Goal: Feedback & Contribution: Submit feedback/report problem

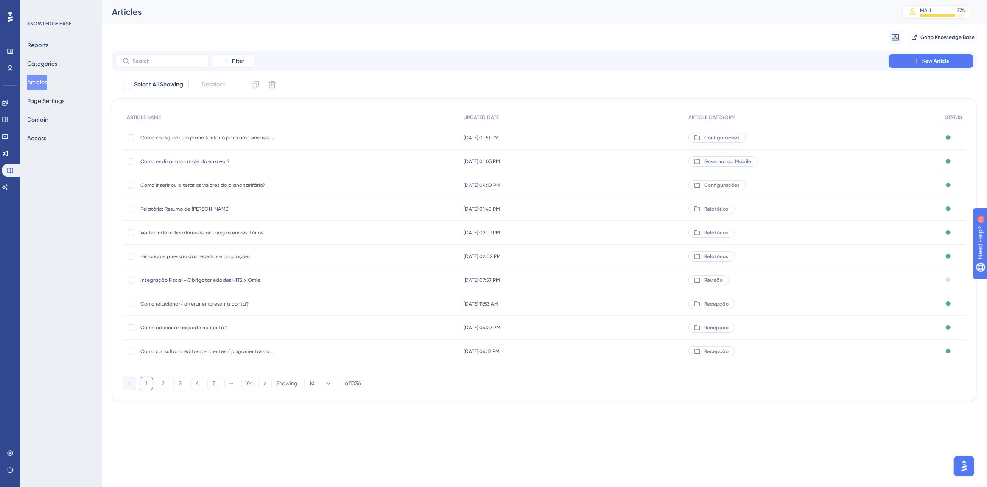
click at [229, 278] on span "Integração Fiscal - Obrigatoriedades HITS x Omie" at bounding box center [208, 280] width 136 height 7
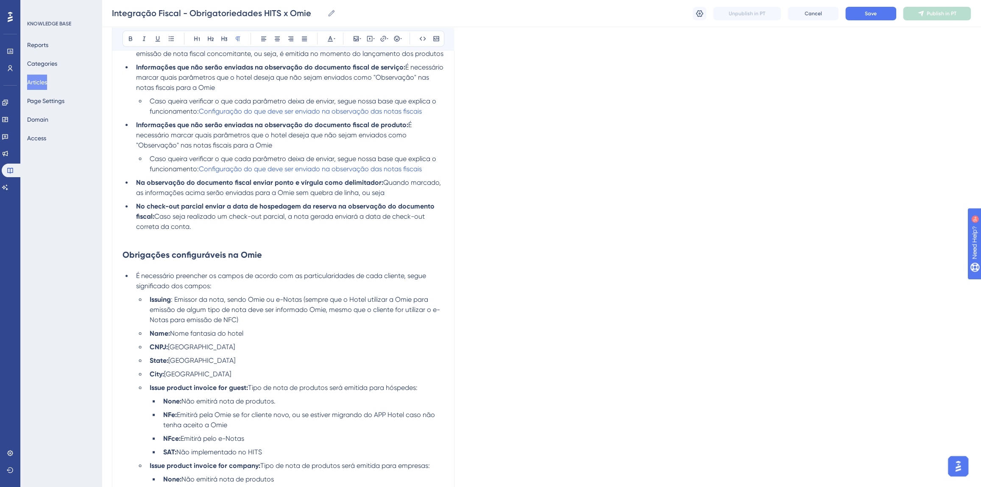
scroll to position [812, 0]
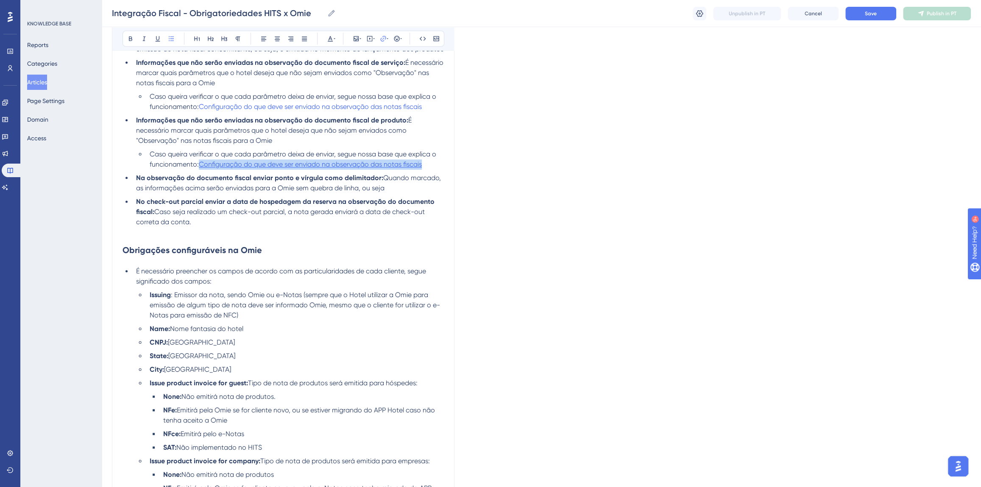
drag, startPoint x: 429, startPoint y: 164, endPoint x: 200, endPoint y: 165, distance: 229.4
click at [200, 165] on li "Caso queira verificar o que cada parâmetro deixa de enviar, segue nossa base qu…" at bounding box center [295, 159] width 298 height 20
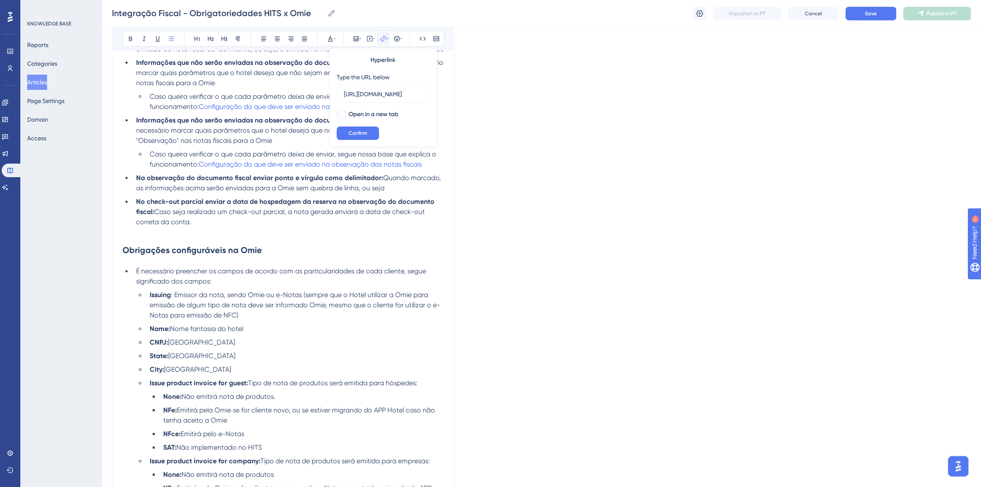
scroll to position [0, 242]
click at [350, 113] on span "Open in a new tab" at bounding box center [373, 114] width 50 height 10
checkbox input "true"
click at [359, 136] on span "Confirm" at bounding box center [357, 133] width 19 height 7
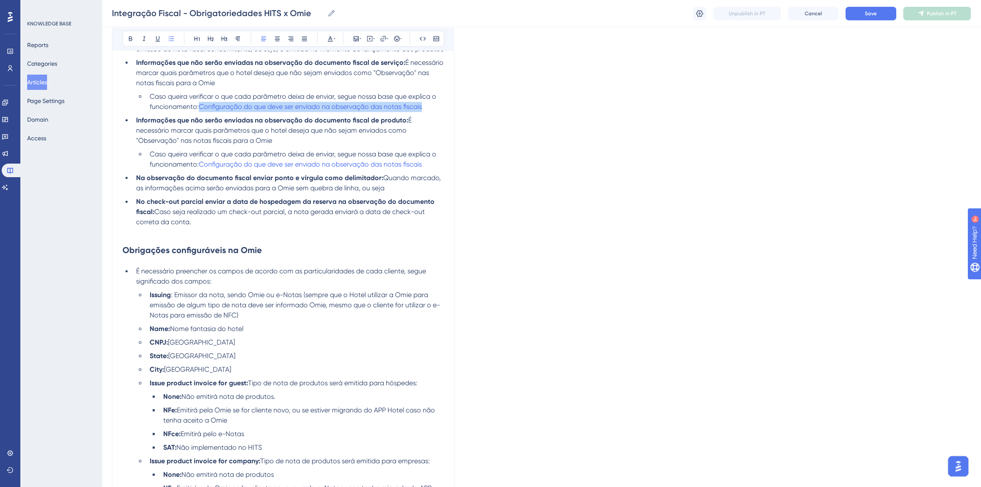
drag, startPoint x: 349, startPoint y: 109, endPoint x: 199, endPoint y: 108, distance: 150.5
click at [199, 108] on li "Caso queira verificar o que cada parâmetro deixa de enviar, segue nossa base qu…" at bounding box center [295, 102] width 298 height 20
click at [437, 121] on li "Informações que não serão enviadas na observação do documento fiscal de produto…" at bounding box center [288, 130] width 311 height 31
drag, startPoint x: 428, startPoint y: 106, endPoint x: 202, endPoint y: 107, distance: 226.0
click at [202, 107] on li "Caso queira verificar o que cada parâmetro deixa de enviar, segue nossa base qu…" at bounding box center [295, 102] width 298 height 20
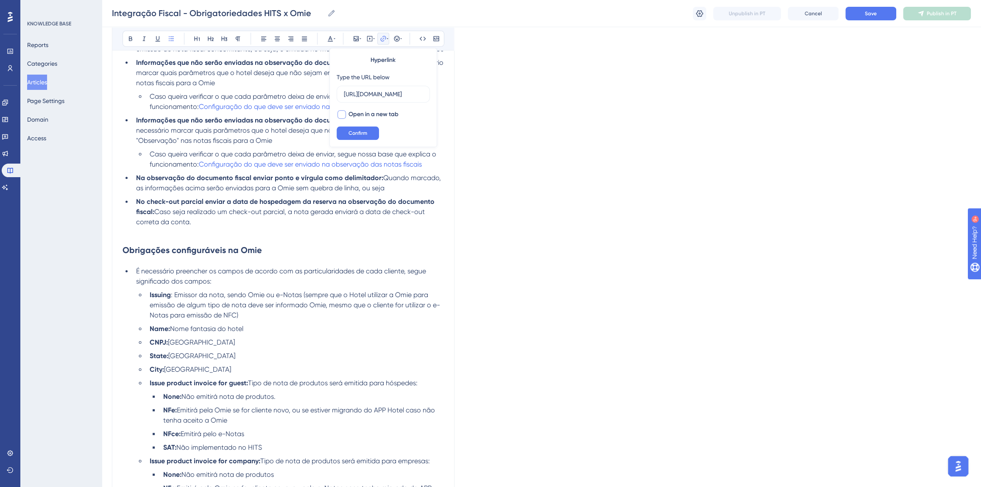
click at [368, 112] on span "Open in a new tab" at bounding box center [373, 114] width 50 height 10
checkbox input "true"
click at [365, 127] on button "Confirm" at bounding box center [358, 133] width 42 height 14
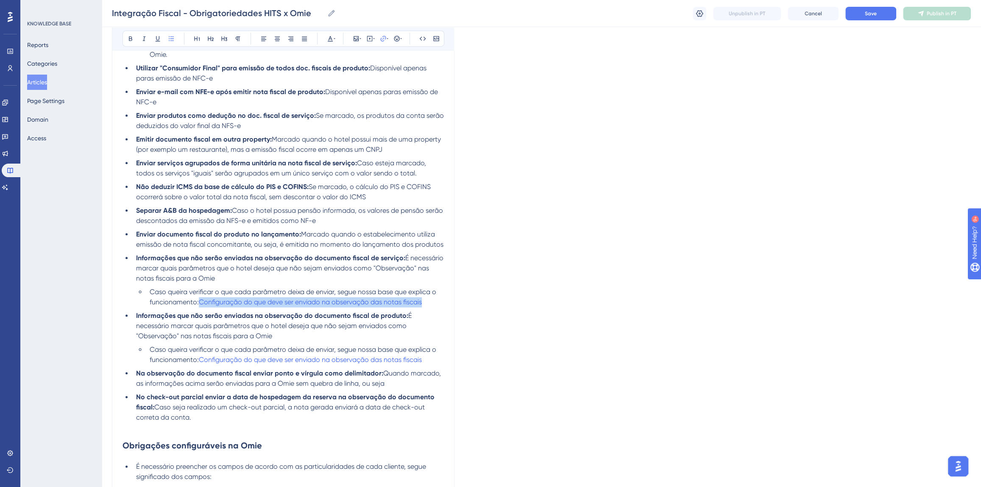
scroll to position [886, 0]
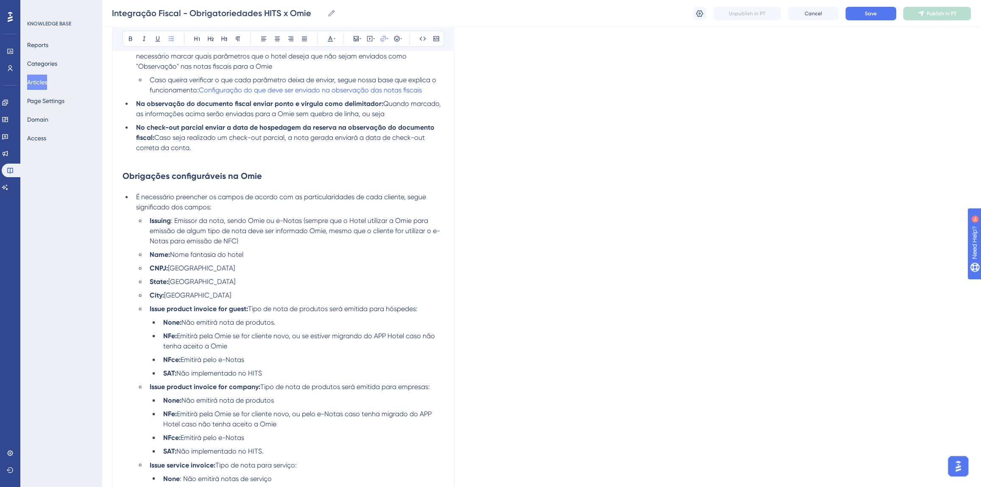
click at [136, 196] on span "É necessário preencher os campos de acordo com as particularidades de cada clie…" at bounding box center [282, 202] width 292 height 18
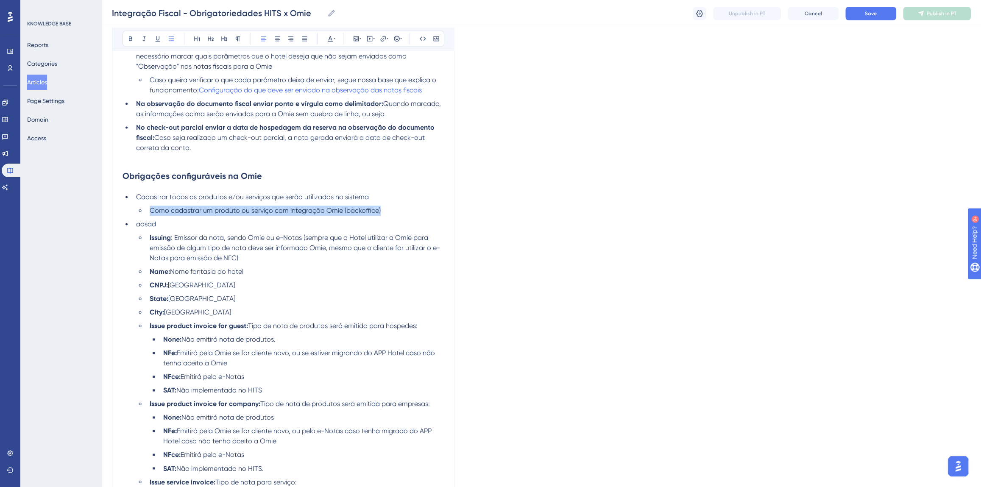
drag, startPoint x: 382, startPoint y: 209, endPoint x: 151, endPoint y: 209, distance: 231.5
click at [151, 209] on li "Como cadastrar um produto ou serviço com integração Omie (backoffice)" at bounding box center [295, 211] width 298 height 10
click at [379, 39] on button at bounding box center [383, 39] width 12 height 12
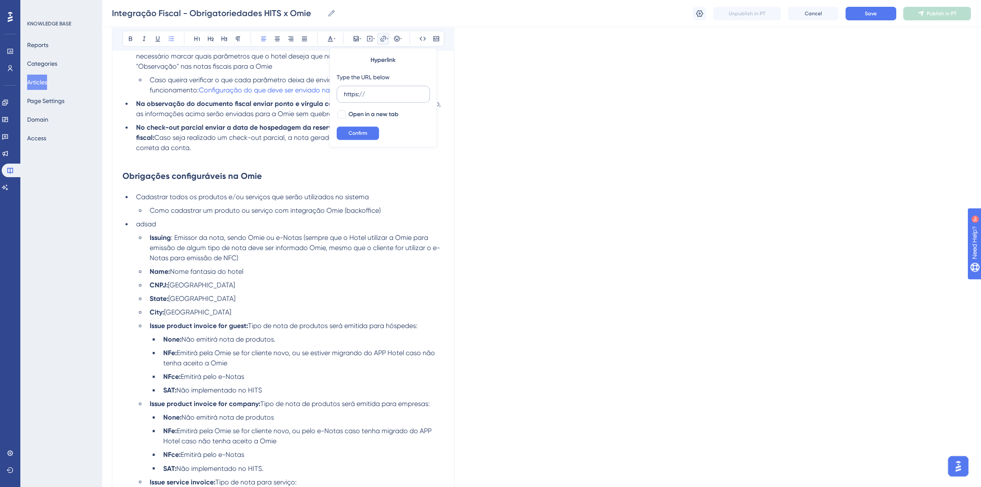
drag, startPoint x: 371, startPoint y: 96, endPoint x: 338, endPoint y: 96, distance: 33.5
click at [338, 96] on label "https://" at bounding box center [383, 94] width 93 height 17
click at [344, 96] on input "https://" at bounding box center [383, 93] width 79 height 9
type input "https://appsistemas.help.userguiding.com/pt/articles/9596-como-cadastrar-um-pro…"
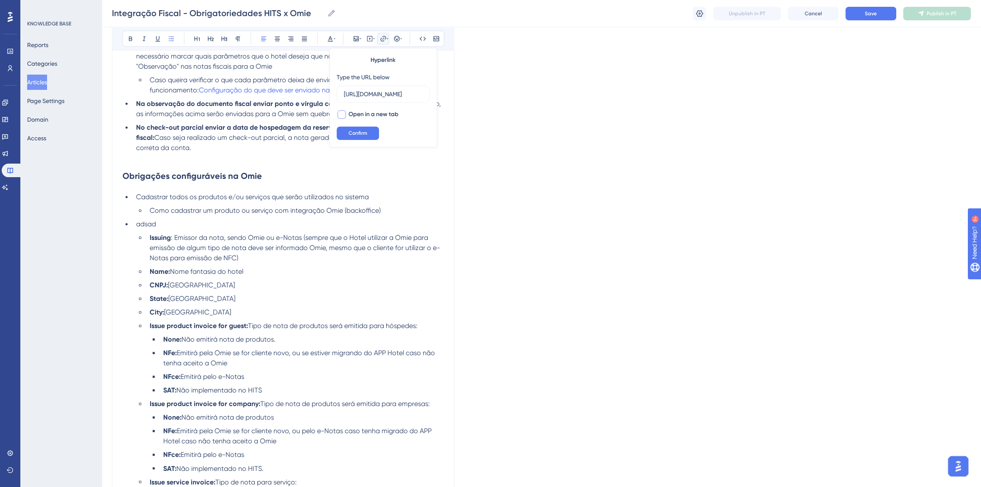
click at [360, 116] on span "Open in a new tab" at bounding box center [373, 114] width 50 height 10
checkbox input "true"
click at [355, 136] on span "Confirm" at bounding box center [357, 133] width 19 height 7
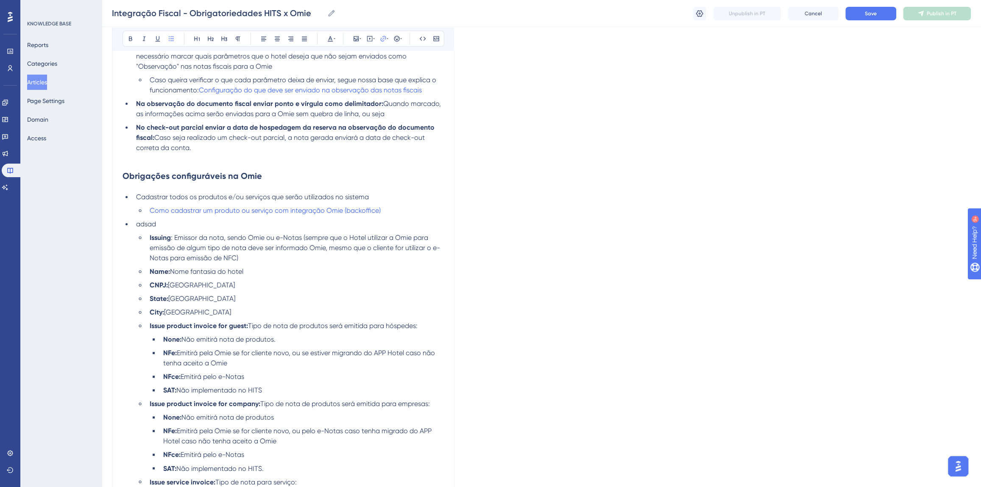
click at [259, 240] on span ": Emissor da nota, sendo Omie ou" at bounding box center [222, 238] width 103 height 8
drag, startPoint x: 175, startPoint y: 225, endPoint x: 136, endPoint y: 225, distance: 39.0
click at [136, 225] on li "adsad" at bounding box center [288, 224] width 311 height 10
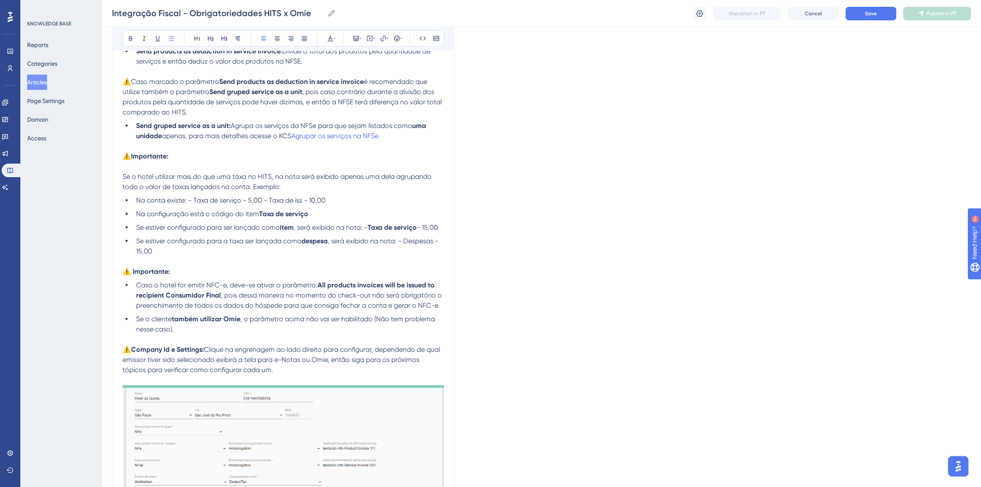
scroll to position [1811, 0]
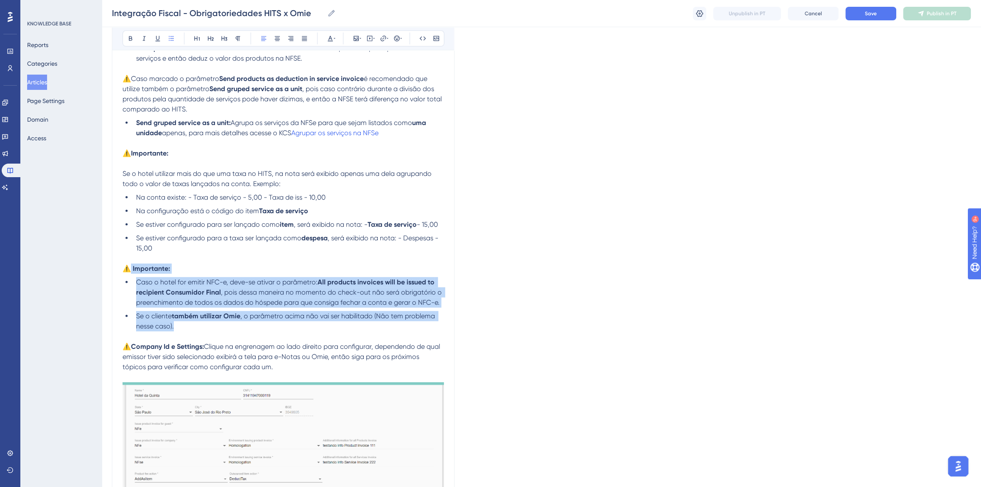
drag, startPoint x: 182, startPoint y: 312, endPoint x: 129, endPoint y: 260, distance: 73.8
click at [174, 264] on p "⚠️ Importante:" at bounding box center [283, 269] width 321 height 10
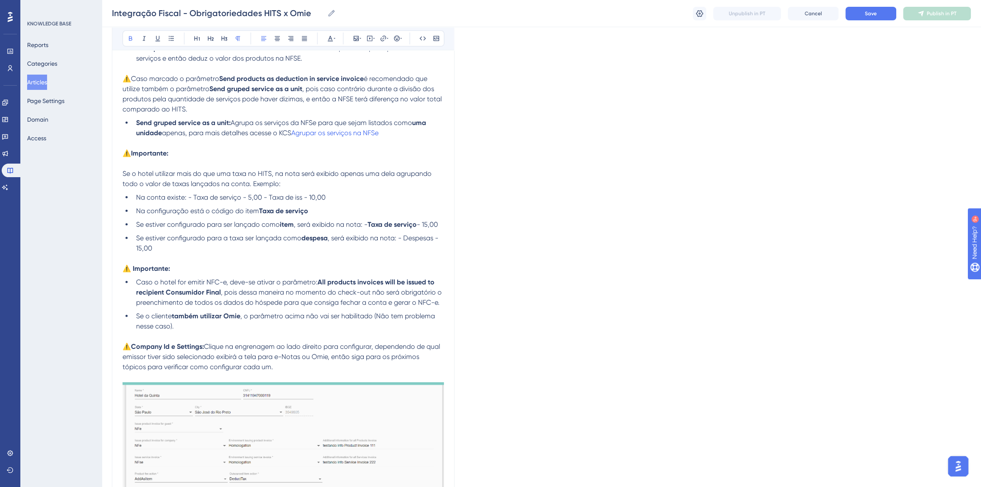
drag, startPoint x: 175, startPoint y: 259, endPoint x: 125, endPoint y: 259, distance: 50.0
click at [125, 264] on p "⚠️ Importante:" at bounding box center [283, 269] width 321 height 10
copy strong "⚠️ Importante:"
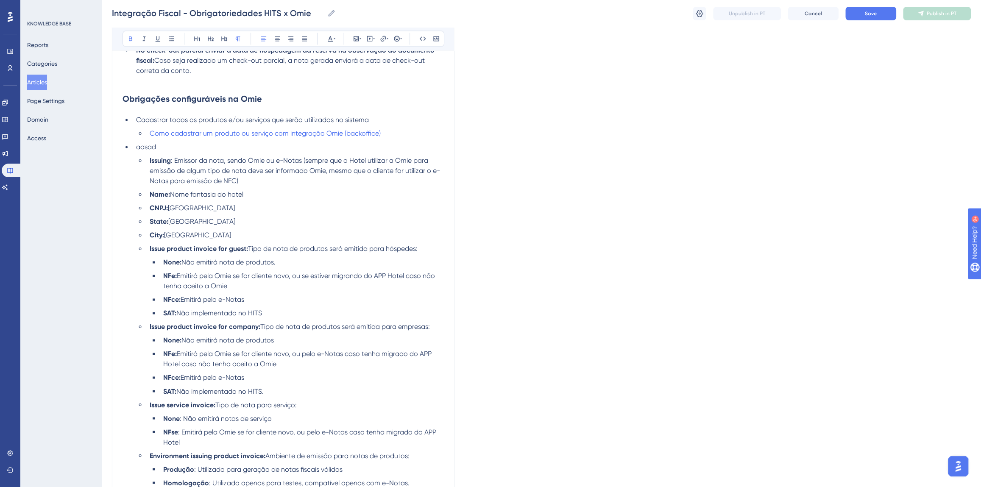
scroll to position [694, 0]
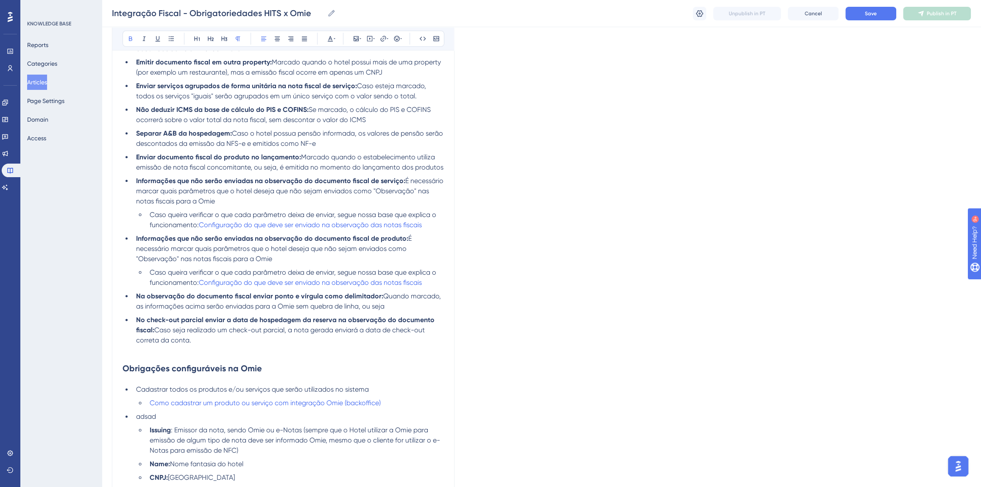
click at [405, 403] on li "Como cadastrar um produto ou serviço com integração Omie (backoffice)" at bounding box center [295, 403] width 298 height 10
click at [395, 400] on li "Como cadastrar um produto ou serviço com integração Omie (backoffice)" at bounding box center [295, 403] width 298 height 10
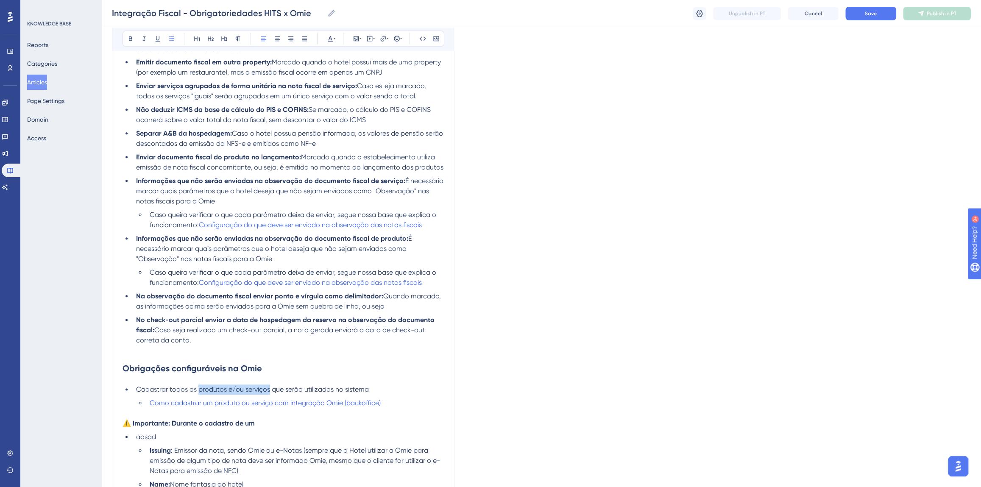
drag, startPoint x: 198, startPoint y: 390, endPoint x: 268, endPoint y: 389, distance: 70.8
click at [268, 389] on span "Cadastrar todos os produtos e/ou serviços que serão utilizados no sistema" at bounding box center [252, 389] width 233 height 8
copy span "produtos e/ou serviços"
click at [273, 422] on p "⚠️ Importante: Durante o cadastro de um" at bounding box center [283, 423] width 321 height 10
click at [255, 424] on span "produtos e/ou serviços" at bounding box center [291, 423] width 72 height 8
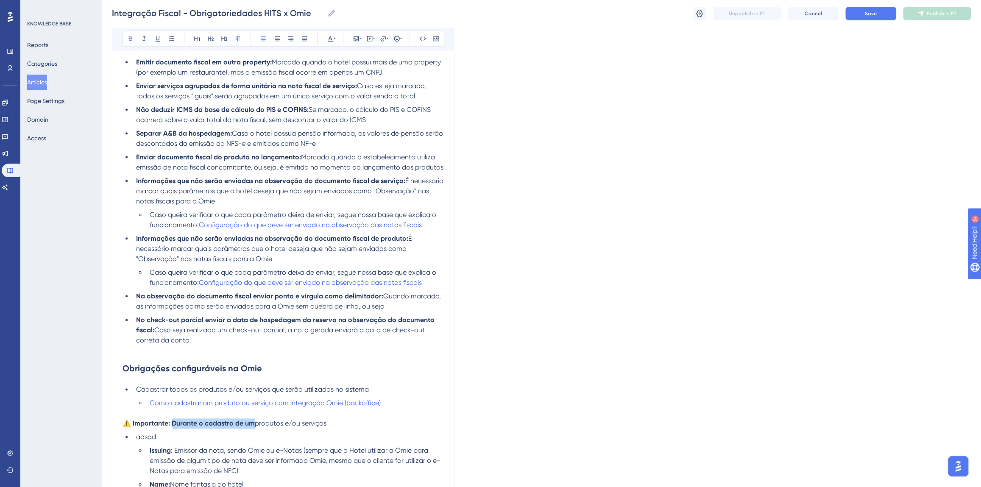
drag, startPoint x: 172, startPoint y: 424, endPoint x: 253, endPoint y: 423, distance: 81.0
click at [253, 423] on strong "⚠️ Importante: Durante o cadastro de um" at bounding box center [189, 423] width 132 height 8
click at [353, 426] on p "⚠️ Importante: Durante o cadastro de um produtos e/ou serviços" at bounding box center [283, 423] width 321 height 10
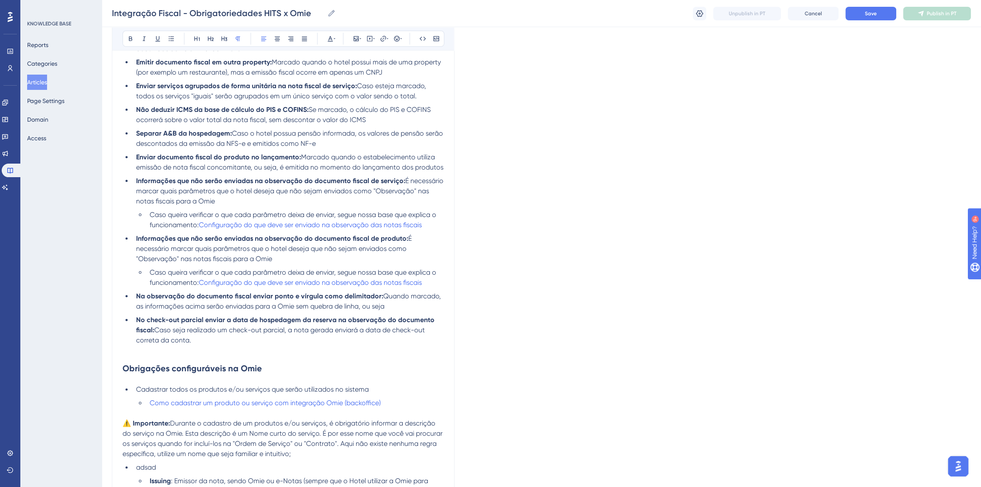
click at [249, 433] on span "produtos e/ou serviços, é obrigatório informar a descrição do serviço na Omie. …" at bounding box center [284, 438] width 322 height 39
click at [133, 432] on span "produtos e/ou serviços, é obrigatório informar a descrição do serviço na Omie. …" at bounding box center [283, 438] width 321 height 39
drag, startPoint x: 313, startPoint y: 435, endPoint x: 346, endPoint y: 435, distance: 32.6
click at [346, 435] on span "produtos e/ou serviços, é obrigatório informar a descrição do produto/serviço n…" at bounding box center [283, 438] width 321 height 39
click at [316, 434] on span "produtos e/ou serviços, é obrigatório informar a descrição do produto/serviço n…" at bounding box center [281, 438] width 316 height 39
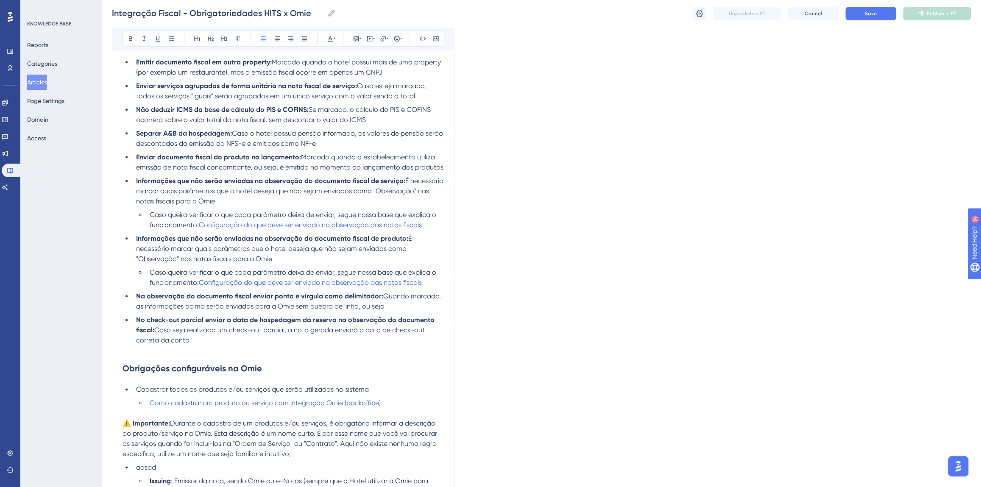
click at [312, 435] on span "produtos e/ou serviços, é obrigatório informar a descrição do produto/serviço n…" at bounding box center [281, 438] width 316 height 39
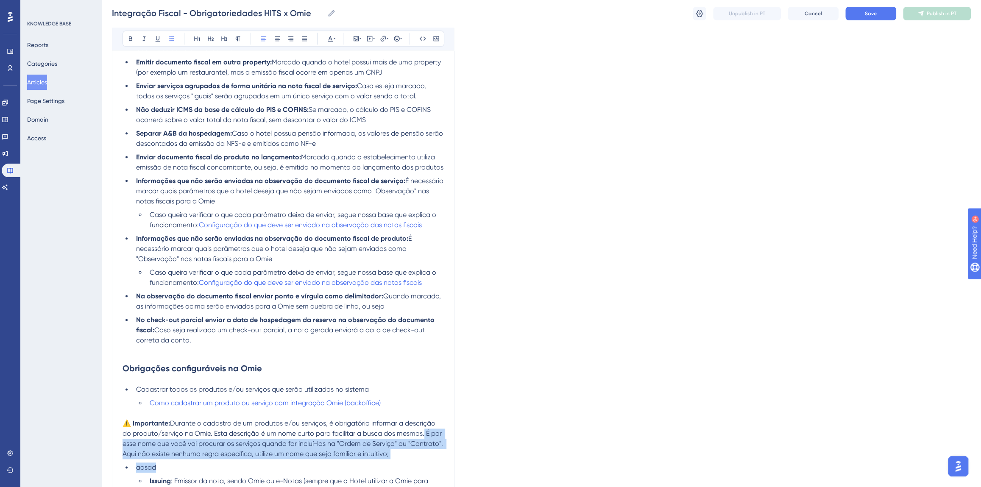
drag, startPoint x: 403, startPoint y: 459, endPoint x: 423, endPoint y: 438, distance: 29.1
drag, startPoint x: 392, startPoint y: 454, endPoint x: 424, endPoint y: 436, distance: 36.4
click at [424, 436] on p "⚠️ Importante: Durante o cadastro de um produtos e/ou serviços, é obrigatório i…" at bounding box center [283, 438] width 321 height 41
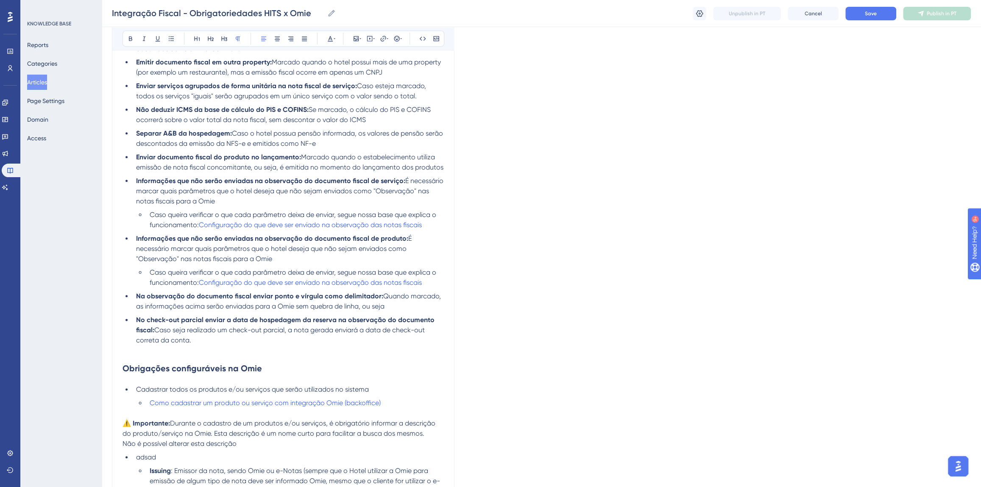
click at [326, 440] on p "Não é possível alterar esta descrição" at bounding box center [283, 444] width 321 height 10
click at [194, 456] on p "Não é possível alterar esta descrição dentro das notas fiscais, os campos adici…" at bounding box center [283, 449] width 321 height 20
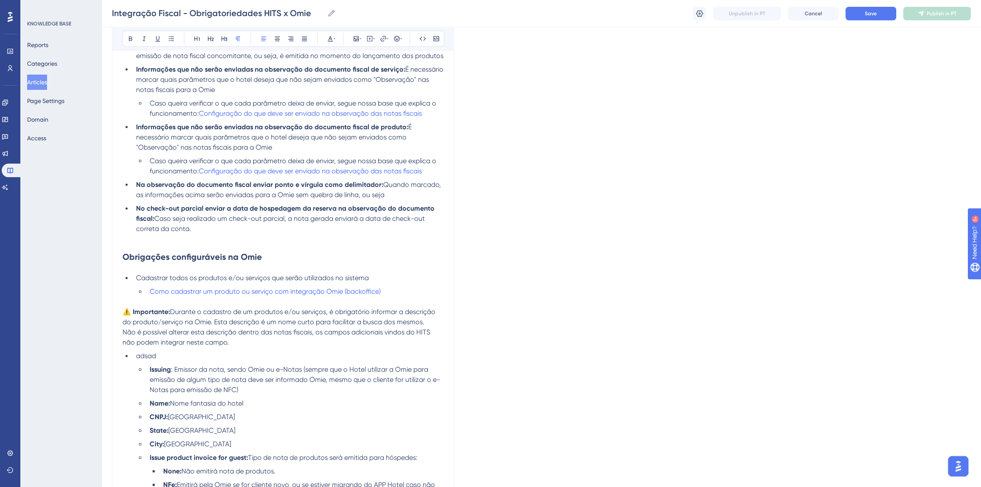
scroll to position [809, 0]
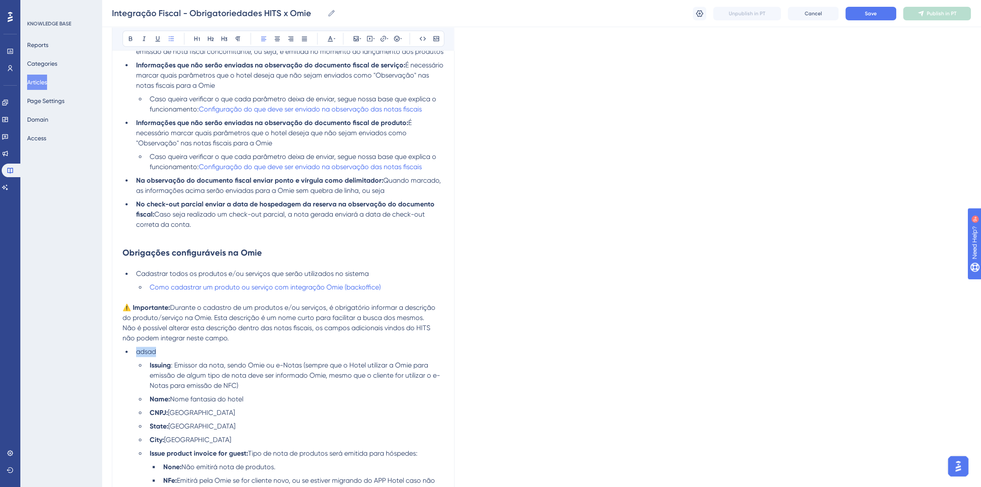
drag, startPoint x: 136, startPoint y: 352, endPoint x: 155, endPoint y: 354, distance: 19.6
click at [155, 354] on span "adsad" at bounding box center [146, 352] width 20 height 8
click at [176, 355] on li "adsad" at bounding box center [288, 352] width 311 height 10
drag, startPoint x: 172, startPoint y: 353, endPoint x: 134, endPoint y: 356, distance: 37.4
click at [134, 356] on li "adsad" at bounding box center [288, 352] width 311 height 10
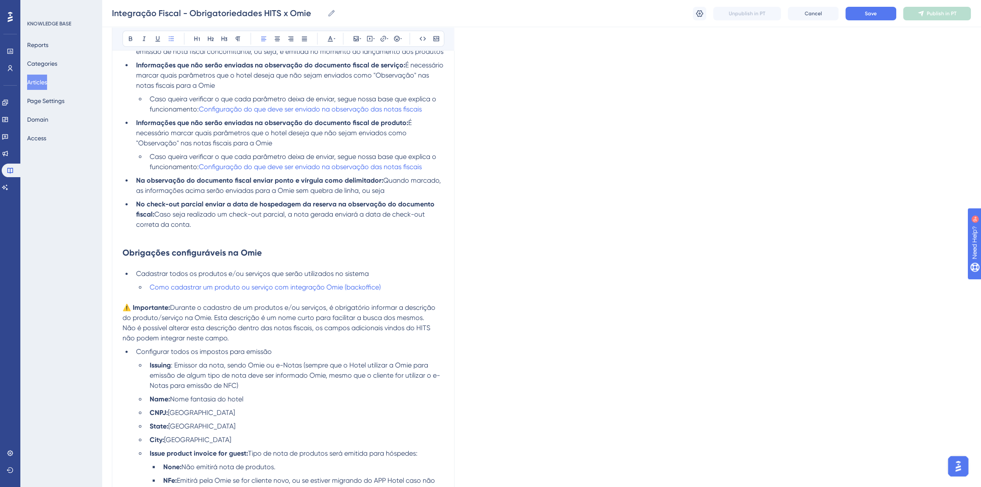
drag, startPoint x: 271, startPoint y: 351, endPoint x: 229, endPoint y: 352, distance: 42.8
click at [229, 352] on span "Configurar todos os impostos para emissão" at bounding box center [204, 352] width 136 height 8
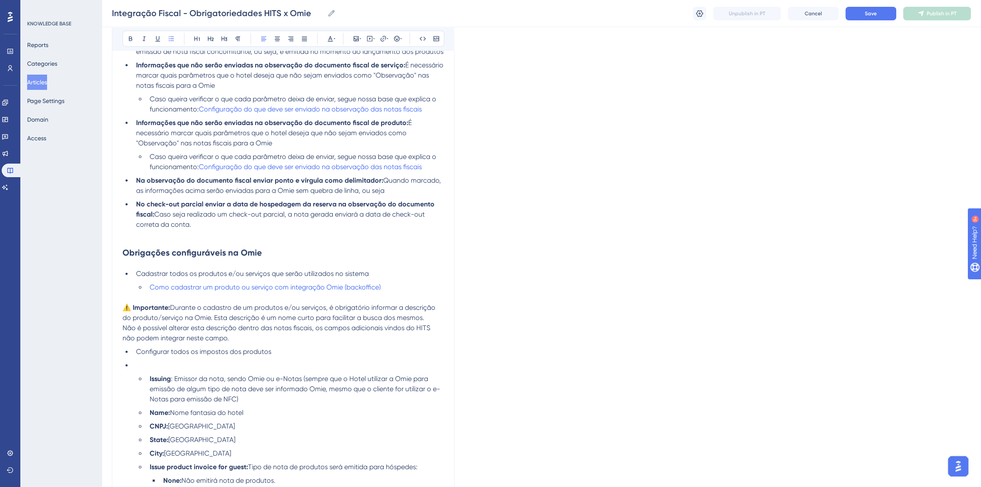
click at [287, 350] on li "Configurar todos os impostos dos produtos" at bounding box center [288, 352] width 311 height 10
click at [140, 362] on li at bounding box center [288, 365] width 311 height 10
drag, startPoint x: 209, startPoint y: 363, endPoint x: 172, endPoint y: 367, distance: 37.1
click at [172, 367] on li "Configurar os dado" at bounding box center [288, 365] width 311 height 10
click at [197, 366] on span "Configurar a tabela IBPT" at bounding box center [174, 365] width 76 height 8
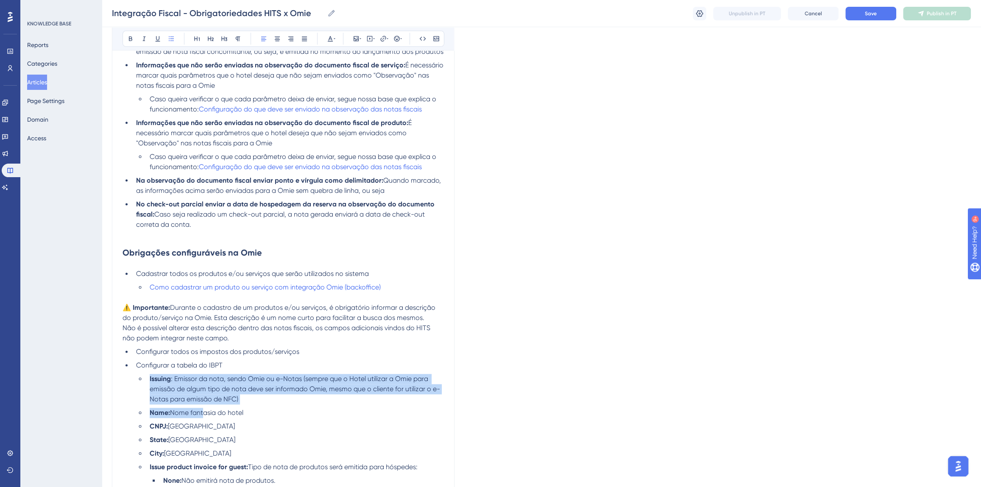
drag, startPoint x: 149, startPoint y: 380, endPoint x: 206, endPoint y: 415, distance: 66.7
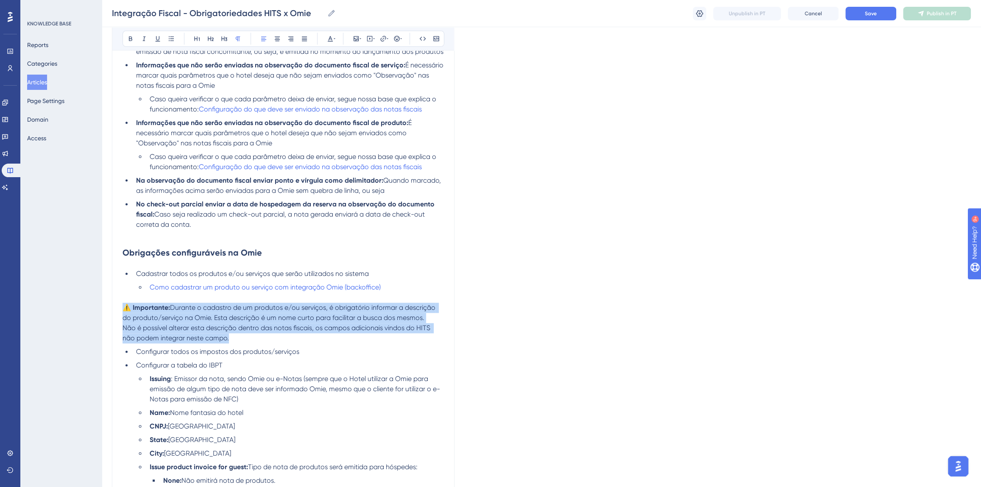
drag, startPoint x: 233, startPoint y: 339, endPoint x: 124, endPoint y: 307, distance: 113.8
copy div "⚠️ Importante: Durante o cadastro de um produtos e/ou serviços, é obrigatório i…"
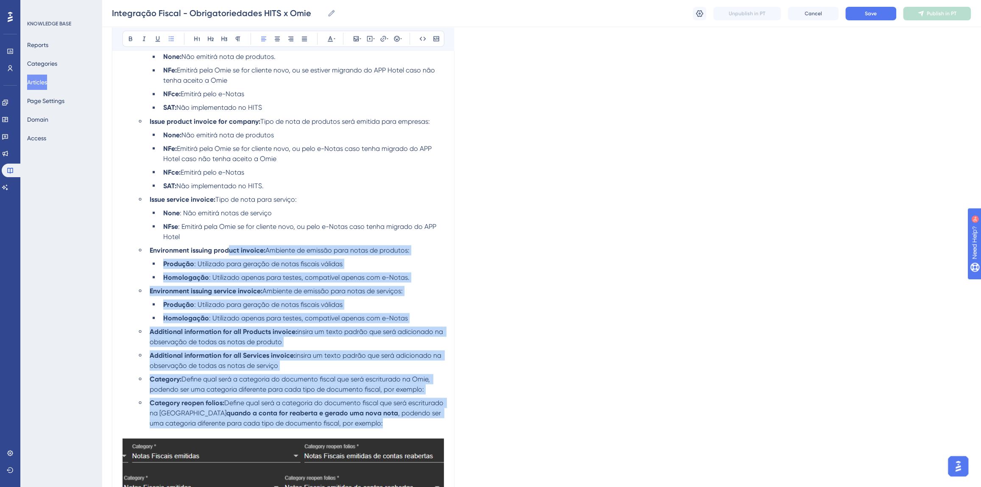
scroll to position [1002, 0]
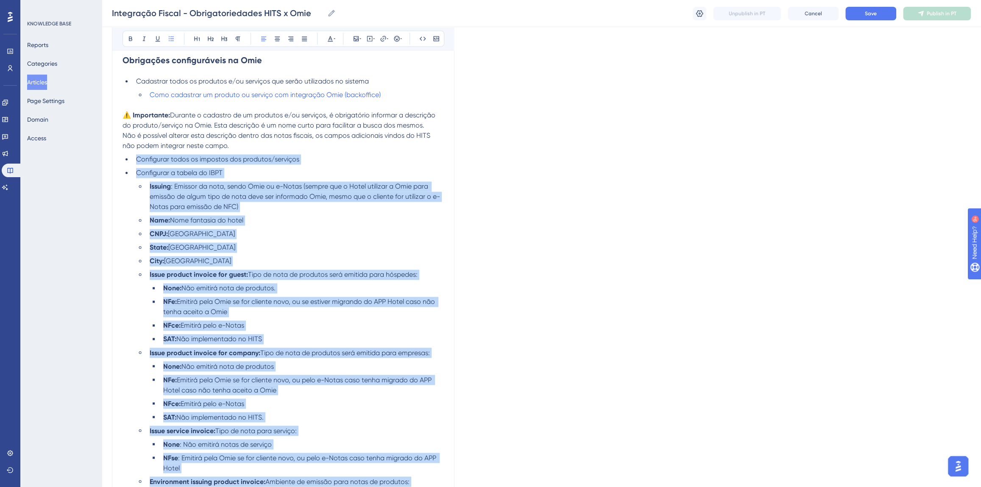
drag, startPoint x: 375, startPoint y: 419, endPoint x: 135, endPoint y: 163, distance: 351.2
click at [135, 163] on ul "Configurar todos os impostos dos produtos/serviços Configurar a tabela do IBPT …" at bounding box center [283, 406] width 321 height 505
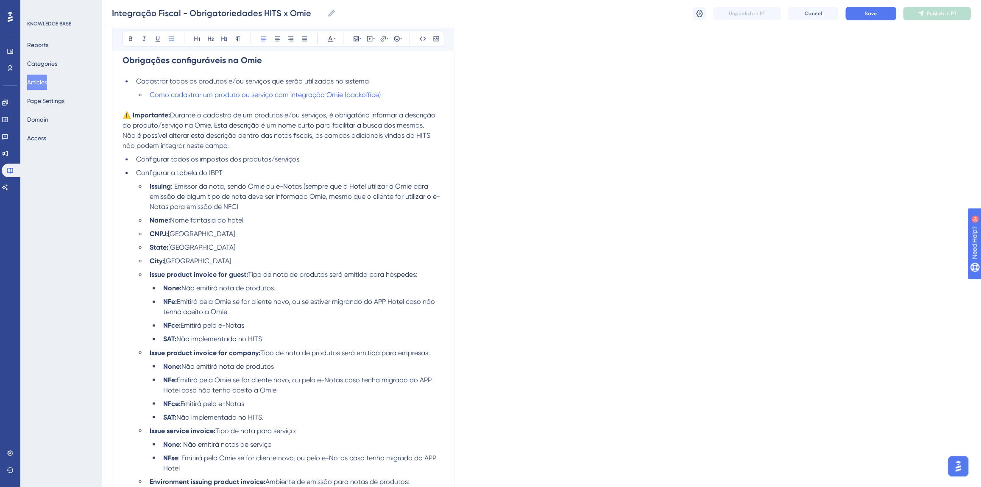
click at [228, 262] on li "City: Cidade do Hotel" at bounding box center [295, 261] width 298 height 10
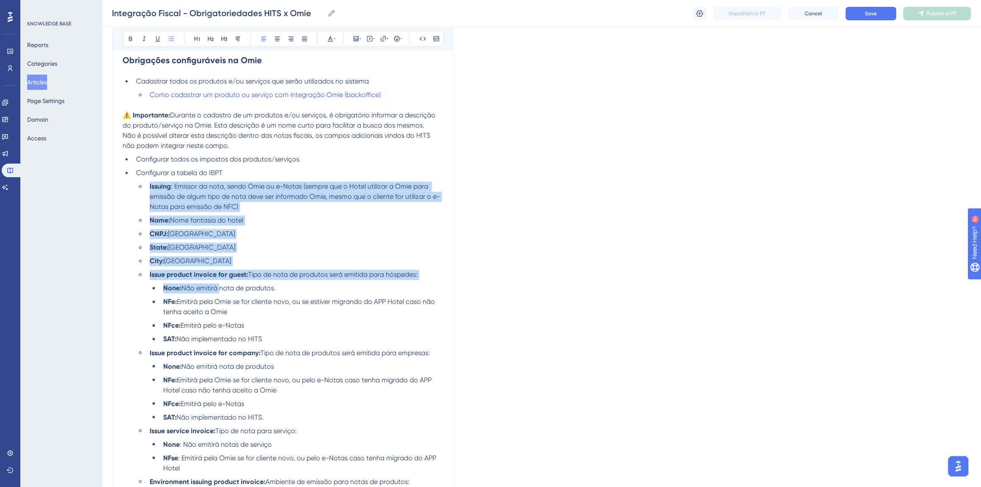
scroll to position [1233, 0]
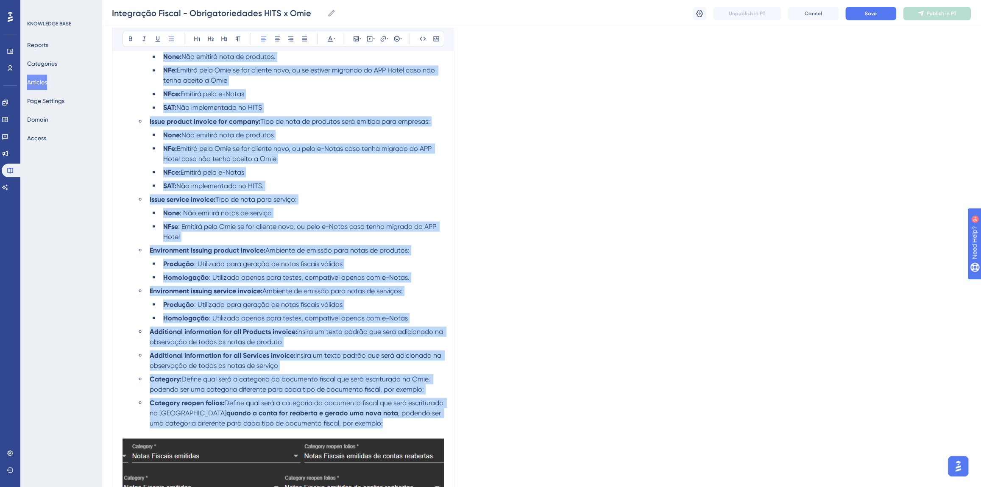
drag, startPoint x: 149, startPoint y: 184, endPoint x: 411, endPoint y: 418, distance: 351.6
click at [411, 418] on ul "Issuing : Emissor da nota, sendo Omie ou e-Notas (sempre que o Hotel utilizar a…" at bounding box center [290, 189] width 308 height 478
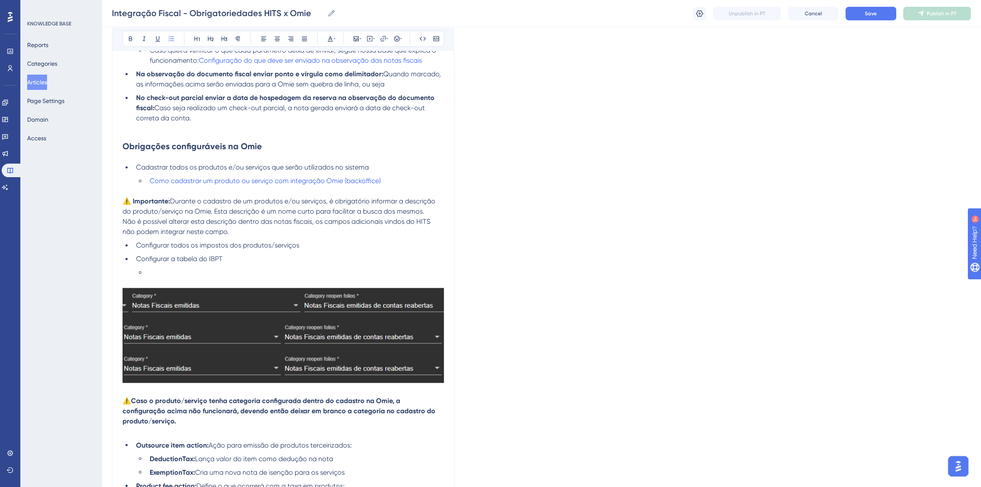
scroll to position [915, 0]
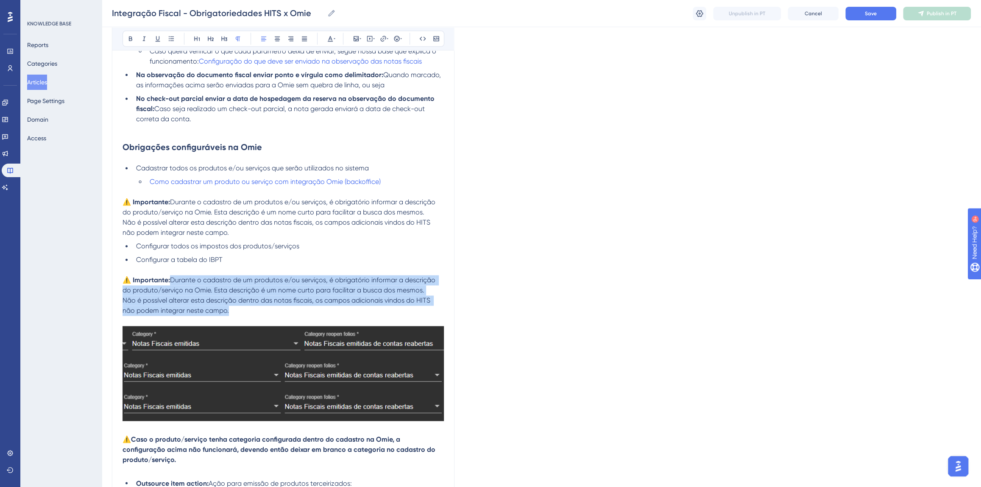
drag, startPoint x: 239, startPoint y: 312, endPoint x: 172, endPoint y: 283, distance: 72.5
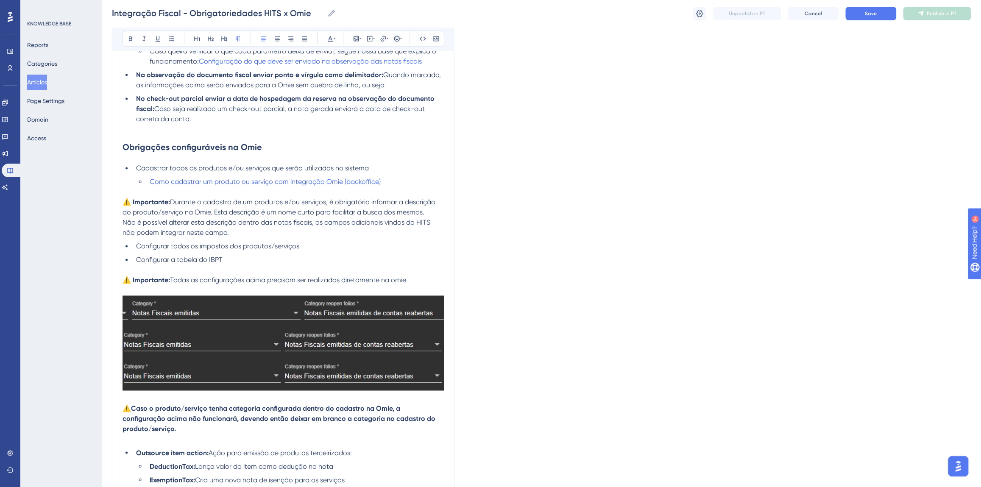
click at [416, 275] on p "⚠️ Importante: Todas as configurações acima precisam ser realizadas diretamente…" at bounding box center [283, 280] width 321 height 10
click at [395, 277] on span "Todas as configurações acima precisam ser realizadas diretamente na omie" at bounding box center [288, 280] width 236 height 8
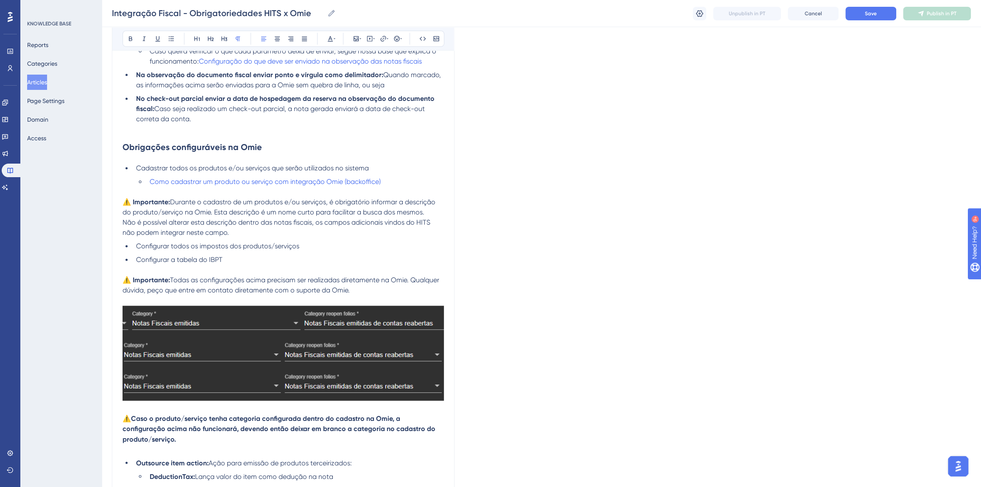
click at [154, 291] on span "Todas as configurações acima precisam ser realizadas diretamente na Omie. Qualq…" at bounding box center [282, 285] width 318 height 18
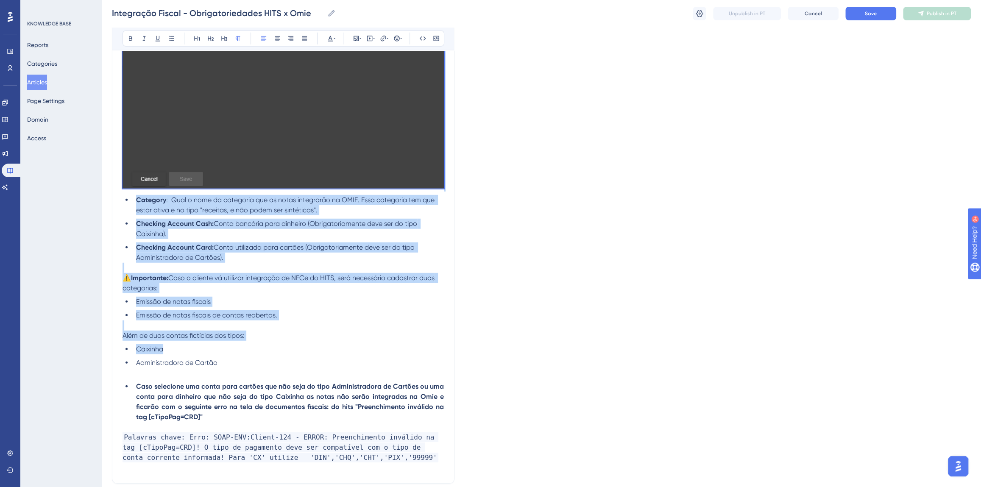
scroll to position [4582, 0]
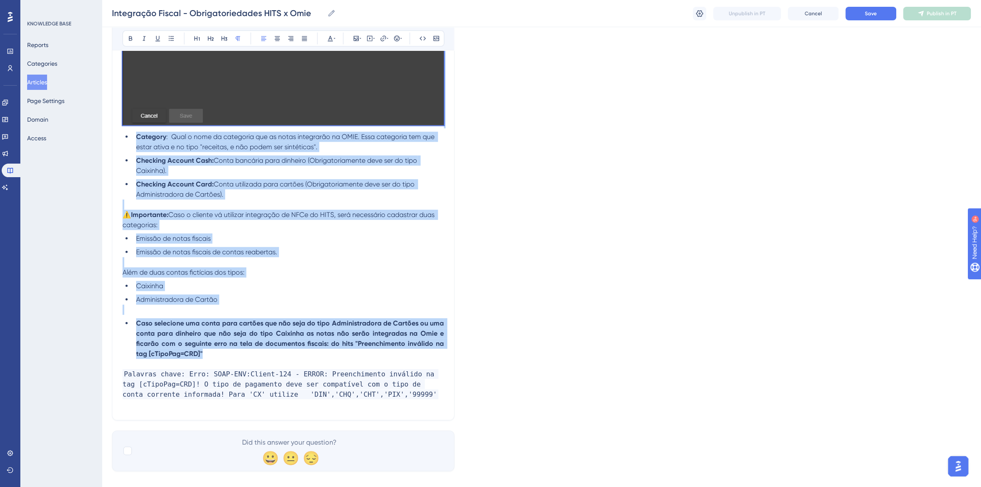
drag, startPoint x: 362, startPoint y: 293, endPoint x: 375, endPoint y: 340, distance: 48.4
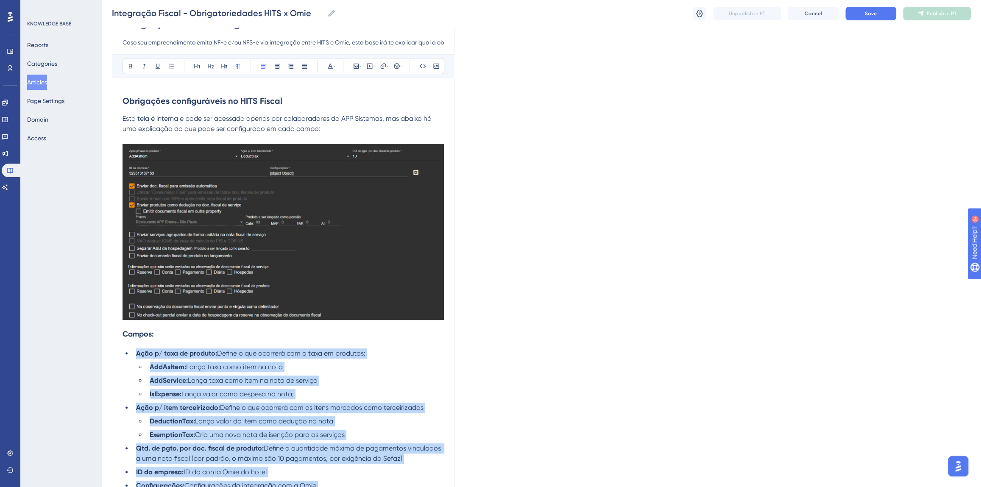
scroll to position [0, 0]
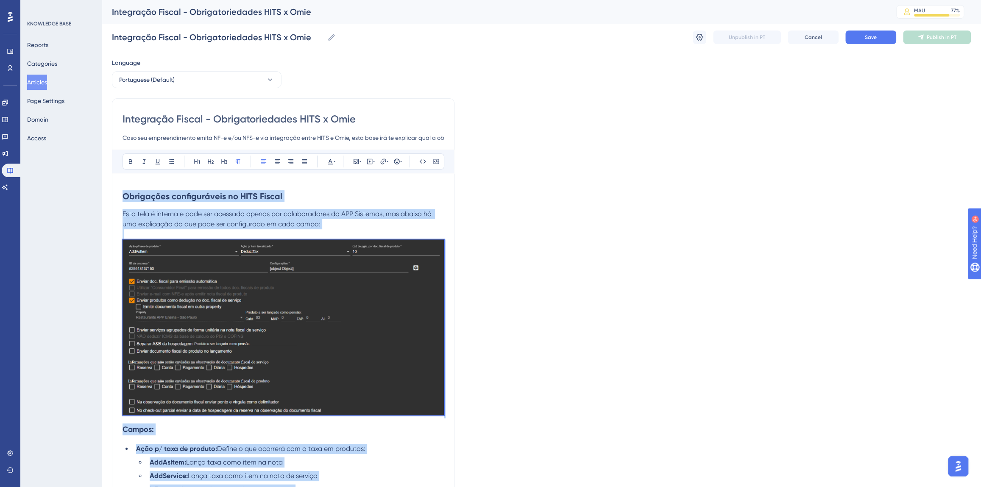
drag, startPoint x: 385, startPoint y: 342, endPoint x: 123, endPoint y: 196, distance: 299.8
copy div "Obrigações configuráveis no HITS Fiscal Esta tela é interna e pode ser acessada…"
click at [254, 226] on span "Esta tela é interna e pode ser acessada apenas por colaboradores da APP Sistema…" at bounding box center [278, 219] width 311 height 18
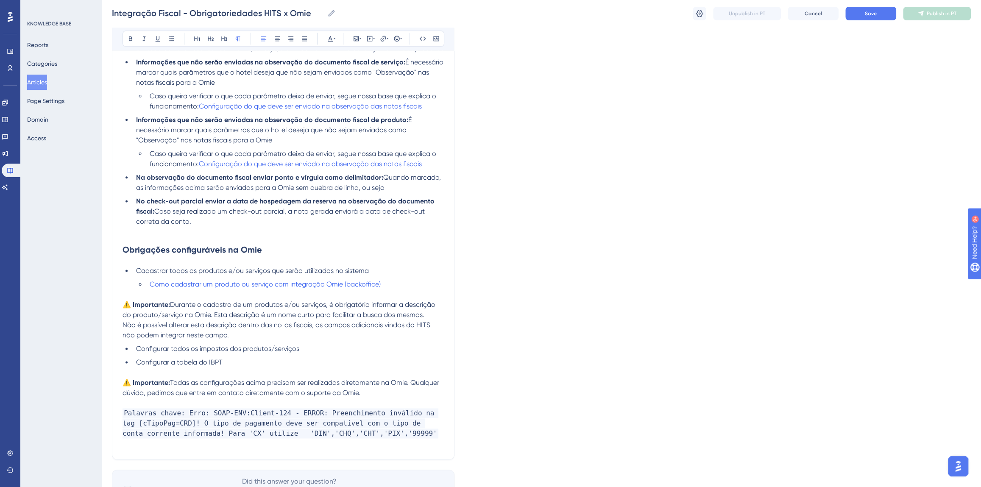
scroll to position [863, 0]
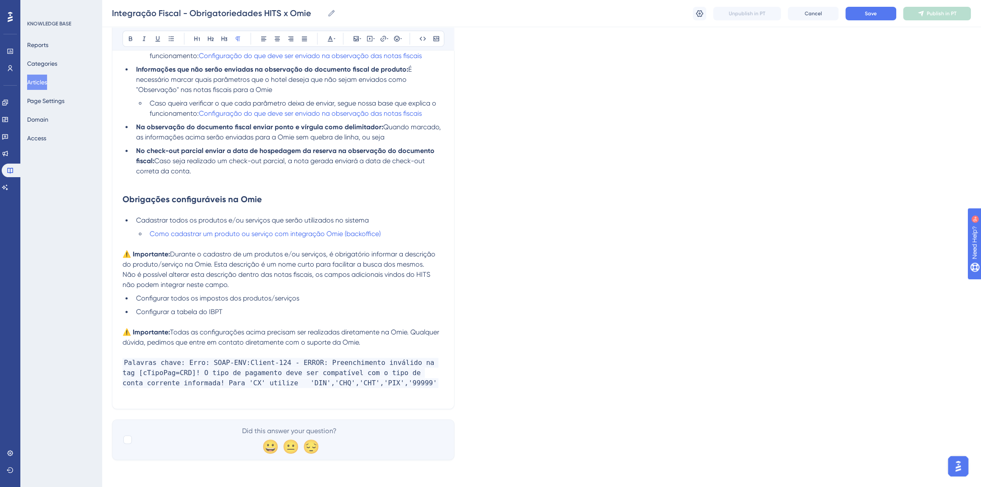
click at [401, 348] on p at bounding box center [283, 353] width 321 height 10
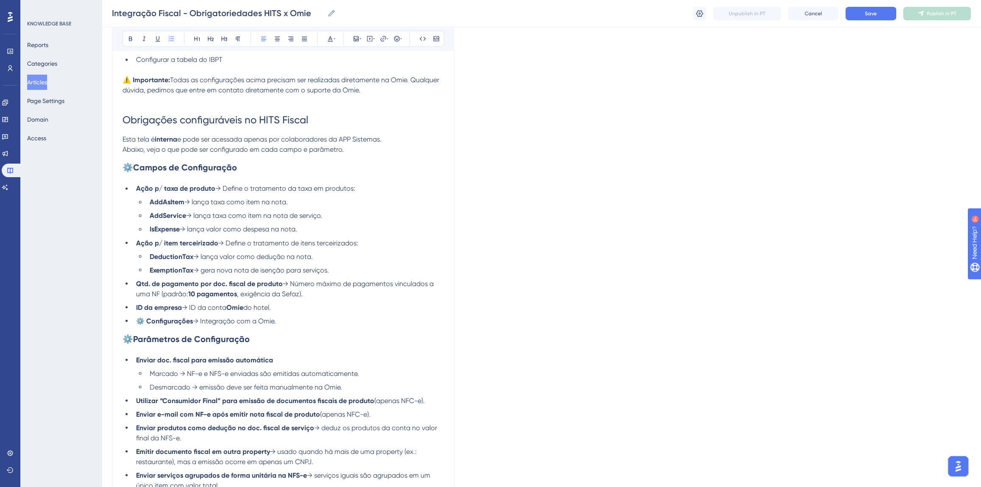
scroll to position [1102, 0]
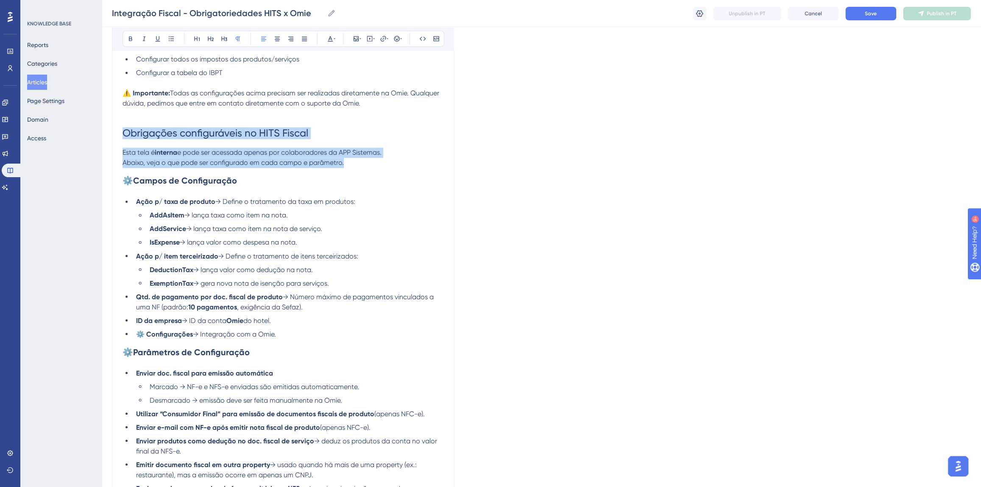
drag, startPoint x: 353, startPoint y: 160, endPoint x: 124, endPoint y: 134, distance: 230.9
copy div "Obrigações configuráveis no HITS Fiscal Esta tela é interna e pode ser acessada…"
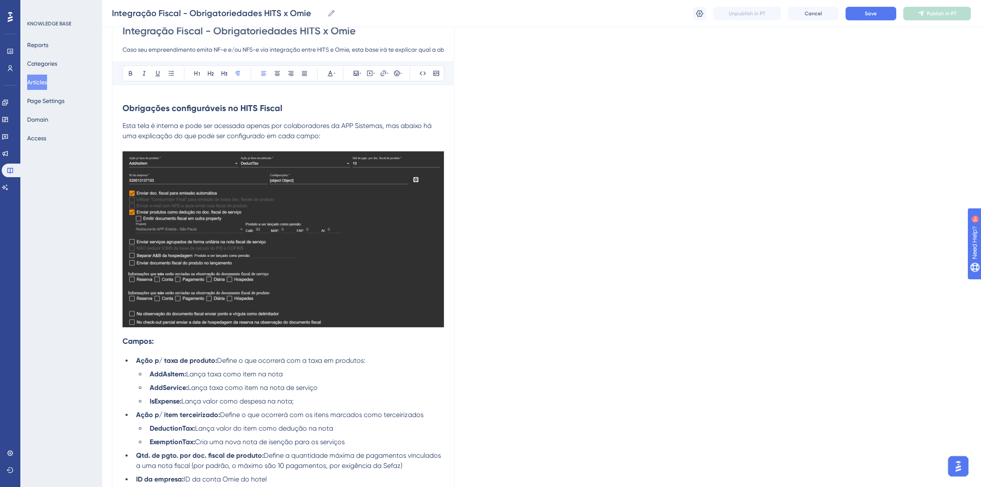
scroll to position [8, 0]
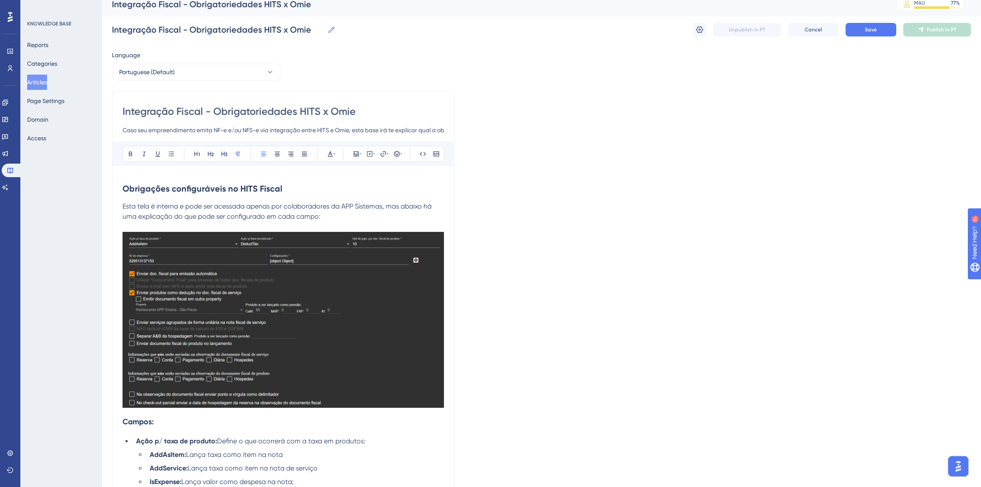
click at [123, 184] on strong "Obrigações configuráveis no HITS Fiscal" at bounding box center [203, 189] width 160 height 10
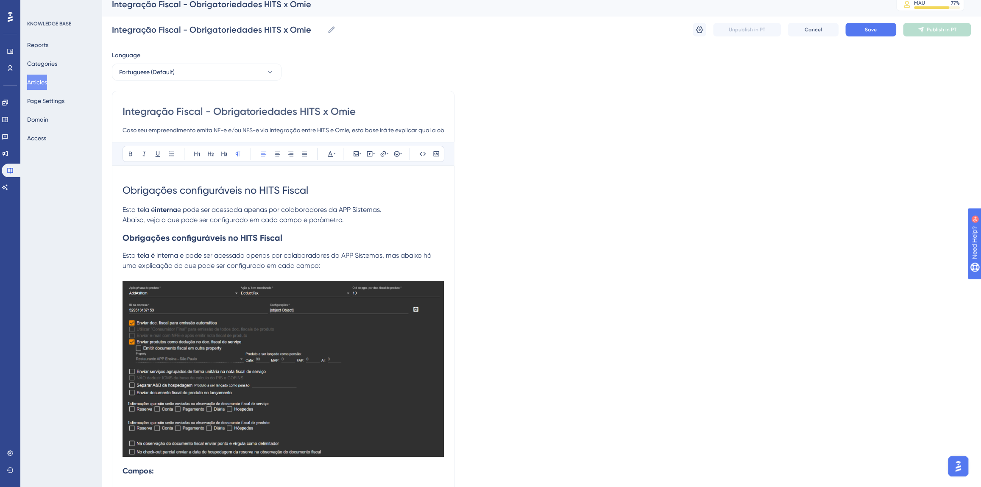
click at [233, 192] on span "Obrigações configuráveis no HITS Fiscal" at bounding box center [216, 190] width 186 height 12
click at [224, 237] on strong "Obrigações configuráveis no HITS Fiscal" at bounding box center [203, 238] width 160 height 10
drag, startPoint x: 314, startPoint y: 192, endPoint x: 125, endPoint y: 192, distance: 188.7
click at [125, 192] on h1 "Obrigações configuráveis no HITS Fiscal" at bounding box center [283, 190] width 321 height 29
click at [212, 153] on icon at bounding box center [210, 153] width 7 height 7
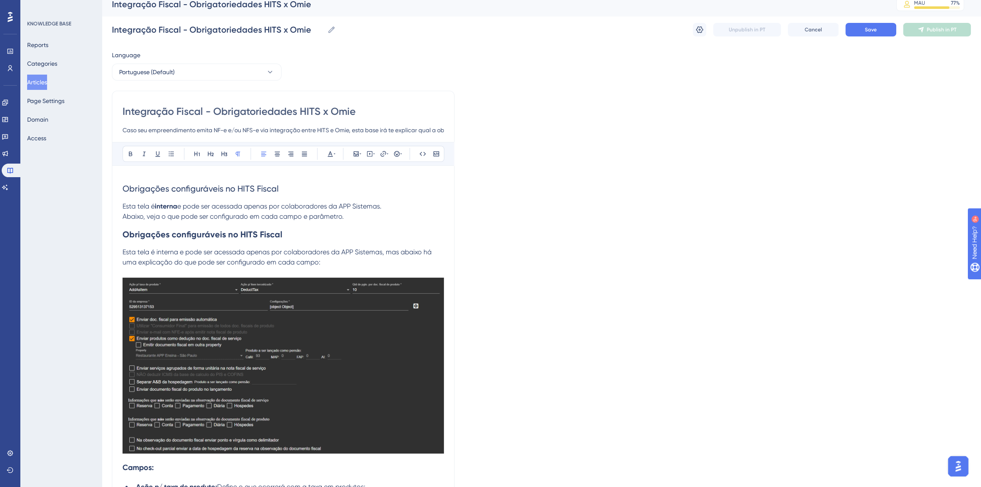
click at [280, 216] on span "Abaixo, veja o que pode ser configurado em cada campo e parâmetro." at bounding box center [233, 216] width 221 height 8
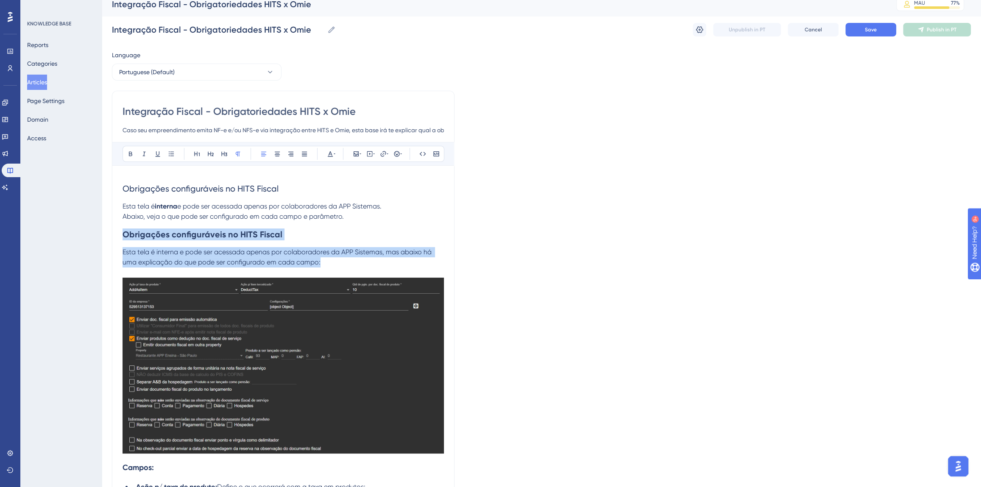
drag, startPoint x: 331, startPoint y: 261, endPoint x: 123, endPoint y: 242, distance: 208.2
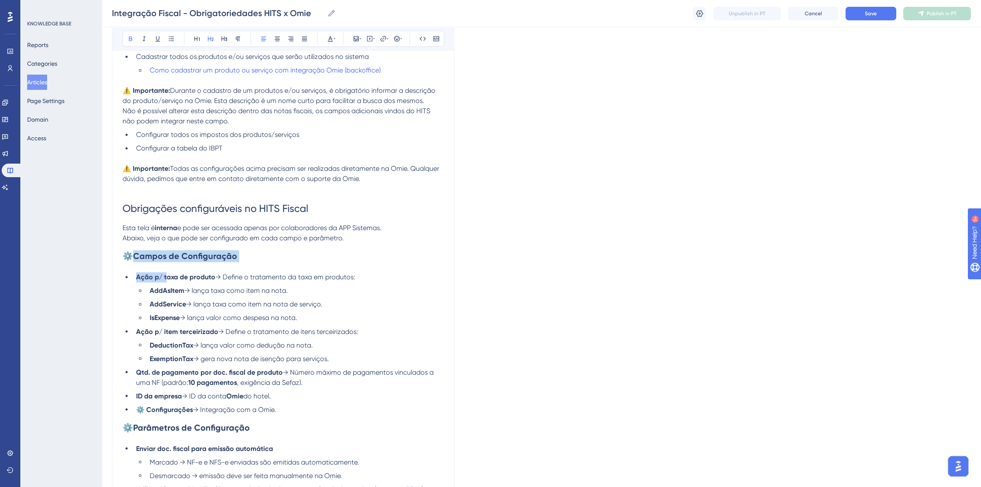
scroll to position [1132, 0]
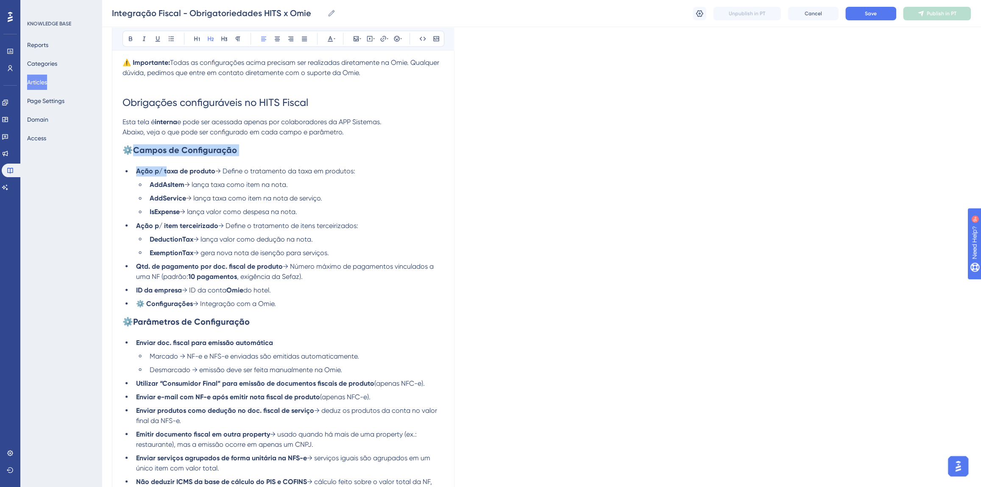
drag, startPoint x: 137, startPoint y: 266, endPoint x: 279, endPoint y: 305, distance: 147.3
copy div "Campos de Configuração Ação p/ taxa de produto → Define o tratamento da taxa em…"
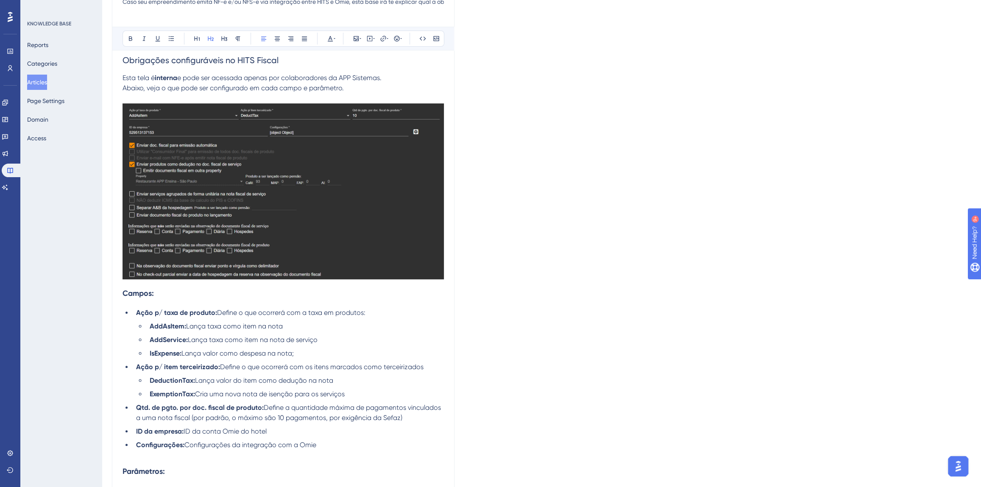
scroll to position [208, 0]
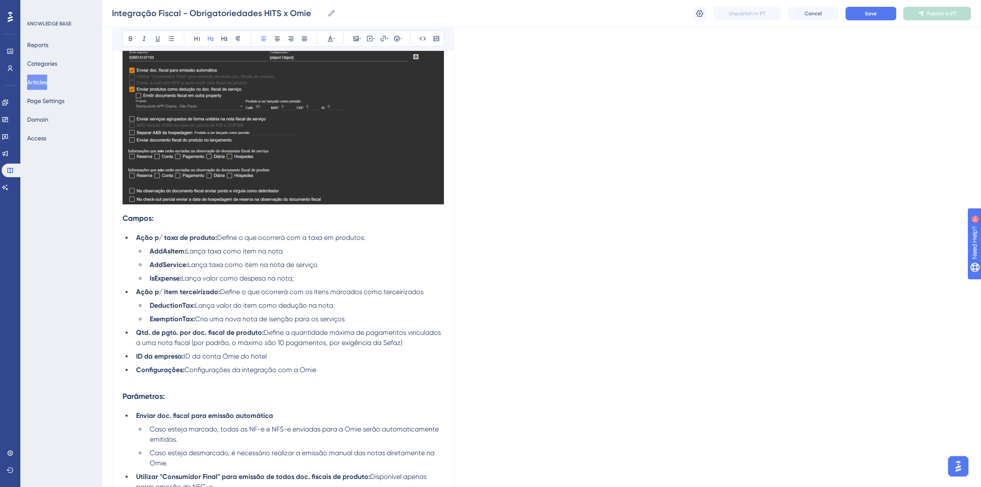
click at [125, 216] on strong "Campos:" at bounding box center [138, 218] width 31 height 9
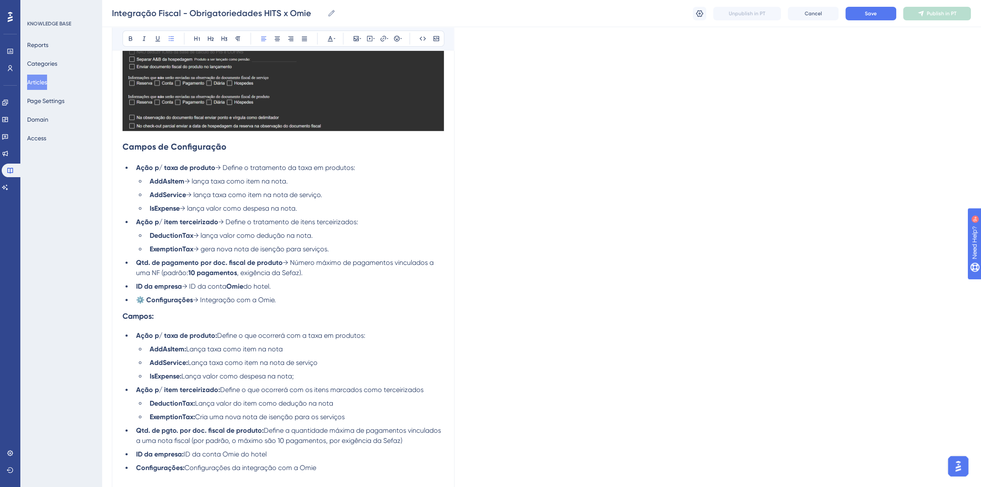
scroll to position [284, 0]
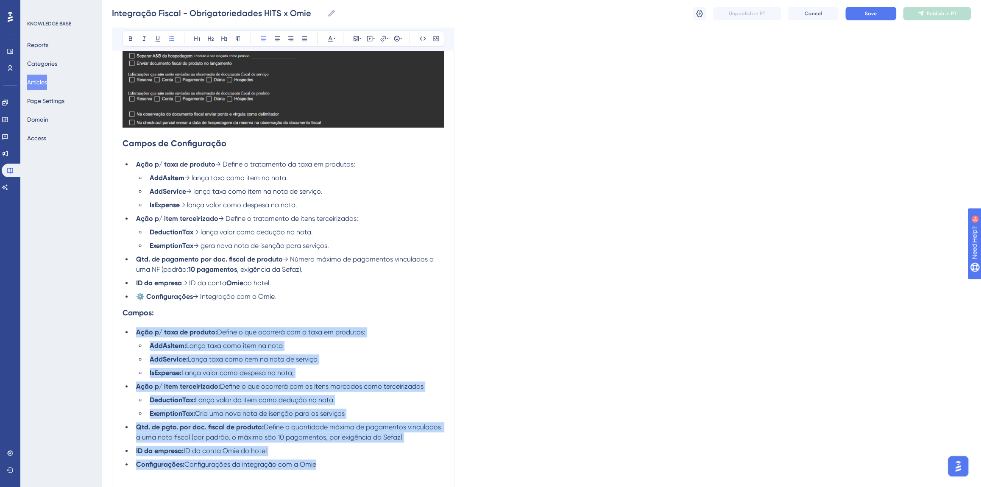
drag, startPoint x: 332, startPoint y: 464, endPoint x: 137, endPoint y: 335, distance: 233.8
click at [137, 335] on ul "Ação p/ taxa de produto: Define o que ocorrerá com a taxa em produtos: AddAsIte…" at bounding box center [283, 398] width 321 height 142
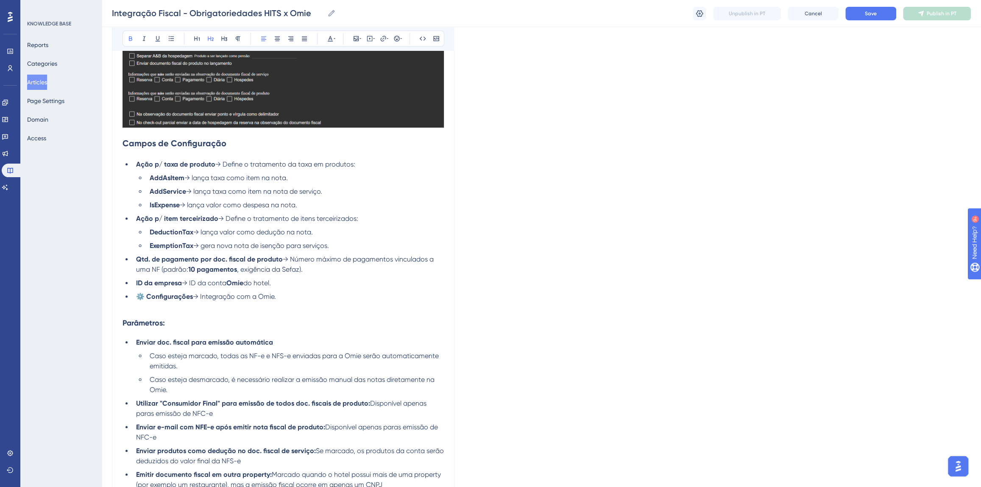
click at [189, 142] on strong "Campos de Configuração" at bounding box center [175, 143] width 104 height 10
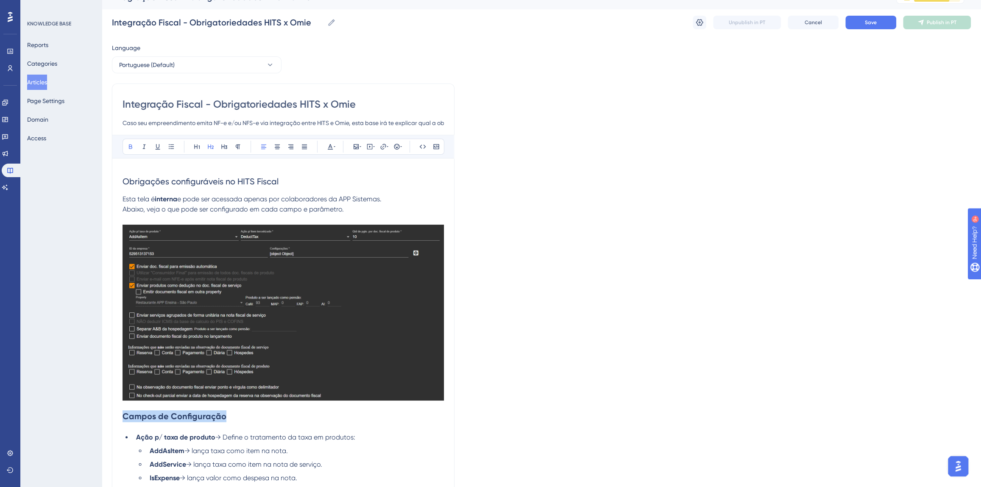
drag, startPoint x: 232, startPoint y: 412, endPoint x: 124, endPoint y: 411, distance: 107.7
click at [124, 411] on h2 "Campos de Configuração" at bounding box center [283, 416] width 321 height 25
click at [222, 146] on icon at bounding box center [224, 147] width 6 height 5
click at [263, 398] on img at bounding box center [283, 313] width 321 height 176
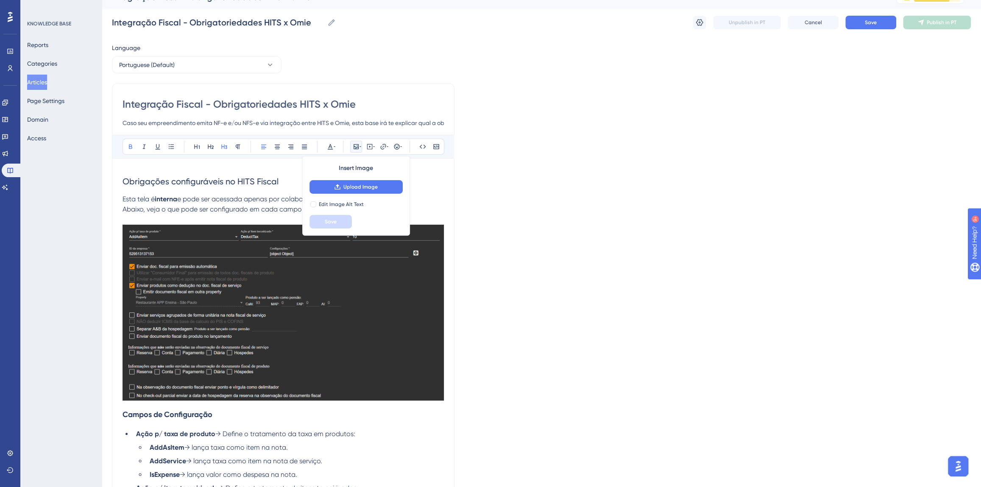
click at [244, 417] on h3 "Campos de Configuração" at bounding box center [283, 415] width 321 height 22
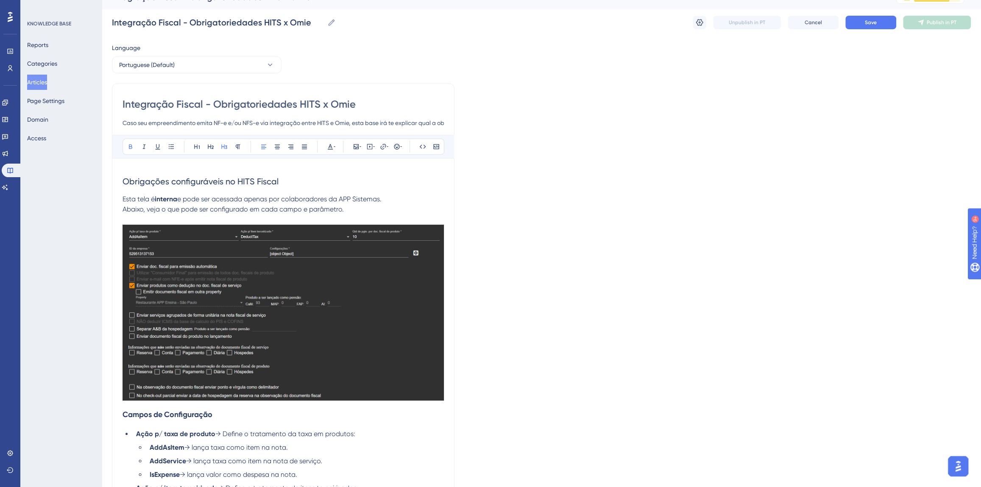
click at [123, 415] on strong "Campos de Configuração" at bounding box center [168, 414] width 90 height 9
drag, startPoint x: 220, startPoint y: 425, endPoint x: 122, endPoint y: 425, distance: 97.5
click at [123, 425] on h3 "Campos de Configuração" at bounding box center [283, 425] width 321 height 22
click at [131, 145] on icon at bounding box center [130, 147] width 3 height 5
click at [244, 424] on h3 "Campos de Configuração" at bounding box center [283, 425] width 321 height 22
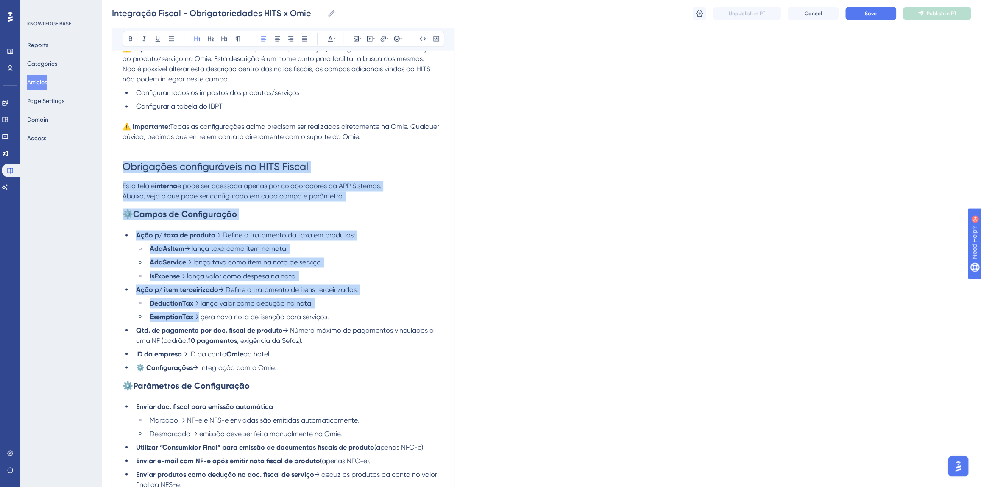
scroll to position [1132, 0]
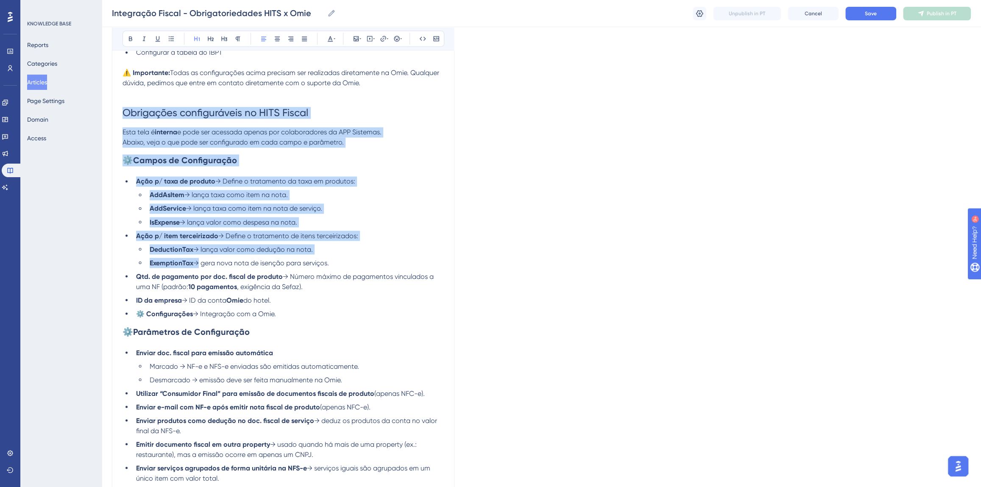
drag, startPoint x: 124, startPoint y: 228, endPoint x: 287, endPoint y: 315, distance: 184.9
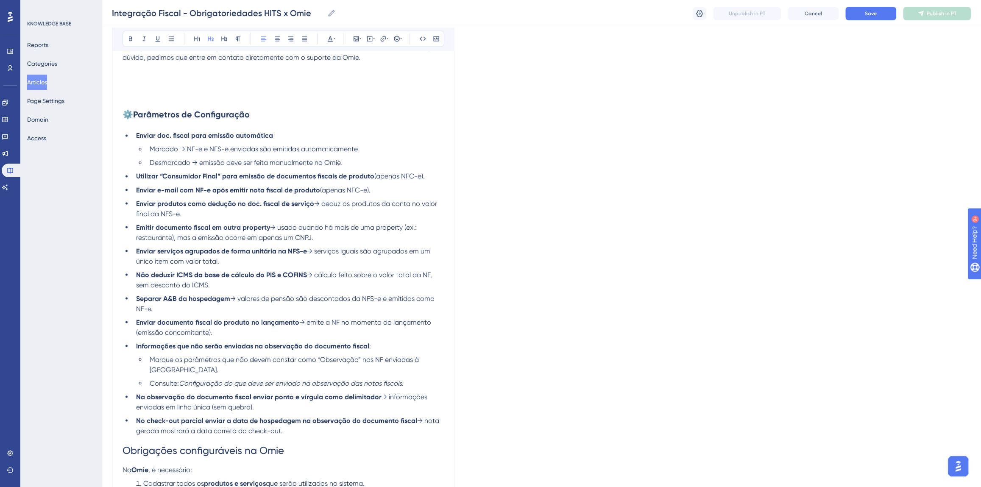
scroll to position [1209, 0]
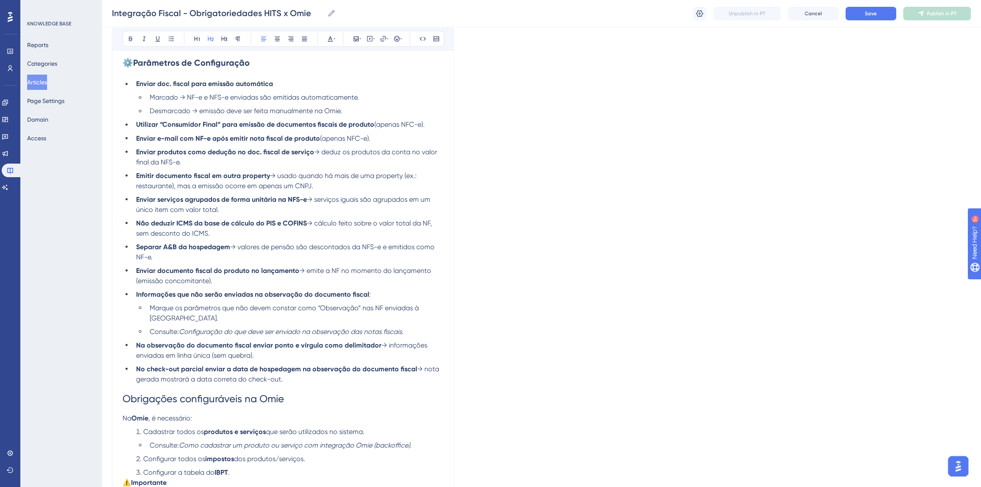
drag, startPoint x: 136, startPoint y: 139, endPoint x: 292, endPoint y: 368, distance: 276.8
click at [301, 371] on li "No check-out parcial enviar a data de hospedagem na observação do documento fis…" at bounding box center [288, 374] width 311 height 20
drag, startPoint x: 299, startPoint y: 370, endPoint x: 136, endPoint y: 64, distance: 347.1
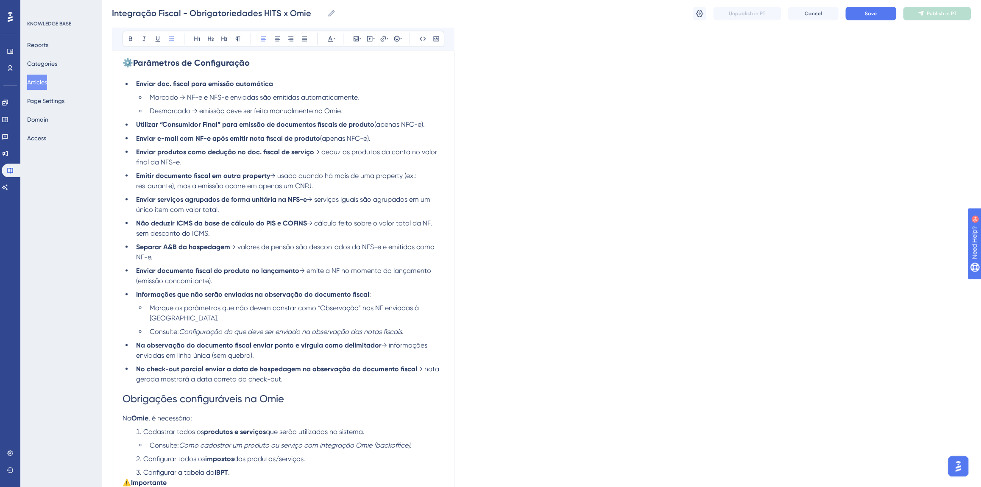
copy div "Parâmetros de Configuração Enviar doc. fiscal para emissão automática Marcado →…"
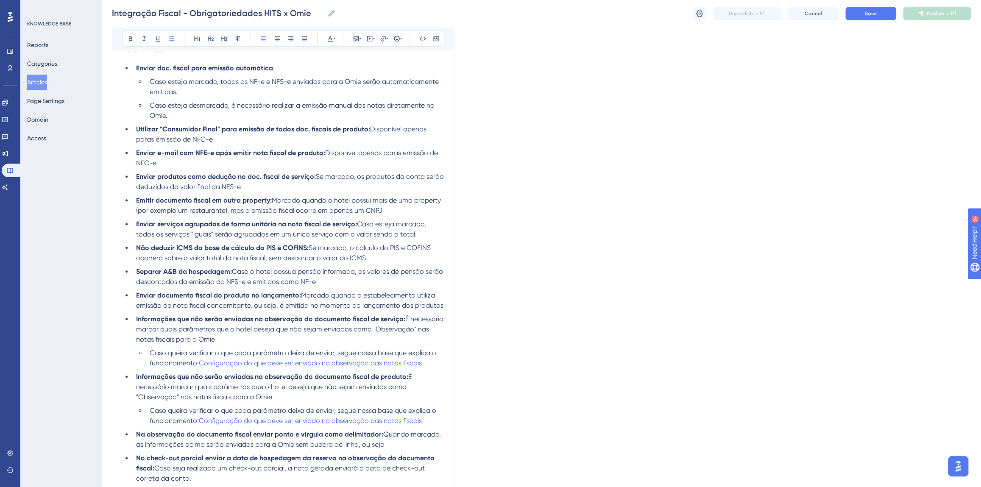
scroll to position [400, 0]
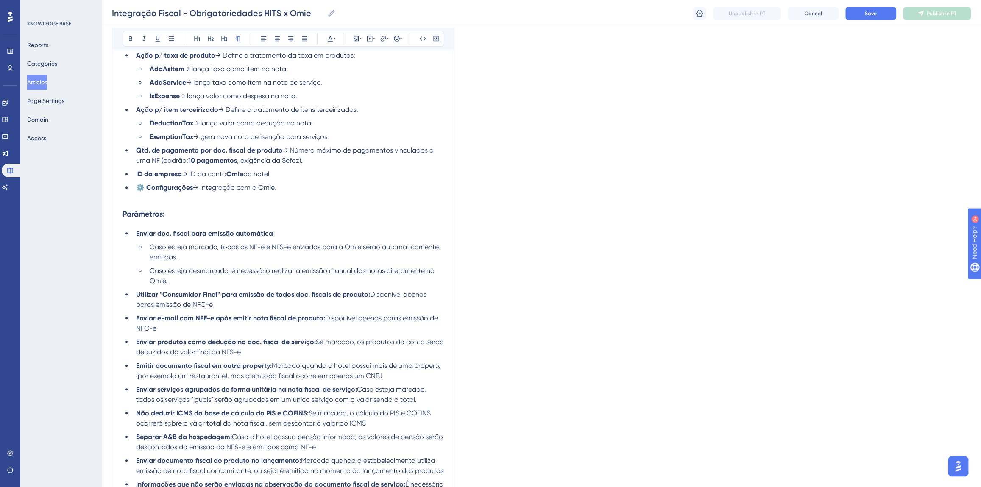
click at [123, 201] on p at bounding box center [283, 198] width 321 height 10
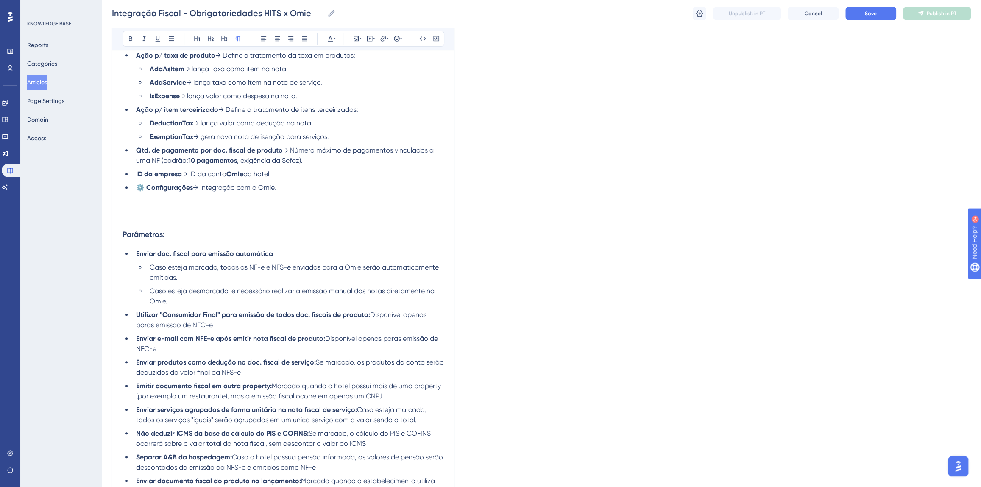
scroll to position [442, 0]
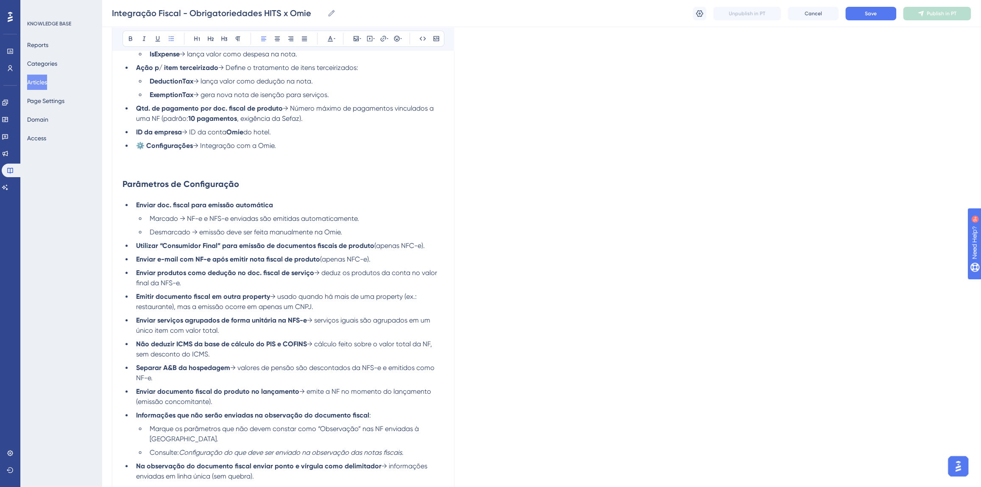
click at [174, 172] on h2 "Parâmetros de Configuração" at bounding box center [283, 183] width 321 height 25
click at [167, 167] on p at bounding box center [283, 166] width 321 height 10
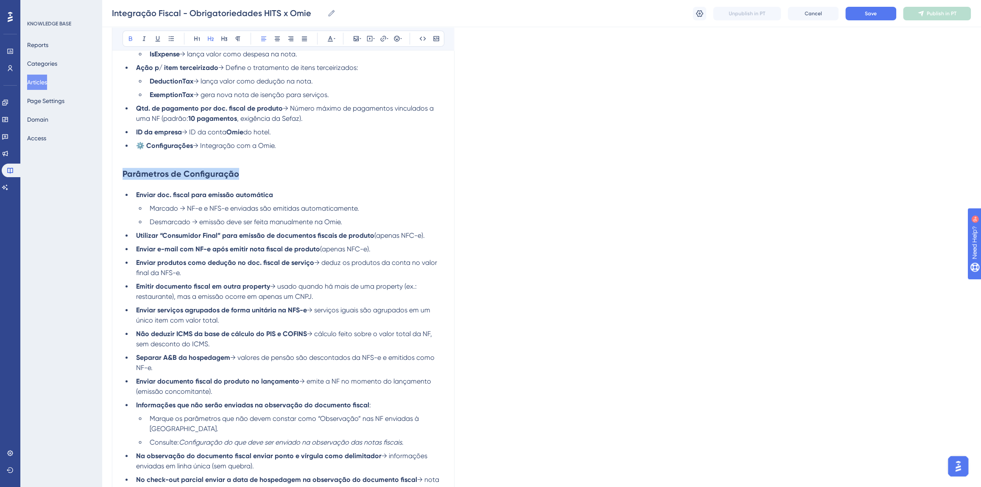
drag, startPoint x: 240, startPoint y: 173, endPoint x: 122, endPoint y: 170, distance: 118.3
click at [225, 39] on icon at bounding box center [224, 38] width 7 height 7
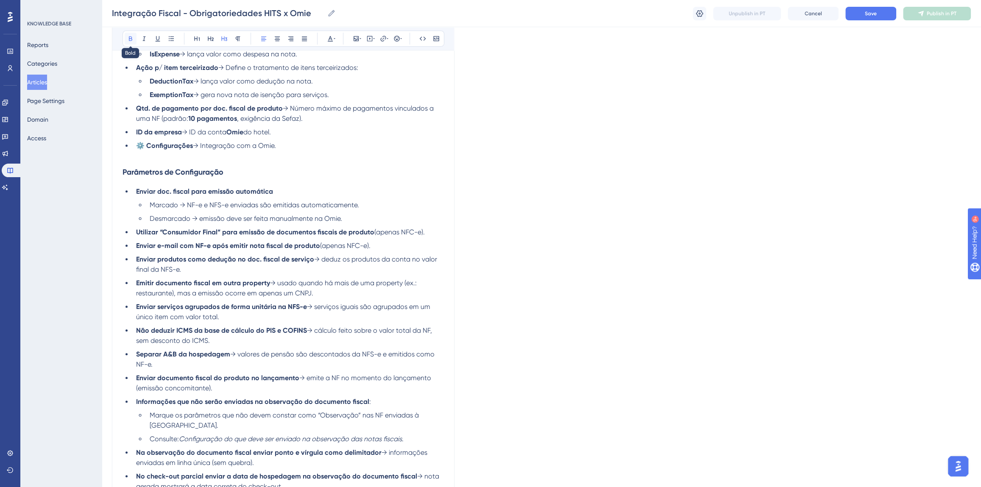
click at [130, 37] on icon at bounding box center [130, 38] width 7 height 7
click at [248, 163] on h3 "Parâmetros de Configuração" at bounding box center [283, 172] width 321 height 22
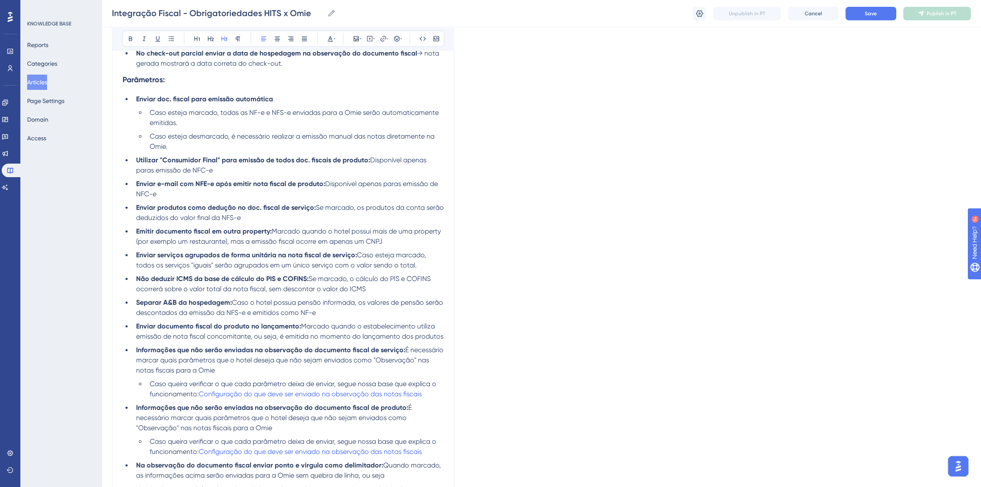
scroll to position [866, 0]
click at [424, 382] on li "Caso queira verificar o que cada parâmetro deixa de enviar, segue nossa base qu…" at bounding box center [295, 388] width 298 height 20
click at [366, 98] on label "https://appsistemas.help.userguiding.com/pt/articles/9594-novidades-configuraca…" at bounding box center [383, 94] width 93 height 17
click at [366, 98] on input "https://appsistemas.help.userguiding.com/pt/articles/9594-novidades-configuraca…" at bounding box center [383, 93] width 79 height 9
click at [366, 98] on label "https://appsistemas.help.userguiding.com/pt/articles/9594-novidades-configuraca…" at bounding box center [383, 94] width 93 height 17
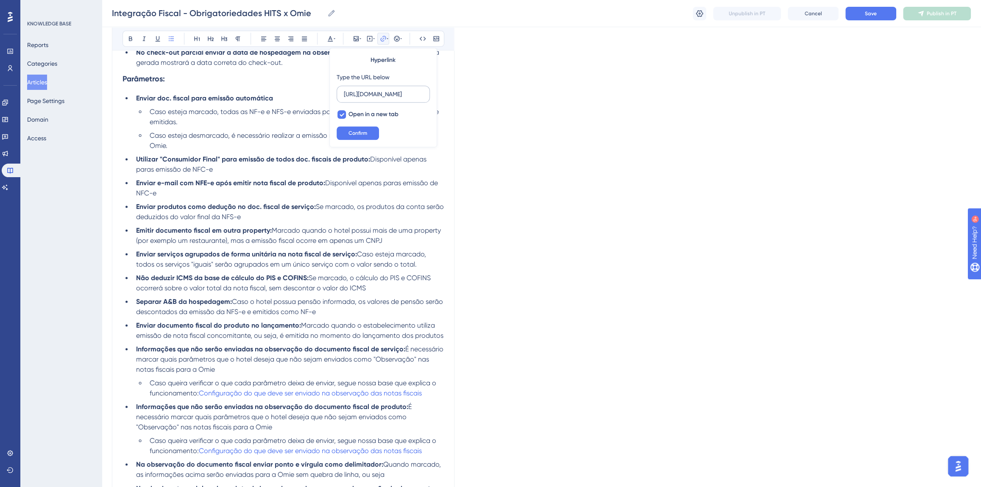
click at [366, 98] on input "https://appsistemas.help.userguiding.com/pt/articles/9594-novidades-configuraca…" at bounding box center [383, 93] width 79 height 9
click at [366, 98] on label "https://appsistemas.help.userguiding.com/pt/articles/9594-novidades-configuraca…" at bounding box center [383, 94] width 93 height 17
click at [366, 98] on input "https://appsistemas.help.userguiding.com/pt/articles/9594-novidades-configuraca…" at bounding box center [383, 93] width 79 height 9
drag, startPoint x: 427, startPoint y: 382, endPoint x: 201, endPoint y: 384, distance: 225.5
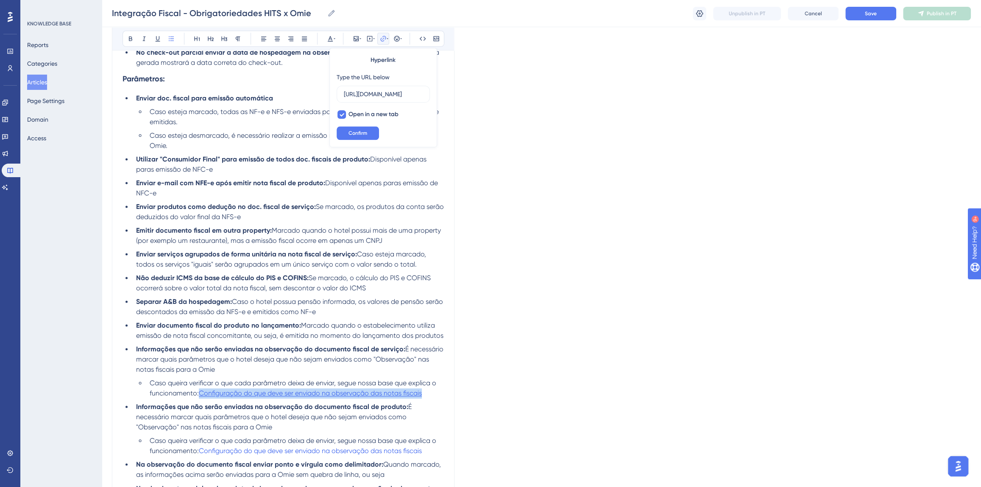
click at [201, 384] on li "Caso queira verificar o que cada parâmetro deixa de enviar, segue nossa base qu…" at bounding box center [295, 388] width 298 height 20
copy span "Configuração do que deve ser enviado na observação das notas fiscais"
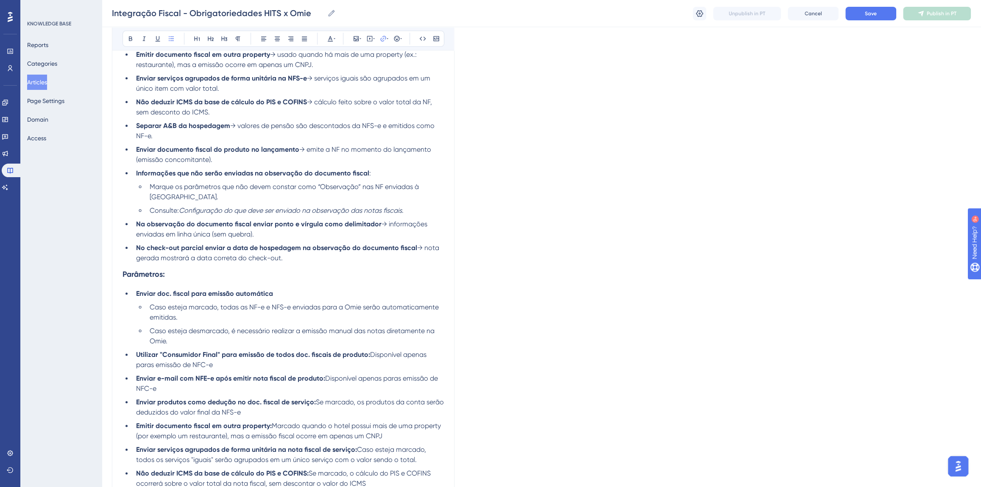
scroll to position [558, 0]
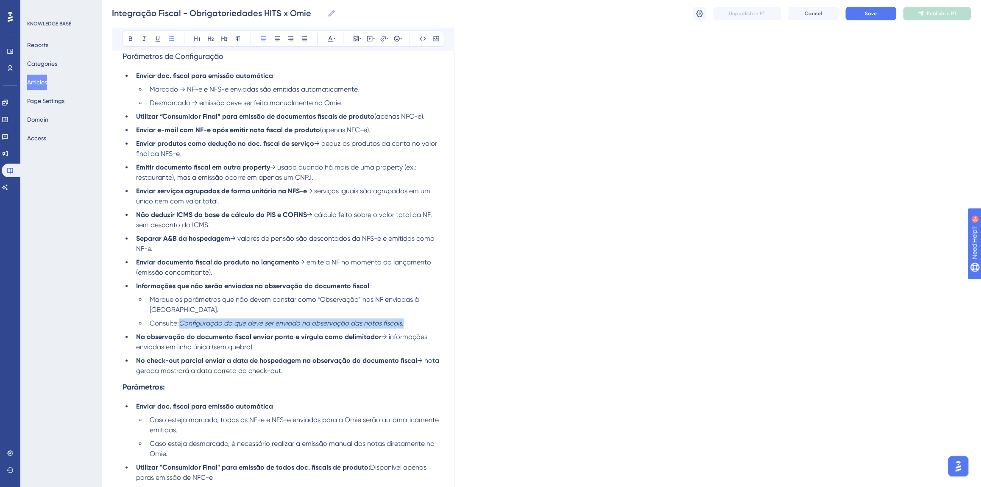
drag, startPoint x: 414, startPoint y: 314, endPoint x: 182, endPoint y: 314, distance: 232.3
click at [182, 318] on li "Consulte: Configuração do que deve ser enviado na observação das notas fiscais ." at bounding box center [295, 323] width 298 height 10
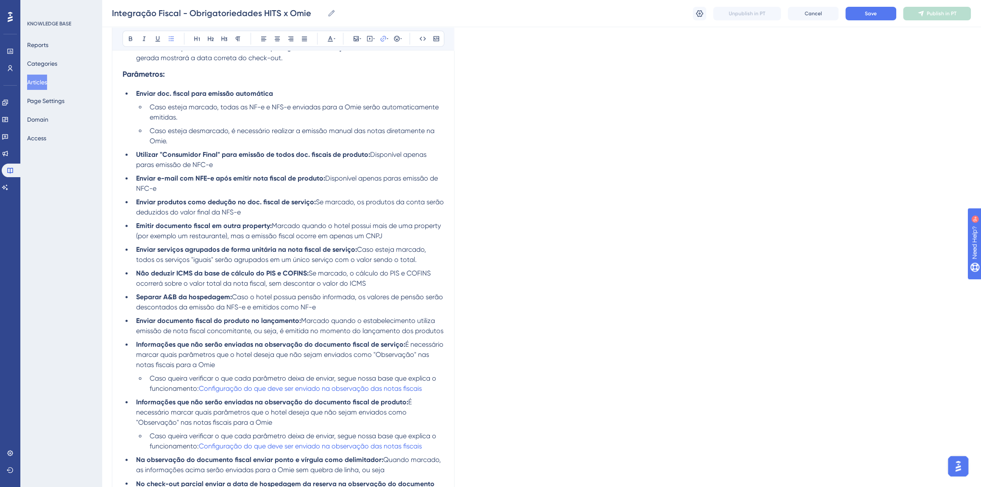
scroll to position [674, 0]
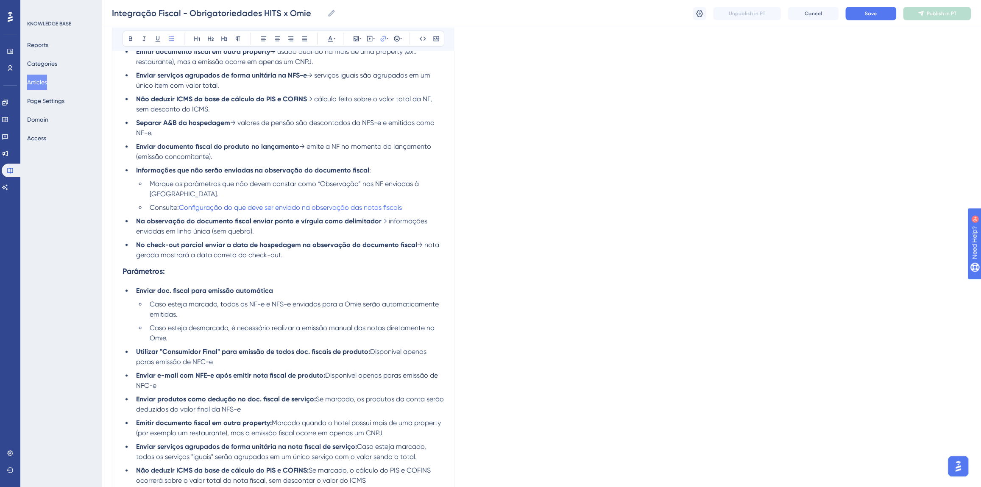
click at [404, 203] on li "Consulte: Configuração do que deve ser enviado na observação das notas fiscais" at bounding box center [295, 208] width 298 height 10
click at [323, 203] on span "Configuração do que deve ser enviado na observação das notas fiscais" at bounding box center [290, 207] width 223 height 8
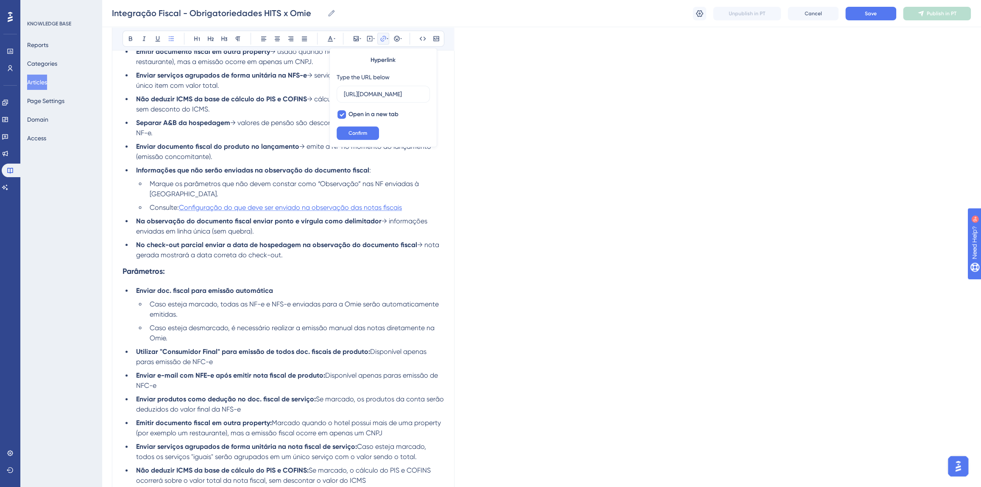
scroll to position [0, 242]
click at [280, 203] on span "Configuração do que deve ser enviado na observação das notas fiscais" at bounding box center [290, 207] width 223 height 8
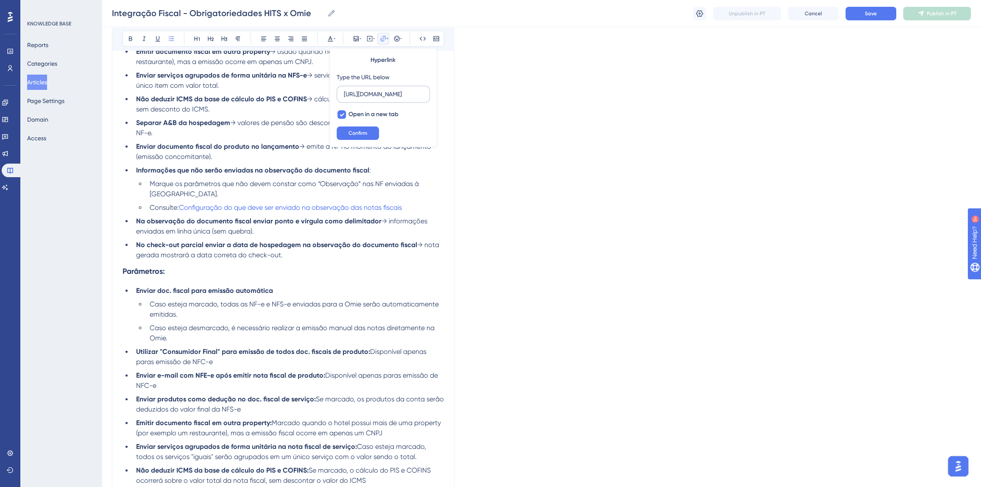
click at [365, 93] on input "https://appsistemas.help.userguiding.com/pt/articles/9594-novidades-configuraca…" at bounding box center [383, 93] width 79 height 9
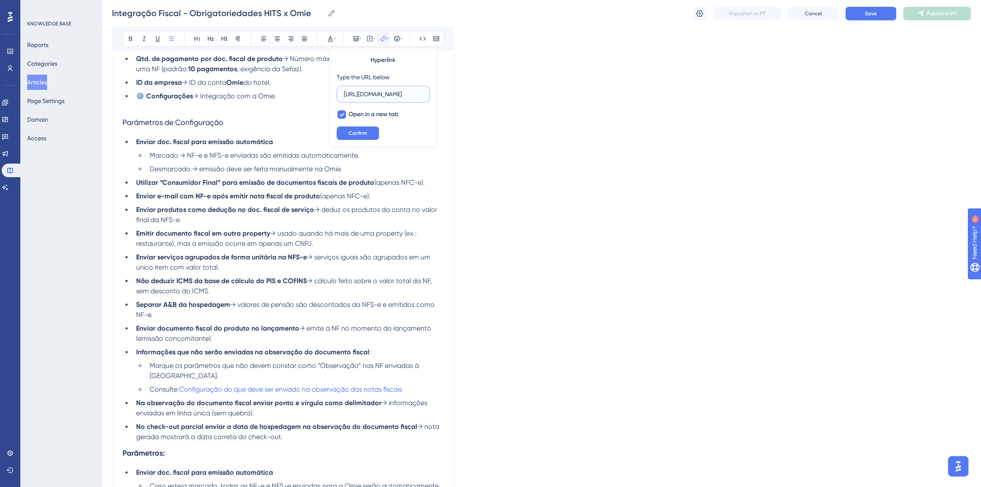
scroll to position [481, 0]
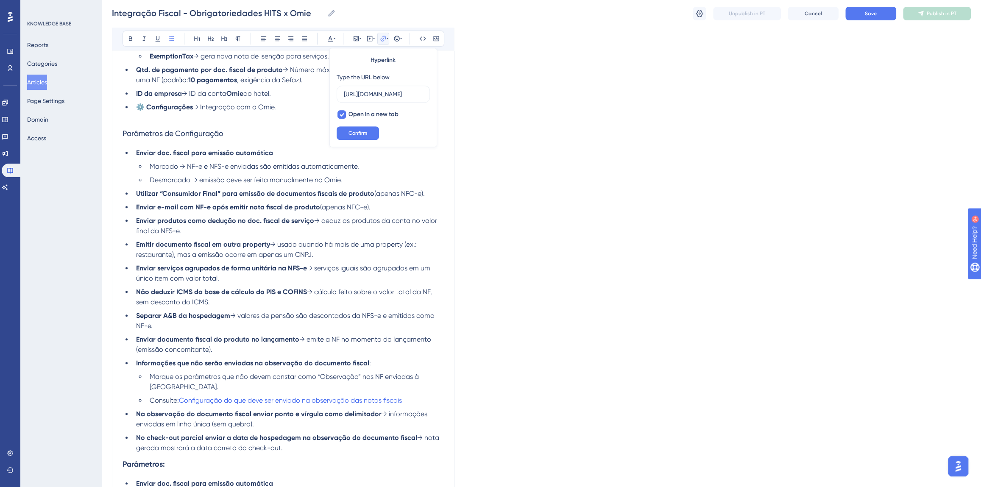
click at [123, 133] on span "Parâmetros de Configuração" at bounding box center [173, 133] width 101 height 9
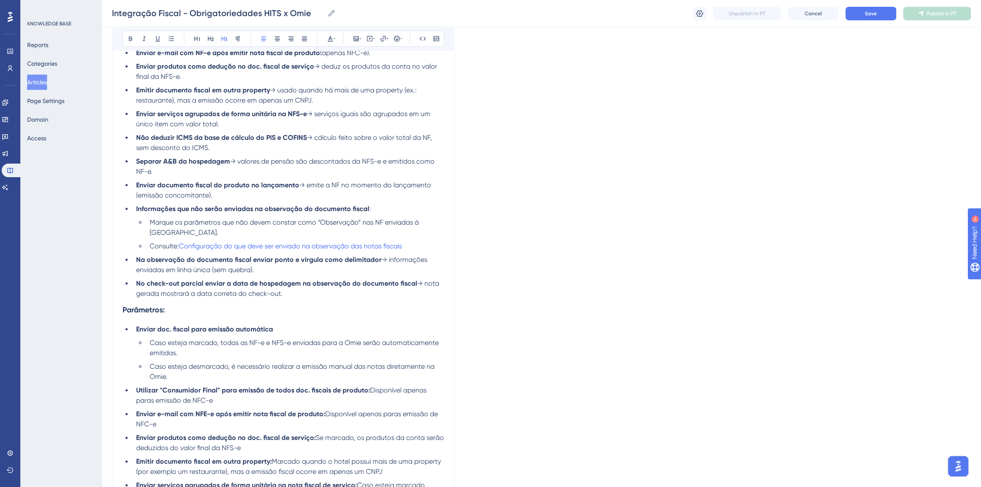
scroll to position [558, 0]
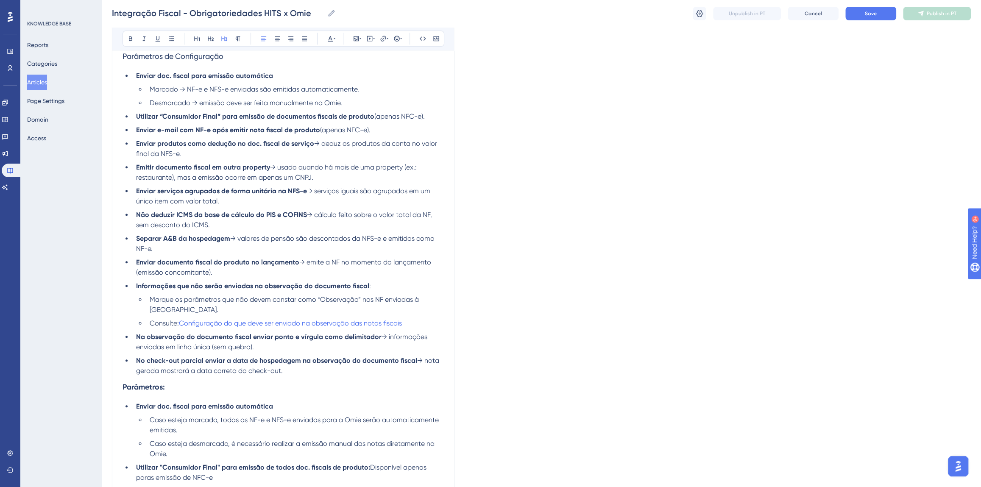
drag, startPoint x: 121, startPoint y: 376, endPoint x: 165, endPoint y: 380, distance: 43.8
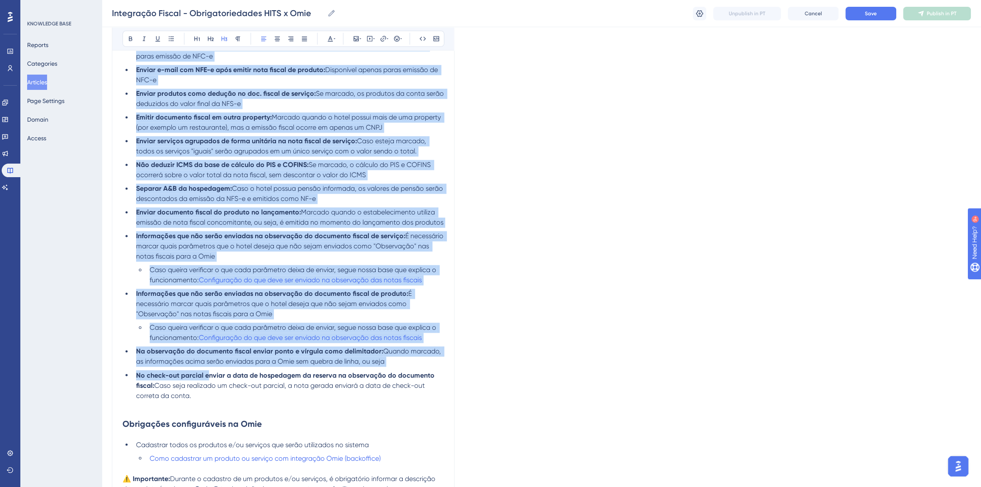
scroll to position [982, 0]
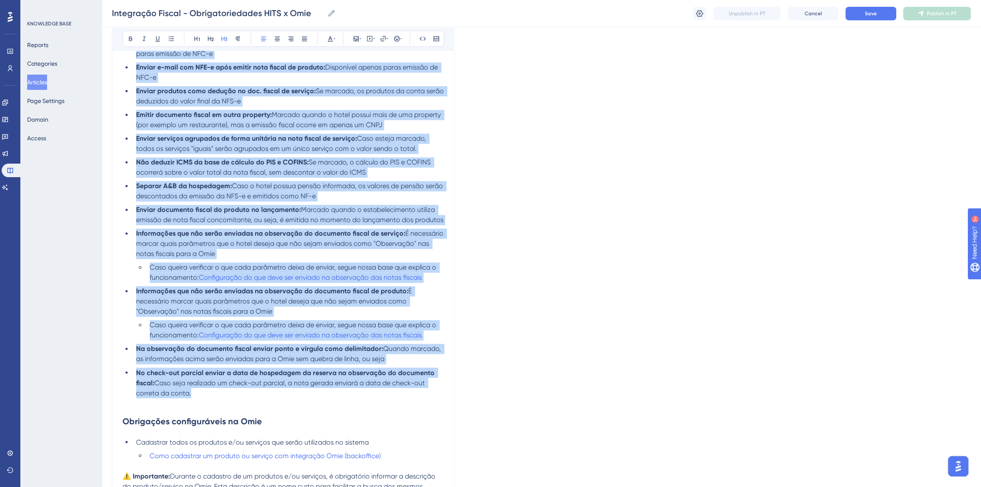
drag, startPoint x: 137, startPoint y: 378, endPoint x: 209, endPoint y: 379, distance: 72.5
click at [209, 379] on div "Obrigações configuráveis no HITS Fiscal Esta tela é interna e pode ser acessada…" at bounding box center [283, 184] width 321 height 1973
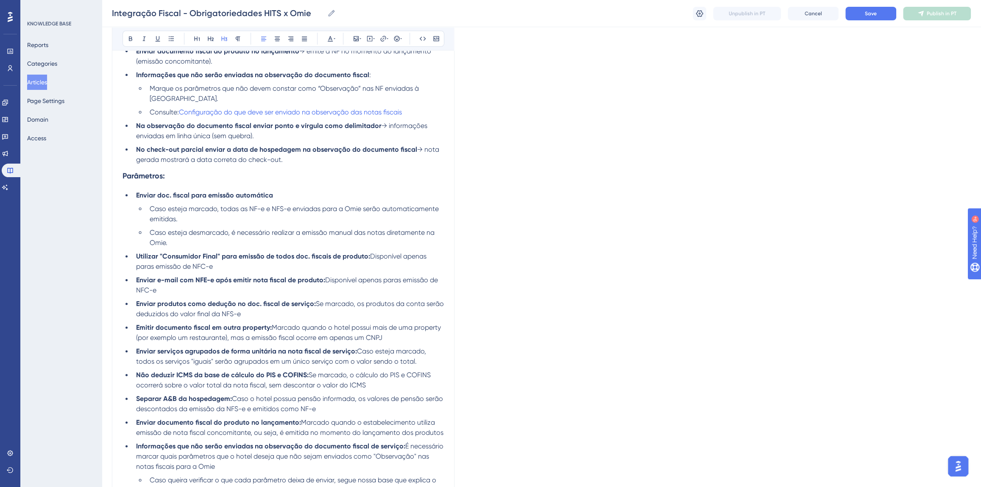
scroll to position [698, 0]
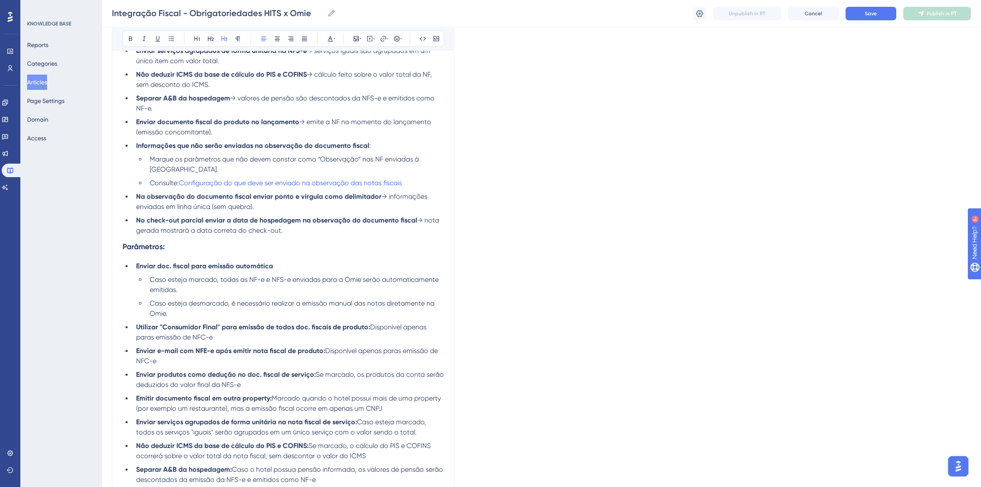
click at [250, 247] on h3 "Parâmetros:" at bounding box center [283, 247] width 321 height 22
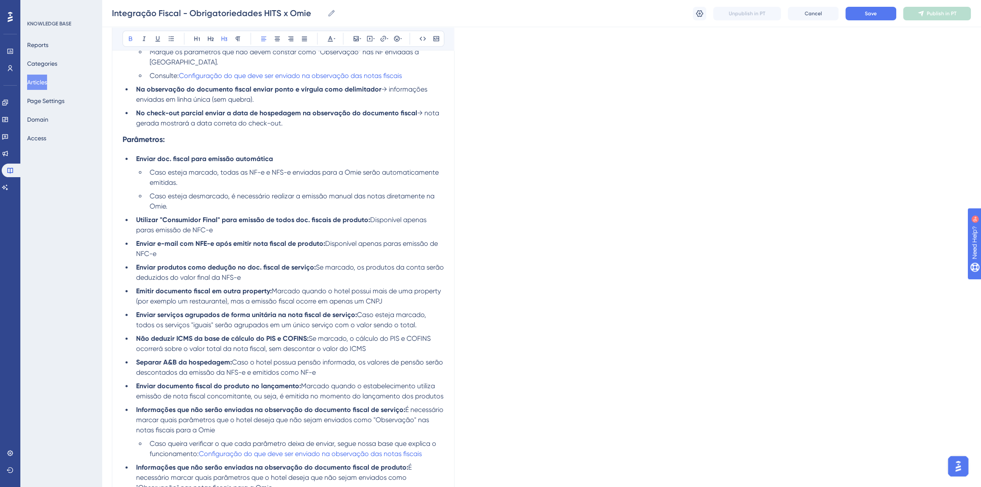
scroll to position [929, 0]
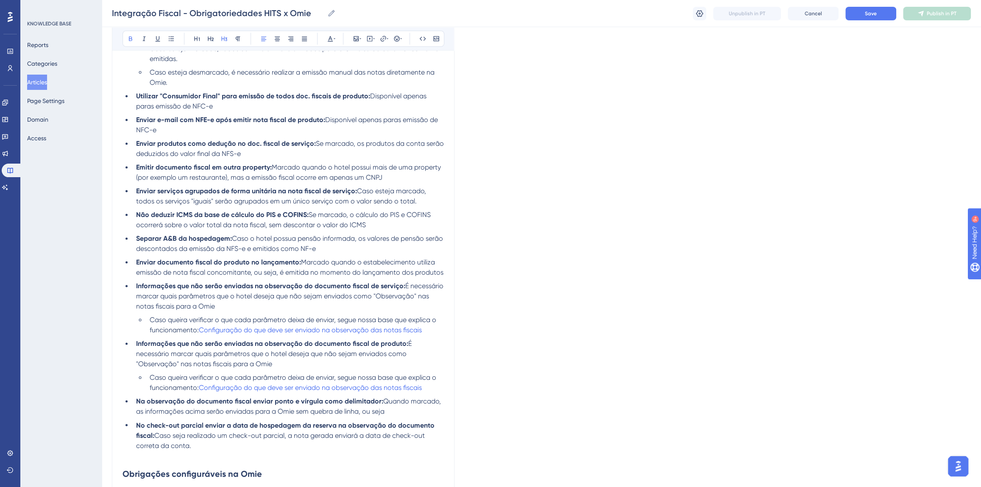
click at [195, 435] on li "No check-out parcial enviar a data de hospedagem da reserva na observação do do…" at bounding box center [288, 435] width 311 height 31
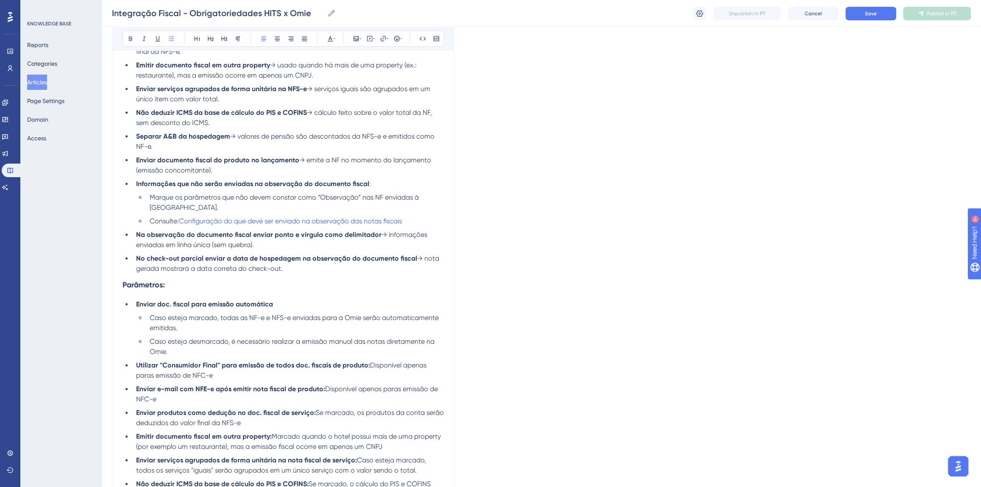
scroll to position [660, 0]
click at [289, 259] on li "No check-out parcial enviar a data de hospedagem na observação do documento fis…" at bounding box center [288, 264] width 311 height 20
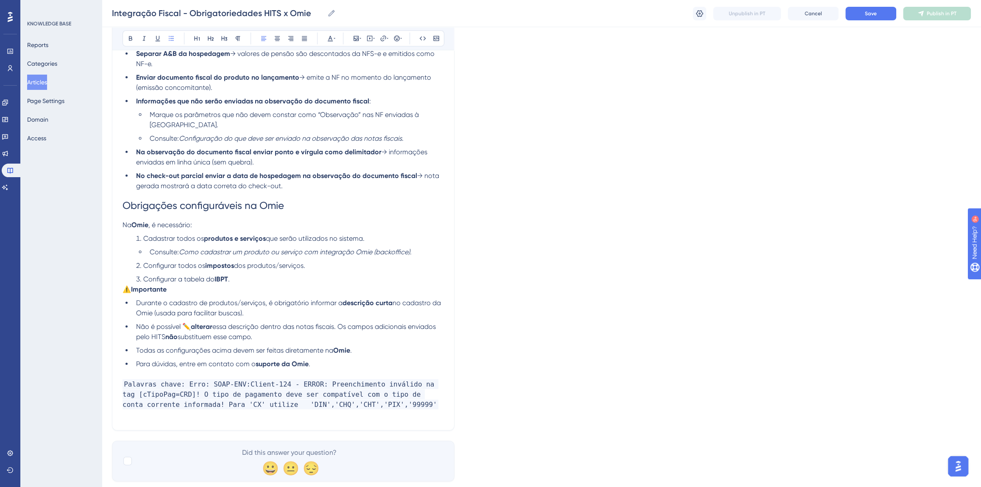
scroll to position [1734, 0]
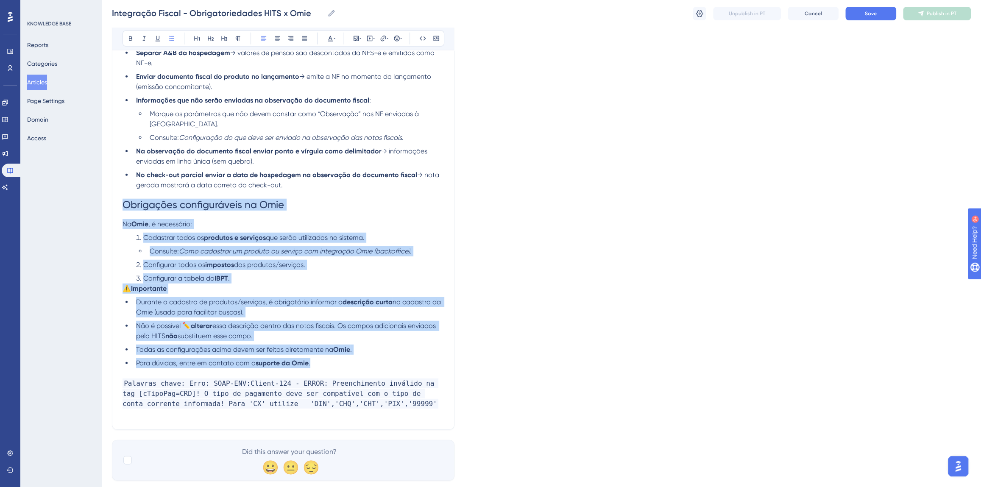
drag, startPoint x: 316, startPoint y: 341, endPoint x: 125, endPoint y: 191, distance: 242.8
copy div "Obrigações configuráveis na Omie Na Omie , é necessário: Cadastrar todos os pro…"
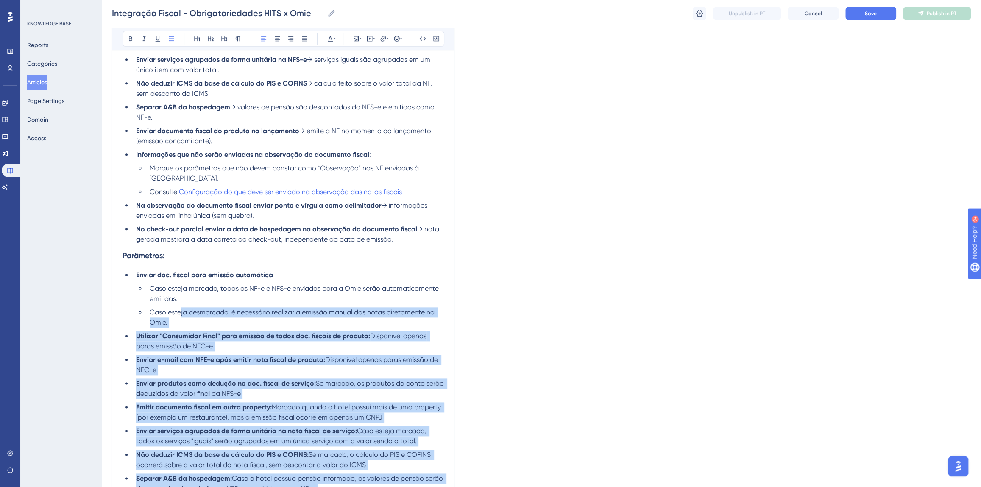
scroll to position [693, 0]
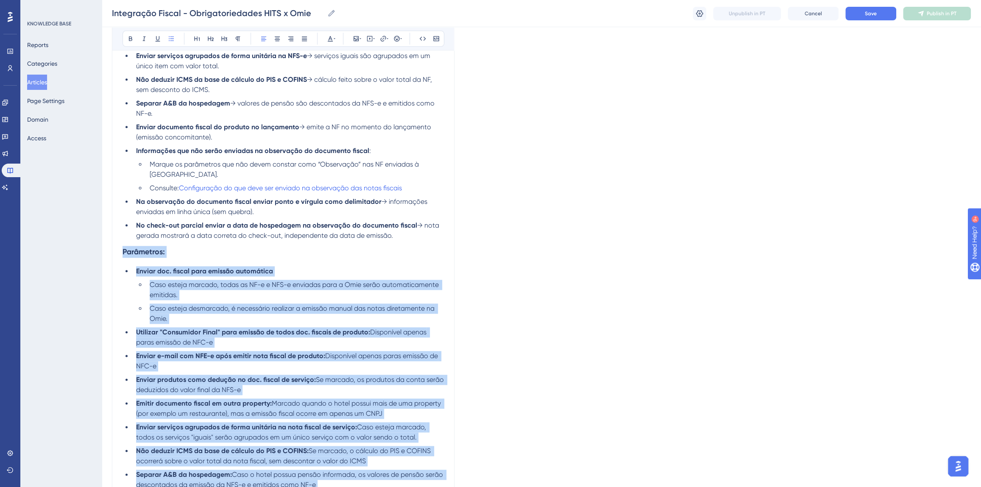
drag, startPoint x: 204, startPoint y: 438, endPoint x: 119, endPoint y: 240, distance: 214.6
click at [119, 240] on div "Integração Fiscal - Obrigatoriedades HITS x Omie Caso seu empreendimento emita …" at bounding box center [283, 436] width 343 height 2069
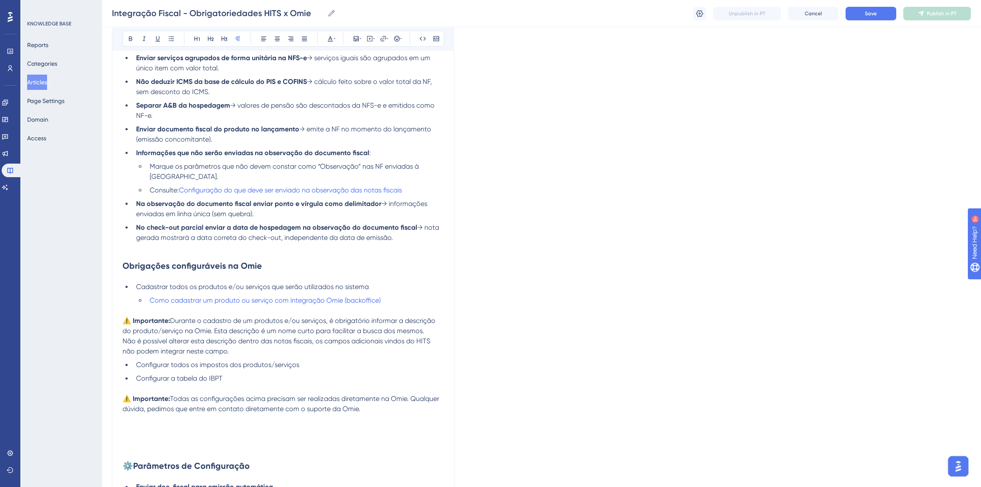
scroll to position [694, 0]
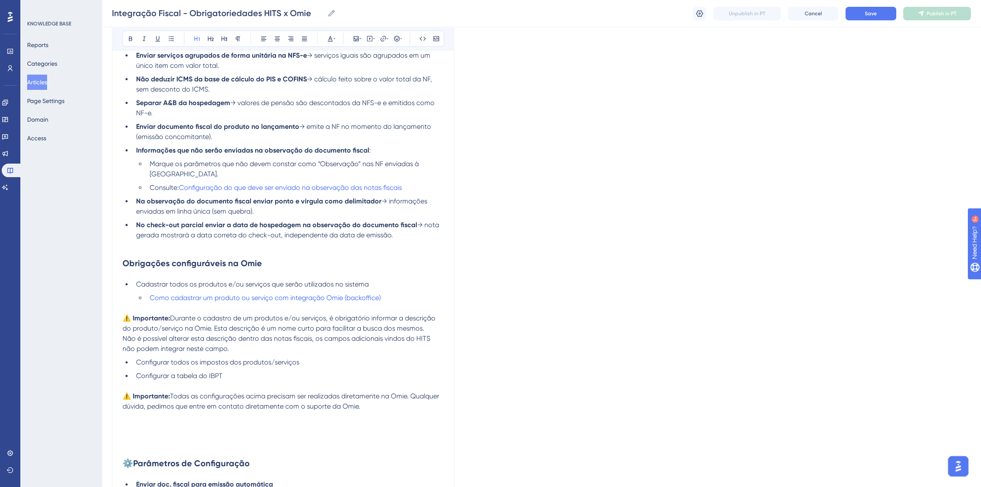
click at [282, 422] on h1 at bounding box center [283, 436] width 321 height 29
click at [237, 412] on p at bounding box center [283, 417] width 321 height 10
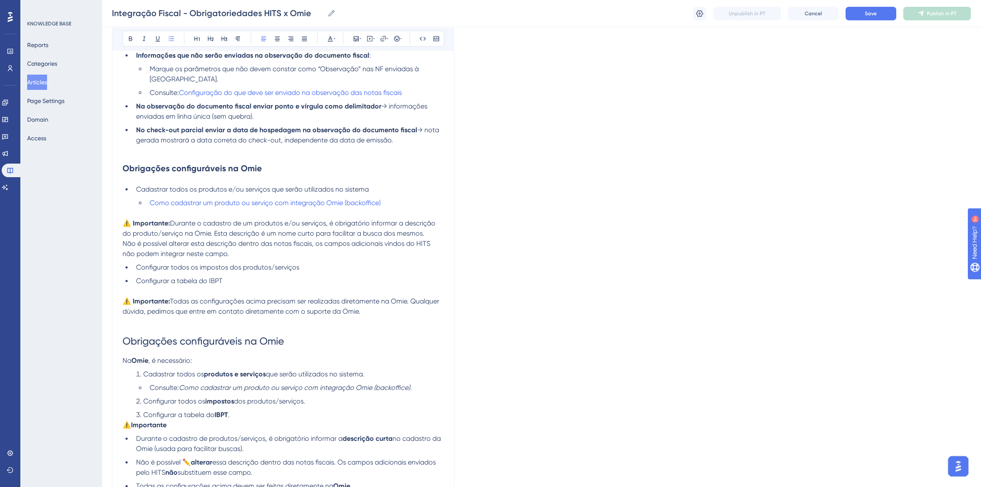
click at [143, 370] on span "Cadastrar todos os" at bounding box center [173, 374] width 61 height 8
click at [171, 39] on icon at bounding box center [171, 38] width 7 height 7
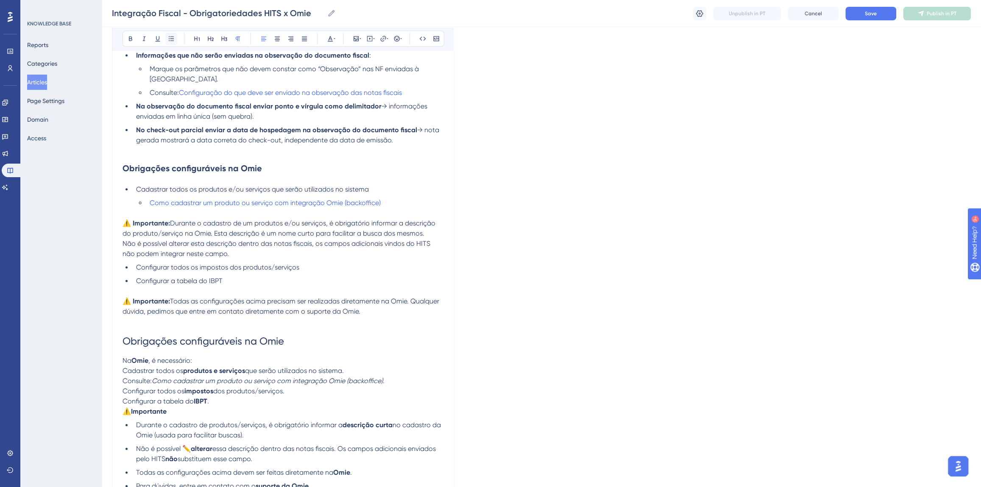
click at [171, 39] on icon at bounding box center [171, 38] width 7 height 7
click at [361, 369] on li "Cadastrar todos os produtos e serviços que serão utilizados no sistema." at bounding box center [288, 374] width 311 height 10
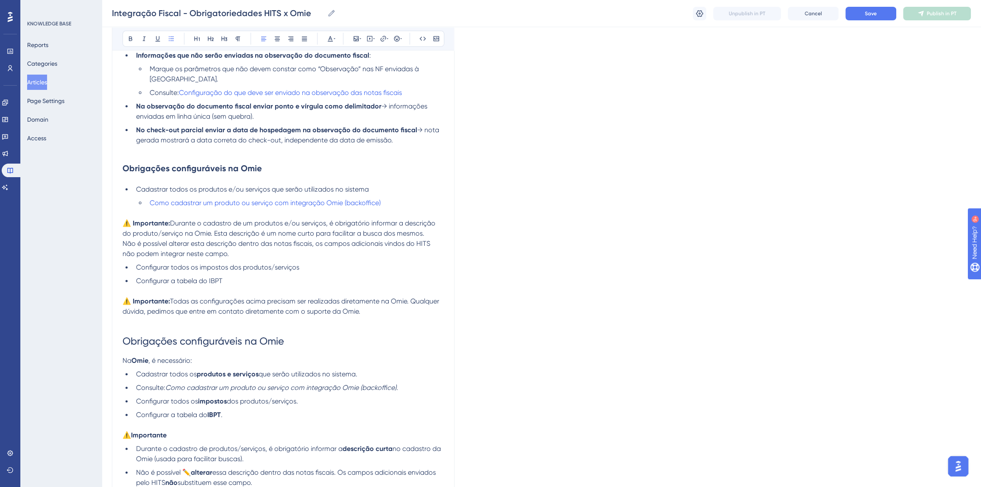
click at [137, 384] on span "Consulte:" at bounding box center [150, 388] width 29 height 8
drag, startPoint x: 393, startPoint y: 190, endPoint x: 150, endPoint y: 191, distance: 242.1
click at [150, 198] on li "Como cadastrar um produto ou serviço com integração Omie (backoffice)" at bounding box center [295, 203] width 298 height 10
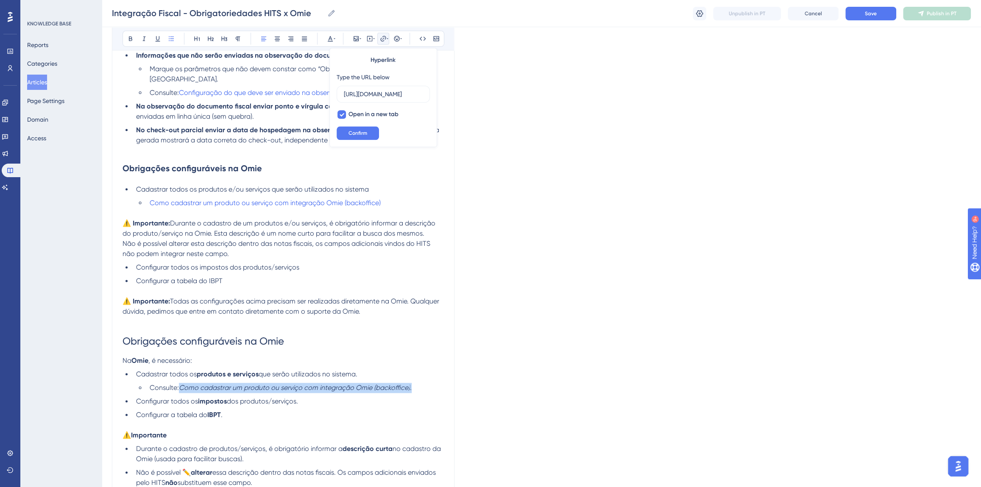
drag, startPoint x: 421, startPoint y: 380, endPoint x: 181, endPoint y: 377, distance: 239.1
click at [181, 383] on li "Consulte: Como cadastrar um produto ou serviço com integração Omie (backoffice)…" at bounding box center [295, 388] width 298 height 10
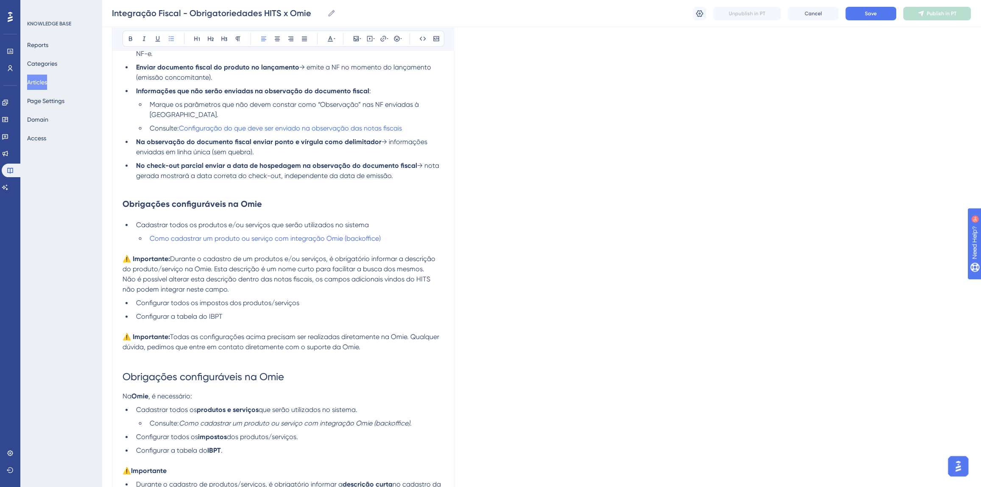
scroll to position [749, 0]
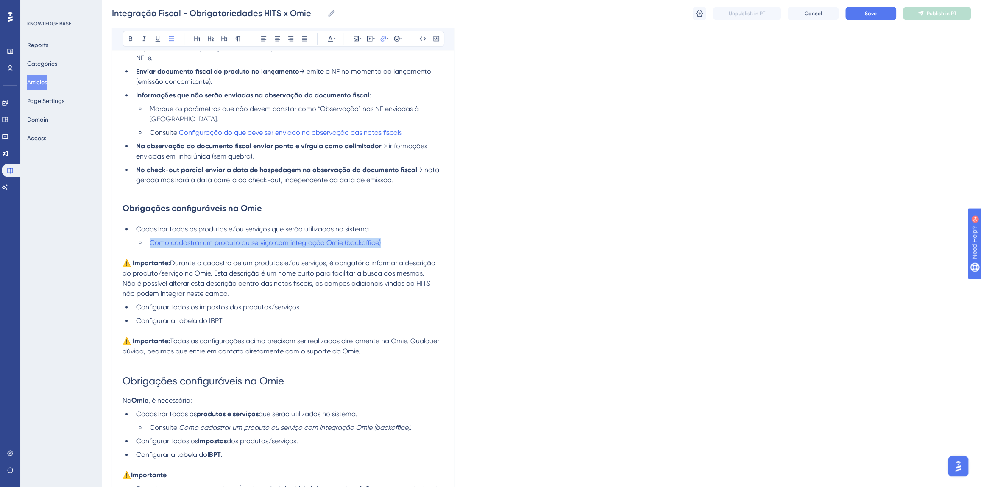
drag, startPoint x: 385, startPoint y: 233, endPoint x: 148, endPoint y: 230, distance: 236.2
click at [148, 238] on li "Como cadastrar um produto ou serviço com integração Omie (backoffice)" at bounding box center [295, 243] width 298 height 10
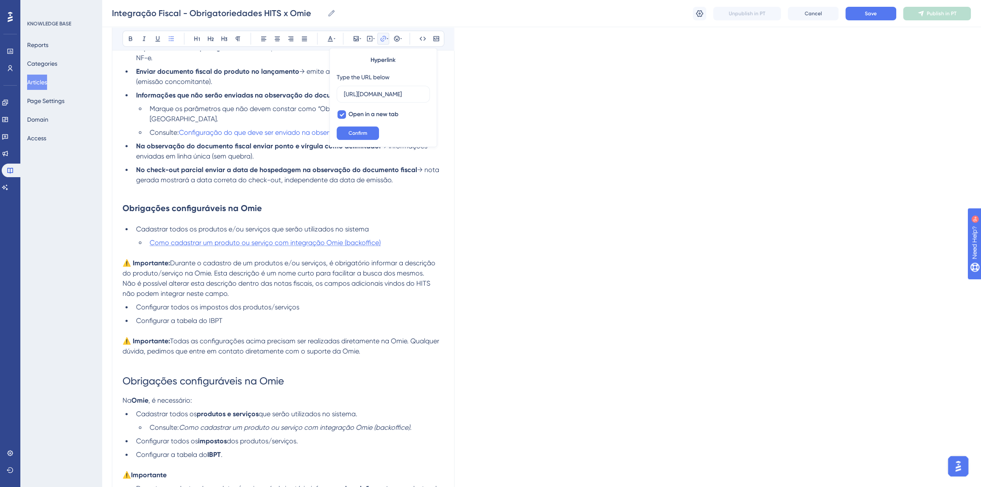
scroll to position [0, 0]
drag, startPoint x: 386, startPoint y: 233, endPoint x: 152, endPoint y: 233, distance: 234.0
click at [152, 238] on li "Como cadastrar um produto ou serviço com integração Omie (backoffice)" at bounding box center [295, 243] width 298 height 10
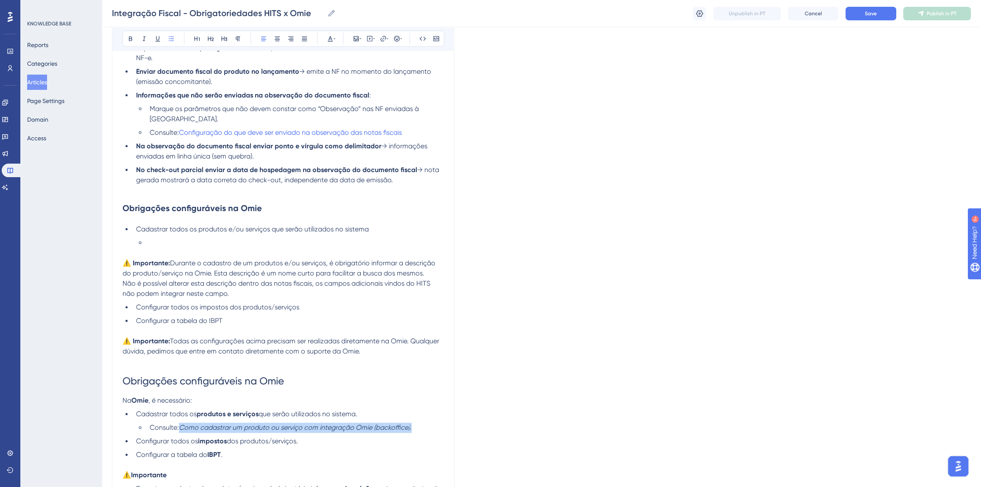
drag, startPoint x: 415, startPoint y: 418, endPoint x: 182, endPoint y: 420, distance: 232.7
click at [182, 423] on li "Consulte: Como cadastrar um produto ou serviço com integração Omie (backoffice)…" at bounding box center [295, 428] width 298 height 10
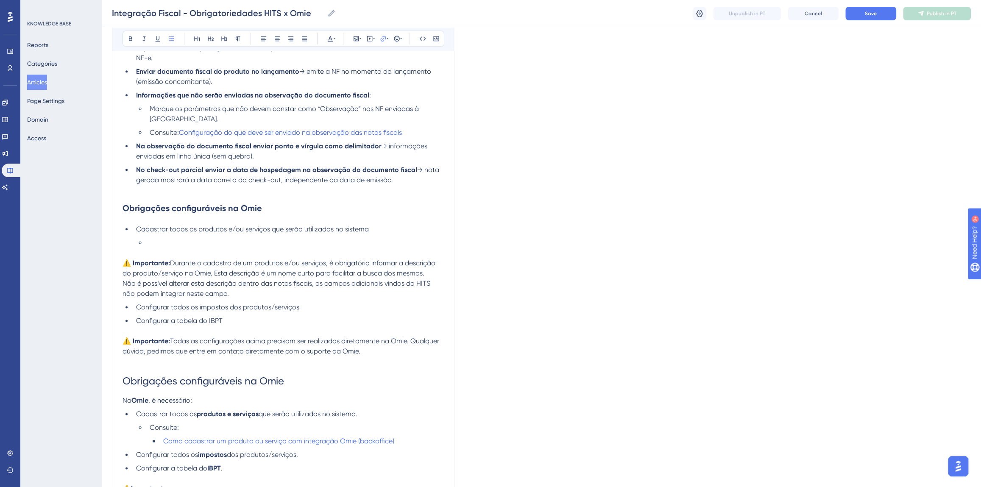
click at [215, 423] on li "Consulte:" at bounding box center [295, 428] width 298 height 10
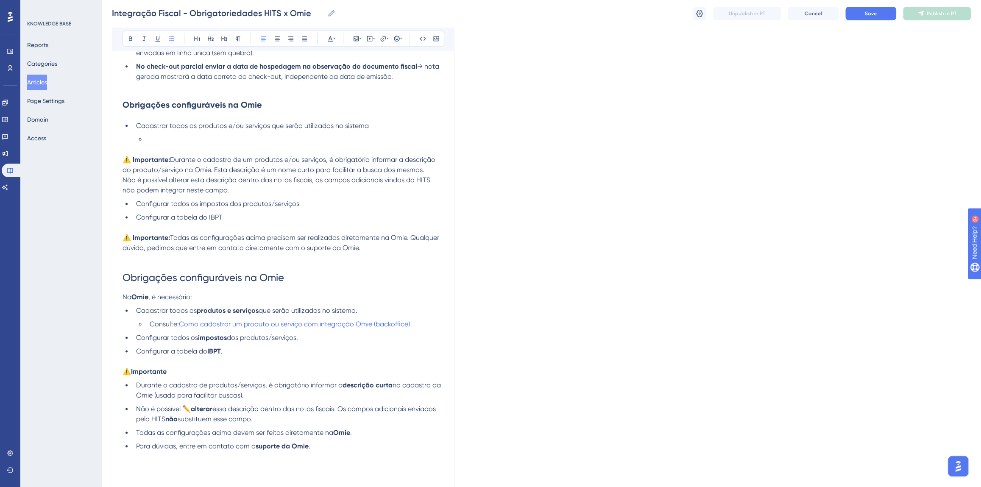
scroll to position [903, 0]
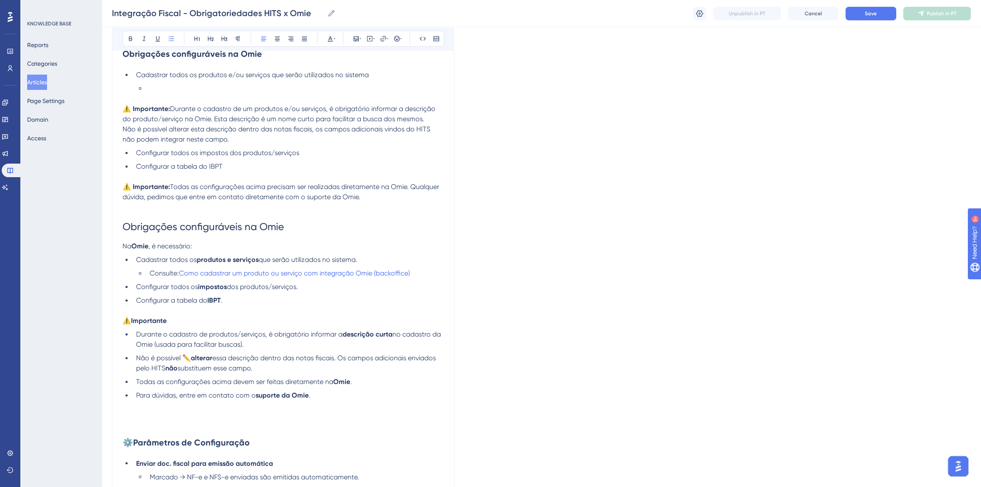
click at [194, 354] on strong "alterar" at bounding box center [202, 358] width 22 height 8
click at [254, 335] on li "Durante o cadastro de produtos/serviços, é obrigatório informar a descrição cur…" at bounding box center [288, 339] width 311 height 20
drag, startPoint x: 290, startPoint y: 215, endPoint x: 108, endPoint y: 215, distance: 182.3
click at [0, 0] on div "Performance Users Engagement Widgets Feedback Product Updates Knowledge Base AI…" at bounding box center [0, 0] width 0 height 0
click at [222, 45] on div "Bold Italic Underline Bullet Point Heading 1 Heading 2 Heading 3 Normal Align L…" at bounding box center [284, 39] width 322 height 16
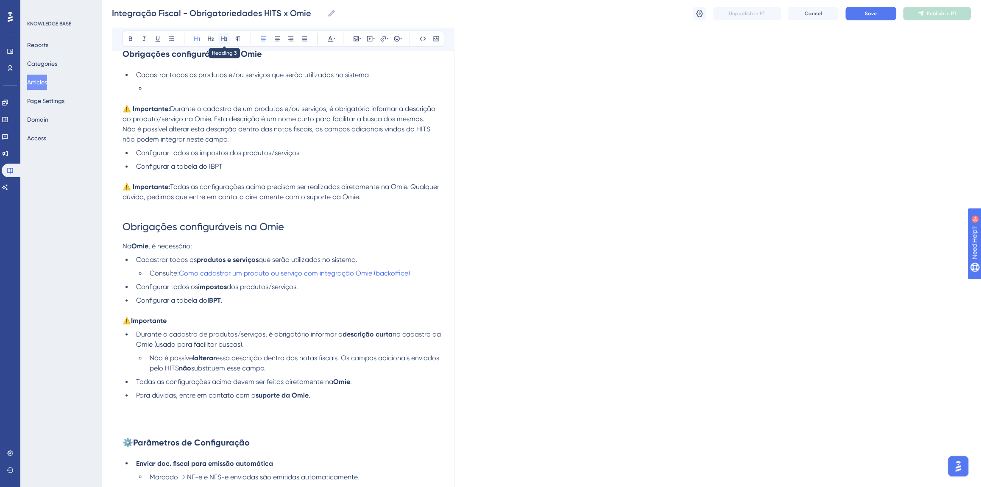
click at [222, 41] on icon at bounding box center [224, 38] width 7 height 7
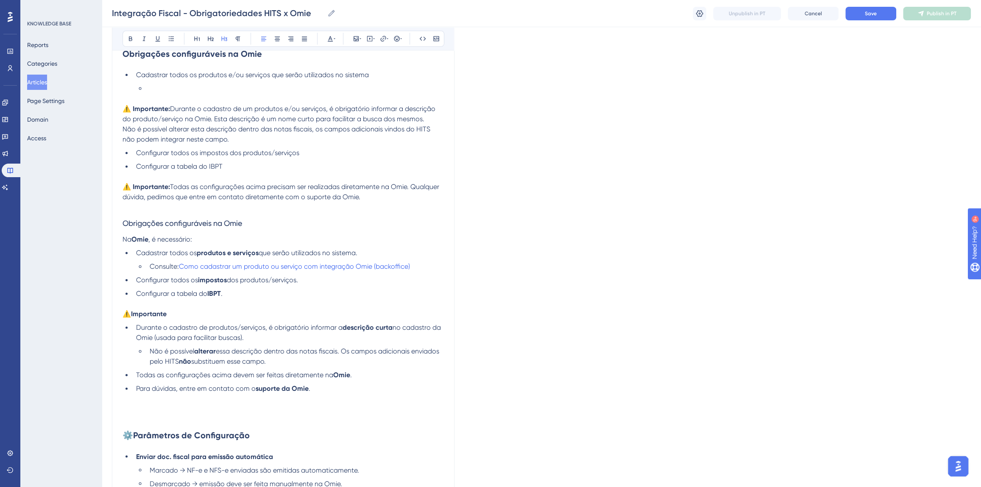
click at [292, 234] on p "Na Omie , é necessário:" at bounding box center [283, 239] width 321 height 10
click at [157, 202] on p at bounding box center [283, 207] width 321 height 10
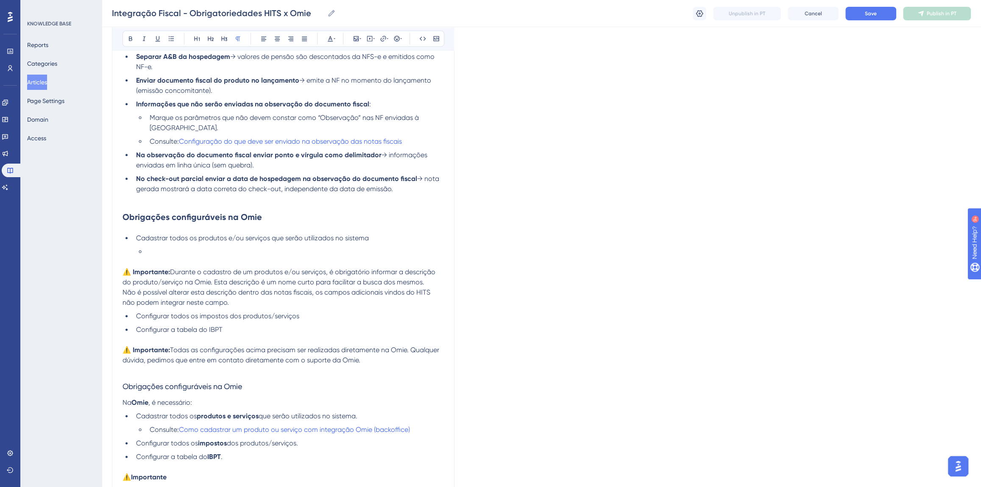
scroll to position [710, 0]
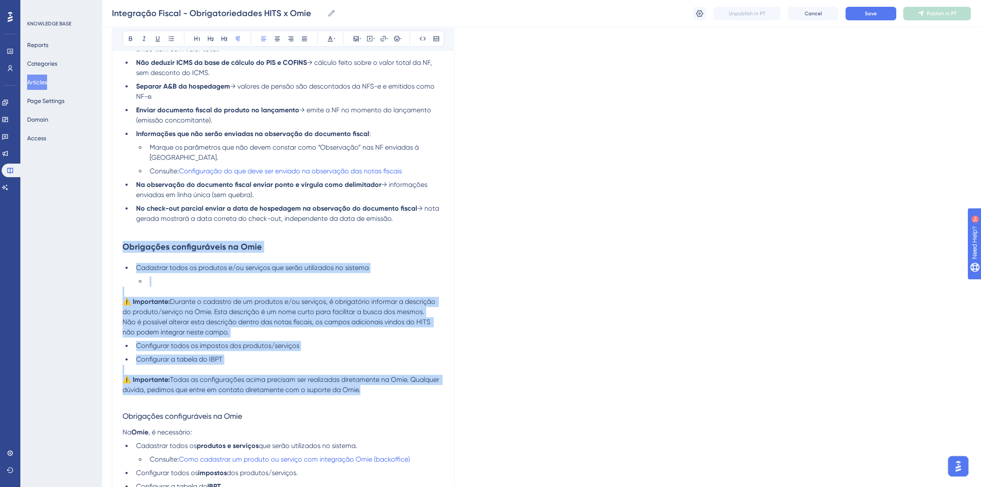
drag, startPoint x: 369, startPoint y: 377, endPoint x: 122, endPoint y: 242, distance: 282.1
click at [122, 242] on div "Integração Fiscal - Obrigatoriedades HITS x Omie Caso seu empreendimento emita …" at bounding box center [283, 287] width 343 height 1804
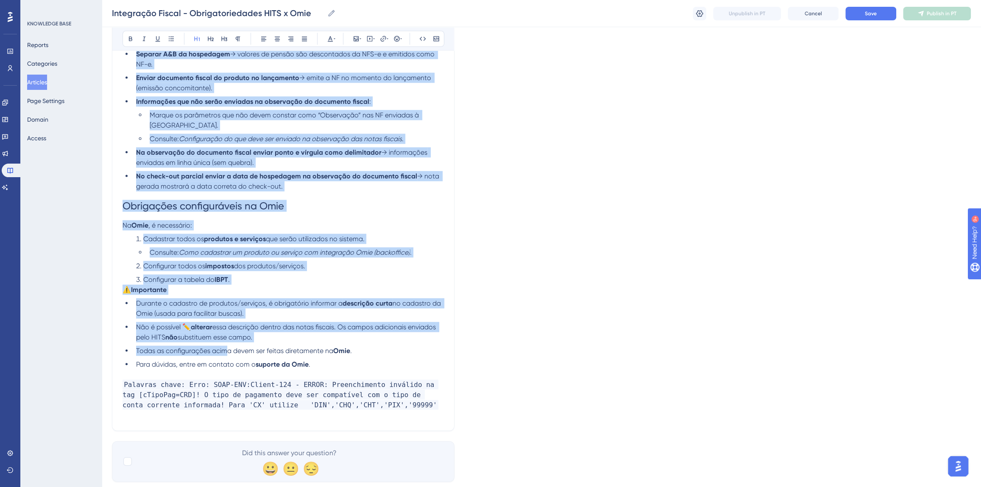
scroll to position [1298, 0]
drag, startPoint x: 123, startPoint y: 271, endPoint x: 321, endPoint y: 341, distance: 210.8
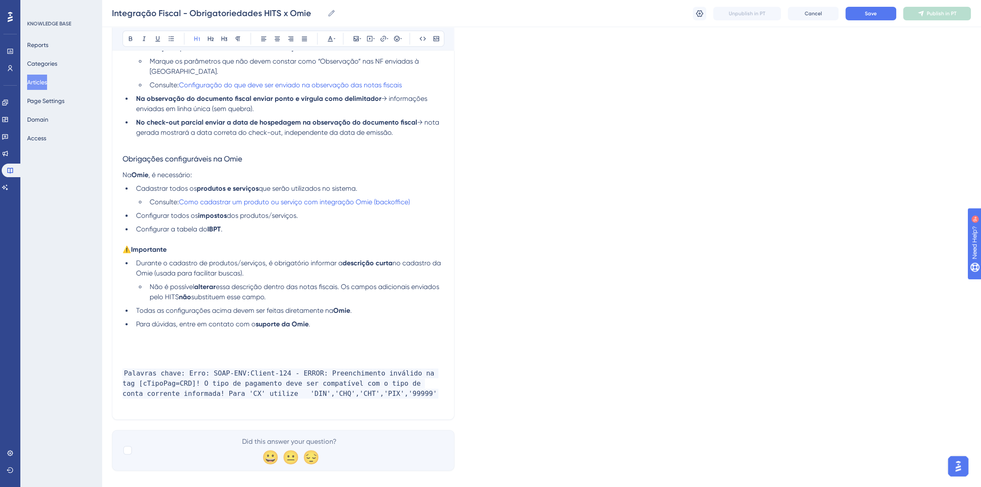
scroll to position [767, 0]
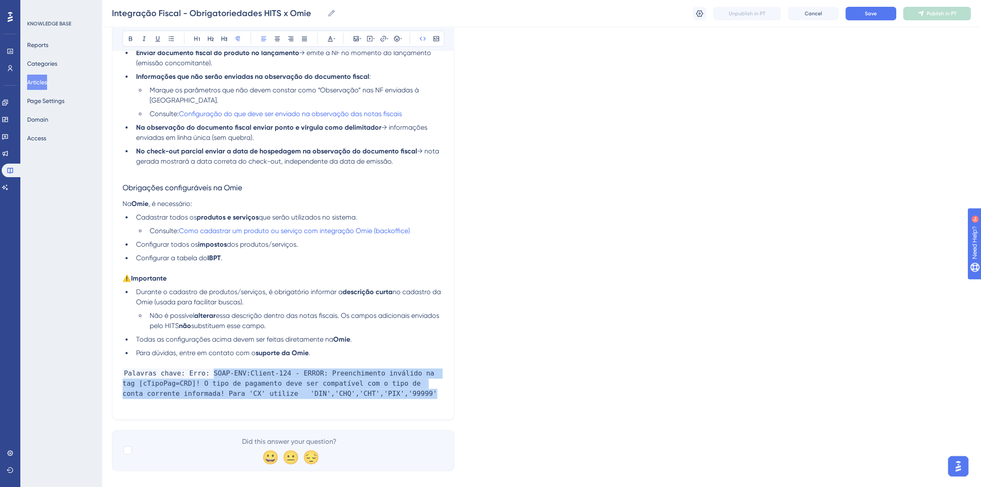
drag, startPoint x: 362, startPoint y: 379, endPoint x: 205, endPoint y: 365, distance: 157.9
click at [205, 368] on p "Palavras chave: Erro: SOAP-ENV:Client-124 - ERROR: Preenchimento inválido na ta…" at bounding box center [283, 388] width 321 height 41
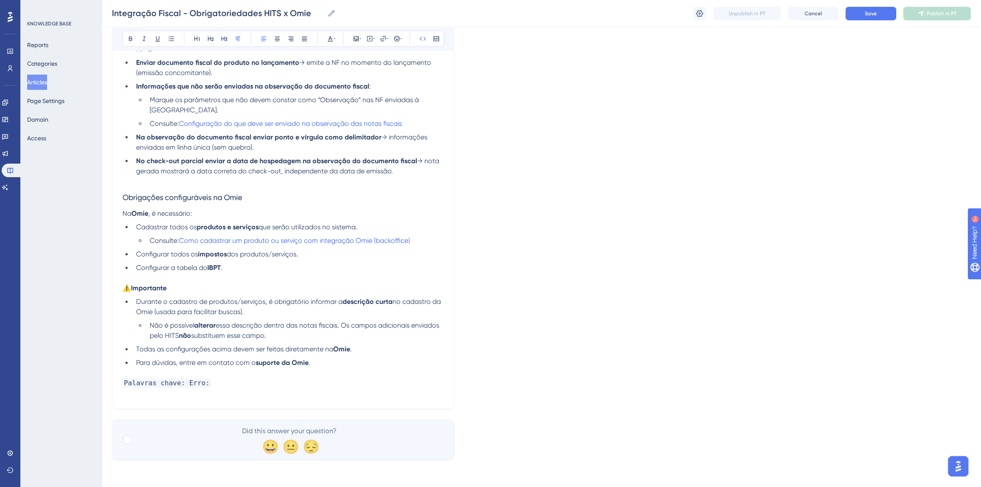
scroll to position [747, 0]
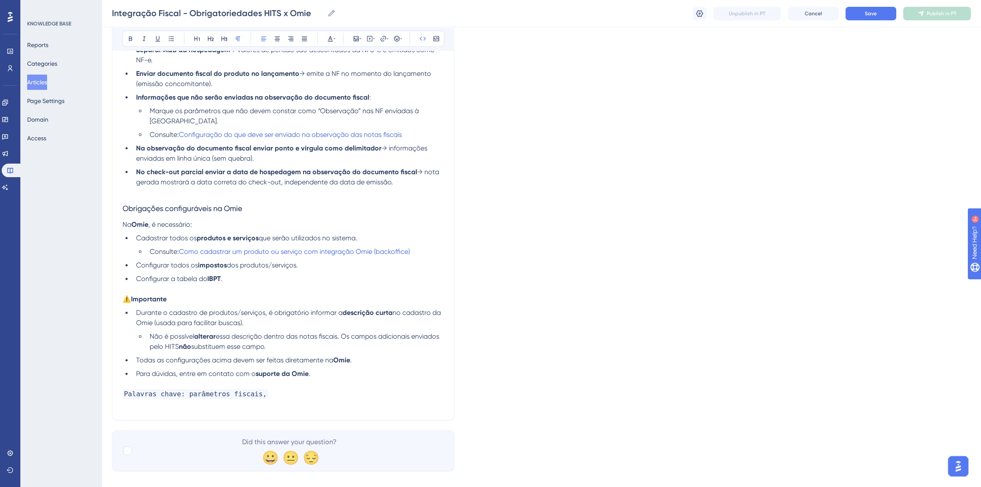
click at [271, 389] on p "Palavras chave: parâmetros fiscais," at bounding box center [283, 399] width 321 height 20
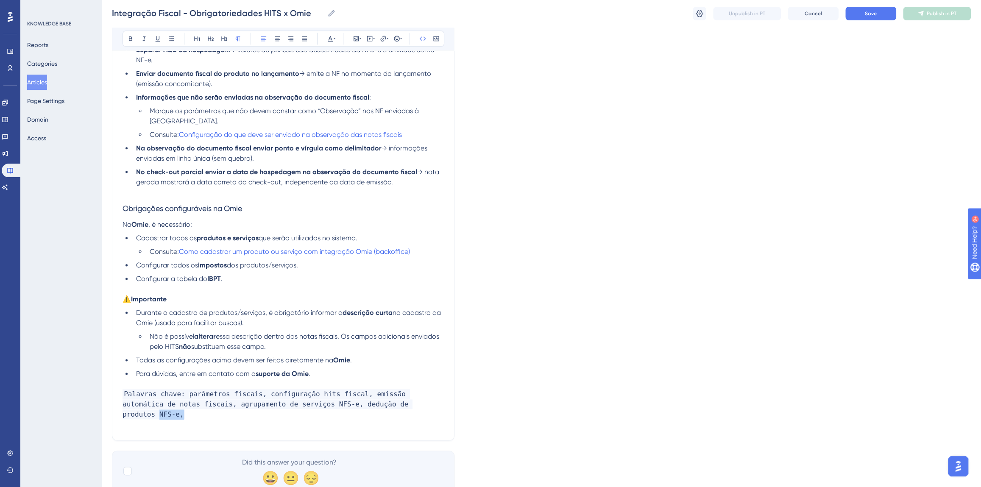
drag, startPoint x: 396, startPoint y: 395, endPoint x: 369, endPoint y: 397, distance: 27.7
click at [369, 397] on p "Palavras chave: parâmetros fiscais, configuração hits fiscal, emissão automátic…" at bounding box center [283, 409] width 321 height 41
click at [397, 395] on p "Palavras chave: parâmetros fiscais, configuração hits fiscal, emissão automátic…" at bounding box center [283, 409] width 321 height 41
click at [873, 16] on span "Save" at bounding box center [871, 13] width 12 height 7
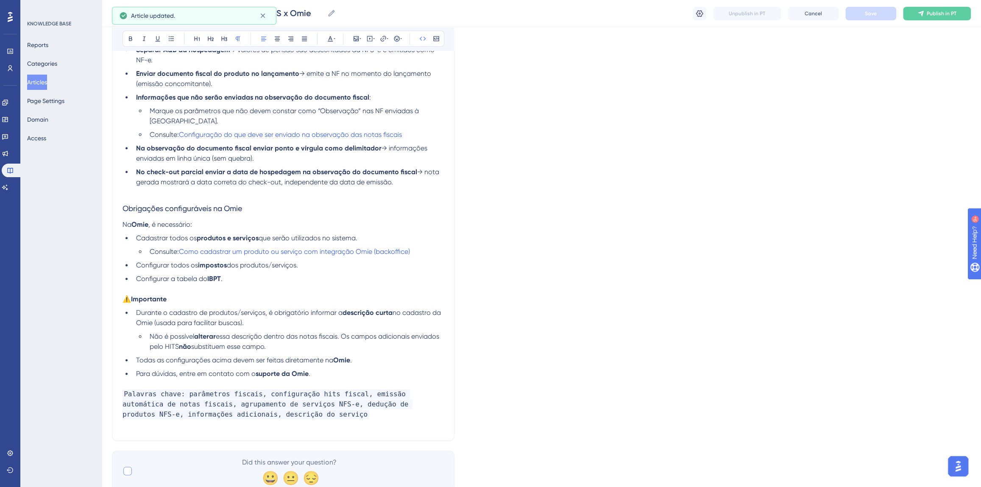
click at [128, 466] on div at bounding box center [128, 471] width 10 height 10
checkbox input "true"
click at [699, 10] on icon at bounding box center [699, 13] width 8 height 8
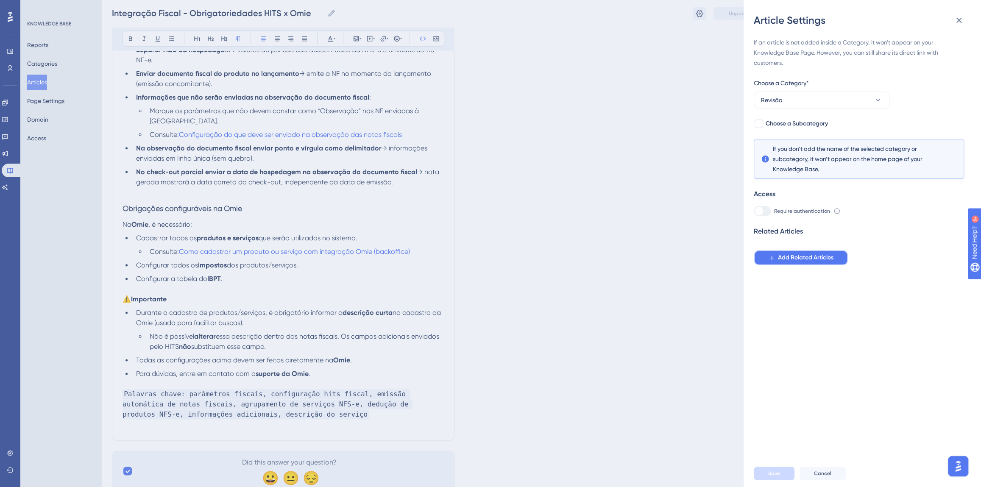
click at [797, 262] on span "Add Related Articles" at bounding box center [806, 258] width 56 height 10
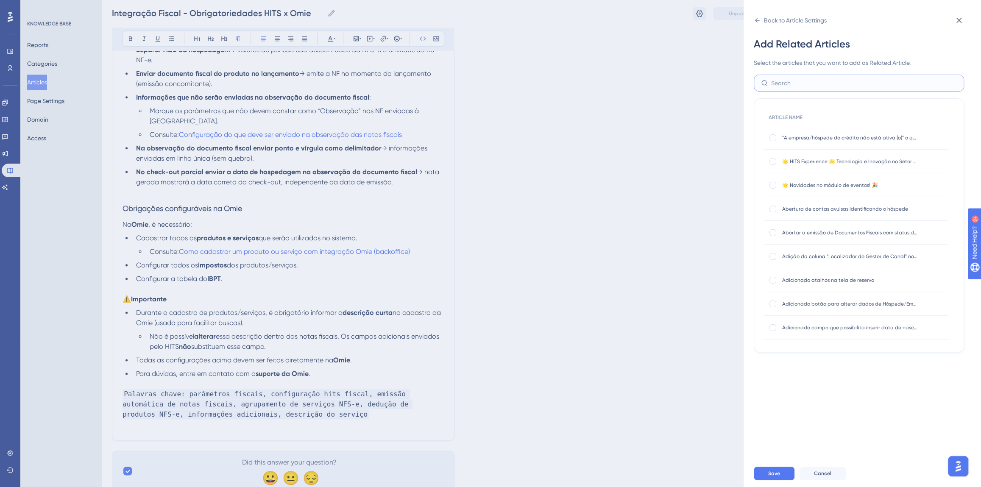
click at [794, 81] on input "text" at bounding box center [864, 82] width 186 height 9
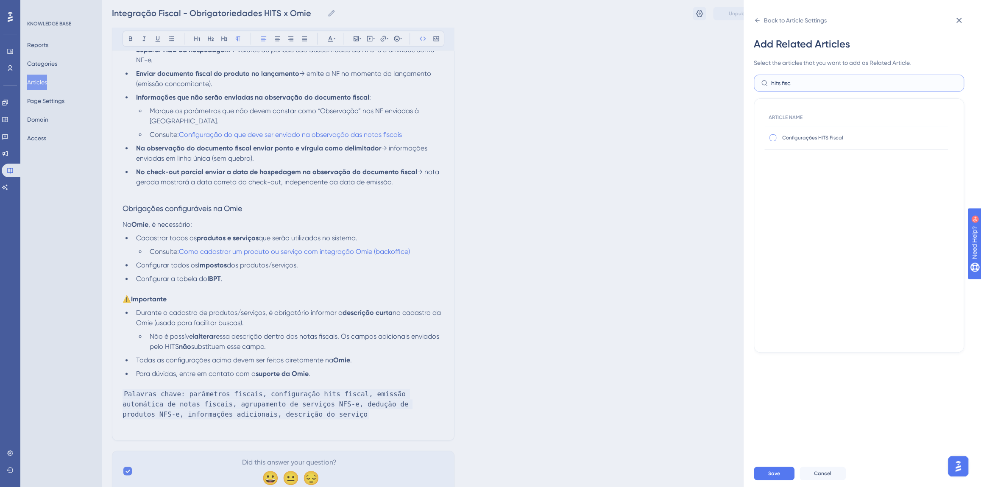
type input "hits fisc"
click at [774, 137] on div at bounding box center [772, 137] width 7 height 7
checkbox input "true"
click at [797, 85] on input "hits fisc" at bounding box center [864, 82] width 186 height 9
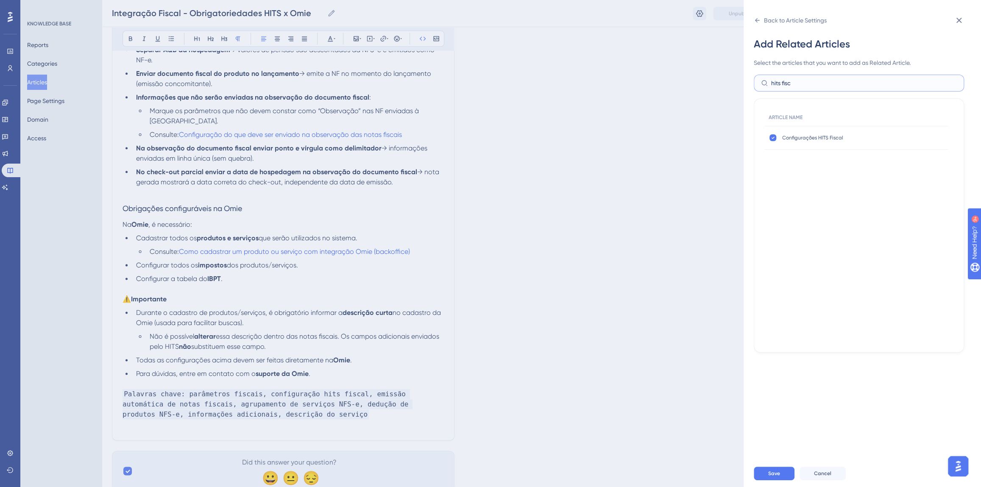
click at [797, 85] on input "hits fisc" at bounding box center [864, 82] width 186 height 9
click at [821, 80] on input "configura" at bounding box center [864, 82] width 186 height 9
type input "configuração do que deve"
click at [769, 140] on label at bounding box center [774, 138] width 10 height 8
checkbox input "true"
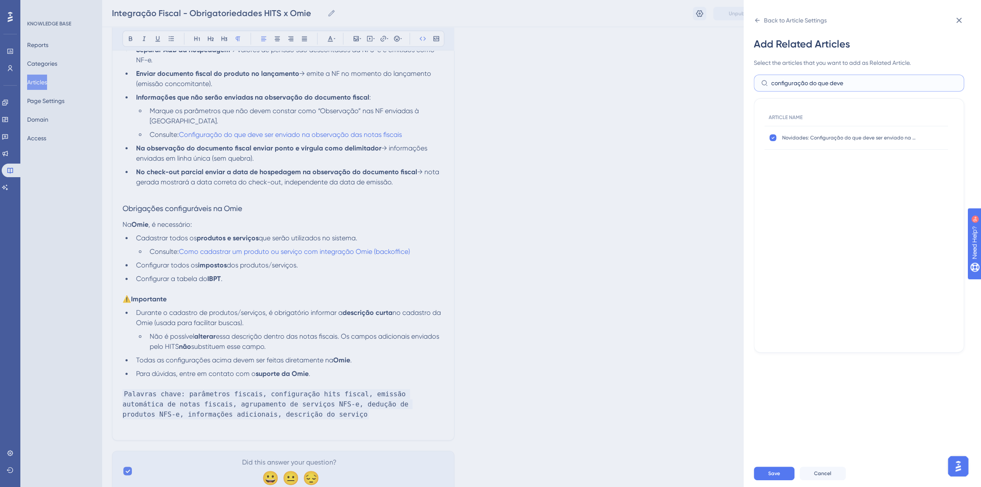
click at [785, 85] on input "configuração do que deve" at bounding box center [864, 82] width 186 height 9
type input "como cadastrar um produto"
click at [773, 139] on div at bounding box center [772, 137] width 7 height 7
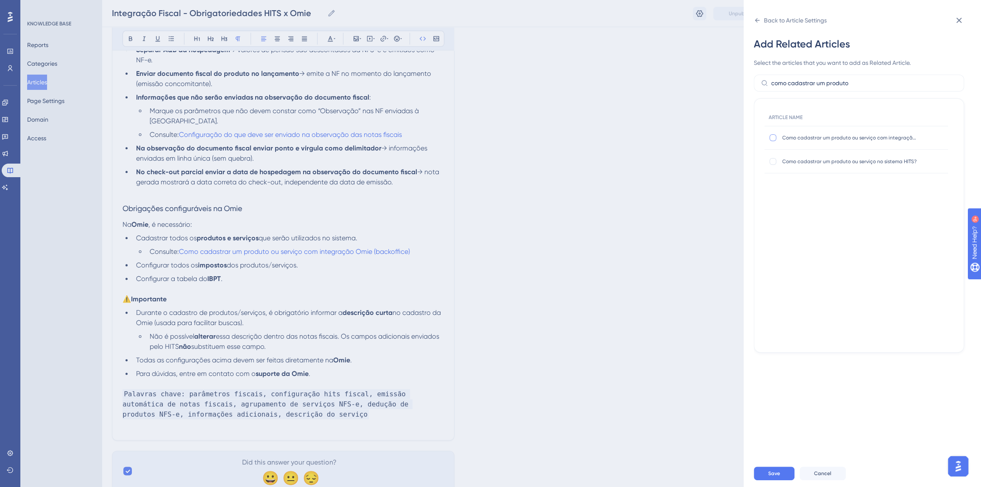
checkbox input "true"
click at [780, 477] on span "Save" at bounding box center [774, 473] width 12 height 7
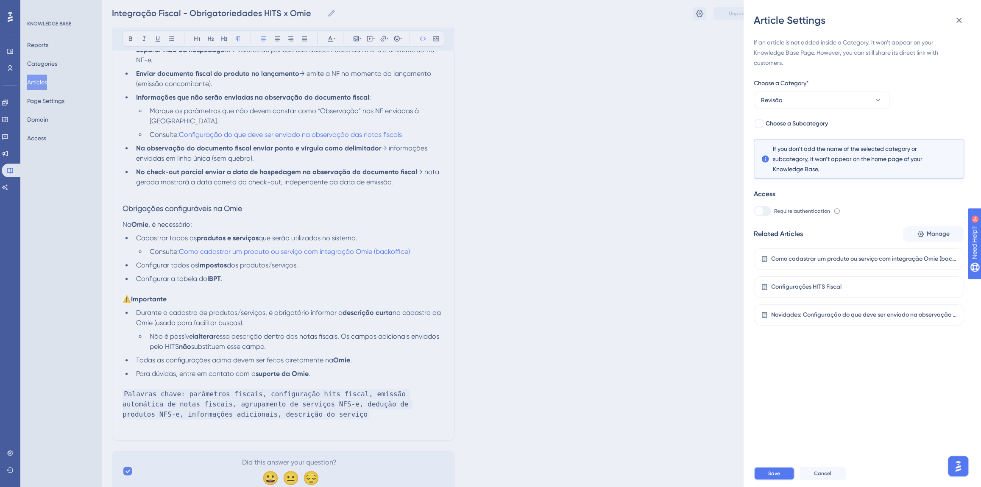
click at [780, 477] on span "Save" at bounding box center [774, 473] width 12 height 7
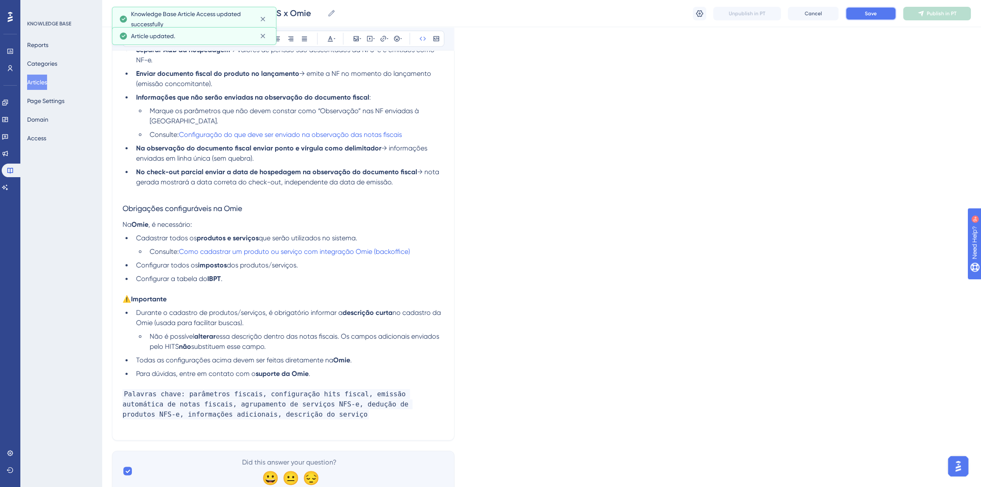
click at [871, 11] on span "Save" at bounding box center [871, 13] width 12 height 7
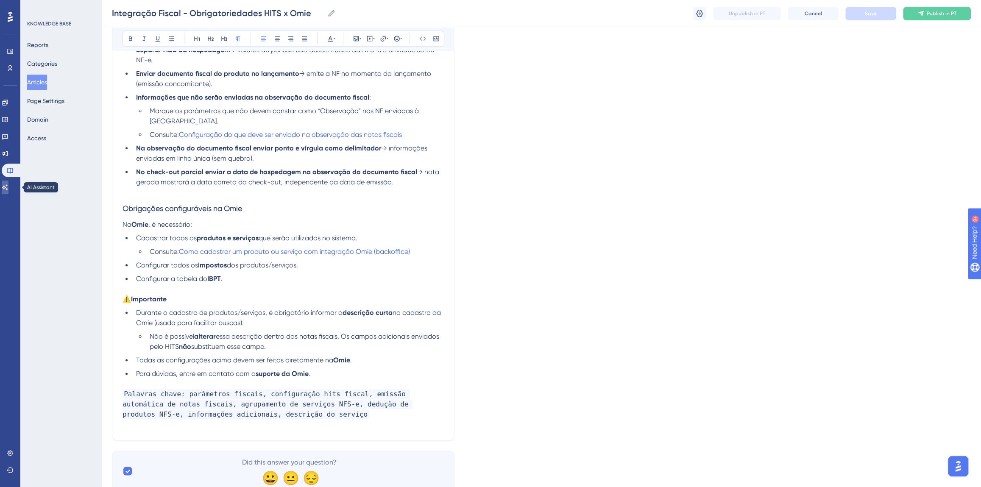
click at [8, 192] on link at bounding box center [5, 188] width 7 height 14
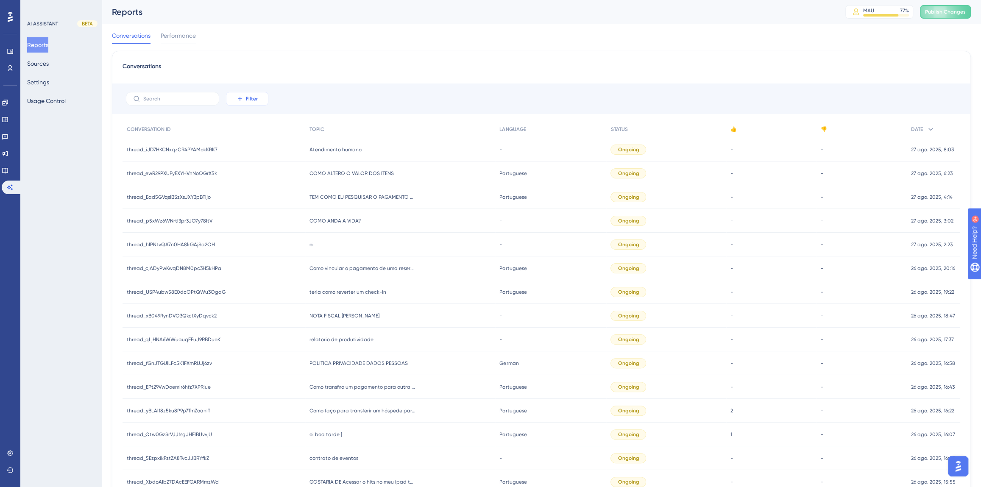
click at [248, 100] on span "Filter" at bounding box center [252, 98] width 12 height 7
click at [257, 224] on span "Date Created" at bounding box center [255, 225] width 35 height 10
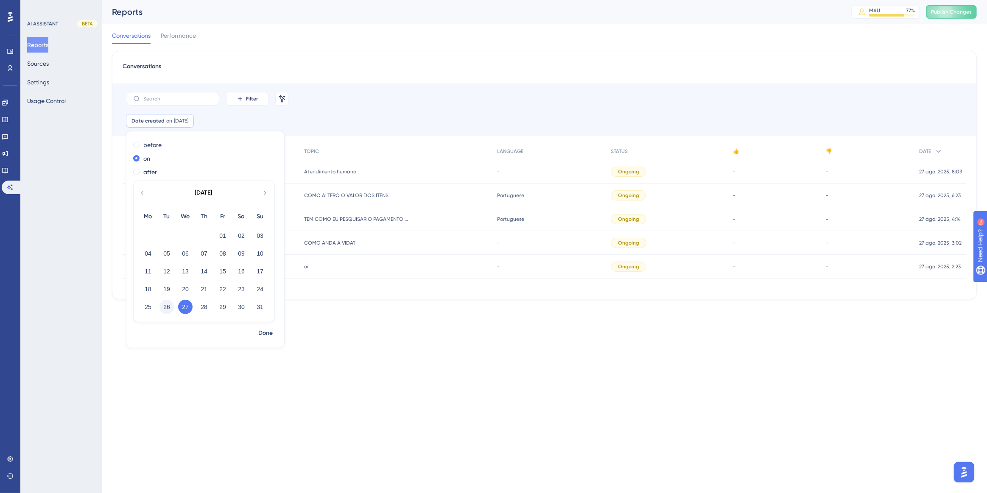
click at [166, 310] on button "26" at bounding box center [166, 307] width 14 height 14
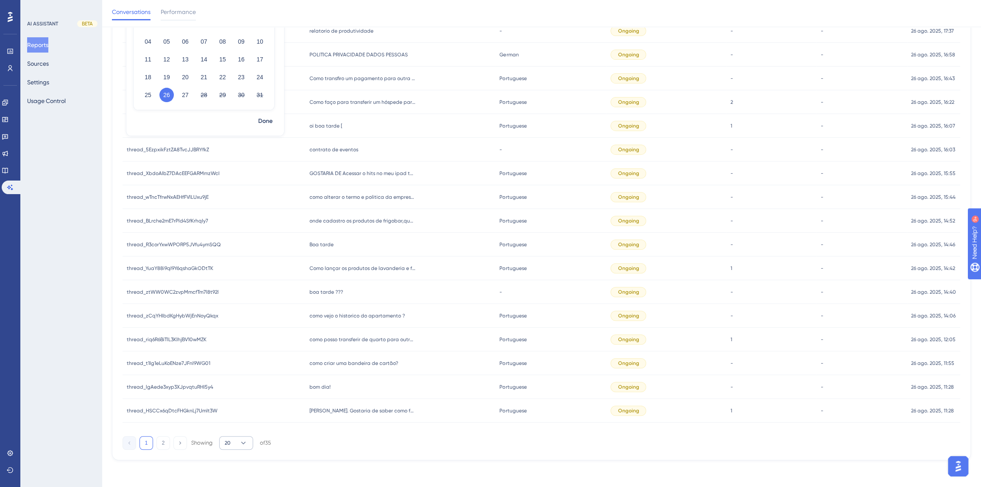
drag, startPoint x: 219, startPoint y: 454, endPoint x: 226, endPoint y: 446, distance: 11.1
click at [220, 453] on div "Conversations Filter Remove Filters Date created on 26 Aug, 2025 26 Aug, 2025 R…" at bounding box center [541, 149] width 859 height 621
click at [229, 445] on span "20" at bounding box center [228, 443] width 6 height 7
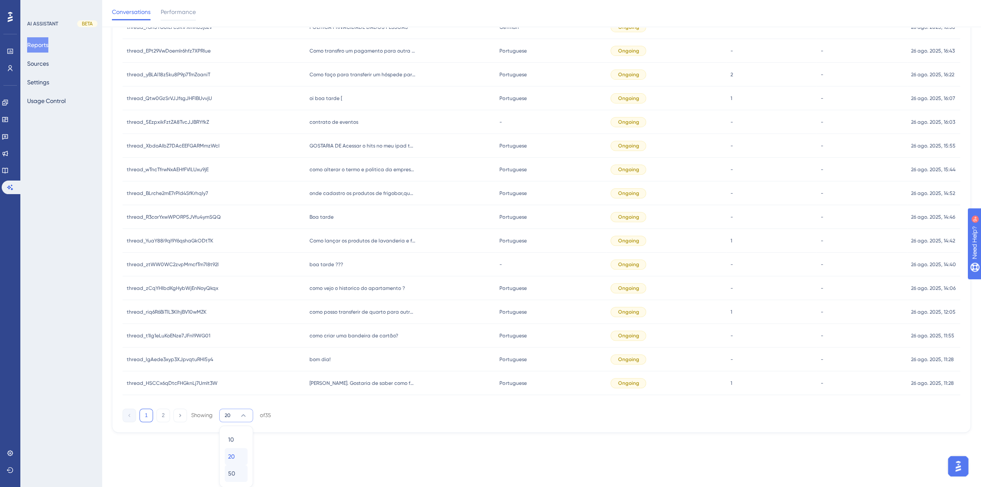
drag, startPoint x: 234, startPoint y: 464, endPoint x: 233, endPoint y: 475, distance: 11.1
drag, startPoint x: 233, startPoint y: 475, endPoint x: 229, endPoint y: 473, distance: 4.4
click at [229, 473] on span "50" at bounding box center [231, 473] width 7 height 10
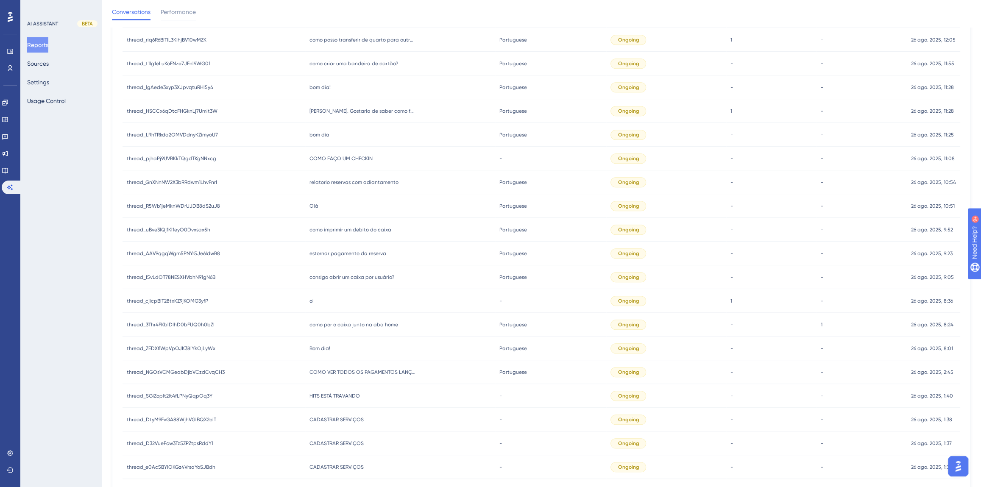
scroll to position [555, 0]
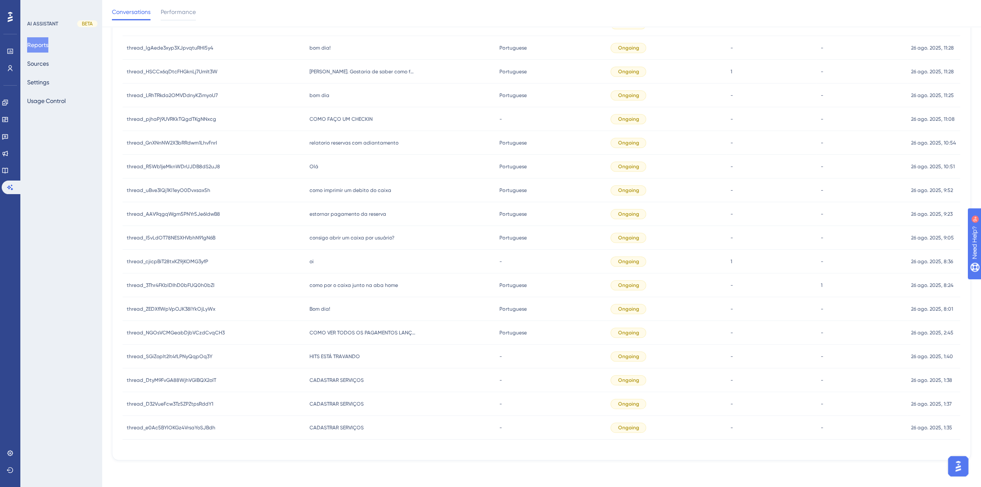
click at [348, 429] on span "CADASTRAR SERVIÇOS" at bounding box center [336, 427] width 54 height 7
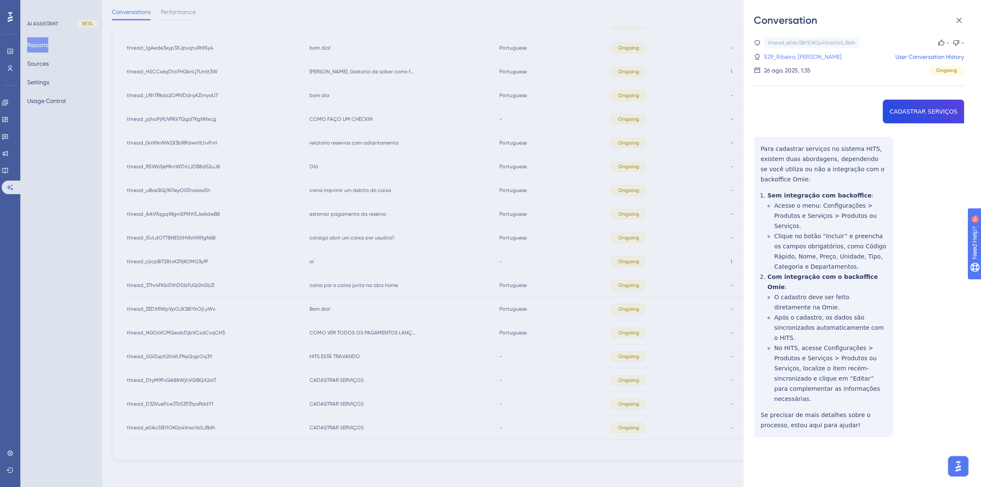
click at [799, 58] on link "529_Ribeiro, Andre Ricardo" at bounding box center [803, 57] width 78 height 10
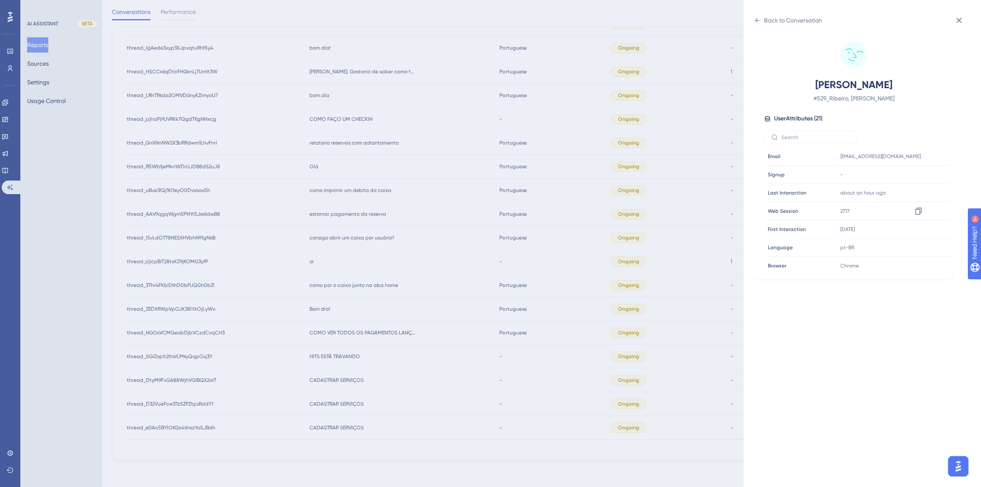
scroll to position [231, 0]
click at [914, 195] on icon at bounding box center [918, 199] width 8 height 8
click at [760, 19] on icon at bounding box center [757, 20] width 7 height 7
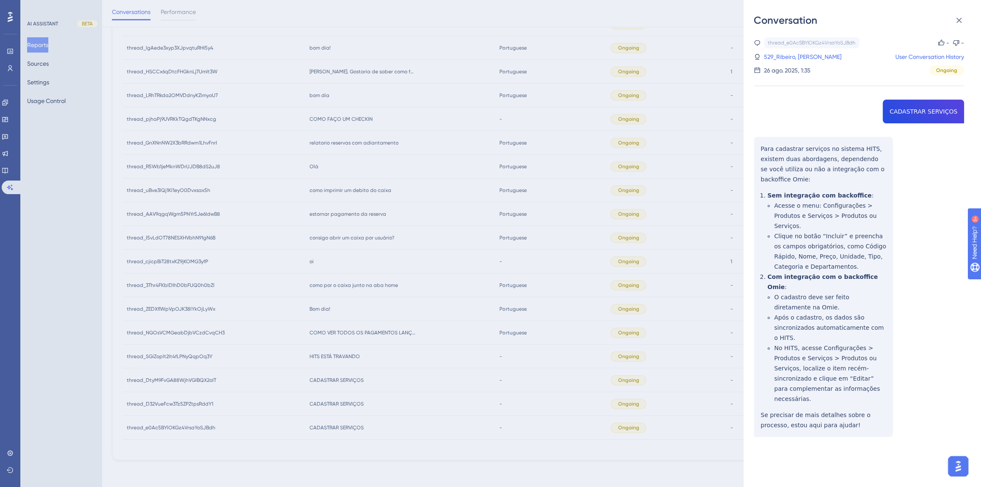
click at [919, 105] on div "thread_e0Ac5BYlOKGz4VrsaYoSJBdh Copy - - 529_Ribeiro, Andre Ricardo User Conver…" at bounding box center [859, 258] width 210 height 443
click at [919, 110] on div "thread_e0Ac5BYlOKGz4VrsaYoSJBdh Copy - - 529_Ribeiro, Andre Ricardo User Conver…" at bounding box center [859, 258] width 210 height 443
copy span "CADASTRAR SERVIÇOS"
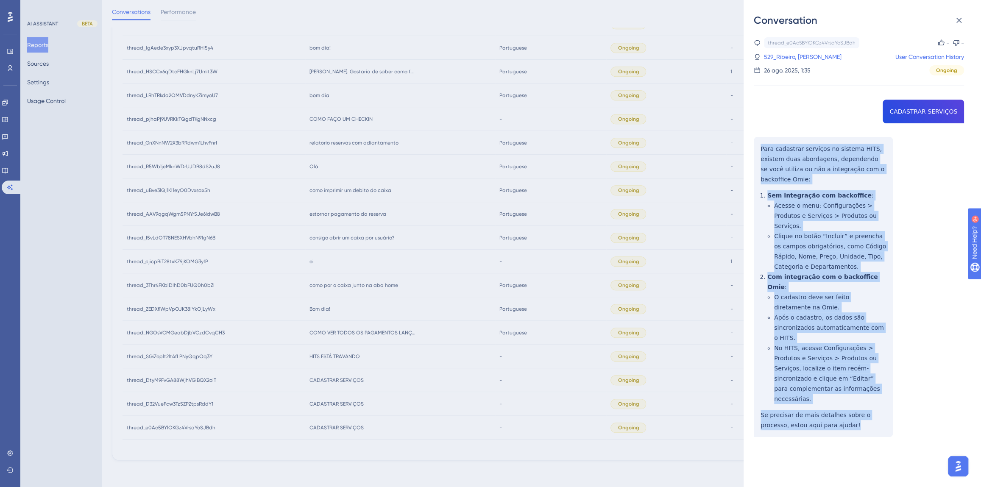
drag, startPoint x: 829, startPoint y: 384, endPoint x: 757, endPoint y: 144, distance: 250.0
click at [757, 144] on div "thread_e0Ac5BYlOKGz4VrsaYoSJBdh Copy - - 529_Ribeiro, Andre Ricardo User Conver…" at bounding box center [859, 258] width 210 height 443
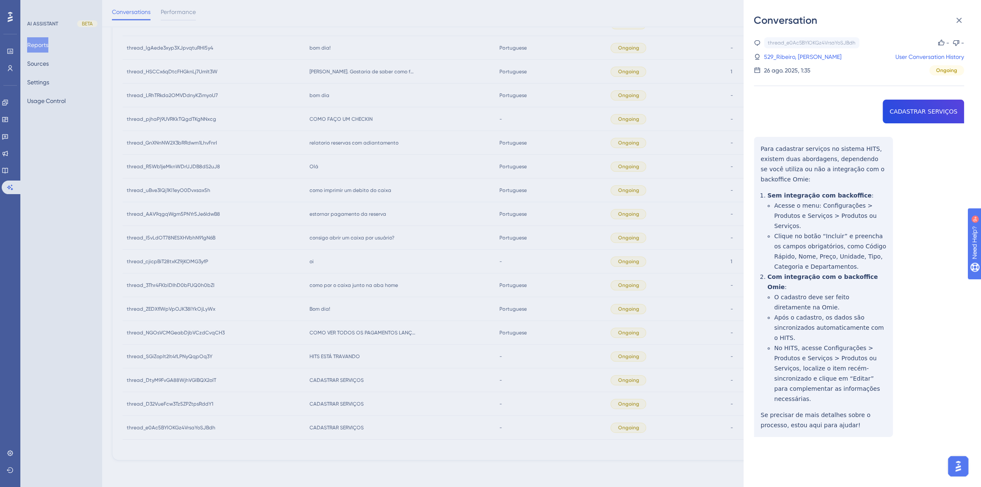
click at [373, 422] on div "Conversation thread_e0Ac5BYlOKGz4VrsaYoSJBdh Copy - - 529_Ribeiro, Andre Ricard…" at bounding box center [490, 243] width 981 height 487
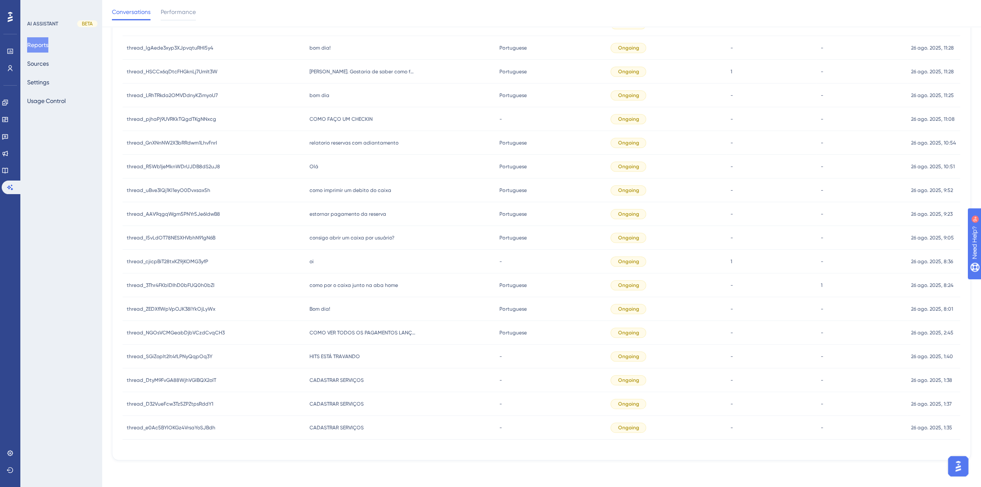
click at [345, 402] on span "CADASTRAR SERVIÇOS" at bounding box center [336, 404] width 54 height 7
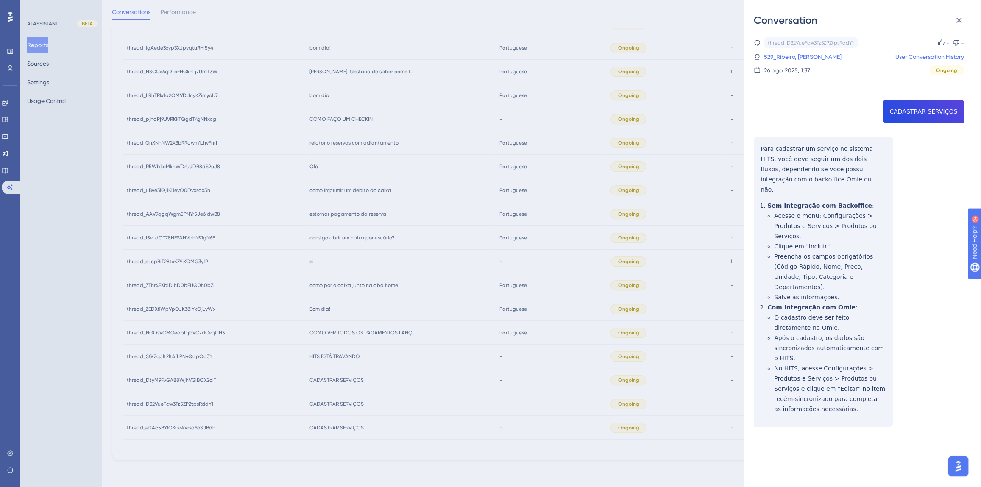
click at [341, 381] on div "Conversation thread_D32VueFcw3Tz5ZPZtpsRddY1 Copy - - 529_Ribeiro, Andre Ricard…" at bounding box center [490, 243] width 981 height 487
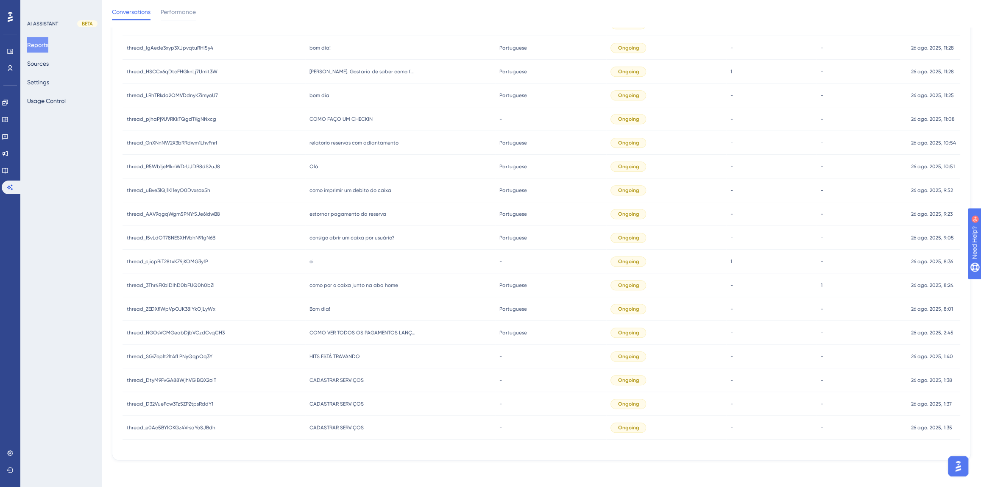
click at [335, 380] on span "CADASTRAR SERVIÇOS" at bounding box center [336, 380] width 54 height 7
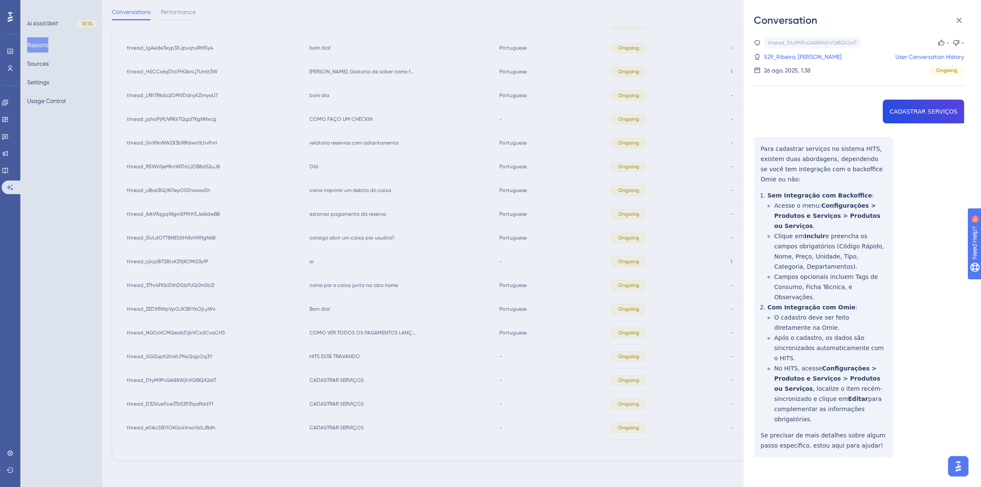
click at [362, 250] on div "Conversation thread_DtyM9FvGA88WjhVGlBQX2oIT Copy - - 529_Ribeiro, Andre Ricard…" at bounding box center [490, 243] width 981 height 487
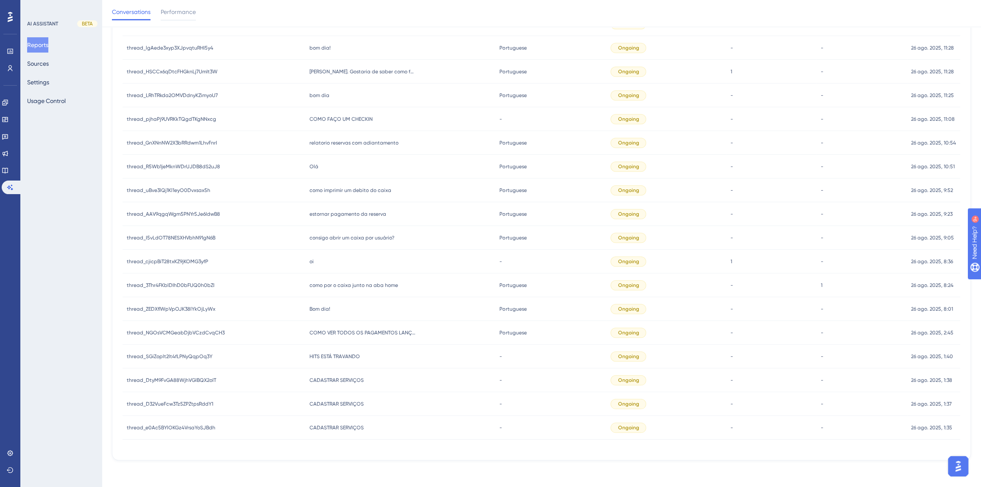
click at [329, 355] on span "HITS ESTÁ TRAVANDO" at bounding box center [334, 356] width 50 height 7
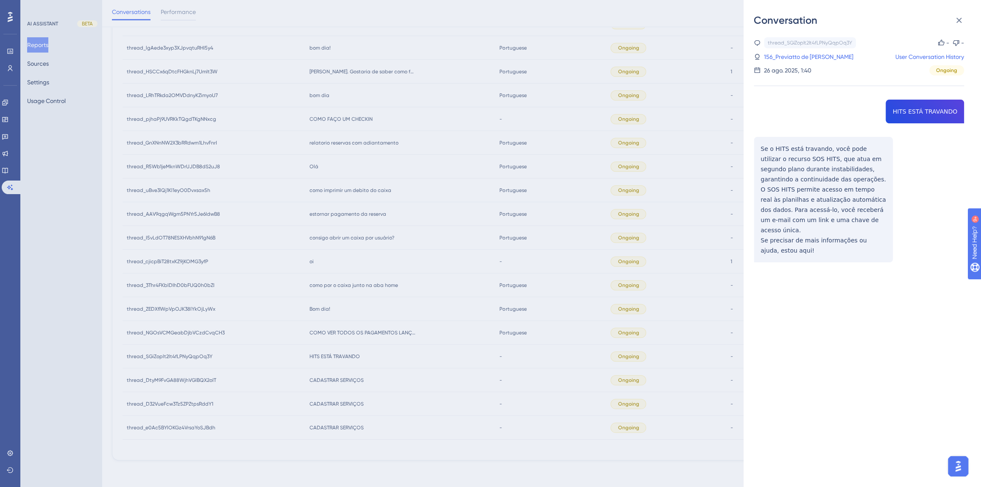
click at [927, 113] on div "thread_SGiZoplt2lt4fLPNyQqpOq3Y Copy - - 156_Previatto de Oliveira, Luciana Use…" at bounding box center [859, 171] width 210 height 268
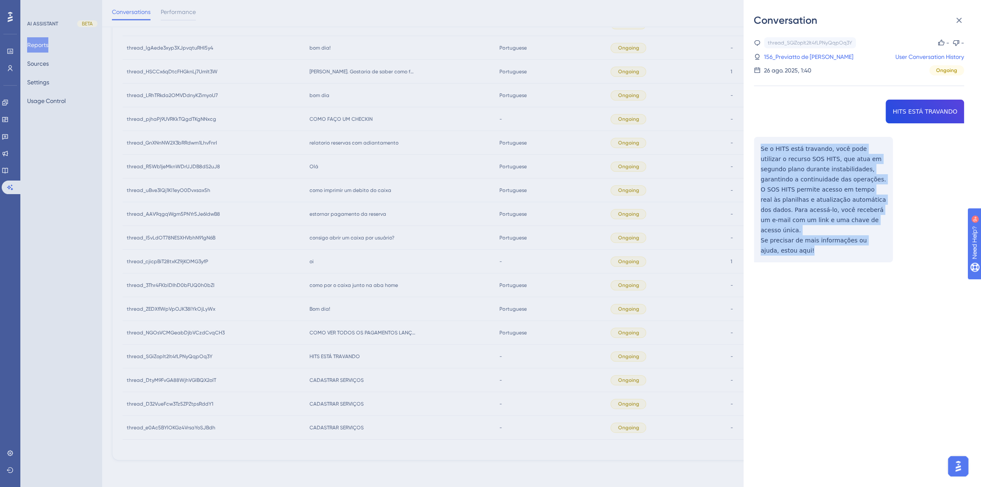
drag, startPoint x: 809, startPoint y: 239, endPoint x: 761, endPoint y: 148, distance: 102.2
click at [761, 148] on div "thread_SGiZoplt2lt4fLPNyQqpOq3Y Copy - - 156_Previatto de Oliveira, Luciana Use…" at bounding box center [859, 171] width 210 height 268
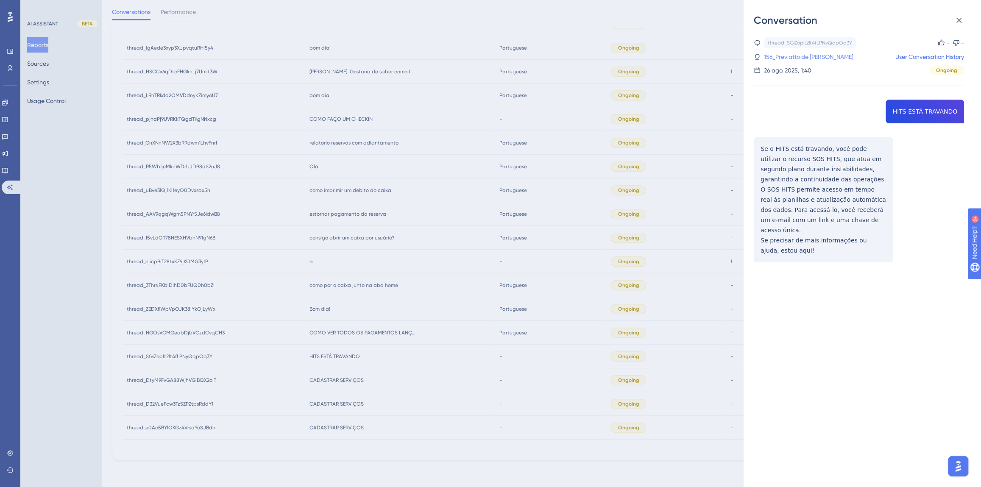
click at [835, 54] on link "156_Previatto de Oliveira, Luciana" at bounding box center [808, 57] width 89 height 10
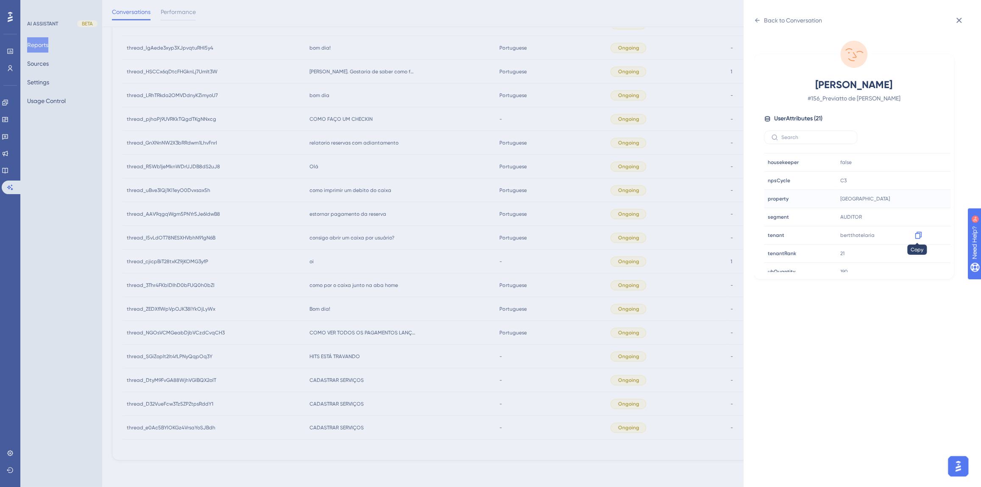
click at [919, 237] on icon at bounding box center [918, 235] width 8 height 8
click at [347, 337] on div "Back to Conversation Previatto de Oliveira, Luciana # 156_Previatto de Oliveira…" at bounding box center [490, 243] width 981 height 487
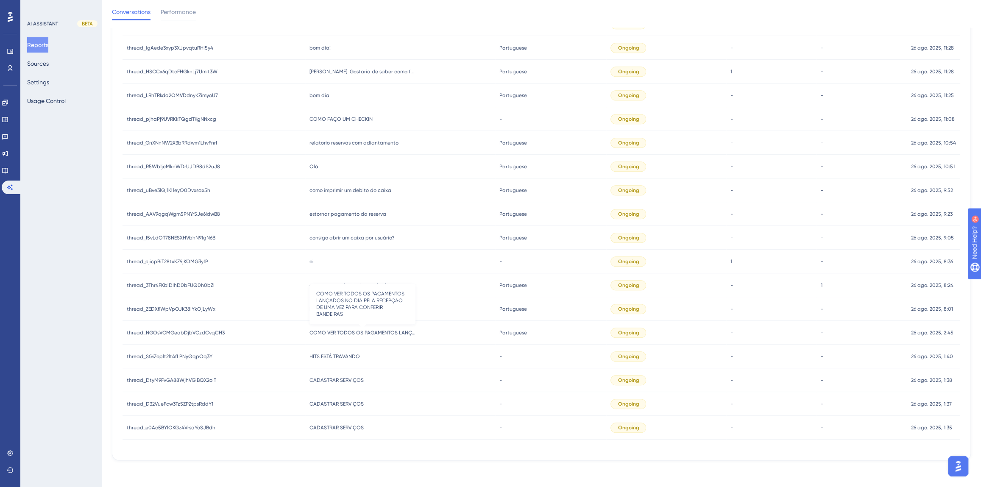
click at [342, 331] on span "COMO VER TODOS OS PAGAMENTOS LANÇADOS NO DIA PELA RECEPÇAO DE UMA VEZ PARA CONF…" at bounding box center [362, 332] width 106 height 7
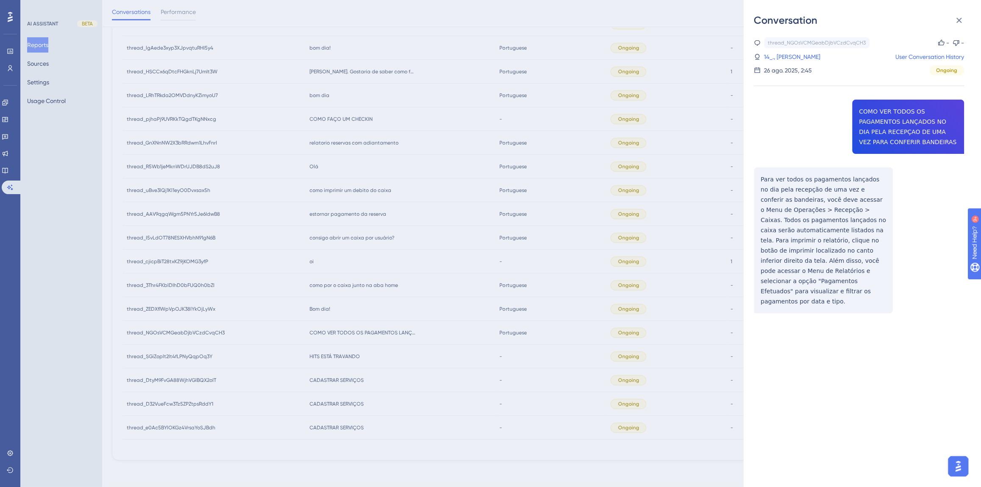
click at [876, 127] on div "thread_NGOsVCMGeabDjbVCzdCvqCH3 Copy - - 14_., Guilherme Augusto User Conversat…" at bounding box center [859, 196] width 210 height 319
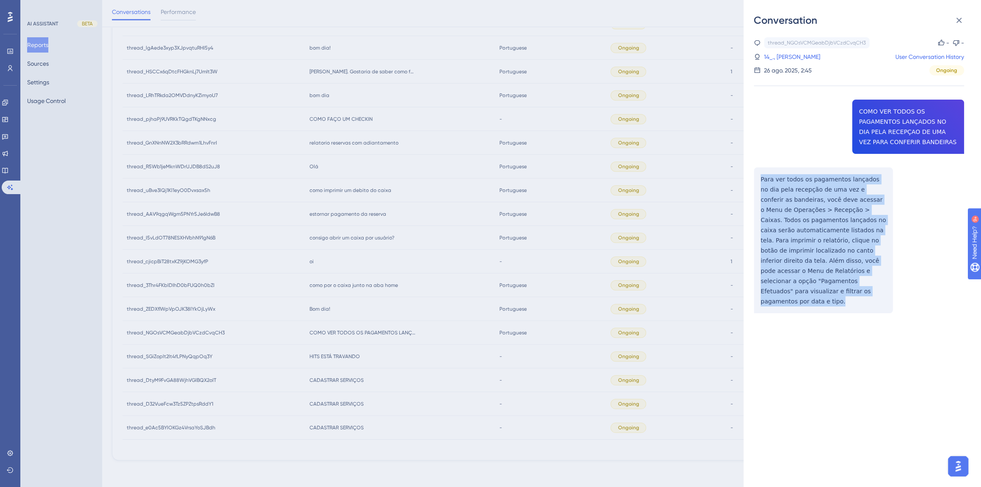
drag, startPoint x: 842, startPoint y: 293, endPoint x: 750, endPoint y: 167, distance: 156.2
click at [750, 167] on div "Conversation thread_NGOsVCMGeabDjbVCzdCvqCH3 Copy - - 14_., Guilherme Augusto U…" at bounding box center [862, 243] width 237 height 487
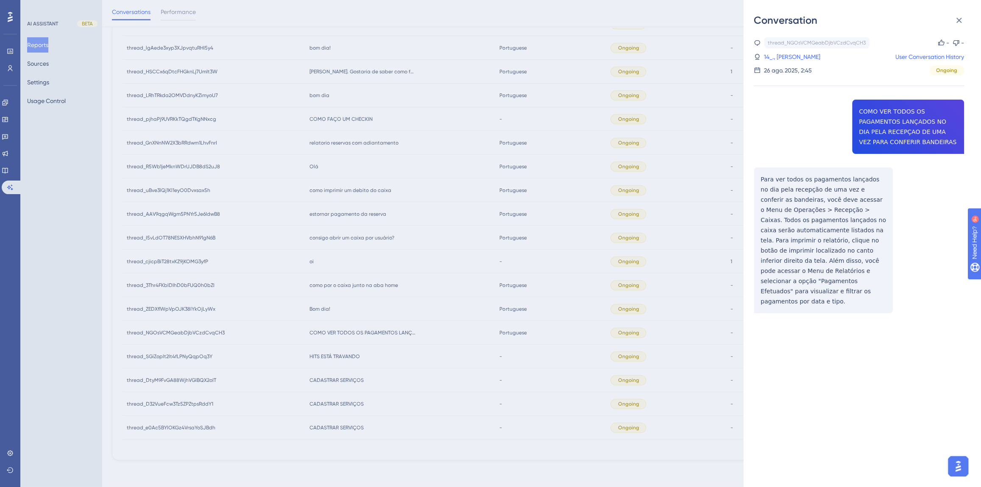
click at [357, 343] on div "Conversation thread_NGOsVCMGeabDjbVCzdCvqCH3 Copy - - 14_., Guilherme Augusto U…" at bounding box center [490, 243] width 981 height 487
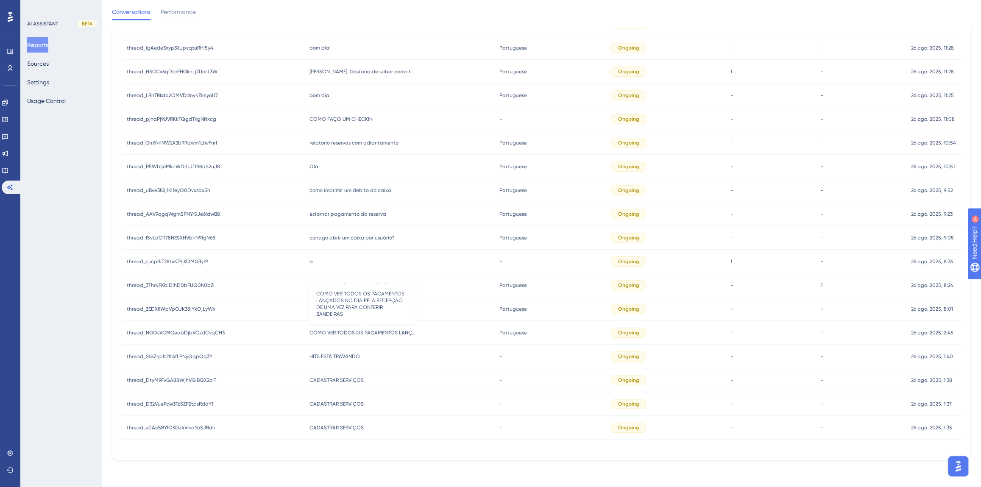
click at [355, 331] on span "COMO VER TODOS OS PAGAMENTOS LANÇADOS NO DIA PELA RECEPÇAO DE UMA VEZ PARA CONF…" at bounding box center [362, 332] width 106 height 7
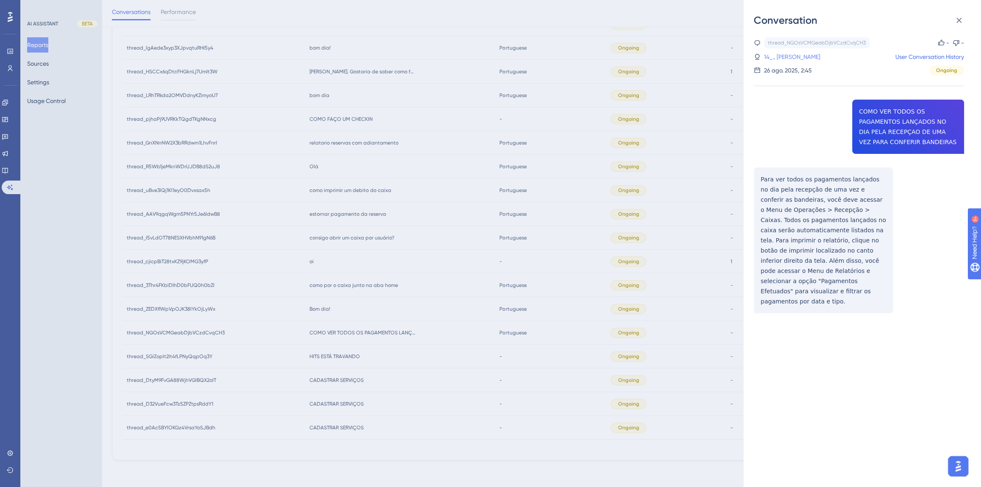
click at [805, 58] on link "14_., Guilherme Augusto" at bounding box center [792, 57] width 56 height 10
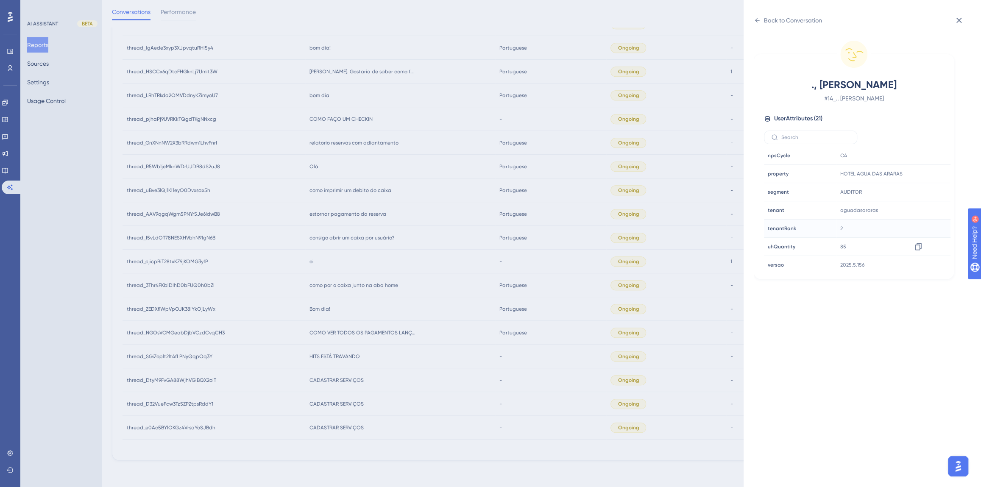
scroll to position [257, 0]
click at [916, 209] on icon at bounding box center [918, 209] width 8 height 8
click at [398, 396] on div "Back to Conversation ., Guilherme Augusto # 14_., Guilherme Augusto User Attrib…" at bounding box center [490, 243] width 981 height 487
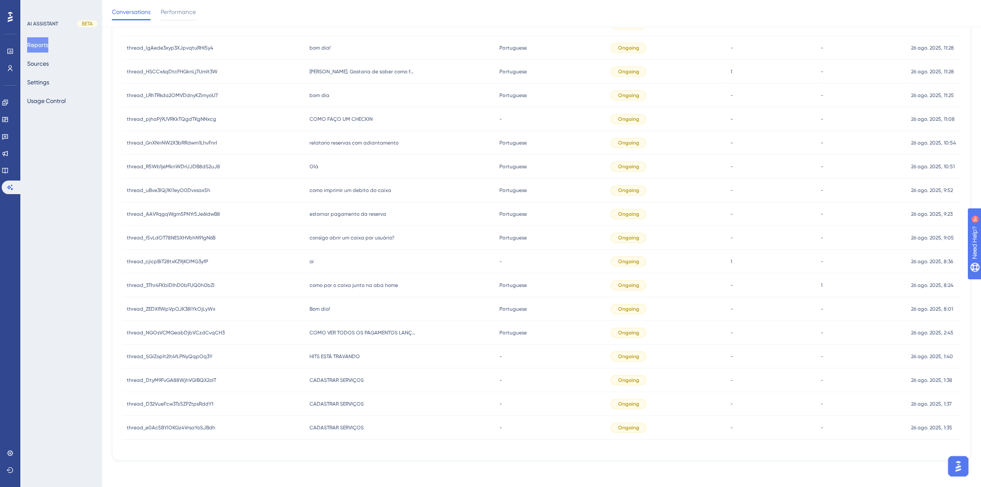
click at [319, 304] on div "Bom dia! Bom dia!" at bounding box center [400, 309] width 190 height 24
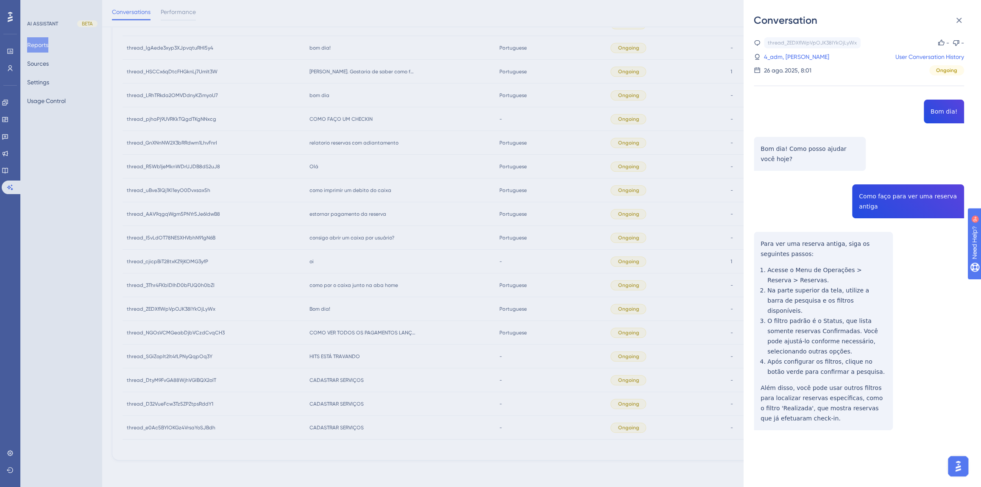
click at [881, 199] on div "thread_ZEDXflWpVpOJK38IYkOjLyWx Copy - - 4_adm, Amanda Gomes da Rocha Fernandes…" at bounding box center [859, 255] width 210 height 436
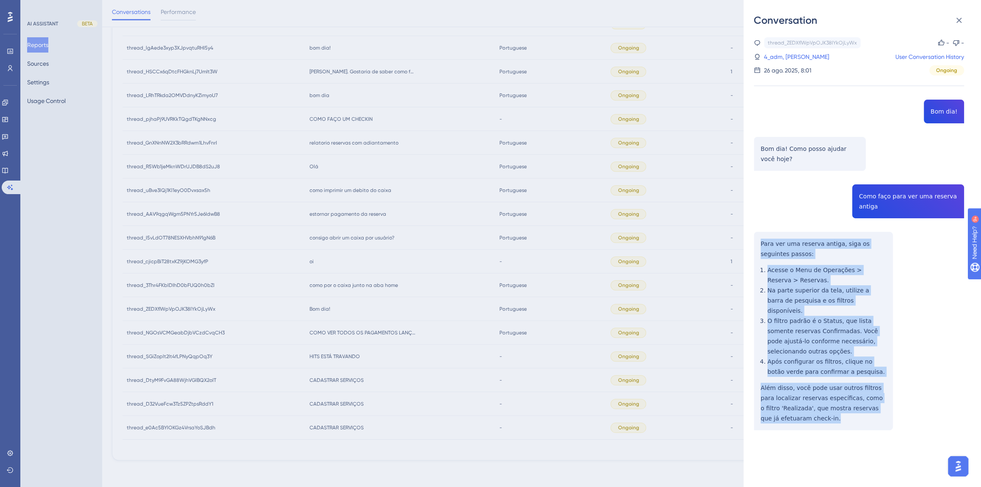
drag, startPoint x: 816, startPoint y: 407, endPoint x: 754, endPoint y: 245, distance: 173.2
click at [754, 245] on div "thread_ZEDXflWpVpOJK38IYkOjLyWx Copy - - 4_adm, Amanda Gomes da Rocha Fernandes…" at bounding box center [859, 255] width 210 height 436
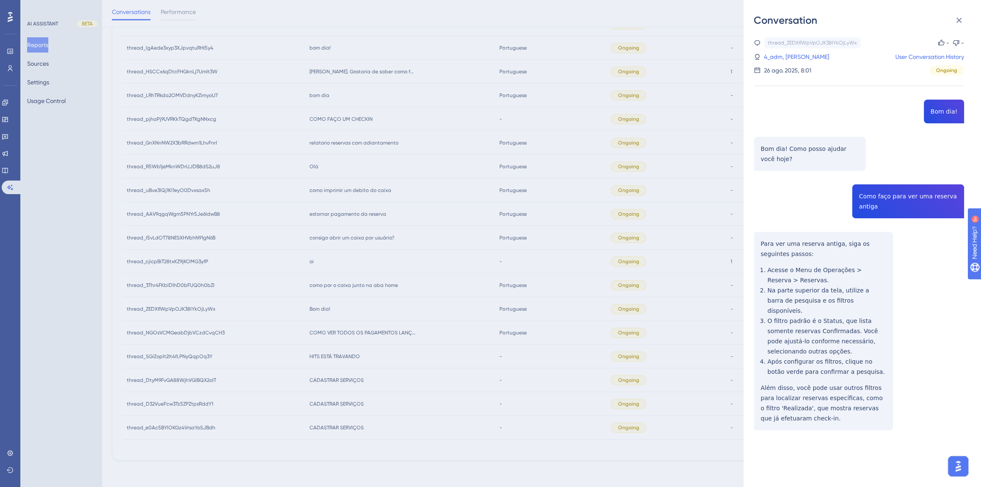
click at [362, 316] on div "Conversation thread_ZEDXflWpVpOJK38IYkOjLyWx Copy - - 4_adm, Amanda Gomes da Ro…" at bounding box center [490, 243] width 981 height 487
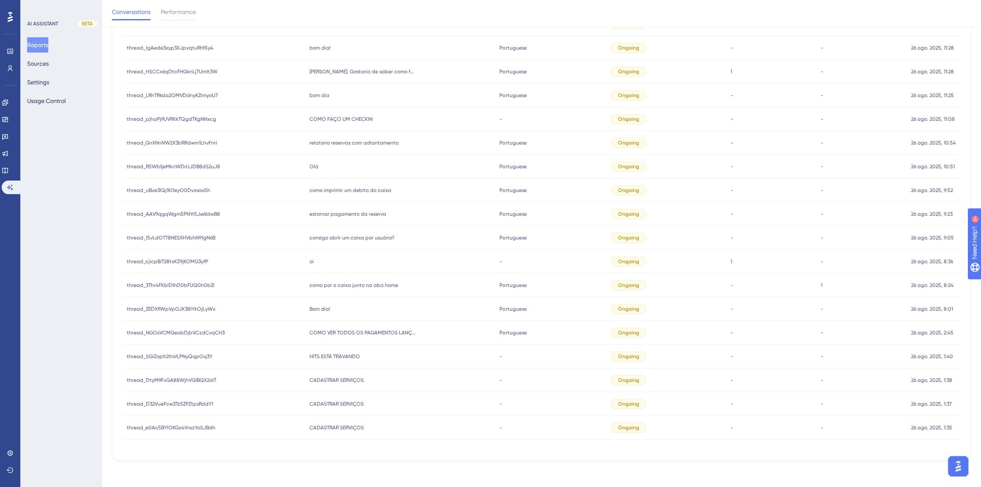
click at [333, 310] on div "Bom dia! Bom dia!" at bounding box center [400, 309] width 190 height 24
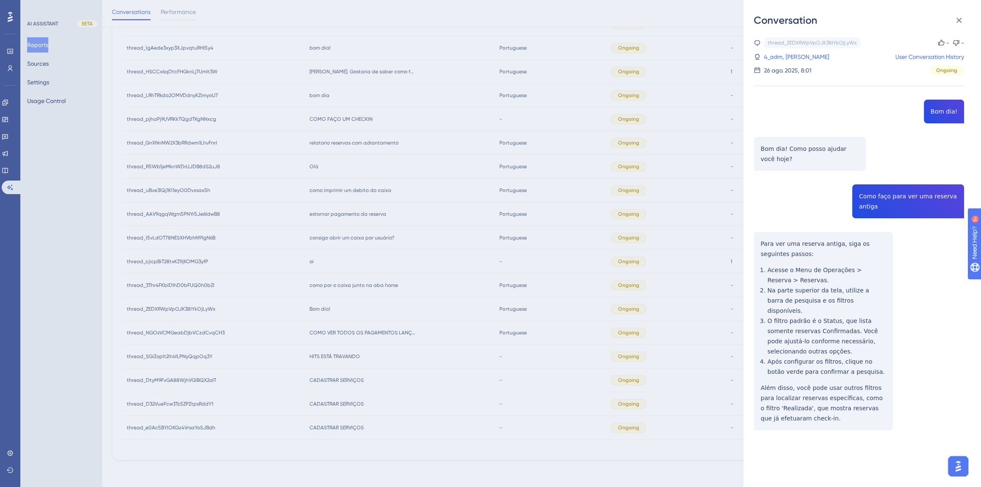
click at [333, 310] on div "Conversation thread_ZEDXflWpVpOJK38IYkOjLyWx Copy - - 4_adm, Amanda Gomes da Ro…" at bounding box center [490, 243] width 981 height 487
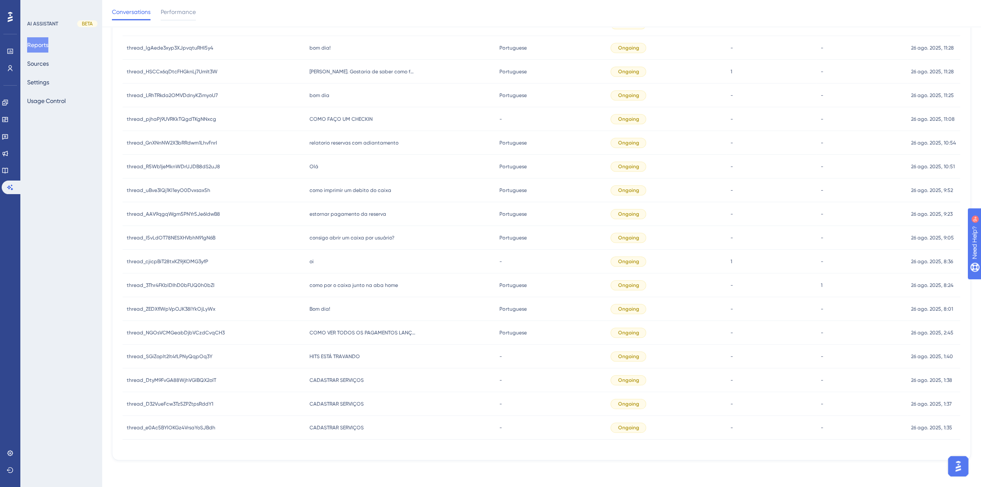
click at [332, 287] on span "como por o caixa junto na aba home" at bounding box center [353, 285] width 89 height 7
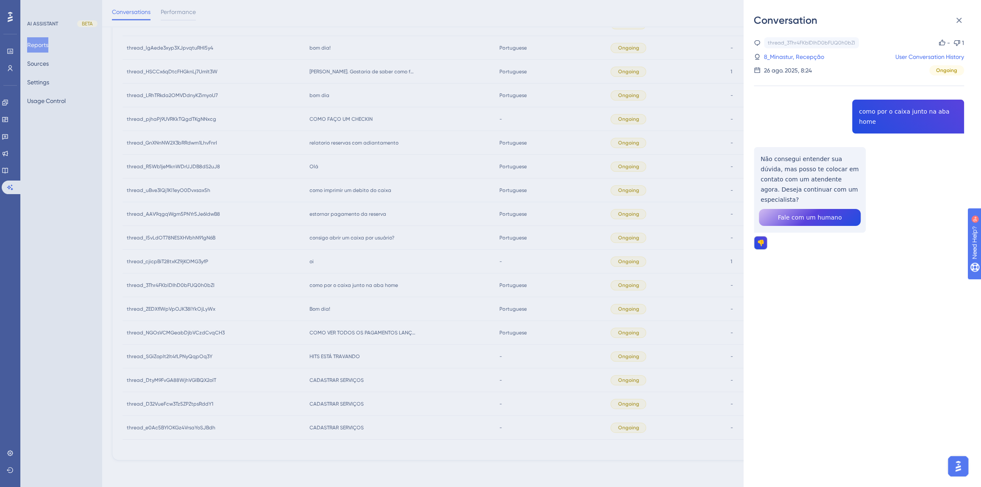
click at [868, 107] on div "thread_3Thr4FKblDIhD0bFUQ0h0bZI Copy - 1 8_Minastur, Recepção User Conversation…" at bounding box center [859, 165] width 210 height 256
drag, startPoint x: 828, startPoint y: 178, endPoint x: 758, endPoint y: 150, distance: 74.9
click at [758, 150] on div "thread_3Thr4FKblDIhD0bFUQ0h0bZI Copy - 1 8_Minastur, Recepção User Conversation…" at bounding box center [859, 165] width 210 height 256
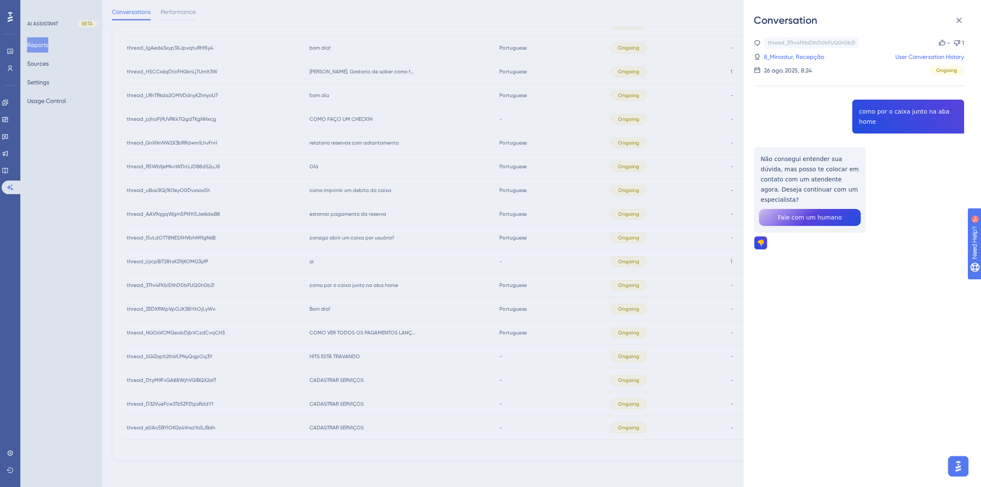
click at [369, 333] on div "Conversation thread_3Thr4FKblDIhD0bFUQ0h0bZI Copy - 1 8_Minastur, Recepção User…" at bounding box center [490, 243] width 981 height 487
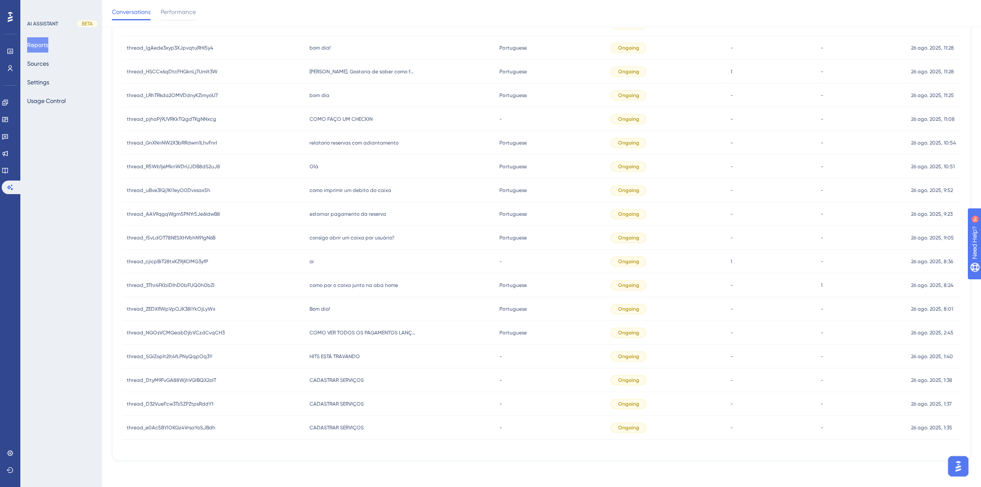
click at [329, 262] on div "oi oi" at bounding box center [400, 262] width 190 height 24
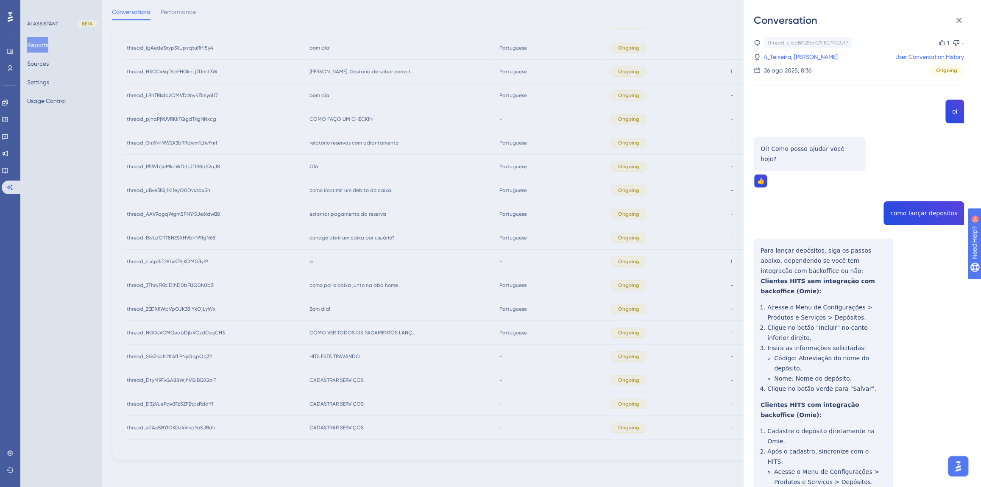
click at [909, 204] on div "thread_cjicpBiT28txKZ9jKOMG3yfP Copy 1 - 4_Teixeira, Alexandre User Conversatio…" at bounding box center [859, 315] width 210 height 557
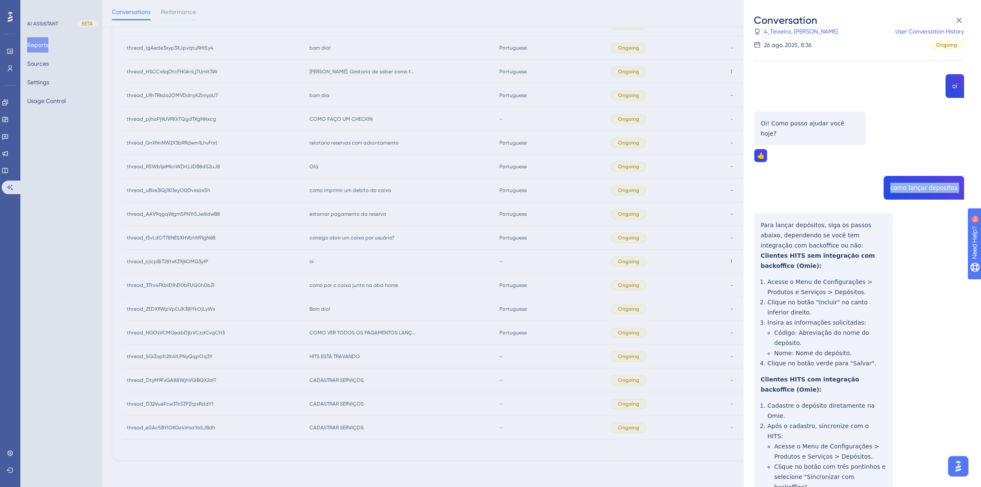
scroll to position [50, 0]
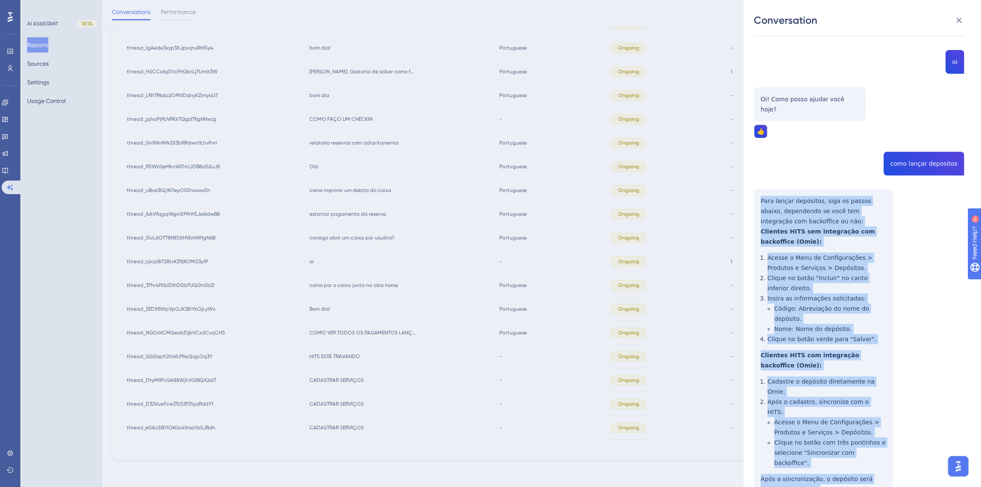
drag, startPoint x: 818, startPoint y: 442, endPoint x: 760, endPoint y: 190, distance: 258.3
click at [760, 190] on div "thread_cjicpBiT28txKZ9jKOMG3yfP Copy 1 - 4_Teixeira, Alexandre User Conversatio…" at bounding box center [859, 266] width 210 height 557
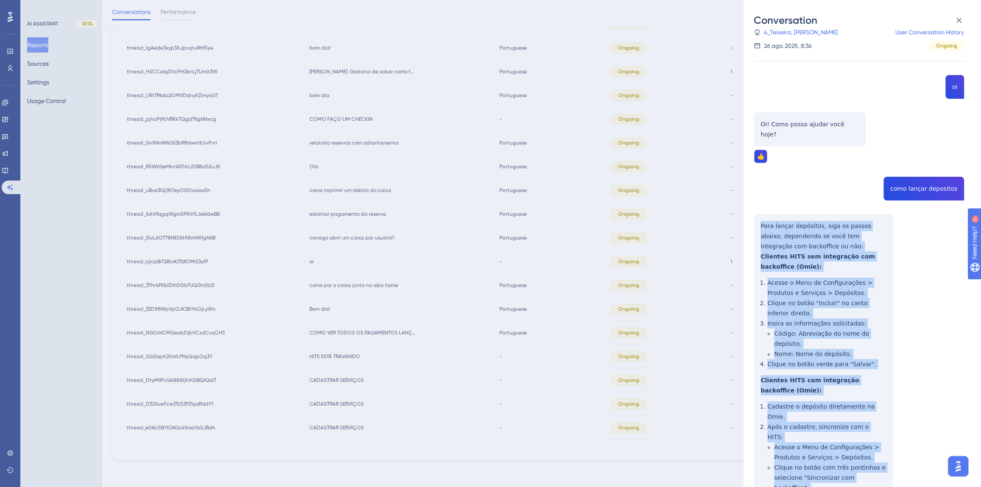
scroll to position [0, 0]
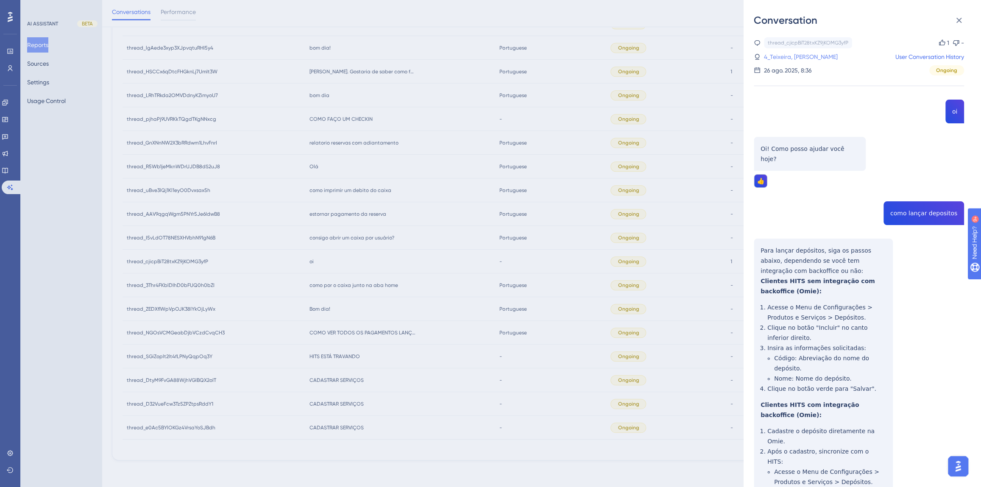
click at [809, 53] on link "4_Teixeira, Alexandre" at bounding box center [801, 57] width 74 height 10
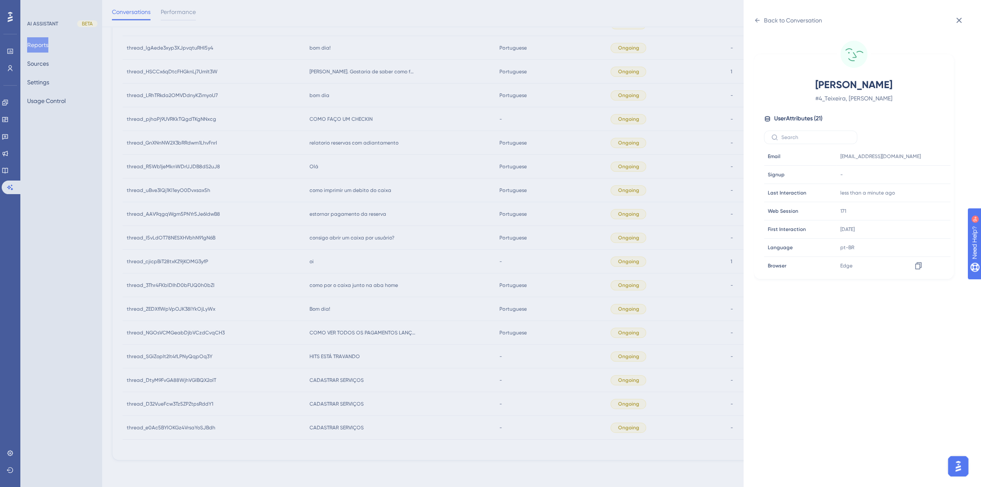
scroll to position [231, 0]
click at [920, 234] on icon at bounding box center [918, 235] width 6 height 7
click at [761, 23] on div "Back to Conversation" at bounding box center [788, 21] width 68 height 14
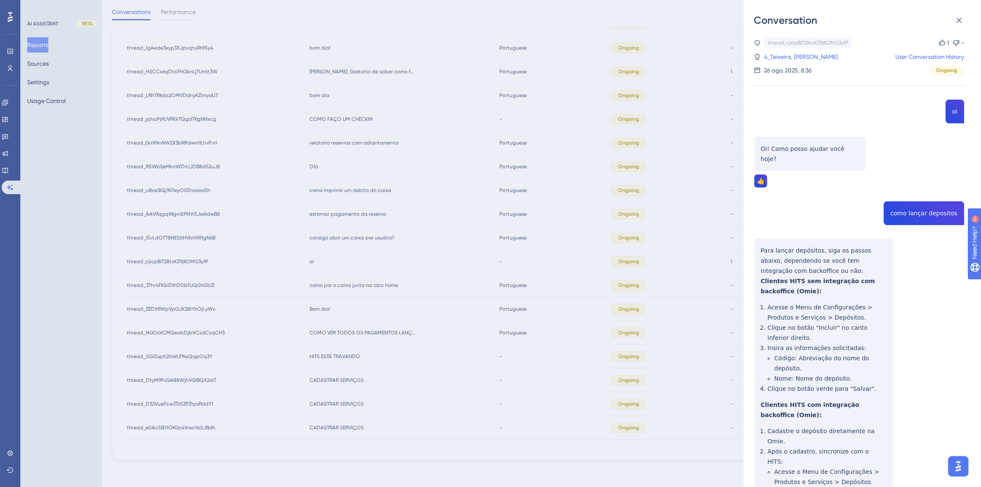
click at [437, 266] on div "Conversation thread_cjicpBiT28txKZ9jKOMG3yfP Copy 1 - 4_Teixeira, Alexandre Use…" at bounding box center [490, 243] width 981 height 487
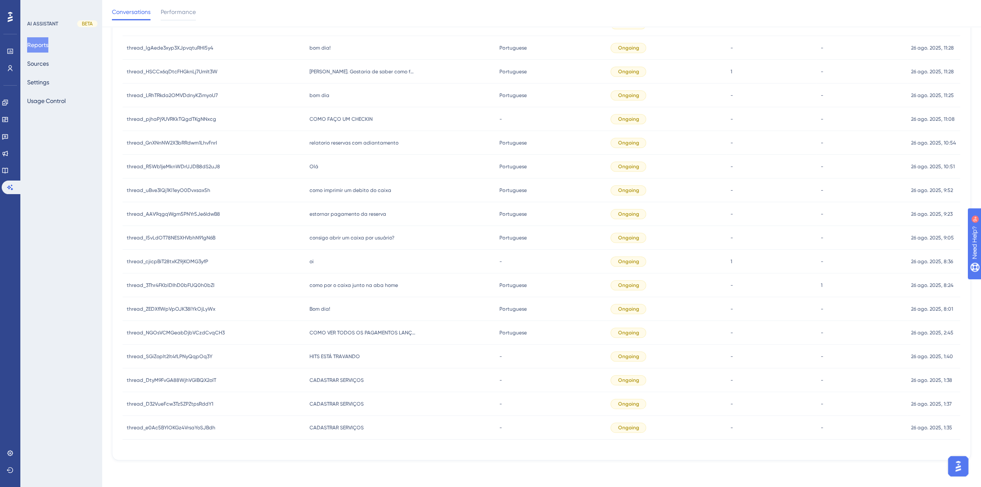
click at [368, 287] on span "como por o caixa junto na aba home" at bounding box center [353, 285] width 89 height 7
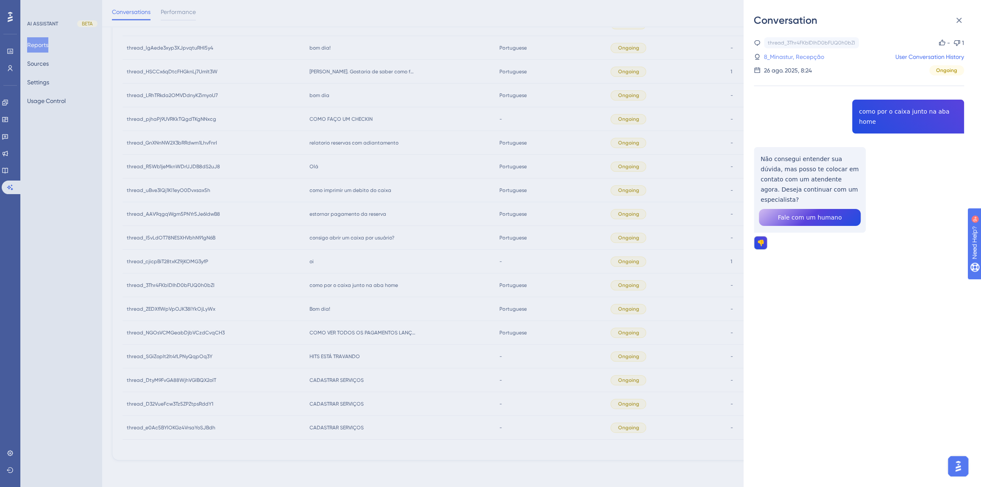
click at [795, 53] on link "8_Minastur, Recepção" at bounding box center [794, 57] width 60 height 10
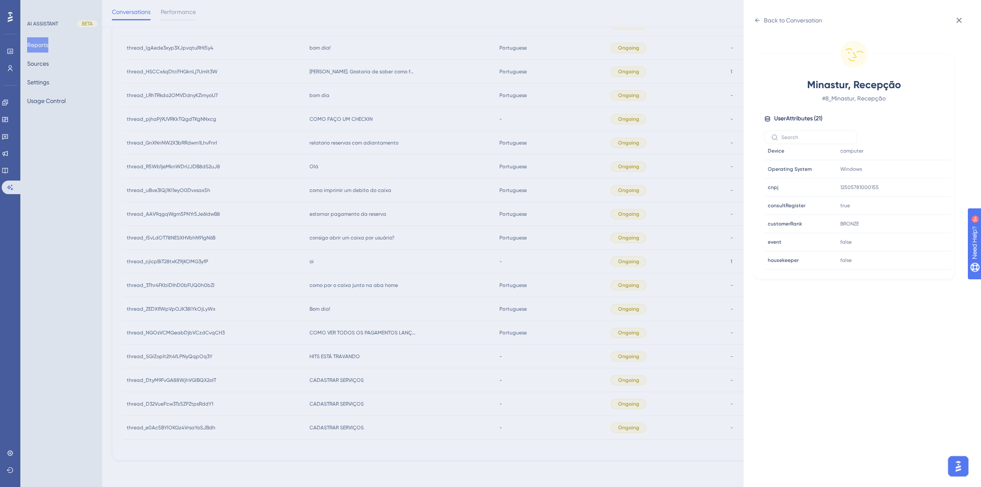
scroll to position [257, 0]
click at [332, 287] on div "Back to Conversation Minastur, Recepção # 8_Minastur, Recepção User Attributes …" at bounding box center [490, 243] width 981 height 487
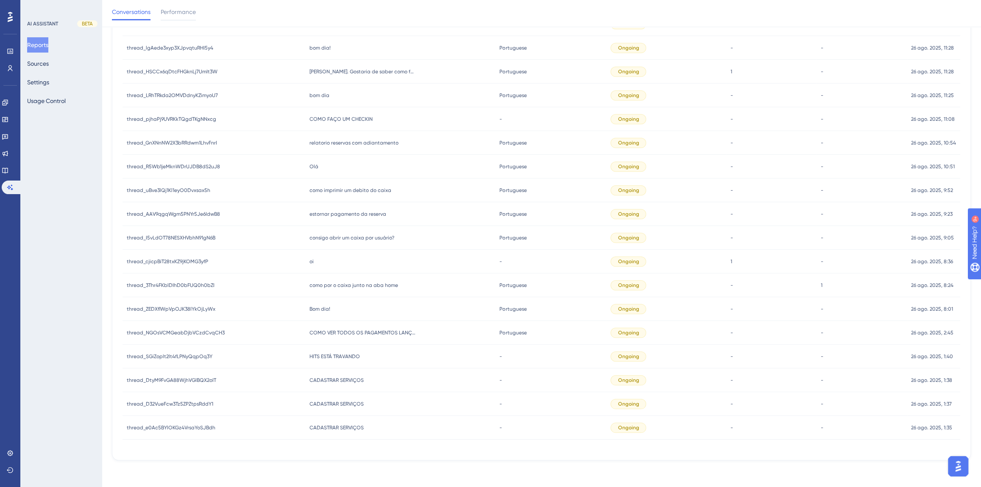
click at [318, 308] on span "Bom dia!" at bounding box center [319, 309] width 21 height 7
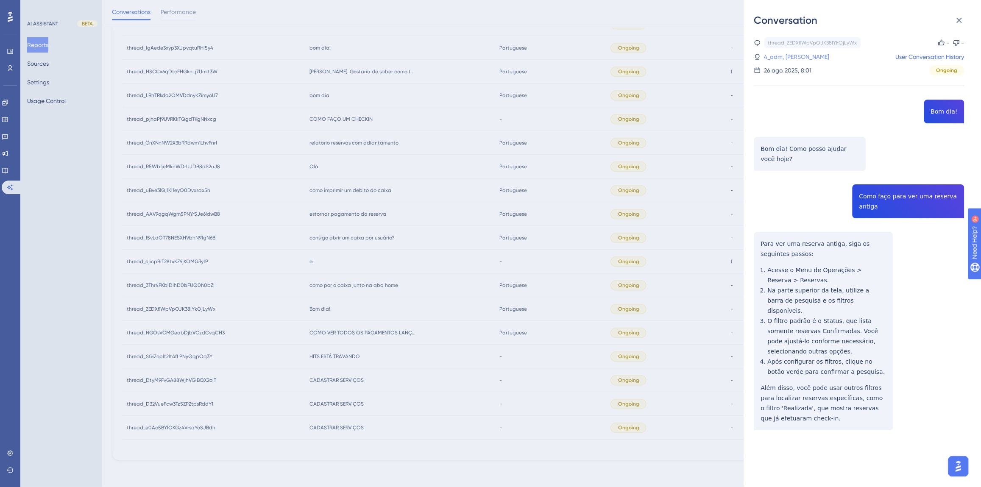
click at [791, 60] on link "4_adm, Amanda Gomes da Rocha Fernandes" at bounding box center [796, 57] width 65 height 10
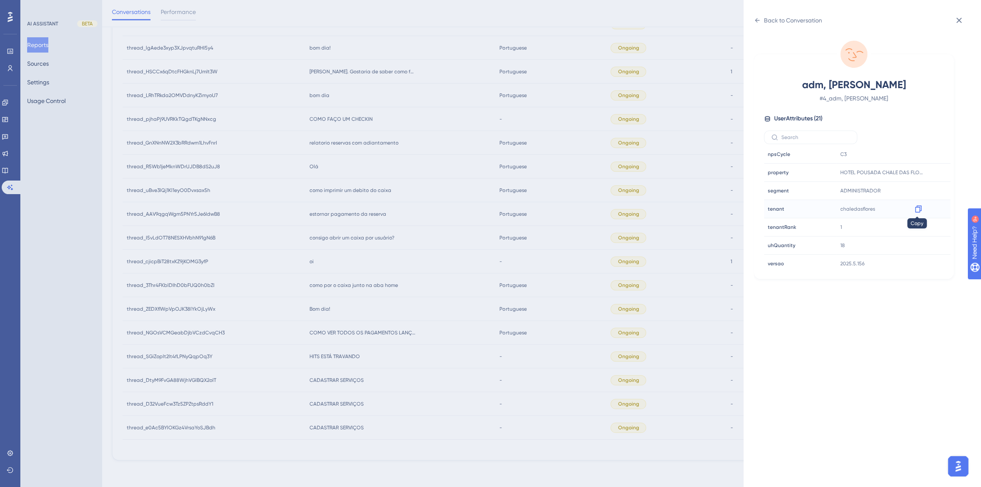
click at [914, 209] on icon at bounding box center [918, 209] width 8 height 8
click at [329, 287] on div "Back to Conversation adm, Amanda Gomes da Rocha Fernandes # 4_adm, Amanda Gomes…" at bounding box center [490, 243] width 981 height 487
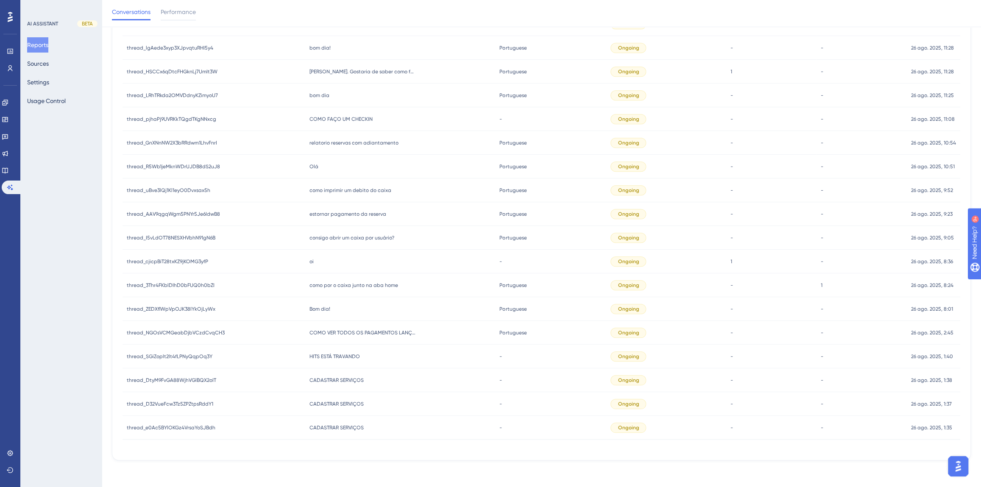
click at [333, 240] on span "consigo abrir um caixa por usuário?" at bounding box center [351, 237] width 85 height 7
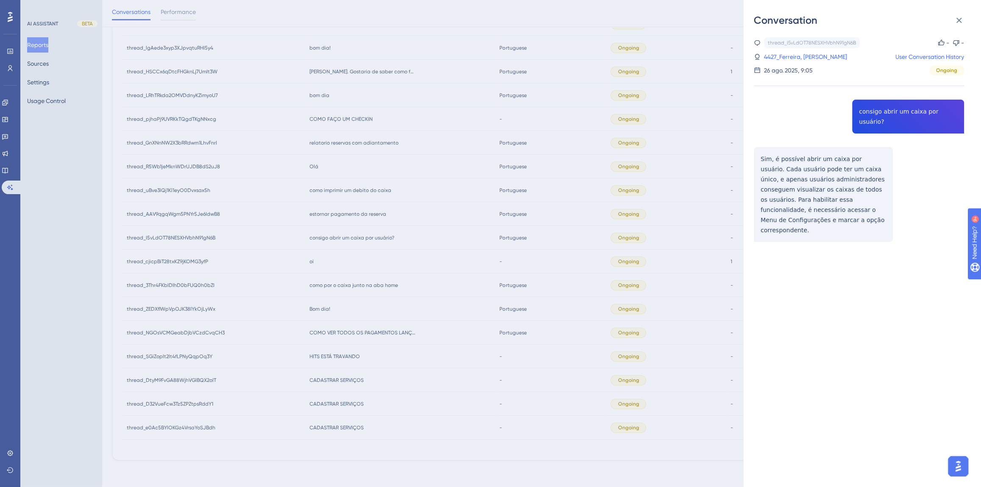
click at [882, 109] on div "thread_I5vLdOT78NESXHVbhN91gN6B Copy - - 4427_Ferreira, Gerson User Conversatio…" at bounding box center [859, 161] width 210 height 248
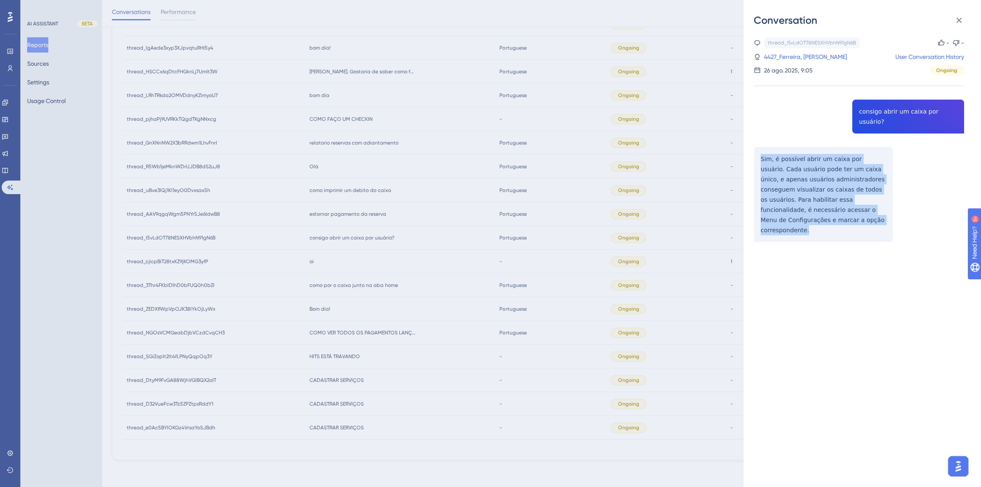
drag, startPoint x: 809, startPoint y: 210, endPoint x: 758, endPoint y: 149, distance: 79.1
click at [758, 149] on div "thread_I5vLdOT78NESXHVbhN91gN6B Copy - - 4427_Ferreira, Gerson User Conversatio…" at bounding box center [859, 161] width 210 height 248
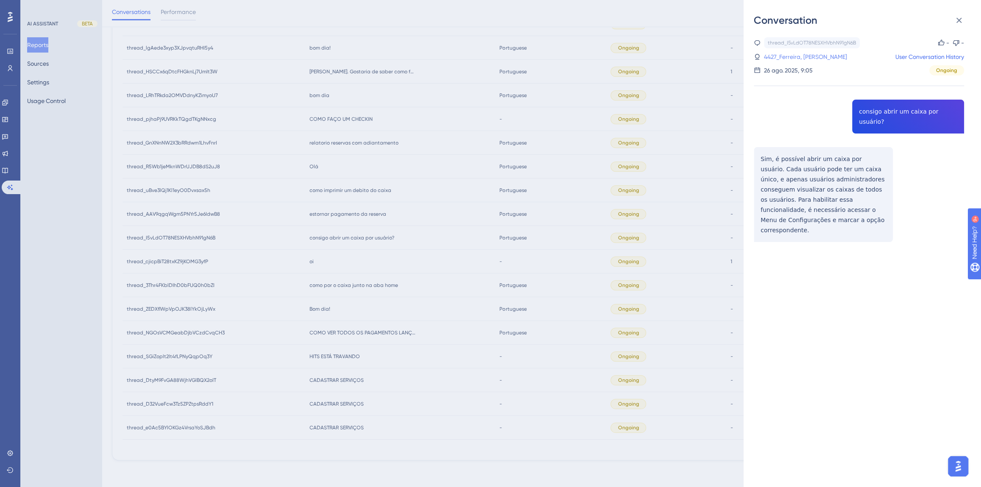
click at [790, 56] on link "4427_Ferreira, Gerson" at bounding box center [805, 57] width 83 height 10
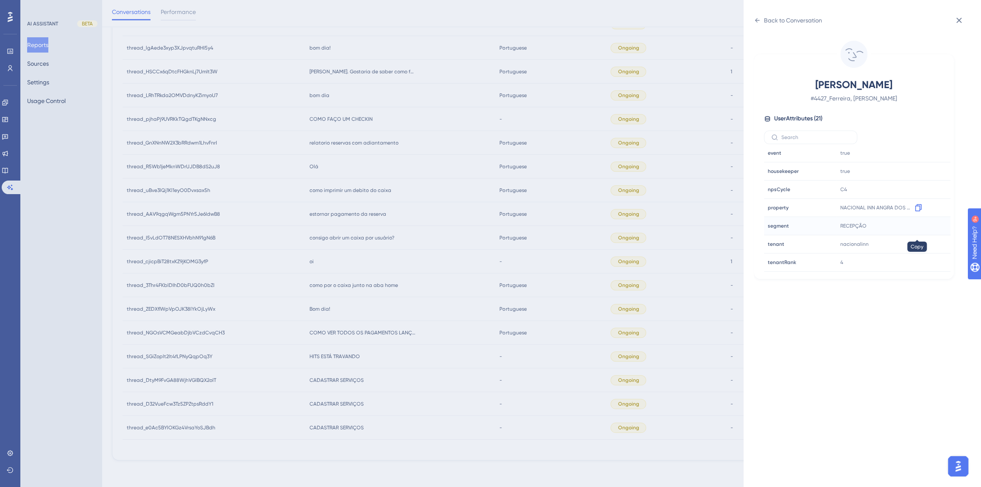
scroll to position [231, 0]
click at [917, 197] on icon at bounding box center [918, 199] width 8 height 8
click at [362, 308] on div "Back to Conversation Ferreira, Gerson # 4427_Ferreira, Gerson User Attributes (…" at bounding box center [490, 243] width 981 height 487
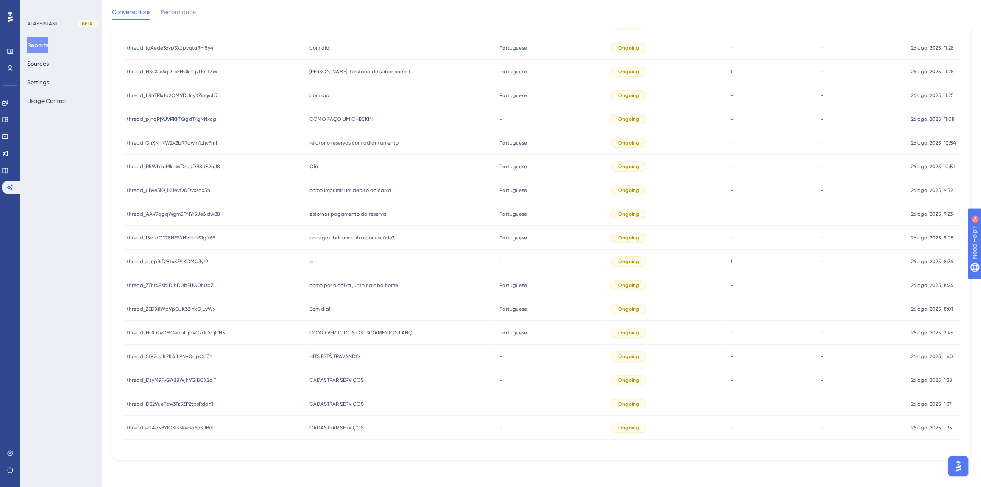
click at [348, 216] on span "estornar pagamento da reserva" at bounding box center [347, 214] width 77 height 7
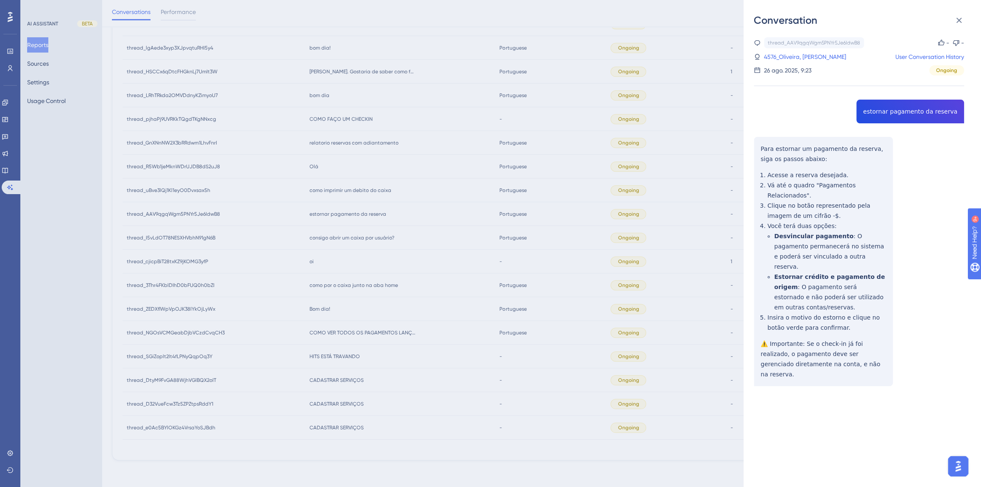
click at [905, 118] on div "thread_AAV9qgqWgm5PNYr5Je6IdwB8 Copy - - 4576_Oliveira, Anderson User Conversat…" at bounding box center [859, 233] width 210 height 392
click at [901, 112] on div "thread_AAV9qgqWgm5PNYr5Je6IdwB8 Copy - - 4576_Oliveira, Anderson User Conversat…" at bounding box center [859, 233] width 210 height 392
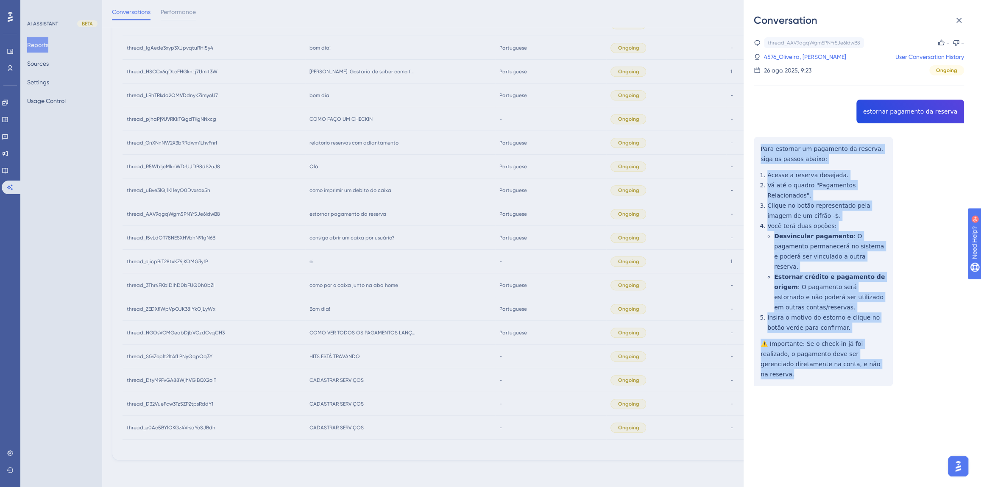
drag, startPoint x: 846, startPoint y: 346, endPoint x: 757, endPoint y: 150, distance: 215.9
click at [757, 150] on div "thread_AAV9qgqWgm5PNYr5Je6IdwB8 Copy - - 4576_Oliveira, Anderson User Conversat…" at bounding box center [859, 233] width 210 height 392
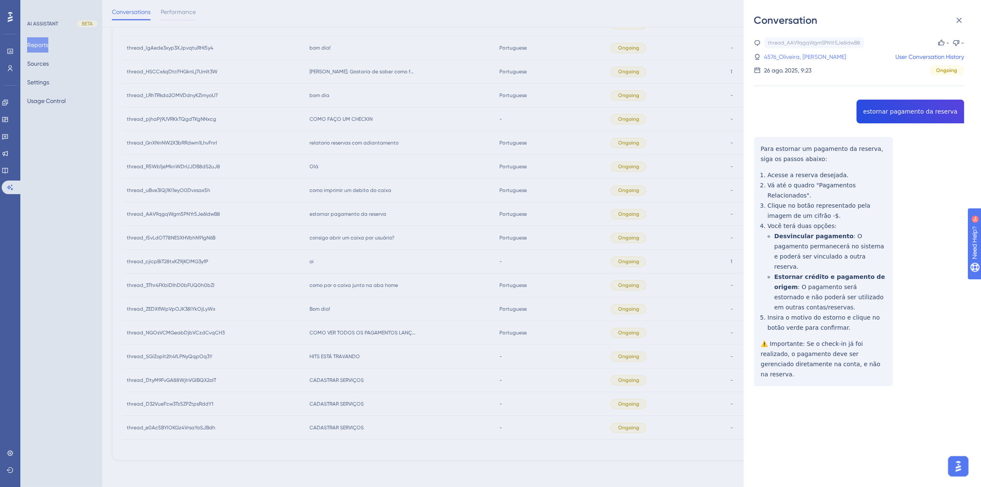
click at [815, 59] on link "4576_Oliveira, Anderson" at bounding box center [805, 57] width 82 height 10
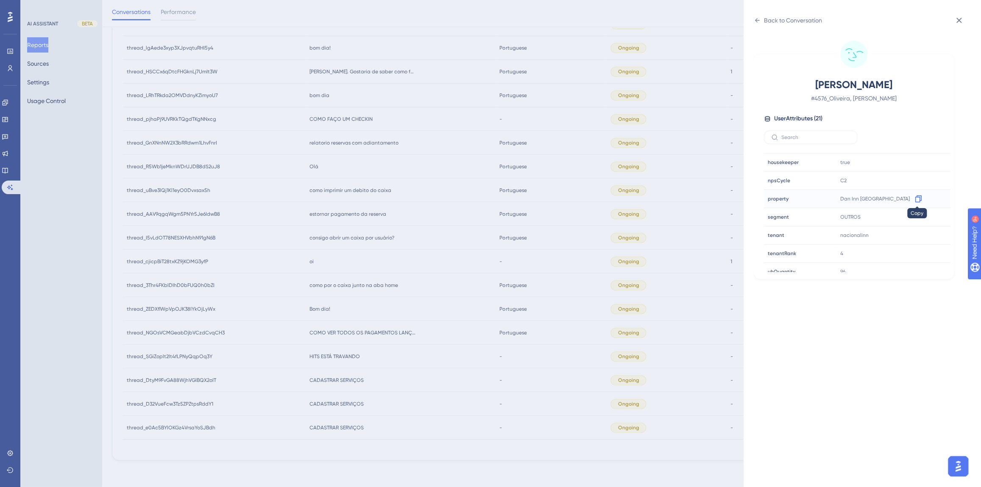
click at [917, 198] on icon at bounding box center [918, 199] width 8 height 8
click at [776, 21] on div "Back to Conversation" at bounding box center [793, 20] width 58 height 10
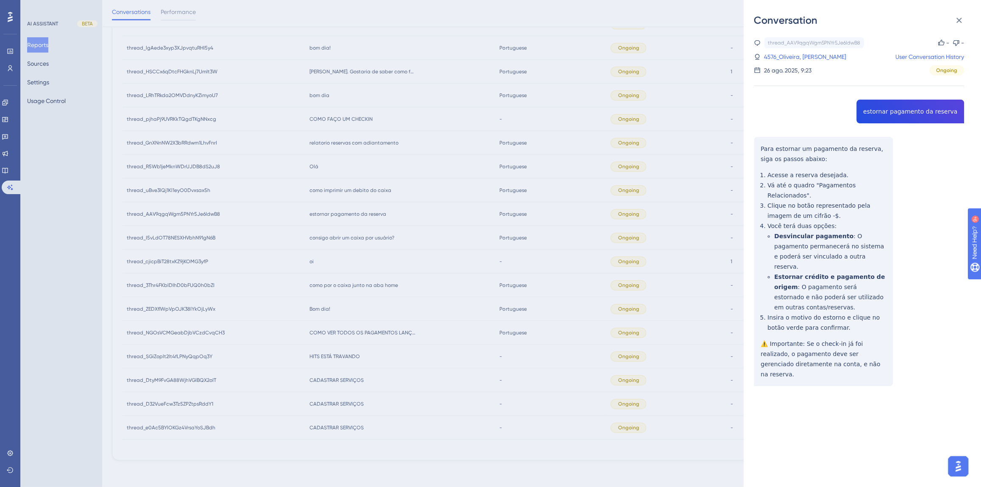
click at [408, 245] on div "Conversation thread_AAV9qgqWgm5PNYr5Je6IdwB8 Copy - - 4576_Oliveira, Anderson U…" at bounding box center [490, 243] width 981 height 487
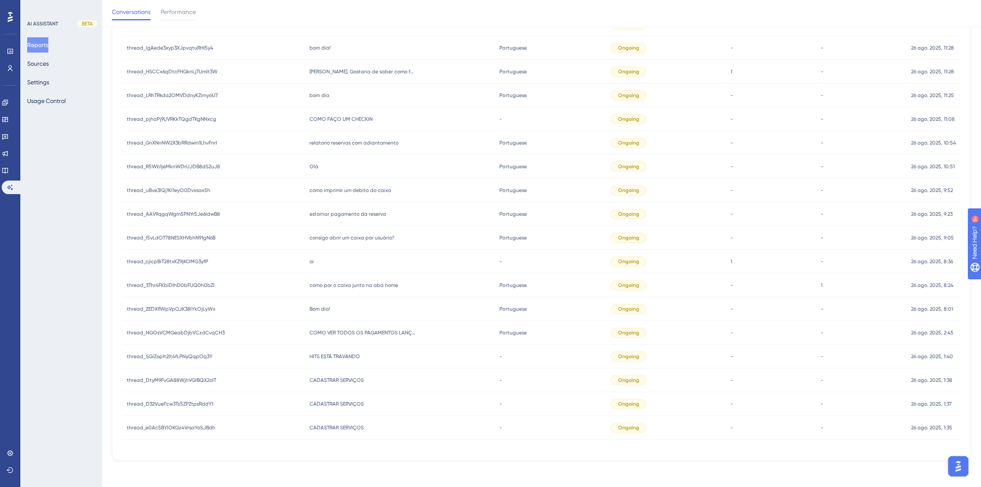
click at [360, 191] on span "como imprimir um debito do caixa" at bounding box center [350, 190] width 82 height 7
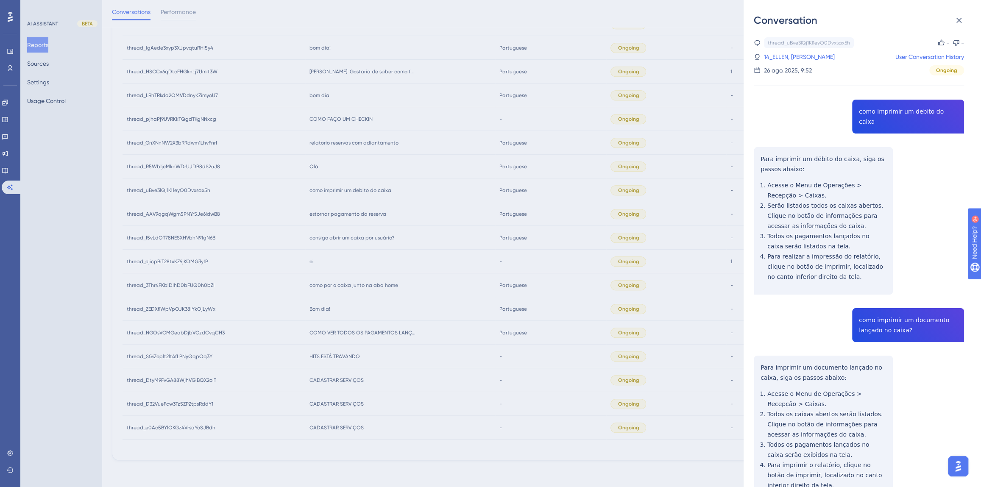
click at [886, 114] on div "thread_uBve3lQj1Kl1eyO0Dvxsax5h Copy - - 14_ELLEN, FABIOLA User Conversation Hi…" at bounding box center [859, 291] width 210 height 509
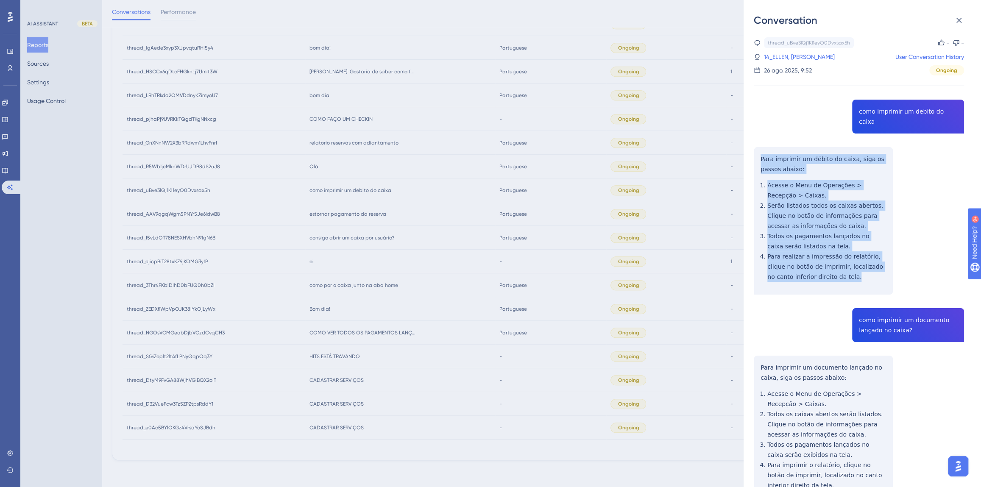
drag, startPoint x: 843, startPoint y: 270, endPoint x: 749, endPoint y: 144, distance: 156.9
click at [749, 144] on div "Conversation thread_uBve3lQj1Kl1eyO0Dvxsax5h Copy - - 14_ELLEN, FABIOLA User Co…" at bounding box center [862, 243] width 237 height 487
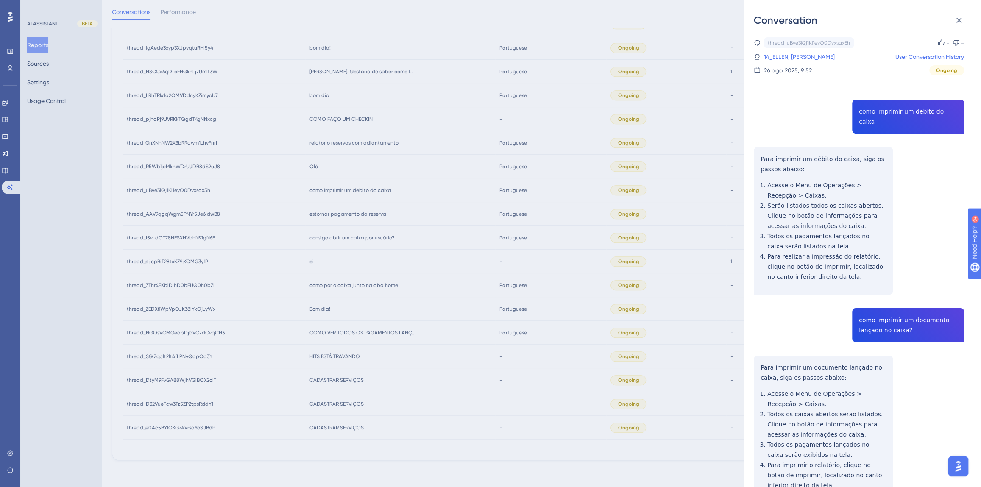
click at [900, 312] on div "thread_uBve3lQj1Kl1eyO0Dvxsax5h Copy - - 14_ELLEN, FABIOLA User Conversation Hi…" at bounding box center [859, 291] width 210 height 509
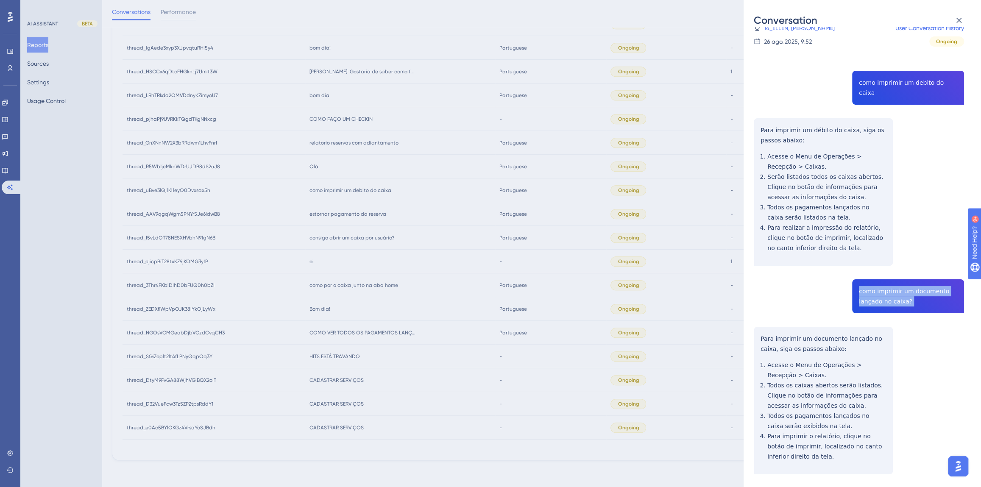
scroll to position [43, 0]
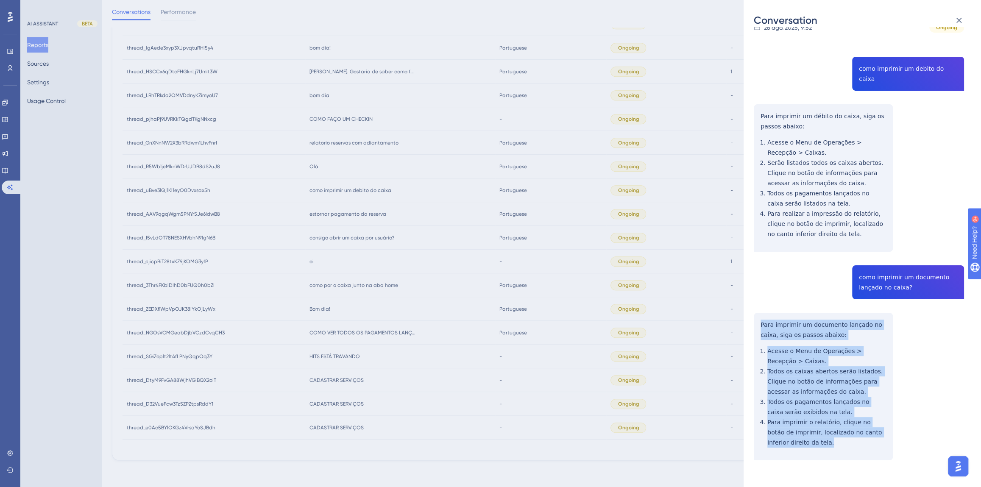
drag, startPoint x: 798, startPoint y: 436, endPoint x: 757, endPoint y: 309, distance: 133.3
click at [757, 309] on div "thread_uBve3lQj1Kl1eyO0Dvxsax5h Copy - - 14_ELLEN, FABIOLA User Conversation Hi…" at bounding box center [859, 248] width 210 height 509
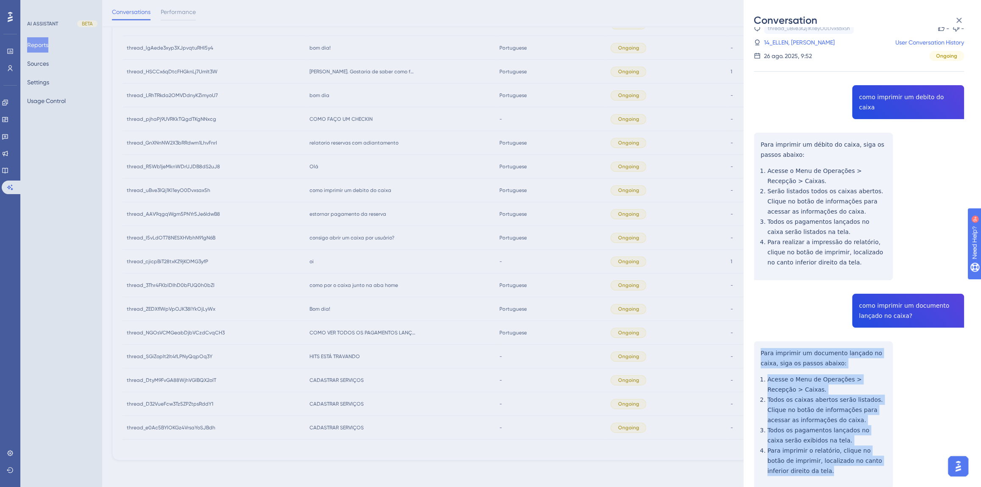
scroll to position [0, 0]
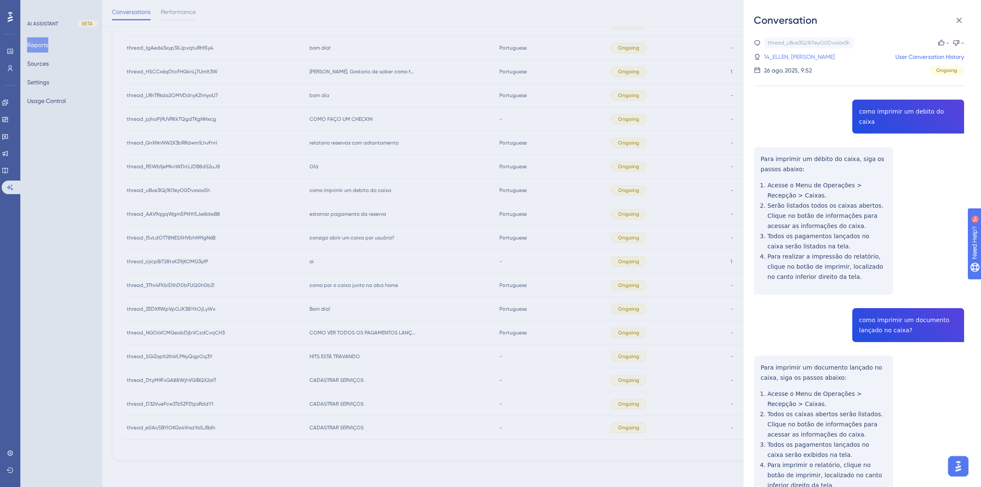
click at [778, 61] on link "14_ELLEN, FABIOLA" at bounding box center [799, 57] width 71 height 10
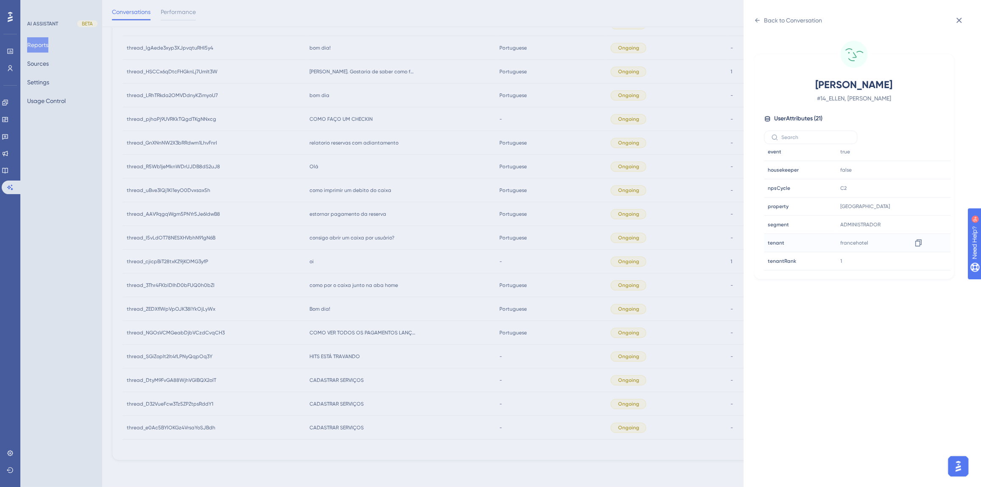
scroll to position [231, 0]
click at [926, 234] on div "francehotel Copy francehotel" at bounding box center [883, 235] width 92 height 17
click at [921, 232] on div at bounding box center [918, 236] width 14 height 14
click at [918, 234] on icon at bounding box center [918, 235] width 6 height 7
click at [381, 221] on div "Back to Conversation ELLEN, FABIOLA # 14_ELLEN, FABIOLA User Attributes ( 21 ) …" at bounding box center [490, 243] width 981 height 487
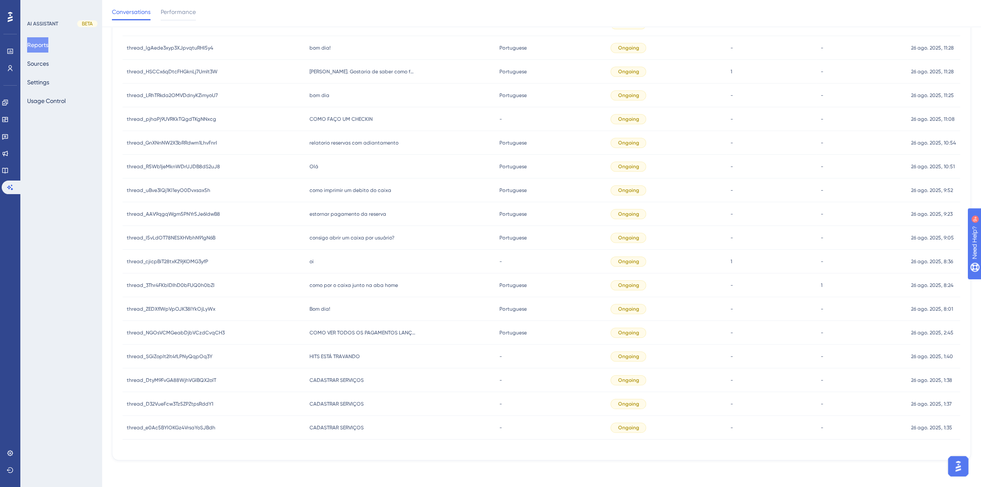
click at [327, 170] on div "Olá Olá" at bounding box center [400, 167] width 190 height 24
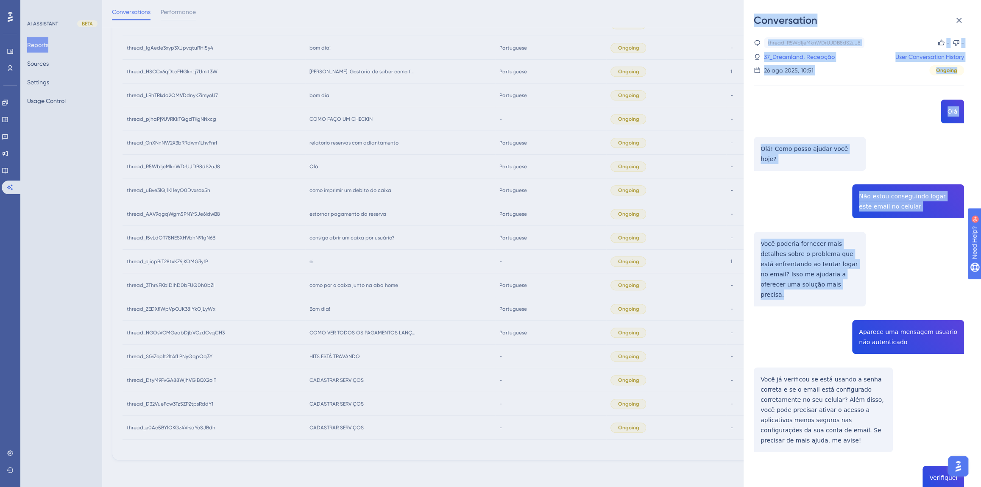
drag, startPoint x: 838, startPoint y: 279, endPoint x: 742, endPoint y: 231, distance: 106.6
click at [742, 231] on div "Conversation thread_R5Wb1jeMknWDrUJDB8dS2uJ8 Copy - - 37_Dreamland, Recepção Us…" at bounding box center [490, 243] width 981 height 487
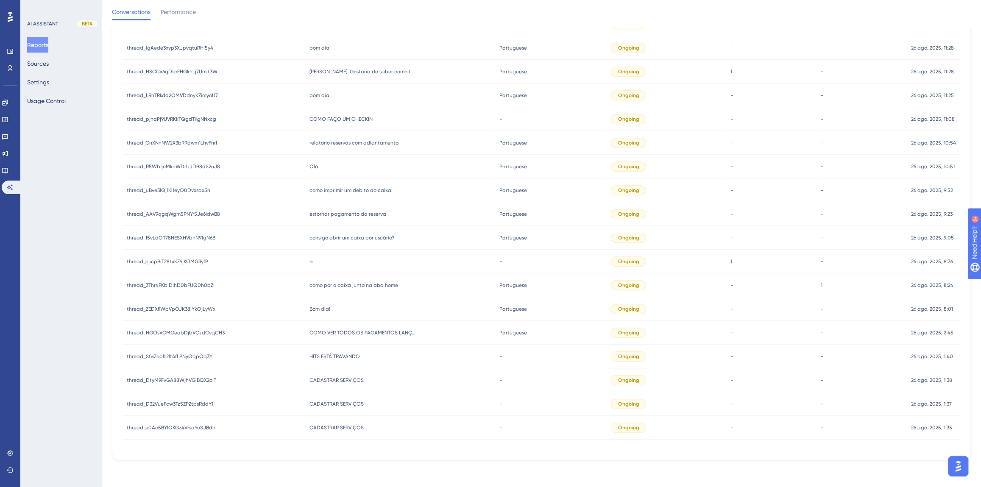
click at [326, 165] on div "Olá Olá" at bounding box center [400, 167] width 190 height 24
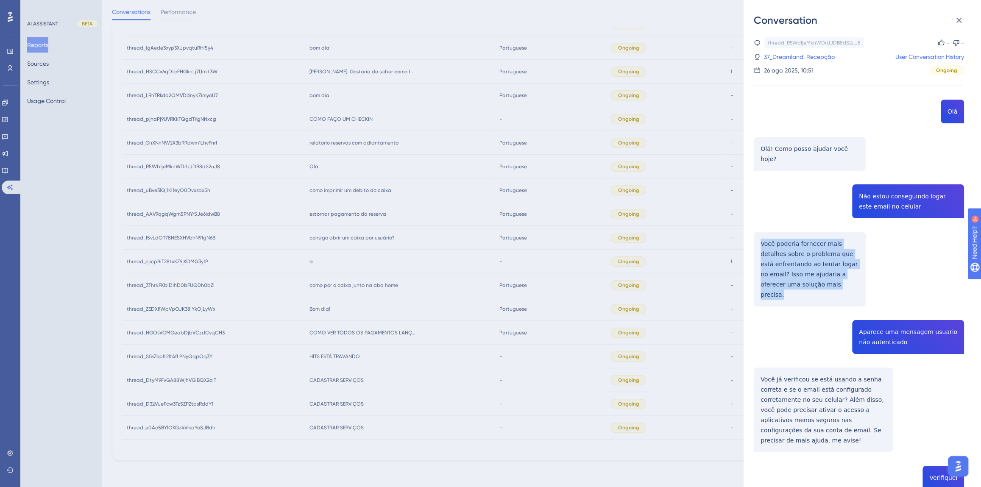
drag, startPoint x: 830, startPoint y: 271, endPoint x: 758, endPoint y: 235, distance: 81.1
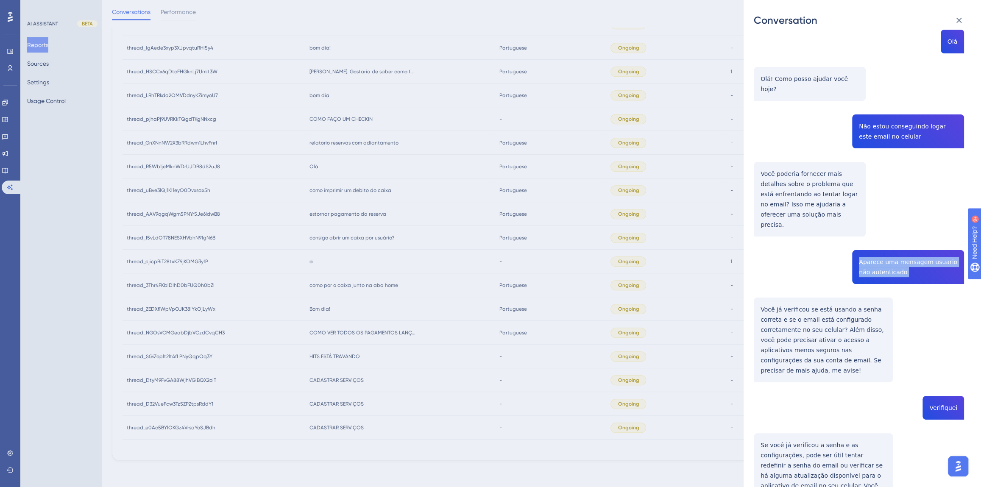
scroll to position [154, 0]
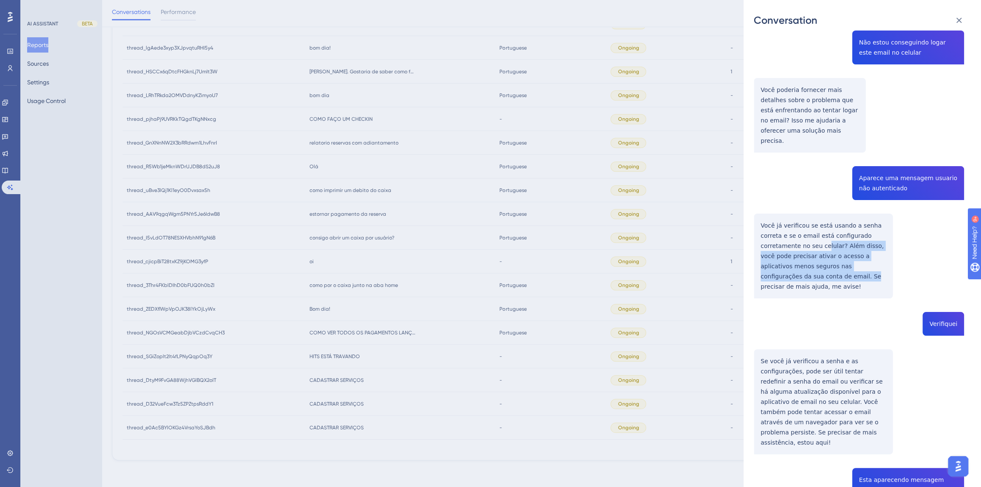
drag, startPoint x: 871, startPoint y: 251, endPoint x: 823, endPoint y: 245, distance: 48.2
drag, startPoint x: 856, startPoint y: 255, endPoint x: 758, endPoint y: 206, distance: 109.0
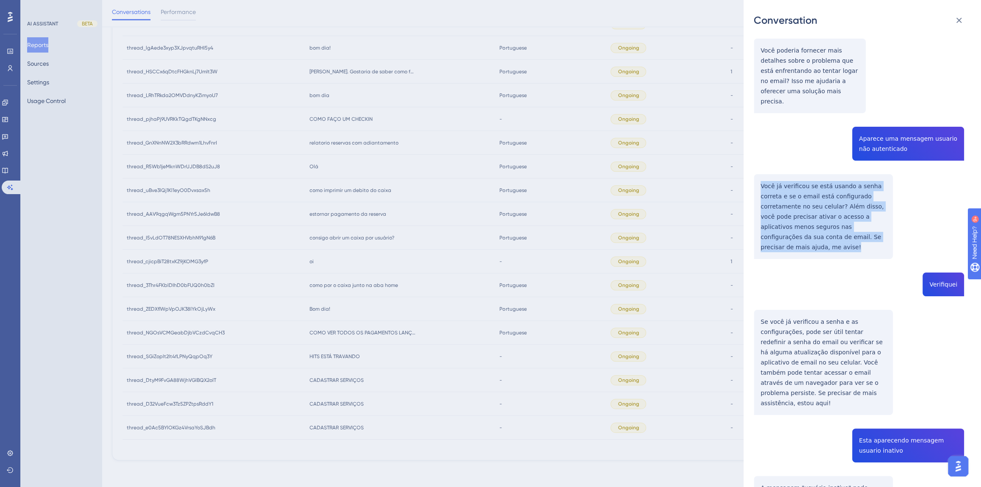
scroll to position [347, 0]
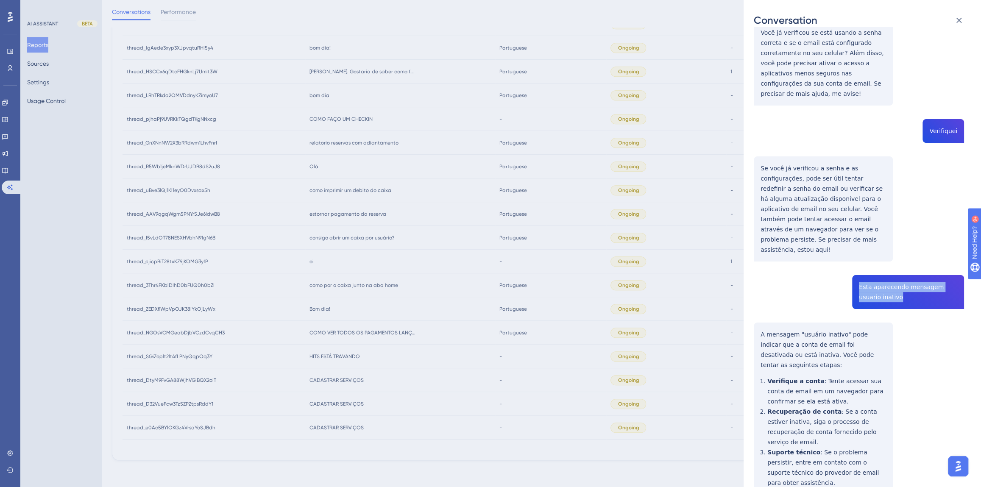
drag, startPoint x: 878, startPoint y: 246, endPoint x: 853, endPoint y: 235, distance: 27.5
click at [853, 235] on div "thread_R5Wb1jeMknWDrUJDB8dS2uJ8 Copy - - 37_Dreamland, Recepção User Conversati…" at bounding box center [859, 402] width 210 height 1423
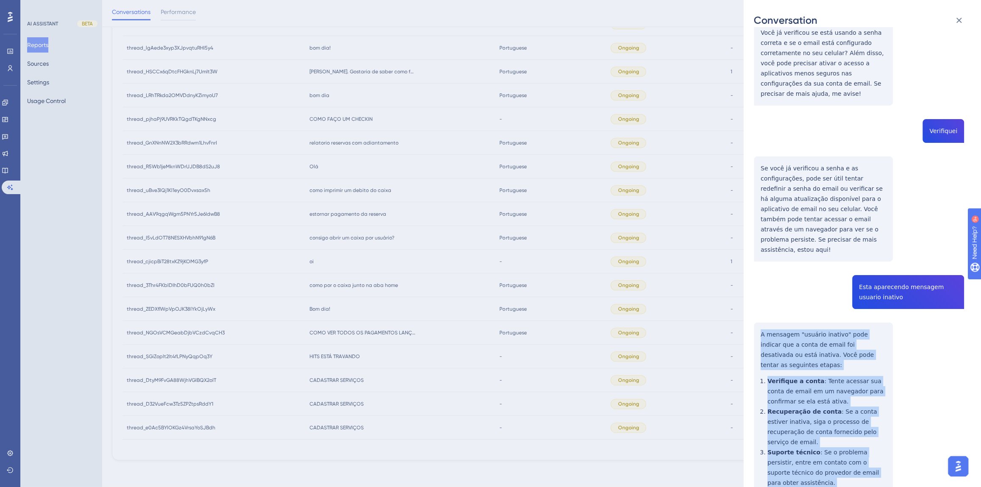
drag, startPoint x: 862, startPoint y: 418, endPoint x: 759, endPoint y: 280, distance: 172.6
click at [759, 280] on div "thread_R5Wb1jeMknWDrUJDB8dS2uJ8 Copy - - 37_Dreamland, Recepção User Conversati…" at bounding box center [859, 402] width 210 height 1423
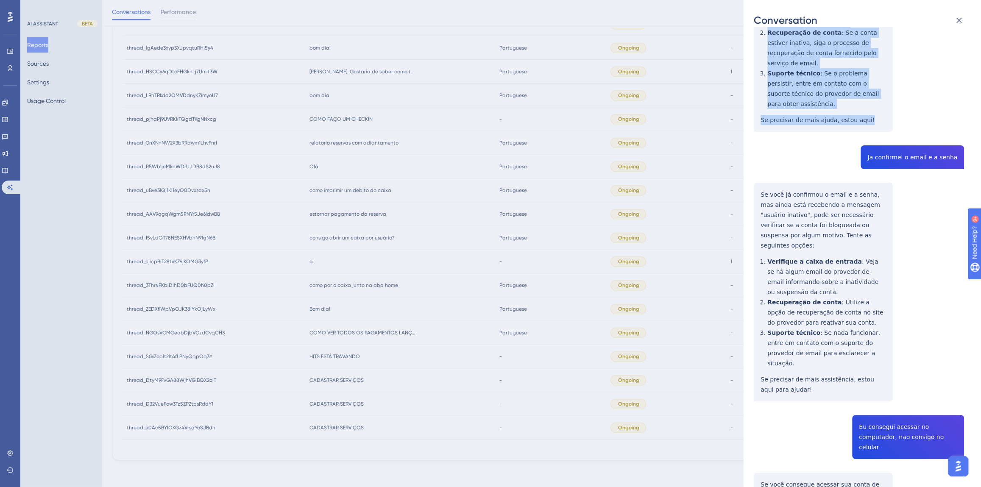
scroll to position [719, 0]
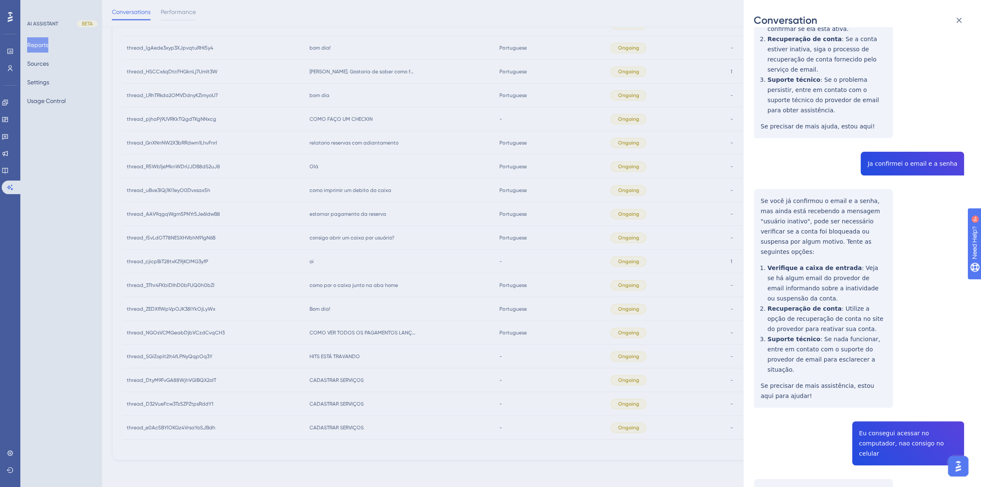
click at [924, 84] on div "thread_R5Wb1jeMknWDrUJDB8dS2uJ8 Copy - - 37_Dreamland, Recepção User Conversati…" at bounding box center [859, 29] width 210 height 1423
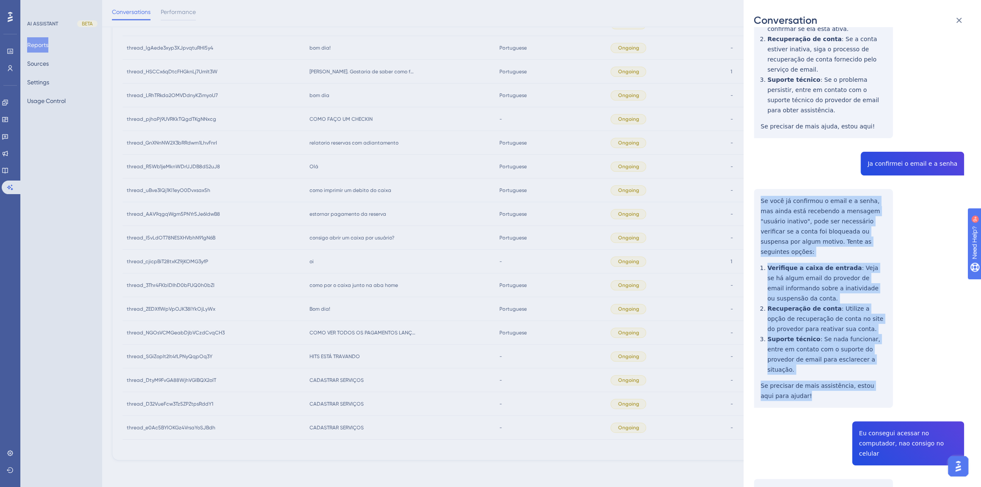
drag, startPoint x: 784, startPoint y: 298, endPoint x: 754, endPoint y: 119, distance: 181.0
click at [754, 119] on div "thread_R5Wb1jeMknWDrUJDB8dS2uJ8 Copy - - 37_Dreamland, Recepção User Conversati…" at bounding box center [859, 29] width 210 height 1423
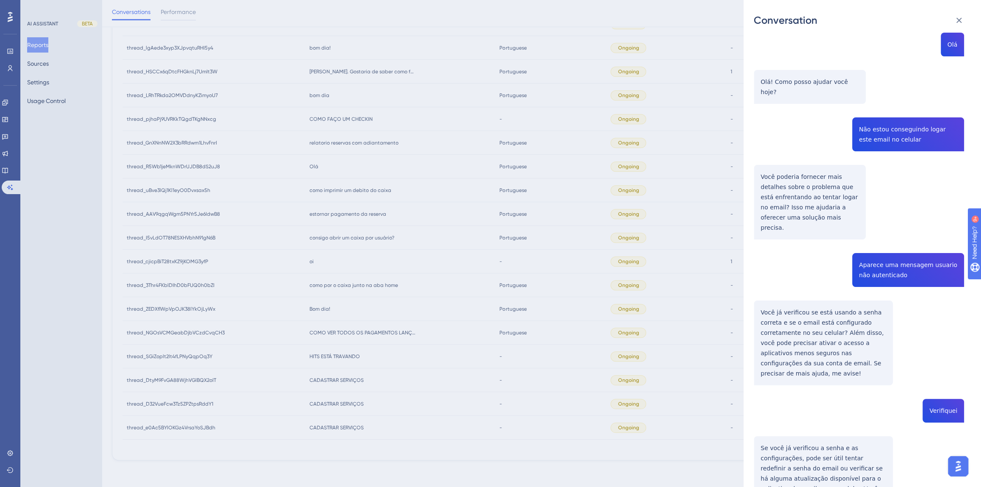
scroll to position [0, 0]
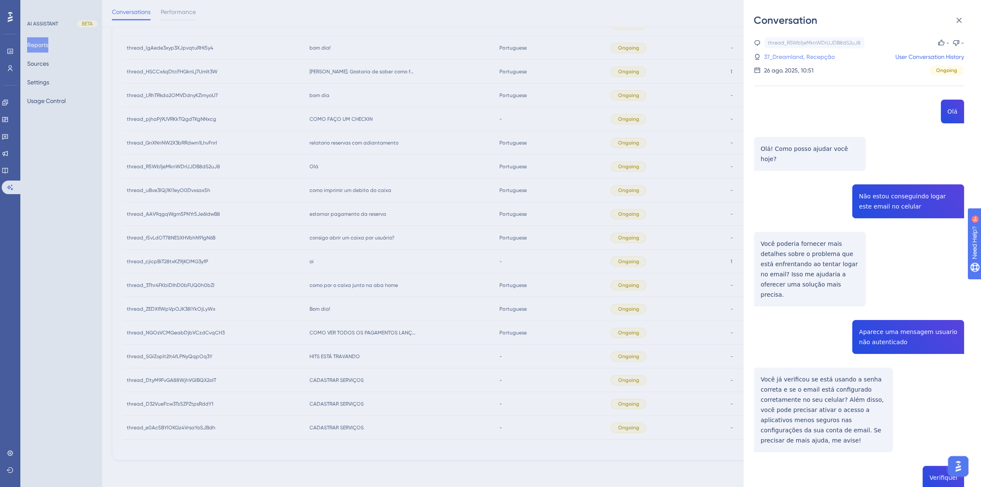
click at [789, 55] on link "37_Dreamland, Recepção" at bounding box center [799, 57] width 71 height 10
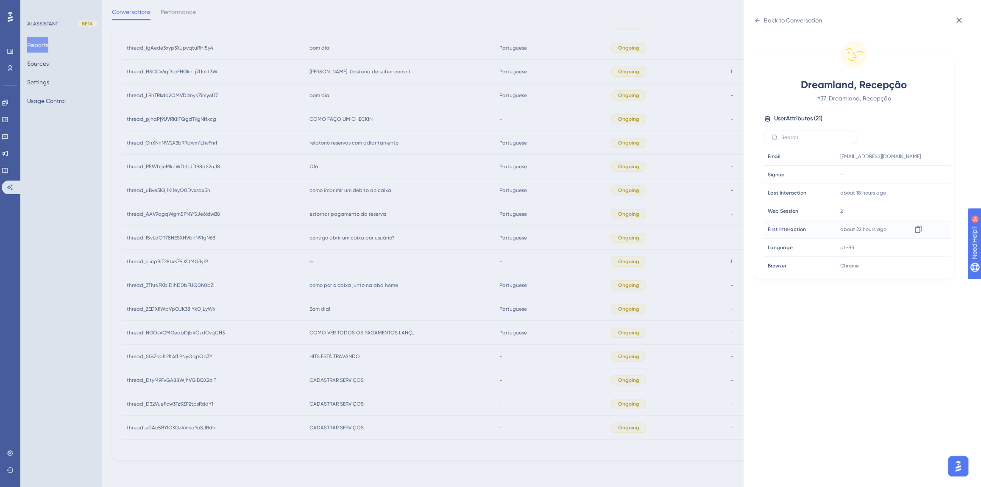
scroll to position [257, 0]
click at [914, 209] on icon at bounding box center [918, 209] width 8 height 8
click at [775, 22] on div "Back to Conversation" at bounding box center [793, 20] width 58 height 10
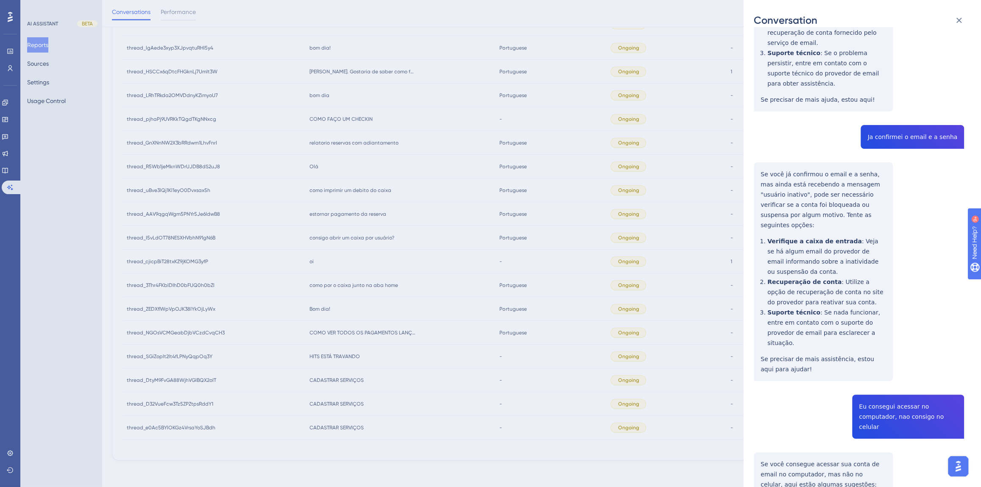
scroll to position [835, 0]
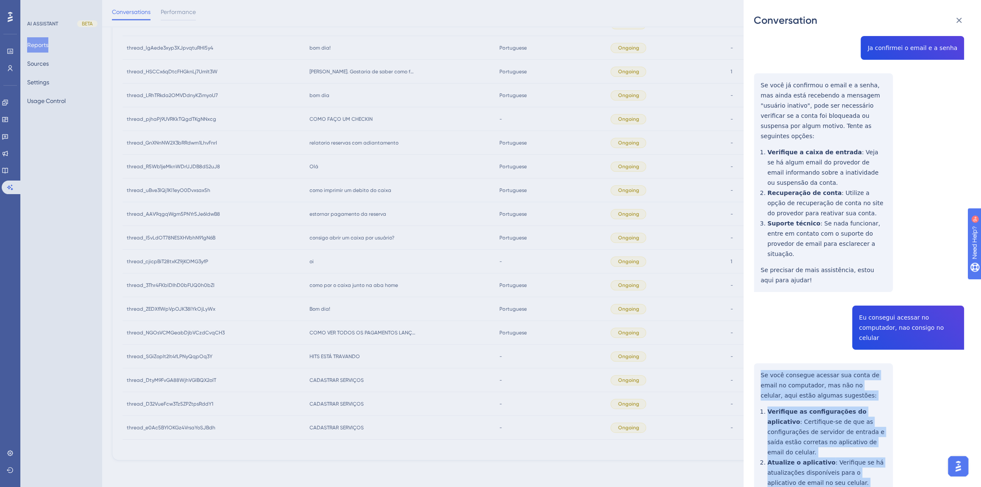
drag, startPoint x: 849, startPoint y: 438, endPoint x: 760, endPoint y: 259, distance: 200.0
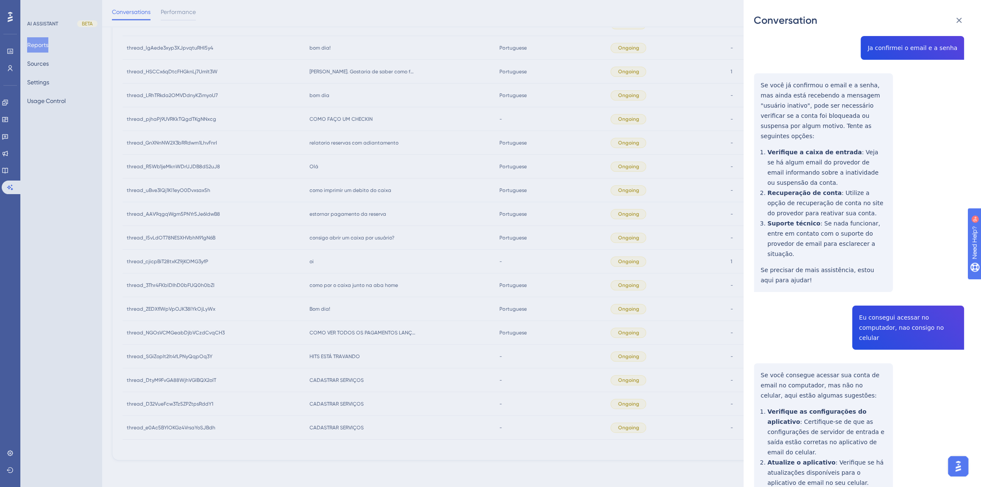
click at [459, 250] on div "Conversation thread_R5Wb1jeMknWDrUJDB8dS2uJ8 Copy - - 37_Dreamland, Recepção Us…" at bounding box center [490, 243] width 981 height 487
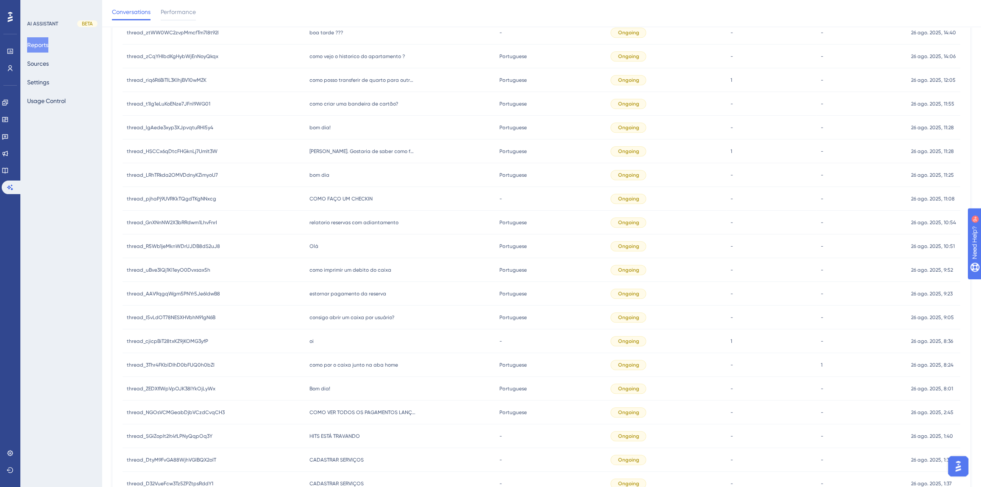
scroll to position [439, 0]
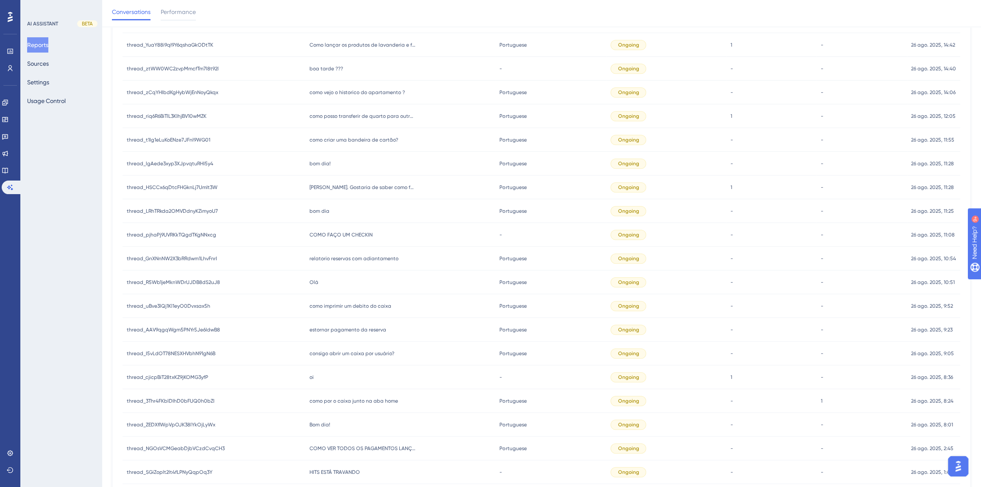
click at [348, 273] on div "Olá Olá" at bounding box center [400, 282] width 190 height 24
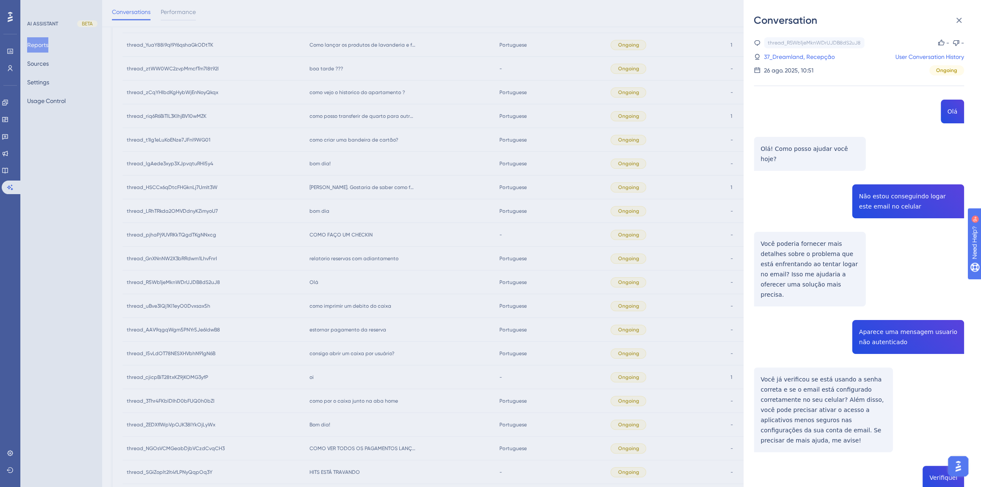
click at [356, 280] on div "Conversation thread_R5Wb1jeMknWDrUJDB8dS2uJ8 Copy - - 37_Dreamland, Recepção Us…" at bounding box center [490, 243] width 981 height 487
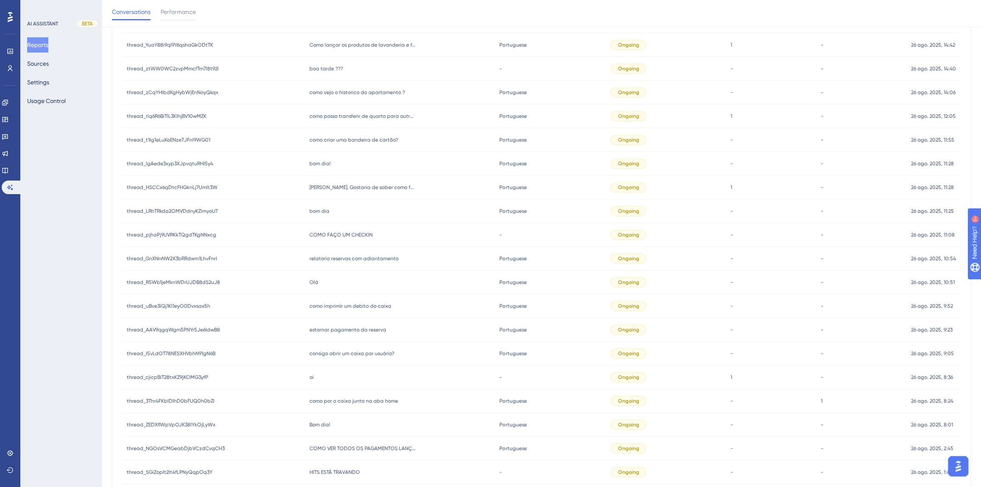
click at [354, 262] on div "relatorio reservas com adiantamento relatorio reservas com adiantamento" at bounding box center [400, 259] width 190 height 24
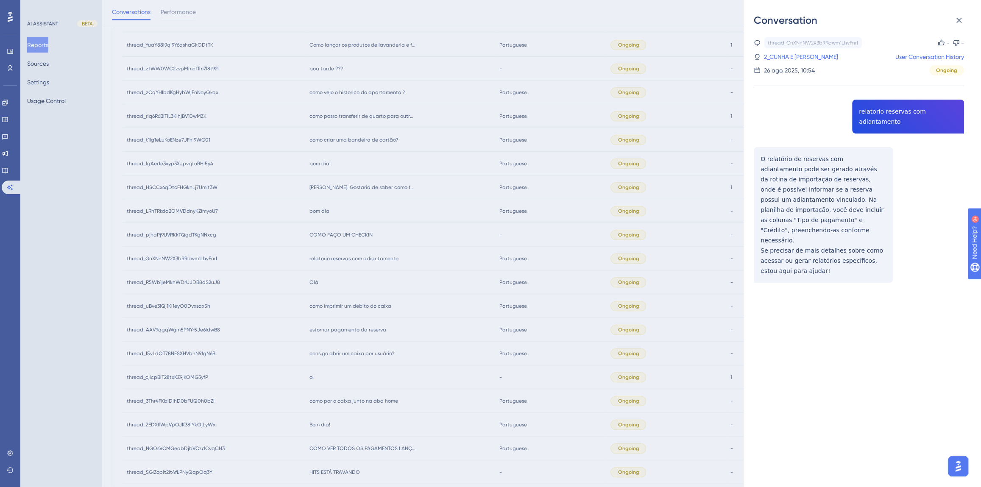
click at [905, 108] on div "thread_GnXNnNW2X3bRRdwm1LhvFnrI Copy - - 2_CUNHA E SOUZA, ROBERTA DA User Conve…" at bounding box center [859, 181] width 210 height 289
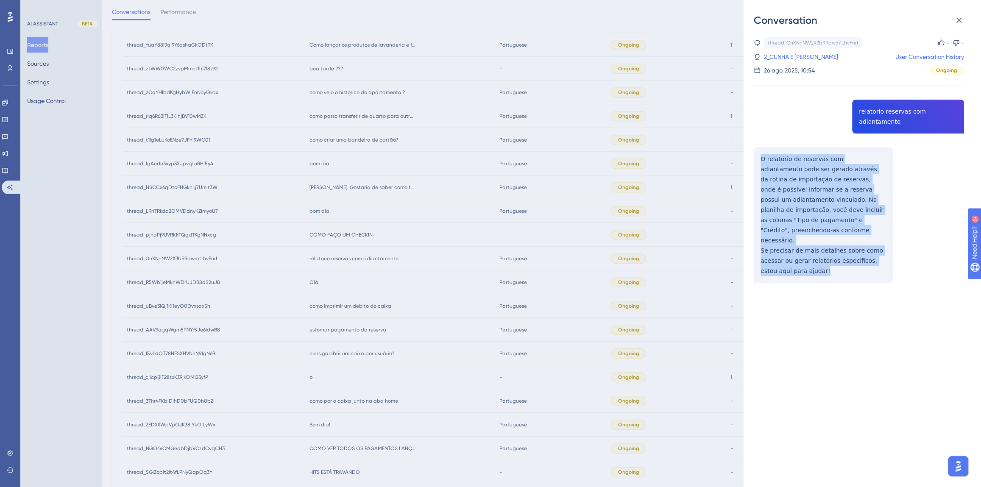
drag, startPoint x: 821, startPoint y: 241, endPoint x: 752, endPoint y: 138, distance: 123.9
click at [752, 138] on div "Conversation thread_GnXNnNW2X3bRRdwm1LhvFnrI Copy - - 2_CUNHA E SOUZA, ROBERTA …" at bounding box center [862, 243] width 237 height 487
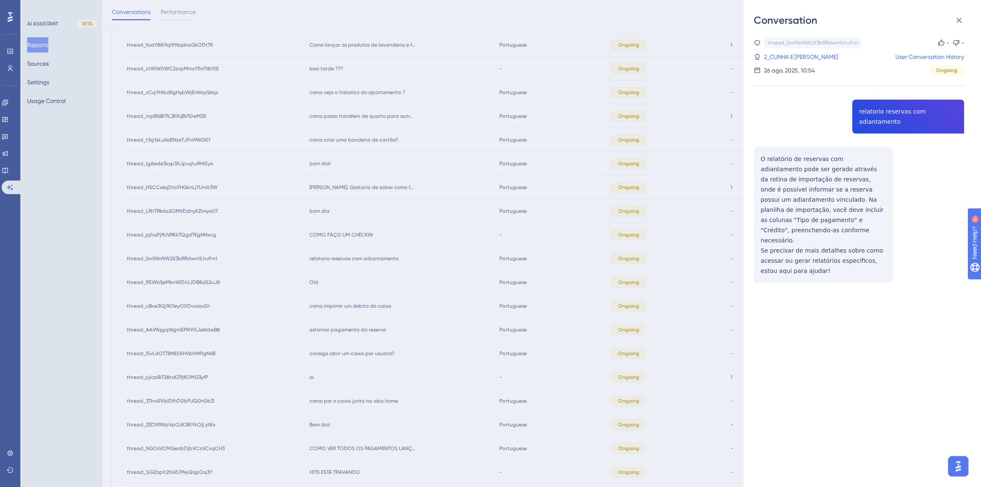
click at [792, 59] on link "2_CUNHA E SOUZA, ROBERTA DA" at bounding box center [801, 57] width 74 height 10
click at [340, 254] on div "Conversation thread_GnXNnNW2X3bRRdwm1LhvFnrI Copy - - 2_CUNHA E SOUZA, ROBERTA …" at bounding box center [490, 243] width 981 height 487
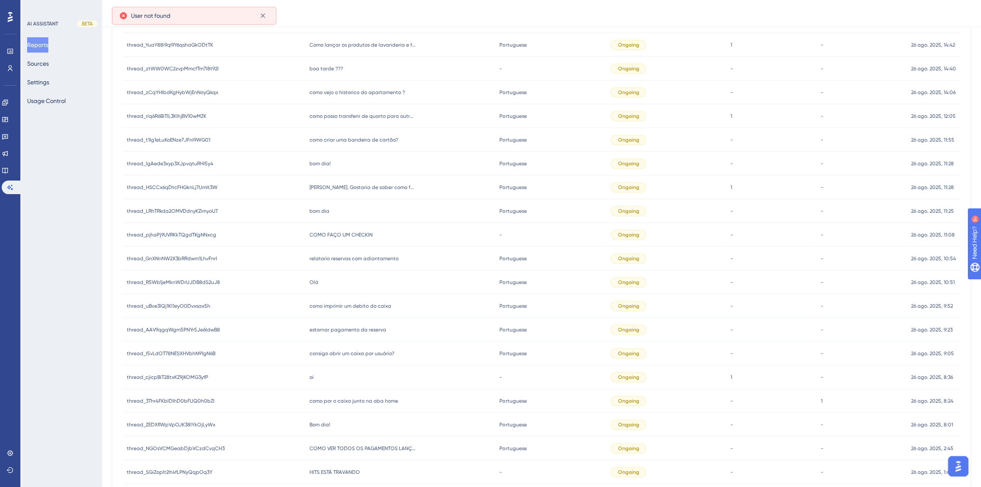
click at [327, 232] on span "COMO FAÇO UM CHECKIN" at bounding box center [340, 234] width 63 height 7
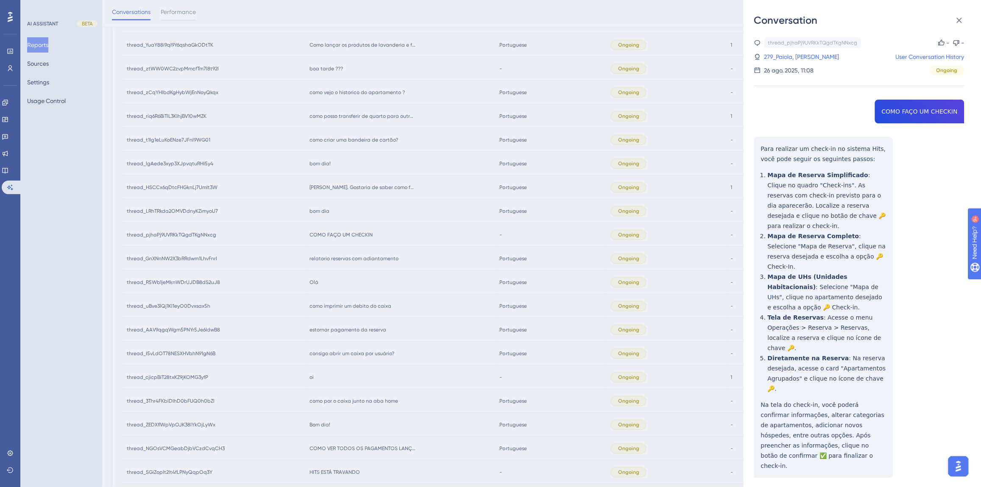
click at [928, 113] on div "thread_pjhaPj9UVRKkTQgdTKgNNxcg Copy - - 279_Paiola, Guilherme User Conversatio…" at bounding box center [859, 279] width 210 height 484
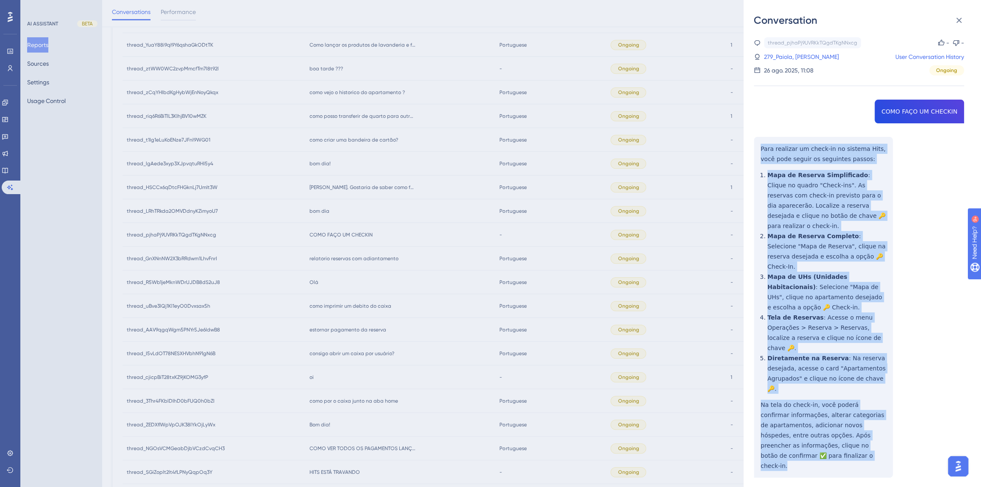
drag, startPoint x: 806, startPoint y: 417, endPoint x: 755, endPoint y: 140, distance: 282.0
click at [755, 140] on div "thread_pjhaPj9UVRKkTQgdTKgNNxcg Copy - - 279_Paiola, Guilherme User Conversatio…" at bounding box center [859, 279] width 210 height 484
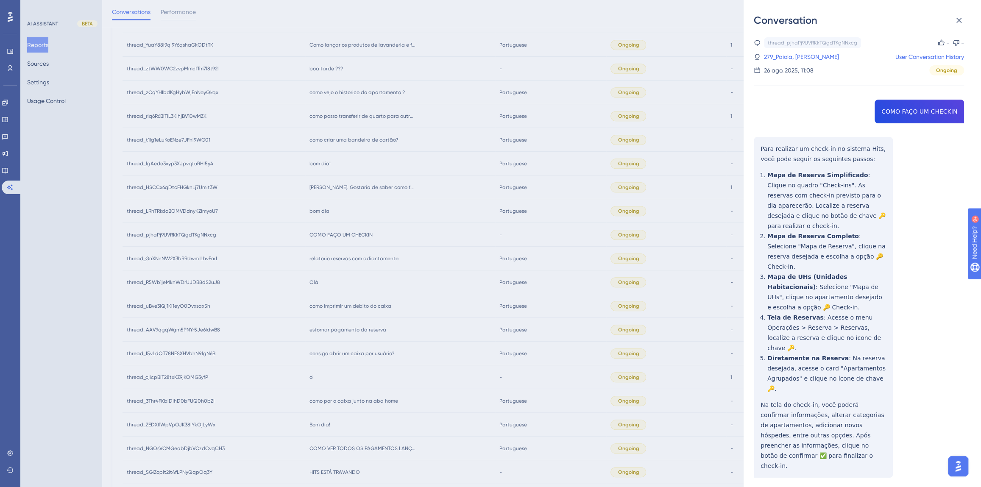
click at [386, 245] on div "Conversation thread_pjhaPj9UVRKkTQgdTKgNNxcg Copy - - 279_Paiola, Guilherme Use…" at bounding box center [490, 243] width 981 height 487
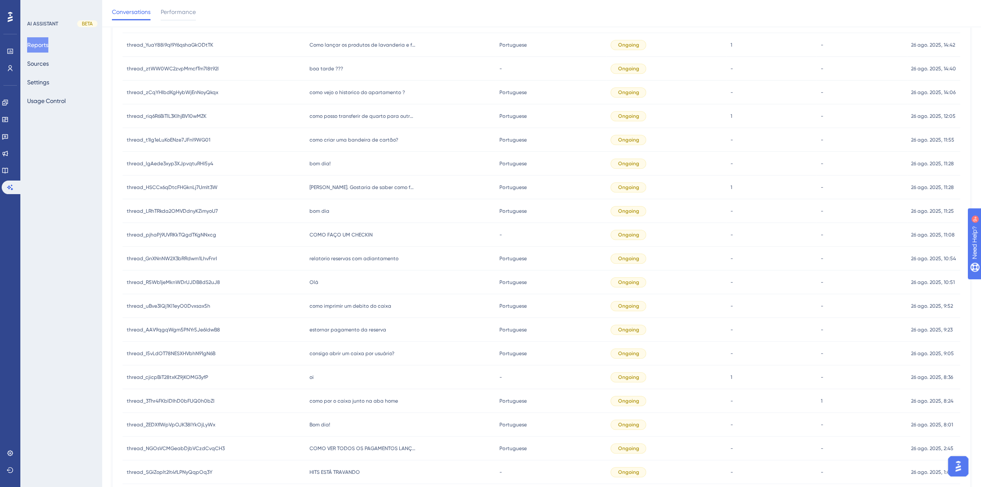
click at [341, 212] on div "bom dia bom dia" at bounding box center [400, 211] width 190 height 24
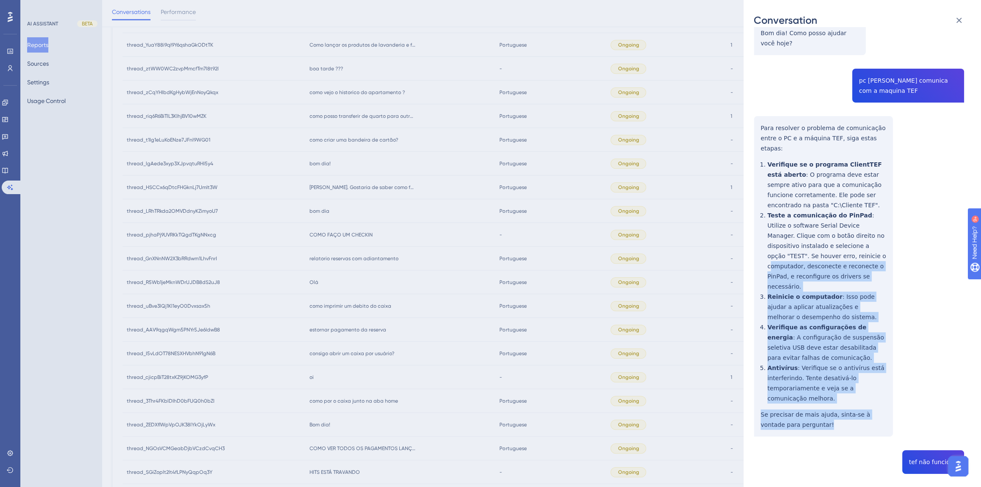
scroll to position [115, 0]
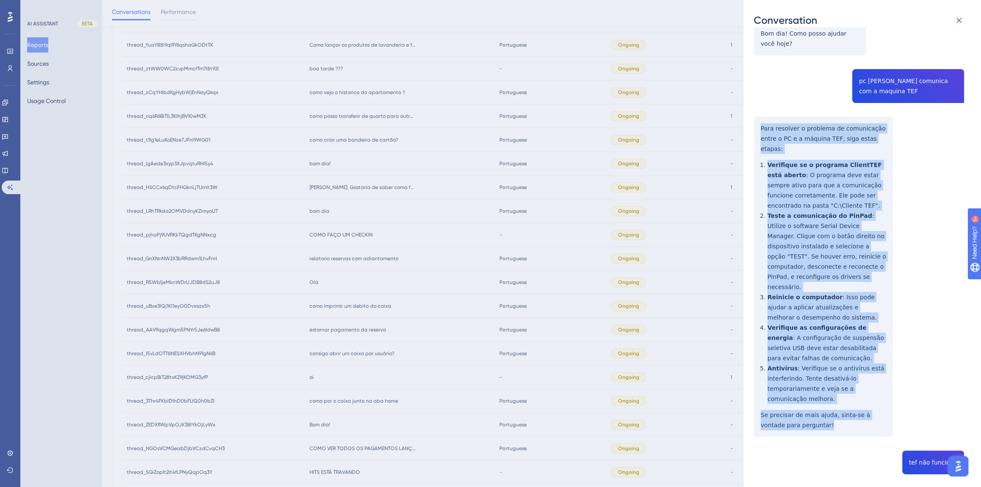
drag, startPoint x: 818, startPoint y: 241, endPoint x: 752, endPoint y: 120, distance: 137.6
click at [752, 120] on div "Conversation thread_LRhTRkda2OMVDdnyKZimyoU7 Copy - - 5049_Feliciano, Maica Use…" at bounding box center [862, 243] width 237 height 487
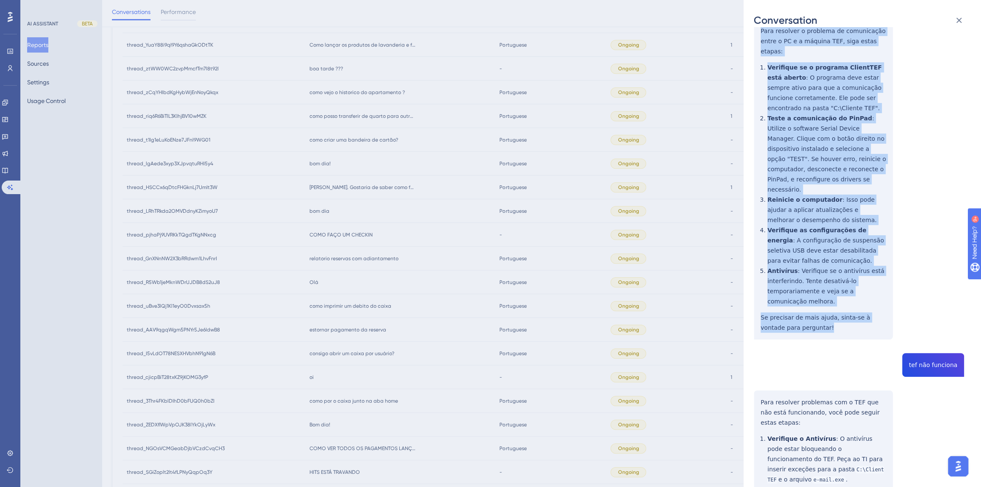
scroll to position [347, 0]
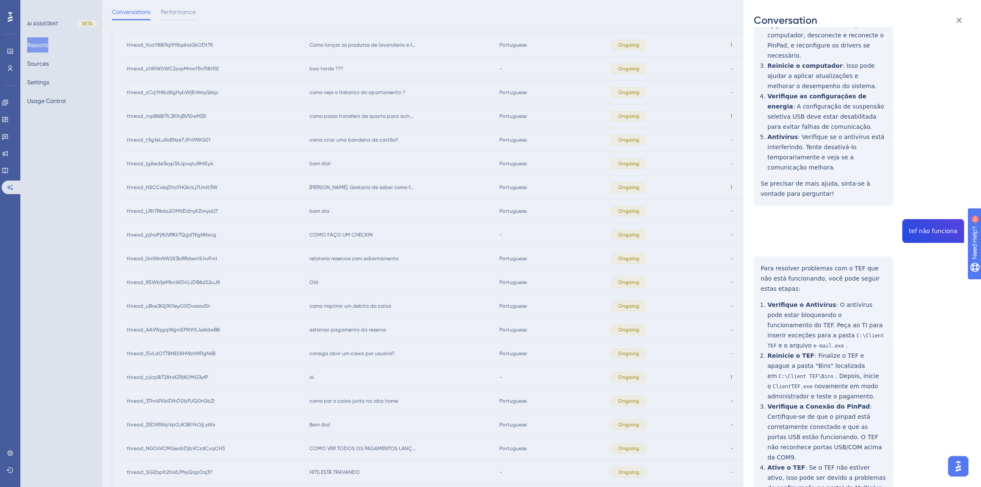
click at [923, 197] on div "thread_LRhTRkda2OMVDdnyKZimyoU7 Copy - - 5049_Feliciano, Maica User Conversatio…" at bounding box center [859, 171] width 210 height 960
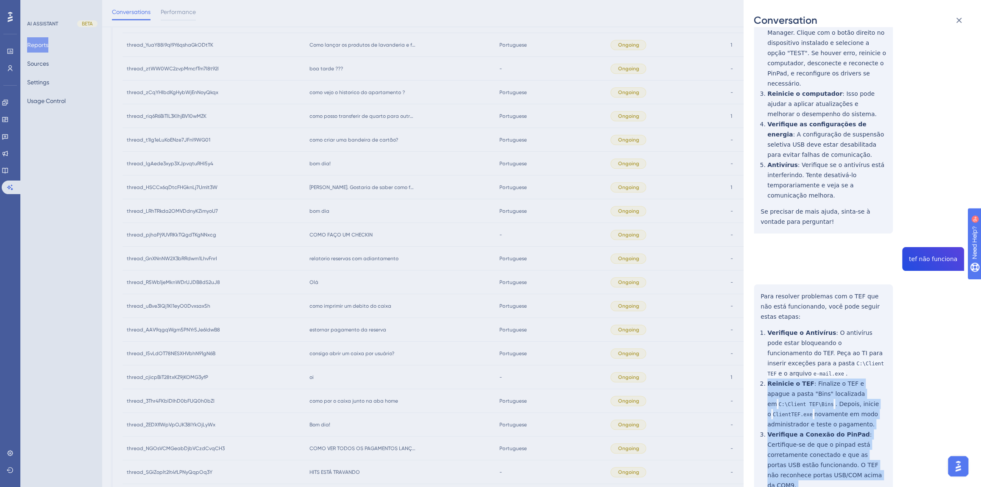
scroll to position [318, 0]
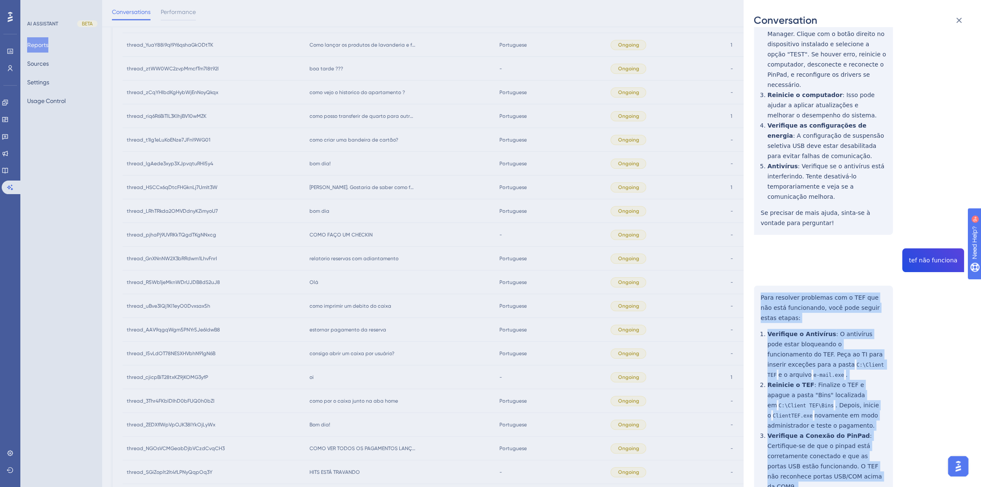
drag, startPoint x: 800, startPoint y: 437, endPoint x: 758, endPoint y: 269, distance: 172.6
click at [758, 269] on div "thread_LRhTRkda2OMVDdnyKZimyoU7 Copy - - 5049_Feliciano, Maica User Conversatio…" at bounding box center [859, 200] width 210 height 960
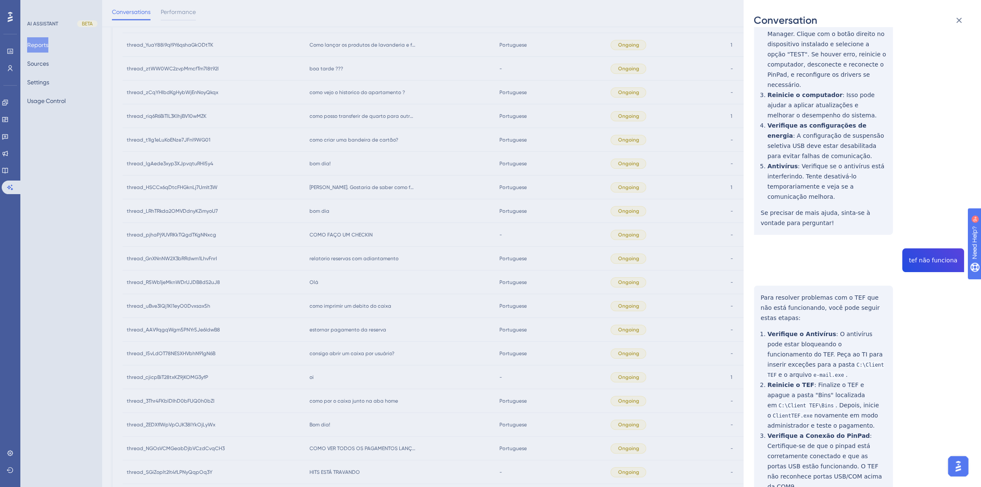
click at [923, 230] on div "thread_LRhTRkda2OMVDdnyKZimyoU7 Copy - - 5049_Feliciano, Maica User Conversatio…" at bounding box center [859, 200] width 210 height 960
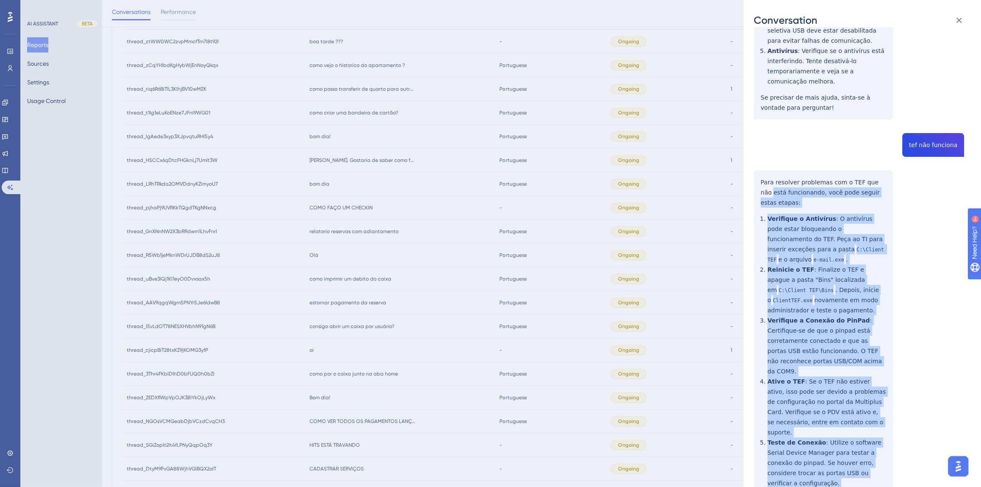
scroll to position [477, 0]
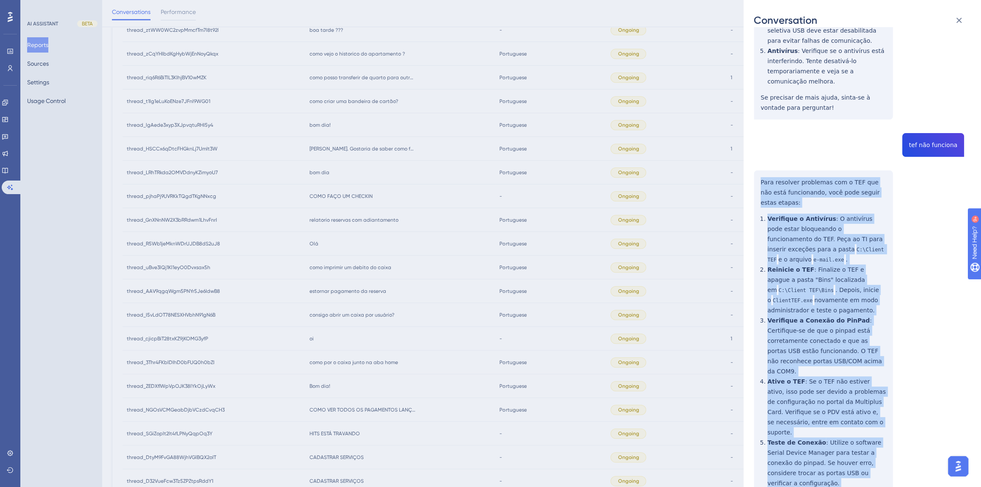
drag, startPoint x: 791, startPoint y: 441, endPoint x: 751, endPoint y: 149, distance: 294.9
click at [751, 149] on div "Conversation thread_LRhTRkda2OMVDdnyKZimyoU7 Copy - - 5049_Feliciano, Maica Use…" at bounding box center [862, 243] width 237 height 487
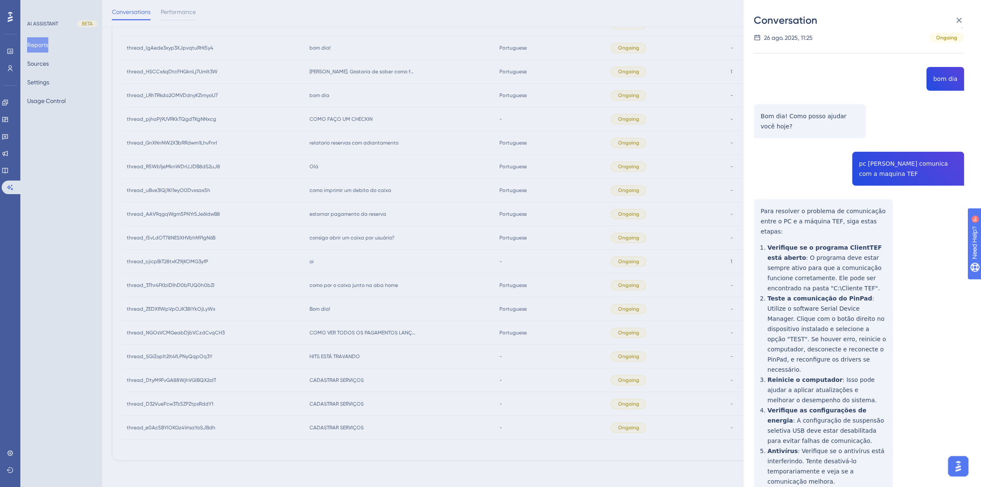
scroll to position [0, 0]
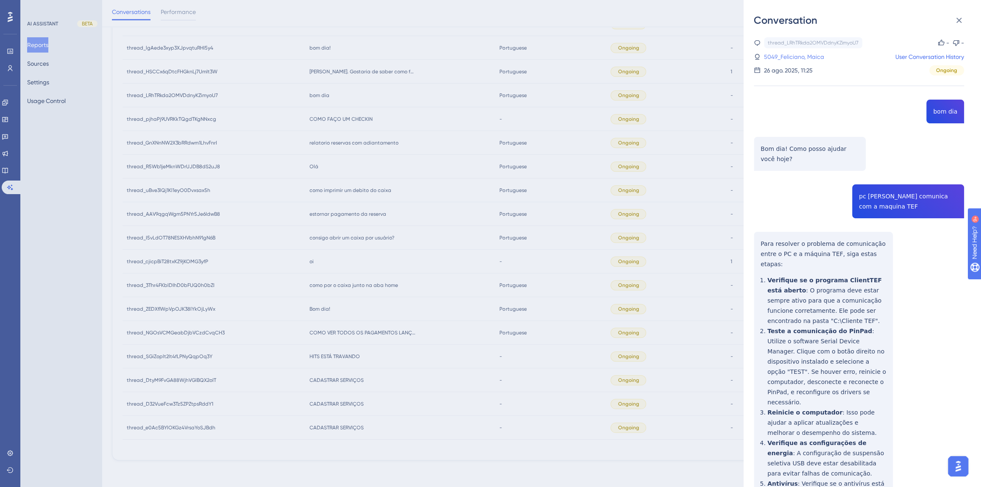
click at [799, 58] on link "5049_Feliciano, Maica" at bounding box center [794, 57] width 60 height 10
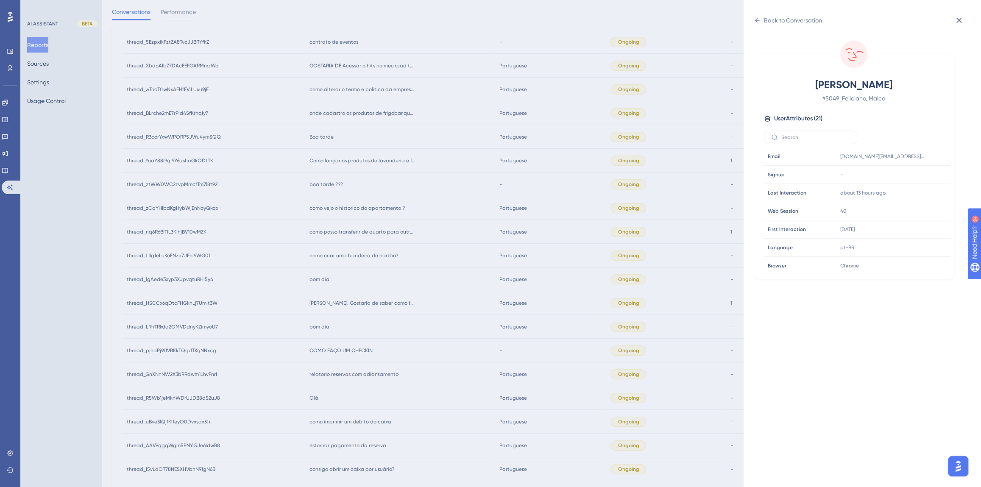
scroll to position [257, 0]
click at [916, 170] on icon at bounding box center [918, 172] width 8 height 8
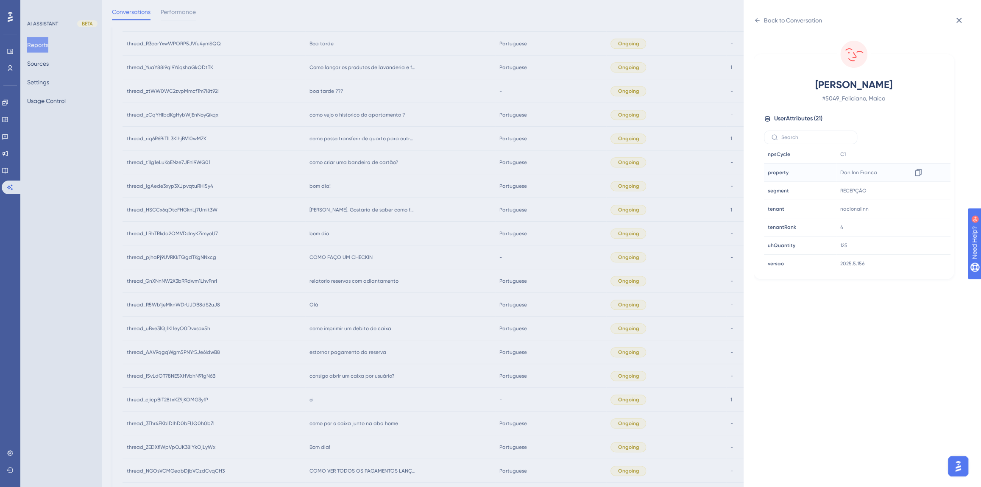
scroll to position [555, 0]
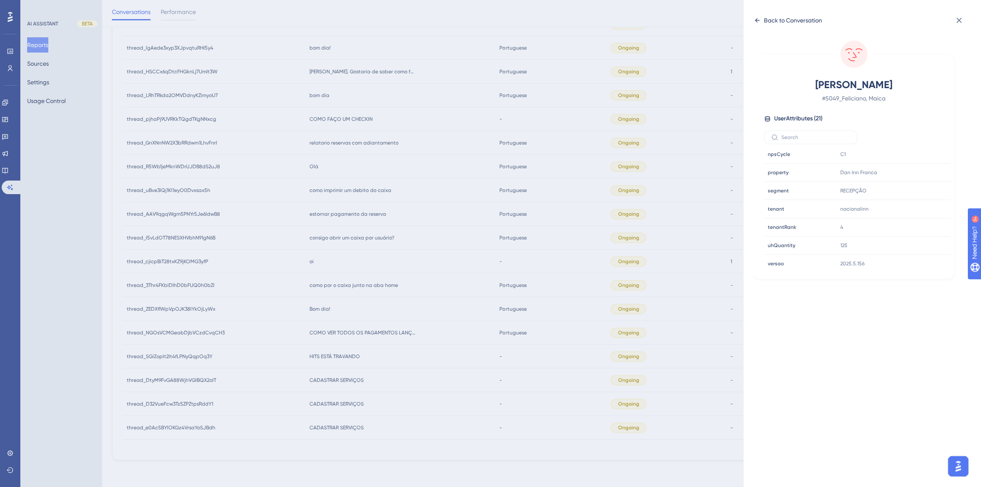
click at [769, 23] on div "Back to Conversation" at bounding box center [793, 20] width 58 height 10
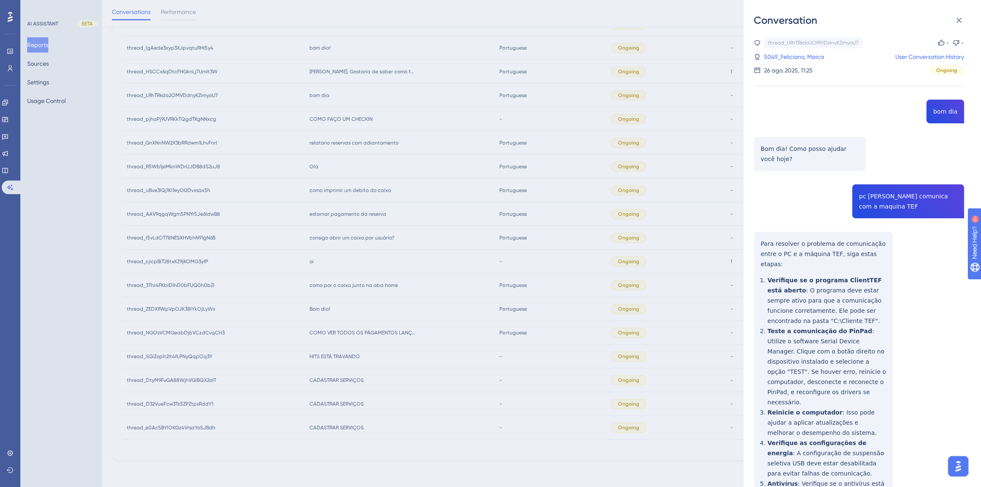
click at [372, 178] on div "Conversation thread_LRhTRkda2OMVDdnyKZimyoU7 Copy - - 5049_Feliciano, Maica Use…" at bounding box center [490, 243] width 981 height 487
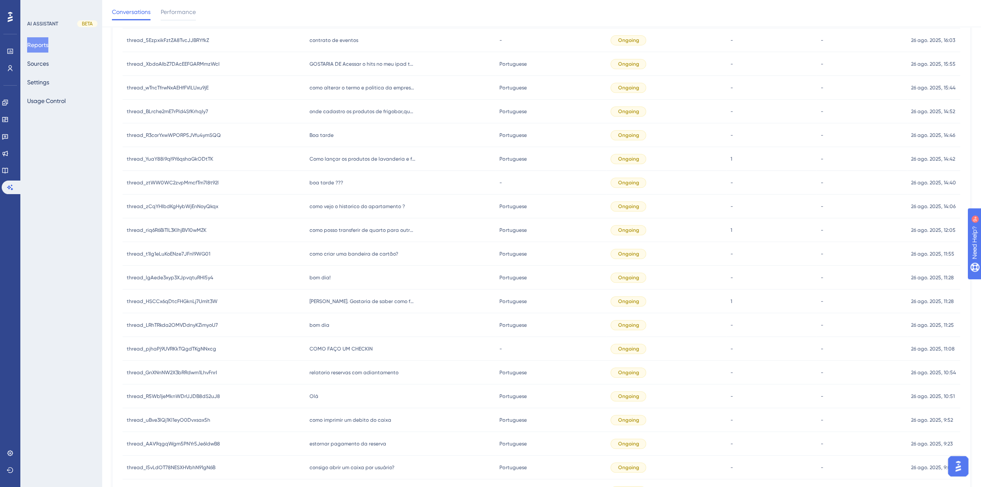
scroll to position [323, 0]
click at [327, 302] on span "[PERSON_NAME]. Gostaria de saber como funciona o PDV legal." at bounding box center [362, 303] width 106 height 7
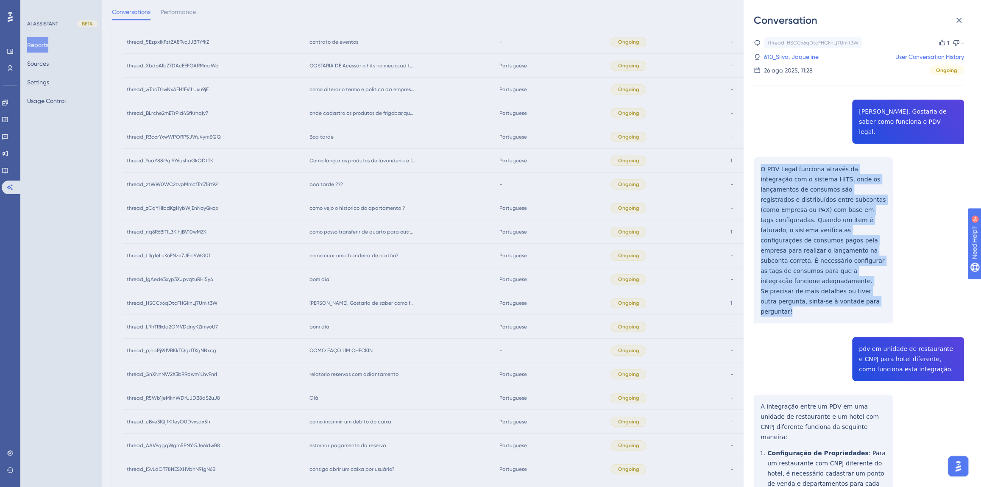
drag, startPoint x: 881, startPoint y: 271, endPoint x: 759, endPoint y: 164, distance: 162.5
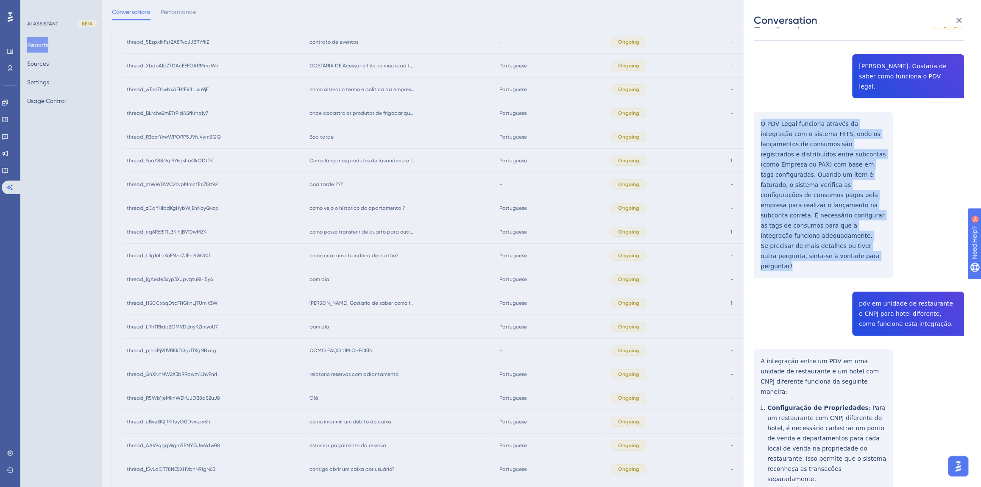
scroll to position [192, 0]
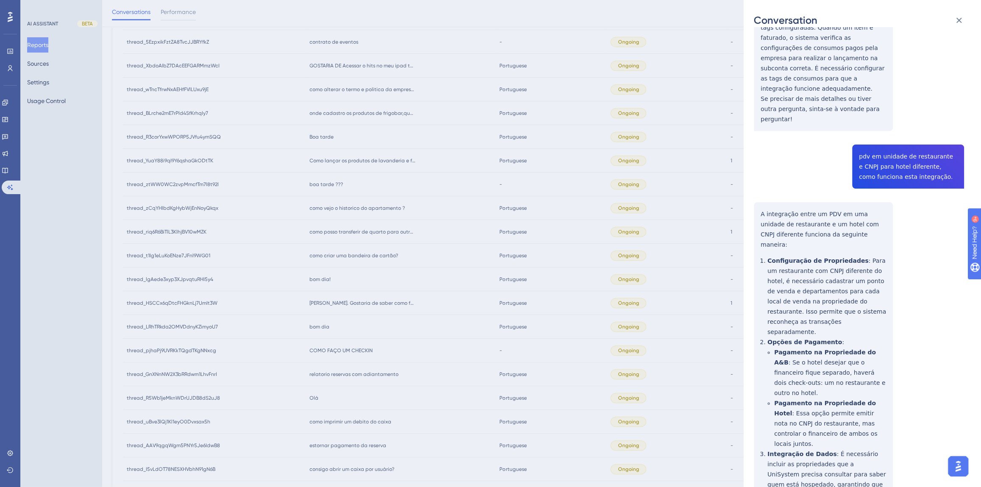
click at [906, 135] on div "thread_HSCCx6qDtcFHGknLj7UmIt3W Copy 1 - 610_Silva, Jaqueline User Conversation…" at bounding box center [859, 322] width 210 height 955
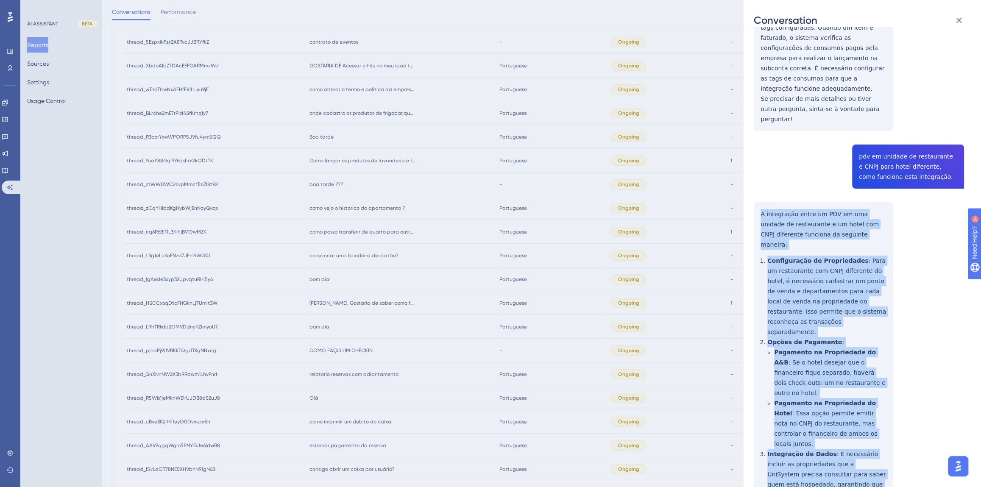
drag, startPoint x: 844, startPoint y: 437, endPoint x: 752, endPoint y: 174, distance: 278.6
click at [752, 174] on div "Conversation thread_HSCCx6qDtcFHGknLj7UmIt3W Copy 1 - 610_Silva, Jaqueline User…" at bounding box center [862, 243] width 237 height 487
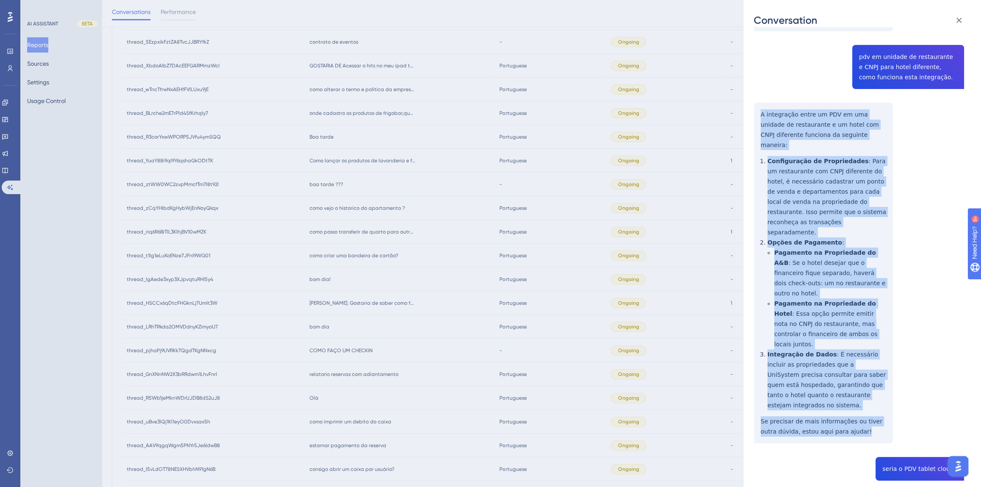
scroll to position [387, 0]
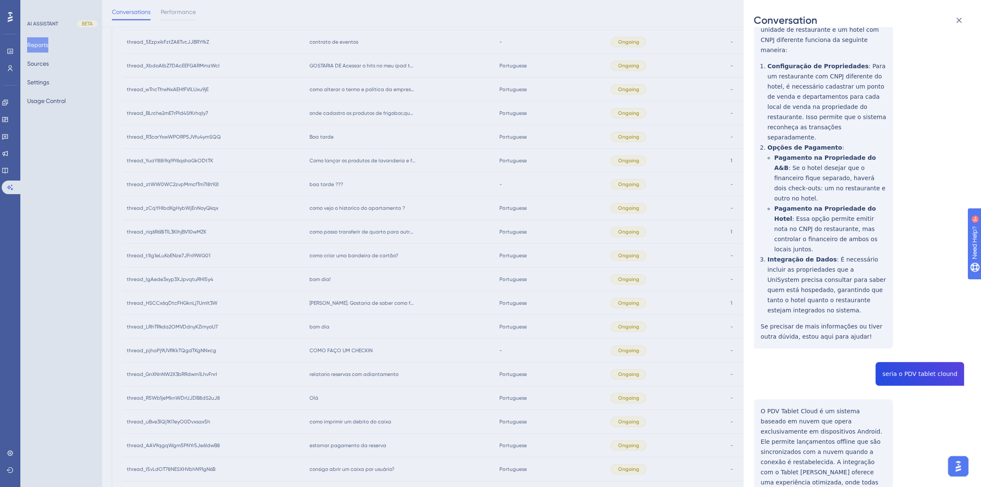
click at [916, 284] on div "thread_HSCCx6qDtcFHGknLj7UmIt3W Copy 1 - 610_Silva, Jaqueline User Conversation…" at bounding box center [859, 127] width 210 height 955
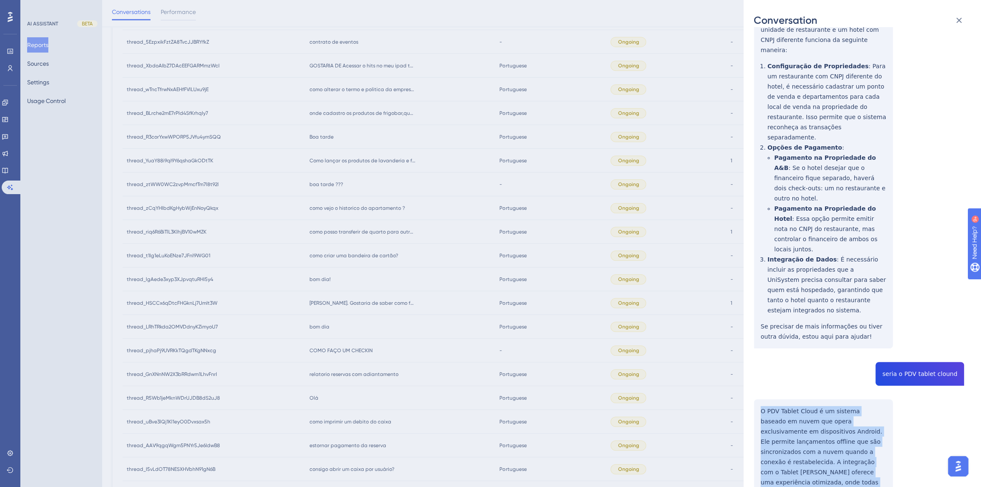
drag, startPoint x: 839, startPoint y: 424, endPoint x: 759, endPoint y: 320, distance: 130.2
click at [759, 320] on div "thread_HSCCx6qDtcFHGknLj7UmIt3W Copy 1 - 610_Silva, Jaqueline User Conversation…" at bounding box center [859, 127] width 210 height 955
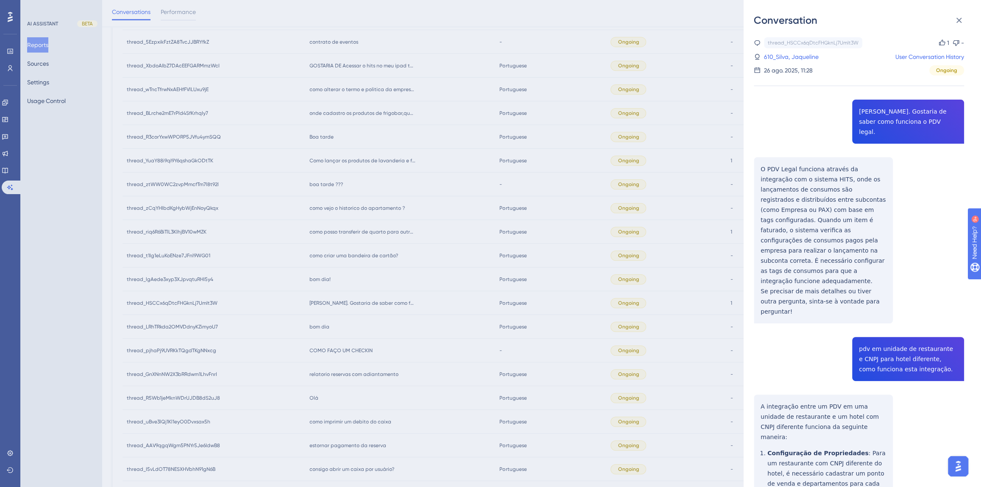
scroll to position [0, 0]
click at [789, 59] on link "610_Silva, Jaqueline" at bounding box center [791, 57] width 55 height 10
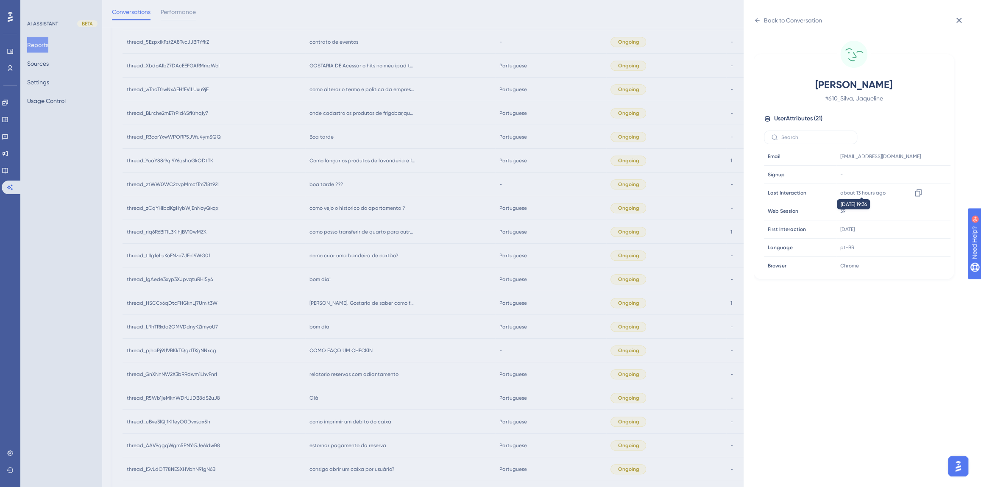
scroll to position [257, 0]
click at [388, 305] on div "Back to Conversation Silva, Jaqueline # 610_Silva, Jaqueline User Attributes ( …" at bounding box center [490, 243] width 981 height 487
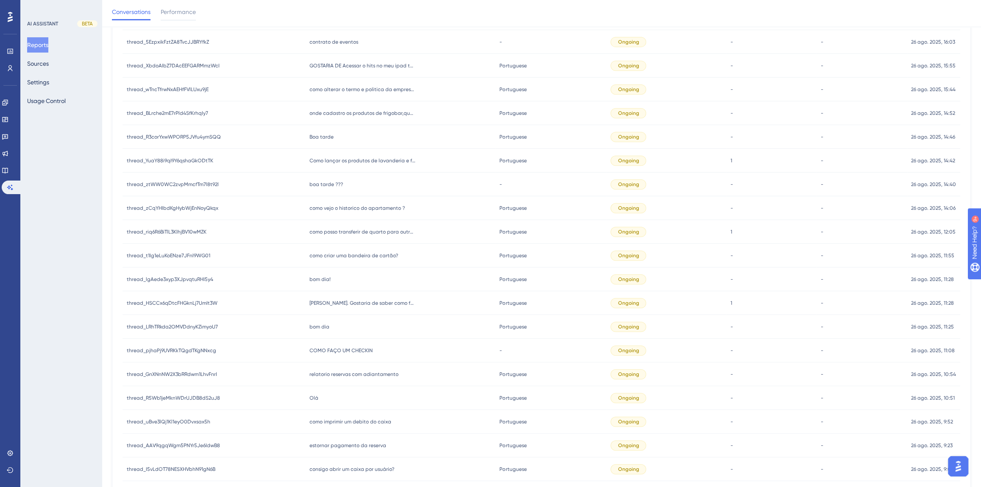
click at [311, 274] on div "bom dia! bom dia!" at bounding box center [400, 280] width 190 height 24
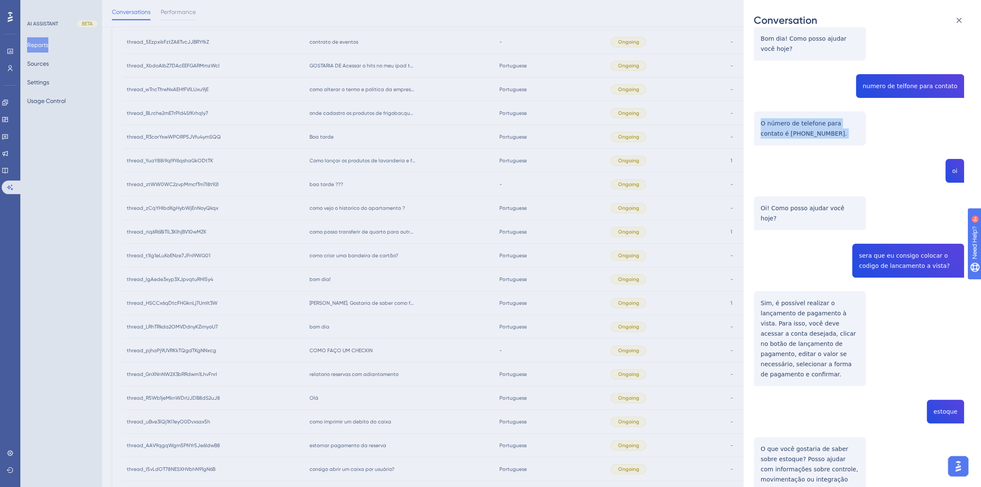
scroll to position [192, 0]
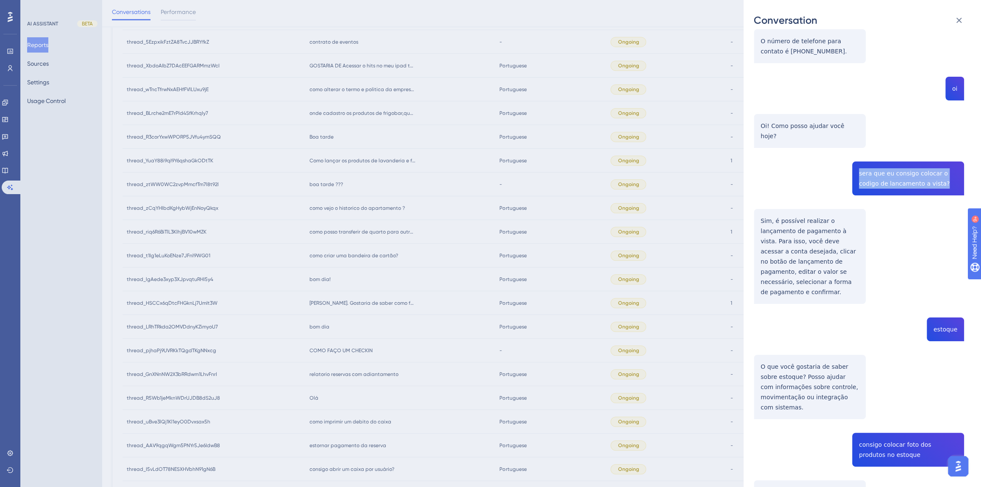
drag, startPoint x: 920, startPoint y: 173, endPoint x: 853, endPoint y: 166, distance: 66.9
click at [853, 162] on div "thread_lgAede3xyp3XJpvqtuRHI5y4 Copy - - 5_Financeiro, Maritânia User Conversat…" at bounding box center [859, 479] width 210 height 1269
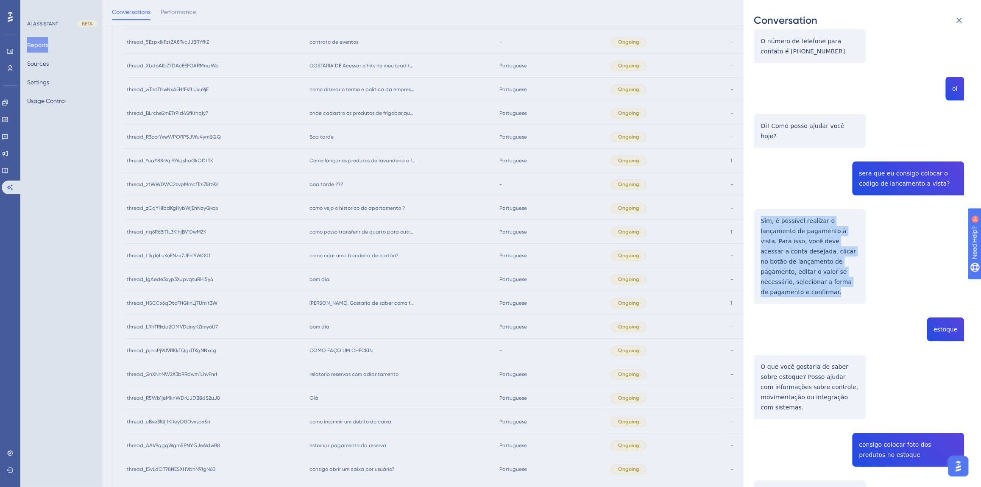
drag, startPoint x: 841, startPoint y: 274, endPoint x: 754, endPoint y: 209, distance: 108.2
click at [754, 209] on div "thread_lgAede3xyp3XJpvqtuRHI5y4 Copy - - 5_Financeiro, Maritânia User Conversat…" at bounding box center [859, 479] width 210 height 1269
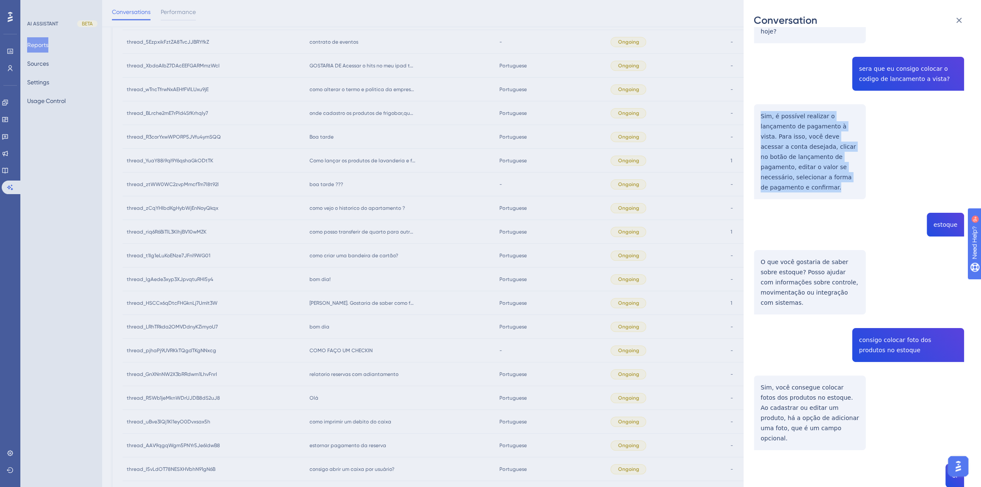
scroll to position [424, 0]
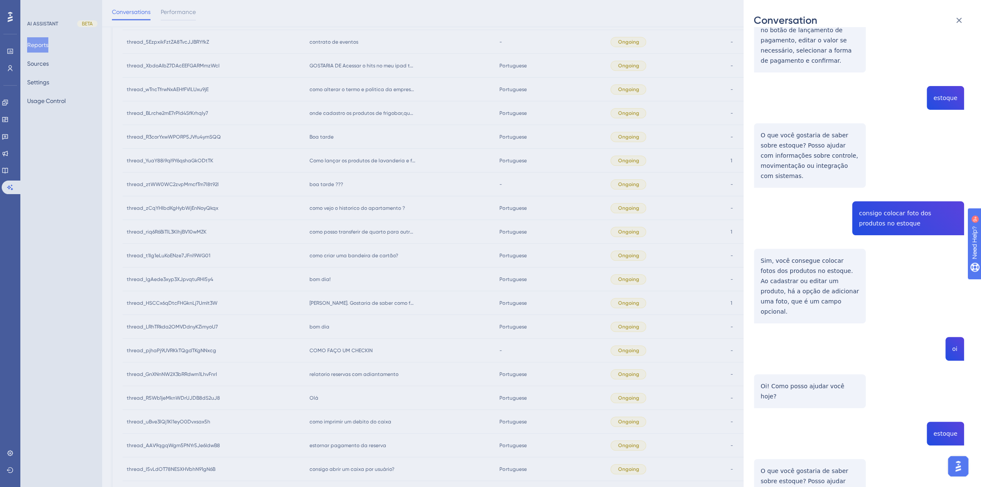
click at [938, 76] on div "thread_lgAede3xyp3XJpvqtuRHI5y4 Copy - - 5_Financeiro, Maritânia User Conversat…" at bounding box center [859, 247] width 210 height 1269
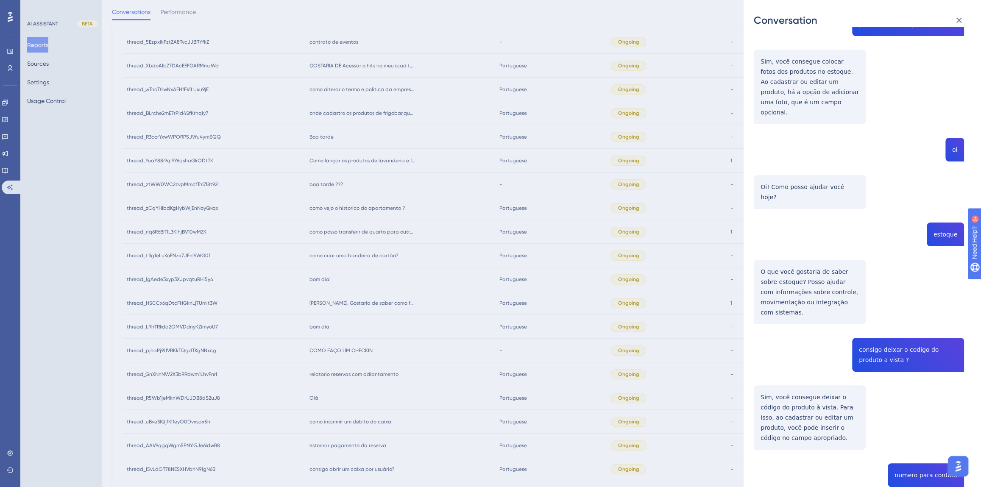
scroll to position [569, 0]
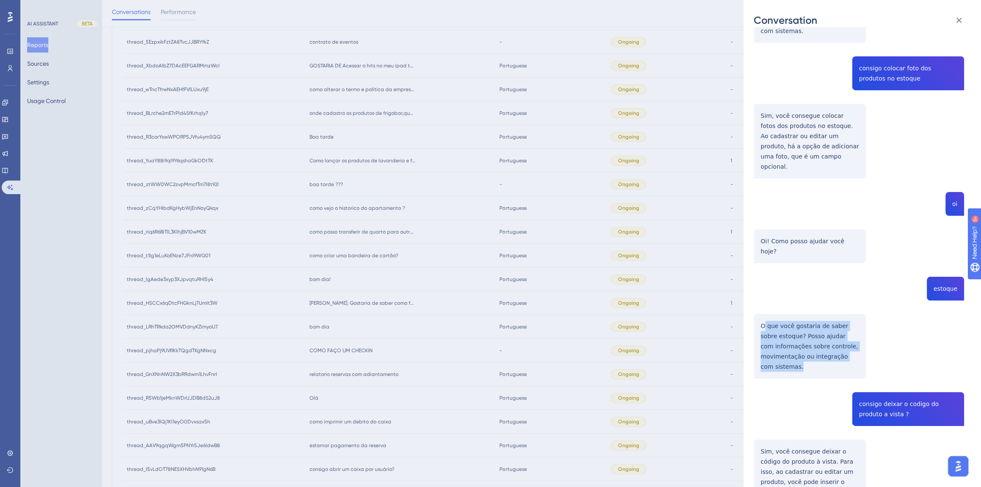
drag, startPoint x: 794, startPoint y: 324, endPoint x: 763, endPoint y: 287, distance: 48.1
click at [763, 287] on div "thread_lgAede3xyp3XJpvqtuRHI5y4 Copy - - 5_Financeiro, Maritânia User Conversat…" at bounding box center [859, 102] width 210 height 1269
click at [789, 331] on div "thread_lgAede3xyp3XJpvqtuRHI5y4 Copy - - 5_Financeiro, Maritânia User Conversat…" at bounding box center [859, 102] width 210 height 1269
drag, startPoint x: 786, startPoint y: 325, endPoint x: 758, endPoint y: 288, distance: 46.3
click at [758, 288] on div "thread_lgAede3xyp3XJpvqtuRHI5y4 Copy - - 5_Financeiro, Maritânia User Conversat…" at bounding box center [859, 102] width 210 height 1269
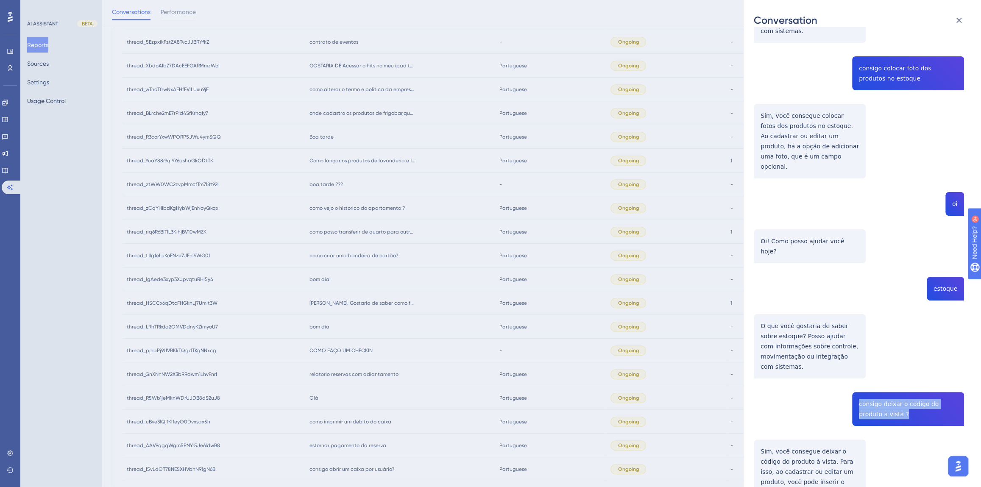
drag, startPoint x: 886, startPoint y: 376, endPoint x: 850, endPoint y: 360, distance: 40.2
click at [850, 360] on div "thread_lgAede3xyp3XJpvqtuRHI5y4 Copy - - 5_Financeiro, Maritânia User Conversat…" at bounding box center [859, 102] width 210 height 1269
drag, startPoint x: 811, startPoint y: 455, endPoint x: 754, endPoint y: 412, distance: 71.7
click at [754, 412] on div "thread_lgAede3xyp3XJpvqtuRHI5y4 Copy - - 5_Financeiro, Maritânia User Conversat…" at bounding box center [859, 102] width 210 height 1269
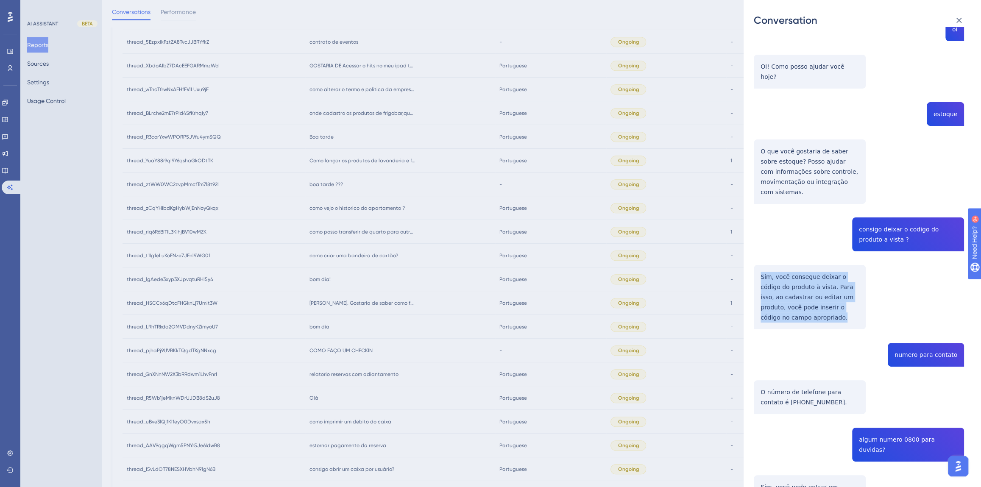
scroll to position [762, 0]
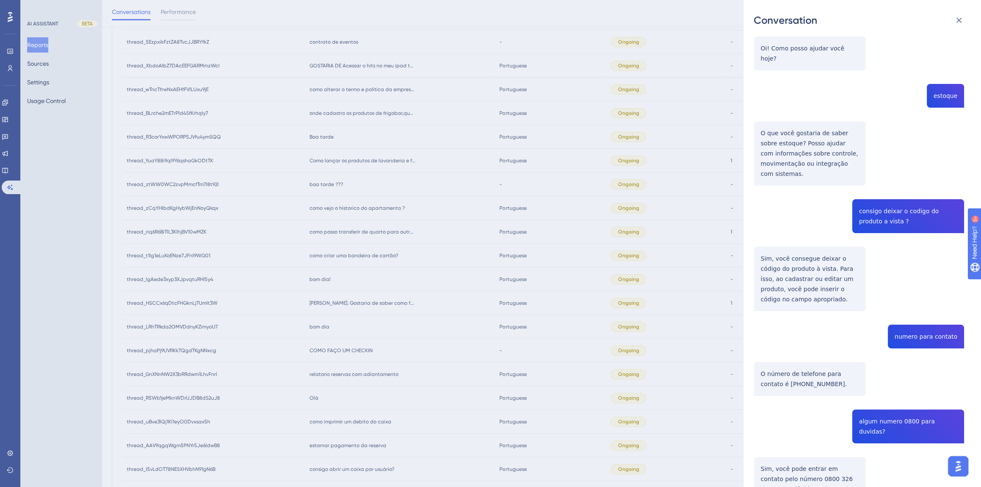
drag, startPoint x: 810, startPoint y: 440, endPoint x: 762, endPoint y: 417, distance: 52.5
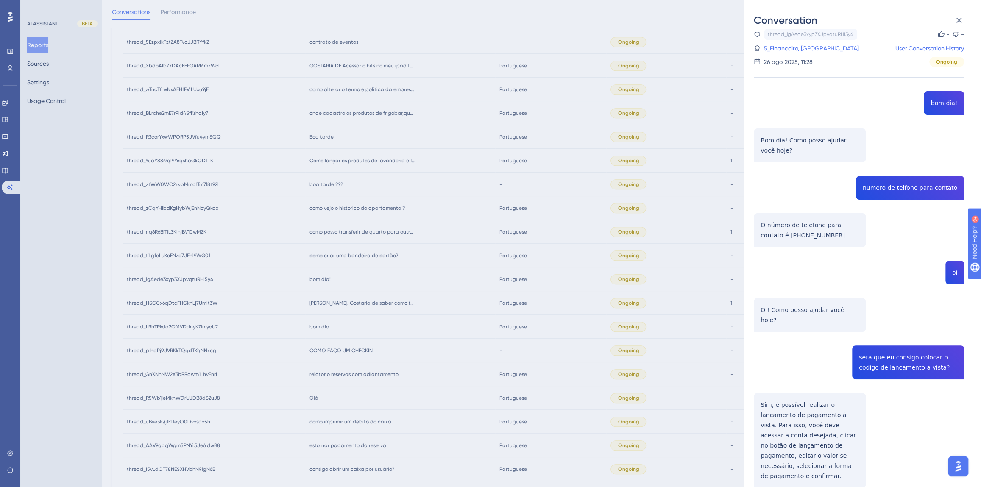
scroll to position [0, 0]
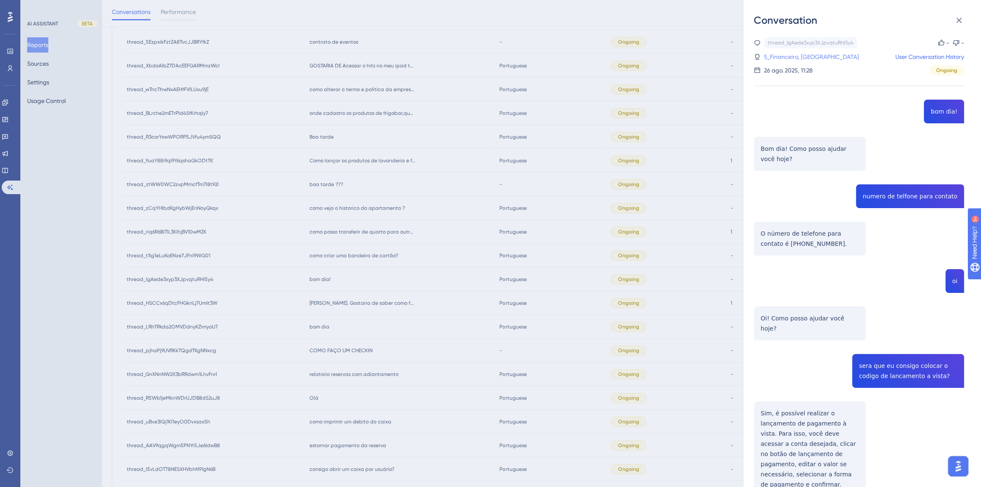
click at [796, 59] on link "5_Financeiro, Maritânia" at bounding box center [811, 57] width 95 height 10
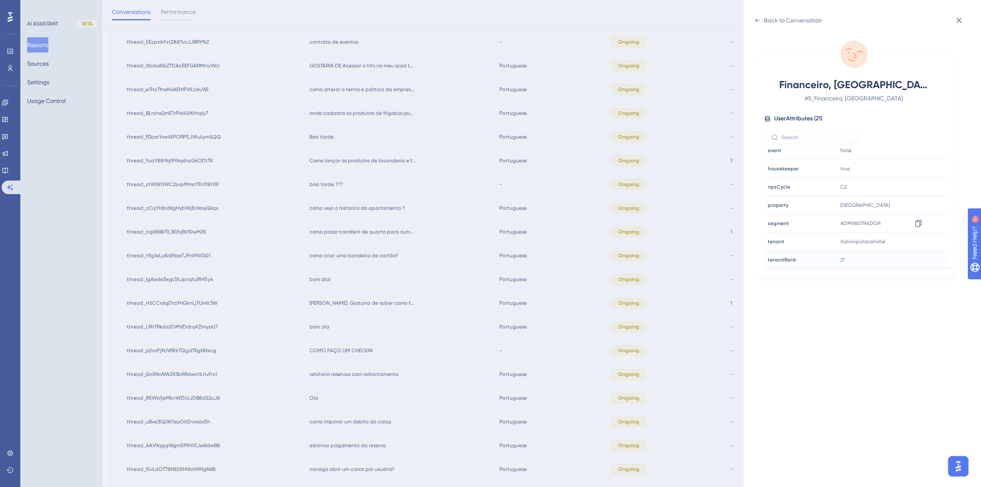
scroll to position [257, 0]
click at [917, 208] on icon at bounding box center [918, 209] width 8 height 8
click at [764, 21] on div "Back to Conversation" at bounding box center [793, 20] width 58 height 10
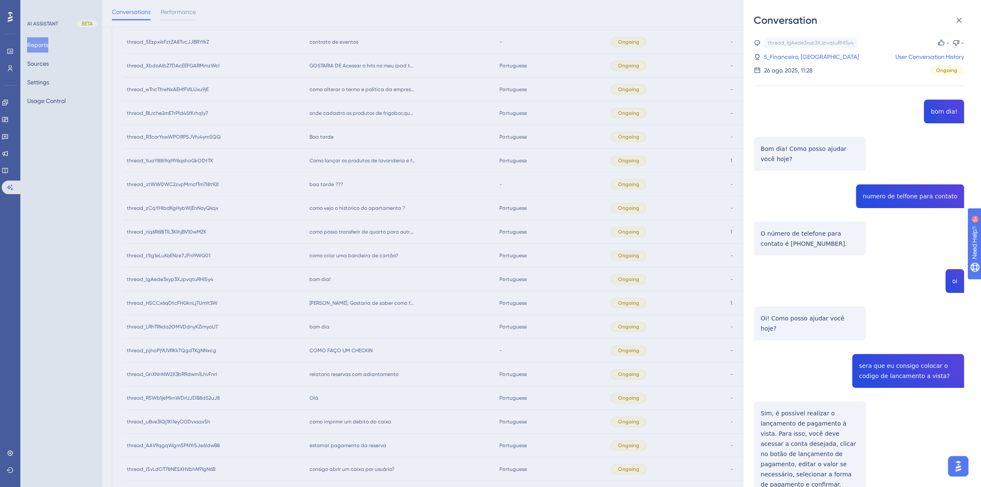
click at [436, 322] on div "Conversation thread_lgAede3xyp3XJpvqtuRHI5y4 Copy - - 5_Financeiro, Maritânia U…" at bounding box center [490, 243] width 981 height 487
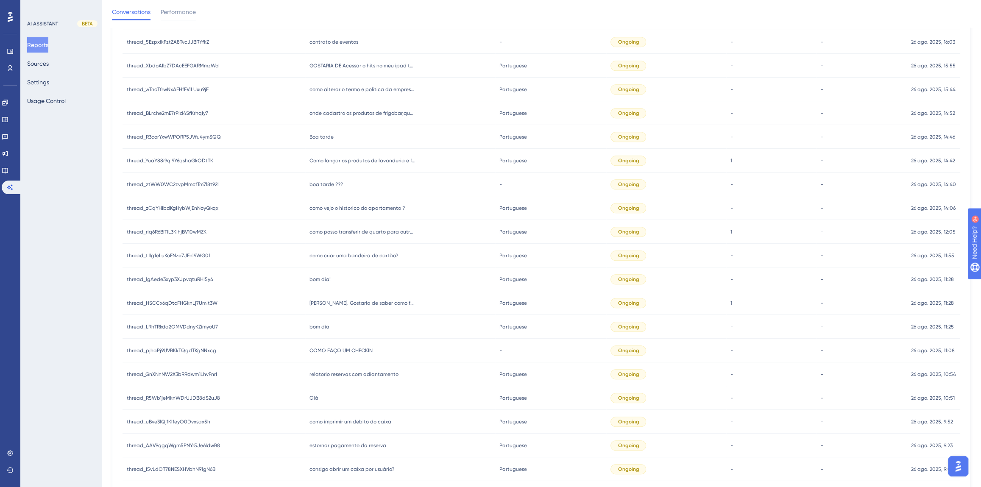
click at [353, 257] on span "como criar uma bandeira de cartão?" at bounding box center [353, 255] width 89 height 7
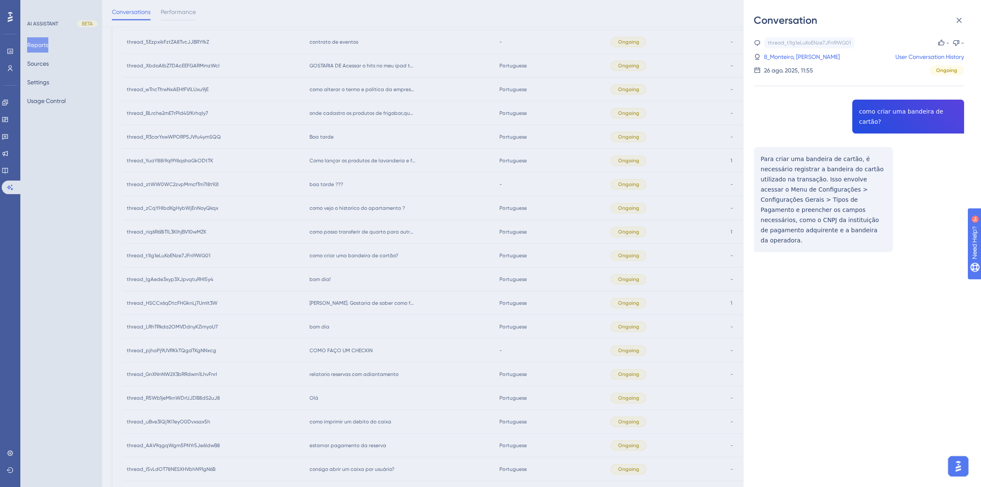
click at [872, 109] on div "thread_t1Ig1eLuKoENze7JFnl9WG01 Copy - - 8_Monteiro, Andreinna User Conversatio…" at bounding box center [859, 166] width 210 height 258
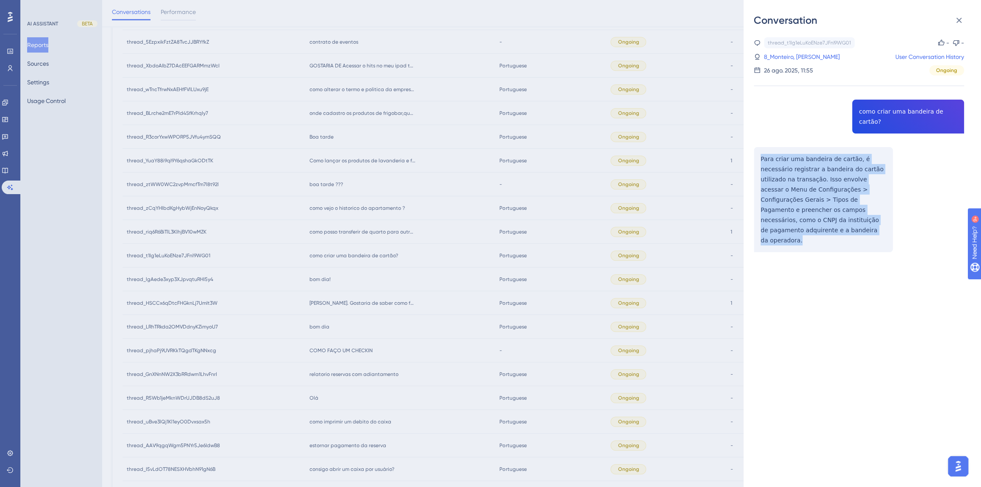
drag, startPoint x: 794, startPoint y: 224, endPoint x: 752, endPoint y: 151, distance: 83.8
click at [752, 151] on div "Conversation thread_t1Ig1eLuKoENze7JFnl9WG01 Copy - - 8_Monteiro, Andreinna Use…" at bounding box center [862, 243] width 237 height 487
drag, startPoint x: 805, startPoint y: 227, endPoint x: 755, endPoint y: 147, distance: 93.9
click at [755, 147] on div "thread_t1Ig1eLuKoENze7JFnl9WG01 Copy - - 8_Monteiro, Andreinna User Conversatio…" at bounding box center [859, 166] width 210 height 258
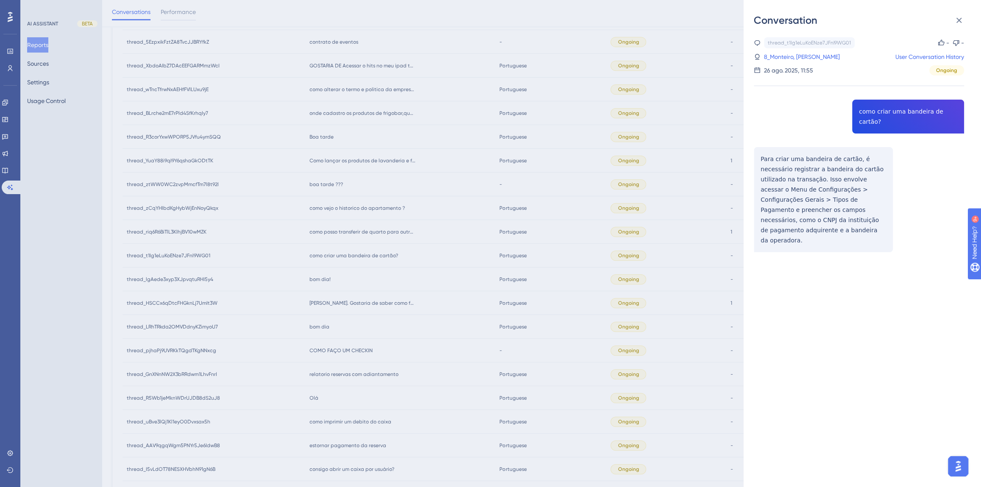
click at [778, 57] on link "8_Monteiro, Andreinna" at bounding box center [802, 57] width 76 height 10
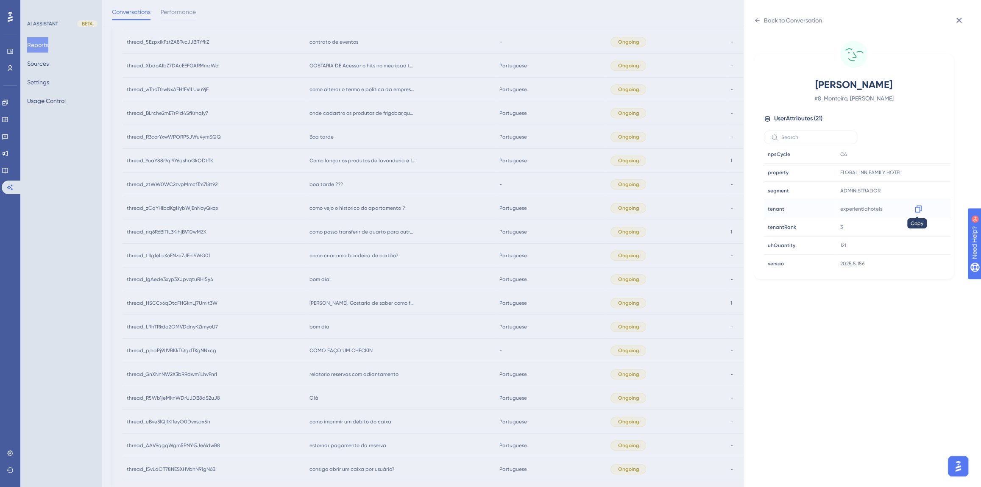
click at [914, 205] on icon at bounding box center [918, 209] width 8 height 8
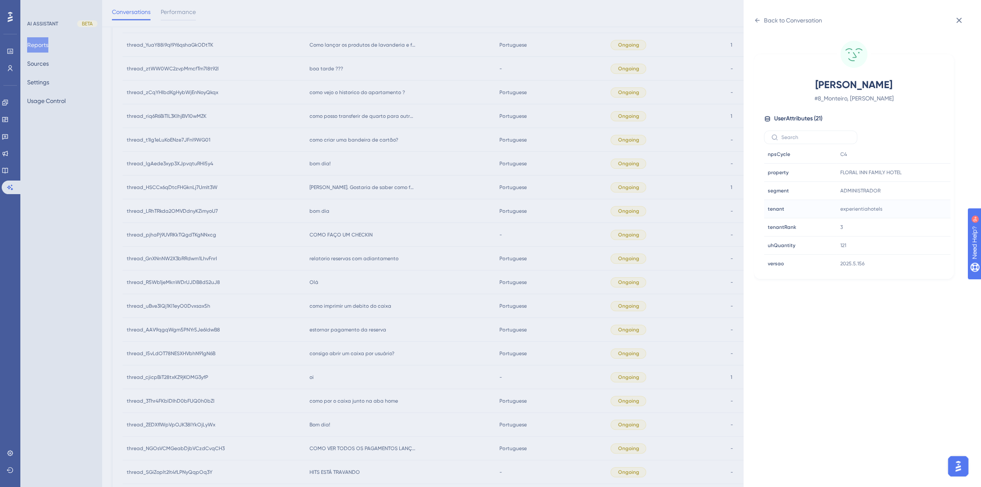
scroll to position [246, 0]
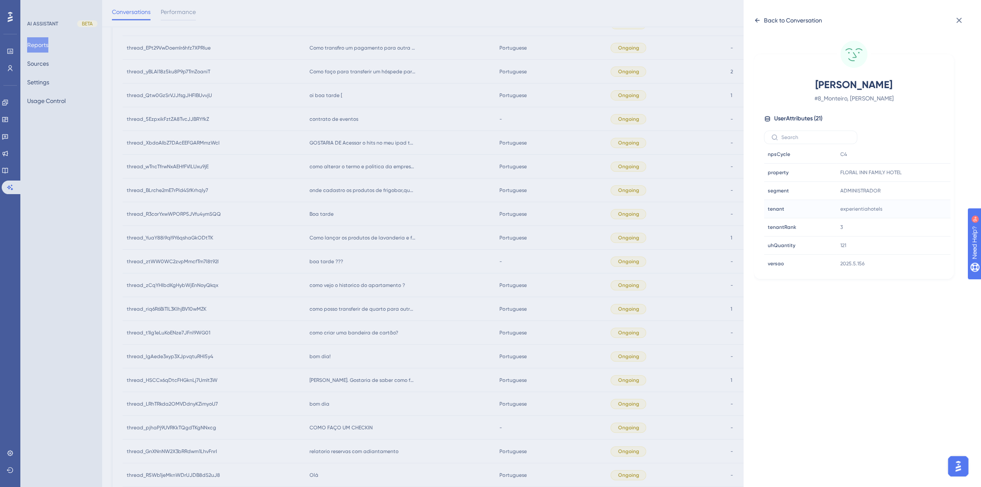
click at [765, 22] on div "Back to Conversation" at bounding box center [793, 20] width 58 height 10
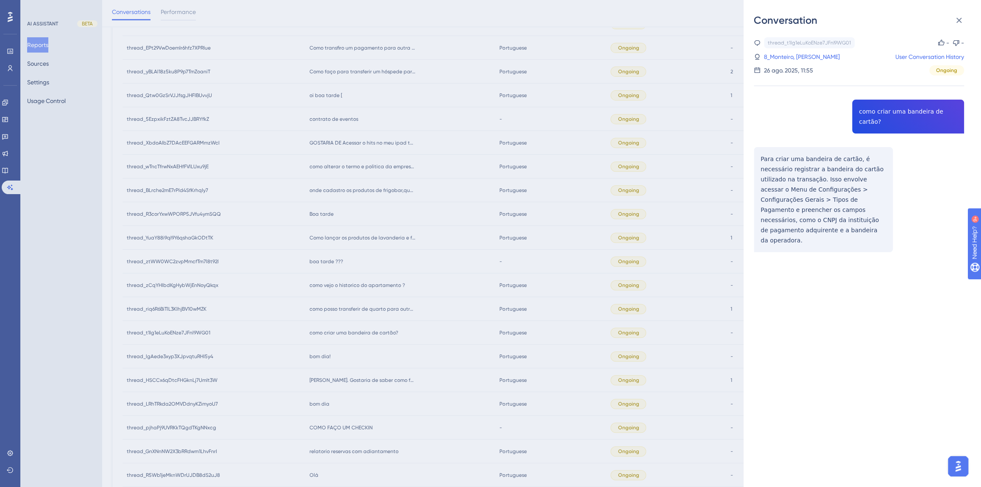
click at [407, 245] on div "Conversation thread_t1Ig1eLuKoENze7JFnl9WG01 Copy - - 8_Monteiro, Andreinna Use…" at bounding box center [490, 243] width 981 height 487
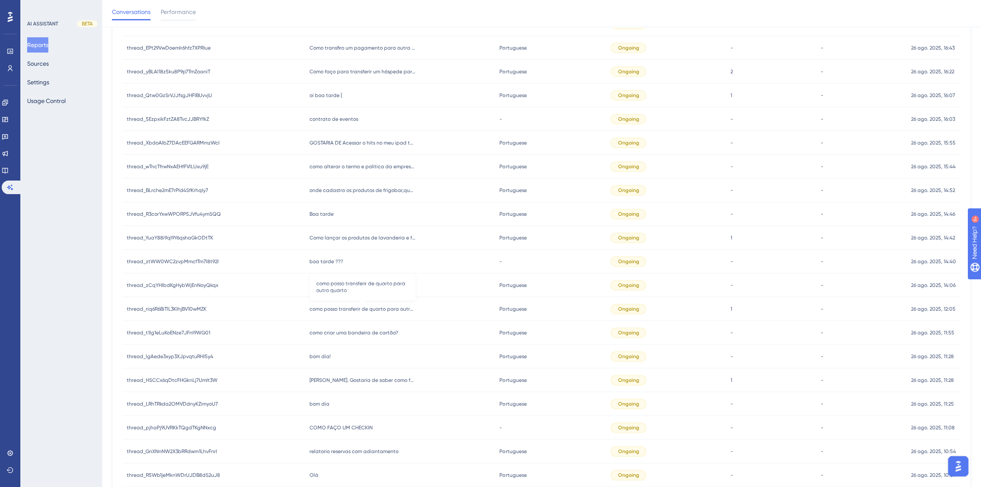
click at [360, 308] on span "como posso transferir de quarto para outro quarto" at bounding box center [362, 309] width 106 height 7
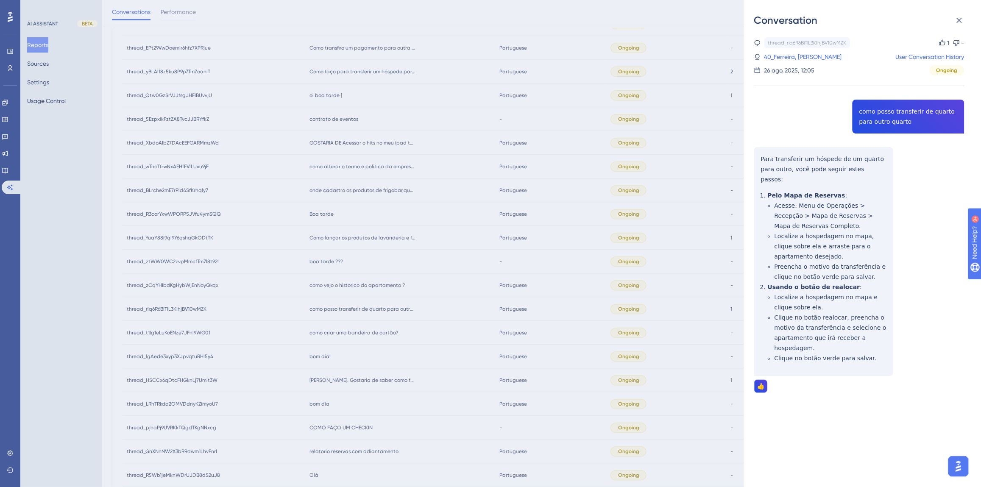
click at [869, 113] on div "thread_riq6R6BiTlL3KIhjBV10wMZK Copy 1 - 40_Ferreira, José User Conversation Hi…" at bounding box center [859, 236] width 210 height 399
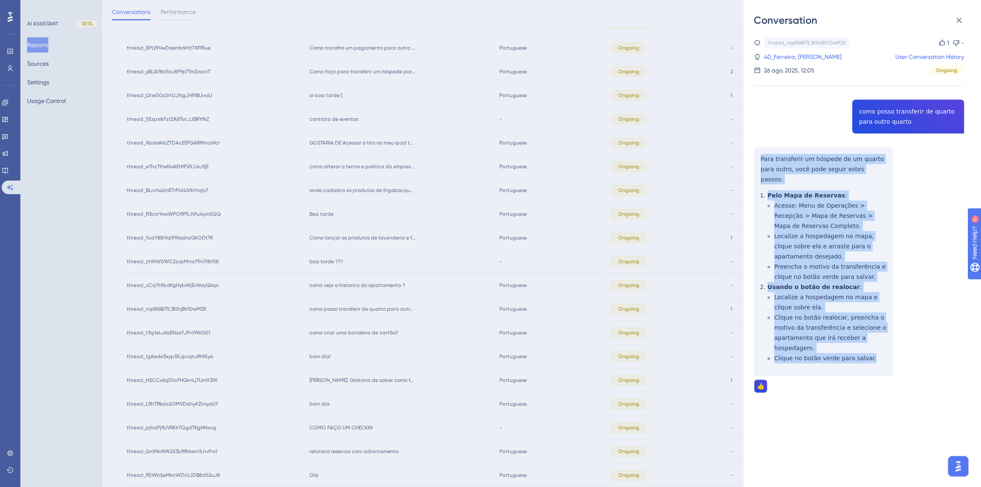
drag, startPoint x: 864, startPoint y: 350, endPoint x: 755, endPoint y: 164, distance: 216.2
click at [755, 164] on div "thread_riq6R6BiTlL3KIhjBV10wMZK Copy 1 - 40_Ferreira, José User Conversation Hi…" at bounding box center [859, 236] width 210 height 399
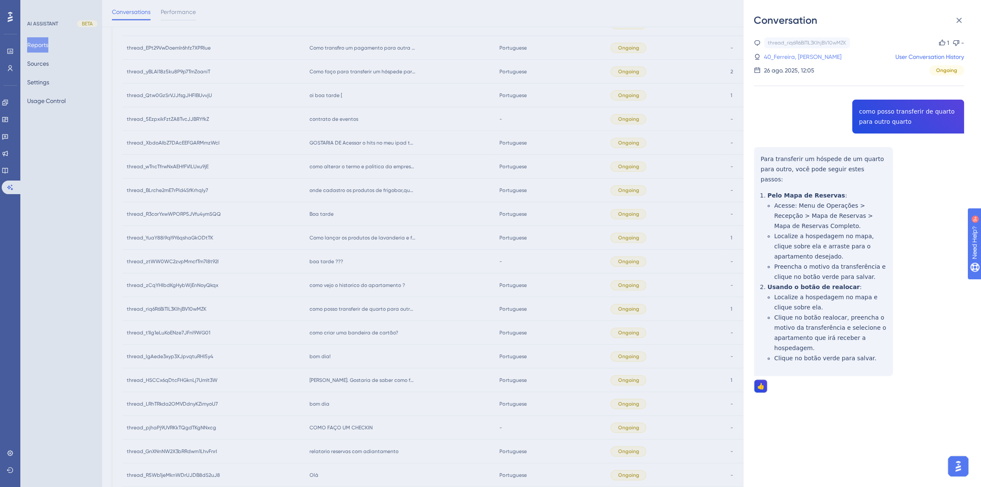
click at [787, 58] on link "40_Ferreira, José" at bounding box center [803, 57] width 78 height 10
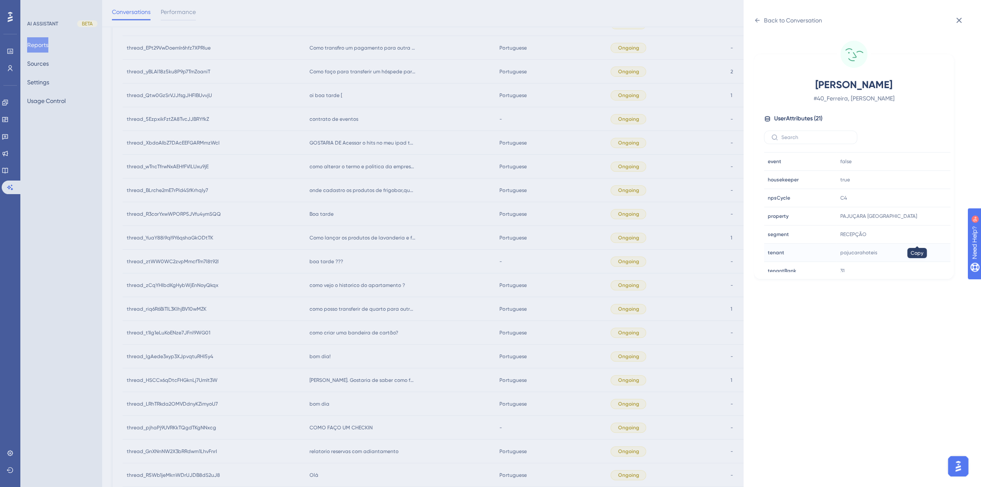
scroll to position [231, 0]
click at [916, 232] on icon at bounding box center [918, 235] width 6 height 7
click at [437, 285] on div "Back to Conversation Ferreira, José # 40_Ferreira, José User Attributes ( 21 ) …" at bounding box center [490, 243] width 981 height 487
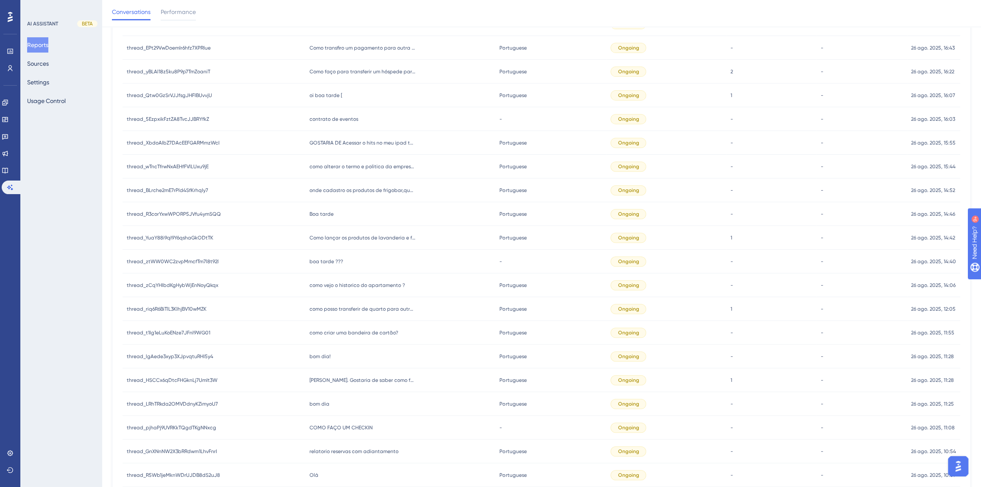
click at [352, 290] on div "como vejo o historico do apartamento ? como vejo o historico do apartamento ?" at bounding box center [400, 285] width 190 height 24
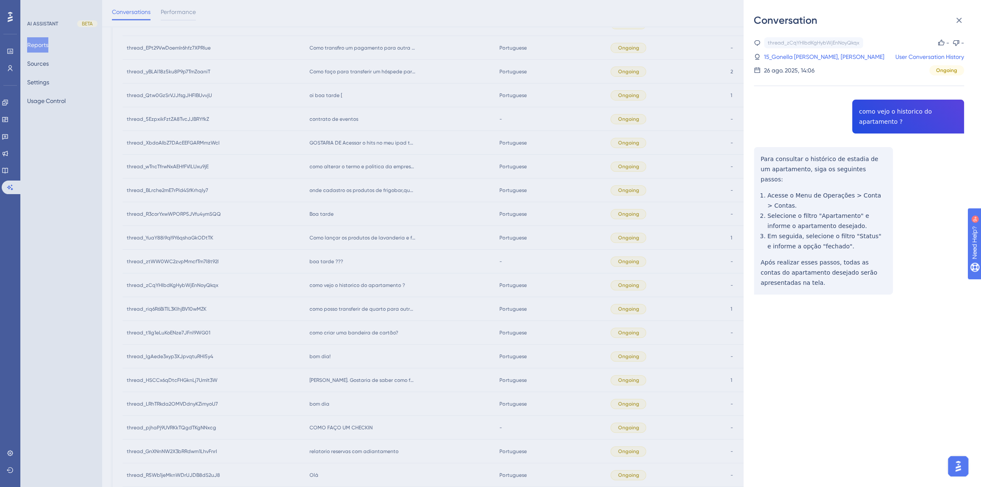
click at [870, 122] on div "thread_zCqYHIbdKgHybWjEnNoyQkqx Copy - - 15_Gonella Martineli, João Carlos User…" at bounding box center [859, 187] width 210 height 301
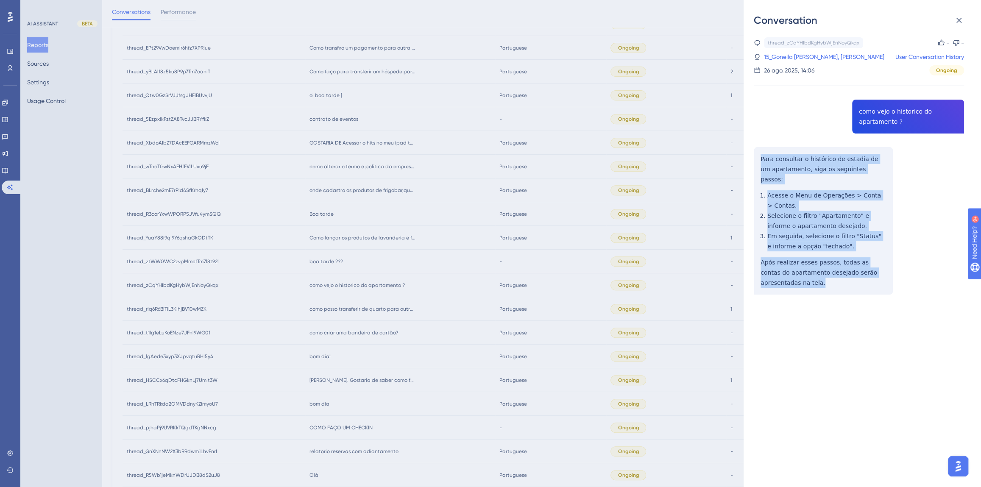
drag, startPoint x: 808, startPoint y: 274, endPoint x: 757, endPoint y: 157, distance: 128.0
click at [757, 157] on div "thread_zCqYHIbdKgHybWjEnNoyQkqx Copy - - 15_Gonella Martineli, João Carlos User…" at bounding box center [859, 187] width 210 height 301
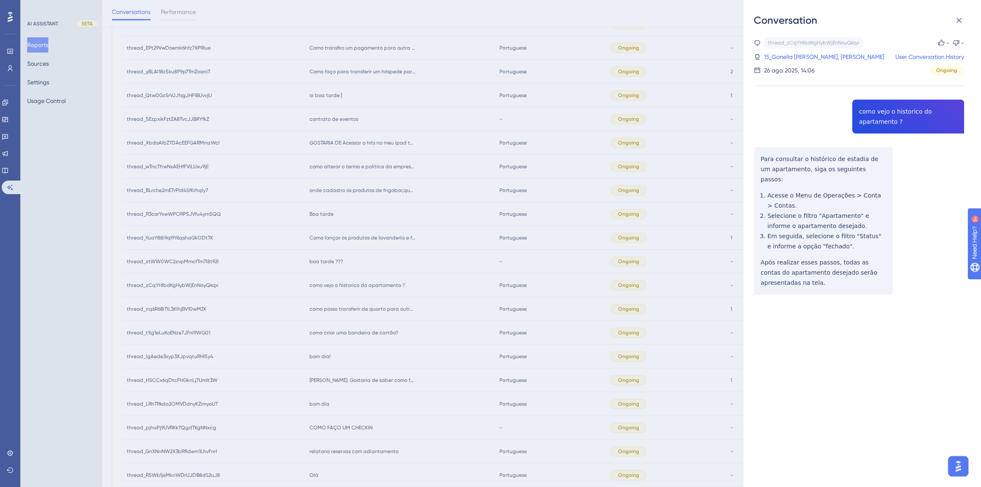
click at [819, 58] on link "15_Gonella Martineli, João Carlos" at bounding box center [824, 57] width 120 height 10
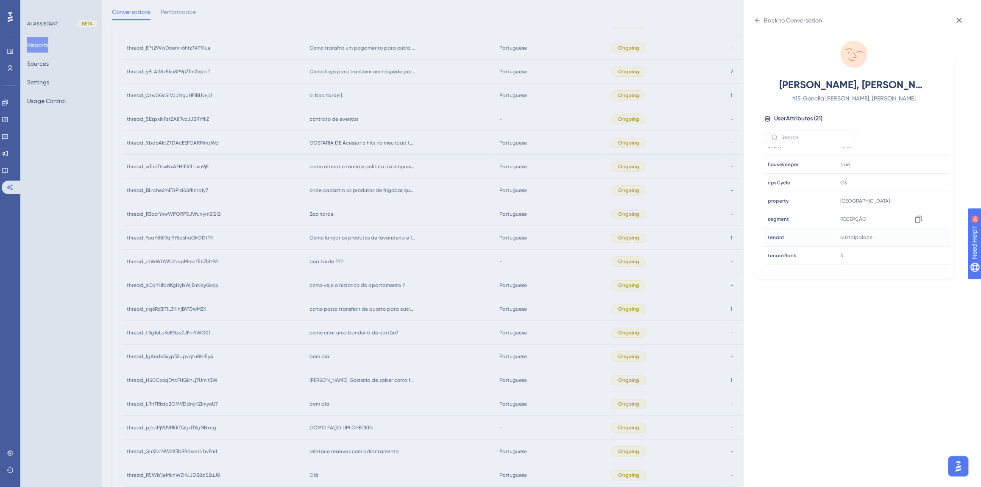
scroll to position [257, 0]
click at [916, 207] on icon at bounding box center [918, 209] width 8 height 8
click at [387, 263] on div "Back to Conversation Gonella Martineli, João Carlos # 15_Gonella Martineli, Joã…" at bounding box center [490, 243] width 981 height 487
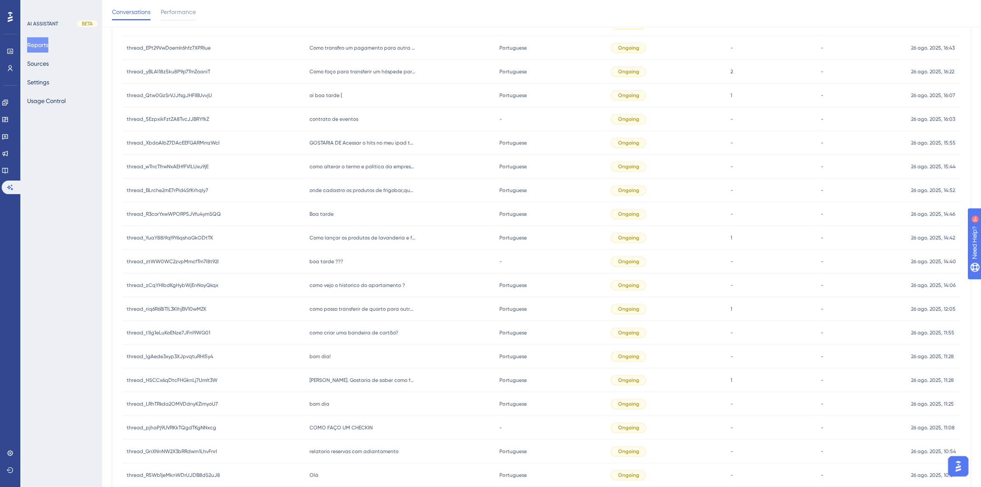
click at [334, 257] on div "boa tarde ??? boa tarde ???" at bounding box center [400, 262] width 190 height 24
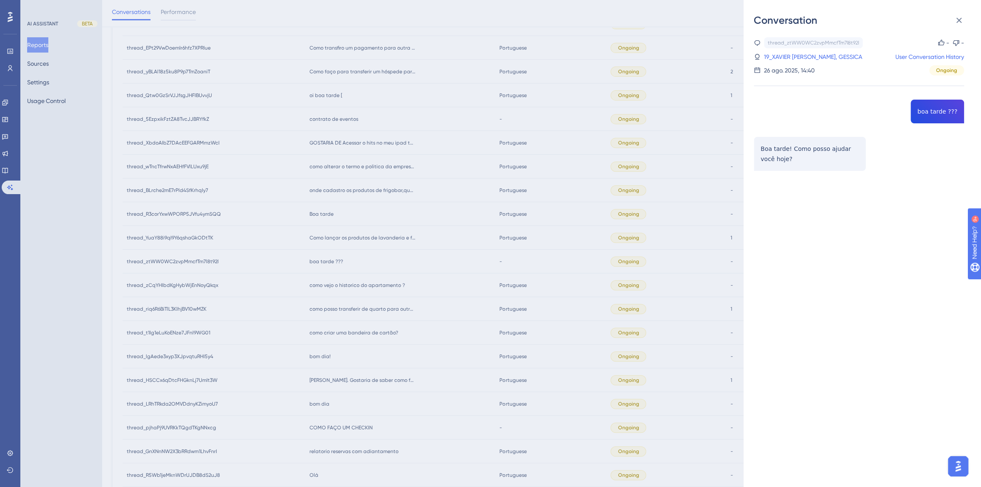
click at [392, 254] on div "Conversation thread_ztWW0WC2zvpMmcfTm7l8t92l Copy - - 19_XAVIER DE ARAUJO, GESS…" at bounding box center [490, 243] width 981 height 487
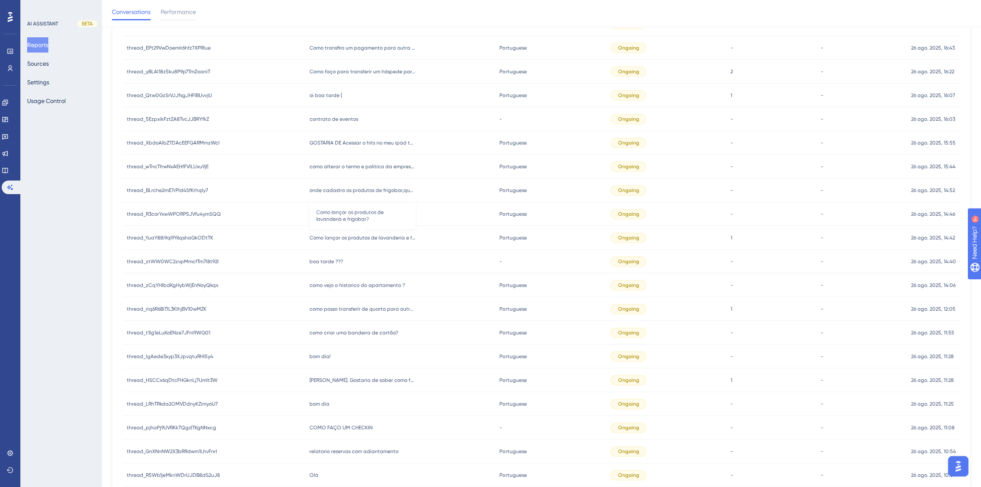
click at [371, 239] on span "Como lançar os produtos de lavanderia e frigobar?" at bounding box center [362, 237] width 106 height 7
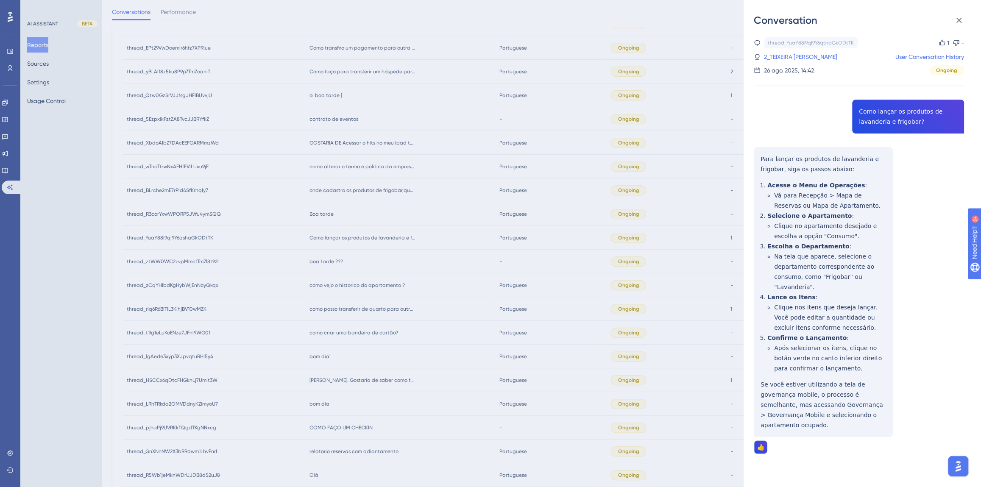
click at [887, 119] on div "thread_YuaY88i9qI9Y6qshaGkODtTK Copy 1 - 2_TEIXEIRA VIEIRA- ADM, MARCELO User C…" at bounding box center [859, 267] width 210 height 460
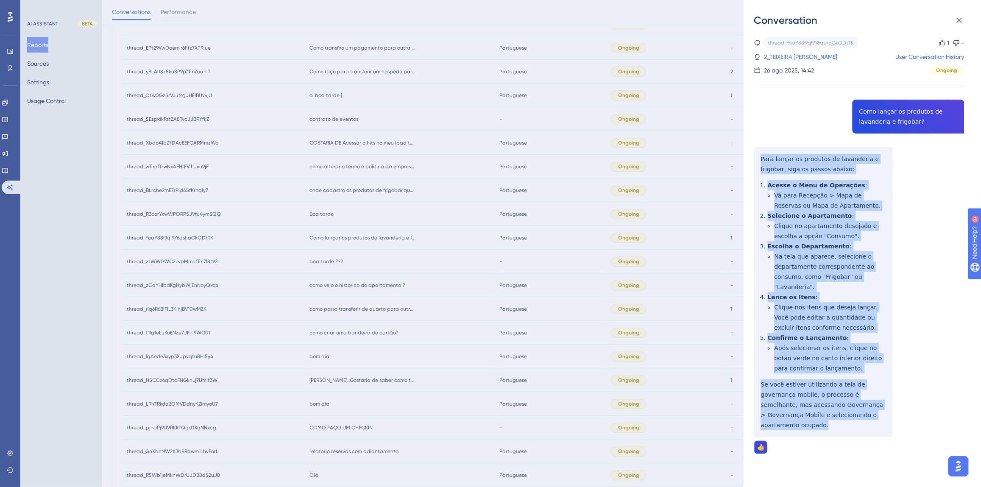
drag, startPoint x: 865, startPoint y: 415, endPoint x: 753, endPoint y: 163, distance: 275.4
click at [754, 163] on div "thread_YuaY88i9qI9Y6qshaGkODtTK Copy 1 - 2_TEIXEIRA VIEIRA- ADM, MARCELO User C…" at bounding box center [859, 267] width 210 height 460
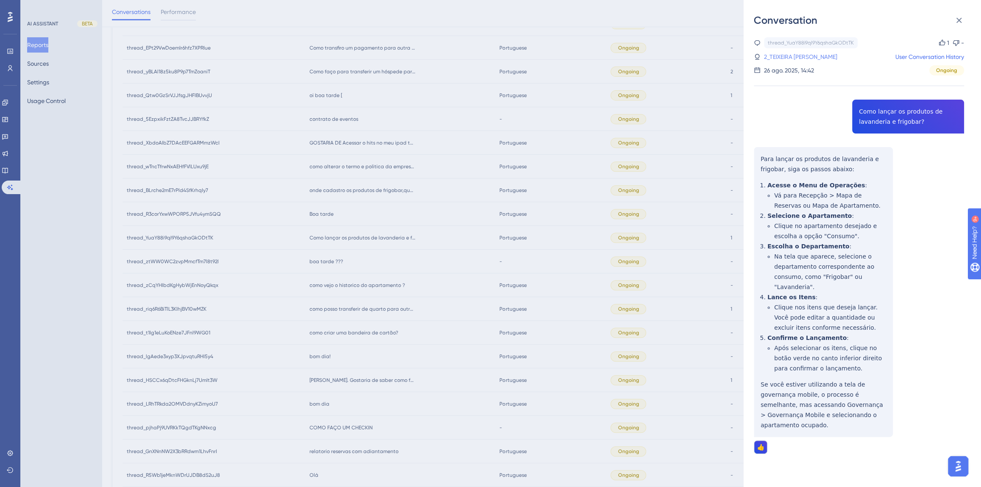
click at [837, 61] on link "2_TEIXEIRA VIEIRA- ADM, MARCELO" at bounding box center [800, 57] width 73 height 10
click at [412, 281] on div "Conversation thread_YuaY88i9qI9Y6qshaGkODtTK Copy 1 - 2_TEIXEIRA VIEIRA- ADM, M…" at bounding box center [490, 243] width 981 height 487
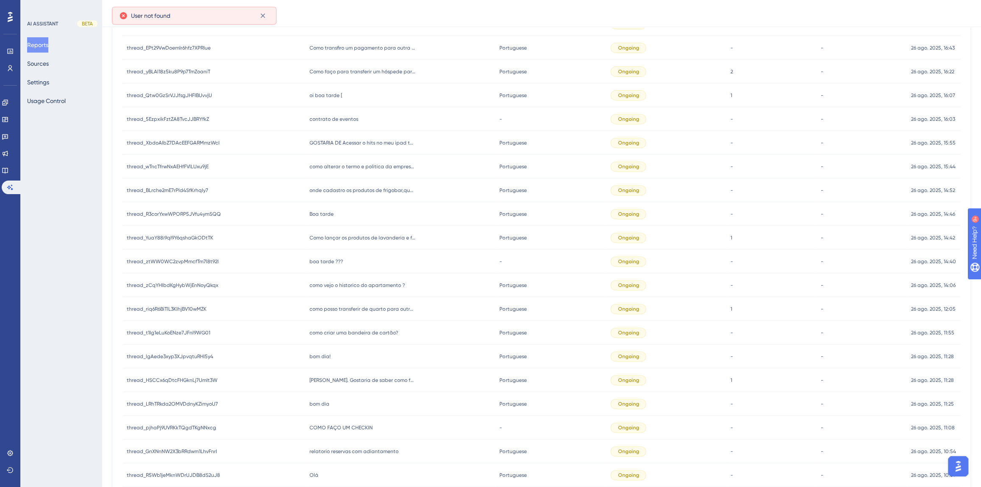
click at [340, 222] on div "Boa tarde Boa tarde" at bounding box center [400, 214] width 190 height 24
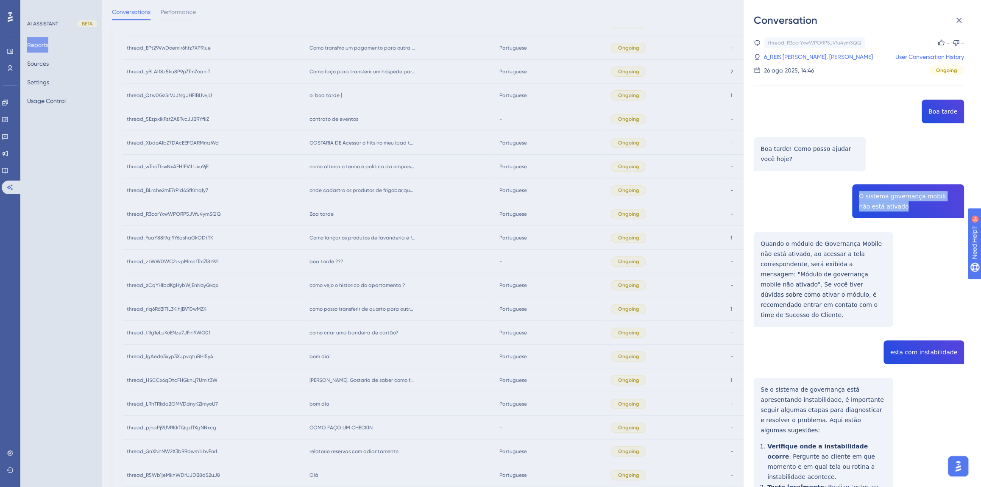
drag, startPoint x: 895, startPoint y: 209, endPoint x: 852, endPoint y: 197, distance: 44.7
click at [852, 197] on div "thread_R3corYxwWPORP5JVfu4ymSQQ Copy - - 6_REIS PEREIRA, WESLAINE User Conversa…" at bounding box center [859, 384] width 210 height 694
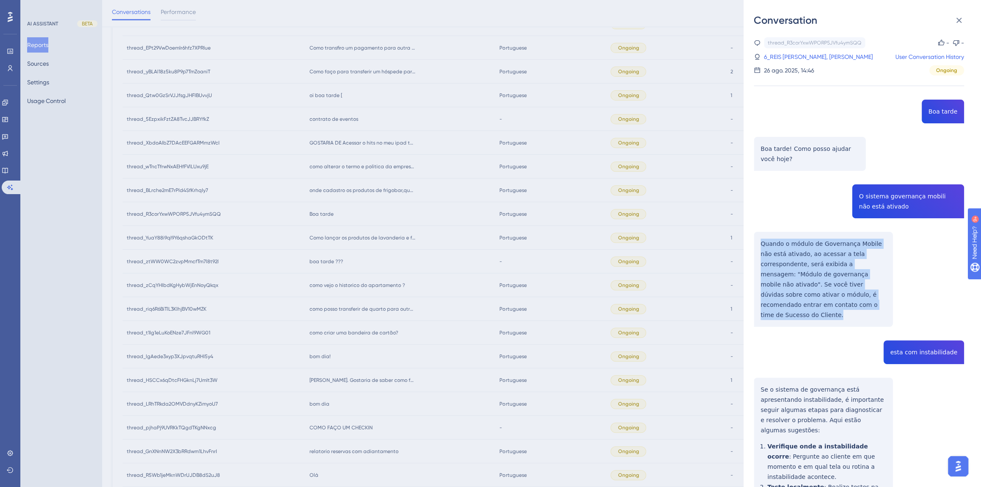
drag, startPoint x: 804, startPoint y: 301, endPoint x: 754, endPoint y: 246, distance: 74.7
click at [754, 246] on div "thread_R3corYxwWPORP5JVfu4ymSQQ Copy - - 6_REIS PEREIRA, WESLAINE User Conversa…" at bounding box center [859, 384] width 210 height 694
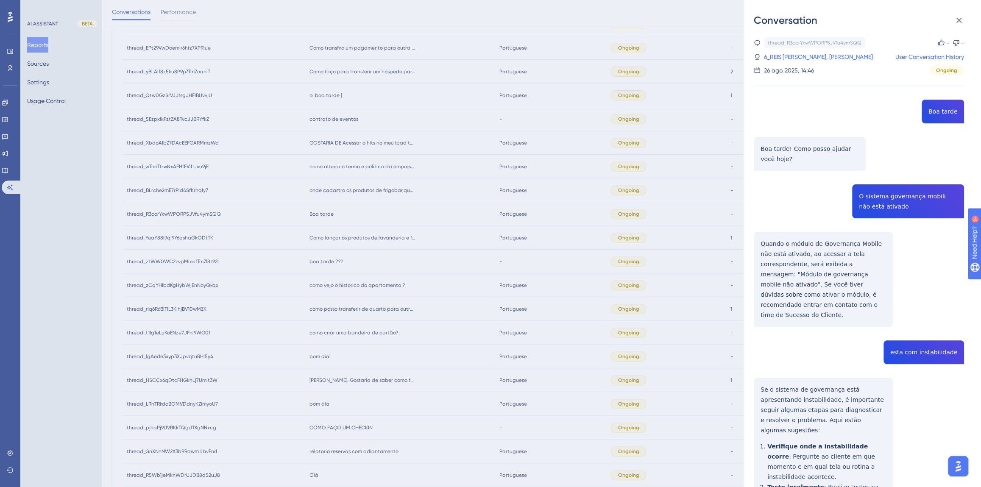
click at [905, 340] on div "thread_R3corYxwWPORP5JVfu4ymSQQ Copy - - 6_REIS PEREIRA, WESLAINE User Conversa…" at bounding box center [859, 384] width 210 height 694
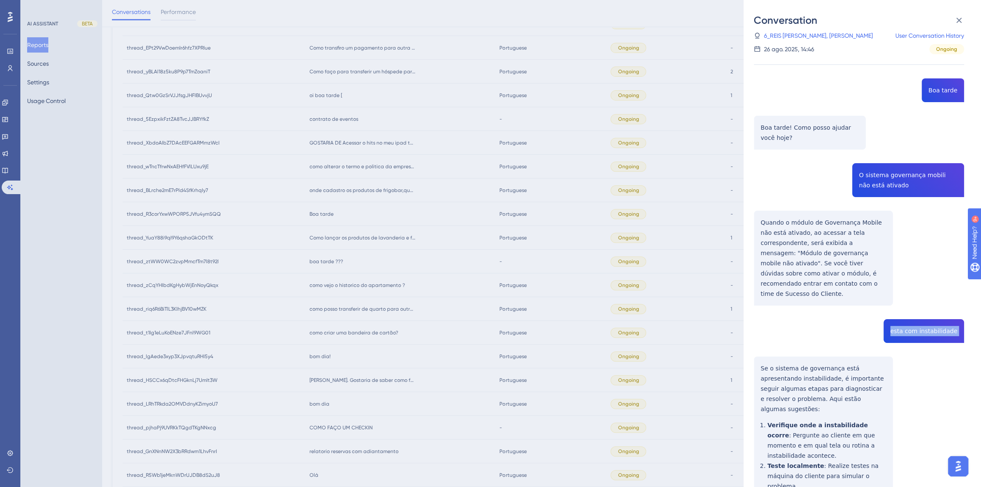
scroll to position [177, 0]
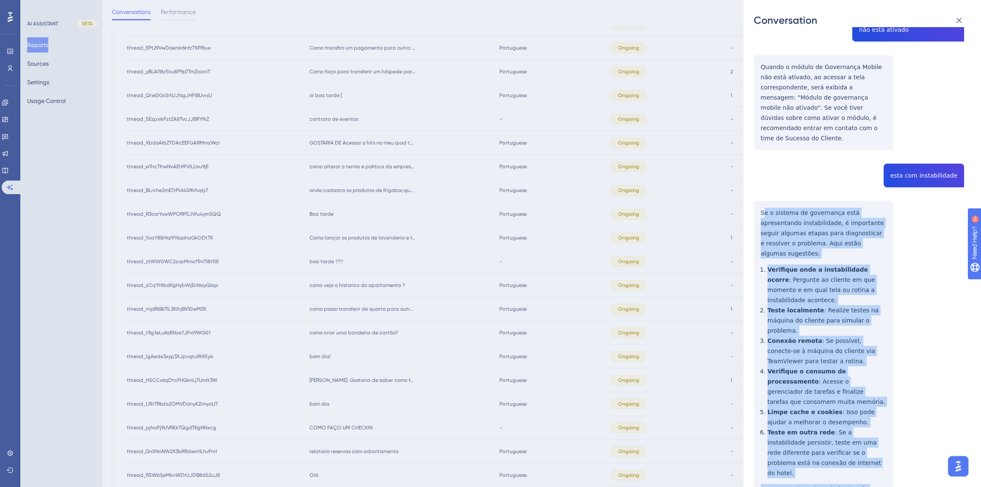
drag, startPoint x: 796, startPoint y: 441, endPoint x: 763, endPoint y: 201, distance: 241.8
click at [763, 201] on div "thread_R3corYxwWPORP5JVfu4ymSQQ Copy - - 6_REIS PEREIRA, WESLAINE User Conversa…" at bounding box center [859, 208] width 210 height 694
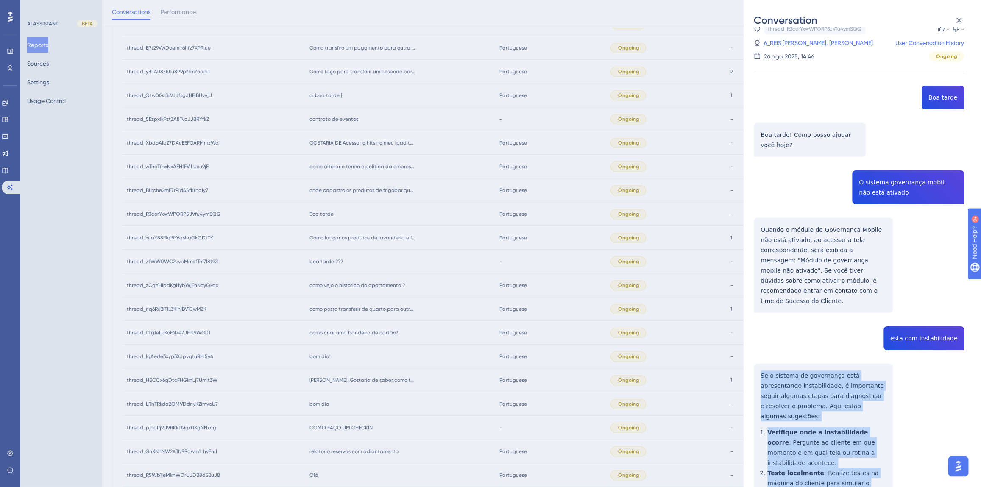
scroll to position [0, 0]
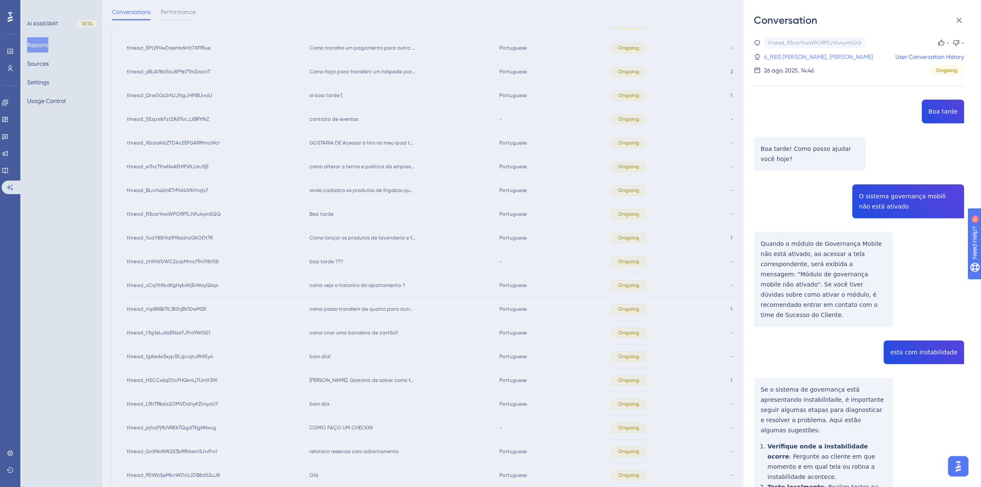
click at [797, 56] on link "6_REIS PEREIRA, WESLAINE" at bounding box center [818, 57] width 109 height 10
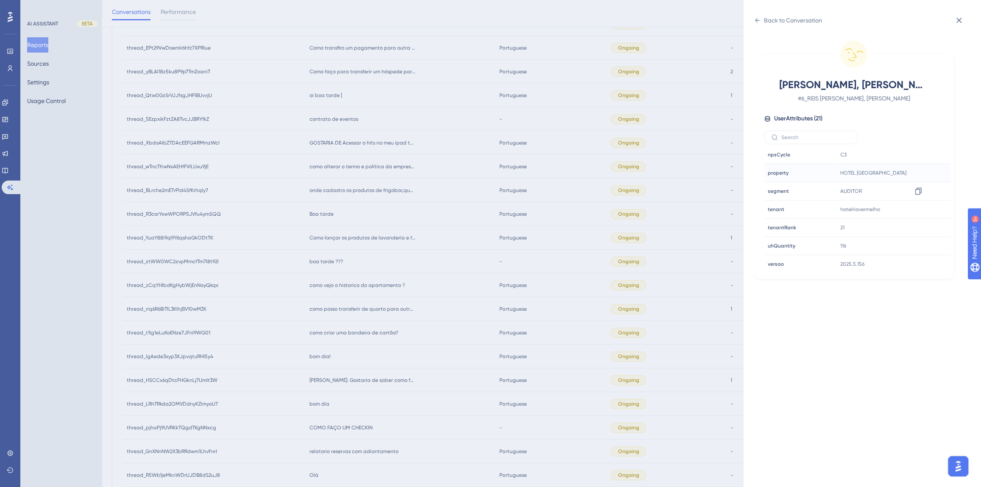
scroll to position [257, 0]
click at [915, 207] on icon at bounding box center [918, 209] width 8 height 8
click at [382, 252] on div "Back to Conversation REIS PEREIRA, WESLAINE # 6_REIS PEREIRA, WESLAINE User Att…" at bounding box center [490, 243] width 981 height 487
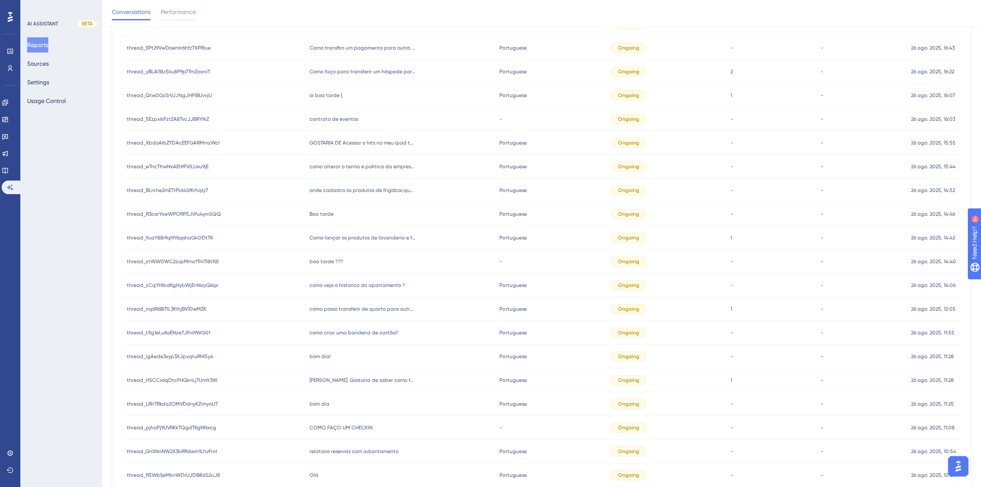
click at [345, 189] on span "onde cadastro os produtos de frigobar,quantidade e valores" at bounding box center [362, 190] width 106 height 7
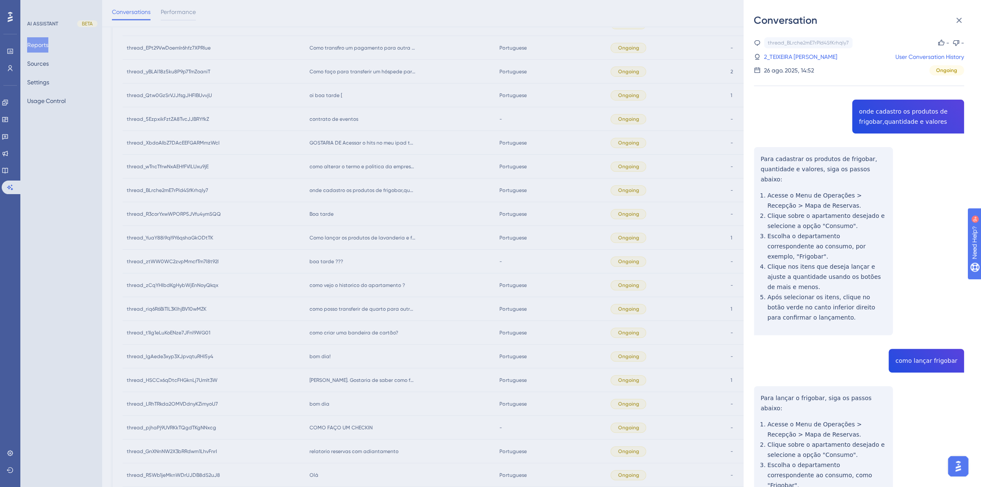
click at [886, 111] on div "thread_BLrche2mE7rPld4SfKrhqIy7 Copy - - 2_TEIXEIRA VIEIRA- ADM, MARCELO User C…" at bounding box center [859, 352] width 210 height 631
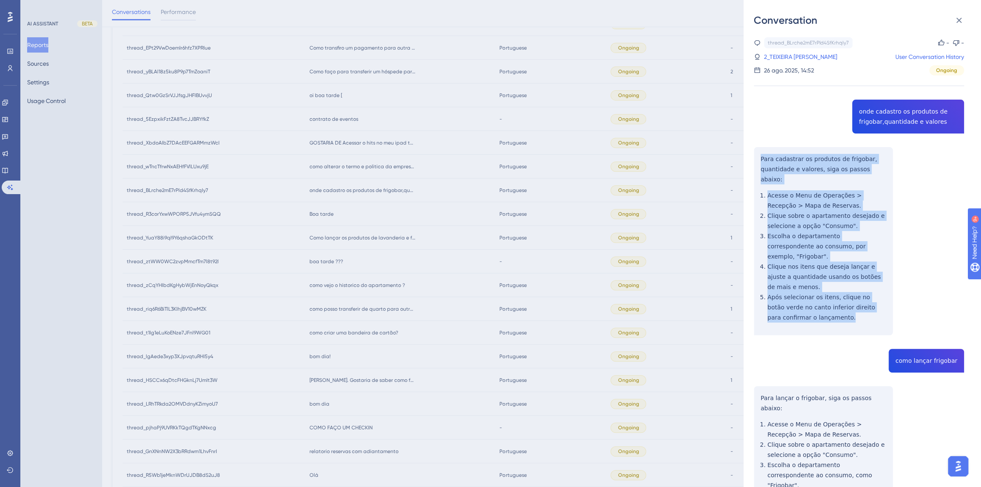
drag, startPoint x: 821, startPoint y: 299, endPoint x: 752, endPoint y: 162, distance: 153.4
click at [752, 162] on div "Conversation thread_BLrche2mE7rPld4SfKrhqIy7 Copy - - 2_TEIXEIRA VIEIRA- ADM, M…" at bounding box center [862, 243] width 237 height 487
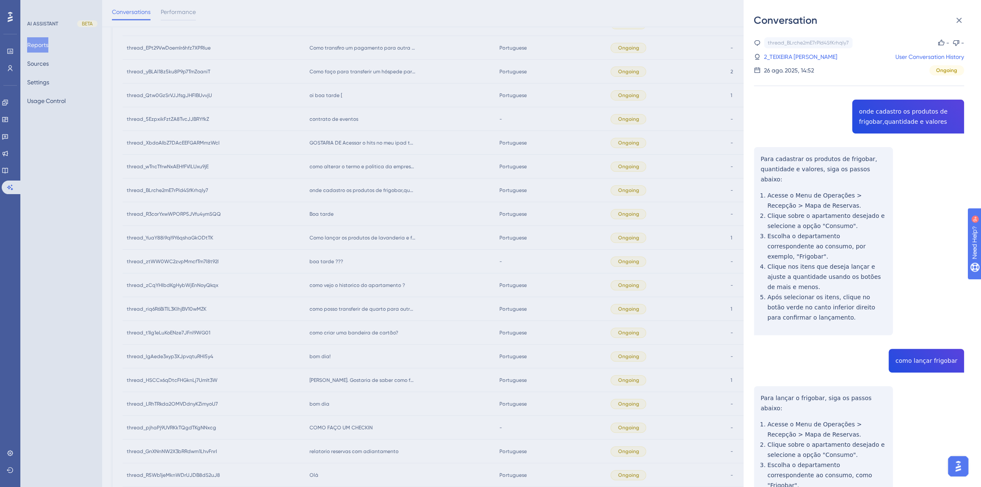
click at [939, 337] on div "thread_BLrche2mE7rPld4SfKrhqIy7 Copy - - 2_TEIXEIRA VIEIRA- ADM, MARCELO User C…" at bounding box center [859, 352] width 210 height 631
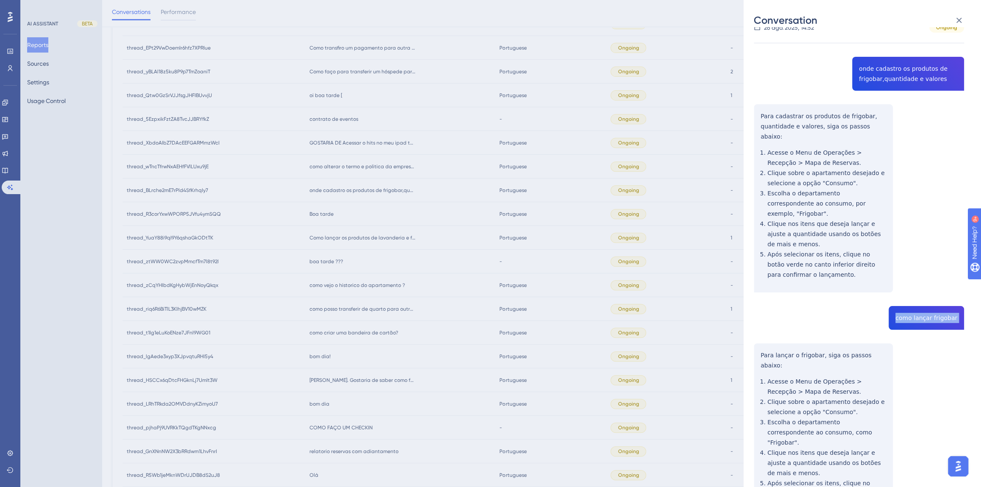
scroll to position [124, 0]
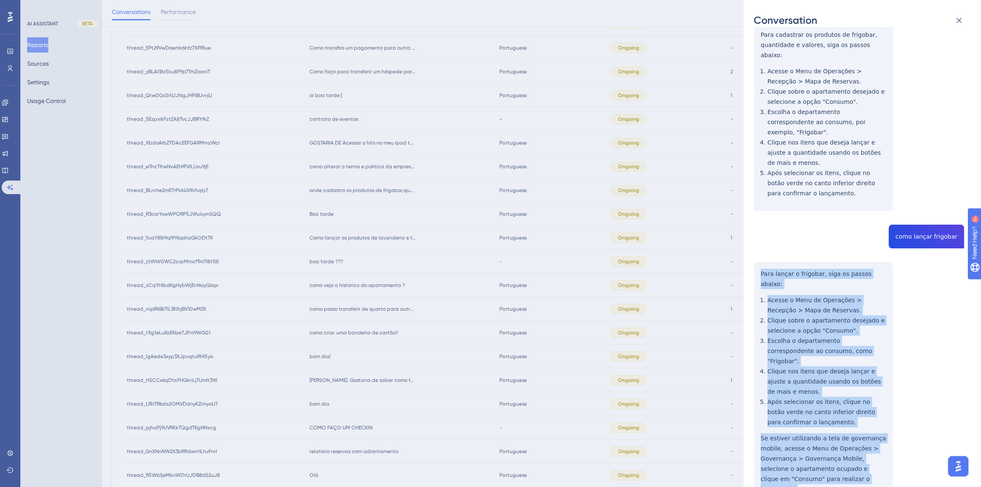
drag, startPoint x: 843, startPoint y: 440, endPoint x: 748, endPoint y: 254, distance: 209.1
click at [748, 254] on div "Conversation thread_BLrche2mE7rPld4SfKrhqIy7 Copy - - 2_TEIXEIRA VIEIRA- ADM, M…" at bounding box center [862, 243] width 237 height 487
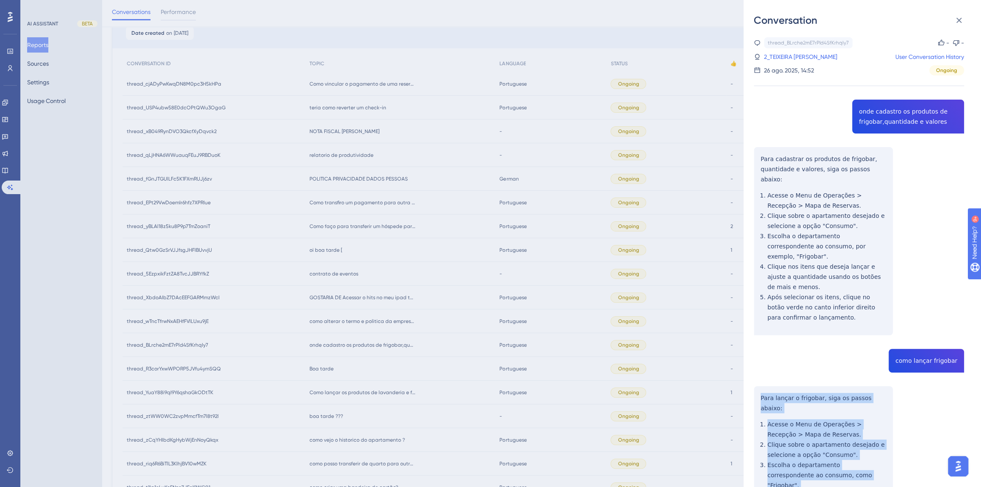
scroll to position [15, 0]
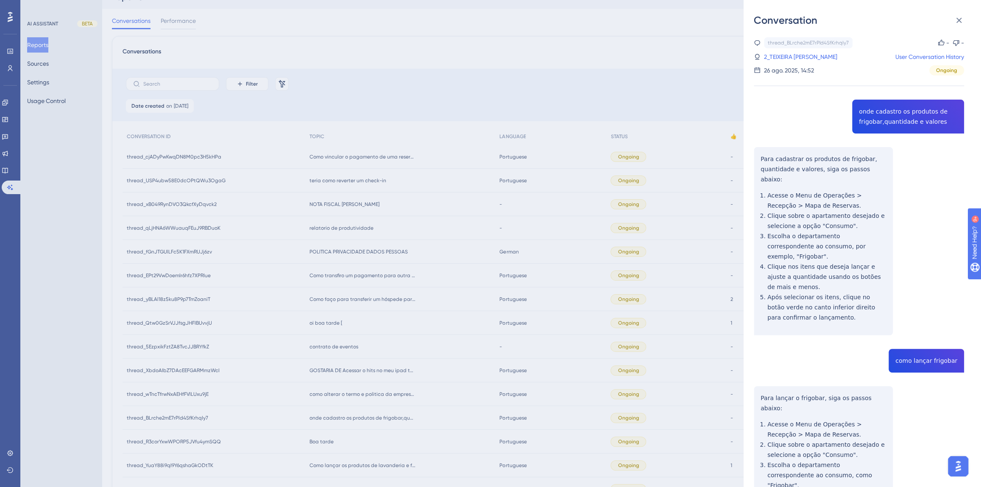
click at [837, 60] on link "2_TEIXEIRA VIEIRA- ADM, MARCELO" at bounding box center [800, 57] width 73 height 10
click at [509, 307] on div "Conversation thread_BLrche2mE7rPld4SfKrhqIy7 Copy - - 2_TEIXEIRA VIEIRA- ADM, M…" at bounding box center [490, 243] width 981 height 487
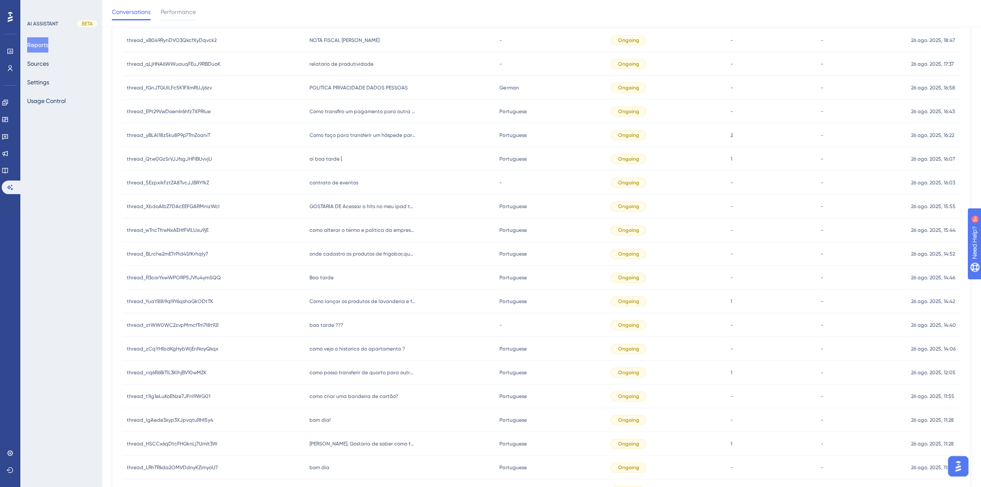
scroll to position [169, 0]
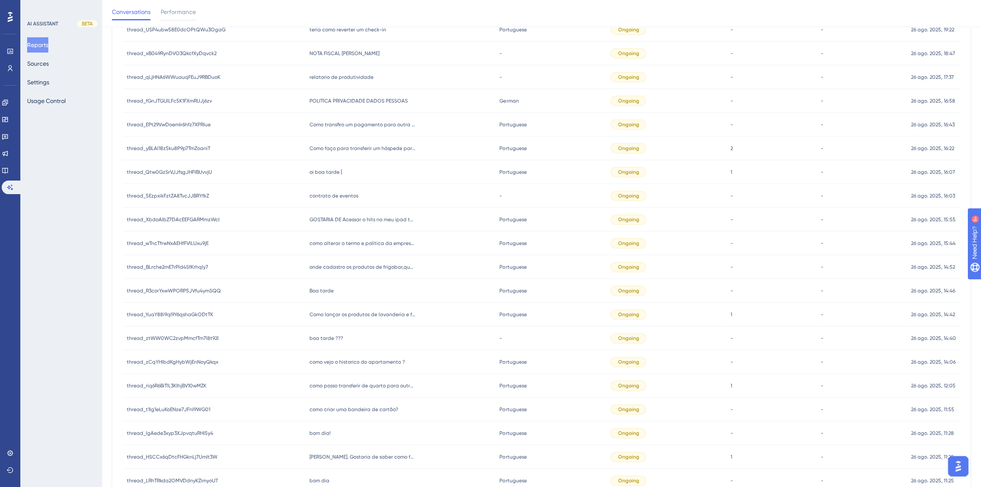
click at [327, 288] on span "Boa tarde" at bounding box center [321, 290] width 24 height 7
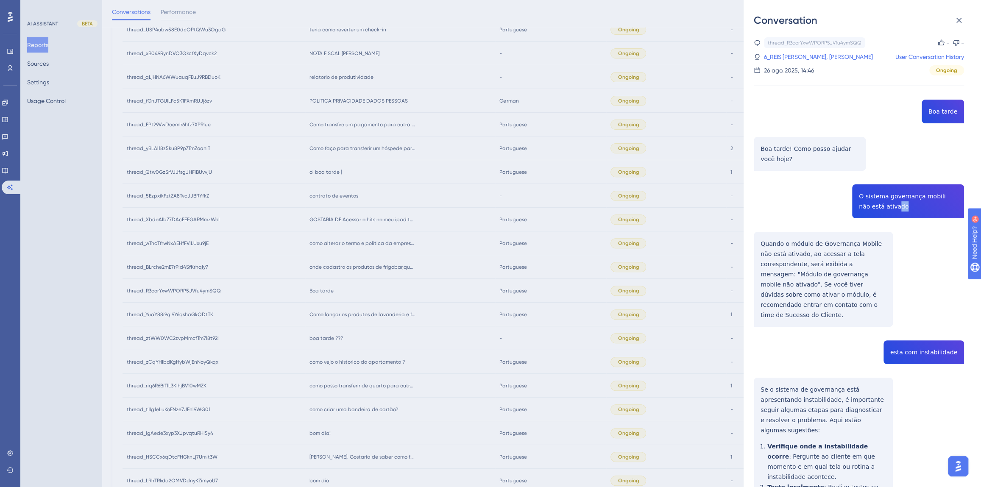
drag, startPoint x: 902, startPoint y: 207, endPoint x: 880, endPoint y: 206, distance: 22.1
click at [880, 206] on div "thread_R3corYxwWPORP5JVfu4ymSQQ Copy - - 6_REIS PEREIRA, WESLAINE User Conversa…" at bounding box center [859, 384] width 210 height 694
click at [353, 284] on div "Conversation thread_R3corYxwWPORP5JVfu4ymSQQ Copy - - 6_REIS PEREIRA, WESLAINE …" at bounding box center [490, 243] width 981 height 487
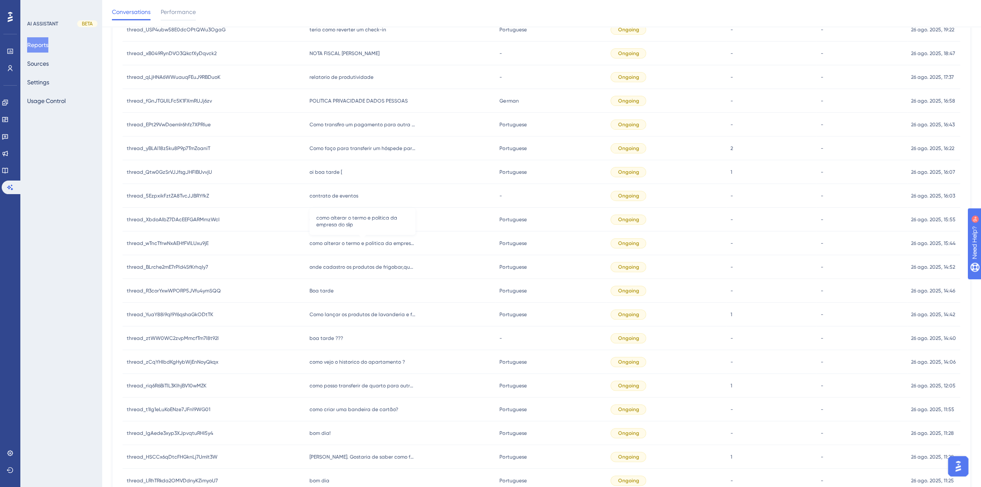
click at [343, 246] on span "como alterar o termo e politica da empresa do slip" at bounding box center [362, 243] width 106 height 7
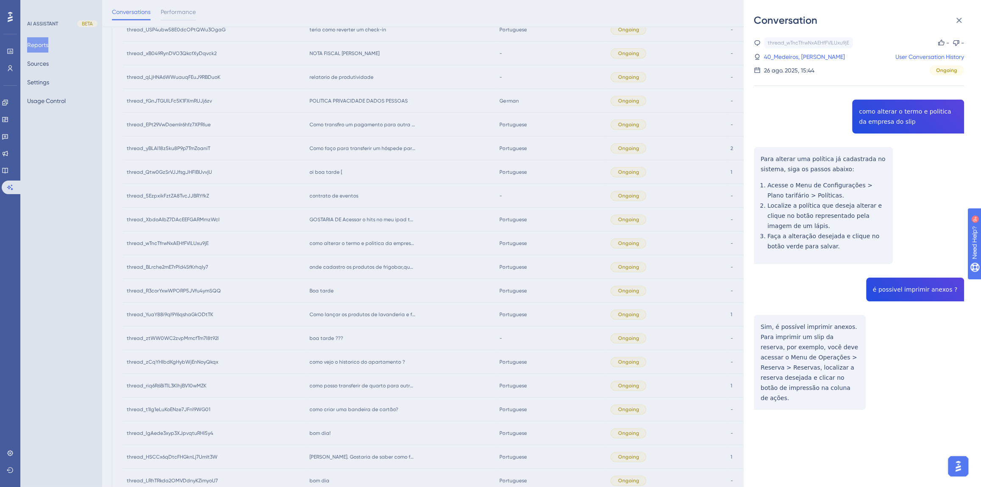
click at [888, 129] on div "thread_wTncTfrwNxAEHfFVlLUxu9jE Copy - - 40_Medeiros, Nathan User Conversation …" at bounding box center [859, 245] width 210 height 416
click at [882, 120] on div "thread_wTncTfrwNxAEHfFVlLUxu9jE Copy - - 40_Medeiros, Nathan User Conversation …" at bounding box center [859, 245] width 210 height 416
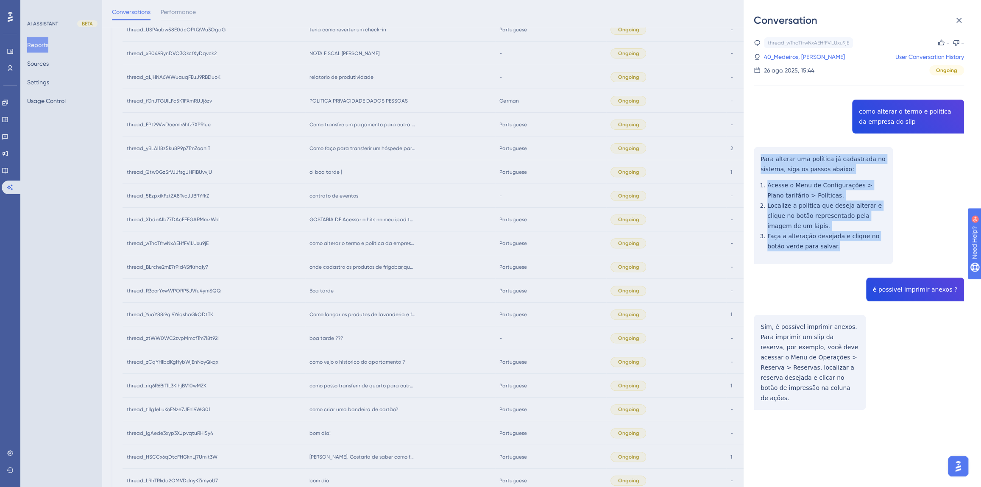
drag, startPoint x: 805, startPoint y: 241, endPoint x: 756, endPoint y: 157, distance: 97.4
click at [756, 157] on div "thread_wTncTfrwNxAEHfFVlLUxu9jE Copy - - 40_Medeiros, Nathan User Conversation …" at bounding box center [859, 245] width 210 height 416
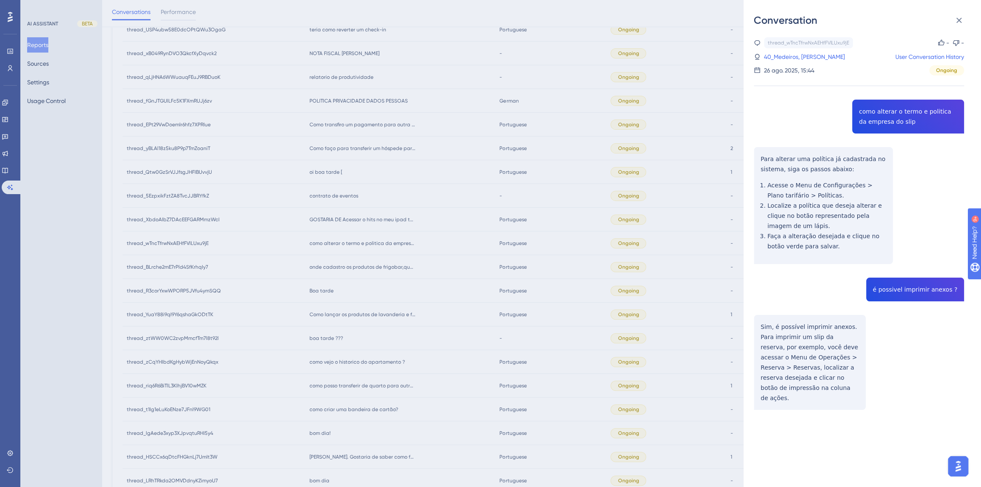
click at [898, 290] on div "thread_wTncTfrwNxAEHfFVlLUxu9jE Copy - - 40_Medeiros, Nathan User Conversation …" at bounding box center [859, 245] width 210 height 416
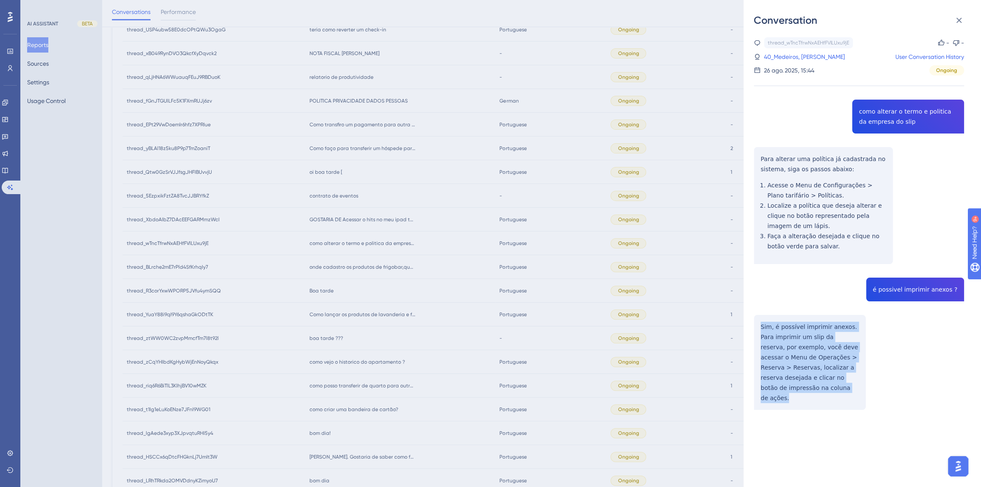
drag, startPoint x: 783, startPoint y: 388, endPoint x: 758, endPoint y: 328, distance: 65.3
click at [758, 328] on div "thread_wTncTfrwNxAEHfFVlLUxu9jE Copy - - 40_Medeiros, Nathan User Conversation …" at bounding box center [859, 245] width 210 height 416
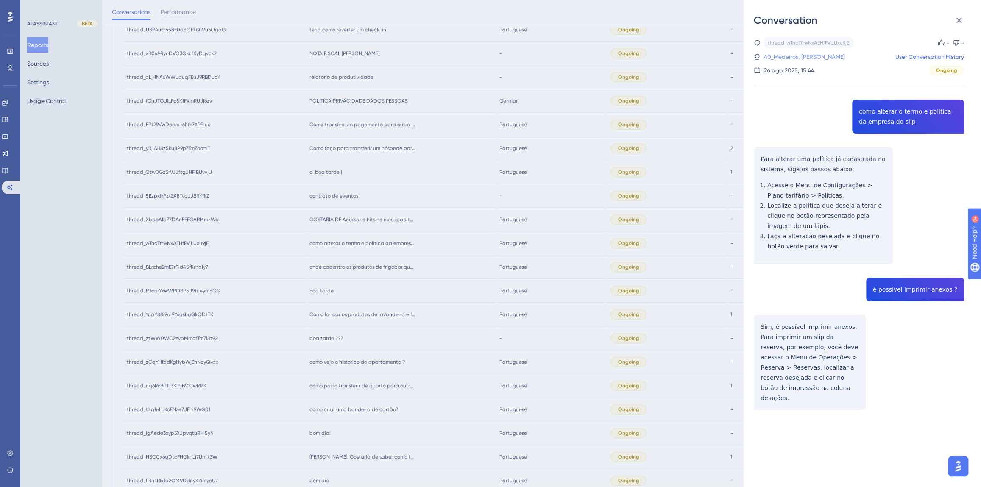
click at [785, 59] on link "40_Medeiros, Nathan" at bounding box center [804, 57] width 81 height 10
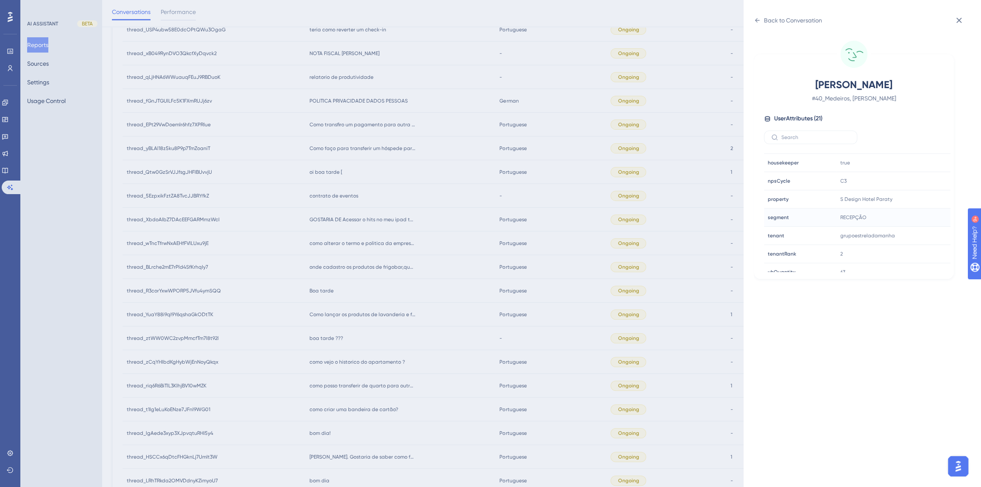
scroll to position [231, 0]
click at [915, 197] on icon at bounding box center [918, 199] width 8 height 8
click at [766, 20] on div "Back to Conversation" at bounding box center [793, 20] width 58 height 10
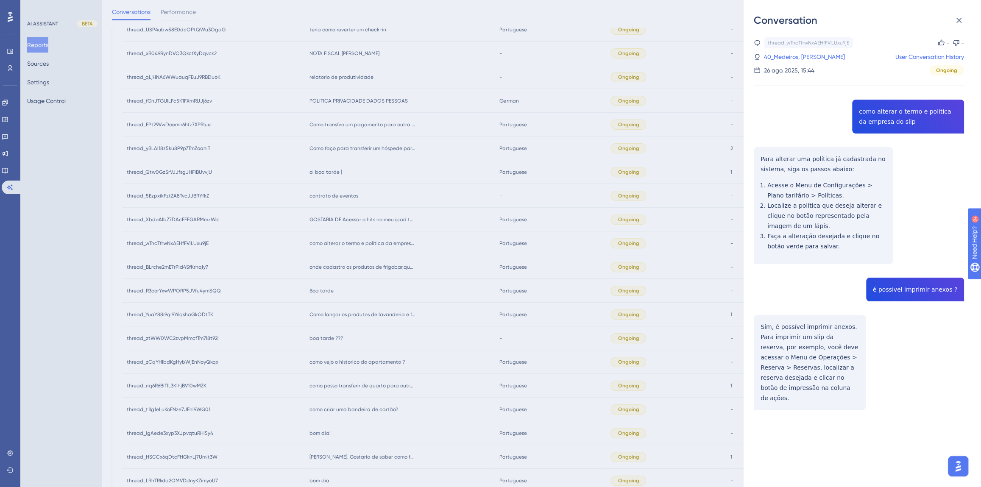
click at [445, 280] on div "Conversation thread_wTncTfrwNxAEHfFVlLUxu9jE Copy - - 40_Medeiros, Nathan User …" at bounding box center [490, 243] width 981 height 487
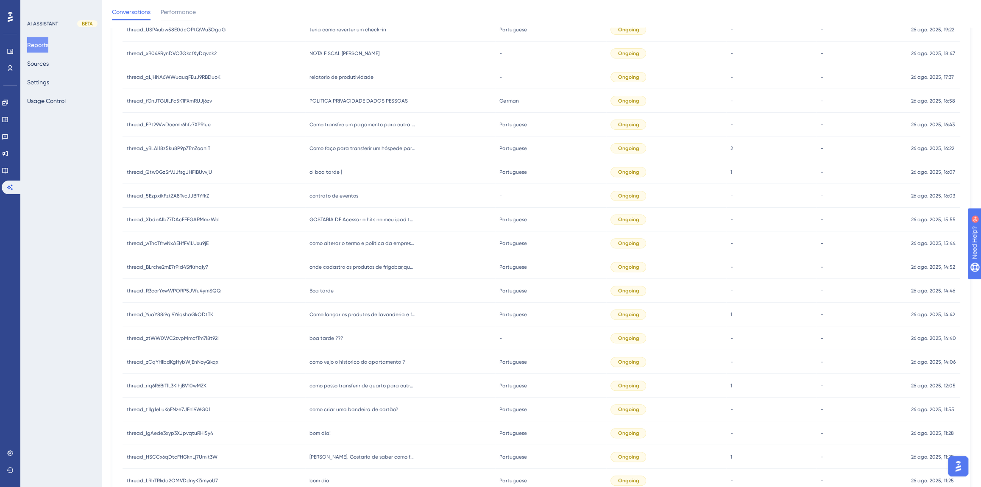
click at [370, 219] on span "GOSTARIA DE Acessar o hits no meu ipad tem como?" at bounding box center [362, 219] width 106 height 7
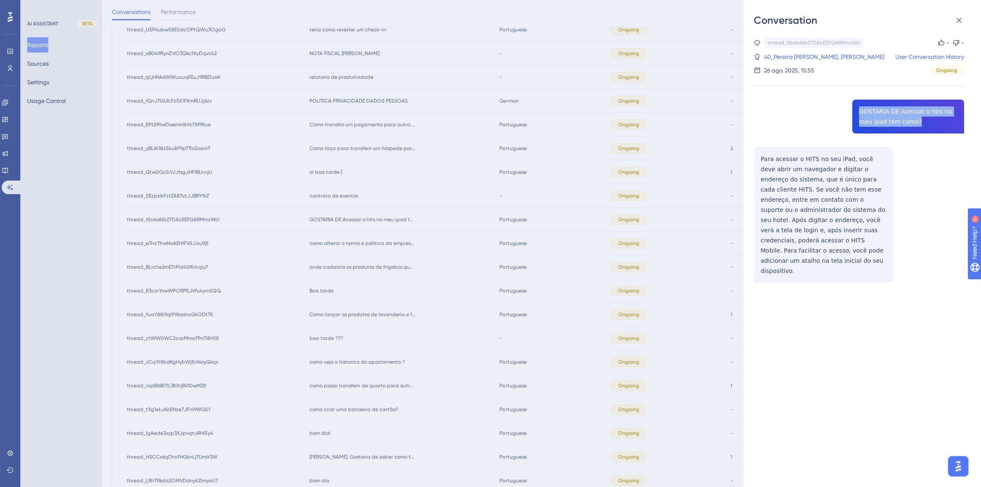
drag, startPoint x: 916, startPoint y: 122, endPoint x: 851, endPoint y: 113, distance: 65.1
click at [851, 113] on div "thread_XbdoAIbZ7DAcEEFGARMmzWcI Copy - - 40_Pereira dos Santos, Alicio User Con…" at bounding box center [859, 181] width 210 height 289
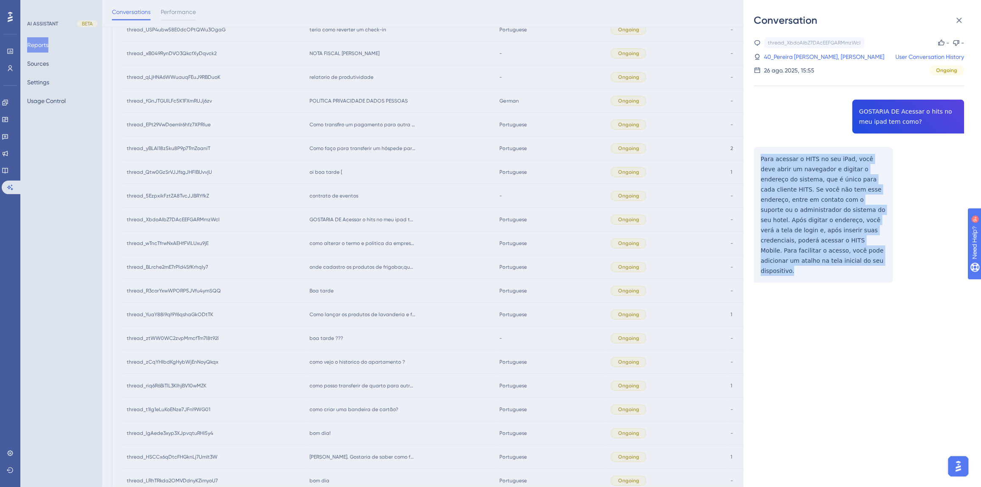
drag, startPoint x: 815, startPoint y: 256, endPoint x: 757, endPoint y: 157, distance: 114.0
click at [757, 157] on div "thread_XbdoAIbZ7DAcEEFGARMmzWcI Copy - - 40_Pereira dos Santos, Alicio User Con…" at bounding box center [859, 181] width 210 height 289
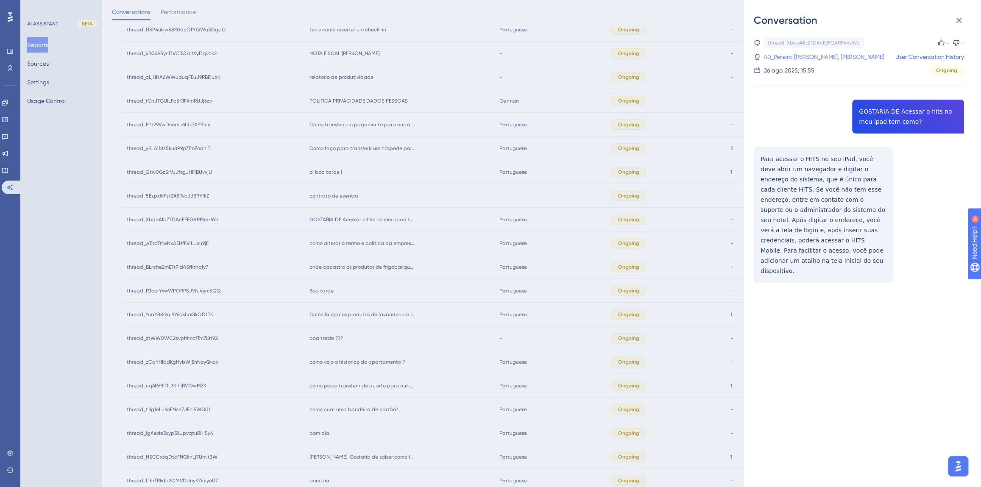
click at [825, 59] on link "40_Pereira dos Santos, Alicio" at bounding box center [824, 57] width 120 height 10
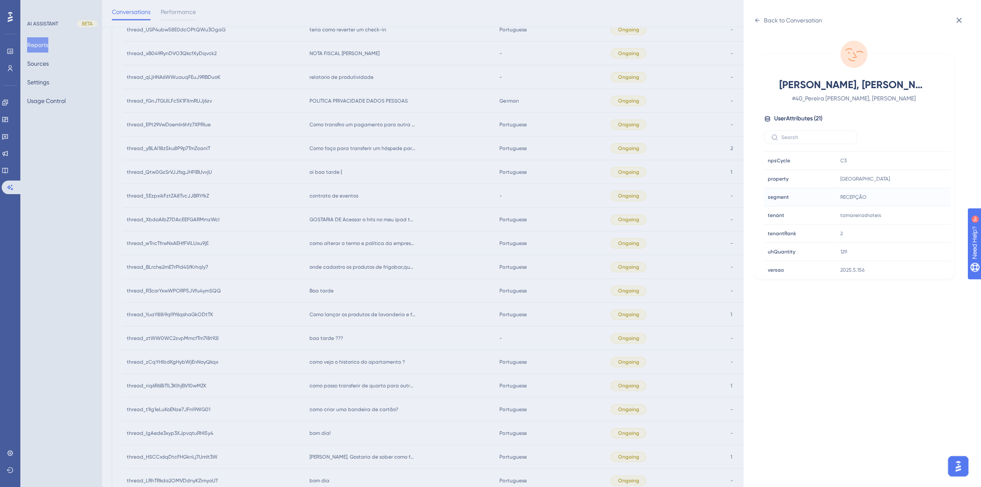
scroll to position [257, 0]
click at [417, 225] on div "Back to Conversation Pereira dos Santos, Alicio # 40_Pereira dos Santos, Alicio…" at bounding box center [490, 243] width 981 height 487
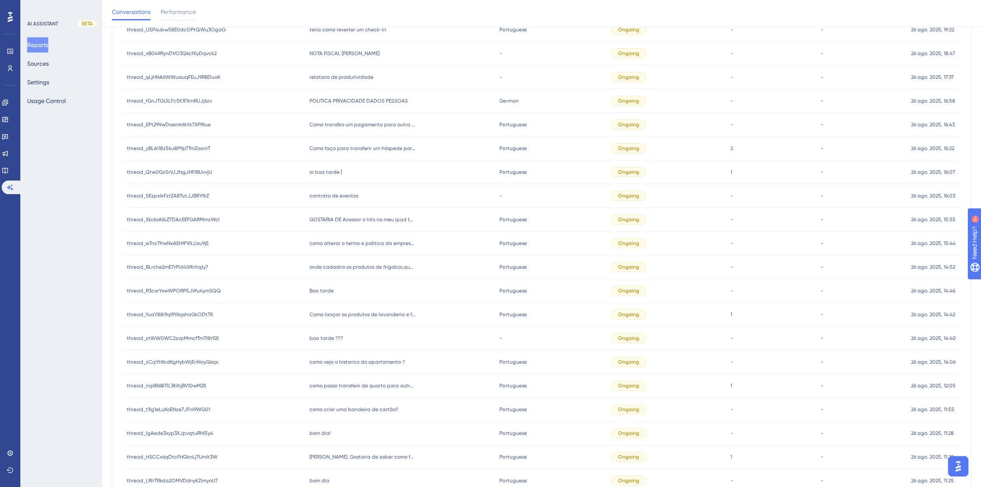
click at [339, 192] on span "contrato de eventos" at bounding box center [333, 195] width 49 height 7
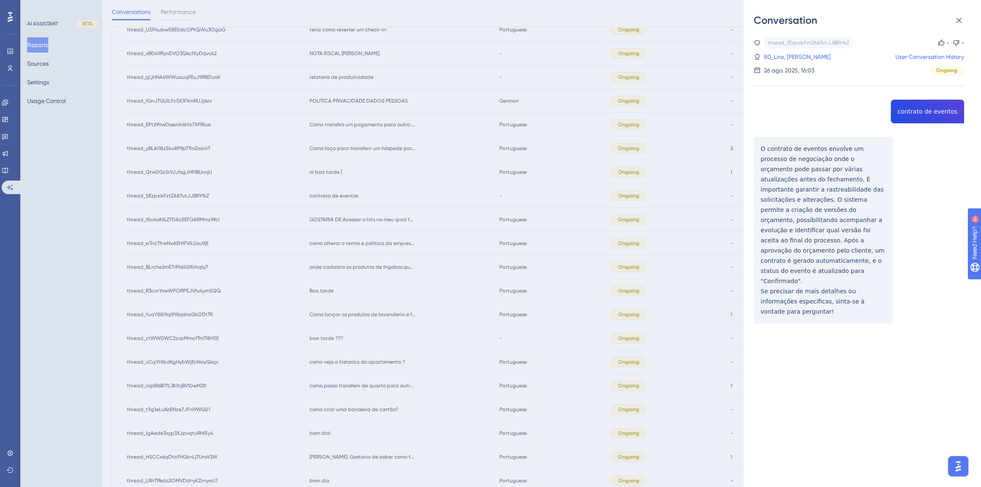
click at [911, 114] on div "thread_5EzpxikFztZA8TvcJJBRYfkZ Copy - - 80_Lira, Aslan User Conversation Histo…" at bounding box center [859, 201] width 210 height 329
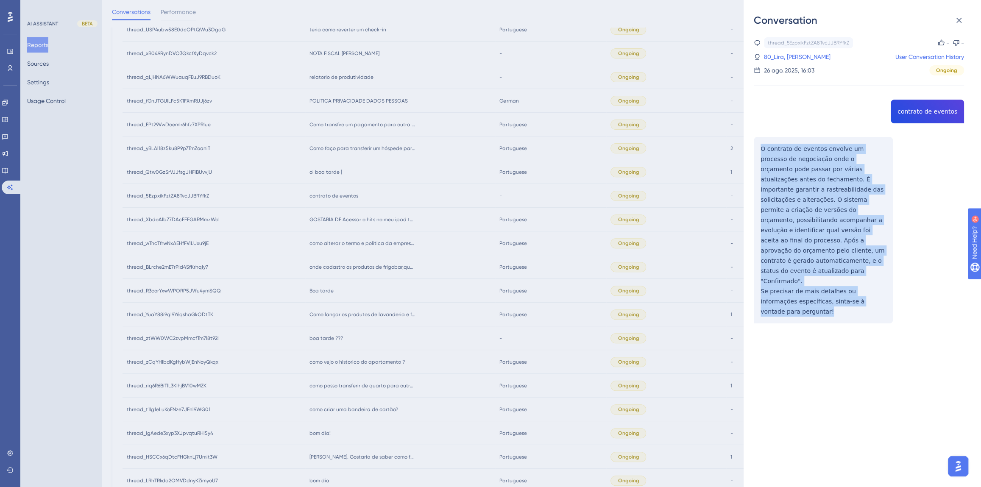
drag, startPoint x: 883, startPoint y: 281, endPoint x: 745, endPoint y: 153, distance: 188.7
click at [745, 153] on div "Conversation thread_5EzpxikFztZA8TvcJJBRYfkZ Copy - - 80_Lira, Aslan User Conve…" at bounding box center [862, 243] width 237 height 487
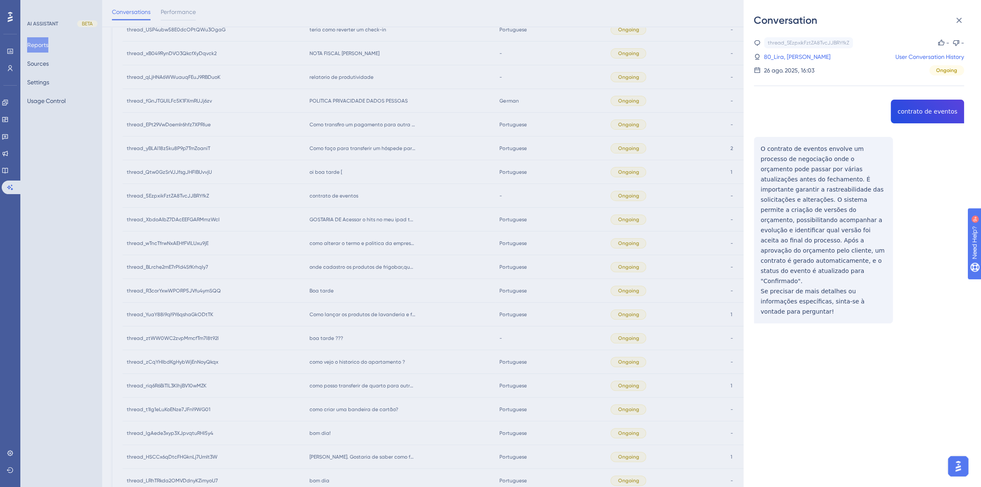
click at [404, 195] on div "Conversation thread_5EzpxikFztZA8TvcJJBRYfkZ Copy - - 80_Lira, Aslan User Conve…" at bounding box center [490, 243] width 981 height 487
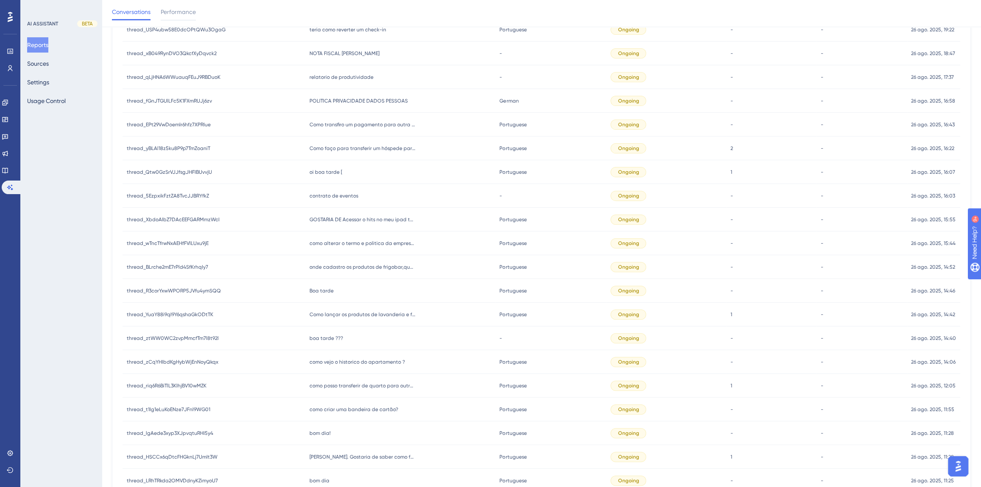
click at [318, 170] on span "oi boa tarde [" at bounding box center [325, 172] width 33 height 7
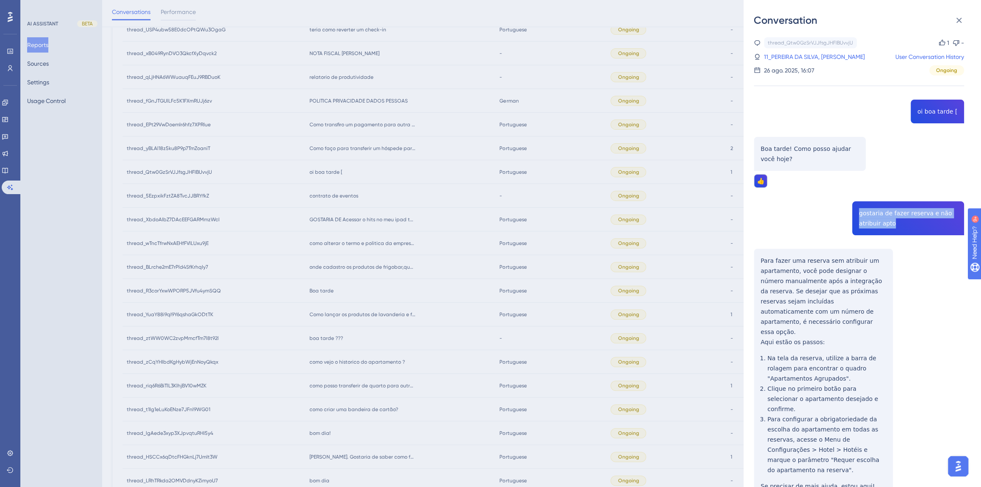
drag, startPoint x: 901, startPoint y: 225, endPoint x: 851, endPoint y: 210, distance: 52.6
click at [851, 210] on div "thread_Qtw0GzSrVJJfsgJHFIBUvvjU Copy 1 - 11_PEREIRA DA SILVA, TARCISIO User Con…" at bounding box center [859, 289] width 210 height 504
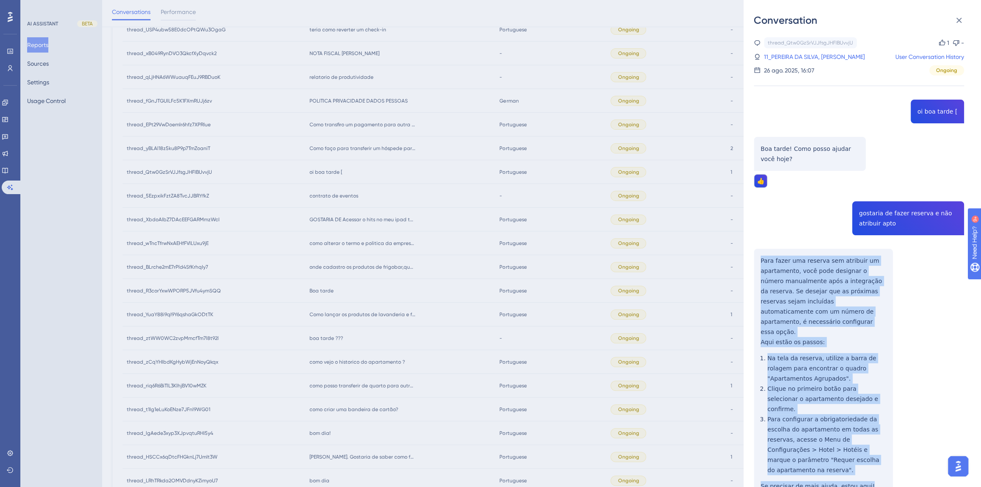
drag, startPoint x: 869, startPoint y: 459, endPoint x: 758, endPoint y: 251, distance: 236.0
click at [758, 251] on div "thread_Qtw0GzSrVJJfsgJHFIBUvvjU Copy 1 - 11_PEREIRA DA SILVA, TARCISIO User Con…" at bounding box center [859, 289] width 210 height 504
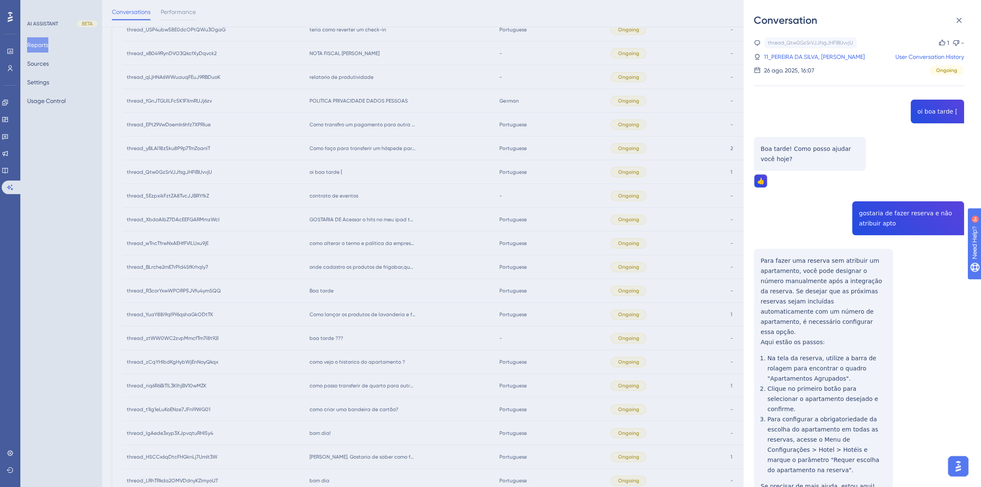
click at [433, 267] on div "Conversation thread_Qtw0GzSrVJJfsgJHFIBUvvjU Copy 1 - 11_PEREIRA DA SILVA, TARC…" at bounding box center [490, 243] width 981 height 487
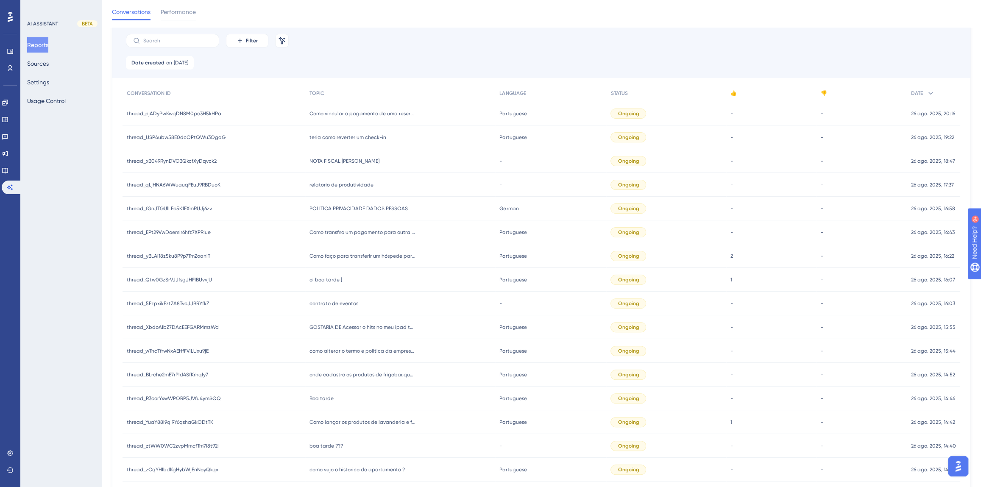
scroll to position [53, 0]
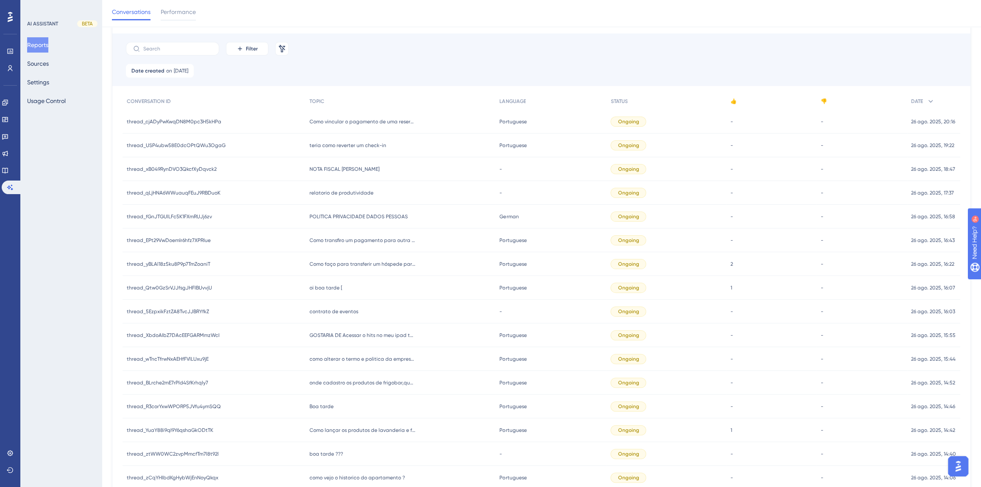
click at [324, 284] on span "oi boa tarde [" at bounding box center [325, 287] width 33 height 7
click at [326, 286] on span "oi boa tarde [" at bounding box center [325, 287] width 33 height 7
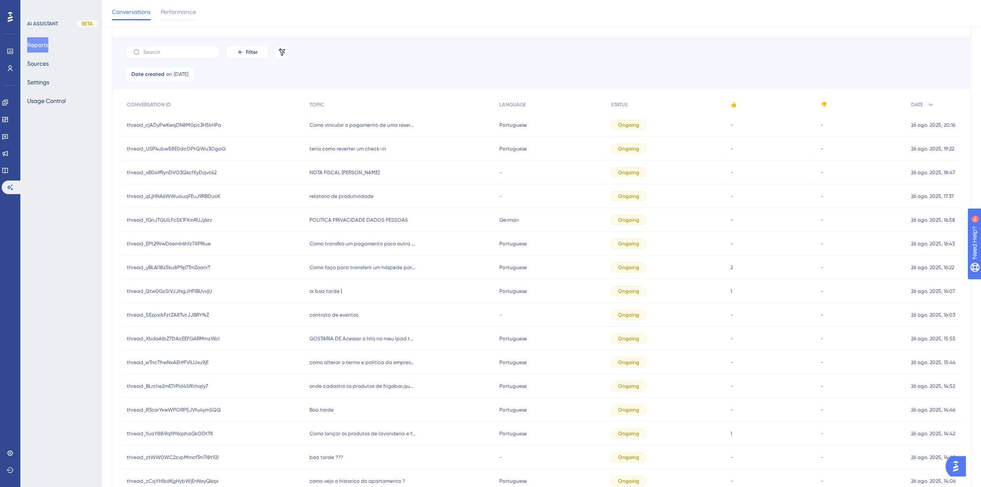
scroll to position [53, 0]
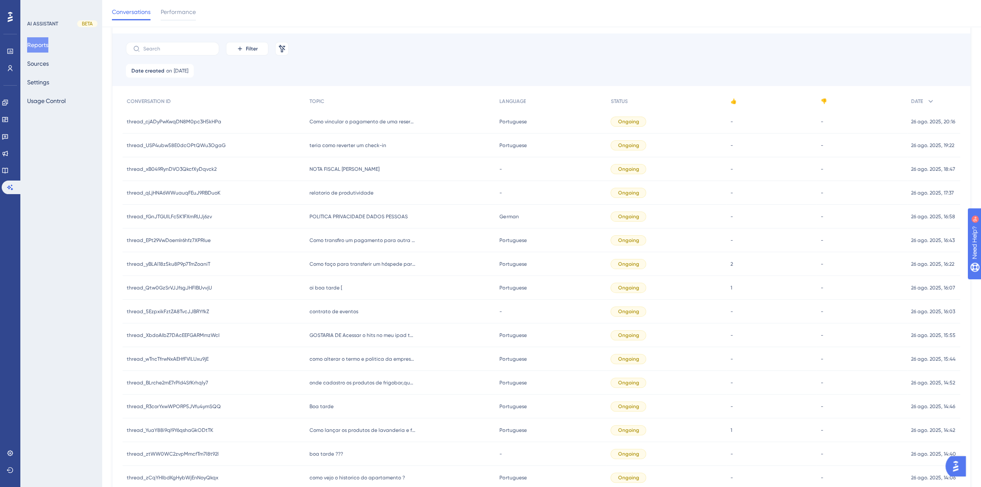
click at [325, 285] on span "oi boa tarde [" at bounding box center [325, 287] width 33 height 7
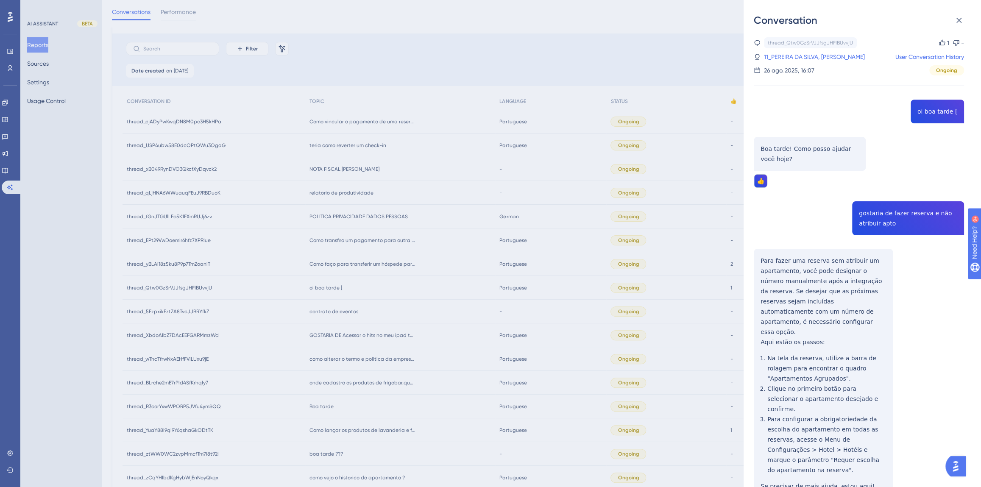
click at [386, 290] on div "Conversation thread_Qtw0GzSrVJJfsgJHFIBUvvjU Copy 1 - 11_PEREIRA DA SILVA, TARC…" at bounding box center [490, 243] width 981 height 487
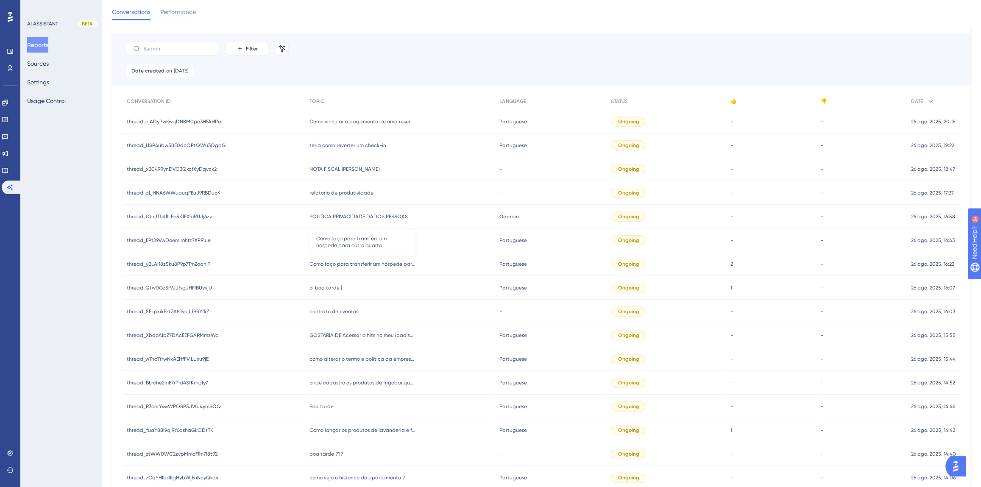
click at [356, 265] on span "Como faço para transferir um hóspede para outro quarto" at bounding box center [362, 264] width 106 height 7
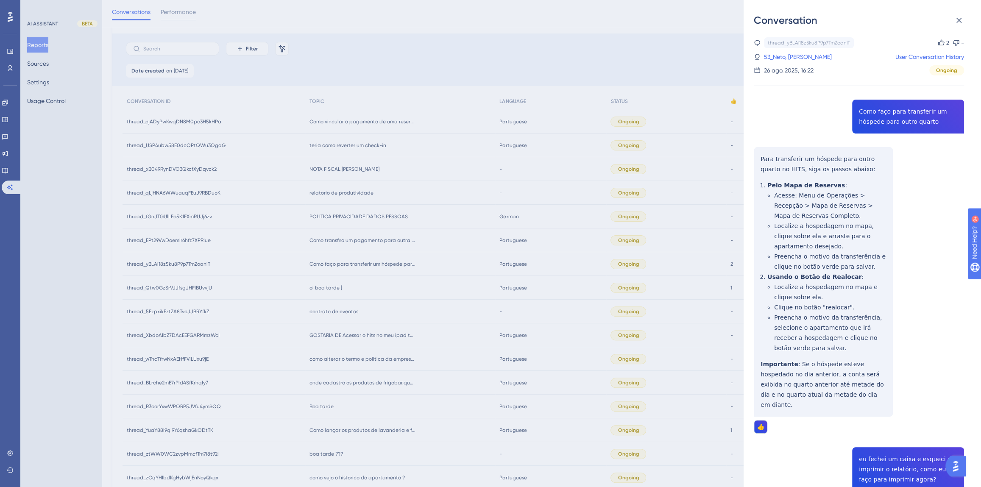
click at [905, 112] on div "thread_yBLAl18z5ku8P9p7TmZoaniT Copy 2 - 53_Neto, [PERSON_NAME] User Conversati…" at bounding box center [859, 369] width 210 height 665
copy span "Como faço para transferir um hóspede para outro quarto"
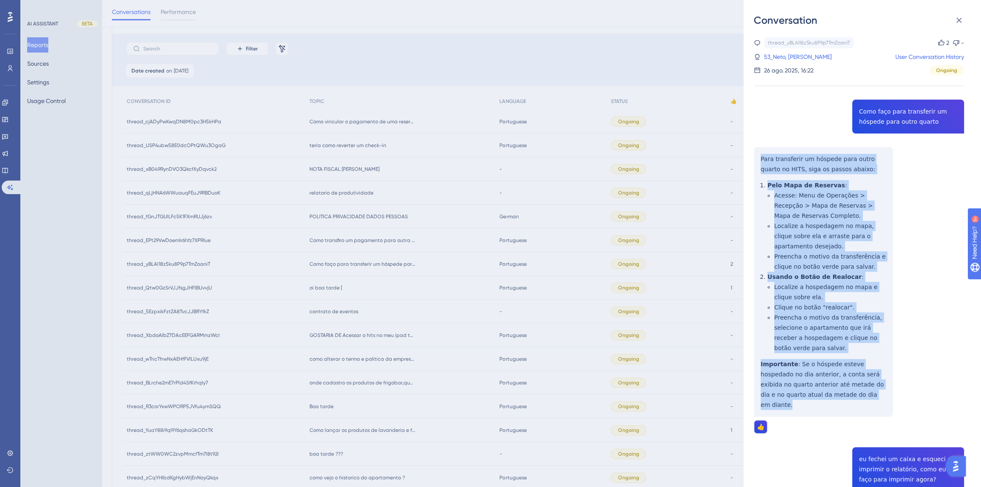
drag, startPoint x: 832, startPoint y: 395, endPoint x: 752, endPoint y: 158, distance: 250.0
click at [752, 158] on div "Conversation thread_yBLAl18z5ku8P9p7TmZoaniT Copy 2 - 53_Neto, [PERSON_NAME] Us…" at bounding box center [862, 243] width 237 height 487
copy div "Para transferir um hóspede para outro quarto no HITS, siga os passos abaixo: Pe…"
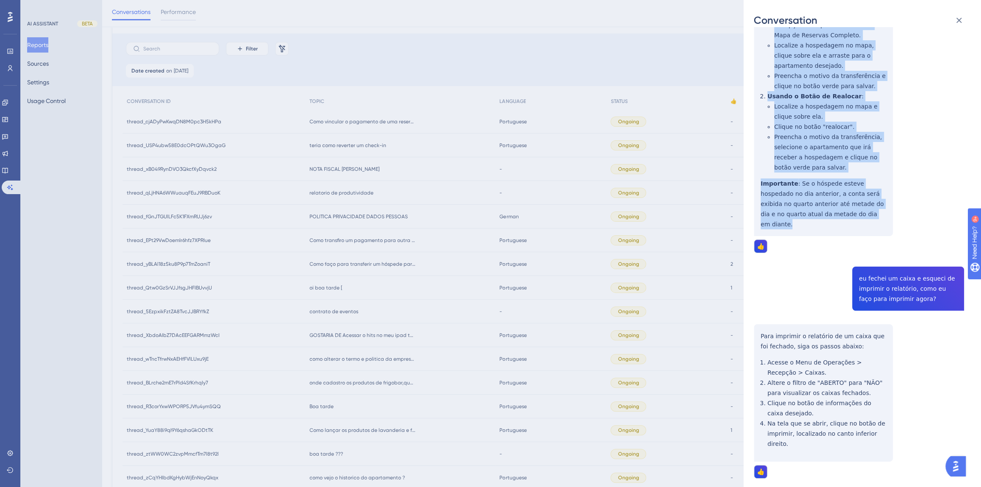
scroll to position [189, 0]
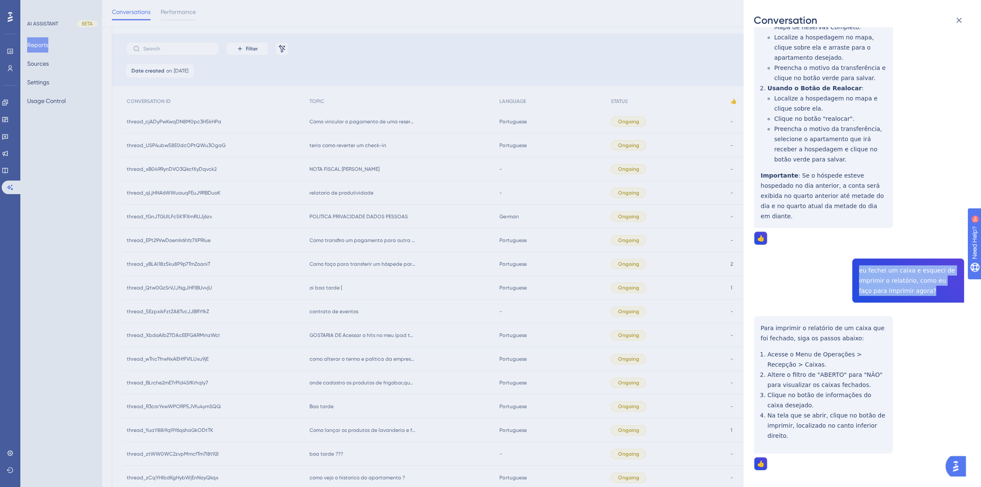
drag, startPoint x: 911, startPoint y: 284, endPoint x: 853, endPoint y: 256, distance: 64.9
click at [853, 256] on div "thread_yBLAl18z5ku8P9p7TmZoaniT Copy 2 - 53_Neto, [PERSON_NAME] User Conversati…" at bounding box center [859, 181] width 210 height 665
copy span "eu fechei um caixa e esqueci de imprimir o relatório, como eu faço para imprimi…"
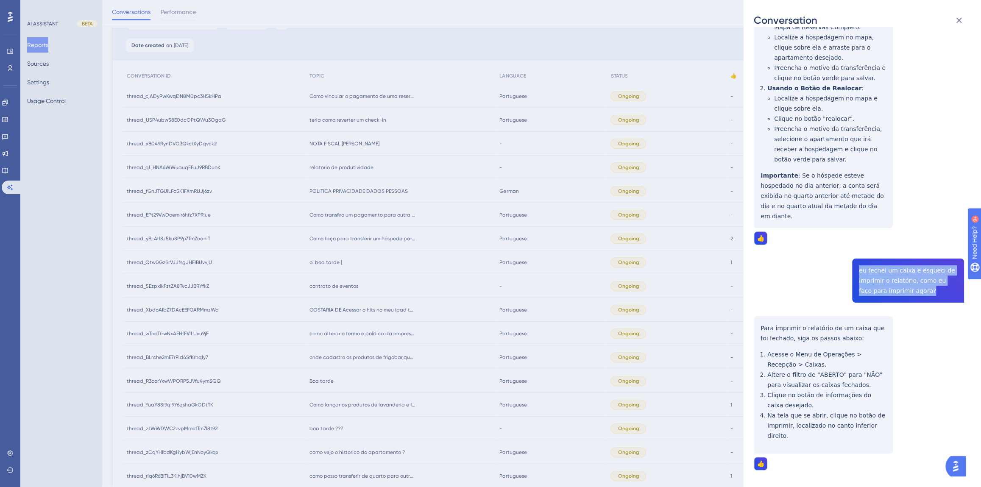
scroll to position [92, 0]
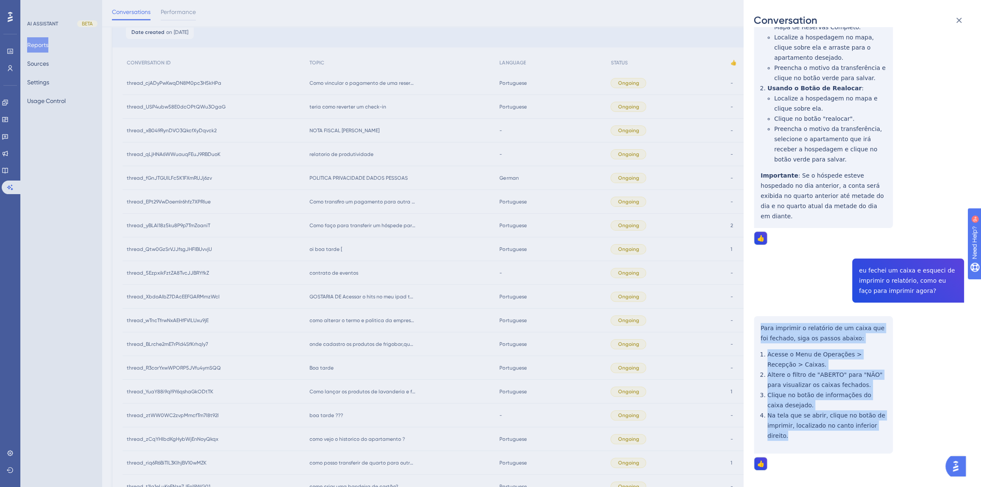
drag, startPoint x: 879, startPoint y: 414, endPoint x: 758, endPoint y: 317, distance: 154.9
click at [758, 317] on div "thread_yBLAl18z5ku8P9p7TmZoaniT Copy 2 - 53_Neto, [PERSON_NAME] User Conversati…" at bounding box center [859, 181] width 210 height 665
copy div "Para imprimir o relatório de um caixa que foi fechado, siga os passos abaixo: A…"
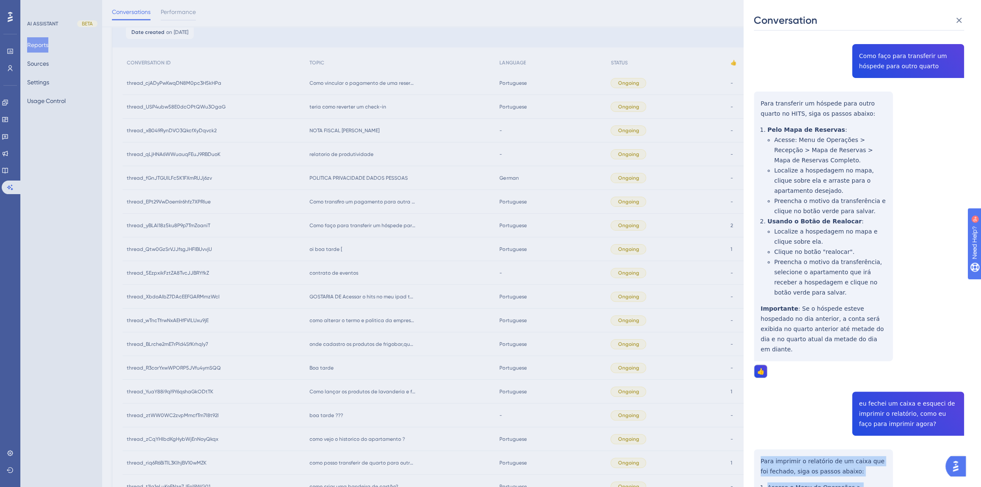
scroll to position [0, 0]
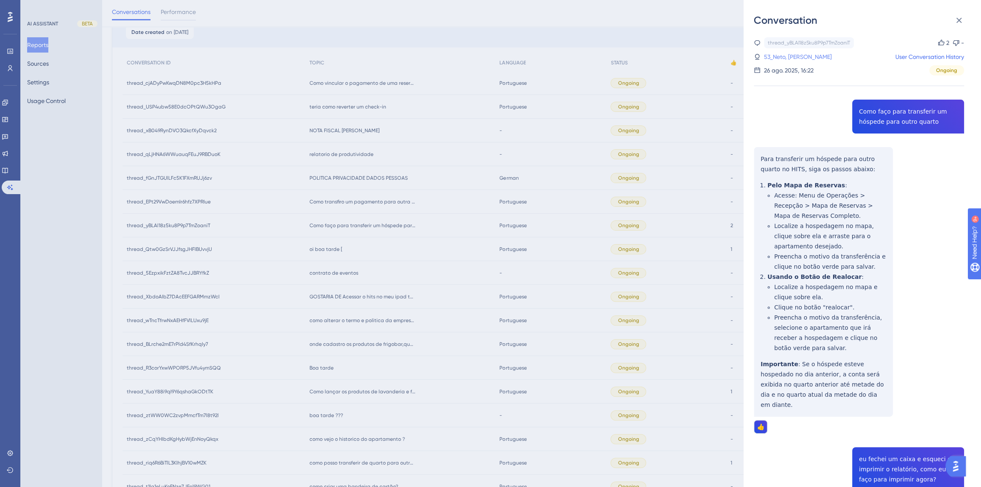
click at [790, 59] on link "53_Neto, [PERSON_NAME]" at bounding box center [798, 57] width 68 height 10
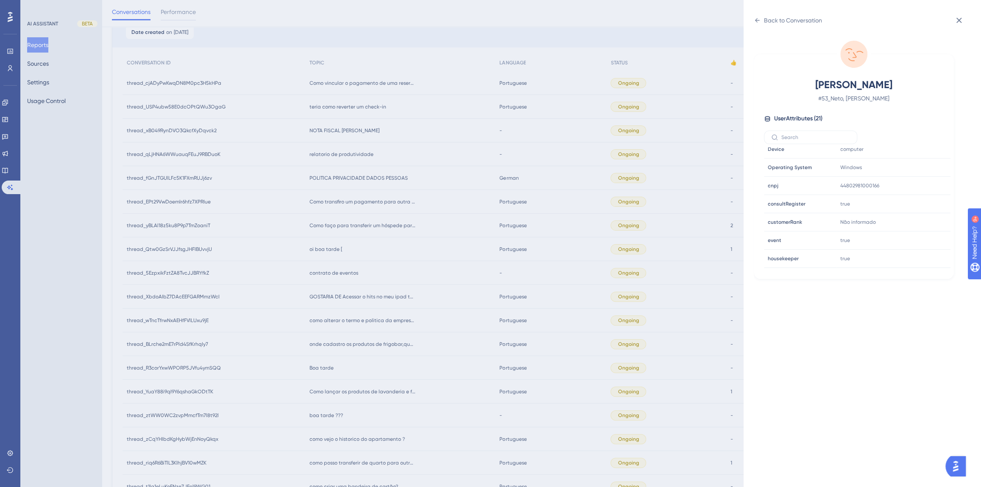
scroll to position [257, 0]
click at [420, 281] on div "Back to Conversation Neto, [PERSON_NAME] # 53_Neto, [PERSON_NAME] User Attribut…" at bounding box center [490, 243] width 981 height 487
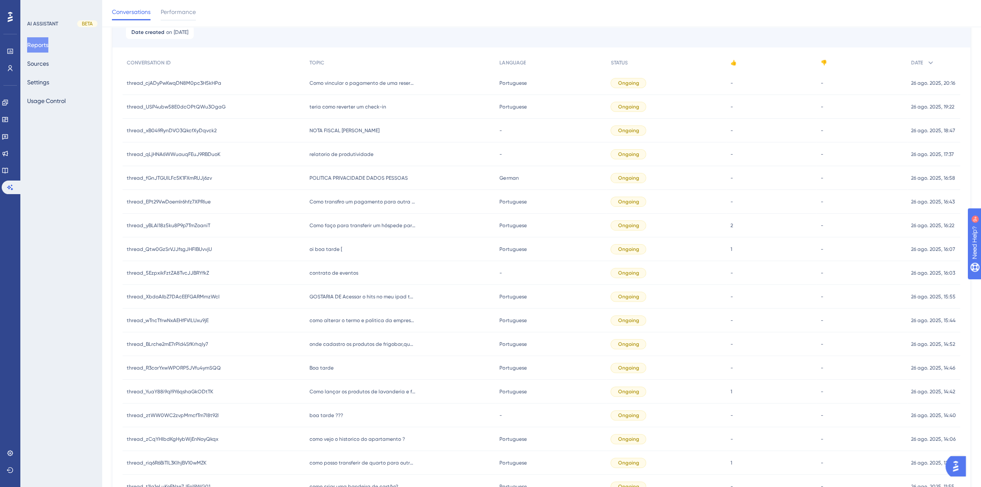
click at [331, 258] on div "oi boa tarde [ oi boa tarde [" at bounding box center [400, 249] width 190 height 24
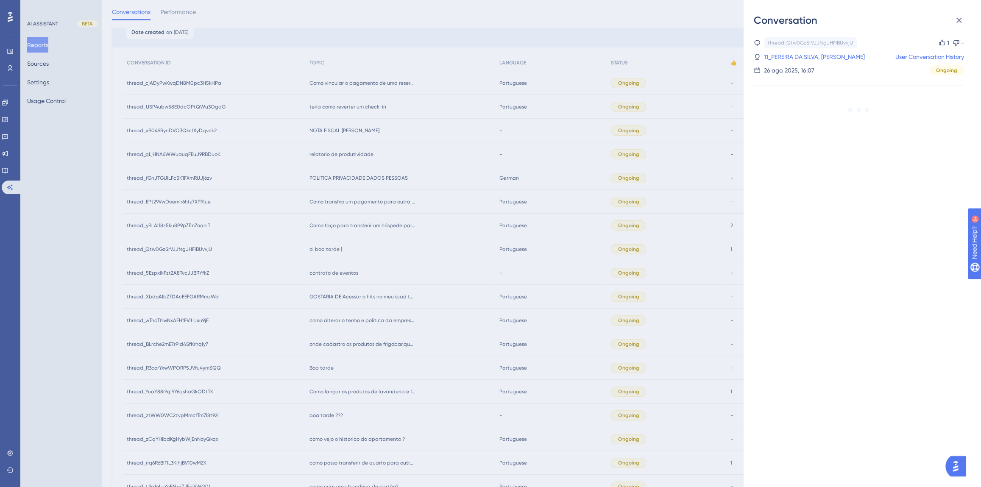
click at [327, 254] on div "Conversation thread_Qtw0GzSrVJJfsgJHFIBUvvjU Copy 1 - 11_PEREIRA DA SILVA, TARC…" at bounding box center [490, 243] width 981 height 487
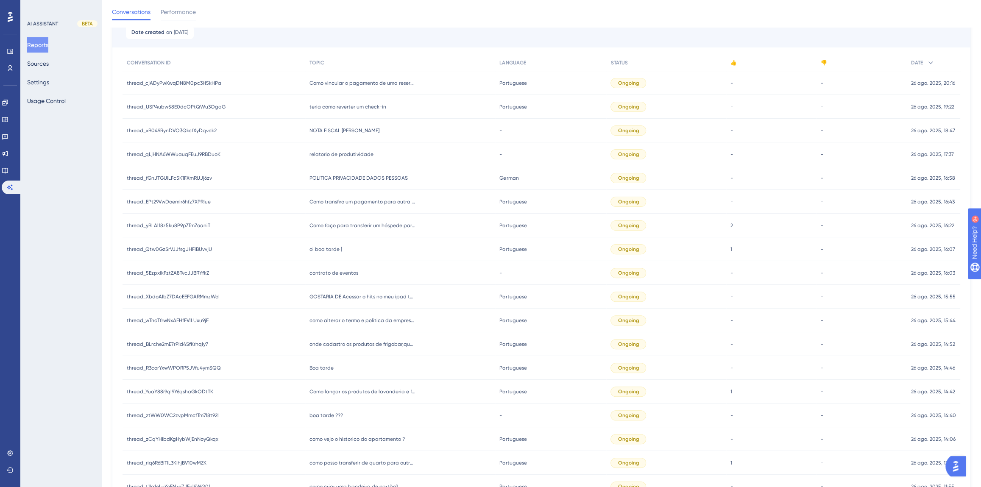
click at [332, 247] on span "oi boa tarde [" at bounding box center [325, 249] width 33 height 7
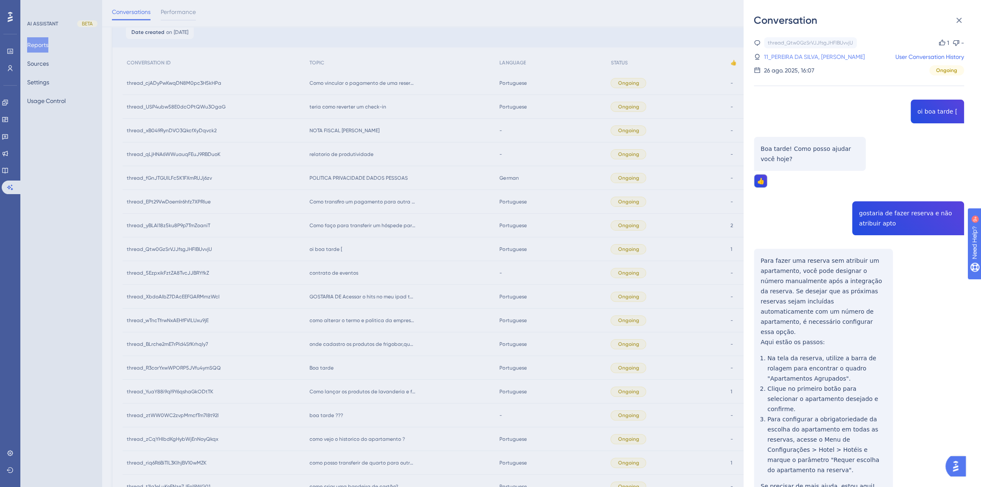
click at [792, 56] on link "11_PEREIRA DA SILVA, [PERSON_NAME]" at bounding box center [814, 57] width 101 height 10
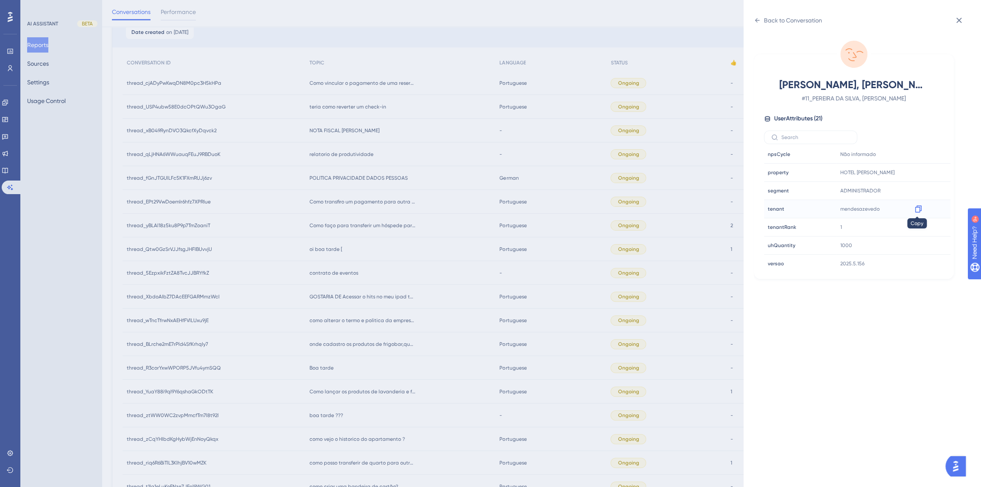
click at [914, 205] on icon at bounding box center [918, 209] width 8 height 8
click at [380, 227] on div "Back to Conversation [PERSON_NAME], TARCISIO # 11_PEREIRA DA SILVA, TARCISIO Us…" at bounding box center [490, 243] width 981 height 487
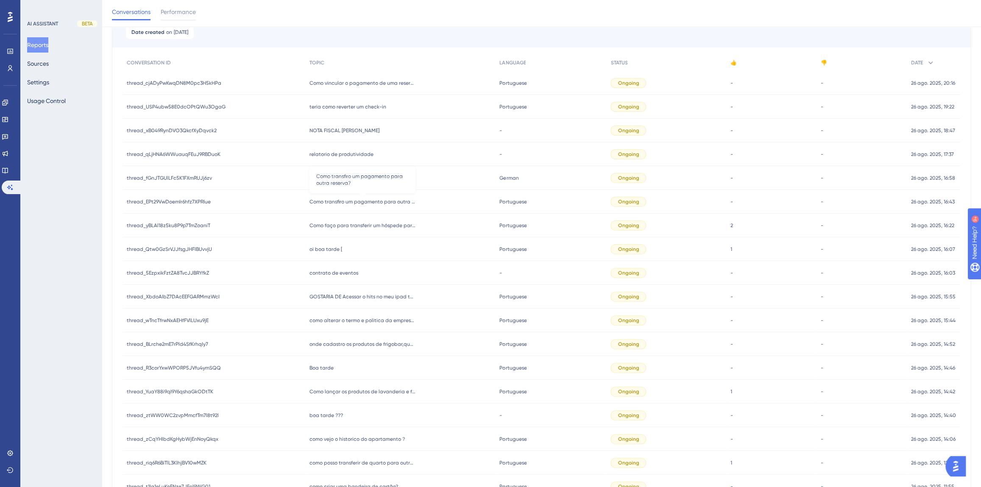
click at [356, 201] on span "Como transfiro um pagamento para outra reserva?" at bounding box center [362, 201] width 106 height 7
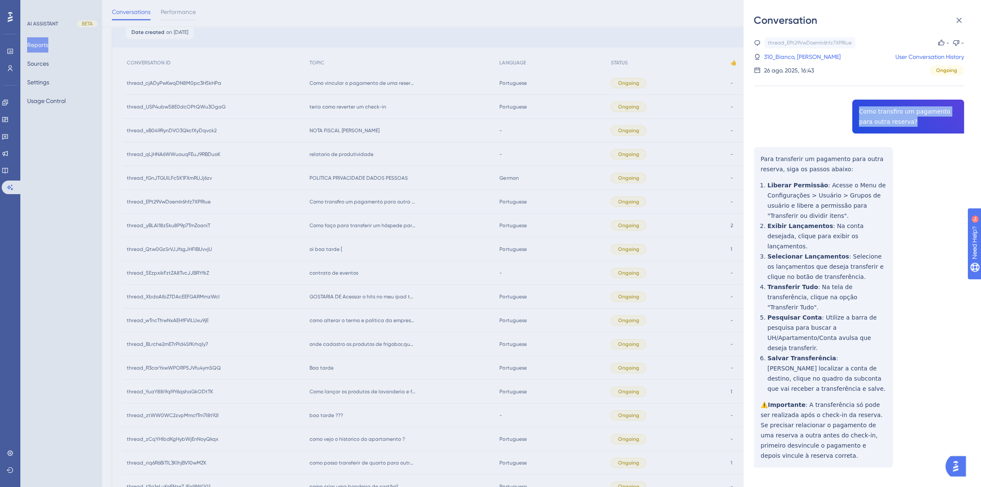
drag, startPoint x: 897, startPoint y: 123, endPoint x: 857, endPoint y: 110, distance: 42.4
click at [857, 110] on div "thread_EPt29VwDoemIr6hfz7XPRIue Copy - - 310_Bianco, Hugo User Conversation His…" at bounding box center [859, 274] width 210 height 474
copy span "Como transfiro um pagamento para outra reserva?"
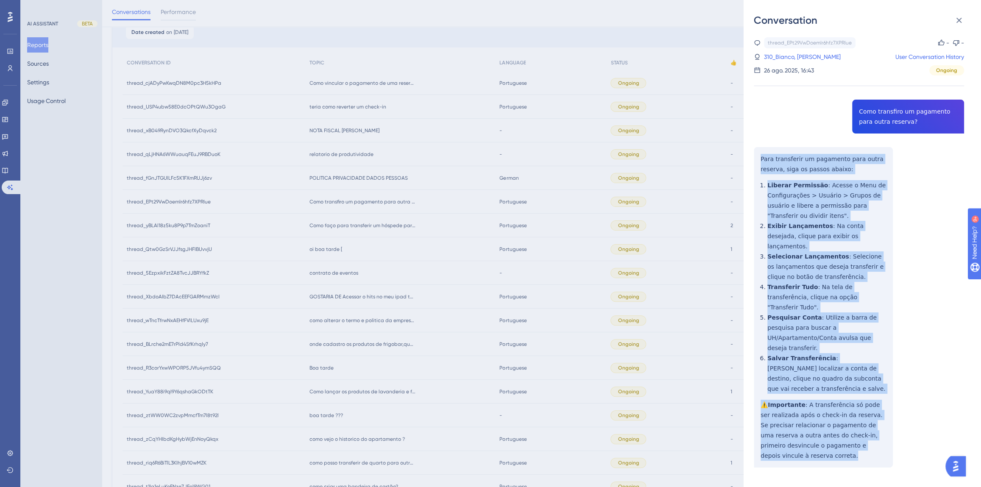
drag, startPoint x: 825, startPoint y: 415, endPoint x: 758, endPoint y: 159, distance: 264.1
click at [758, 159] on div "thread_EPt29VwDoemIr6hfz7XPRIue Copy - - 310_Bianco, Hugo User Conversation His…" at bounding box center [859, 274] width 210 height 474
copy div "Para transferir um pagamento para outra reserva, siga os passos abaixo: Liberar…"
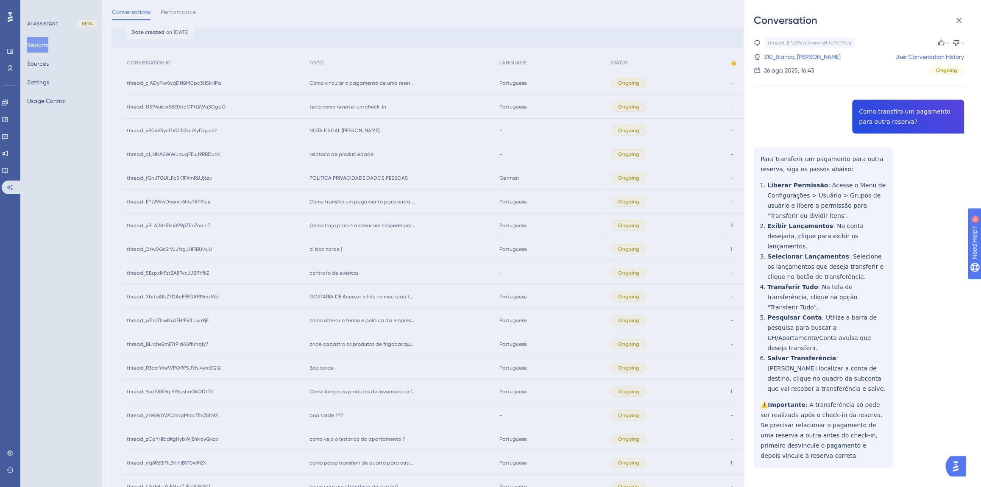
click at [410, 210] on div "Conversation thread_EPt29VwDoemIr6hfz7XPRIue Copy - - 310_Bianco, Hugo User Con…" at bounding box center [490, 243] width 981 height 487
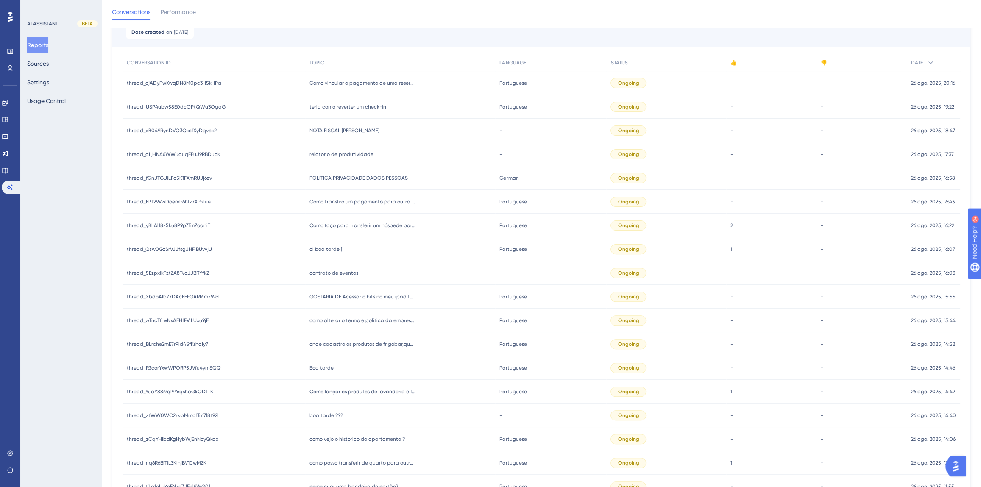
click at [331, 173] on div "POLITICA PRIVACIDADE DADOS PESSOAS POLITICA PRIVACIDADE DADOS PESSOAS" at bounding box center [400, 178] width 190 height 24
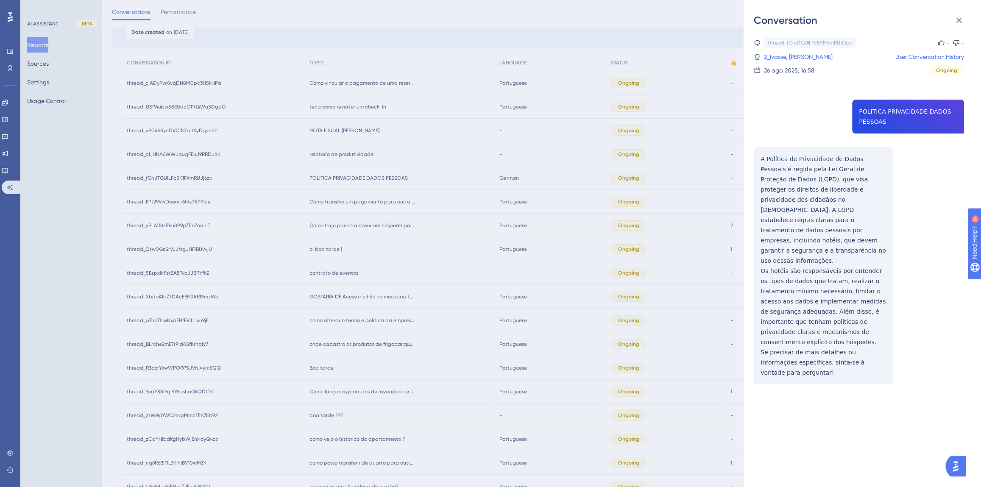
click at [873, 114] on div "thread_fGnJTGUlLFc5K1FXmRUJj6zv Copy - - 2_Ivasse, [PERSON_NAME] User Conversat…" at bounding box center [859, 232] width 210 height 390
click at [873, 113] on div "thread_fGnJTGUlLFc5K1FXmRUJj6zv Copy - - 2_Ivasse, [PERSON_NAME] User Conversat…" at bounding box center [859, 232] width 210 height 390
copy span "POLITICA PRIVACIDADE DADOS PESSOAS"
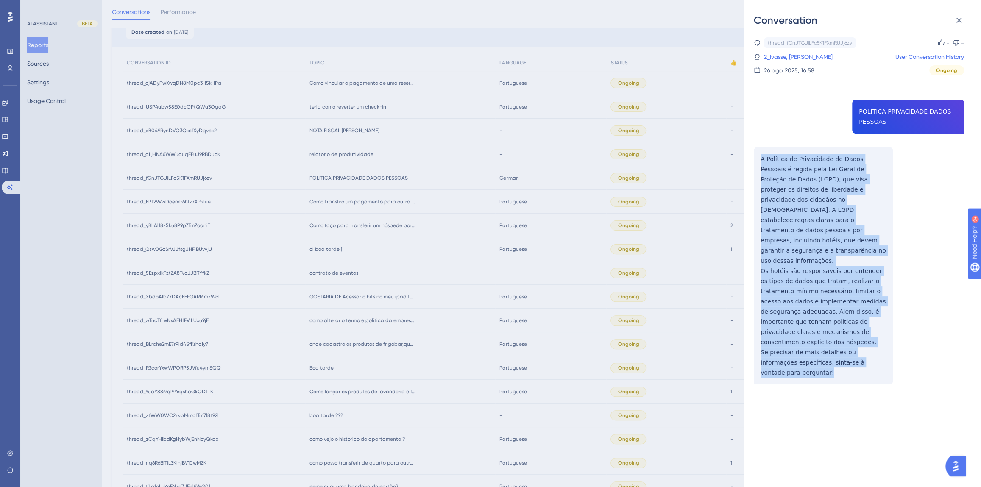
drag, startPoint x: 884, startPoint y: 341, endPoint x: 758, endPoint y: 160, distance: 220.3
click at [758, 160] on div "thread_fGnJTGUlLFc5K1FXmRUJj6zv Copy - - 2_Ivasse, [PERSON_NAME] User Conversat…" at bounding box center [859, 232] width 210 height 390
copy div "A Política de Privacidade de Dados Pessoais é regida pela Lei Geral de Proteção…"
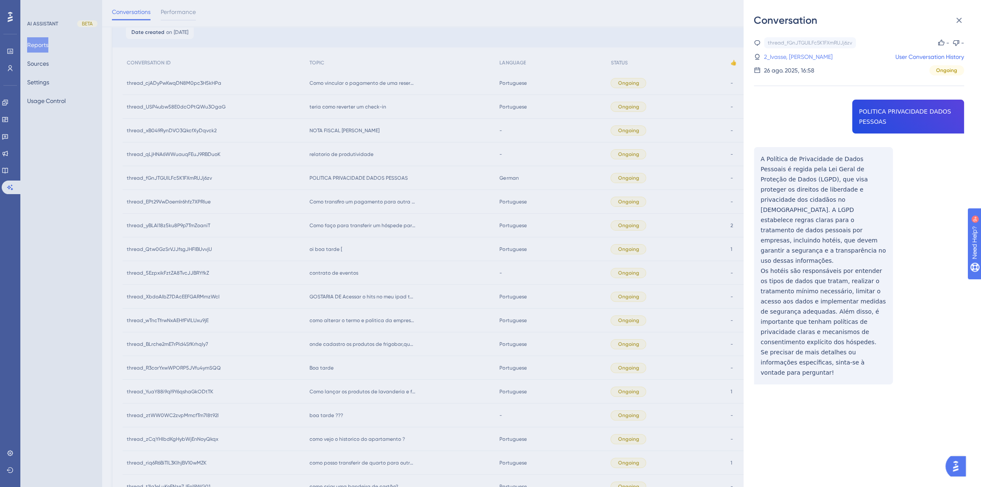
click at [807, 55] on link "2_Ivasse, [PERSON_NAME]" at bounding box center [798, 57] width 69 height 10
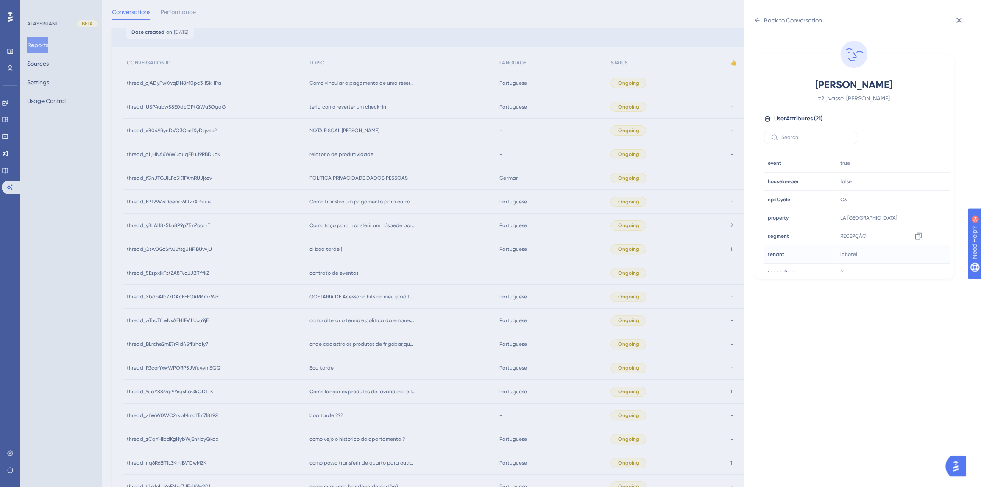
scroll to position [231, 0]
click at [914, 236] on icon at bounding box center [918, 235] width 8 height 8
click at [317, 218] on div "Back to Conversation Ivasse, [PERSON_NAME] # 2_Ivasse, [PERSON_NAME] User Attri…" at bounding box center [490, 243] width 981 height 487
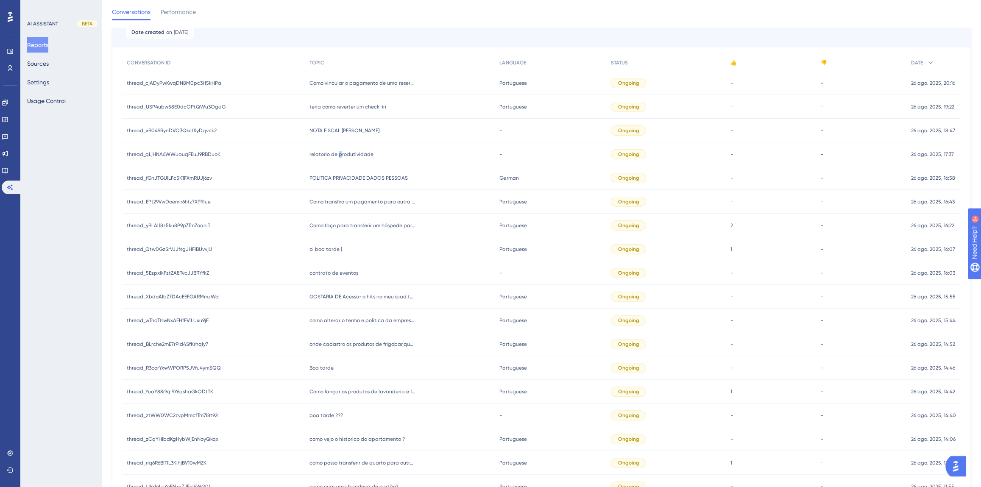
click at [337, 154] on span "relatorio de produtividade" at bounding box center [341, 154] width 64 height 7
click at [347, 150] on div "relatorio de produtividade relatorio de produtividade" at bounding box center [400, 154] width 190 height 24
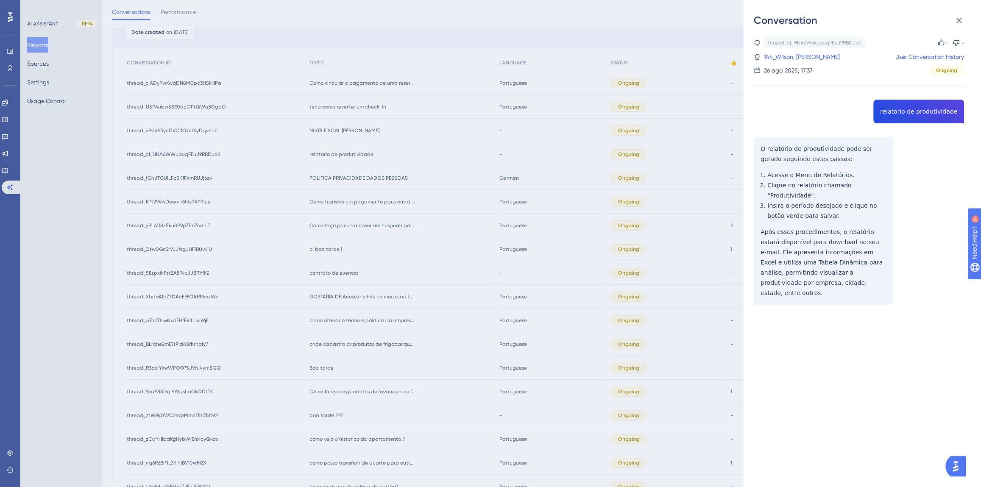
click at [900, 110] on div "thread_qLjHNA6WWuauqFEuJ9RBDuoK Copy - - 144_Wilson, [PERSON_NAME] User Convers…" at bounding box center [859, 192] width 210 height 311
copy span "relatorio de produtividade"
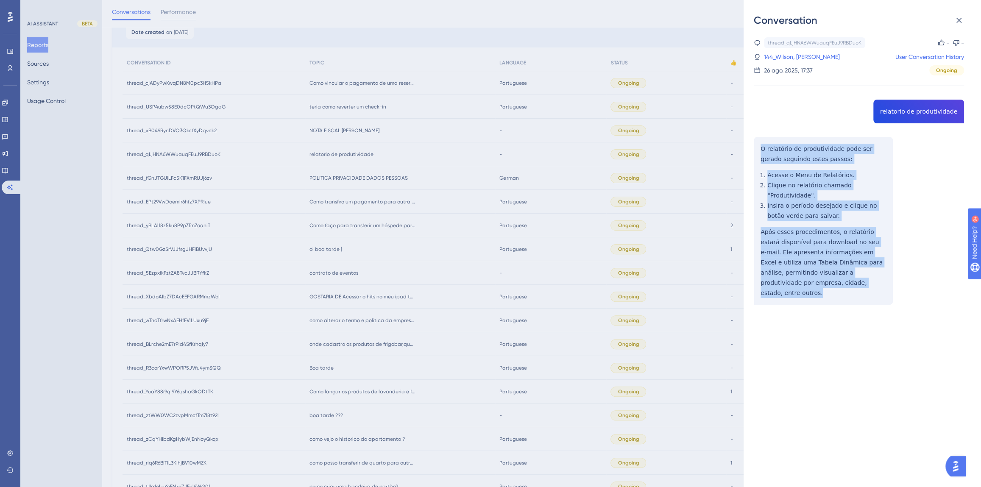
drag, startPoint x: 837, startPoint y: 275, endPoint x: 753, endPoint y: 152, distance: 149.2
click at [753, 152] on div "Conversation thread_qLjHNA6WWuauqFEuJ9RBDuoK Copy - - 144_Wilson, [PERSON_NAME]…" at bounding box center [862, 243] width 237 height 487
copy div "O relatório de produtividade pode ser gerado seguindo estes passos: Acesse o Me…"
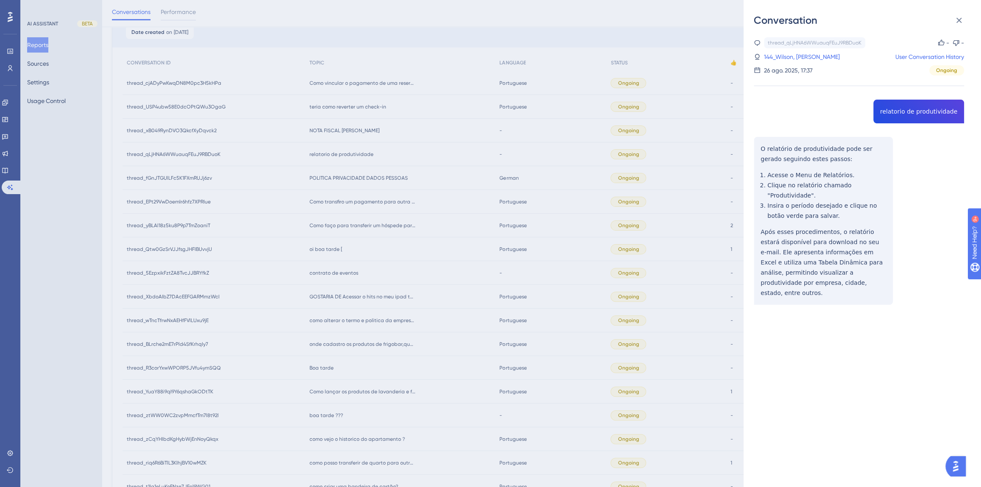
click at [578, 252] on div "Conversation thread_qLjHNA6WWuauqFEuJ9RBDuoK Copy - - 144_Wilson, [PERSON_NAME]…" at bounding box center [490, 243] width 981 height 487
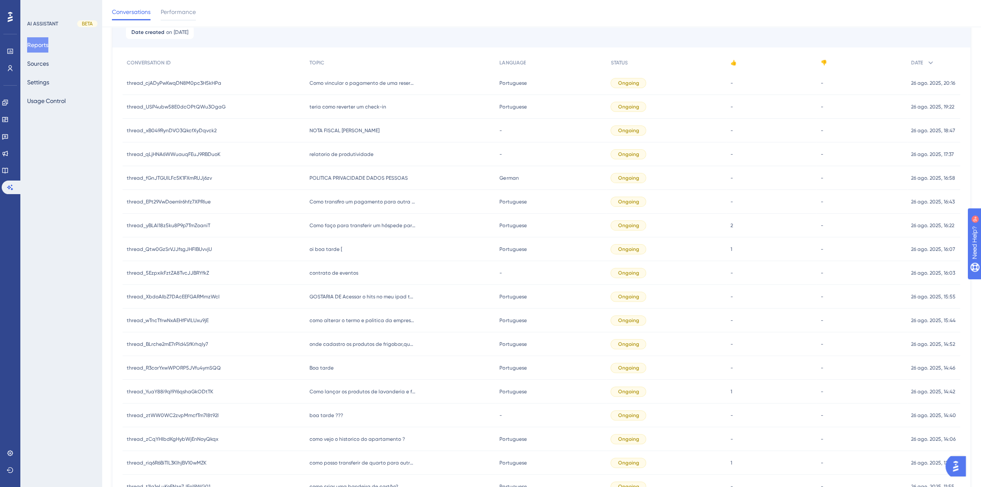
click at [335, 131] on span "NOTA FISCAL [PERSON_NAME]" at bounding box center [344, 130] width 70 height 7
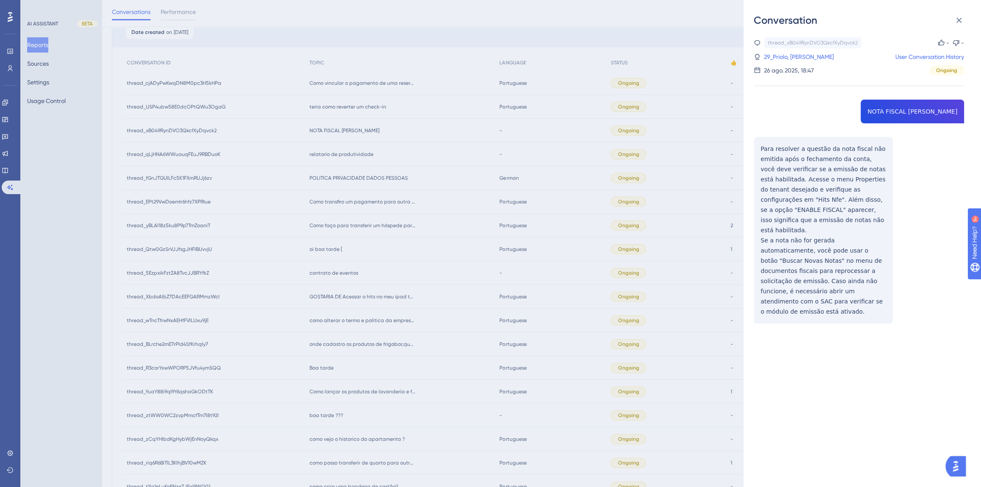
click at [895, 112] on div "thread_xB049RynDVO3QkcfXyDqvck2 Copy - - 29_Priolo, [PERSON_NAME] User Conversa…" at bounding box center [859, 201] width 210 height 329
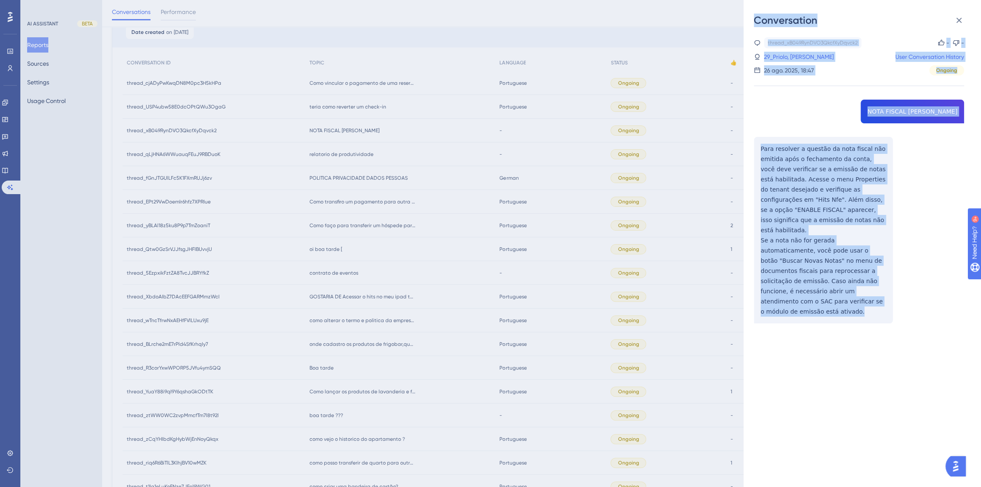
drag, startPoint x: 830, startPoint y: 285, endPoint x: 743, endPoint y: 147, distance: 163.7
click at [743, 147] on div "Conversation thread_xB049RynDVO3QkcfXyDqvck2 Copy - - 29_Priolo, [PERSON_NAME] …" at bounding box center [490, 243] width 981 height 487
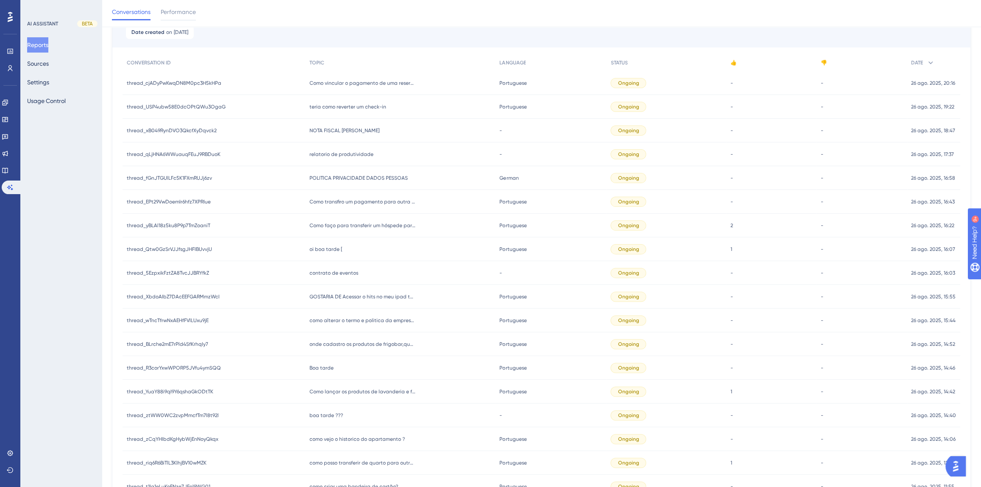
click at [349, 124] on div "NOTA FISCAL NAO EMITIDA NOTA FISCAL [PERSON_NAME]" at bounding box center [400, 131] width 190 height 24
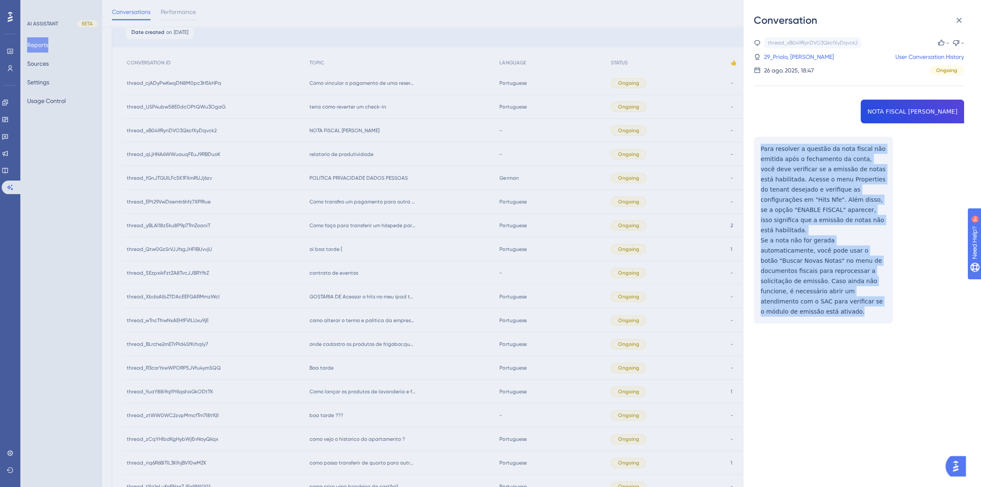
drag, startPoint x: 853, startPoint y: 293, endPoint x: 757, endPoint y: 149, distance: 173.0
click at [757, 149] on div "thread_xB049RynDVO3QkcfXyDqvck2 Copy - - 29_Priolo, [PERSON_NAME] User Conversa…" at bounding box center [859, 201] width 210 height 329
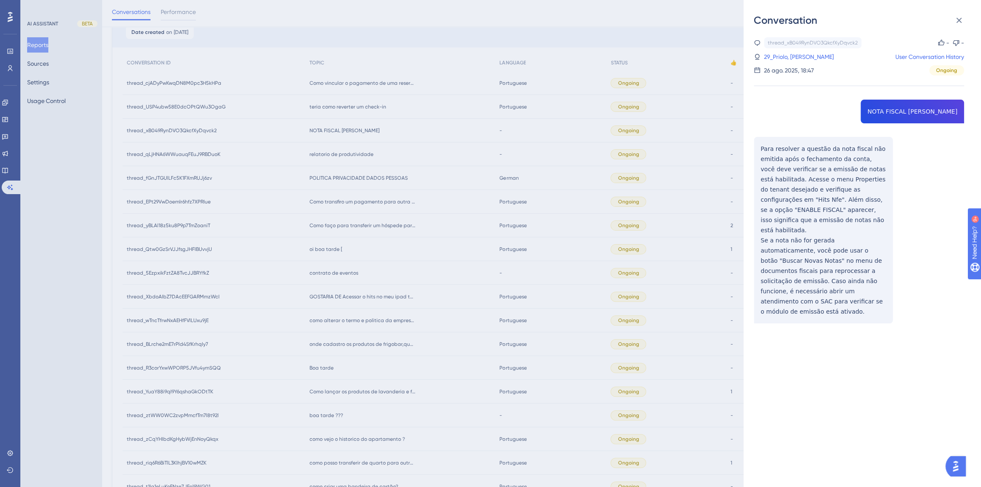
click at [382, 151] on div "Conversation thread_xB049RynDVO3QkcfXyDqvck2 Copy - - 29_Priolo, [PERSON_NAME] …" at bounding box center [490, 243] width 981 height 487
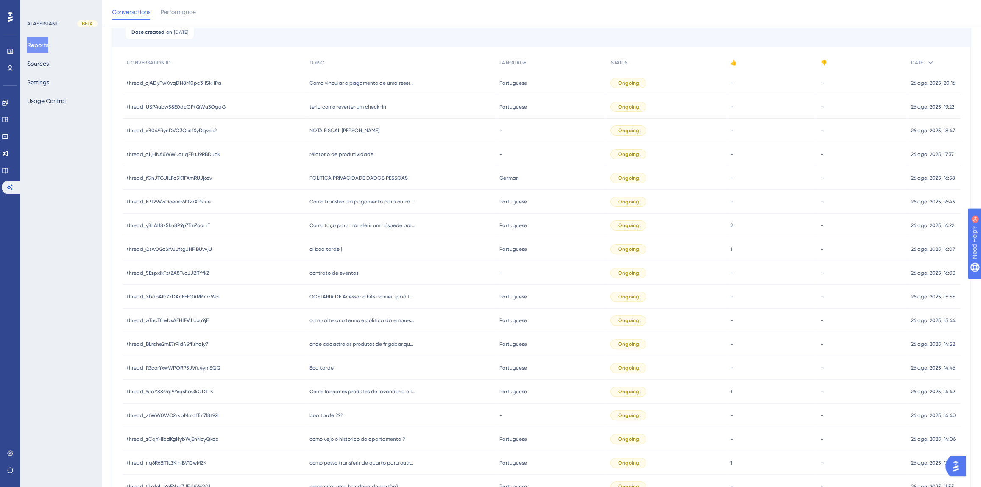
click at [368, 110] on div "teria como reverter um check-in teria como reverter um check-in" at bounding box center [400, 107] width 190 height 24
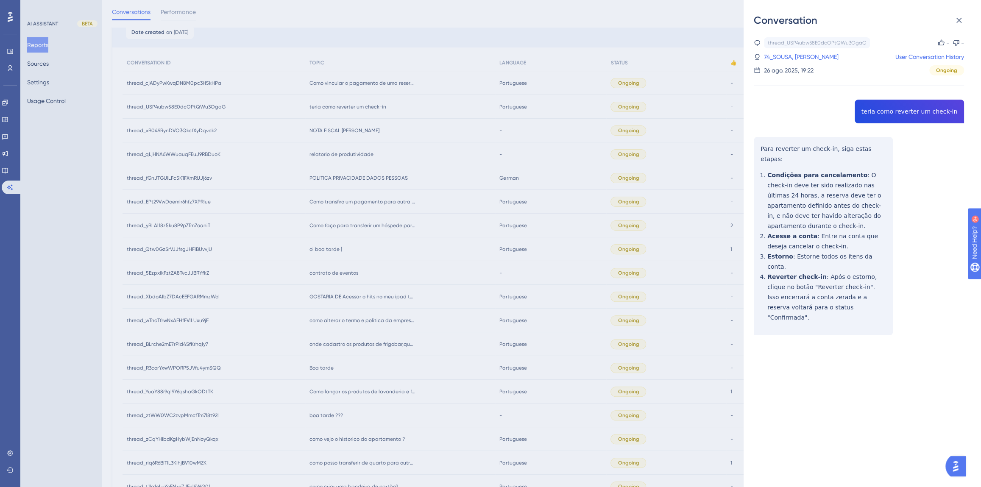
click at [890, 111] on div "thread_USP4ubw58E0dcOPtQWu3OgaG Copy - - 74_SOUSA, JOELSON User Conversation Hi…" at bounding box center [859, 207] width 210 height 341
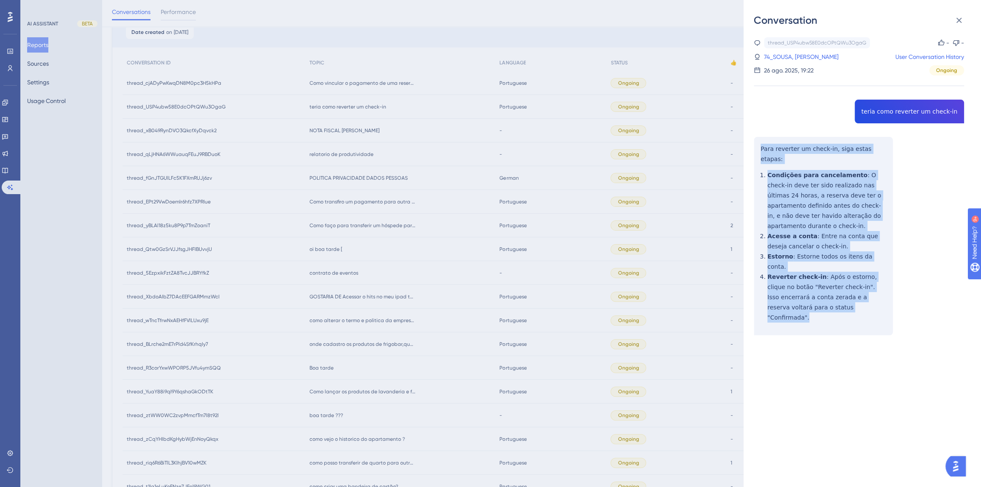
drag, startPoint x: 809, startPoint y: 287, endPoint x: 760, endPoint y: 148, distance: 147.1
click at [760, 148] on div "thread_USP4ubw58E0dcOPtQWu3OgaG Copy - - 74_SOUSA, JOELSON User Conversation Hi…" at bounding box center [859, 207] width 210 height 341
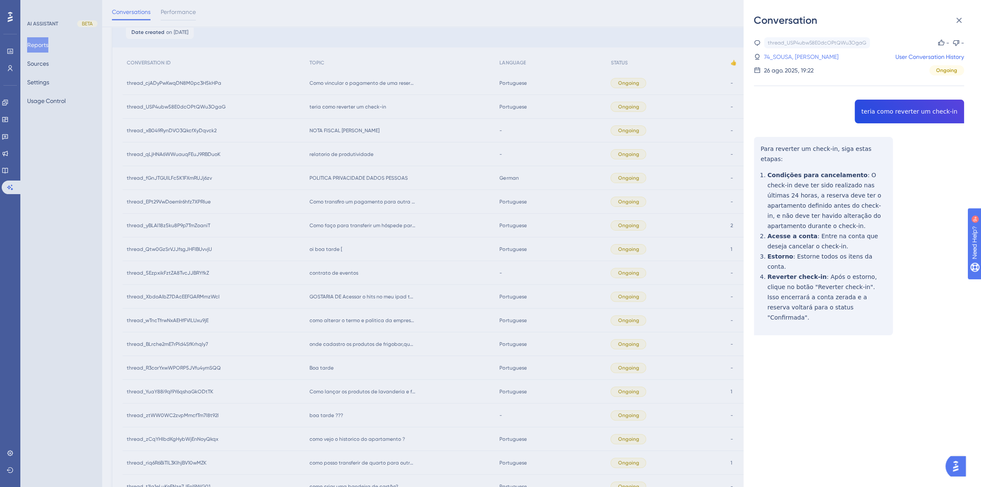
click at [801, 54] on link "74_SOUSA, [PERSON_NAME]" at bounding box center [801, 57] width 75 height 10
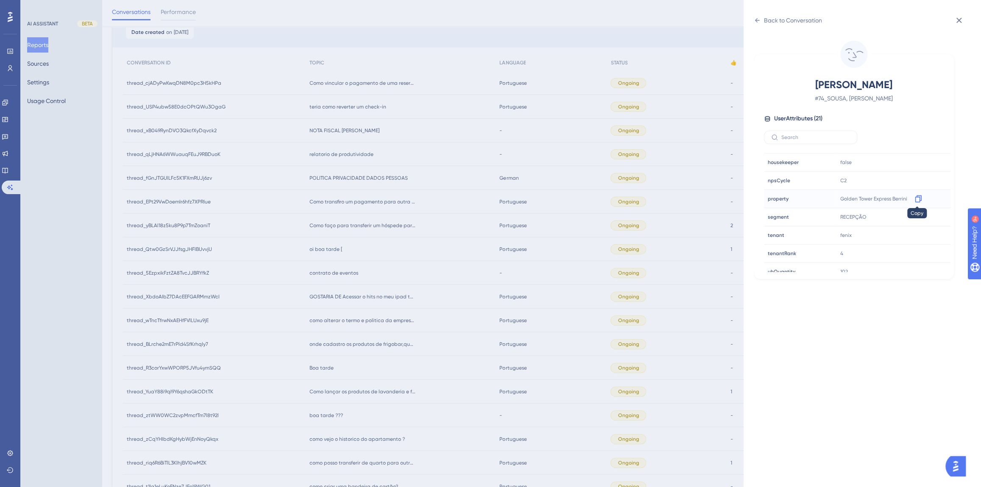
click at [916, 198] on icon at bounding box center [918, 199] width 8 height 8
click at [373, 110] on div "Back to Conversation [PERSON_NAME], [PERSON_NAME] # 74_SOUSA, [PERSON_NAME] Use…" at bounding box center [490, 243] width 981 height 487
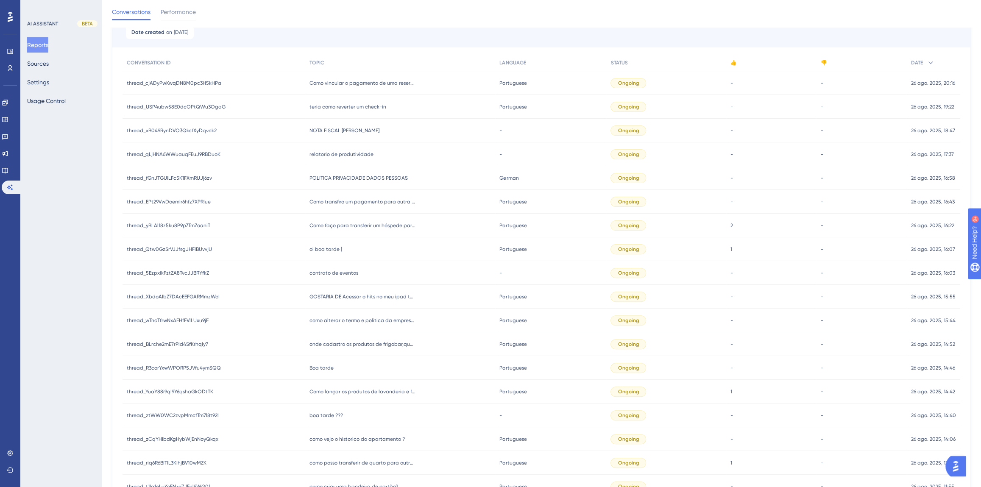
click at [347, 128] on span "NOTA FISCAL [PERSON_NAME]" at bounding box center [344, 130] width 70 height 7
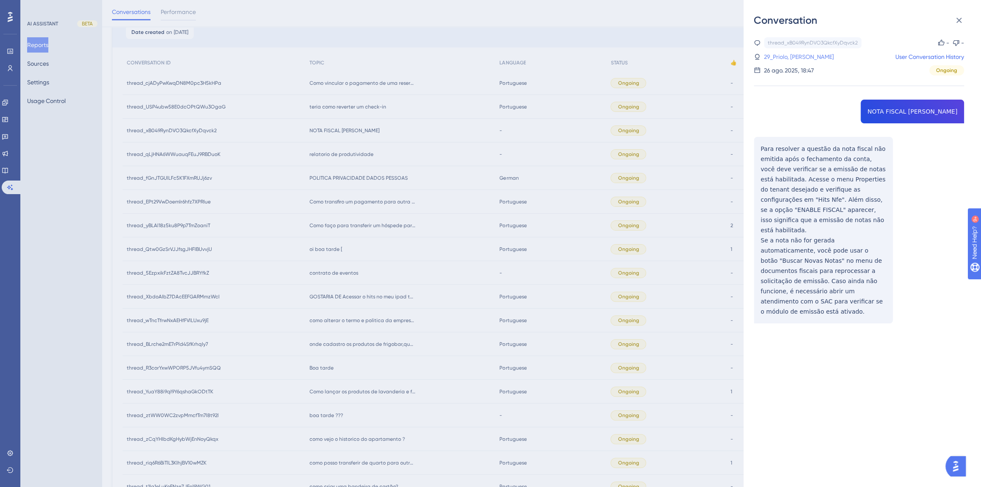
click at [796, 58] on link "29_Priolo, [PERSON_NAME]" at bounding box center [799, 57] width 70 height 10
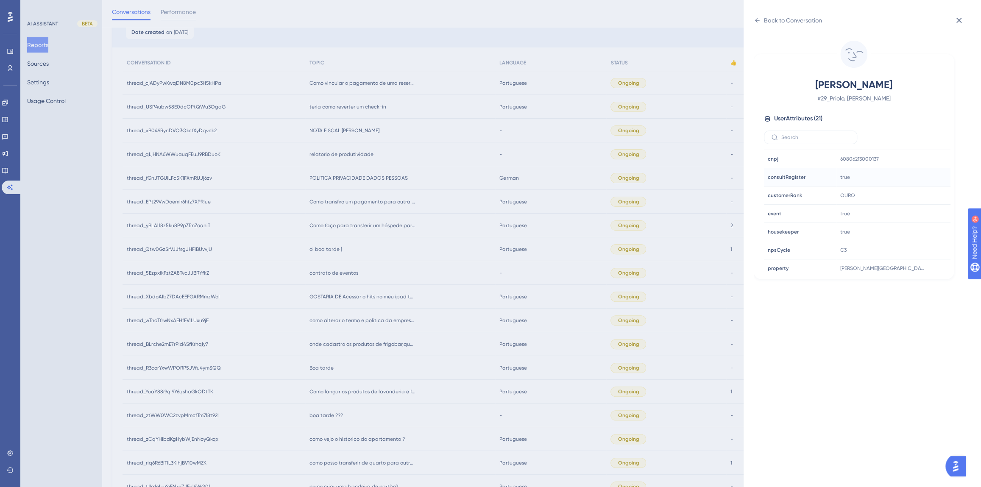
scroll to position [257, 0]
click at [916, 170] on icon at bounding box center [918, 172] width 8 height 8
click at [431, 144] on div "Back to Conversation Priolo, [PERSON_NAME] # 29_Priolo, [PERSON_NAME] User Attr…" at bounding box center [490, 243] width 981 height 487
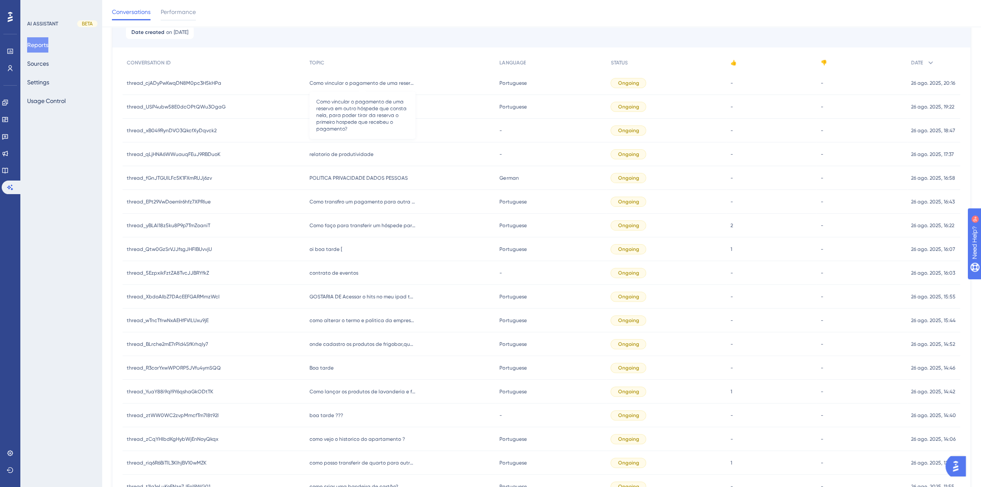
click at [380, 81] on span "Como vincular o pagamento de uma reserva em outro hóspede que consta nela, para…" at bounding box center [362, 83] width 106 height 7
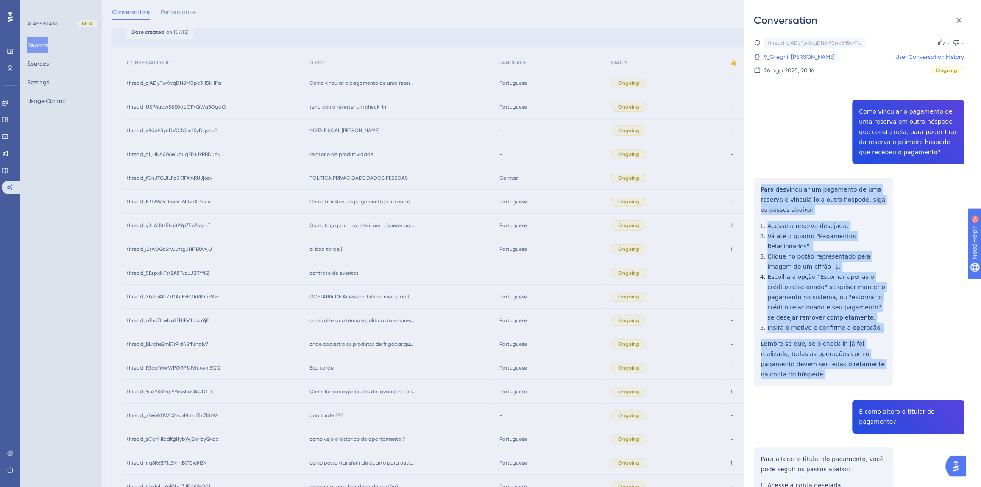
drag, startPoint x: 879, startPoint y: 356, endPoint x: 760, endPoint y: 190, distance: 203.8
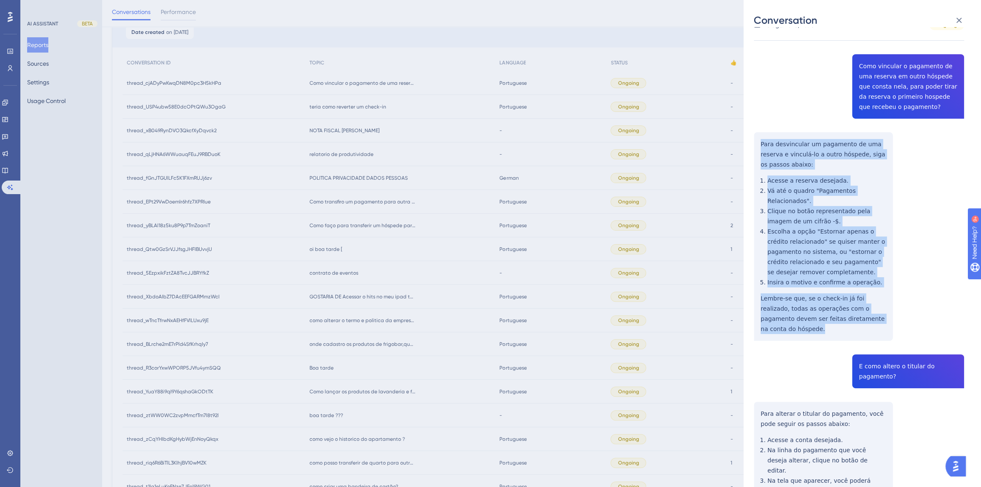
scroll to position [115, 0]
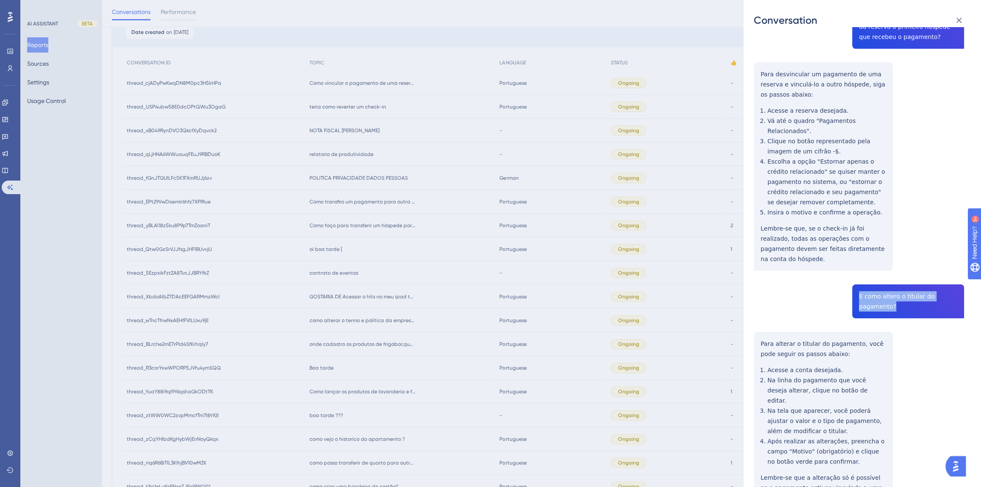
drag, startPoint x: 897, startPoint y: 285, endPoint x: 853, endPoint y: 273, distance: 45.9
click at [853, 273] on div "thread_cjADyPwKwqDN8M0pc3H5kHPa Copy - - 9_Greghi, [PERSON_NAME] User Conversat…" at bounding box center [859, 435] width 210 height 1026
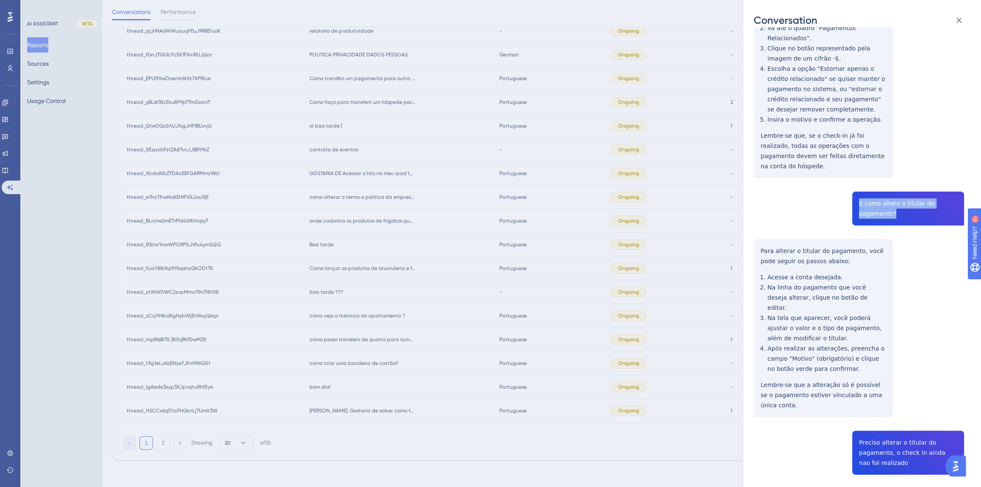
scroll to position [270, 0]
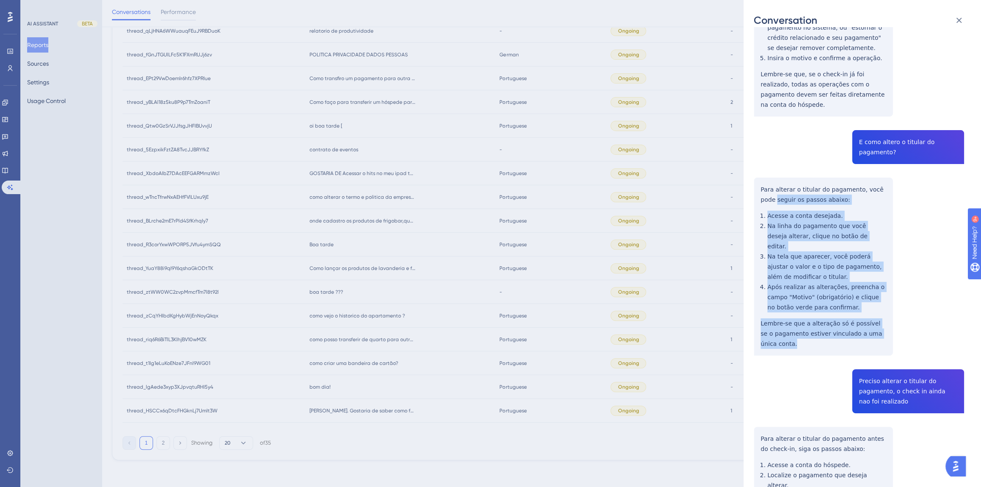
drag, startPoint x: 794, startPoint y: 314, endPoint x: 758, endPoint y: 174, distance: 144.8
click at [758, 174] on div "thread_cjADyPwKwqDN8M0pc3H5kHPa Copy - - 9_Greghi, [PERSON_NAME] User Conversat…" at bounding box center [859, 281] width 210 height 1026
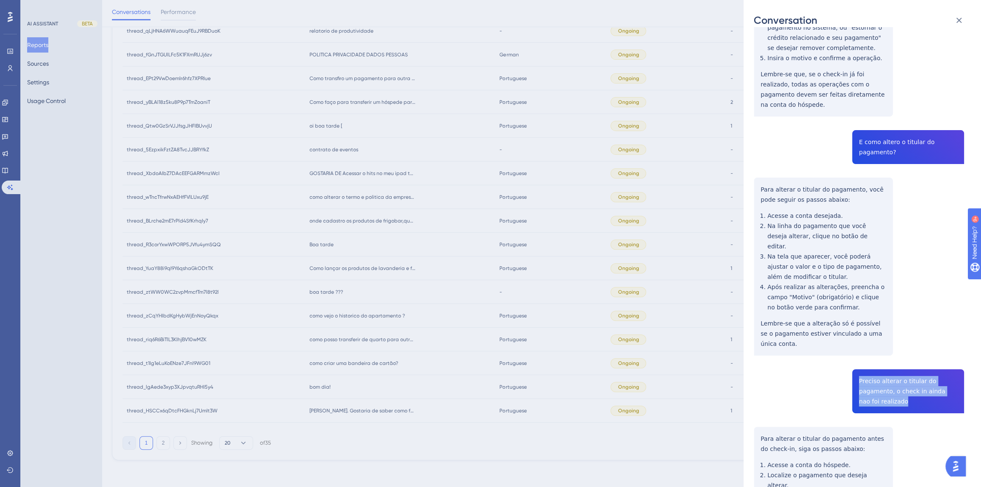
drag, startPoint x: 885, startPoint y: 372, endPoint x: 856, endPoint y: 348, distance: 37.6
click at [856, 348] on div "thread_cjADyPwKwqDN8M0pc3H5kHPa Copy - - 9_Greghi, [PERSON_NAME] User Conversat…" at bounding box center [859, 281] width 210 height 1026
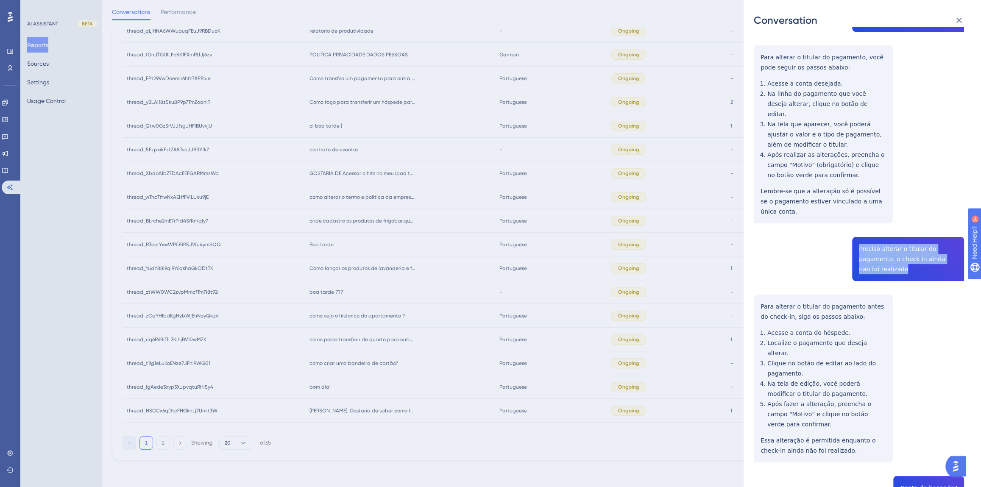
scroll to position [501, 0]
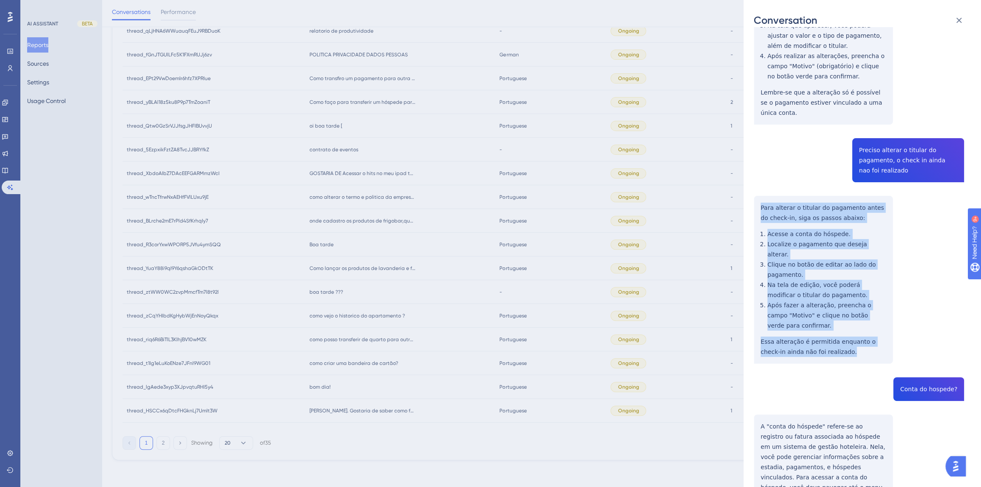
drag, startPoint x: 834, startPoint y: 314, endPoint x: 755, endPoint y: 180, distance: 155.7
click at [755, 180] on div "thread_cjADyPwKwqDN8M0pc3H5kHPa Copy - - 9_Greghi, [PERSON_NAME] User Conversat…" at bounding box center [859, 50] width 210 height 1026
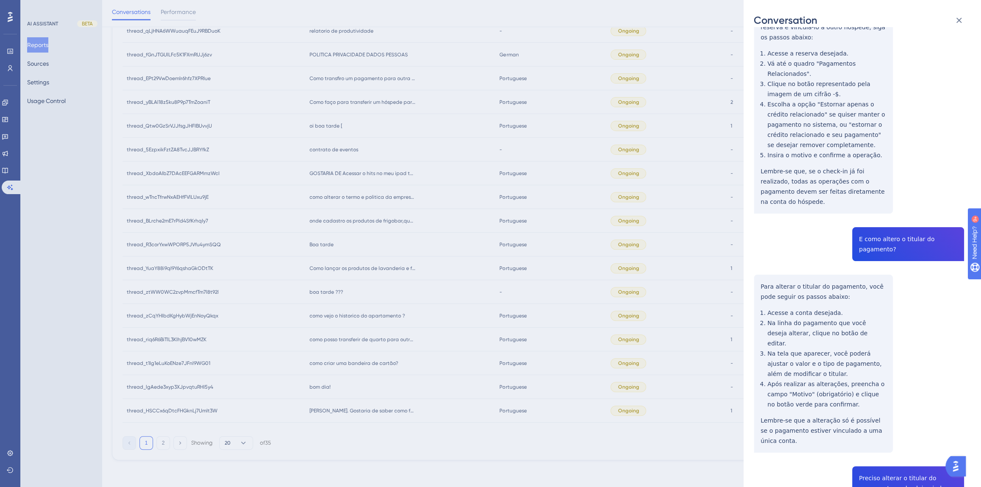
scroll to position [0, 0]
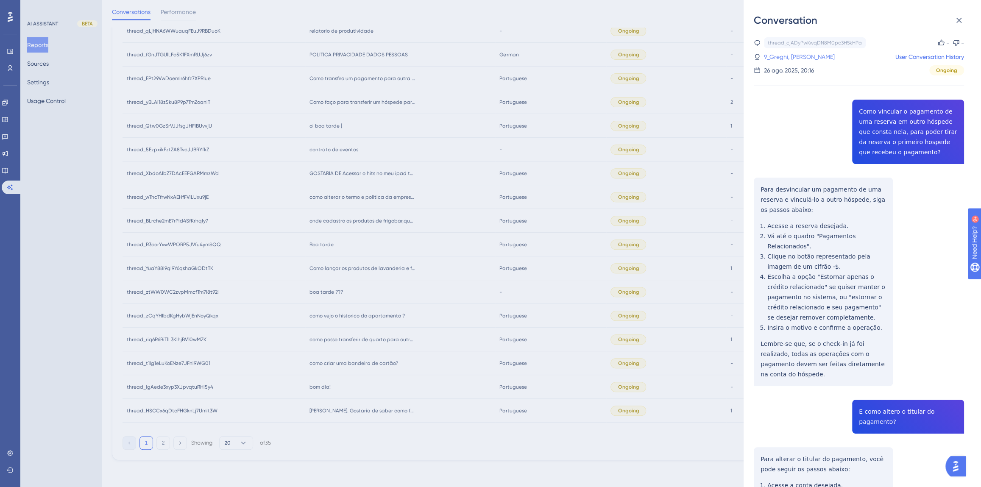
click at [796, 55] on link "9_Greghi, [PERSON_NAME]" at bounding box center [799, 57] width 71 height 10
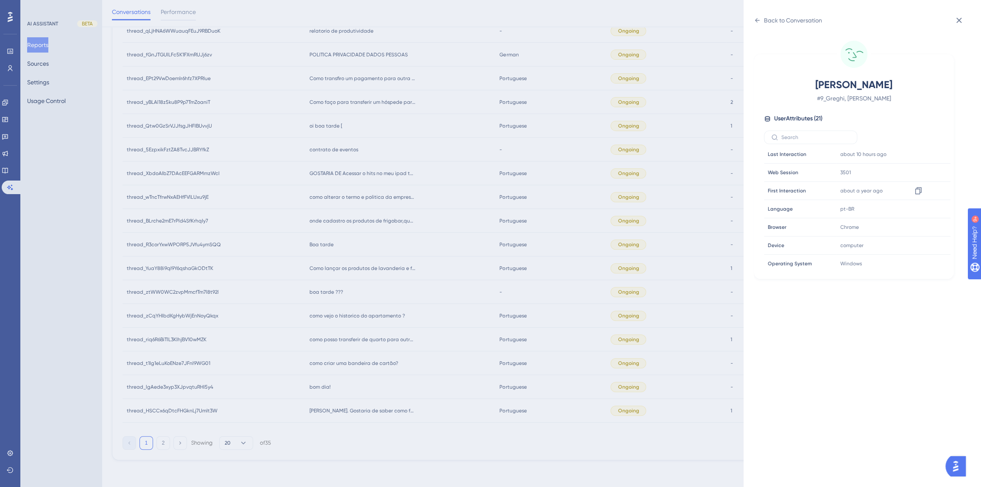
scroll to position [257, 0]
click at [916, 209] on icon at bounding box center [918, 209] width 8 height 8
click at [773, 21] on div "Back to Conversation" at bounding box center [793, 20] width 58 height 10
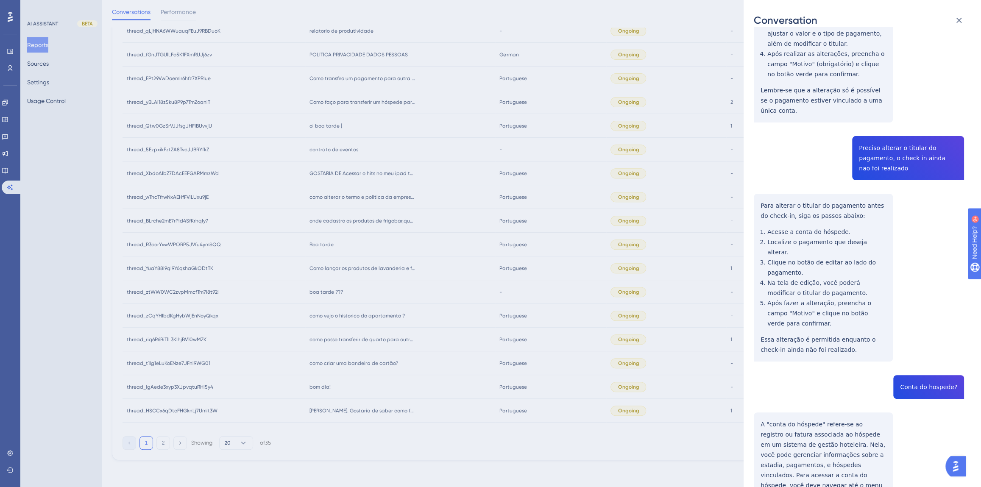
scroll to position [519, 0]
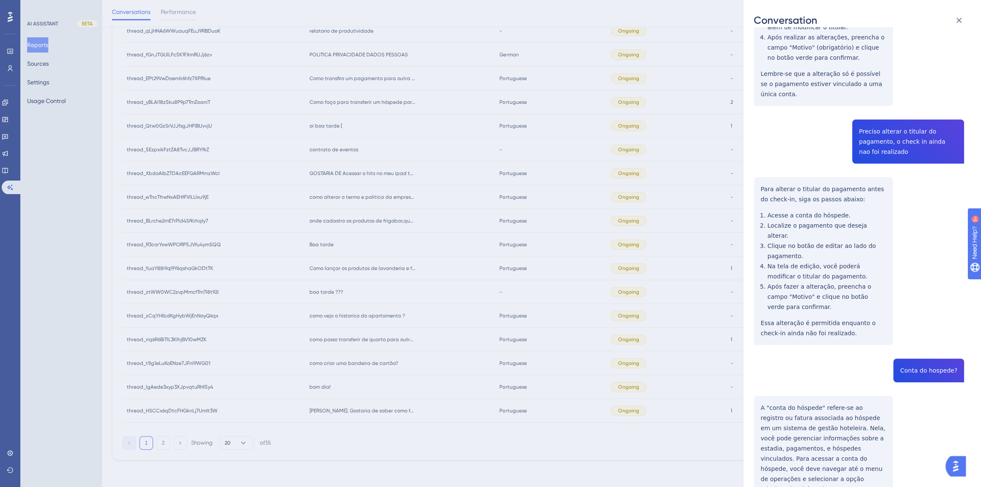
click at [931, 332] on div "thread_cjADyPwKwqDN8M0pc3H5kHPa Copy - - 9_Greghi, [PERSON_NAME] User Conversat…" at bounding box center [859, 31] width 210 height 1026
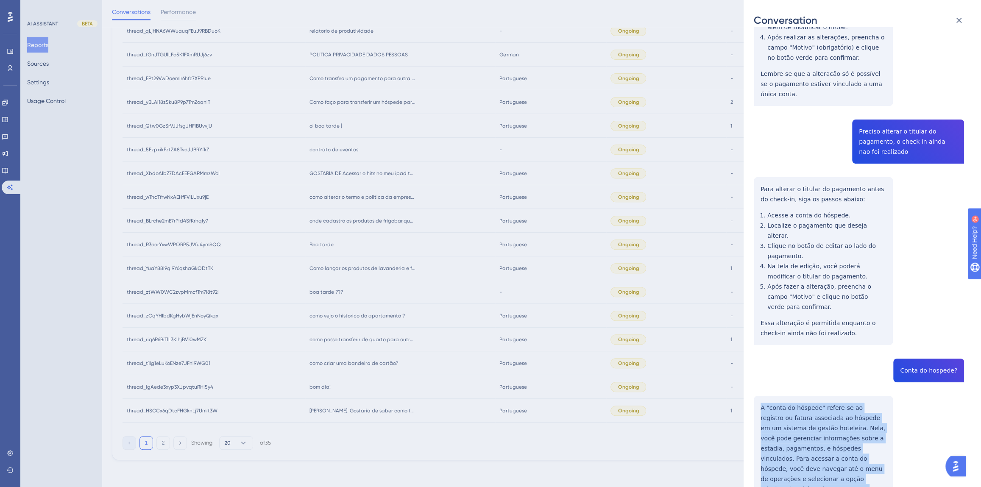
drag, startPoint x: 828, startPoint y: 437, endPoint x: 757, endPoint y: 369, distance: 97.8
click at [757, 369] on div "thread_cjADyPwKwqDN8M0pc3H5kHPa Copy - - 9_Greghi, [PERSON_NAME] User Conversat…" at bounding box center [859, 31] width 210 height 1026
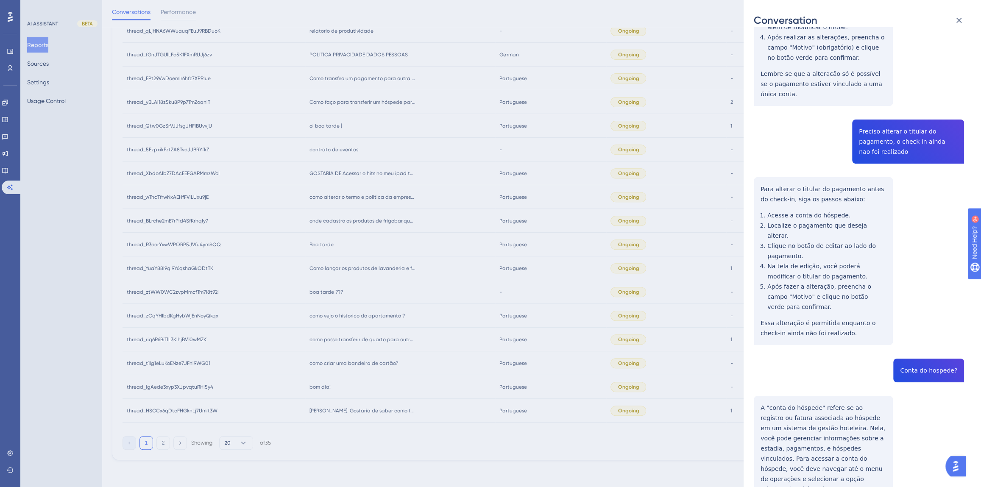
click at [126, 203] on div "Conversation thread_cjADyPwKwqDN8M0pc3H5kHPa Copy - - 9_Greghi, [PERSON_NAME] U…" at bounding box center [490, 243] width 981 height 487
click at [8, 170] on div "Conversation thread_cjADyPwKwqDN8M0pc3H5kHPa Copy - - 9_Greghi, [PERSON_NAME] U…" at bounding box center [490, 243] width 981 height 487
click at [12, 189] on div "Conversation thread_cjADyPwKwqDN8M0pc3H5kHPa Copy - - 9_Greghi, [PERSON_NAME] U…" at bounding box center [490, 243] width 981 height 487
click at [960, 20] on icon at bounding box center [959, 20] width 10 height 10
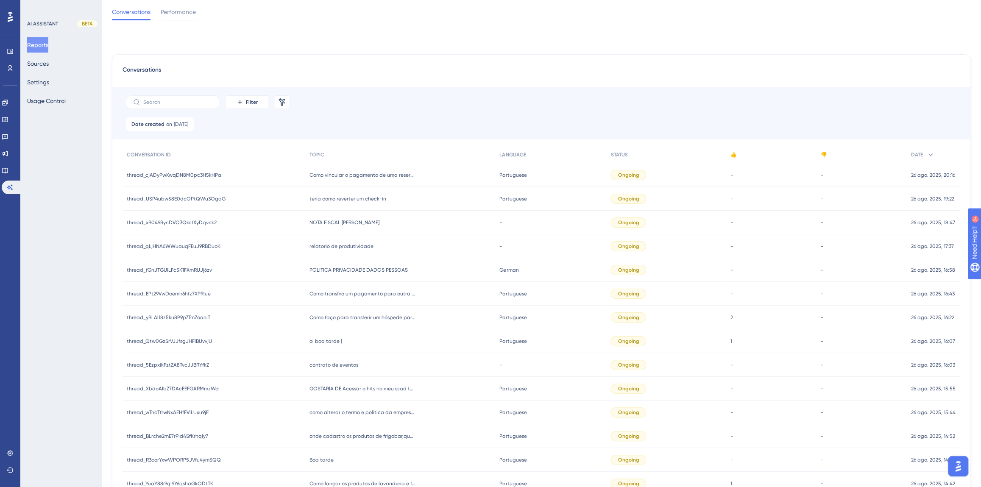
scroll to position [212, 6]
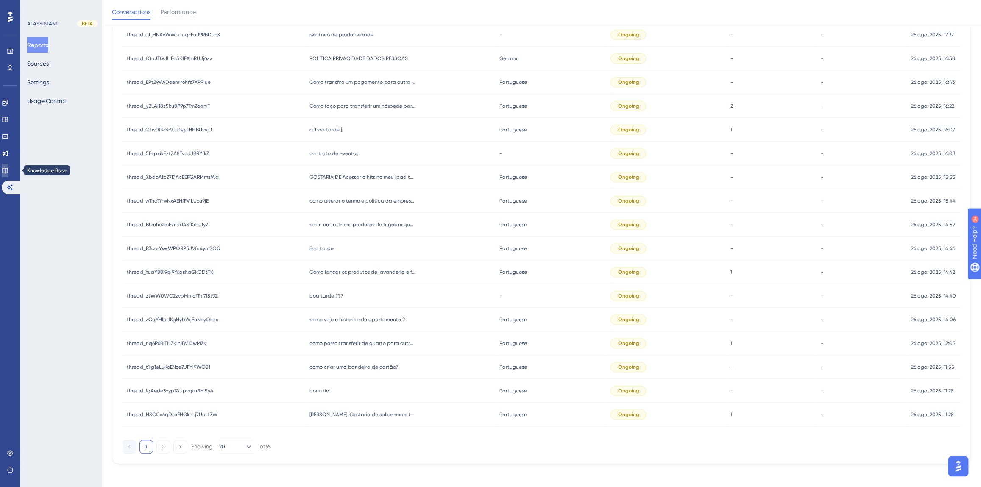
click at [8, 170] on icon at bounding box center [5, 170] width 7 height 7
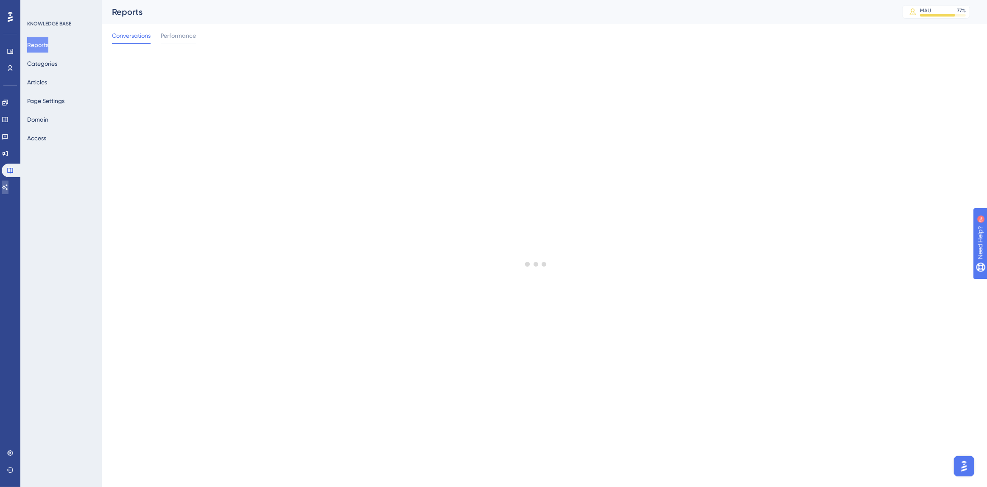
click at [8, 192] on link at bounding box center [5, 188] width 7 height 14
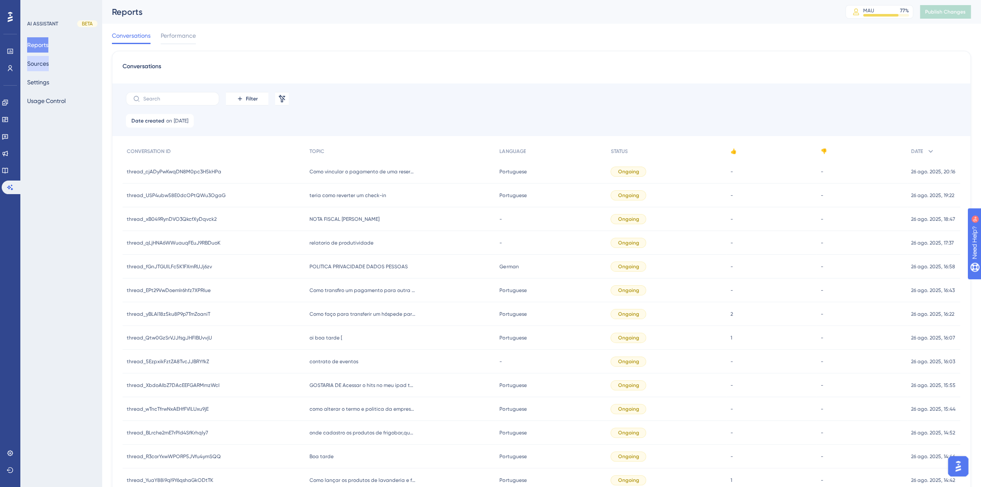
click at [43, 64] on button "Sources" at bounding box center [38, 63] width 22 height 15
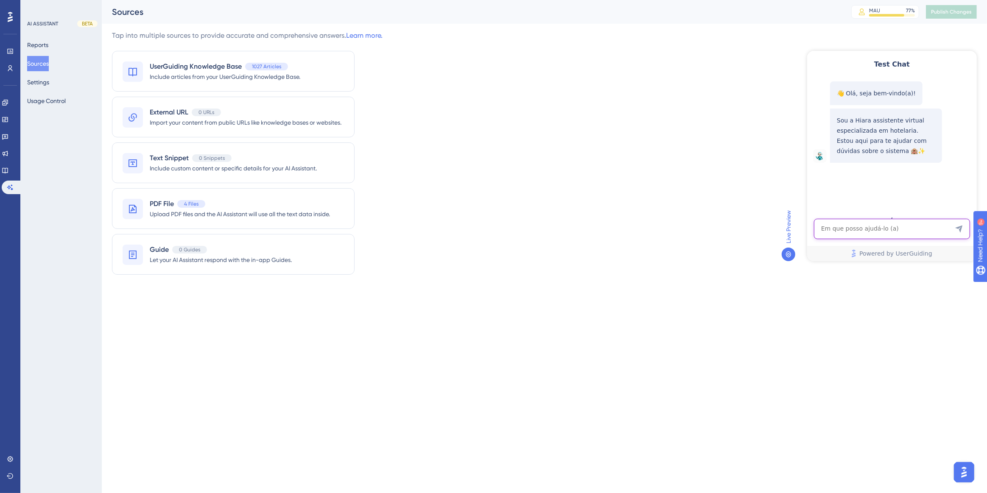
click at [890, 227] on textarea "AI Assistant Text Input" at bounding box center [891, 228] width 156 height 20
paste textarea "Quando abrem requisição no sistema, gostaria que recebesse um alerta via E-mail…"
type textarea "Quando abrem requisição no sistema, gostaria que recebesse um alerta via E-mail…"
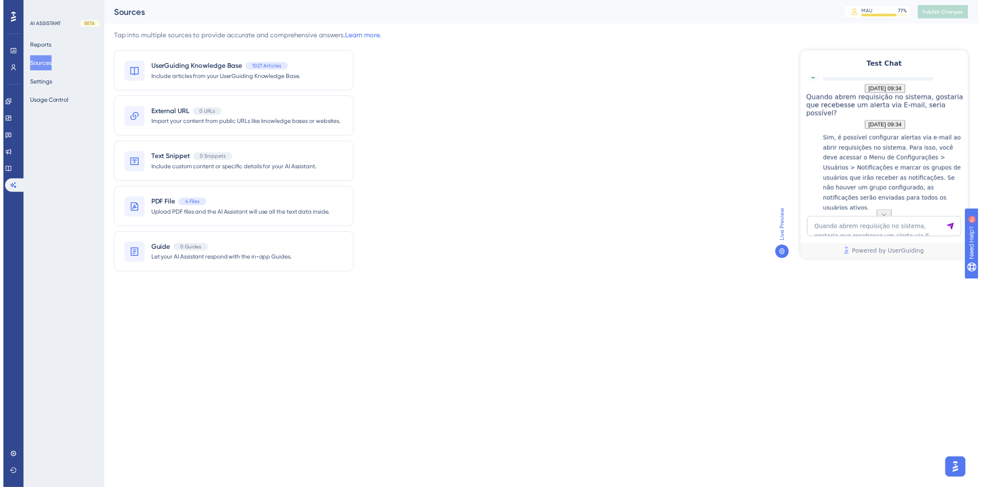
scroll to position [168, 0]
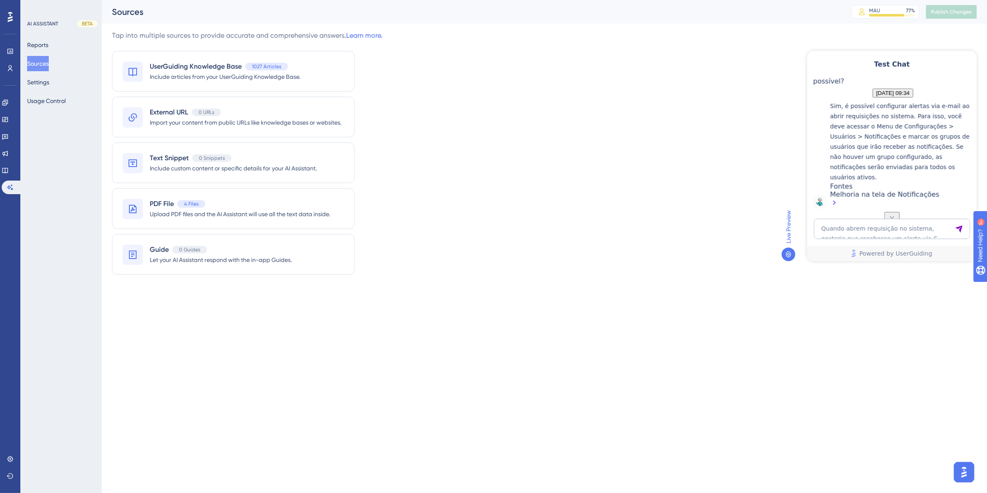
click at [858, 195] on div "Melhoria na tela de Notificações" at bounding box center [900, 199] width 142 height 18
click at [163, 229] on div "UserGuiding Knowledge Base 1027 Articles Include articles from your UserGuiding…" at bounding box center [247, 163] width 270 height 224
click at [161, 216] on span "Upload PDF files and the AI Assistant will use all the text data inside." at bounding box center [240, 214] width 180 height 10
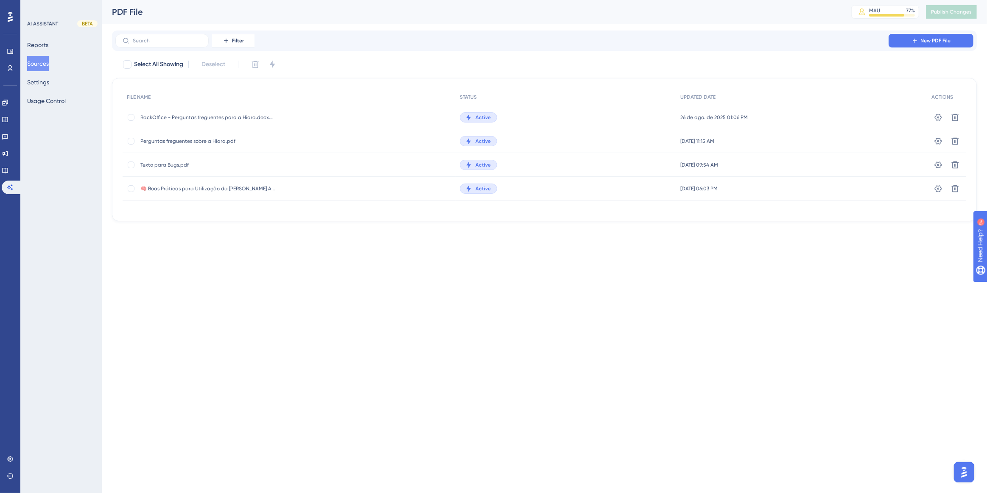
click at [187, 114] on span "BackOffice - Perguntas freguentes para a Hiara.docx.pdf" at bounding box center [208, 117] width 136 height 7
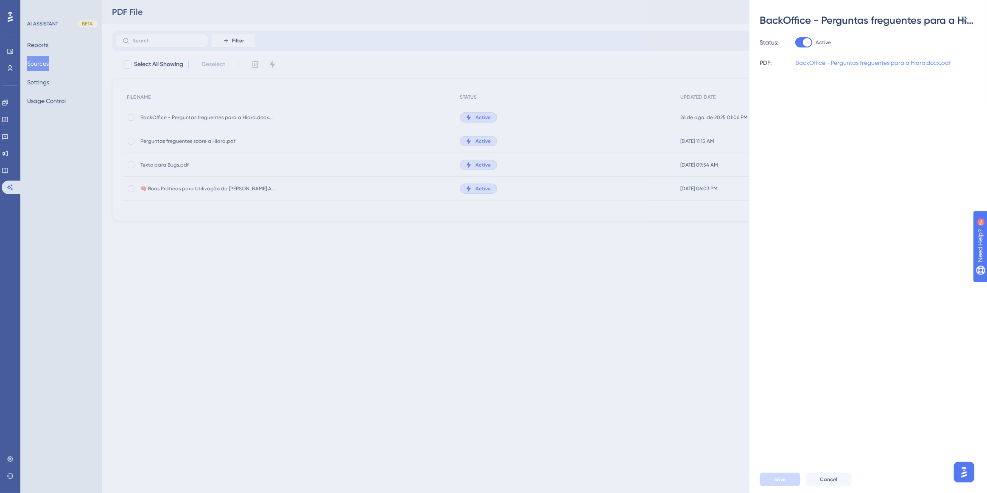
click at [856, 59] on link "BackOffice - Perguntas freguentes para a Hiara.docx.pdf" at bounding box center [873, 63] width 156 height 10
click at [60, 148] on div "BackOffice - Perguntas freguentes para a Hiara.docx.pdf Status: Active PDF: Bac…" at bounding box center [493, 246] width 987 height 493
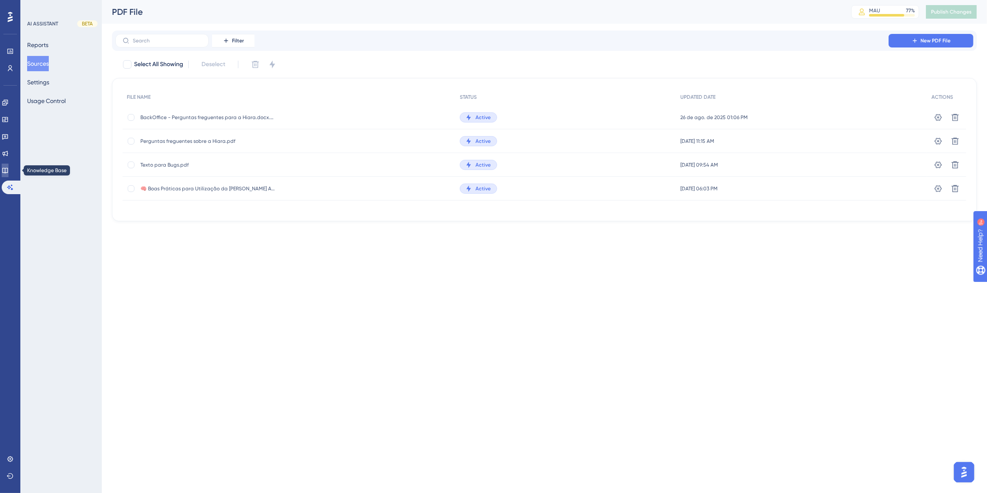
click at [8, 169] on icon at bounding box center [5, 170] width 7 height 7
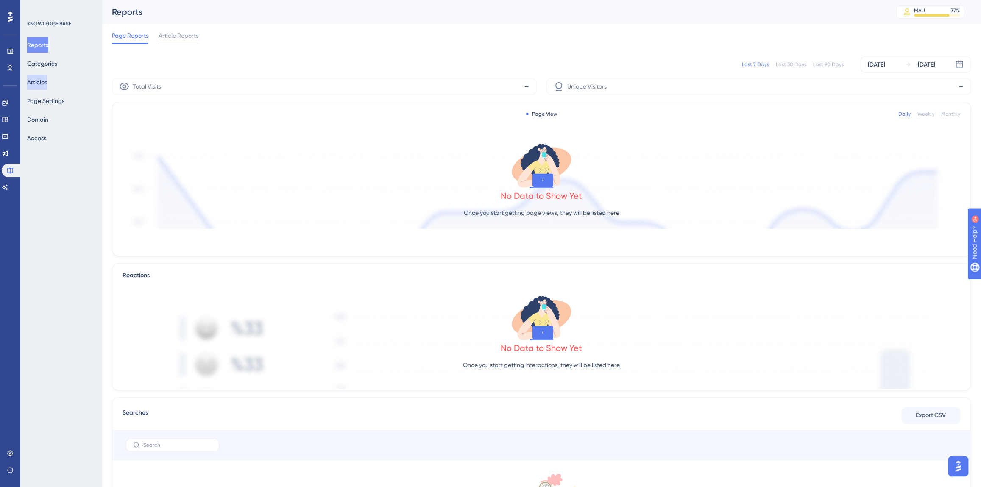
click at [46, 81] on button "Articles" at bounding box center [37, 82] width 20 height 15
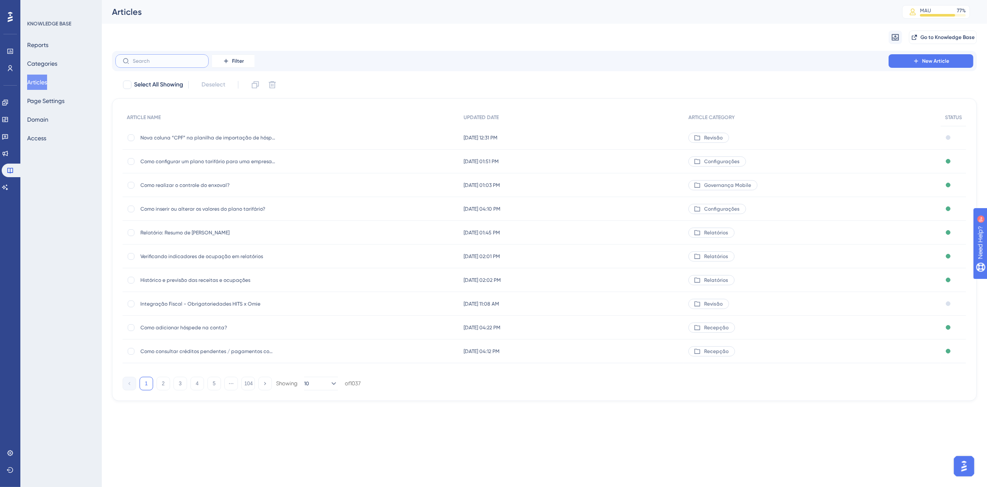
click at [161, 62] on input "text" at bounding box center [167, 61] width 69 height 6
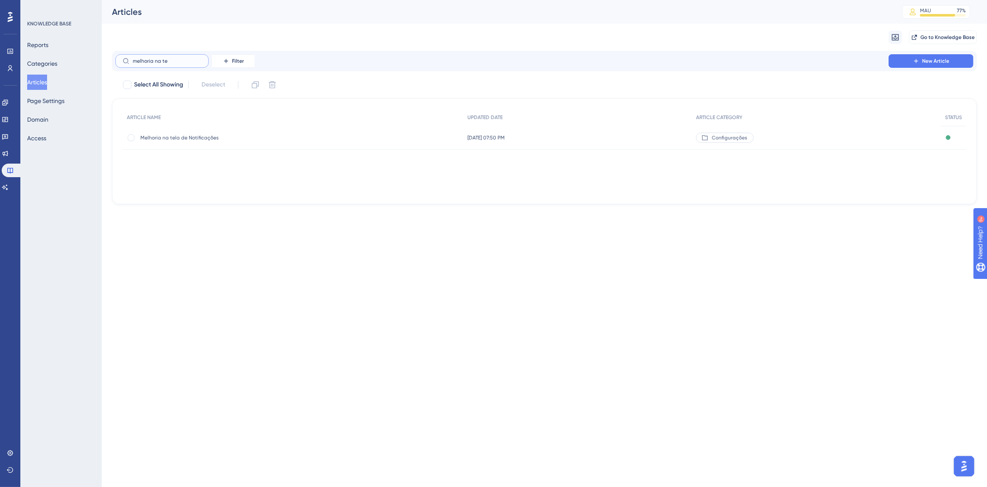
type input "melhoria na te"
click at [202, 141] on div "Melhoria na tela de Notificações Melhoria na tela de Notificações" at bounding box center [208, 138] width 136 height 24
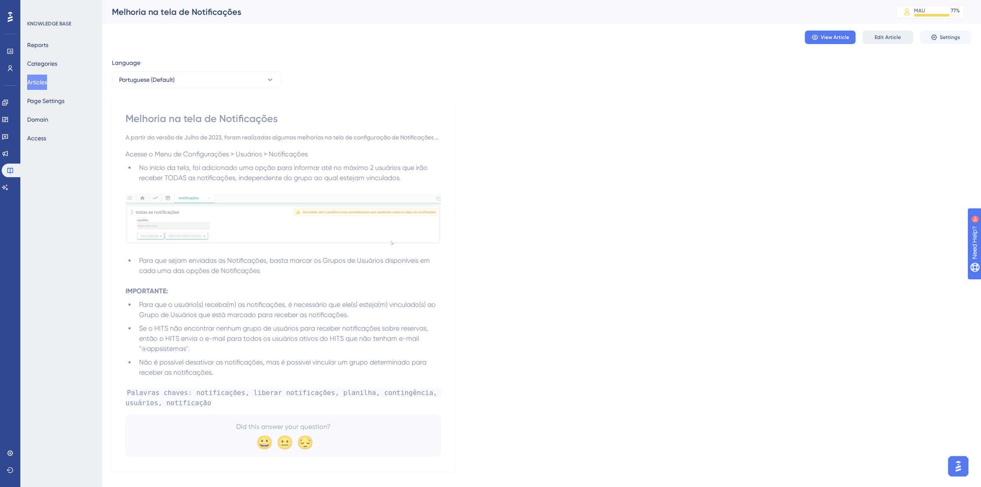
click at [876, 40] on span "Edit Article" at bounding box center [888, 37] width 26 height 7
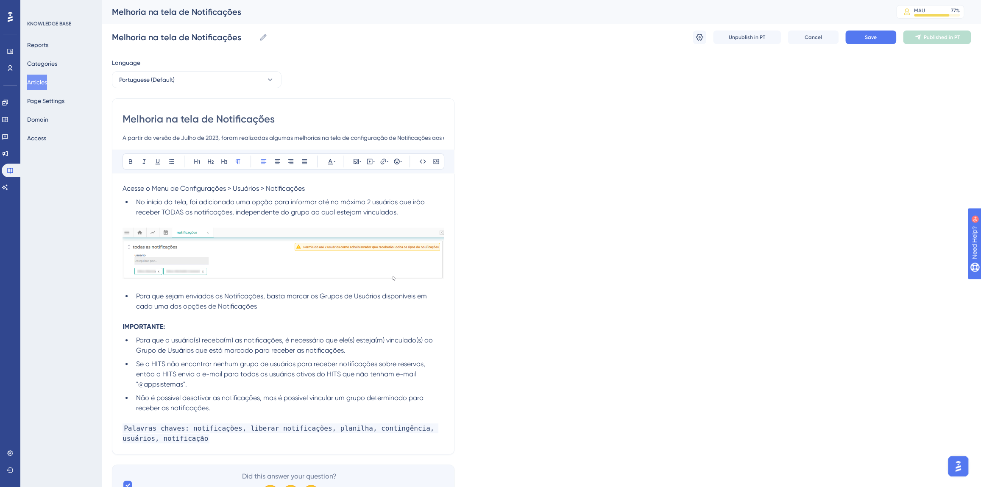
click at [121, 327] on div "Melhoria na tela de Notificações A partir da versão de Julho de 2023, foram rea…" at bounding box center [283, 276] width 343 height 356
click at [122, 326] on div "Melhoria na tela de Notificações A partir da versão de Julho de 2023, foram rea…" at bounding box center [283, 276] width 343 height 356
click at [123, 326] on strong "IMPORTANTE:" at bounding box center [144, 327] width 42 height 8
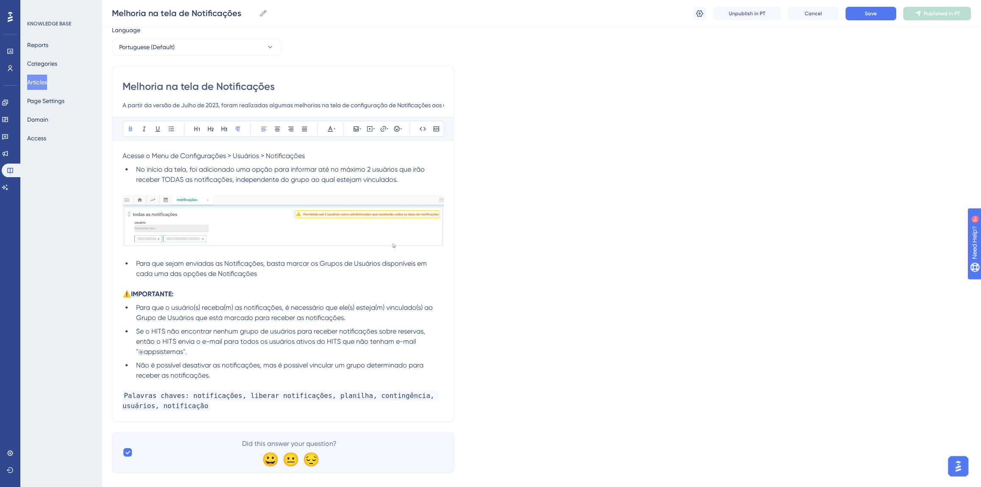
scroll to position [41, 0]
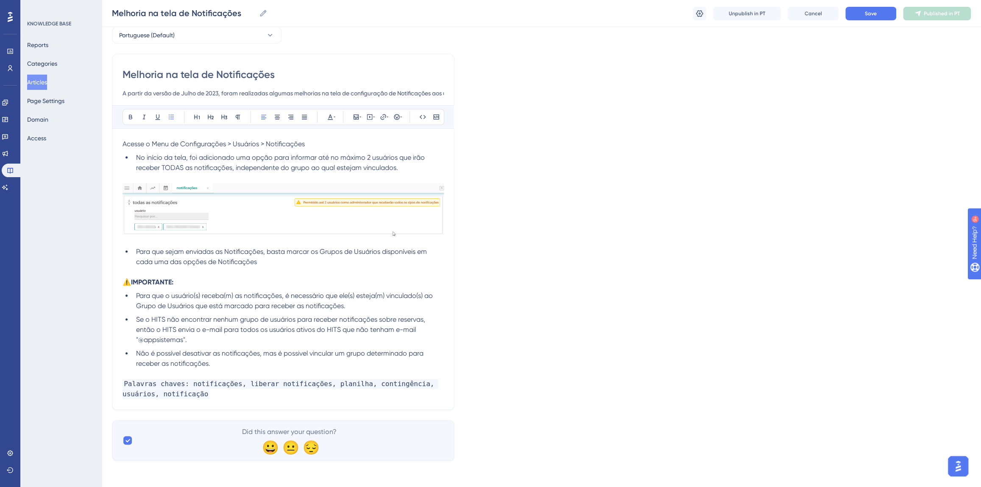
click at [286, 263] on li "Para que sejam enviadas as Notificações, basta marcar os Grupos de Usuários dis…" at bounding box center [288, 257] width 311 height 20
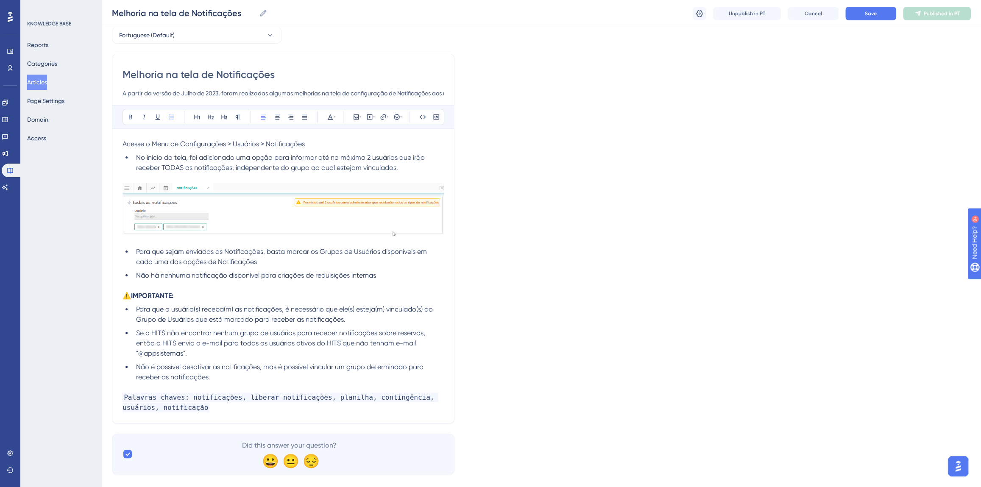
click at [136, 273] on span "Não há nenhuma notificação disponível para criações de requisições internas" at bounding box center [256, 275] width 240 height 8
click at [388, 276] on li "Não há nenhuma notificação disponível para criações de requisições internas" at bounding box center [288, 275] width 311 height 10
click at [875, 18] on button "Save" at bounding box center [870, 14] width 51 height 14
click at [928, 14] on span "Publish in PT" at bounding box center [942, 13] width 30 height 7
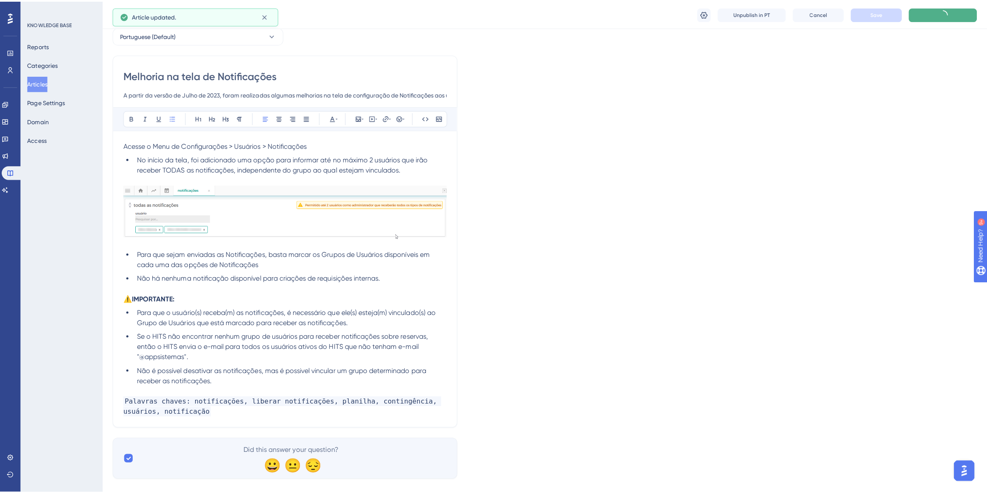
scroll to position [0, 0]
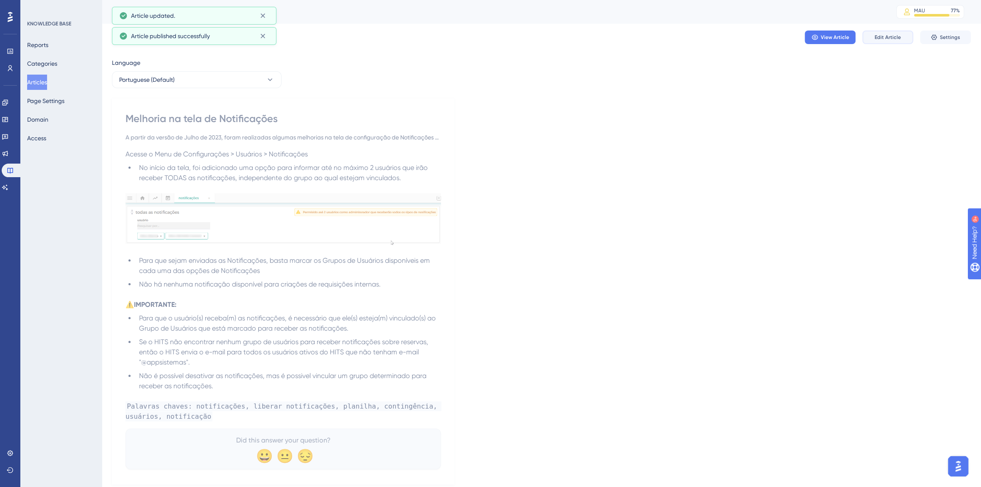
click at [900, 34] on span "Edit Article" at bounding box center [888, 37] width 26 height 7
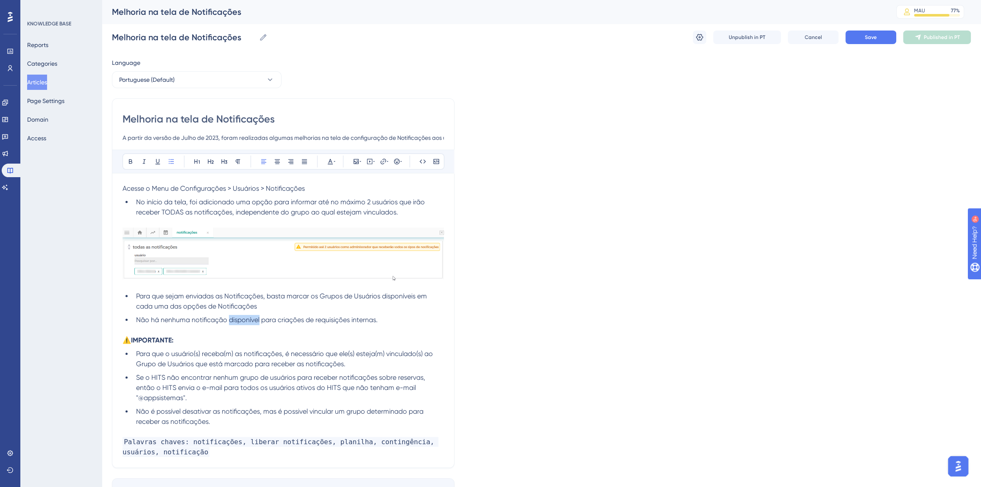
drag, startPoint x: 229, startPoint y: 321, endPoint x: 259, endPoint y: 322, distance: 30.1
click at [259, 322] on span "Não há nenhuma notificação disponível para criações de requisições internas." at bounding box center [257, 320] width 242 height 8
click at [863, 35] on button "Save" at bounding box center [870, 38] width 51 height 14
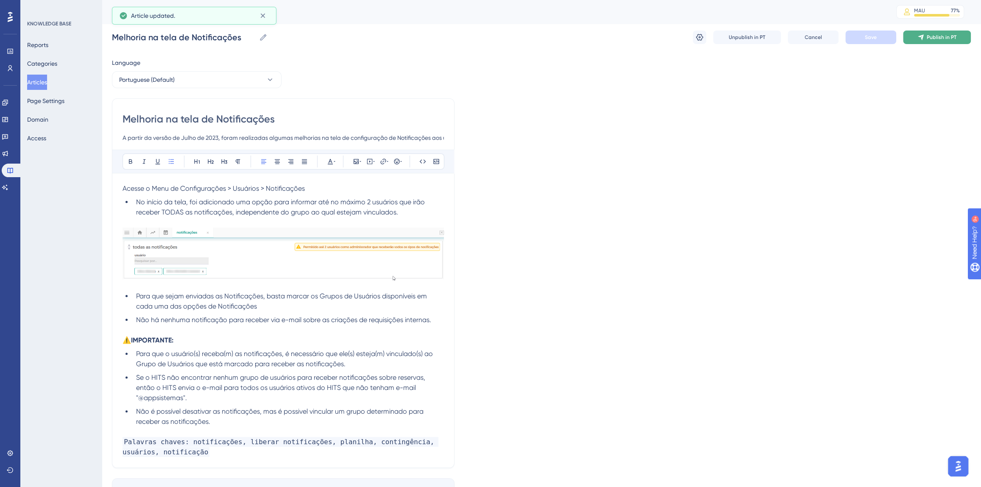
click at [928, 37] on span "Publish in PT" at bounding box center [942, 37] width 30 height 7
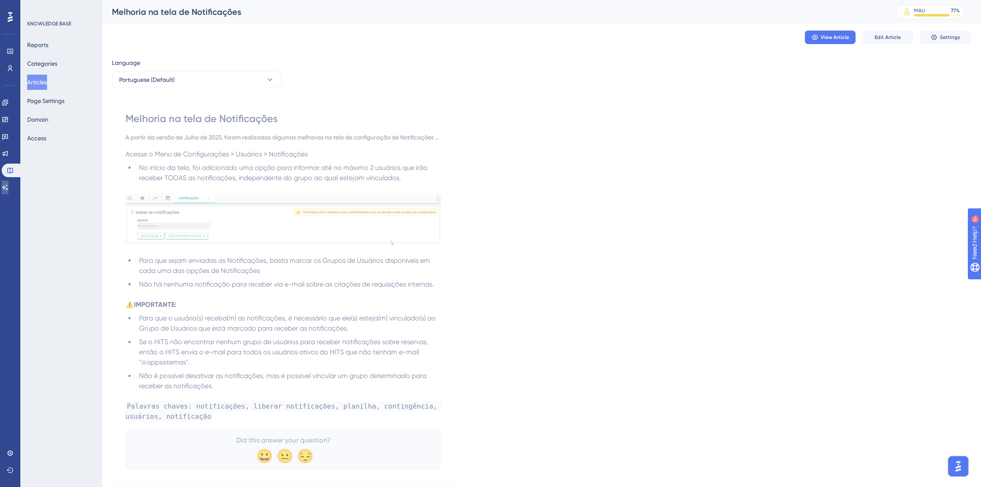
click at [8, 191] on link at bounding box center [5, 188] width 7 height 14
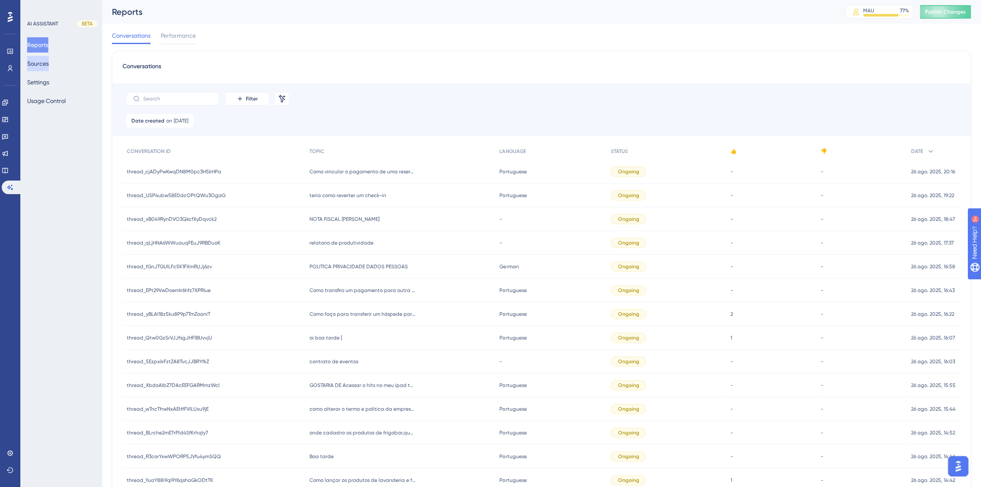
click at [40, 66] on button "Sources" at bounding box center [38, 63] width 22 height 15
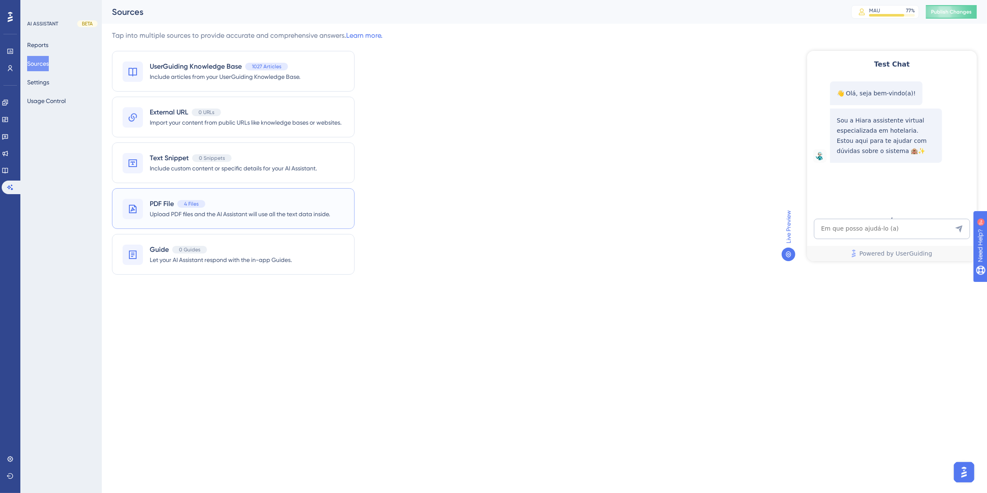
click at [182, 200] on div "4 Files" at bounding box center [191, 204] width 28 height 8
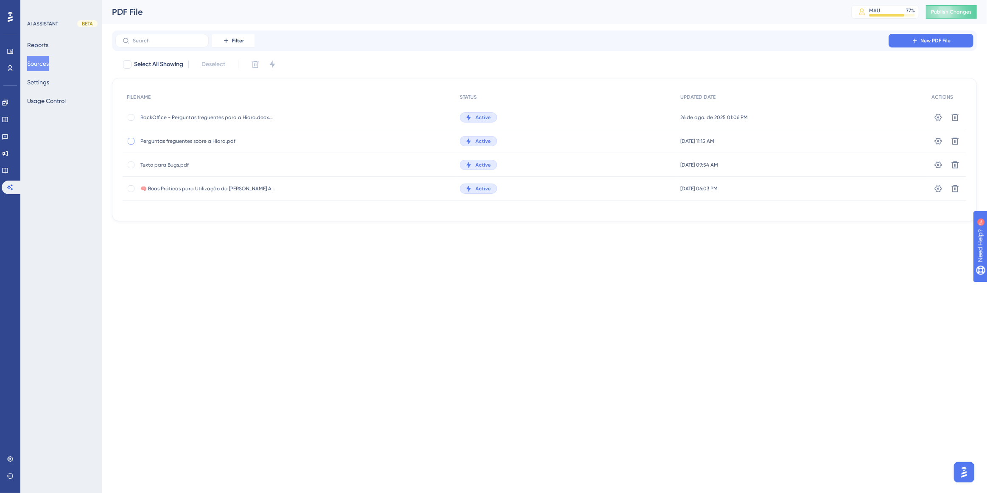
click at [130, 140] on div at bounding box center [131, 141] width 7 height 7
checkbox input "true"
click at [343, 0] on html "Performance Users Engagement Widgets Feedback Product Updates Knowledge Base AI…" at bounding box center [493, 0] width 987 height 0
click at [259, 61] on icon at bounding box center [255, 64] width 8 height 8
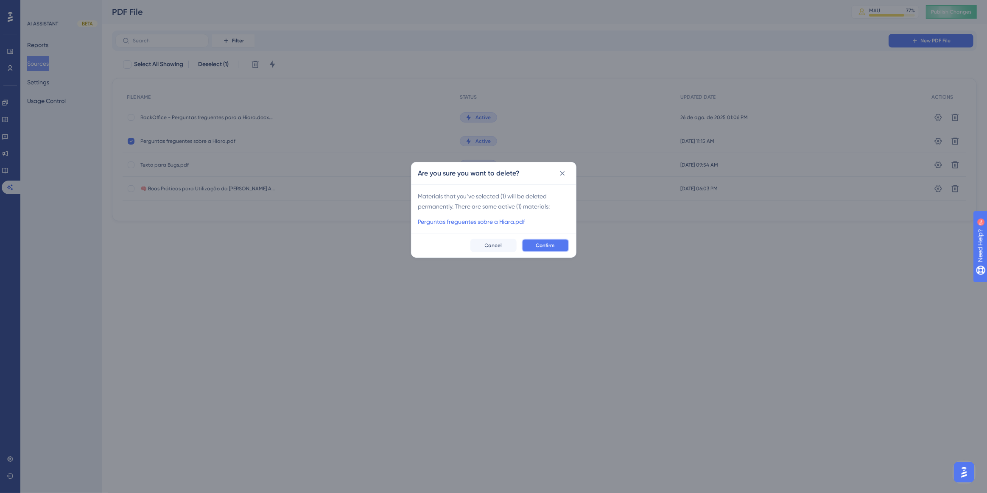
click at [543, 245] on span "Confirm" at bounding box center [545, 245] width 19 height 7
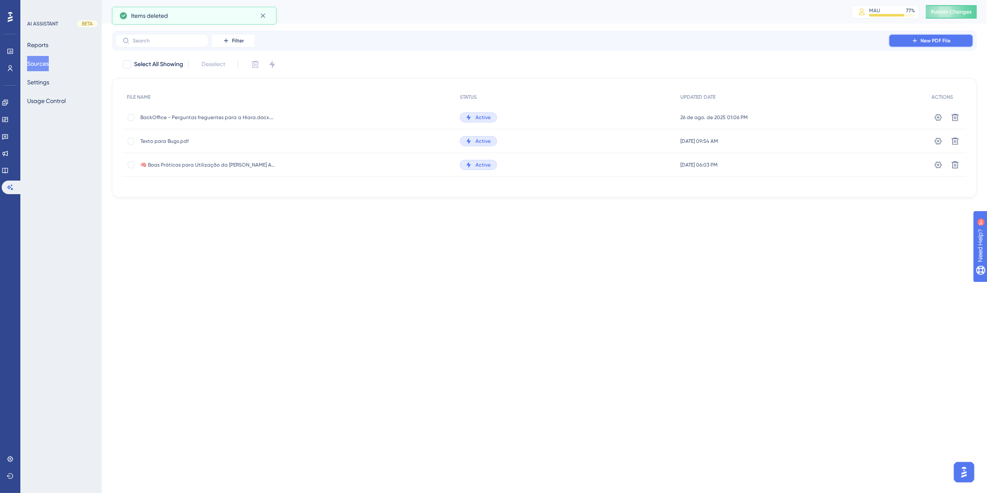
click at [902, 44] on button "New PDF File" at bounding box center [930, 41] width 85 height 14
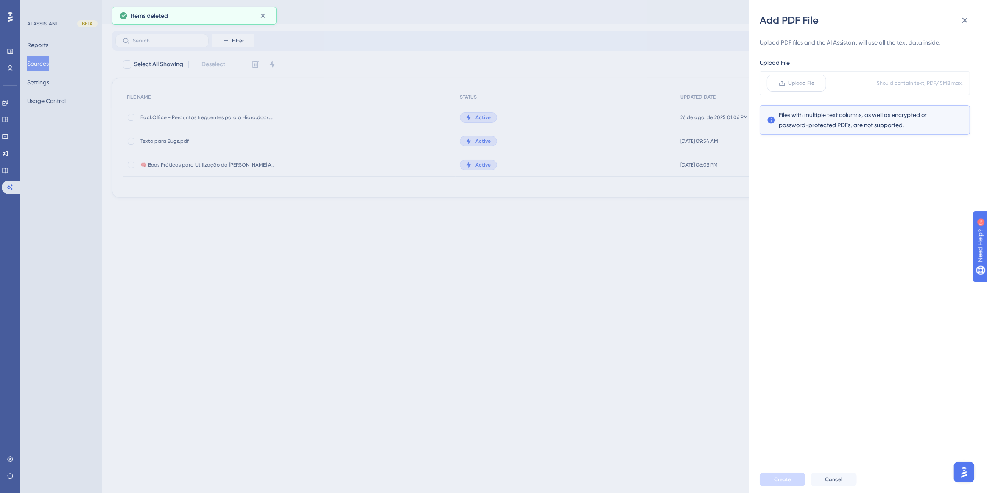
click at [779, 82] on icon at bounding box center [781, 83] width 7 height 7
click at [814, 83] on input "Upload File" at bounding box center [814, 83] width 0 height 0
click at [788, 483] on button "Create" at bounding box center [782, 480] width 46 height 14
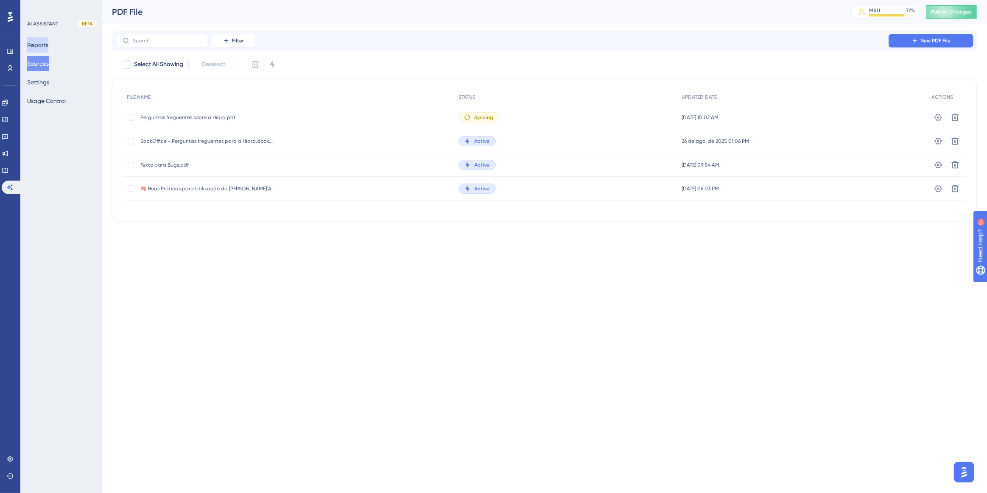
click at [48, 49] on button "Reports" at bounding box center [37, 44] width 21 height 15
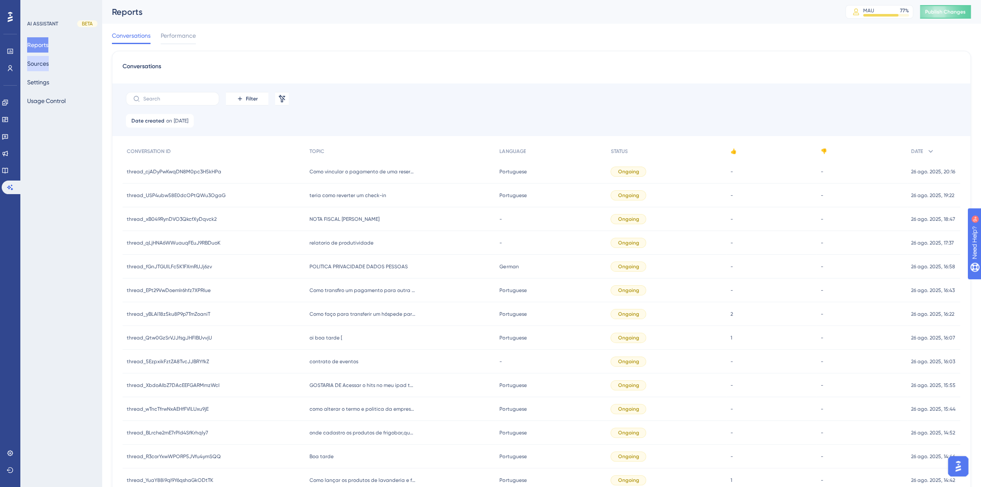
click at [48, 65] on button "Sources" at bounding box center [38, 63] width 22 height 15
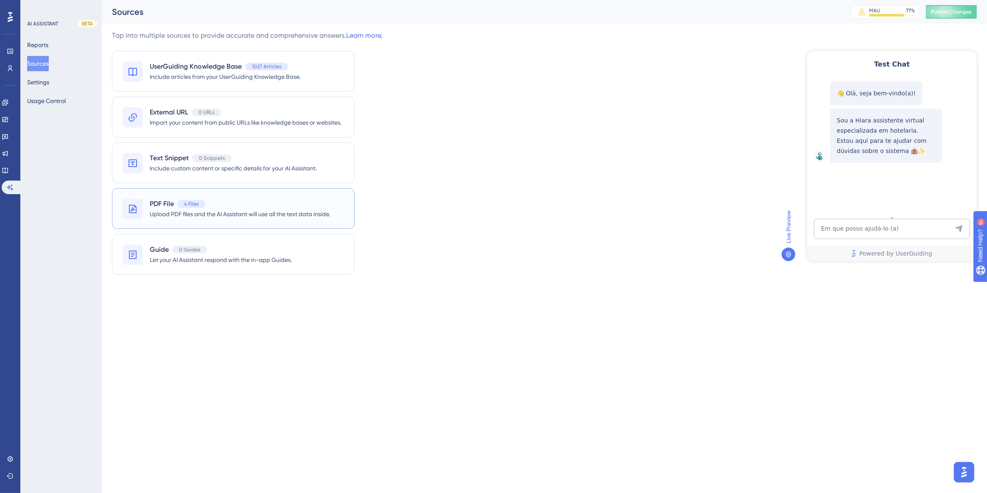
click at [250, 209] on span "Upload PDF files and the AI Assistant will use all the text data inside." at bounding box center [240, 214] width 180 height 10
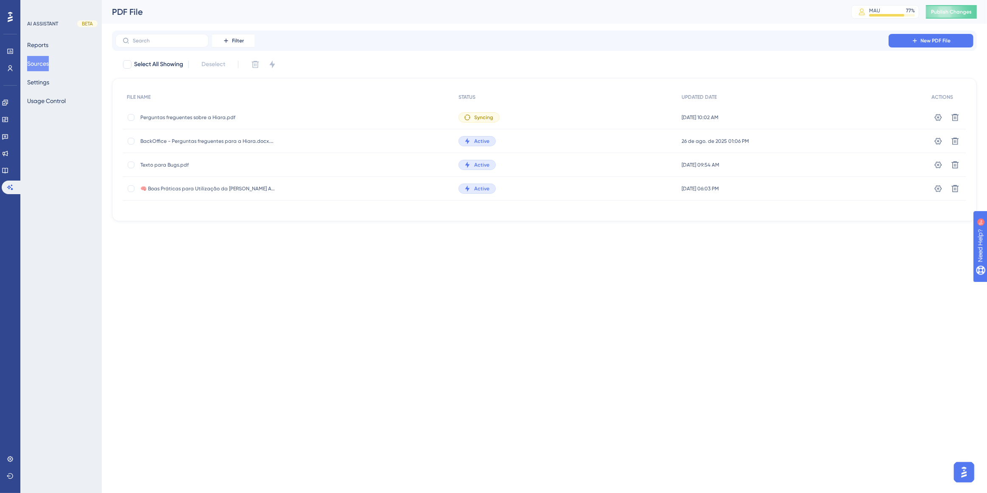
click at [46, 67] on button "Sources" at bounding box center [38, 63] width 22 height 15
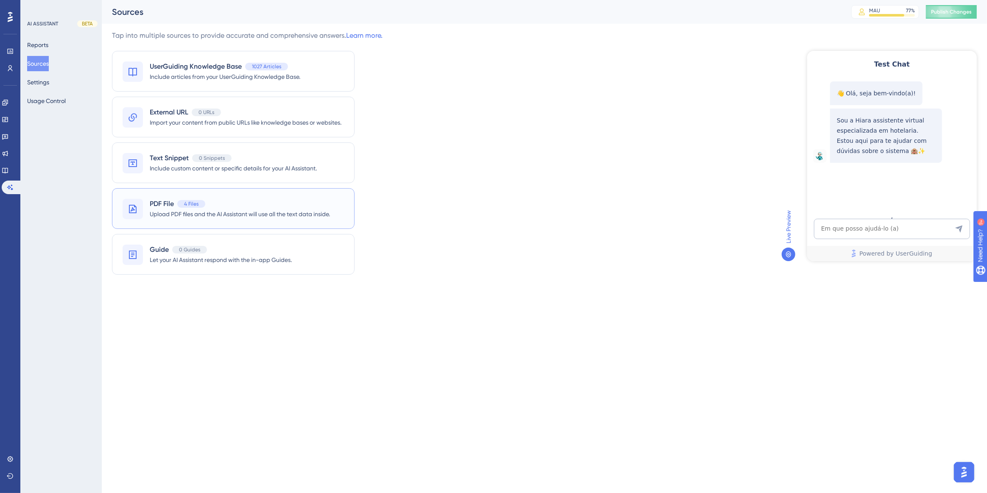
click at [215, 206] on div "PDF File 4 Files" at bounding box center [240, 204] width 180 height 10
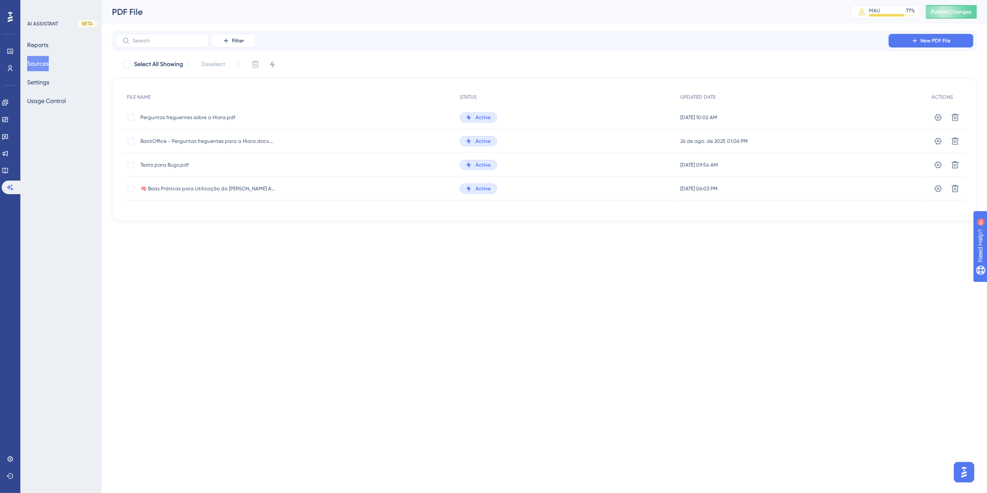
click at [49, 65] on button "Sources" at bounding box center [38, 63] width 22 height 15
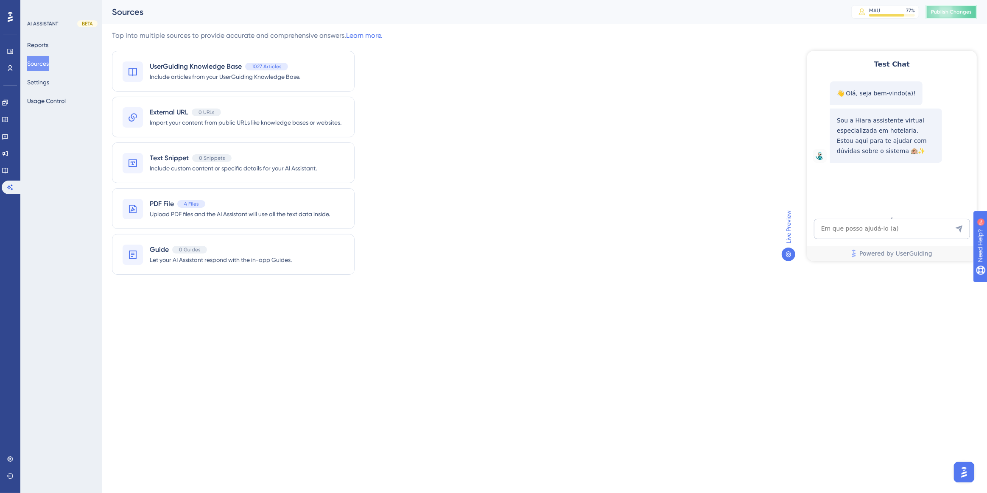
click at [954, 14] on span "Publish Changes" at bounding box center [951, 11] width 41 height 7
click at [915, 235] on textarea "AI Assistant Text Input" at bounding box center [891, 228] width 156 height 20
paste textarea "cmo criar um logbook"
type textarea "cmo criar um logbook"
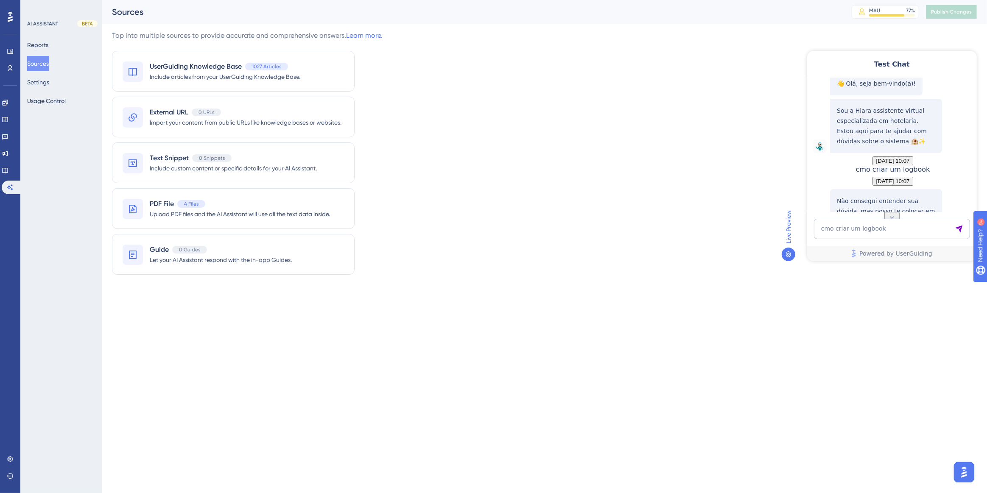
scroll to position [100, 0]
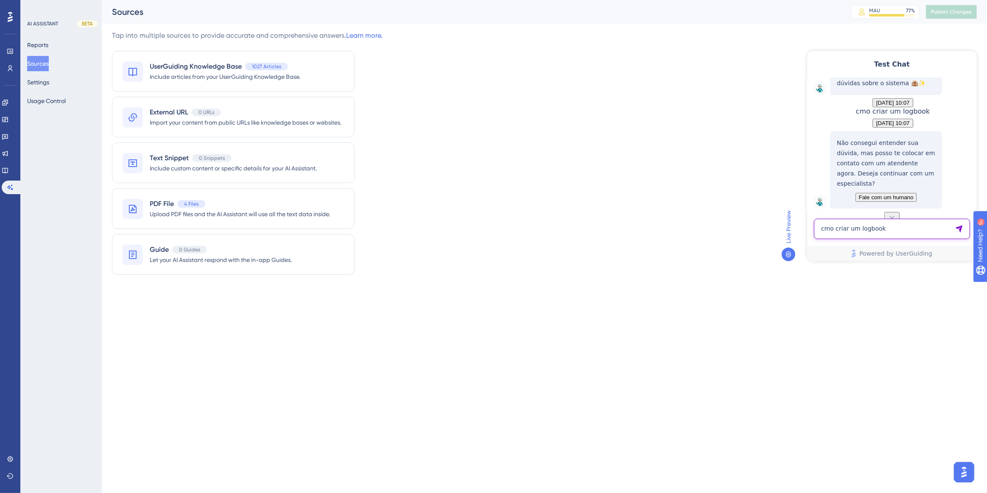
click at [872, 225] on textarea "cmo criar um logbook" at bounding box center [891, 228] width 156 height 20
type textarea "O hits possui um logbook?"
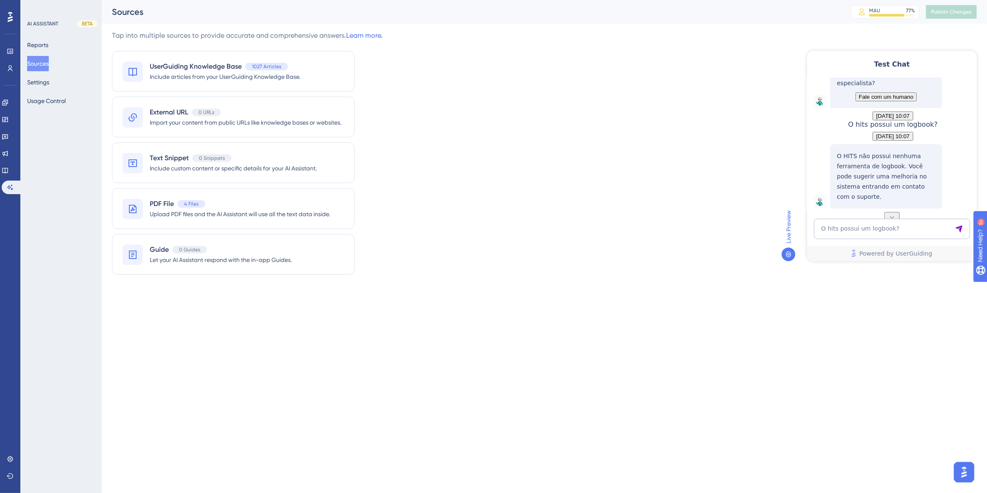
scroll to position [226, 0]
click at [443, 232] on div "Tap into multiple sources to provide accurate and comprehensive answers. Learn …" at bounding box center [544, 158] width 864 height 254
click at [861, 220] on textarea "O hits possui um logbook?" at bounding box center [891, 228] width 156 height 20
paste textarea "Quando abrem requisição no sistema, gostaria que recebesse um alerta via E-mail…"
type textarea "Quando abrem requisição no sistema, gostaria que recebesse um alerta via E-mail…"
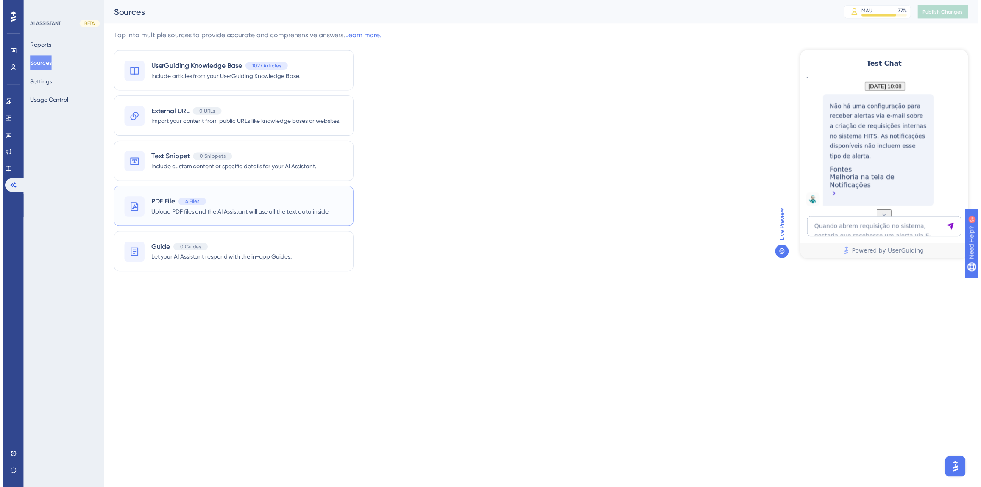
scroll to position [420, 0]
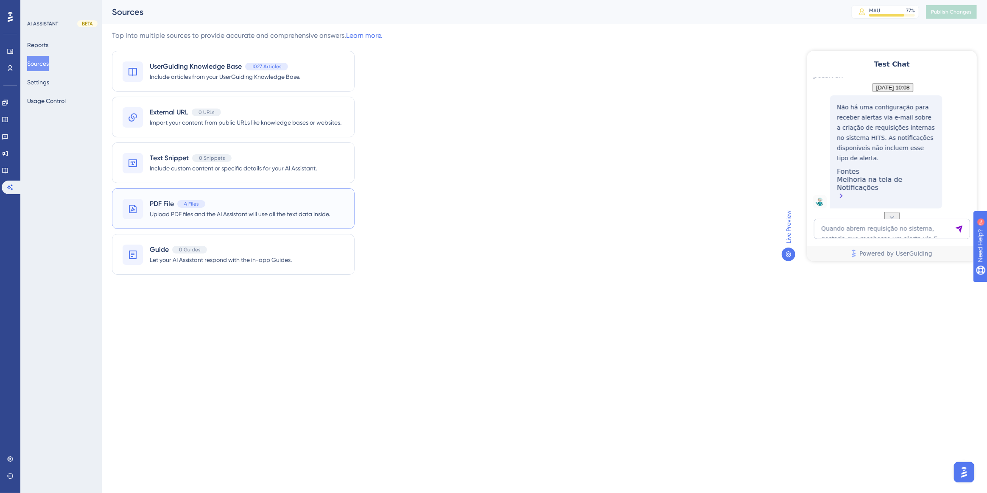
click at [178, 202] on div "4 Files" at bounding box center [191, 204] width 28 height 8
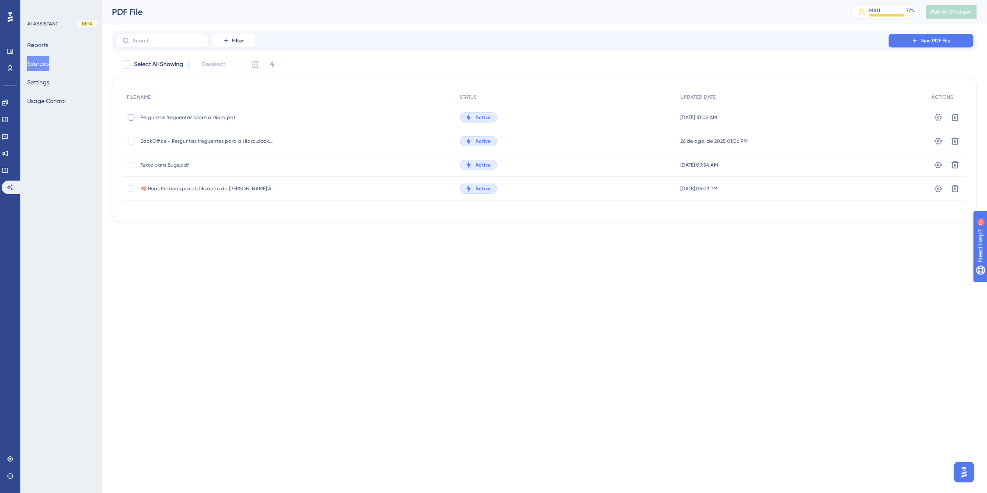
click at [131, 119] on div at bounding box center [131, 117] width 7 height 7
checkbox input "true"
click at [921, 41] on span "New PDF File" at bounding box center [935, 40] width 30 height 7
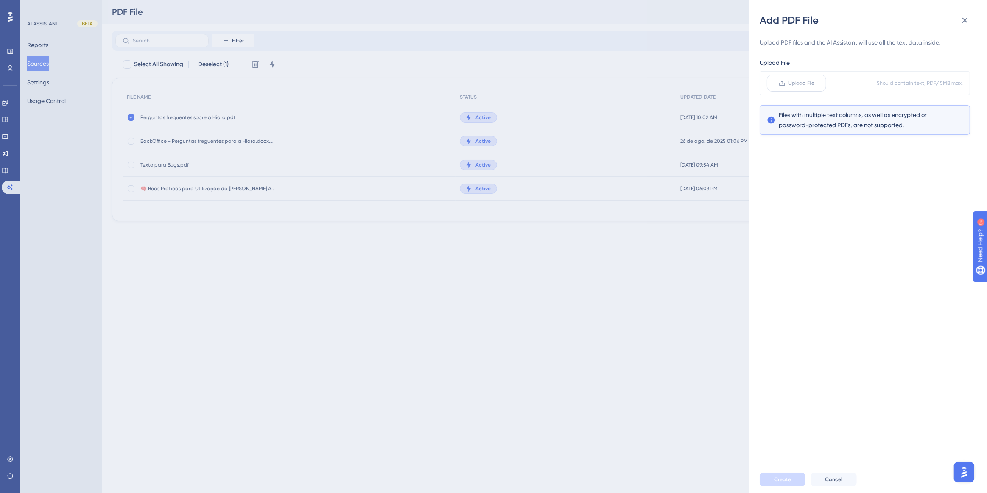
click at [810, 87] on label "Upload File" at bounding box center [795, 83] width 59 height 17
click at [814, 83] on input "Upload File" at bounding box center [814, 83] width 0 height 0
click at [825, 485] on button "Cancel" at bounding box center [833, 480] width 46 height 14
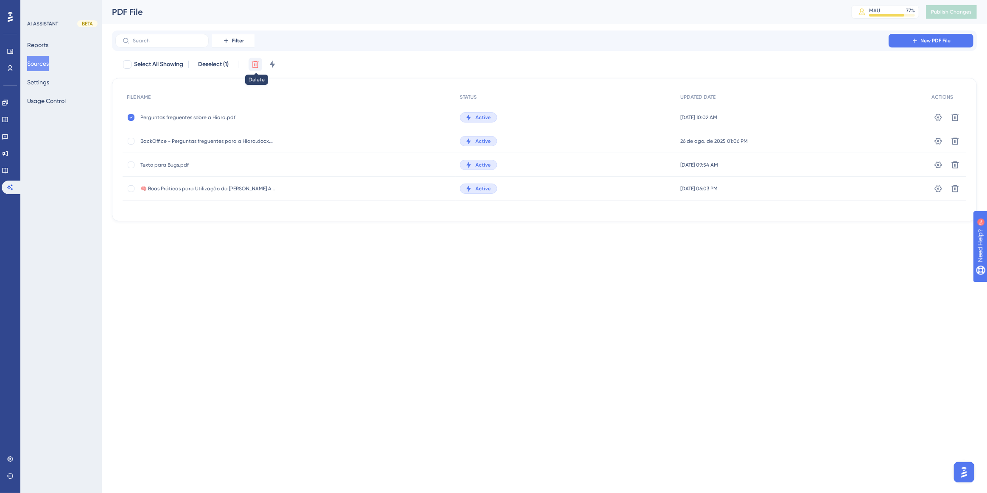
click at [259, 63] on icon at bounding box center [255, 64] width 8 height 8
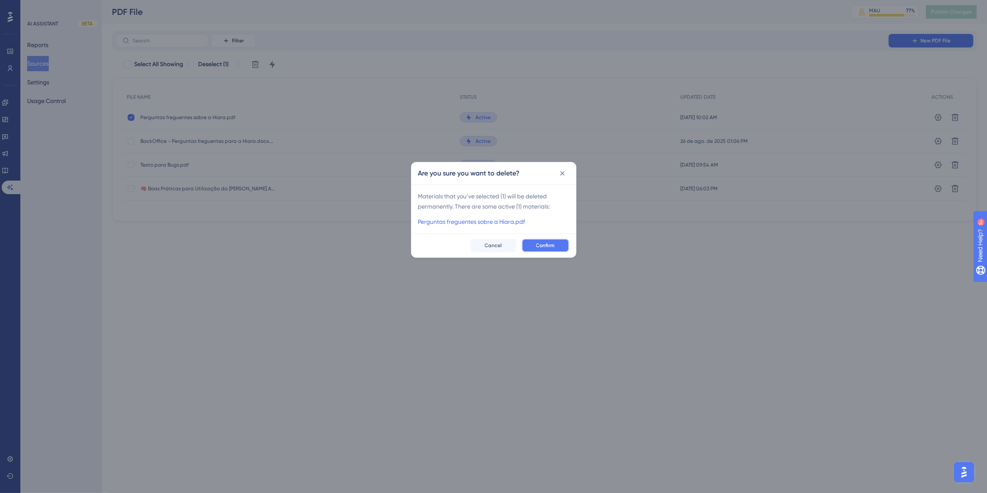
click at [533, 240] on button "Confirm" at bounding box center [544, 246] width 47 height 14
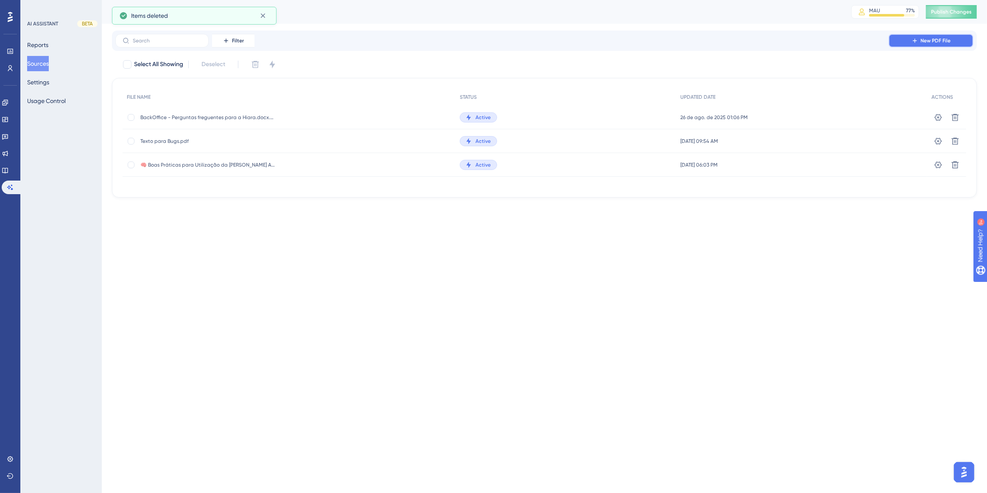
click at [928, 39] on span "New PDF File" at bounding box center [935, 40] width 30 height 7
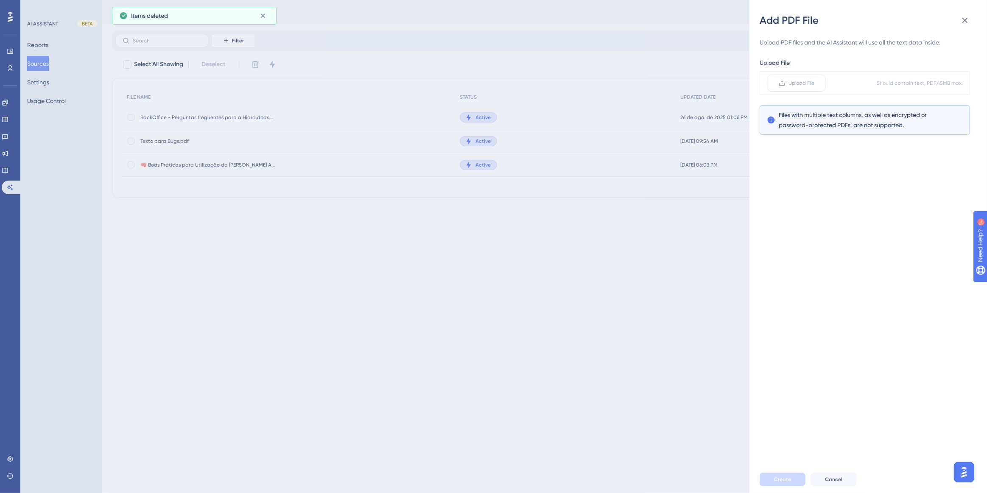
click at [774, 82] on label "Upload File" at bounding box center [795, 83] width 59 height 17
click at [814, 83] on input "Upload File" at bounding box center [814, 83] width 0 height 0
click at [766, 476] on button "Create" at bounding box center [782, 480] width 46 height 14
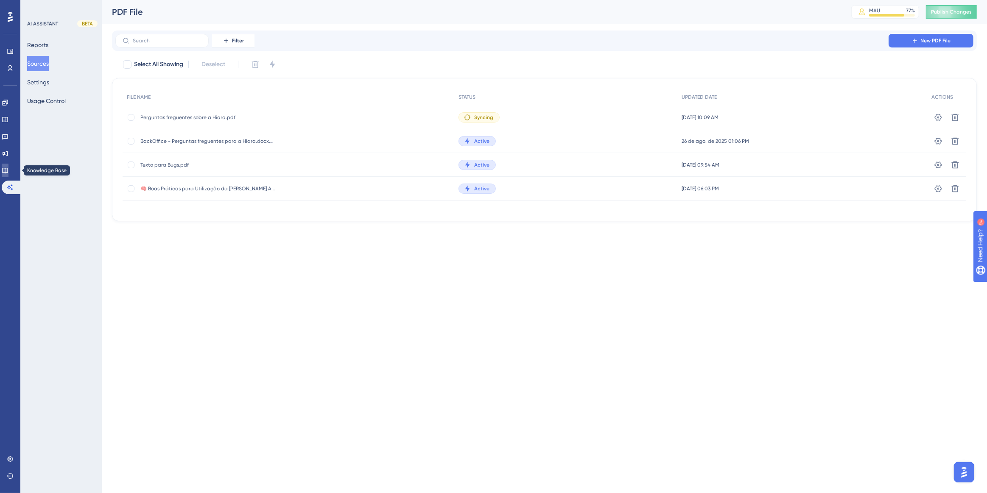
click at [8, 173] on icon at bounding box center [5, 170] width 7 height 7
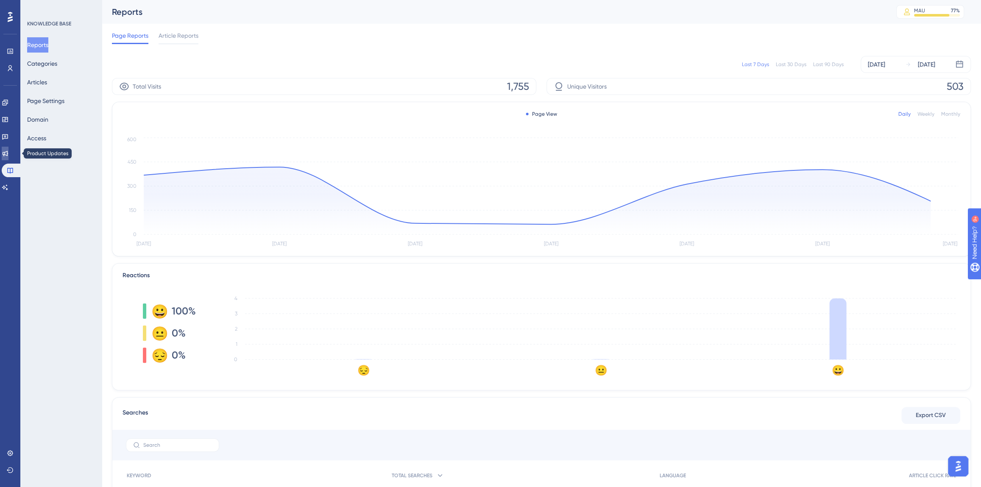
click at [6, 158] on link at bounding box center [5, 154] width 7 height 14
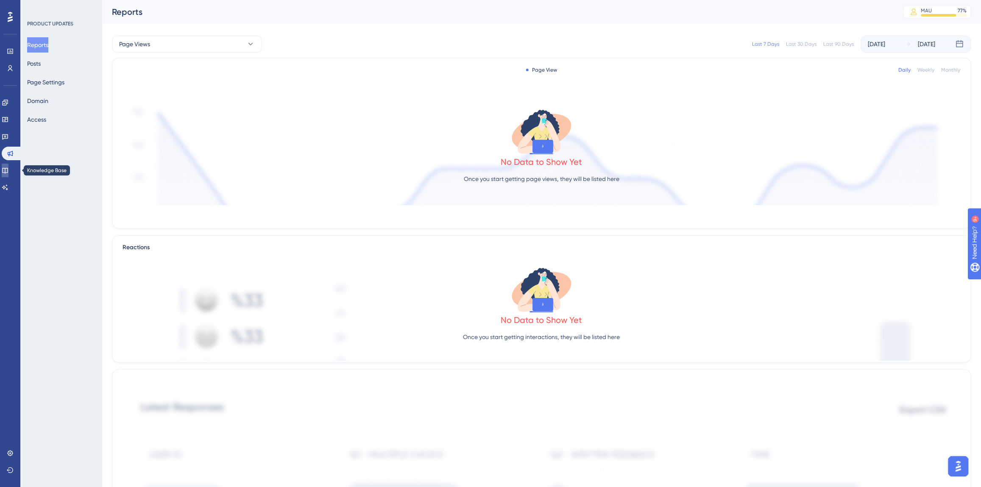
drag, startPoint x: 5, startPoint y: 170, endPoint x: 11, endPoint y: 164, distance: 8.4
click at [6, 170] on link at bounding box center [5, 171] width 7 height 14
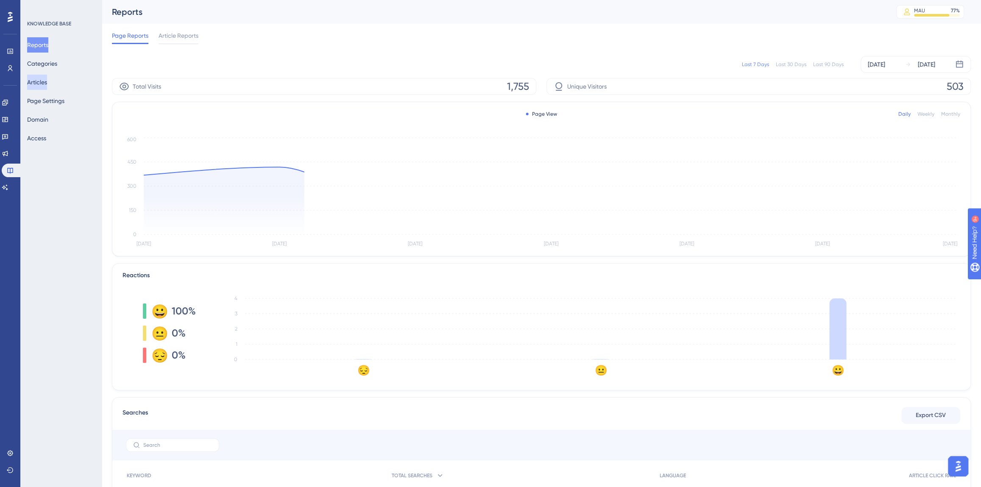
click at [42, 86] on button "Articles" at bounding box center [37, 82] width 20 height 15
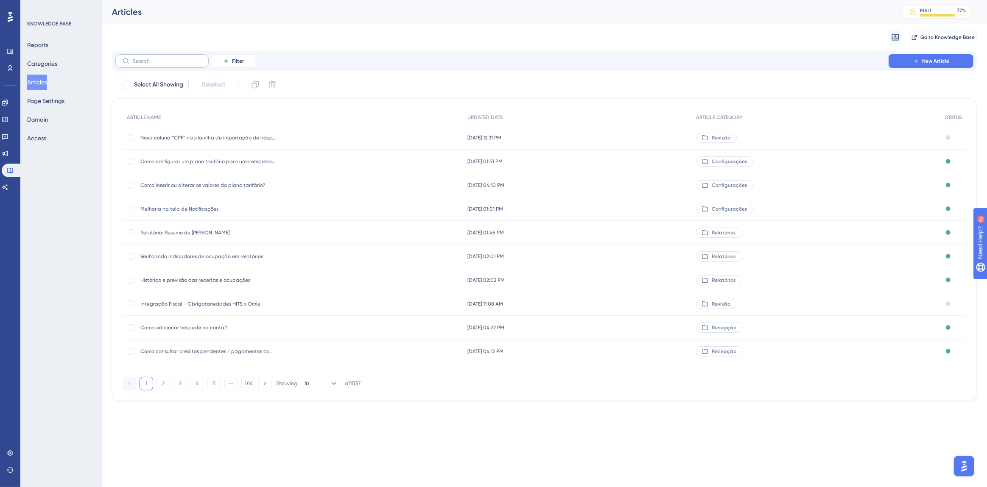
click at [154, 66] on label at bounding box center [161, 61] width 93 height 14
click at [154, 64] on input "text" at bounding box center [167, 61] width 69 height 6
click at [150, 61] on input "text" at bounding box center [167, 61] width 69 height 6
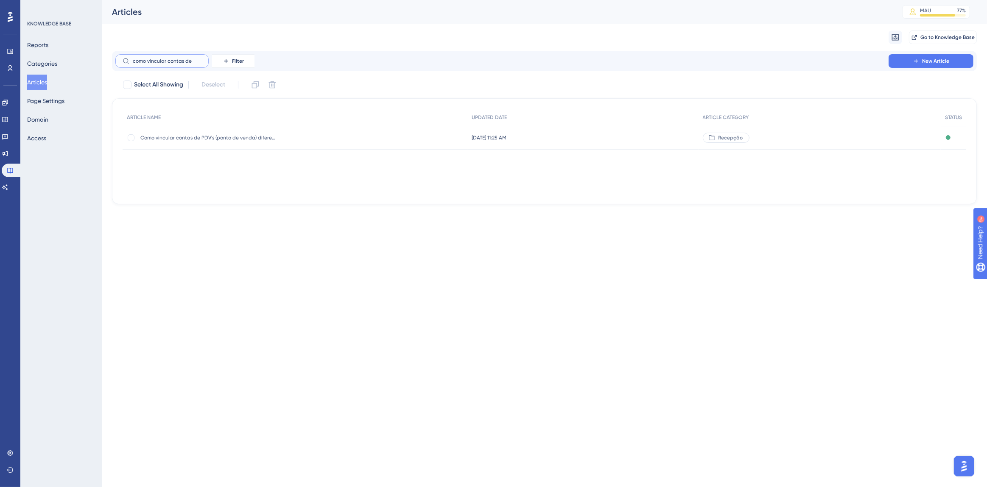
type input "como vincular contas de v"
checkbox input "true"
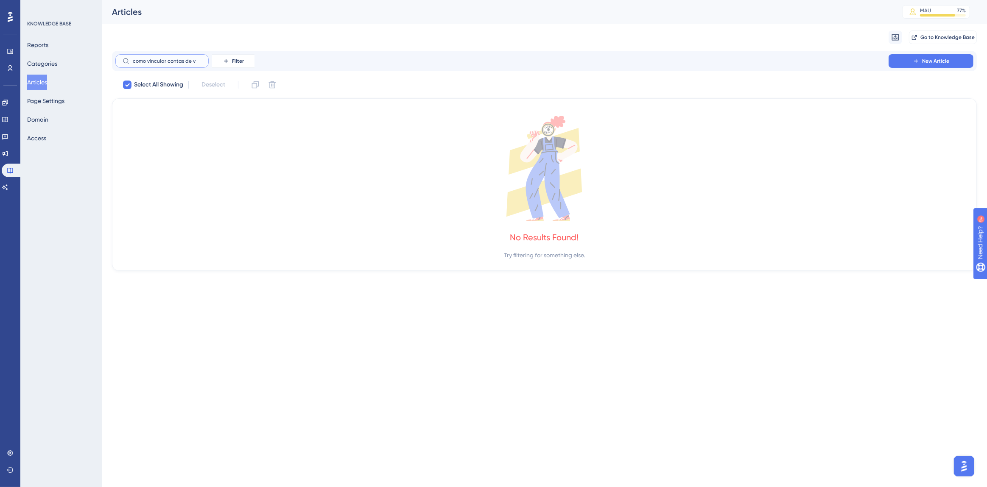
type input "como vincular contas de"
checkbox input "false"
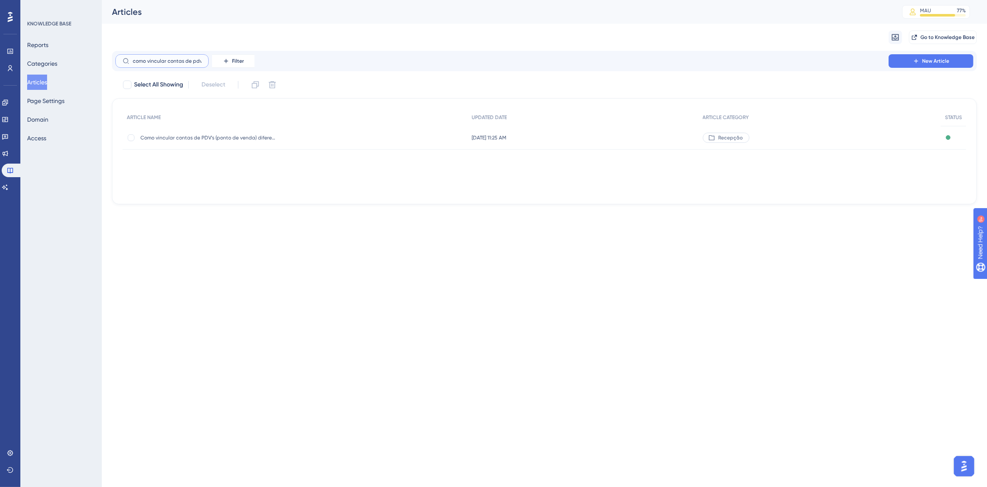
type input "como vincular contas de pdv"
click at [194, 139] on span "Como vincular contas de PDV's (ponto de venda) diferentes?" at bounding box center [208, 137] width 136 height 7
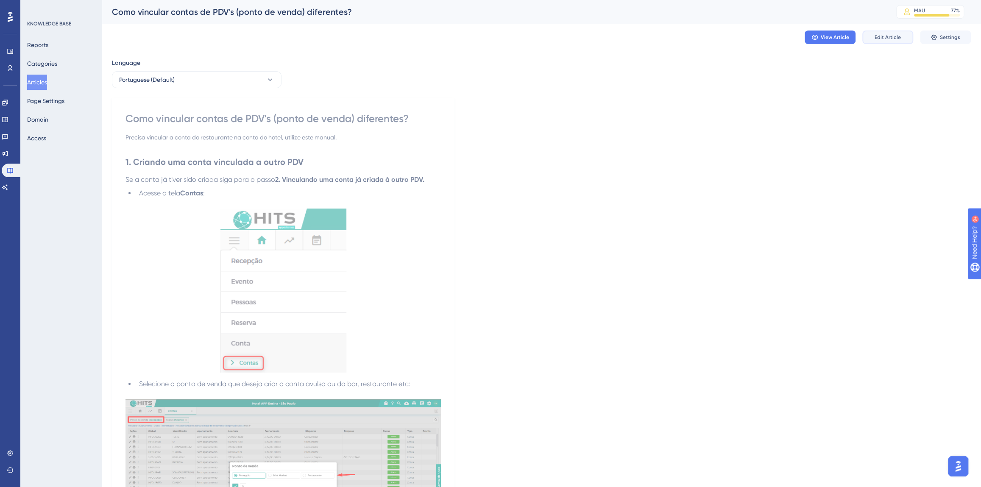
click at [885, 41] on button "Edit Article" at bounding box center [887, 38] width 51 height 14
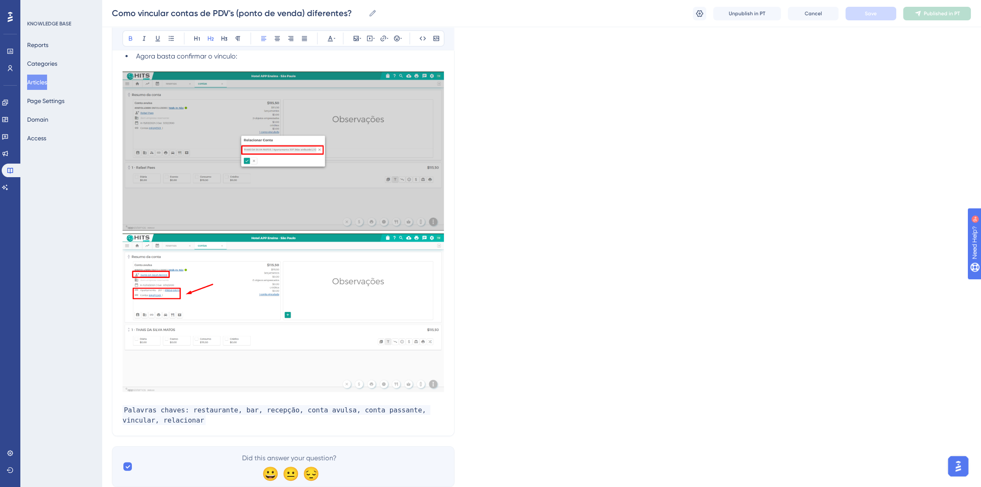
scroll to position [1881, 0]
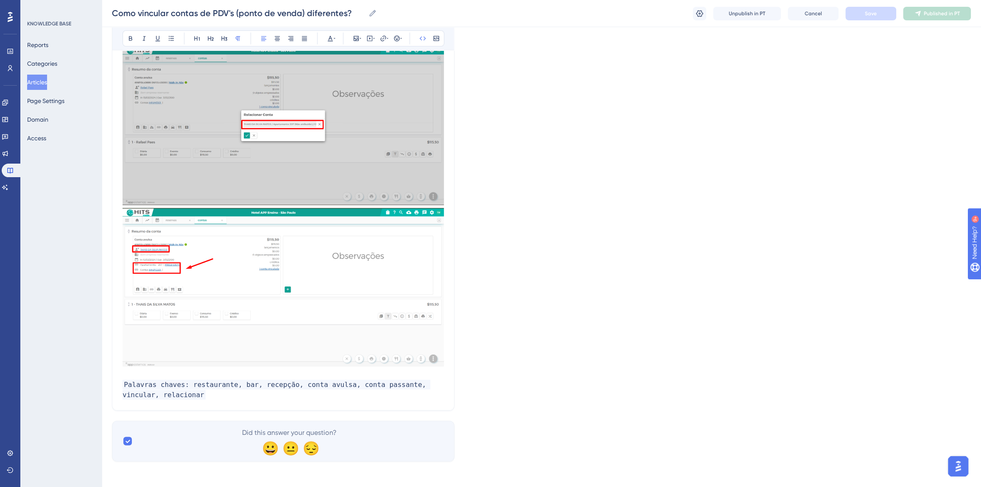
click at [192, 394] on p "Palavras chaves: restaurante, bar, recepção, conta avulsa, conta passante, vinc…" at bounding box center [283, 390] width 321 height 20
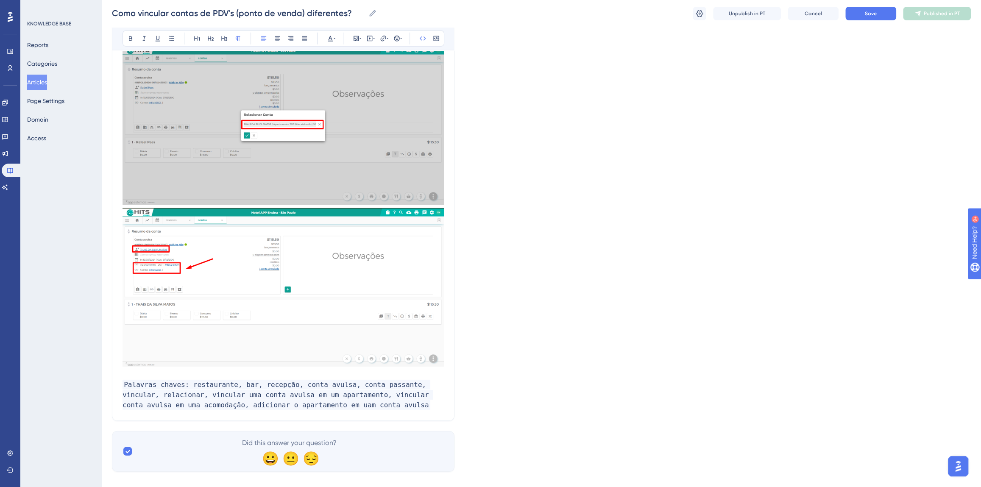
click at [273, 406] on span "Palavras chaves: restaurante, bar, recepção, conta avulsa, conta passante, vinc…" at bounding box center [278, 395] width 310 height 30
click at [336, 402] on p "Palavras chaves: restaurante, bar, recepção, conta avulsa, conta passante, vinc…" at bounding box center [283, 395] width 321 height 31
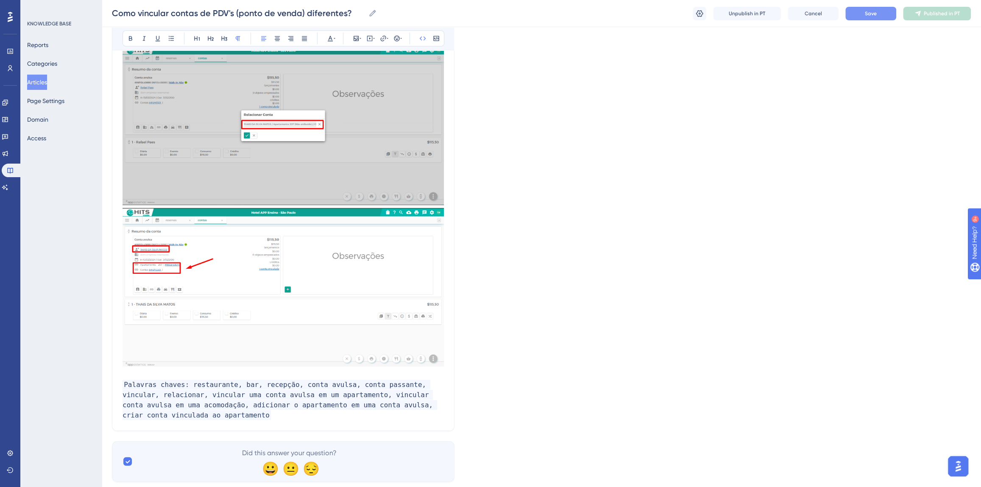
click at [878, 16] on button "Save" at bounding box center [870, 14] width 51 height 14
click at [943, 12] on span "Publish in PT" at bounding box center [942, 13] width 30 height 7
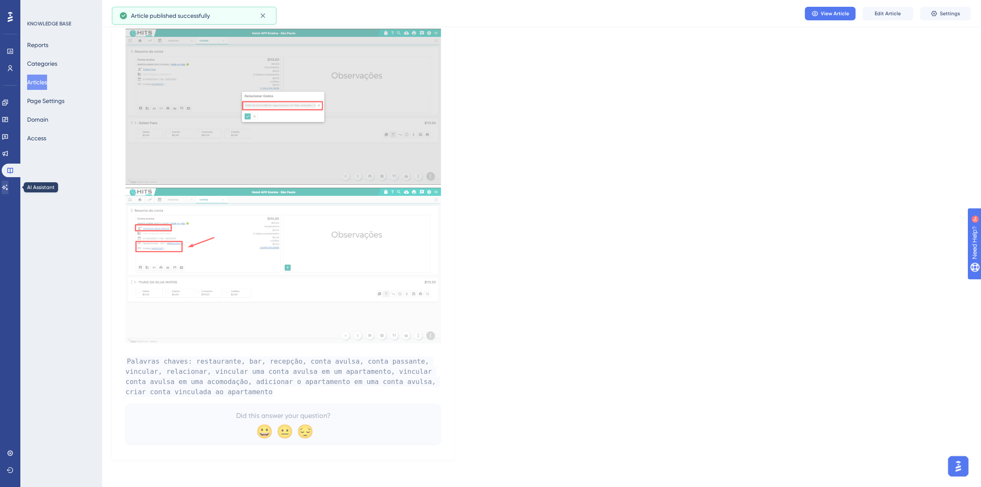
scroll to position [1844, 0]
click at [8, 187] on icon at bounding box center [5, 187] width 7 height 7
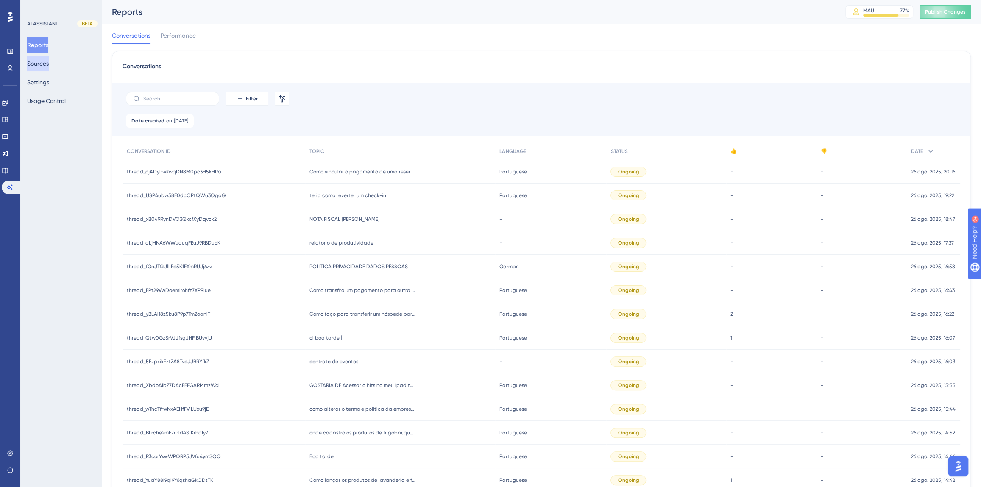
click at [47, 65] on button "Sources" at bounding box center [38, 63] width 22 height 15
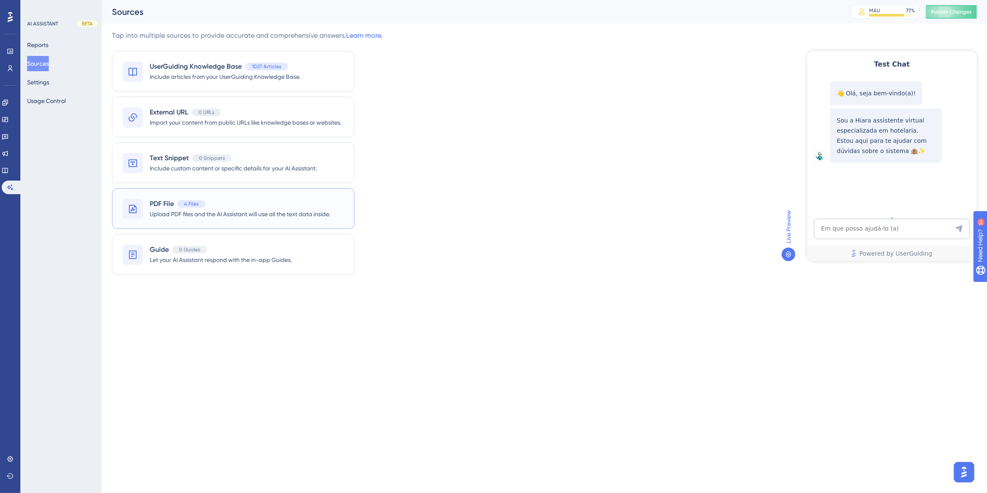
click at [287, 204] on div "PDF File 4 Files" at bounding box center [240, 204] width 180 height 10
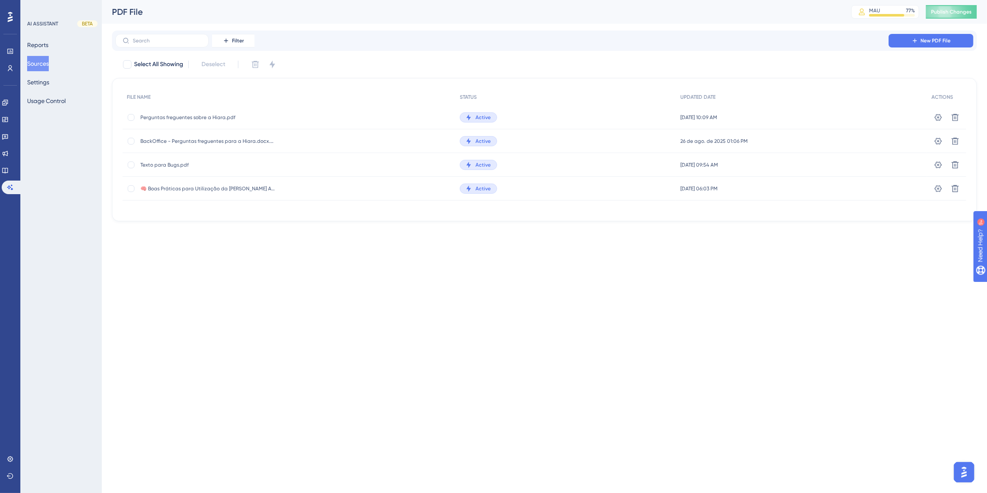
click at [47, 63] on button "Sources" at bounding box center [38, 63] width 22 height 15
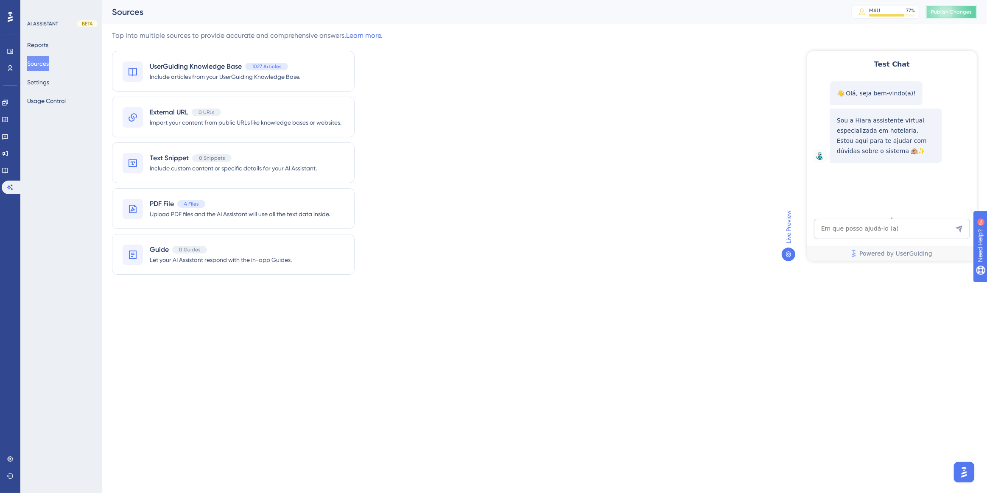
click at [946, 14] on span "Publish Changes" at bounding box center [951, 11] width 41 height 7
click at [835, 228] on textarea "AI Assistant Text Input" at bounding box center [891, 228] width 156 height 20
type textarea "cmo criar um logbook?"
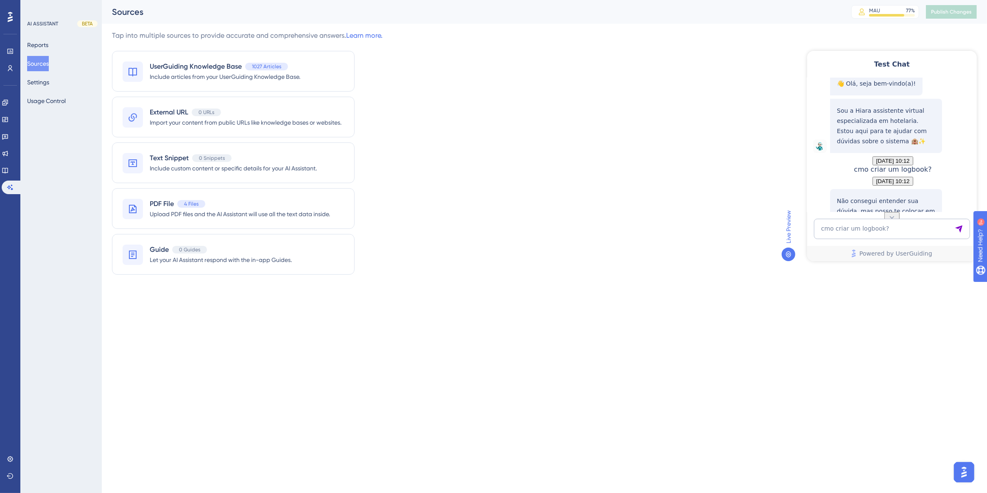
scroll to position [100, 0]
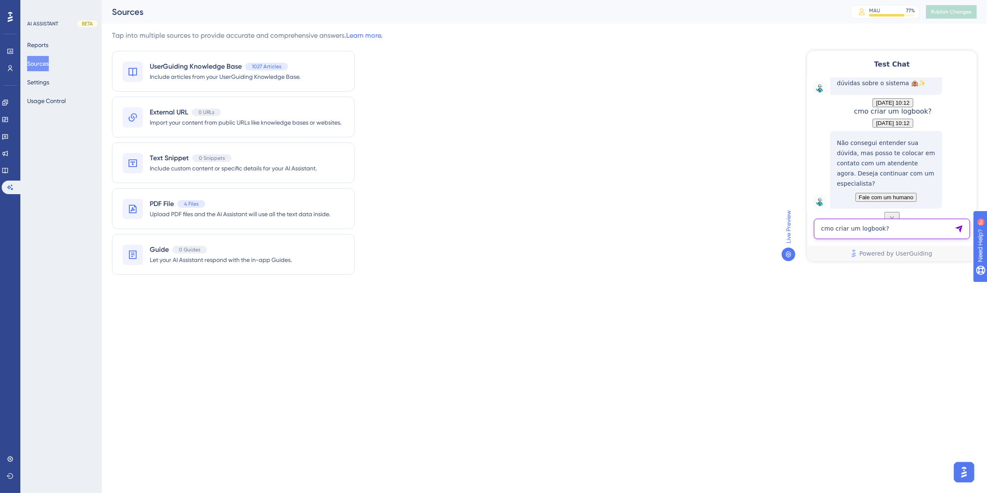
click at [835, 228] on textarea "cmo criar um logbook?" at bounding box center [891, 228] width 156 height 20
type textarea "criar um logbook"
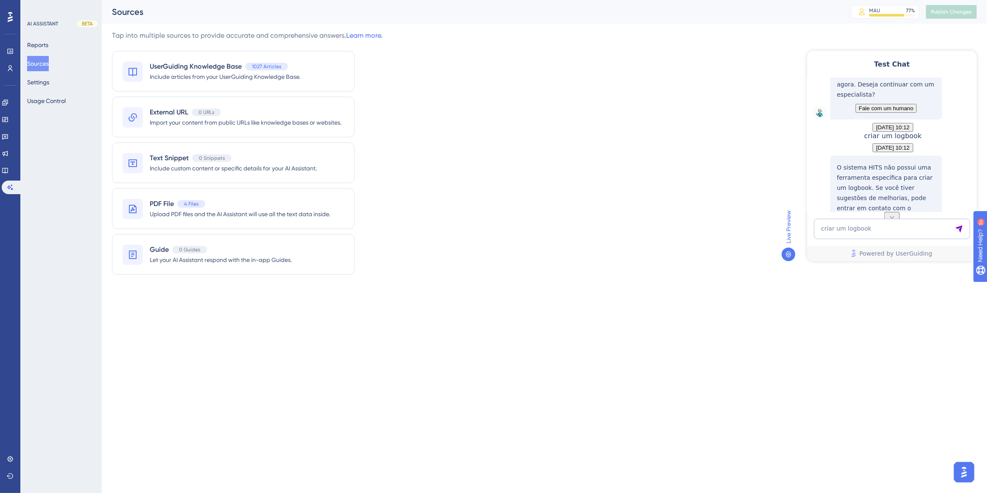
scroll to position [236, 0]
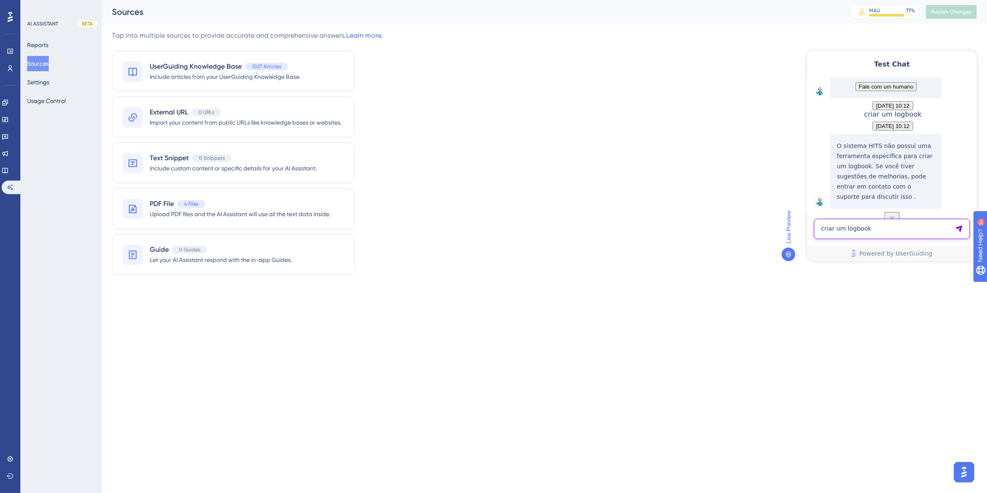
click at [889, 231] on textarea "criar um logbook" at bounding box center [891, 228] width 156 height 20
paste textarea "Quando abrem requisição no sistema, gostaria que recebesse um alerta via E-mail…"
type textarea "Quando abrem requisição no sistema, gostaria que recebesse um alerta via E-mail…"
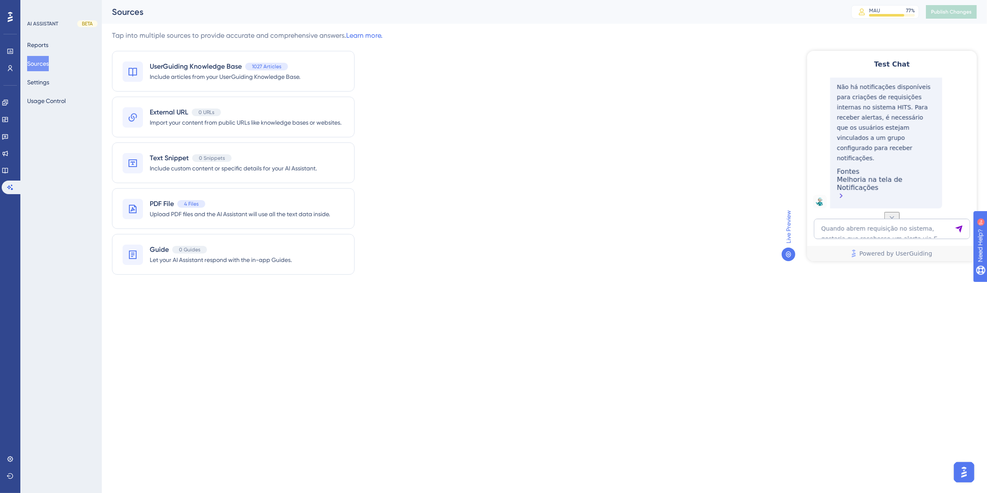
scroll to position [430, 0]
click at [890, 229] on textarea "Quando abrem requisição no sistema, gostaria que recebesse um alerta via E-mail…" at bounding box center [891, 228] width 156 height 20
paste textarea "como vincular uma conta a vulsa do apartamento"
type textarea "como vincular uma conta a vulsa do apartamento"
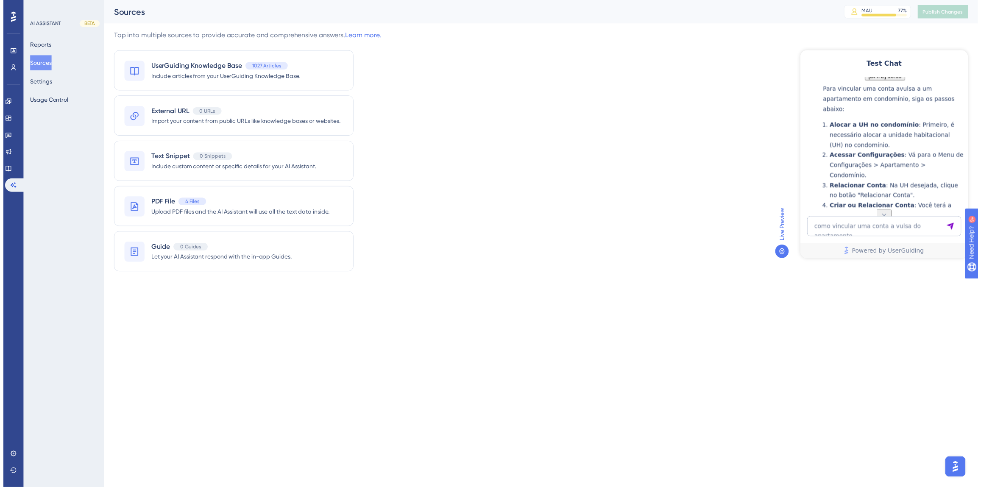
scroll to position [527, 0]
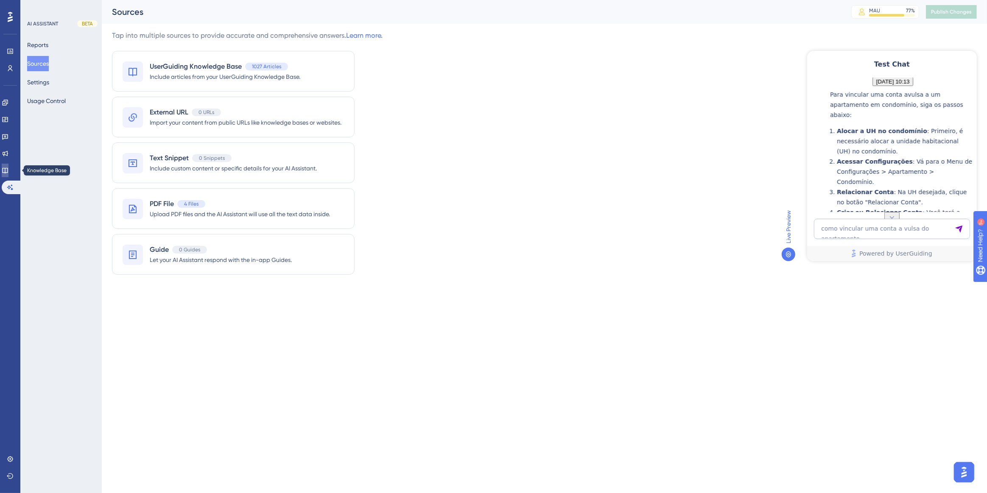
click at [8, 174] on link at bounding box center [5, 171] width 7 height 14
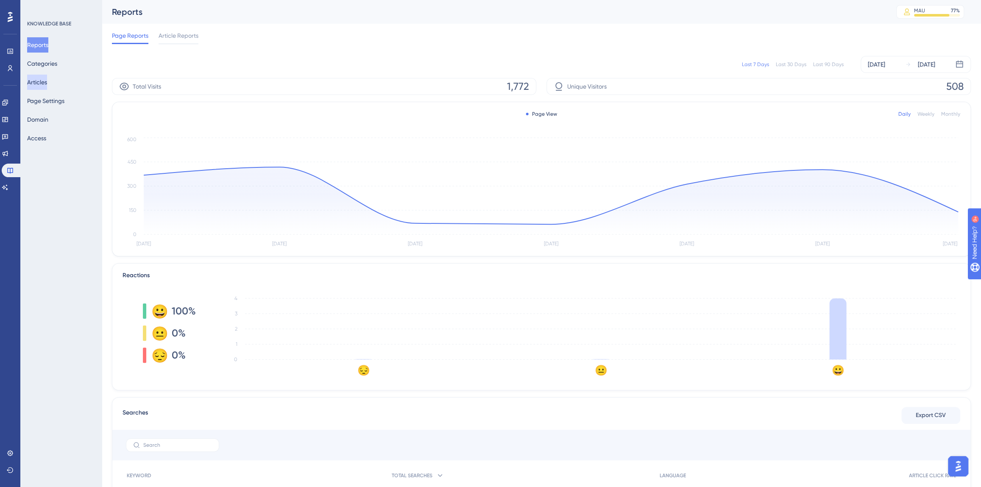
click at [35, 89] on button "Articles" at bounding box center [37, 82] width 20 height 15
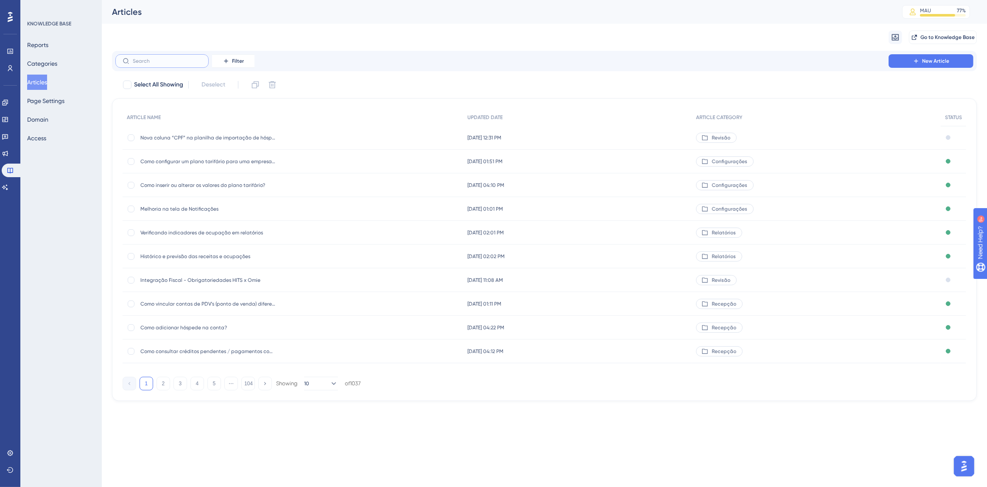
click at [146, 61] on input "text" at bounding box center [167, 61] width 69 height 6
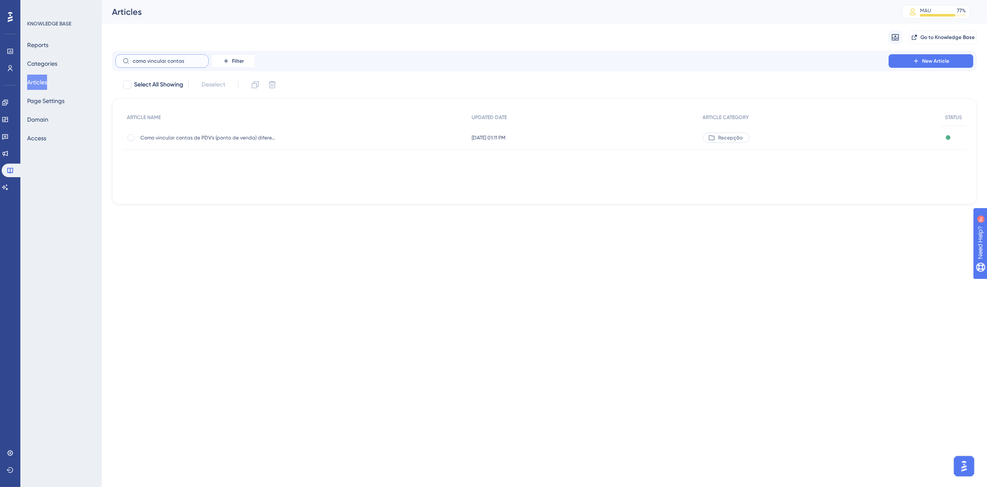
type input "como vincular contas"
click at [193, 140] on span "Como vincular contas de PDV's (ponto de venda) diferentes?" at bounding box center [208, 137] width 136 height 7
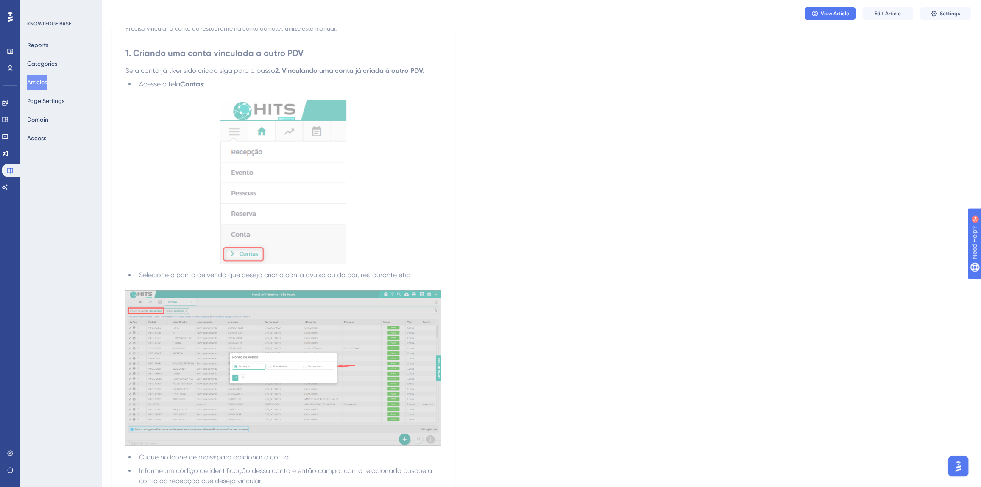
scroll to position [270, 0]
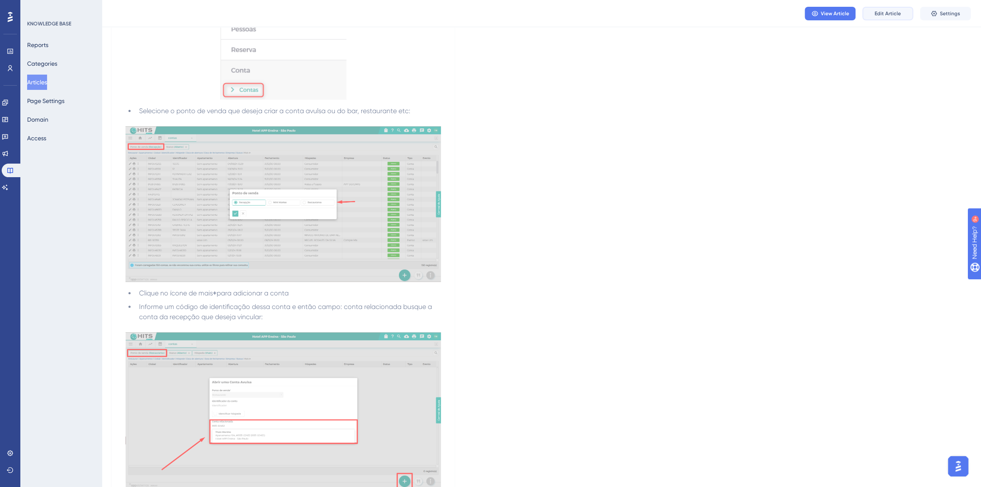
click at [869, 15] on button "Edit Article" at bounding box center [887, 14] width 51 height 14
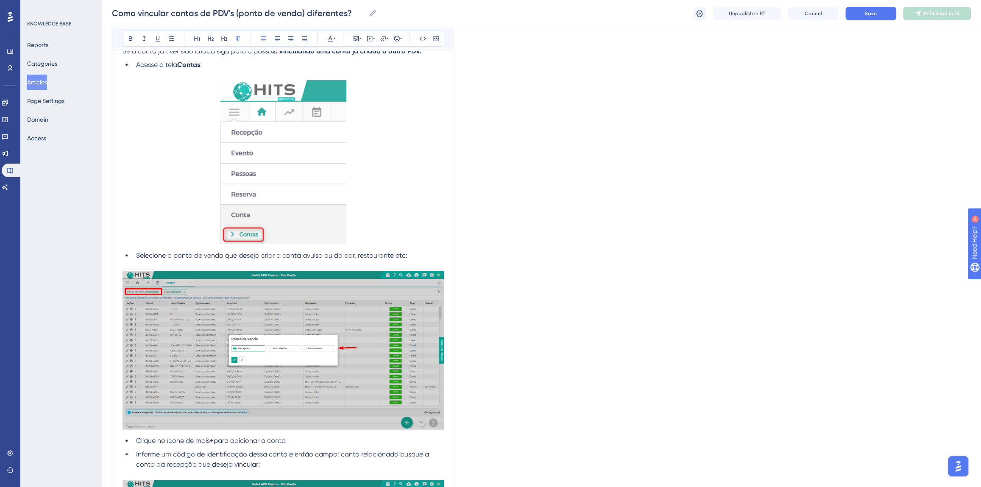
scroll to position [0, 0]
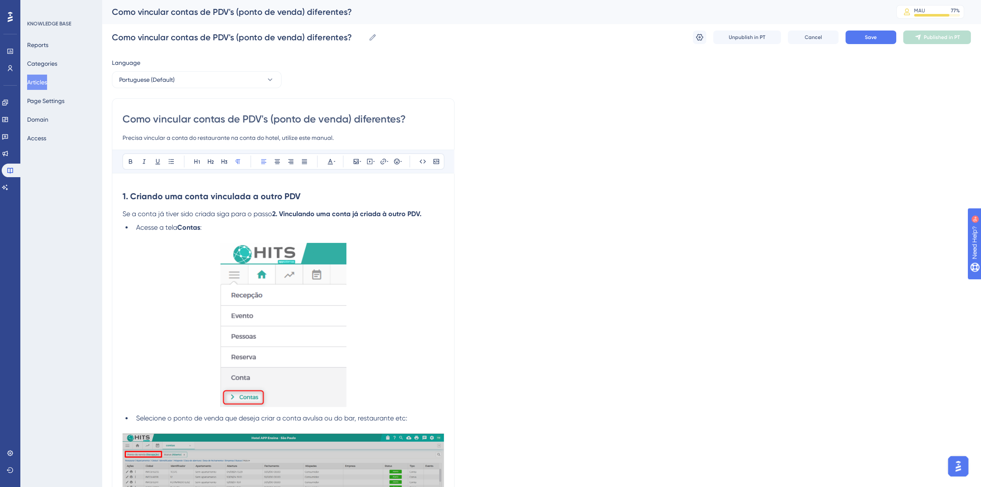
click at [207, 196] on strong "1. Criando uma conta vinculada a outro PDV" at bounding box center [212, 196] width 178 height 10
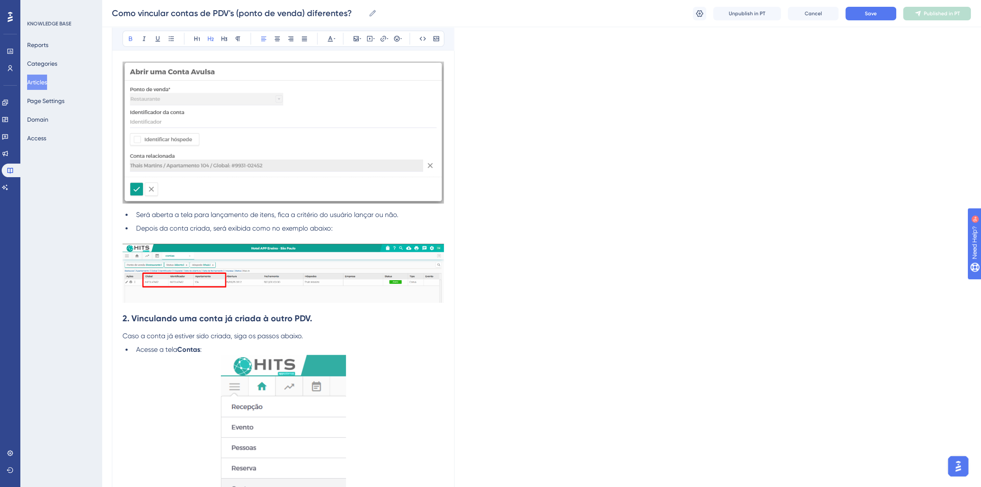
scroll to position [771, 0]
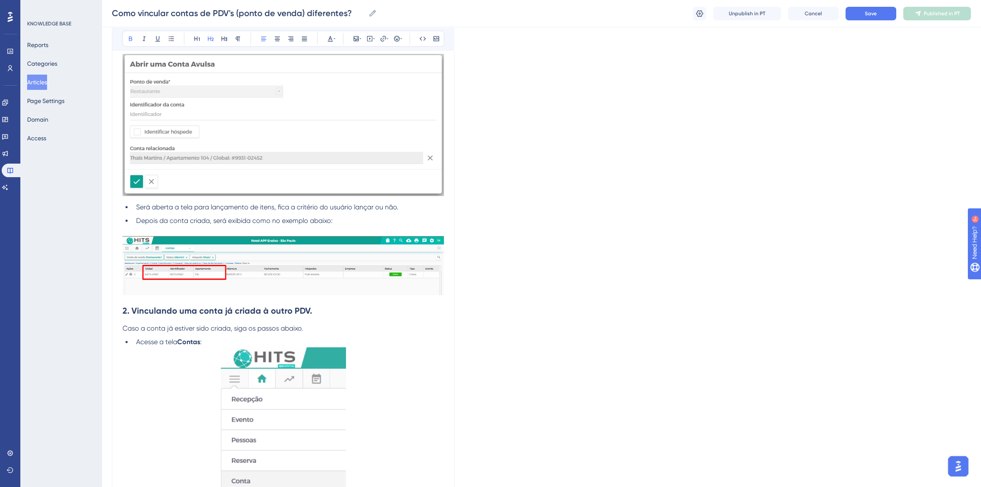
click at [222, 308] on strong "2. Vinculando uma conta já criada à outro PDV." at bounding box center [218, 311] width 190 height 10
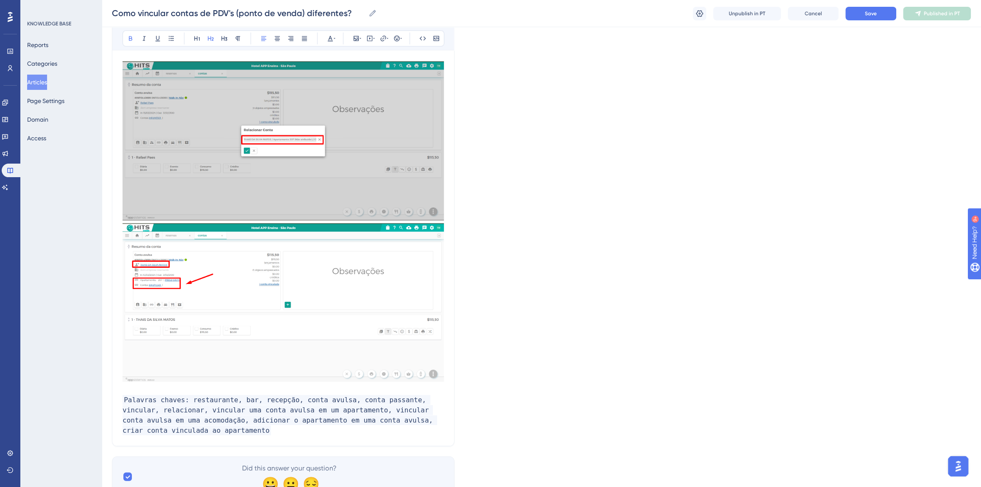
scroll to position [1902, 0]
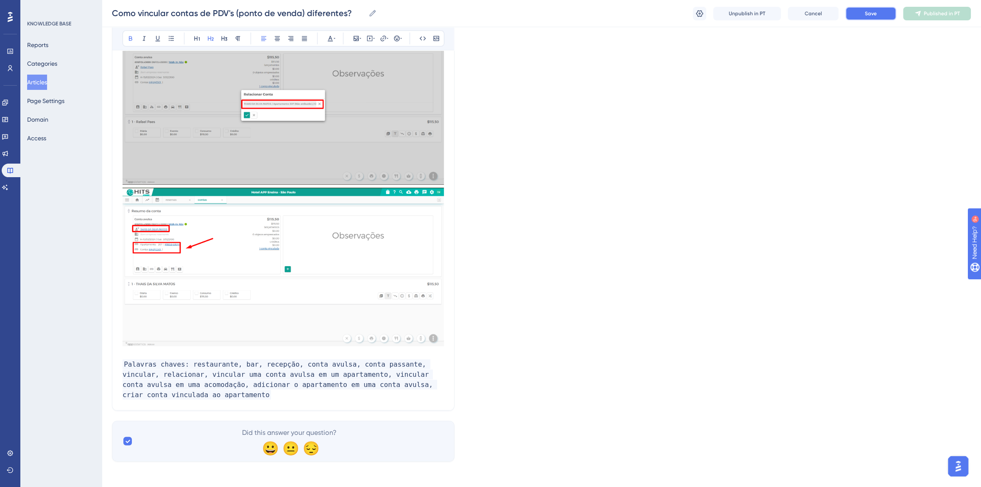
click at [869, 15] on span "Save" at bounding box center [871, 13] width 12 height 7
click at [926, 12] on button "Publish in PT" at bounding box center [937, 14] width 68 height 14
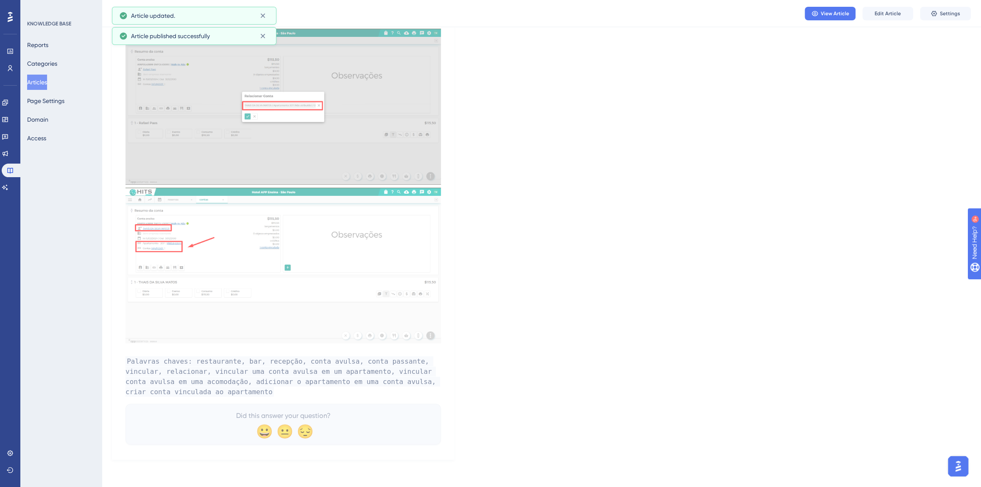
scroll to position [1844, 0]
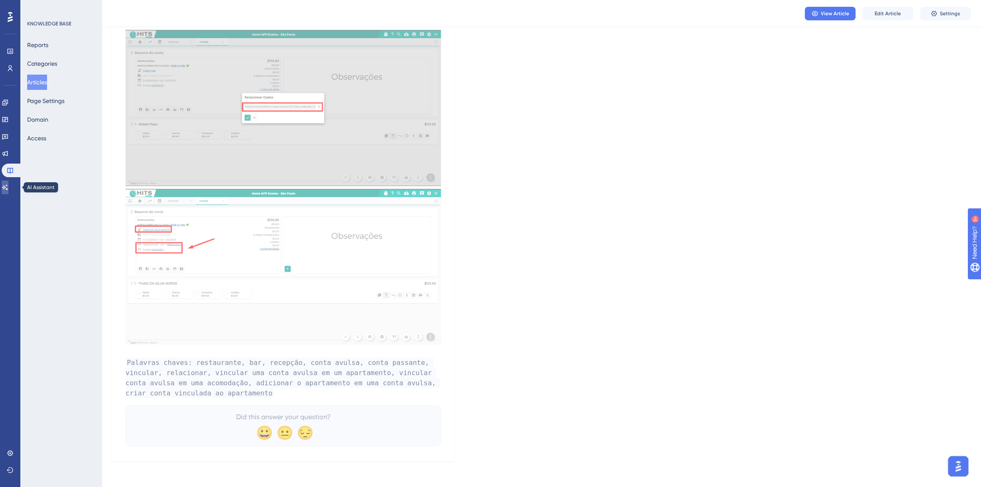
drag, startPoint x: 11, startPoint y: 188, endPoint x: 28, endPoint y: 148, distance: 43.3
click at [8, 188] on icon at bounding box center [5, 187] width 7 height 7
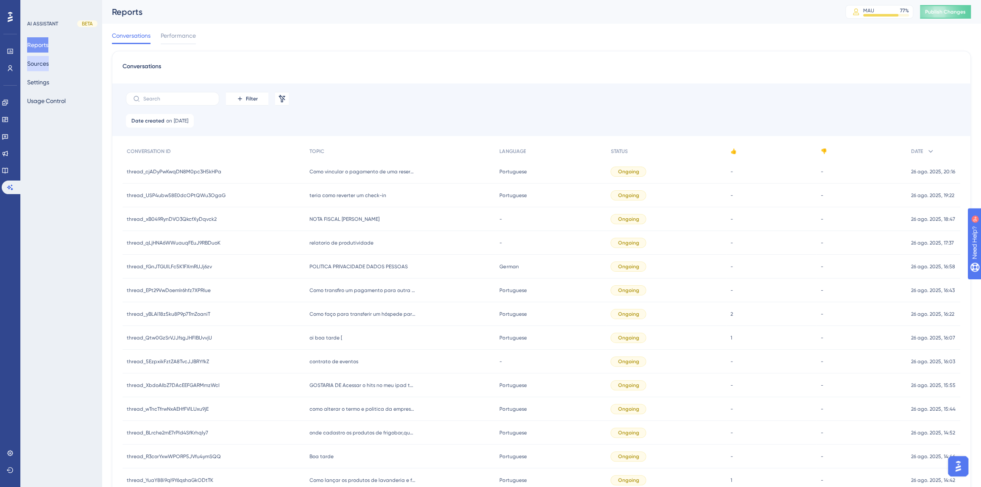
click at [47, 65] on button "Sources" at bounding box center [38, 63] width 22 height 15
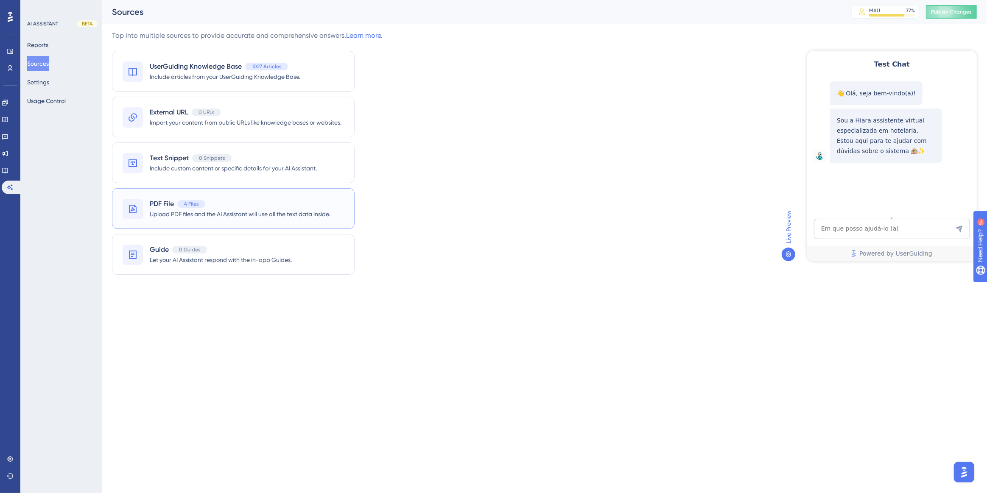
click at [224, 207] on div "PDF File 4 Files" at bounding box center [240, 204] width 180 height 10
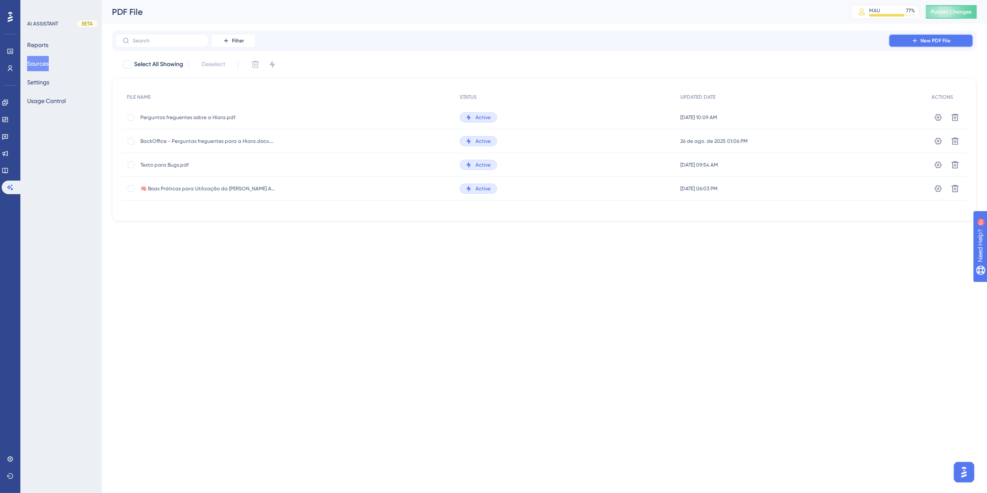
click at [928, 41] on span "New PDF File" at bounding box center [935, 40] width 30 height 7
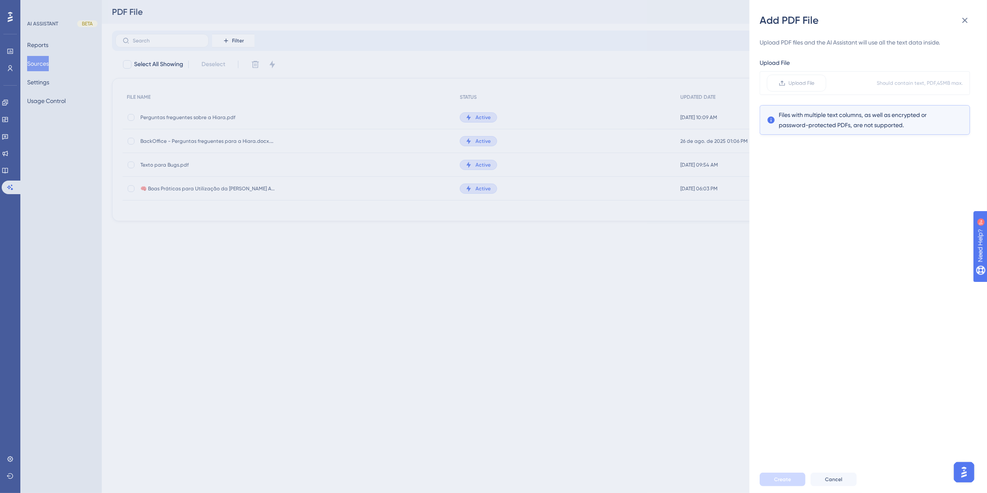
click at [856, 486] on div "Create Cancel" at bounding box center [877, 479] width 237 height 27
click at [848, 483] on button "Cancel" at bounding box center [833, 480] width 46 height 14
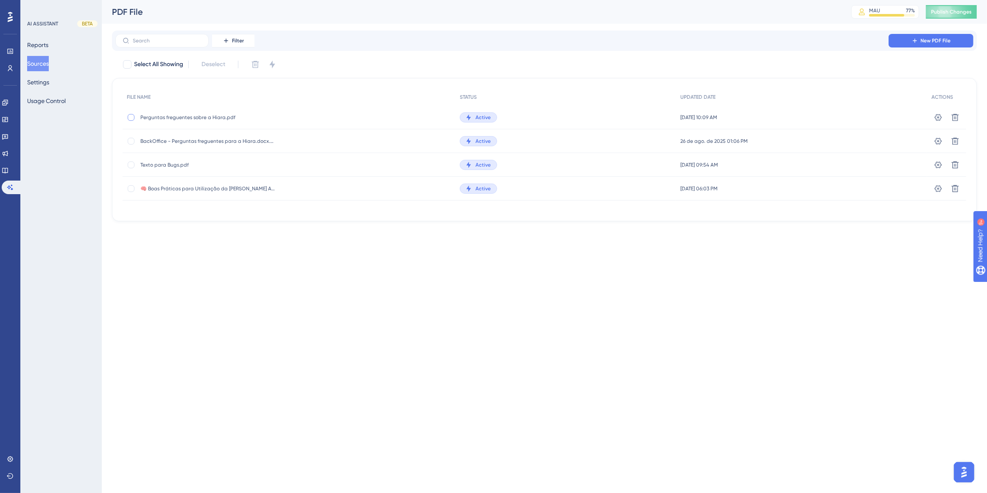
click at [133, 121] on div at bounding box center [131, 117] width 8 height 8
checkbox input "true"
click at [133, 138] on div at bounding box center [131, 141] width 7 height 7
checkbox input "true"
click at [252, 64] on icon at bounding box center [255, 64] width 8 height 8
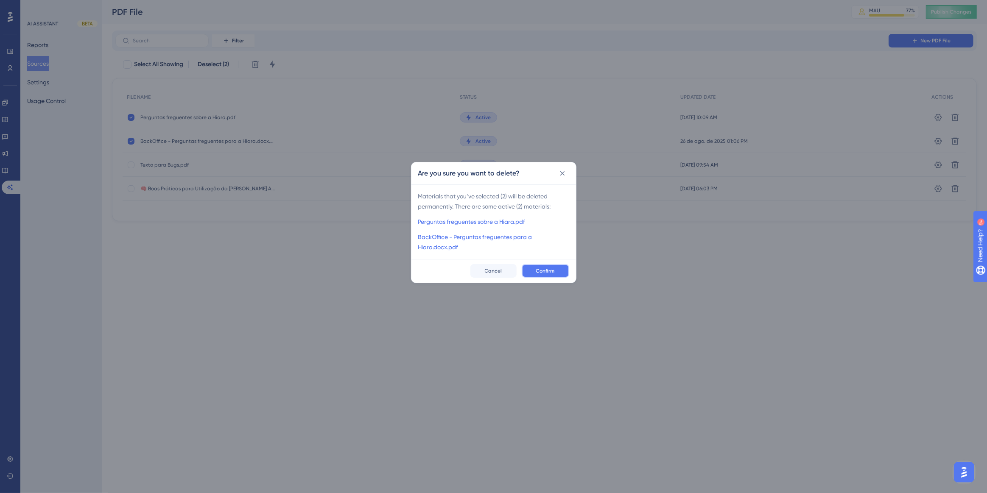
click at [546, 272] on span "Confirm" at bounding box center [545, 271] width 19 height 7
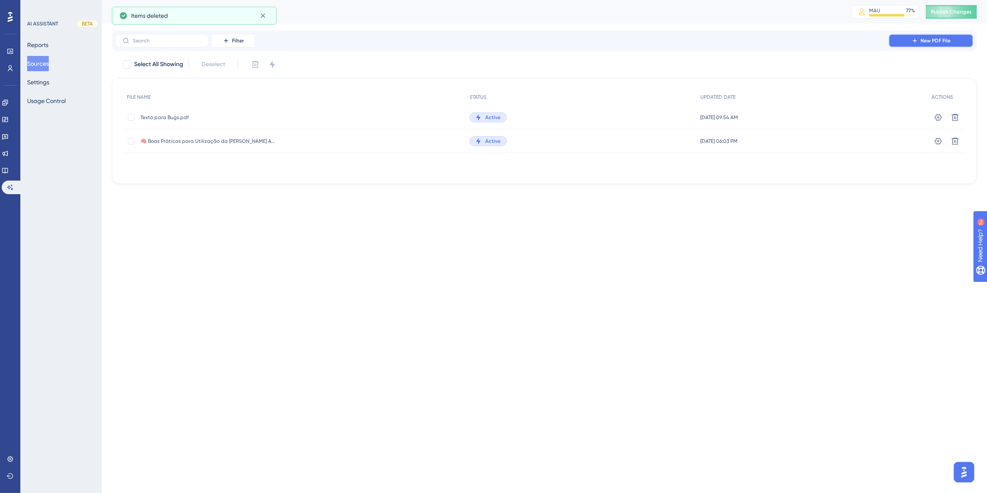
click at [923, 38] on span "New PDF File" at bounding box center [935, 40] width 30 height 7
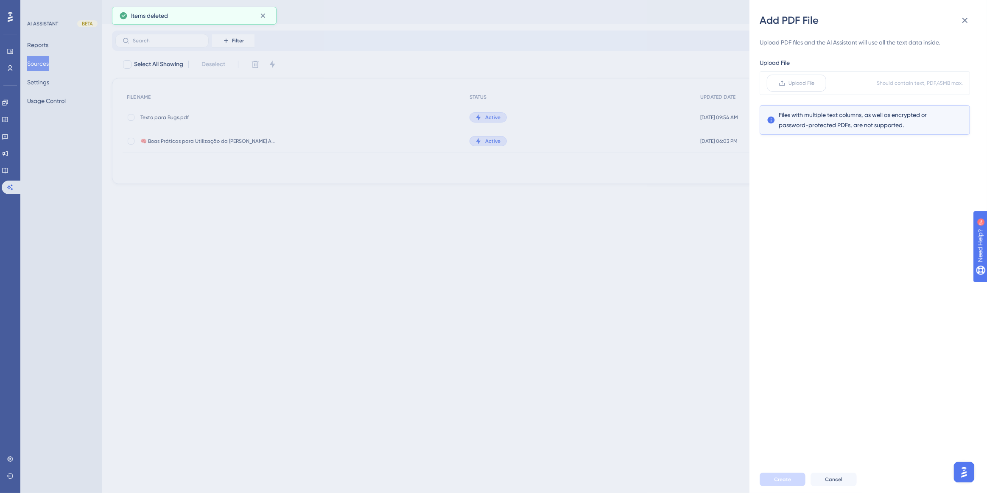
click at [799, 88] on label "Upload File" at bounding box center [795, 83] width 59 height 17
click at [814, 83] on input "Upload File" at bounding box center [814, 83] width 0 height 0
click at [787, 480] on span "Create" at bounding box center [782, 479] width 17 height 7
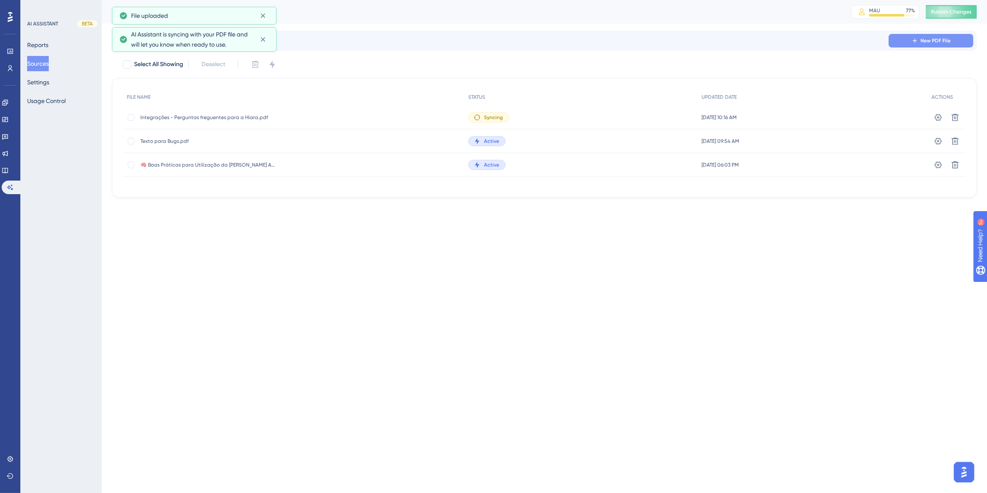
click at [936, 42] on span "New PDF File" at bounding box center [935, 40] width 30 height 7
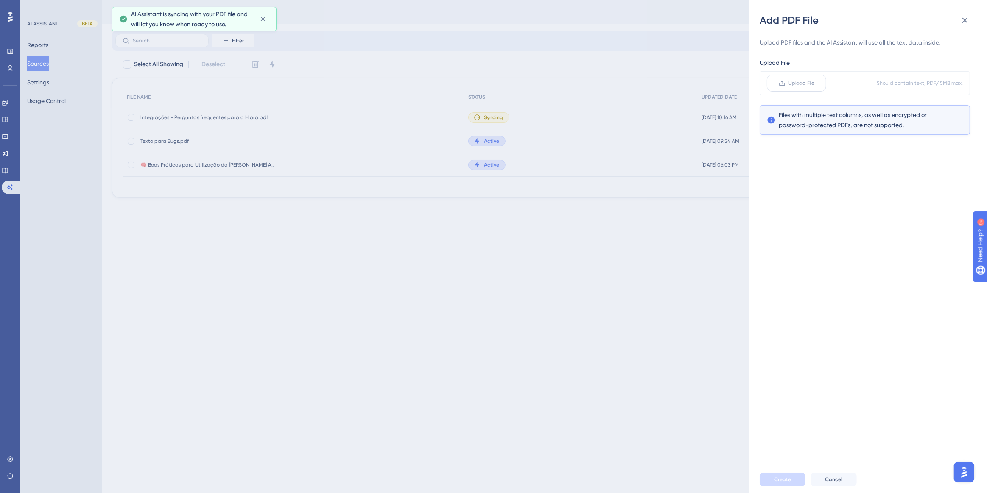
click at [810, 87] on label "Upload File" at bounding box center [795, 83] width 59 height 17
click at [814, 83] on input "Upload File" at bounding box center [814, 83] width 0 height 0
click at [796, 479] on button "Create" at bounding box center [782, 480] width 46 height 14
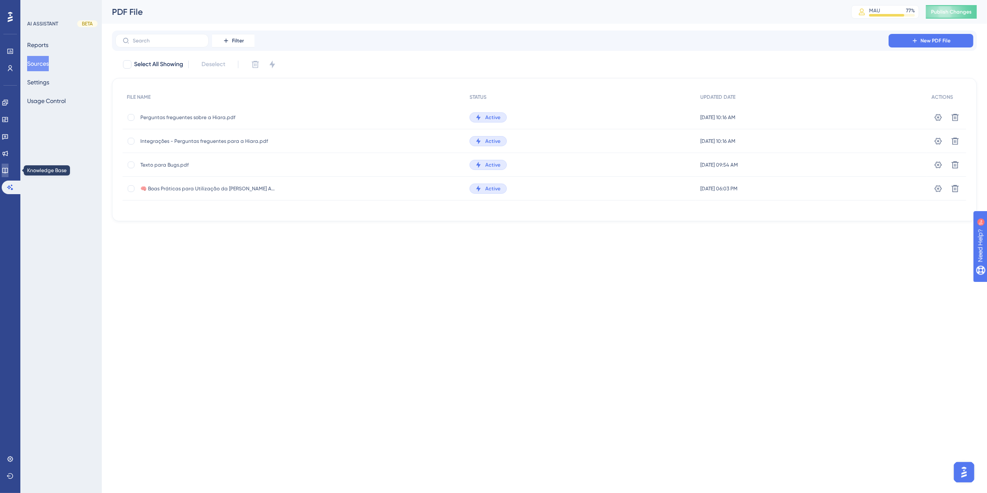
click at [8, 170] on icon at bounding box center [5, 170] width 7 height 7
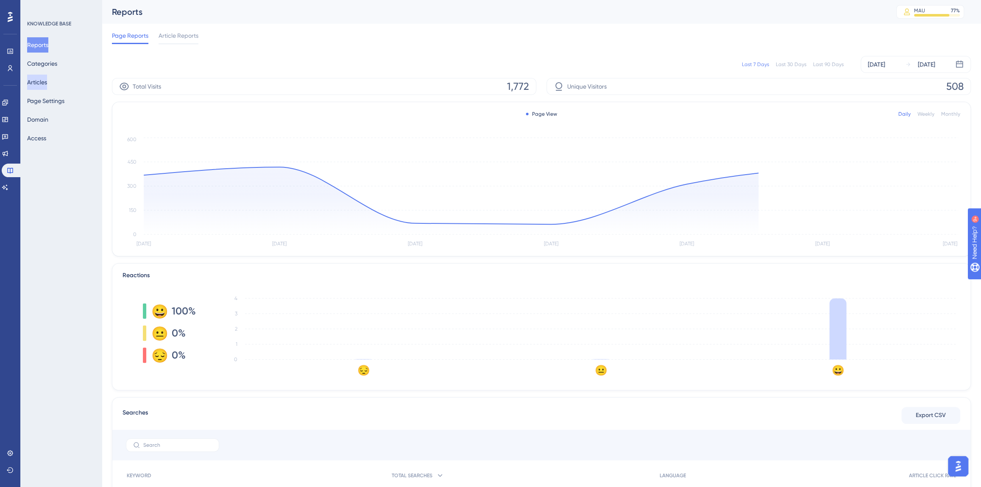
click at [44, 85] on button "Articles" at bounding box center [37, 82] width 20 height 15
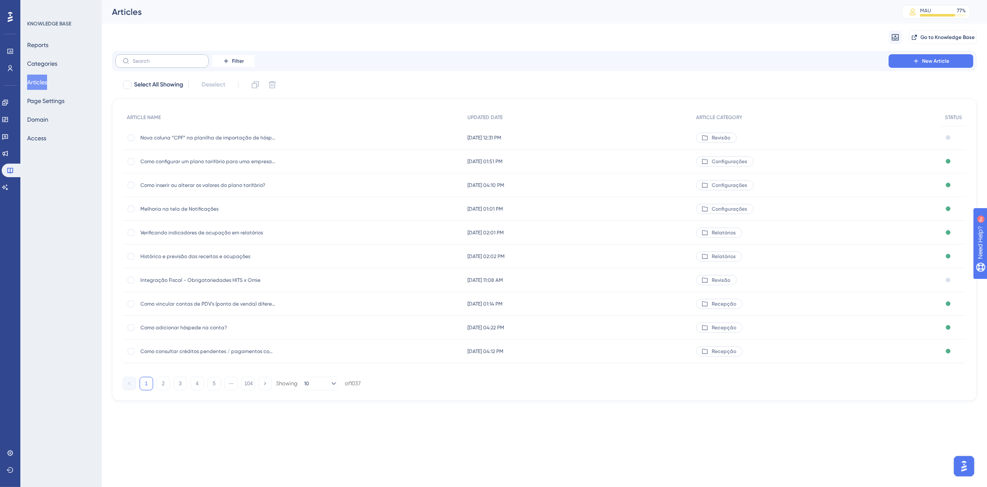
click at [152, 67] on label at bounding box center [161, 61] width 93 height 14
click at [152, 64] on input "text" at bounding box center [167, 61] width 69 height 6
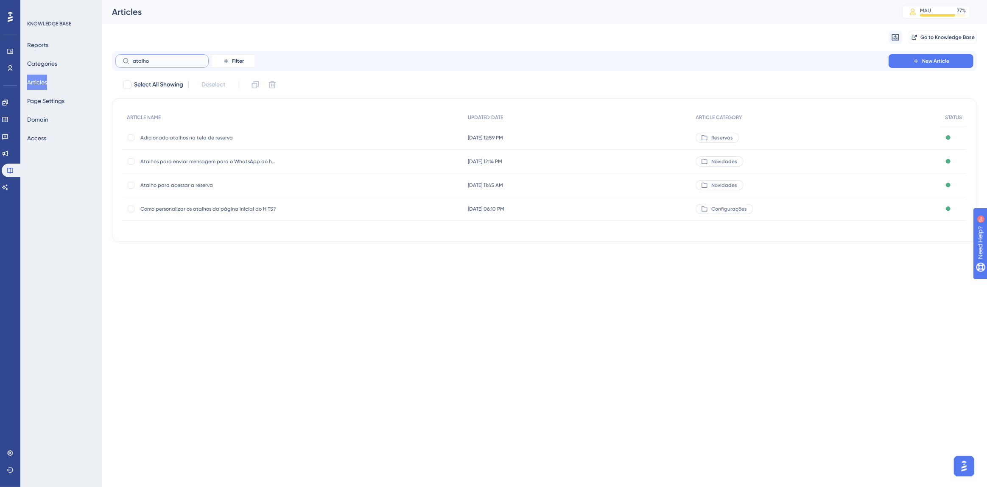
type input "atalho"
click at [202, 210] on span "Como personalizar os atalhos da página inicial do HITS?" at bounding box center [208, 209] width 136 height 7
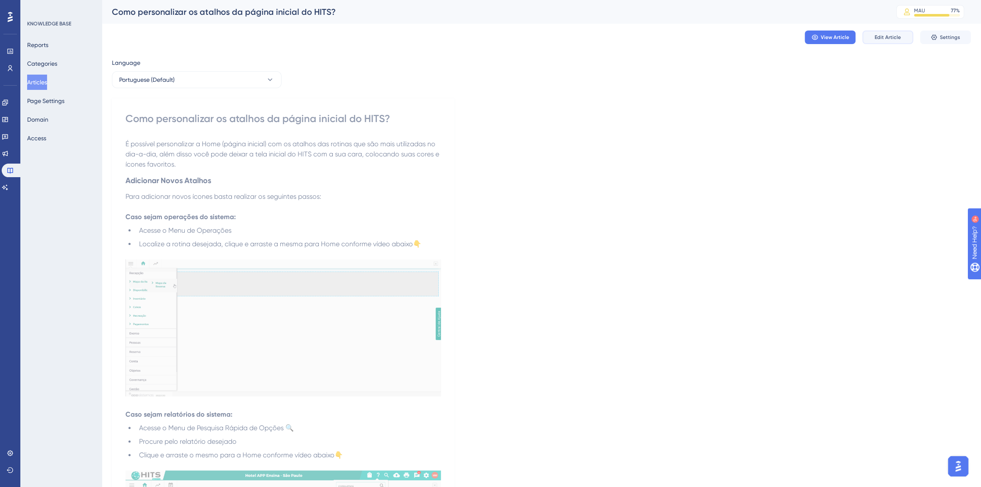
click at [890, 38] on span "Edit Article" at bounding box center [888, 37] width 26 height 7
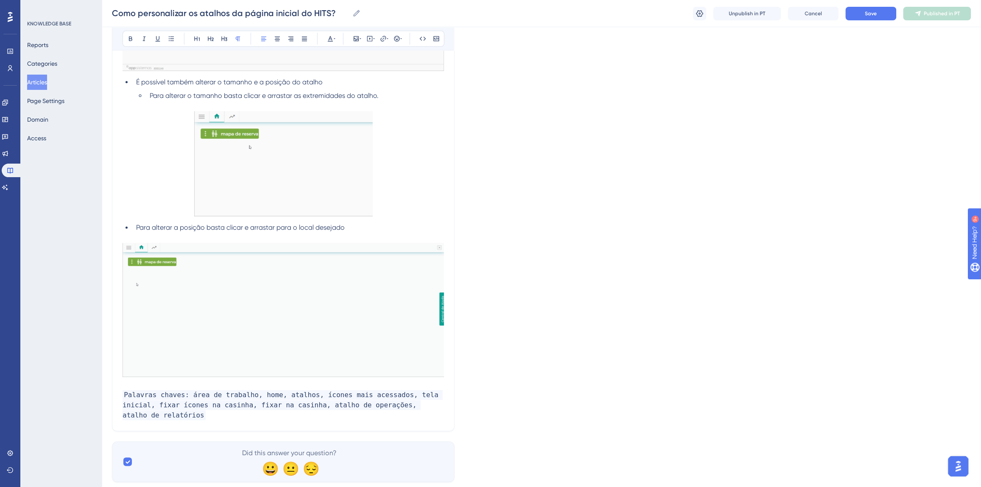
scroll to position [811, 0]
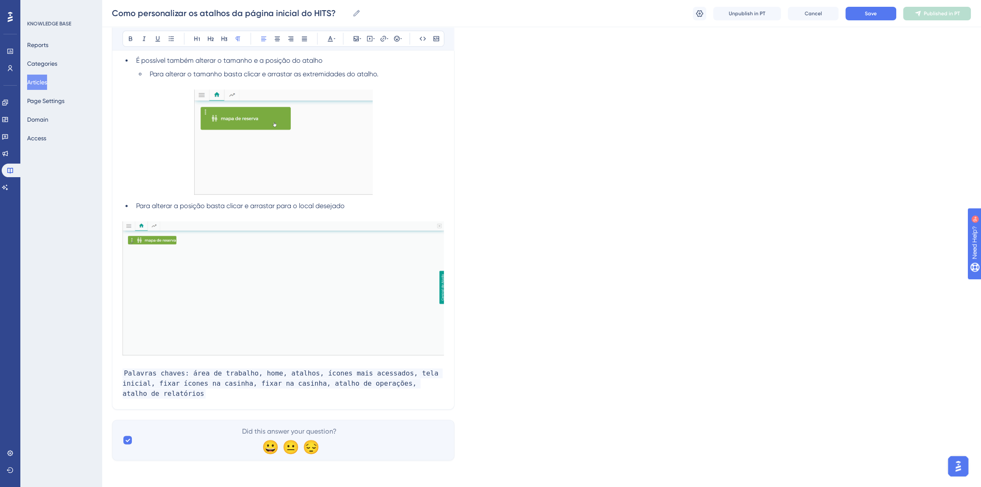
click at [166, 391] on p "Palavras chaves: área de trabalho, home, atalhos, ícones mais acessados, tela i…" at bounding box center [283, 383] width 321 height 31
click at [865, 16] on span "Save" at bounding box center [871, 13] width 12 height 7
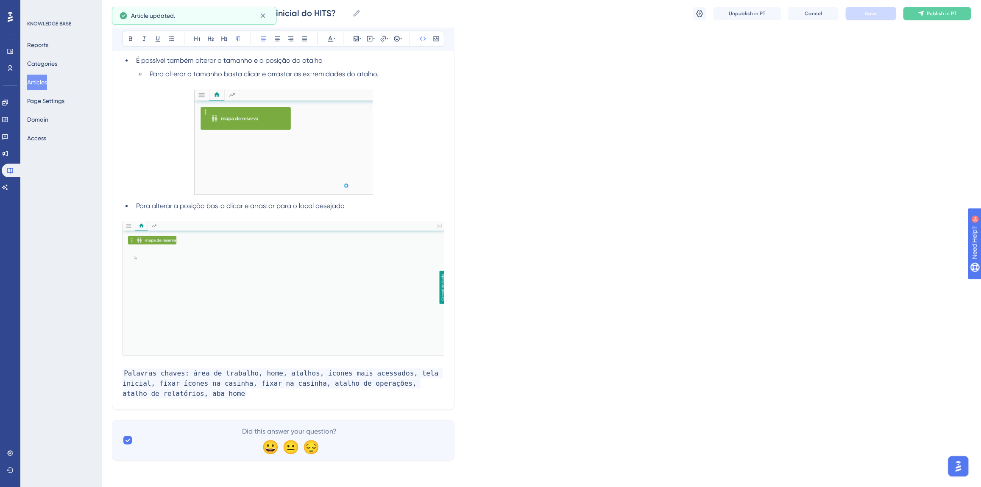
click at [919, 12] on icon at bounding box center [921, 14] width 6 height 6
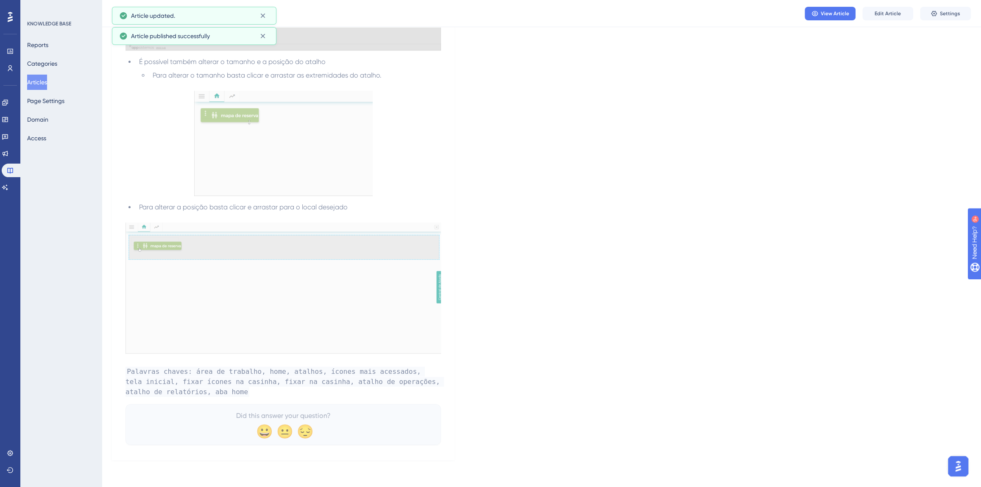
scroll to position [758, 0]
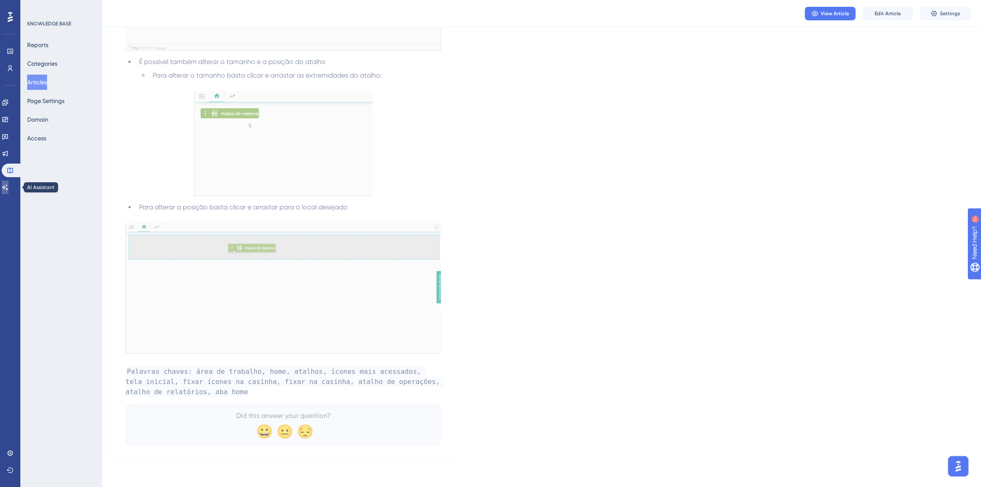
click at [8, 186] on link at bounding box center [5, 188] width 7 height 14
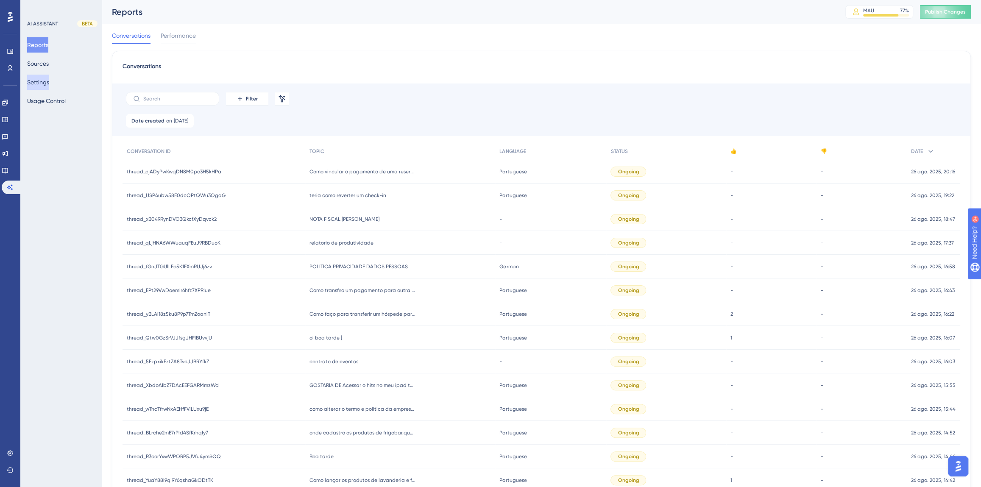
click at [42, 77] on button "Settings" at bounding box center [38, 82] width 22 height 15
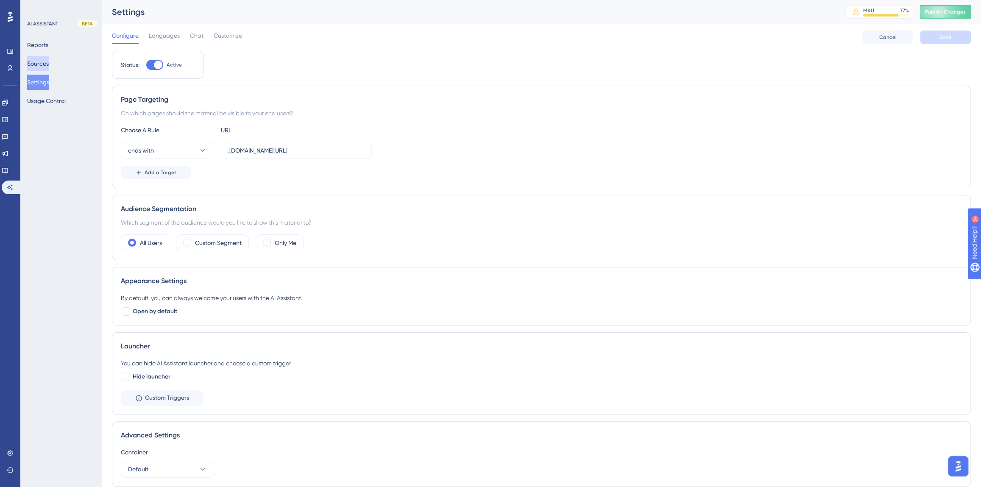
click at [27, 62] on button "Sources" at bounding box center [38, 63] width 22 height 15
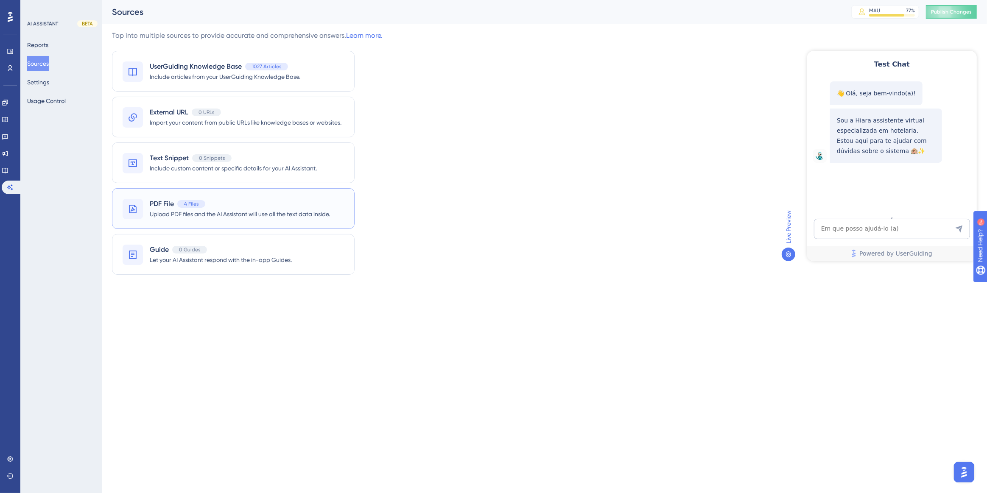
click at [286, 207] on div "PDF File 4 Files" at bounding box center [240, 204] width 180 height 10
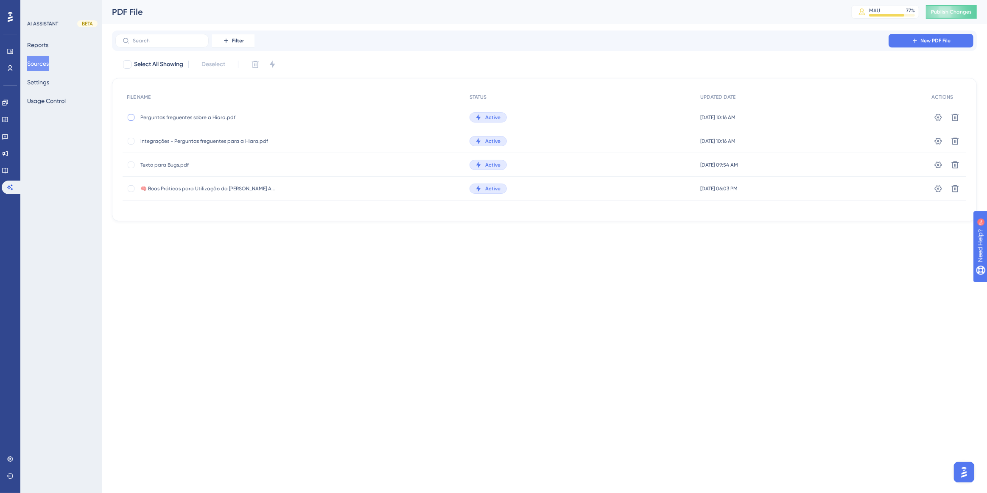
click at [132, 117] on div at bounding box center [131, 117] width 7 height 7
checkbox input "true"
click at [254, 64] on icon at bounding box center [255, 64] width 7 height 7
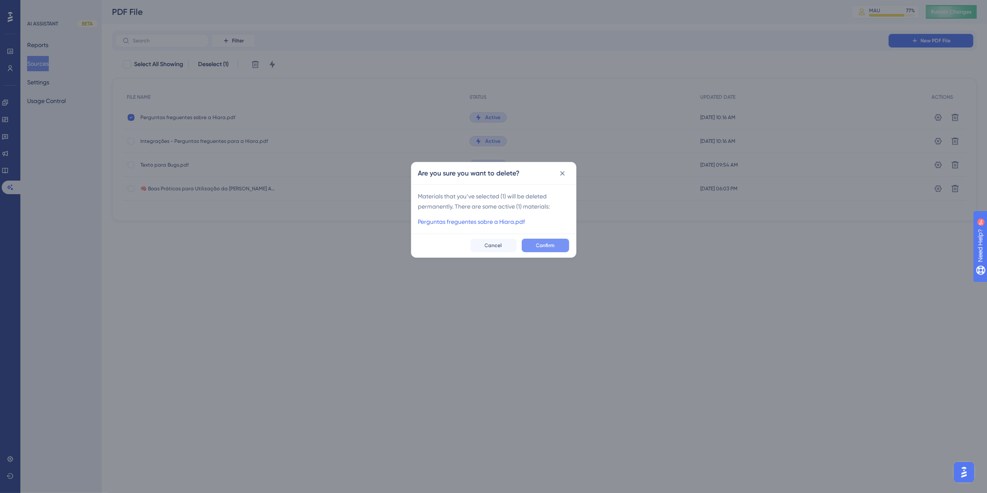
click at [552, 245] on span "Confirm" at bounding box center [545, 245] width 19 height 7
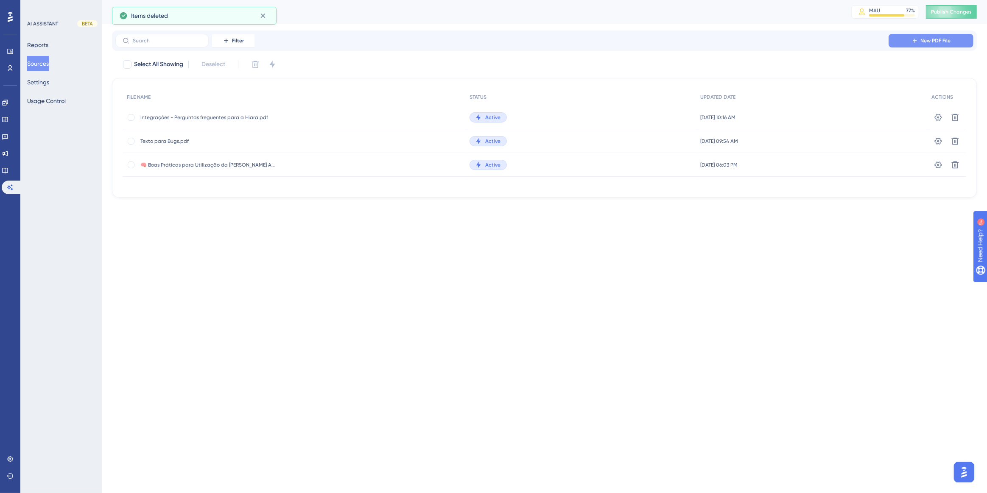
click at [920, 38] on button "New PDF File" at bounding box center [930, 41] width 85 height 14
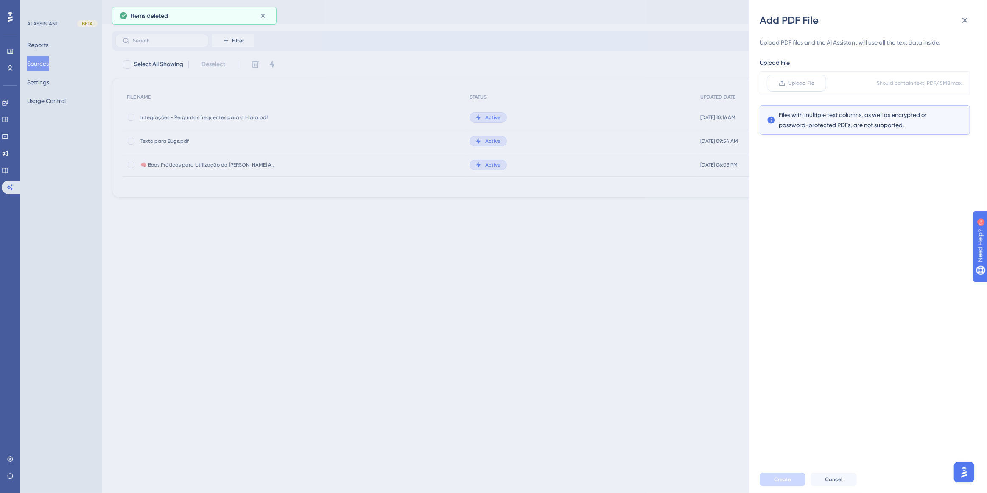
click at [785, 82] on label "Upload File" at bounding box center [795, 83] width 59 height 17
click at [814, 83] on input "Upload File" at bounding box center [814, 83] width 0 height 0
click at [786, 475] on button "Create" at bounding box center [782, 480] width 46 height 14
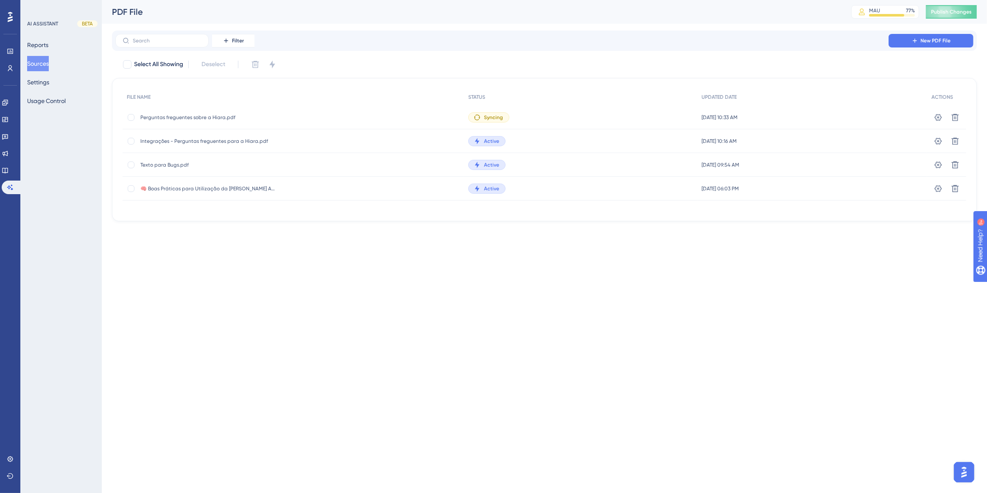
click at [42, 59] on button "Sources" at bounding box center [38, 63] width 22 height 15
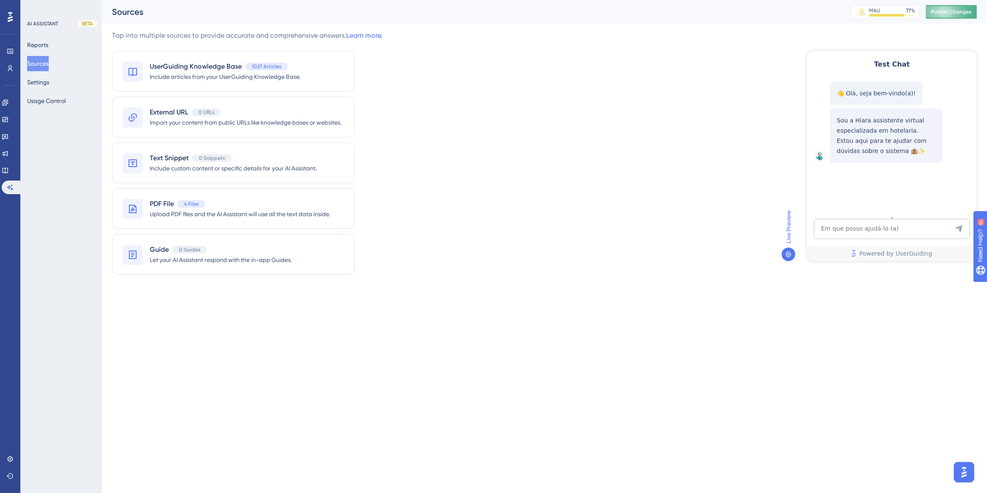
click at [927, 10] on button "Publish Changes" at bounding box center [950, 12] width 51 height 14
click at [38, 45] on button "Reports" at bounding box center [37, 44] width 21 height 15
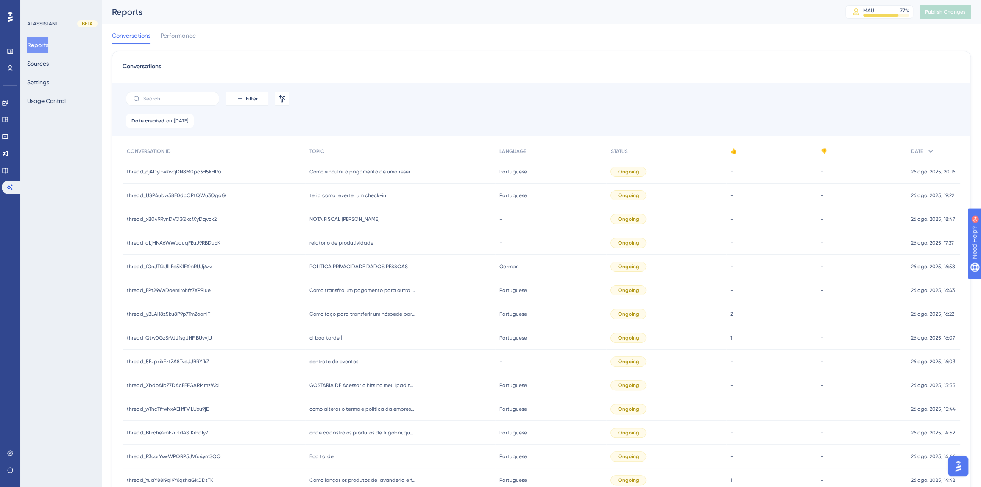
click at [21, 64] on div "AI ASSISTANT BETA Reports Sources Settings Usage Control" at bounding box center [60, 243] width 81 height 487
click at [47, 64] on button "Sources" at bounding box center [38, 63] width 22 height 15
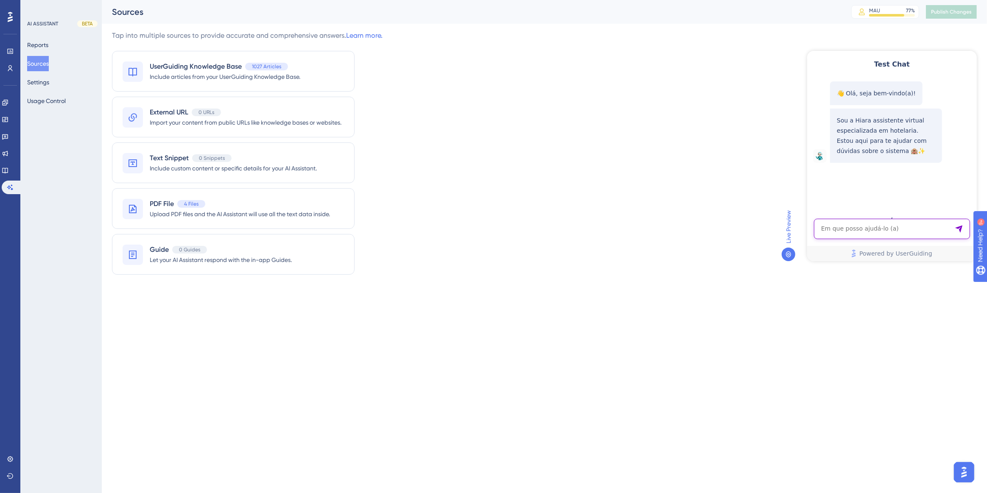
click at [878, 228] on textarea "AI Assistant Text Input" at bounding box center [891, 228] width 156 height 20
paste textarea "como por o caixa junto na aba home"
type textarea "como por o caixa junto na aba home"
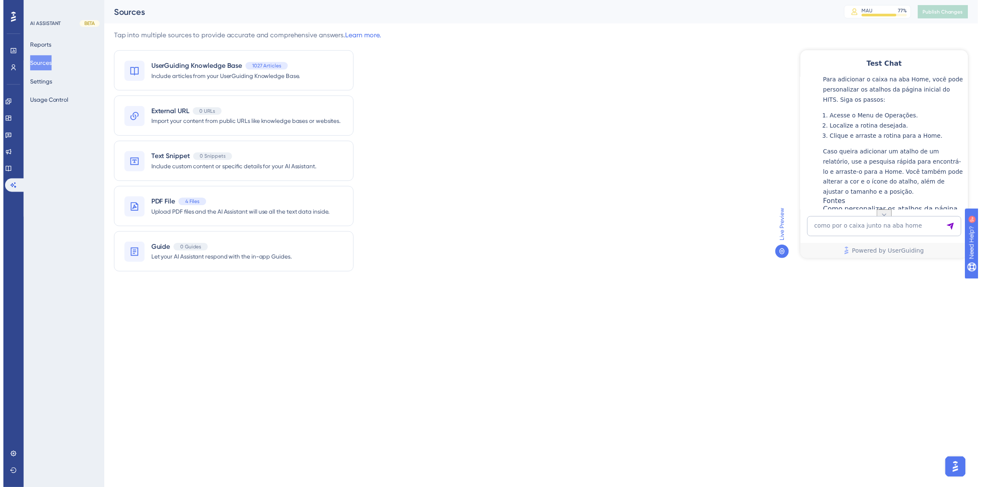
scroll to position [201, 0]
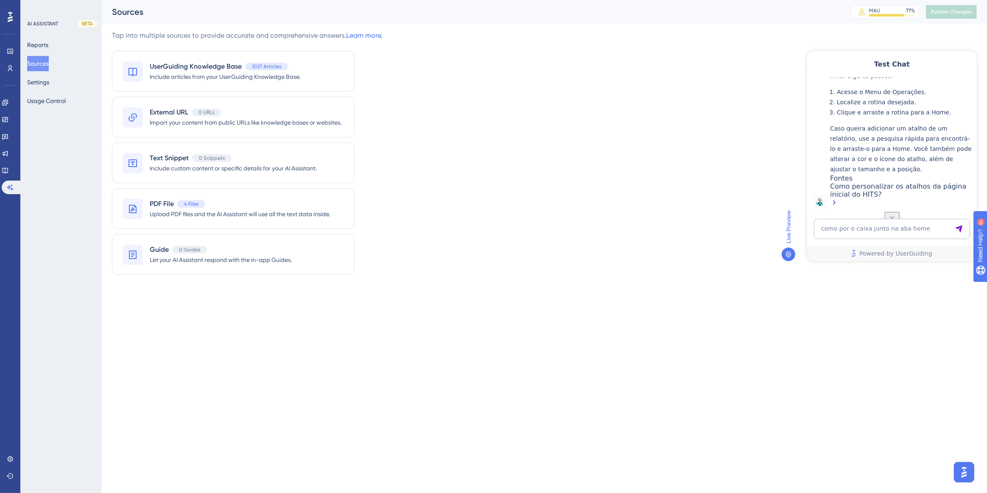
click at [869, 188] on div "Como personalizar os atalhos da página inicial do HITS?" at bounding box center [900, 195] width 142 height 26
click at [873, 225] on textarea "como por o caixa junto na aba home" at bounding box center [891, 228] width 156 height 20
click at [8, 170] on icon at bounding box center [5, 170] width 7 height 7
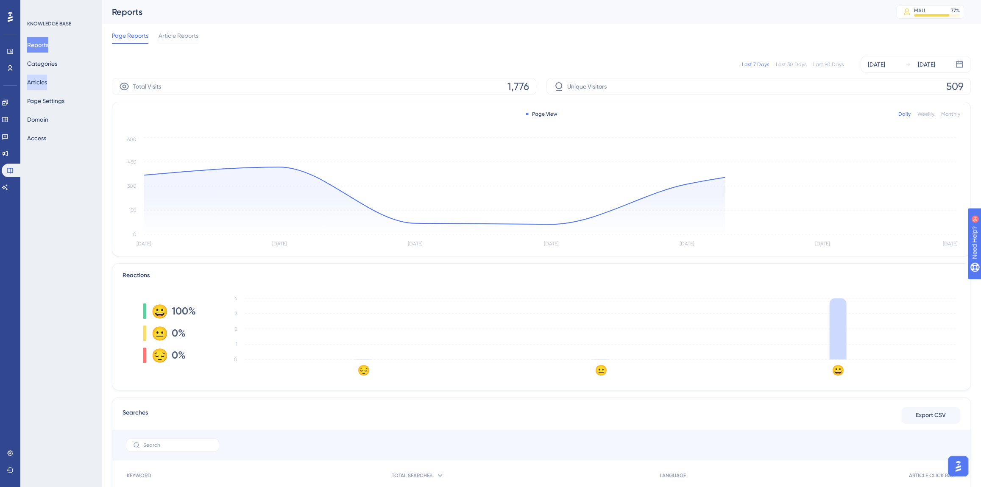
click at [47, 79] on button "Articles" at bounding box center [37, 82] width 20 height 15
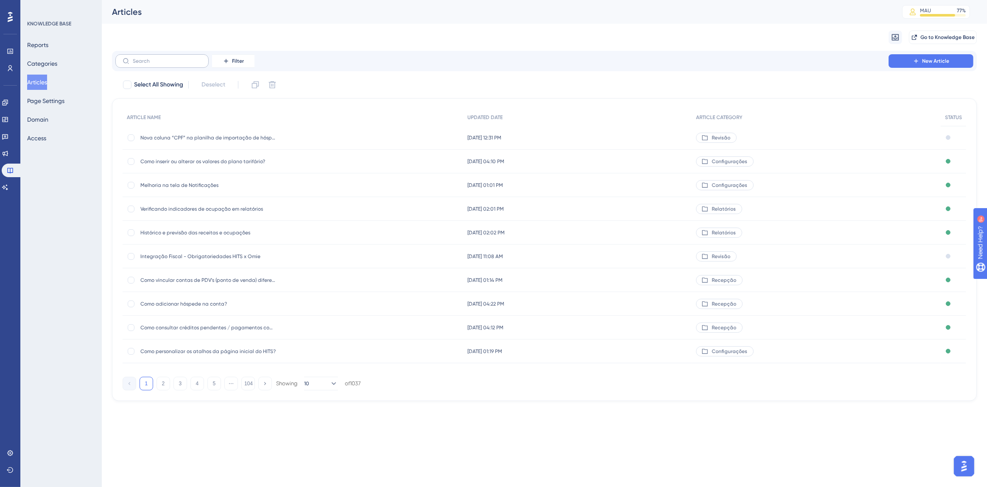
click at [140, 68] on div "Filter New Article" at bounding box center [544, 61] width 864 height 20
click at [139, 64] on label at bounding box center [161, 61] width 93 height 14
click at [139, 64] on input "text" at bounding box center [167, 61] width 69 height 6
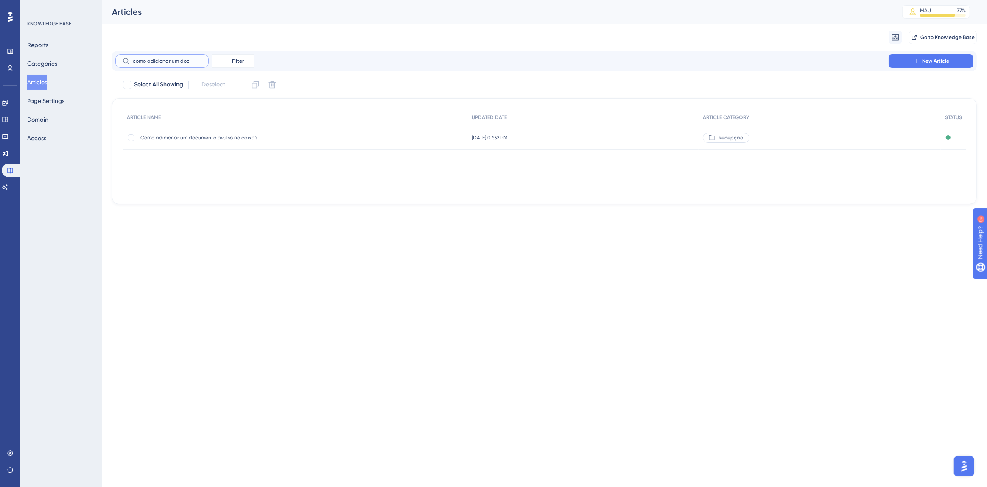
type input "como adicionar um doc"
click at [181, 136] on span "Como adicionar um documento avulso no caixa?" at bounding box center [208, 137] width 136 height 7
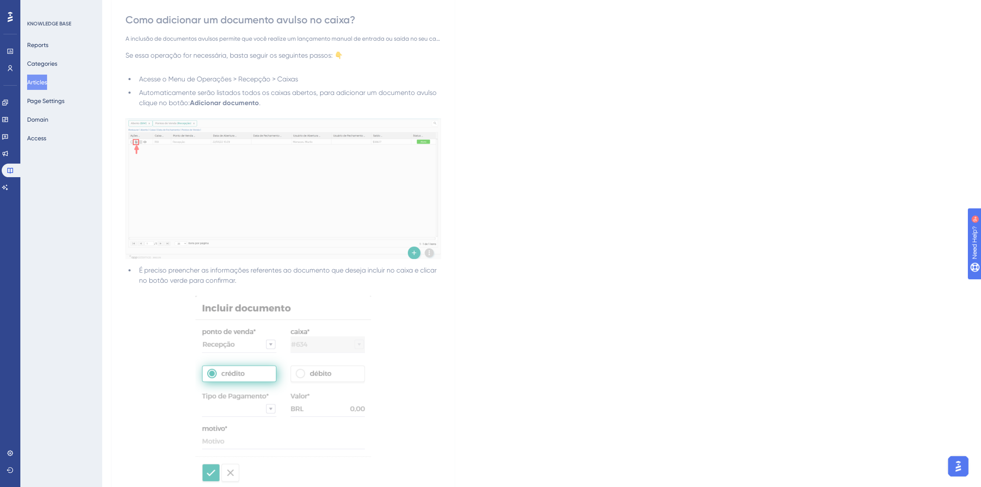
scroll to position [231, 0]
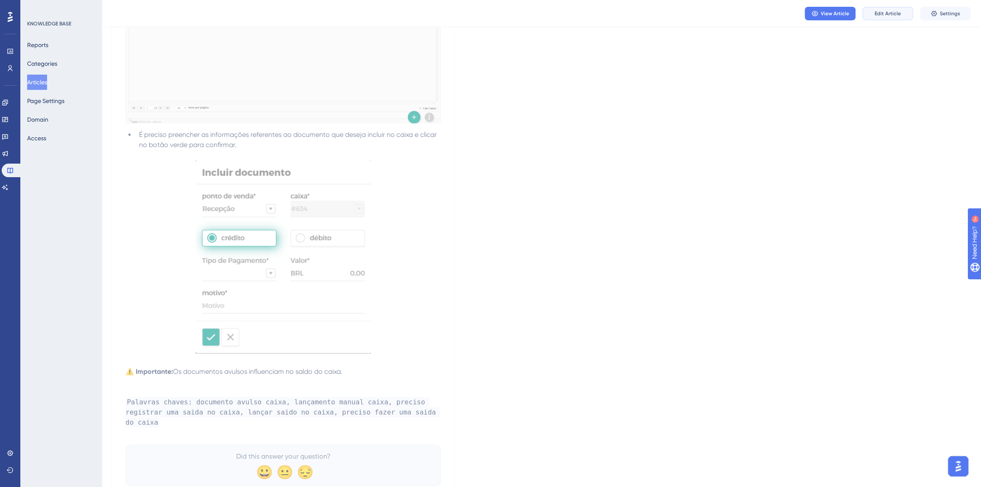
click at [877, 15] on span "Edit Article" at bounding box center [888, 13] width 26 height 7
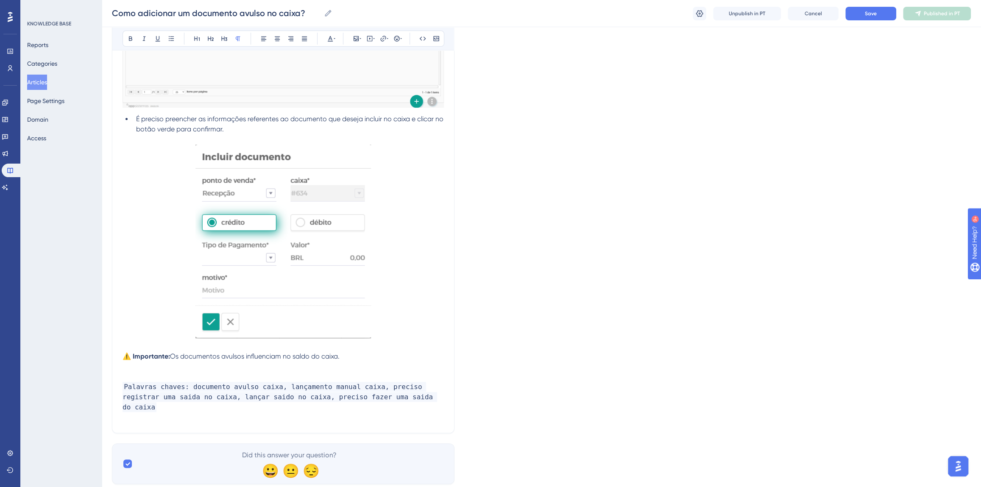
scroll to position [297, 0]
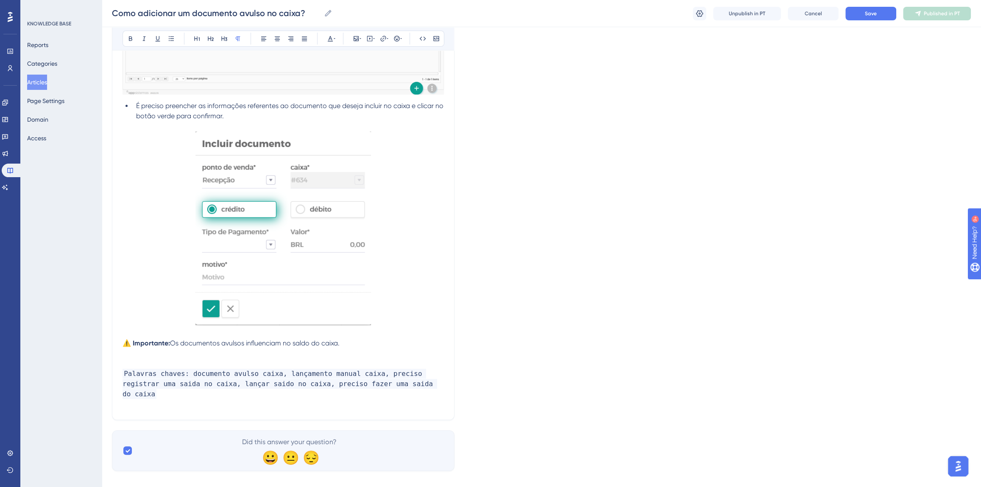
click at [348, 343] on p "⚠️ Importante: Os documentos avulsos influenciam no saldo do caixa." at bounding box center [283, 343] width 321 height 10
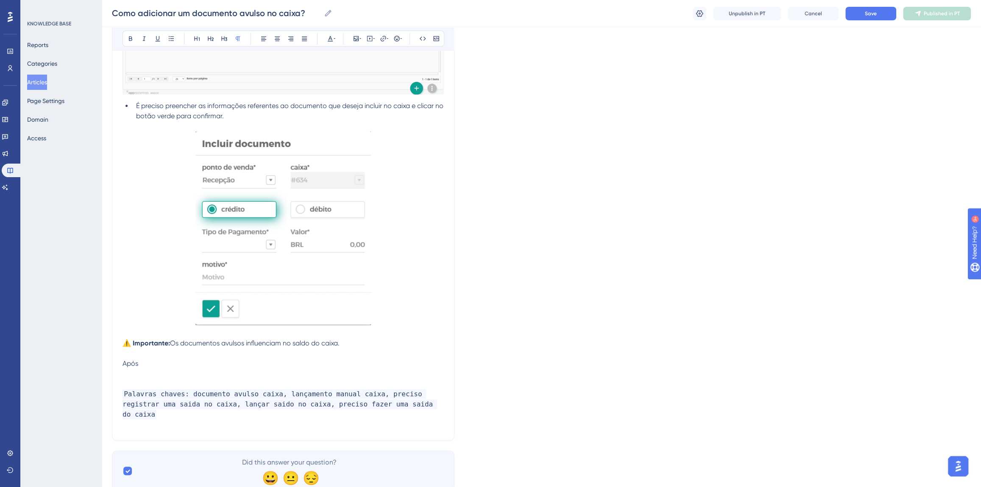
click at [161, 364] on p "Após" at bounding box center [283, 364] width 321 height 10
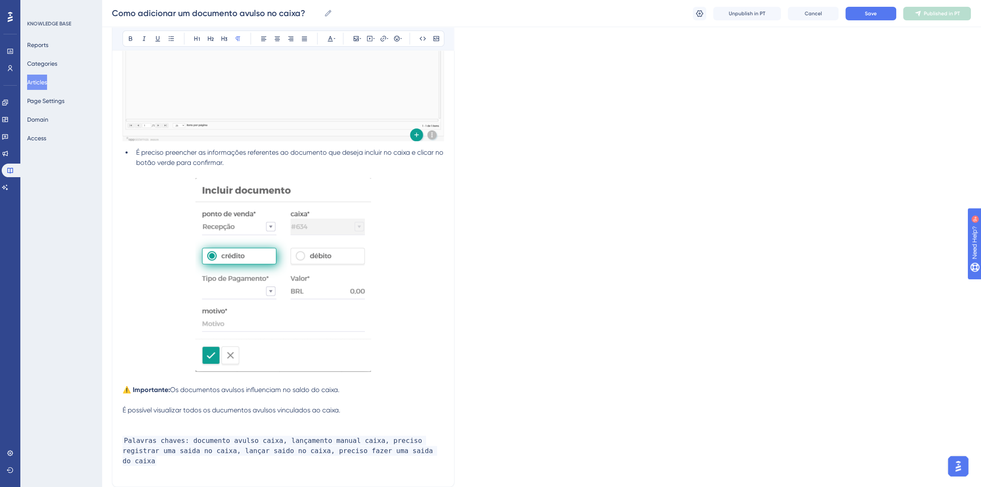
scroll to position [27, 0]
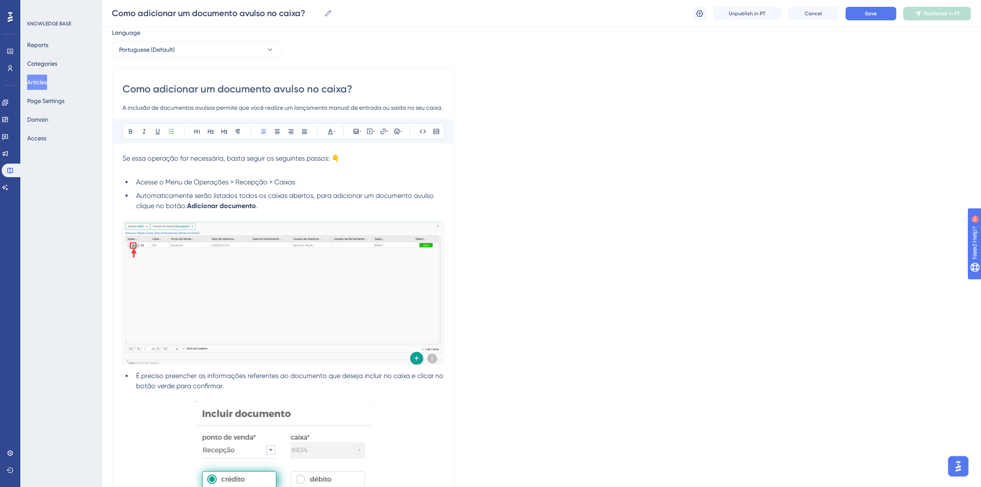
drag, startPoint x: 315, startPoint y: 197, endPoint x: 290, endPoint y: 204, distance: 26.4
click at [290, 204] on li "Automaticamente serão listados todos os caixas abertos, para adicionar um docum…" at bounding box center [288, 201] width 311 height 20
copy li "para adicionar um documento avulso clique no botão: Adicionar documento ."
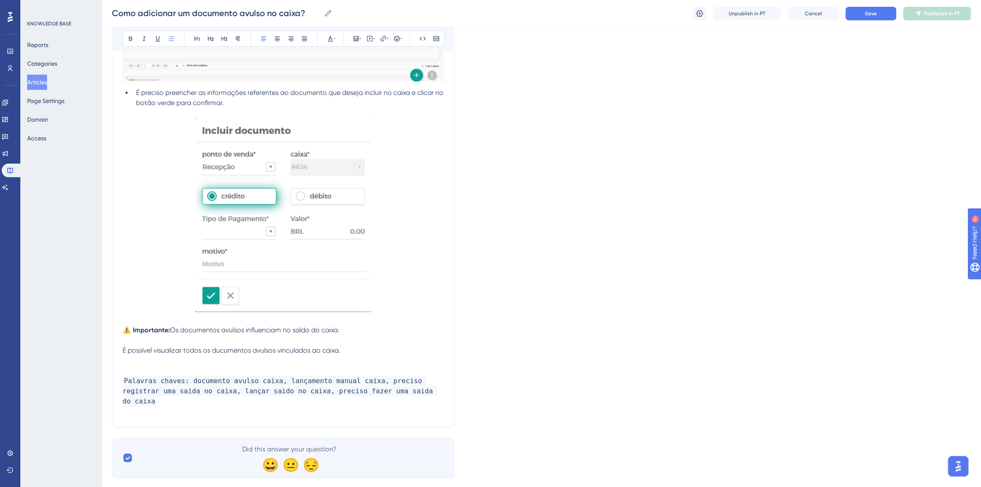
scroll to position [317, 0]
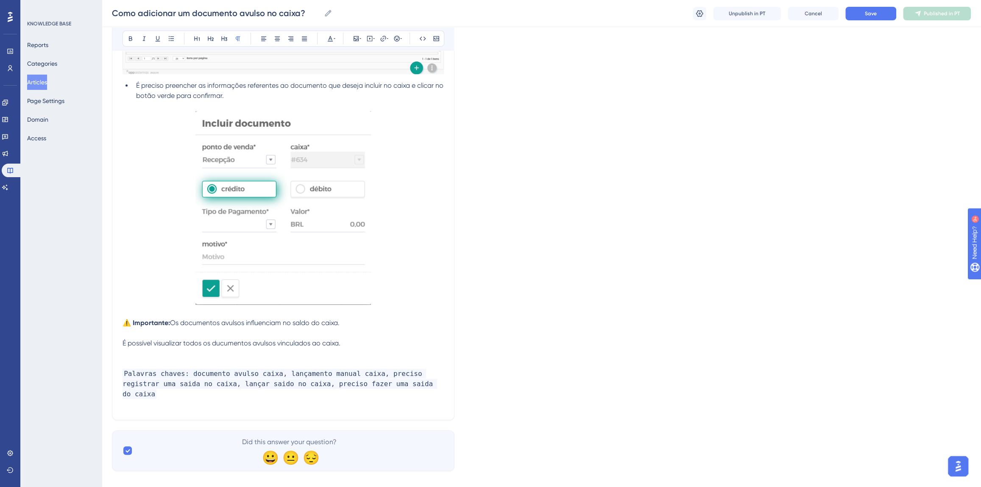
click at [343, 344] on p "É possível visualizar todos os ducumentos avulsos vinculados ao caixa." at bounding box center [283, 343] width 321 height 10
click at [122, 342] on div "Como adicionar um documento avulso no caixa? A inclusão de documentos avulsos p…" at bounding box center [283, 99] width 343 height 642
click at [123, 343] on span "É possível visualizar todos os ducumentos avulsos vinculados ao caixa." at bounding box center [232, 343] width 218 height 8
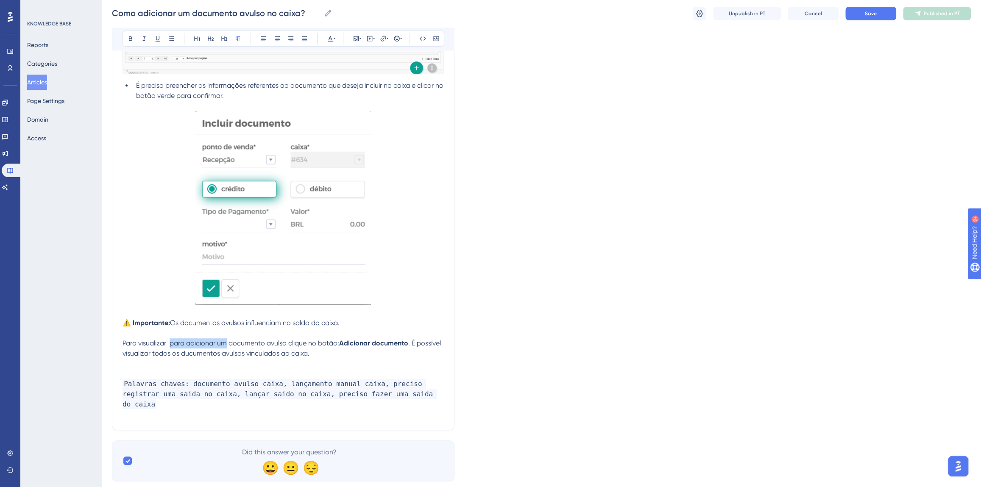
drag, startPoint x: 222, startPoint y: 343, endPoint x: 170, endPoint y: 343, distance: 51.7
click at [170, 343] on span "Para visualizar para adicionar um documento avulso clique no botão:" at bounding box center [231, 343] width 217 height 8
click at [256, 343] on span "Para visualizar todos os documento avulso clique no botão:" at bounding box center [215, 343] width 185 height 8
drag, startPoint x: 343, startPoint y: 355, endPoint x: 120, endPoint y: 355, distance: 222.6
click at [120, 355] on div "Como adicionar um documento avulso no caixa? A inclusão de documentos avulsos p…" at bounding box center [283, 104] width 343 height 652
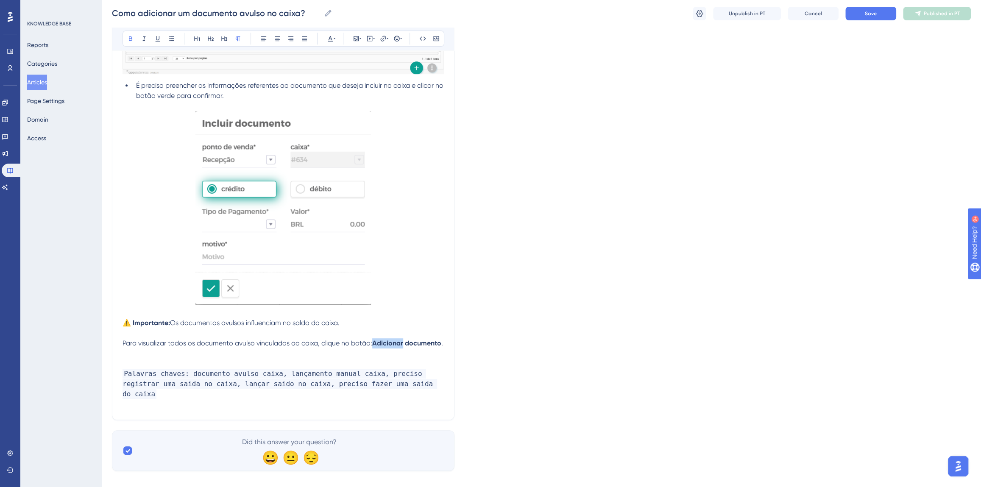
drag, startPoint x: 373, startPoint y: 344, endPoint x: 402, endPoint y: 343, distance: 29.3
click at [402, 343] on strong "Adicionar" at bounding box center [387, 343] width 31 height 8
click at [429, 342] on span "." at bounding box center [428, 343] width 2 height 8
click at [438, 346] on p "Para visualizar todos os documento avulso vinculados ao caixa, clique no botão:…" at bounding box center [283, 343] width 321 height 10
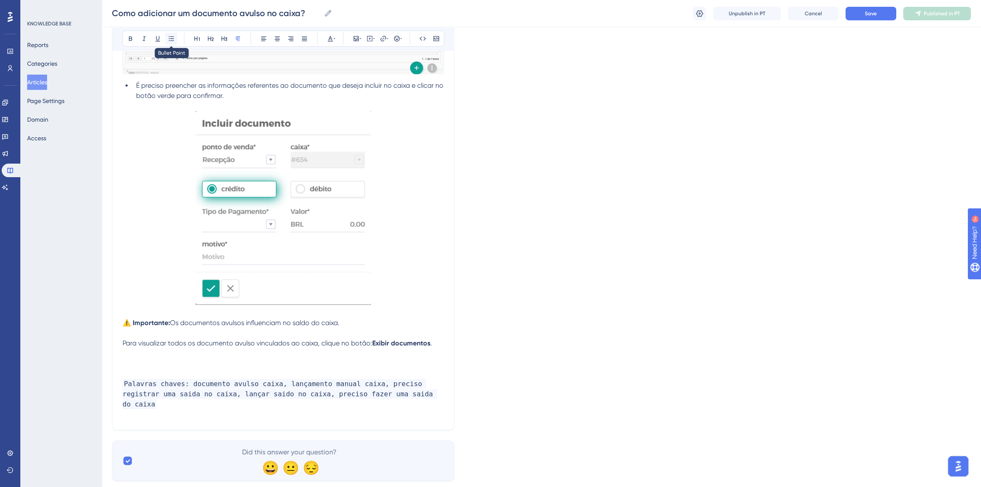
click at [170, 41] on icon at bounding box center [171, 38] width 7 height 7
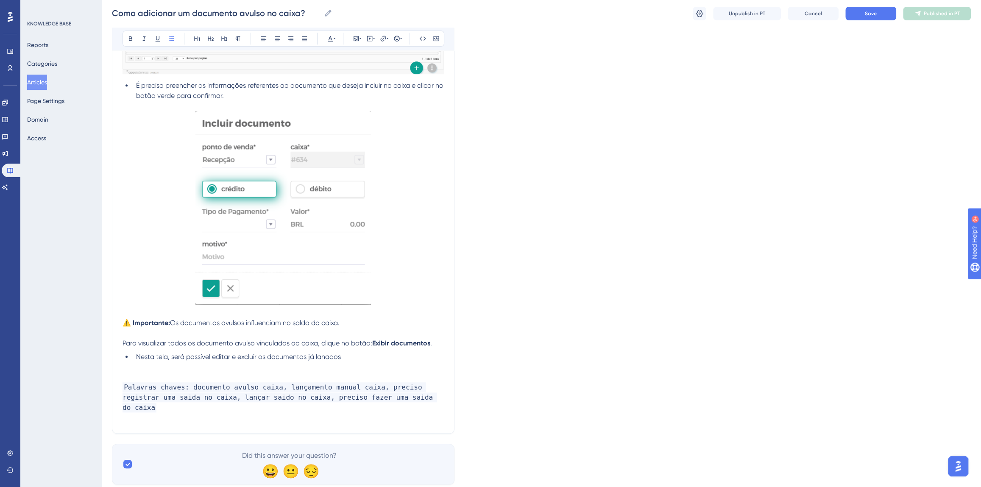
click at [327, 357] on span "Nesta tela, será possível editar e excluir os documentos já lanados" at bounding box center [238, 357] width 205 height 8
click at [359, 356] on li "Nesta tela, será possível editar e excluir os documentos já lançados" at bounding box center [288, 357] width 311 height 10
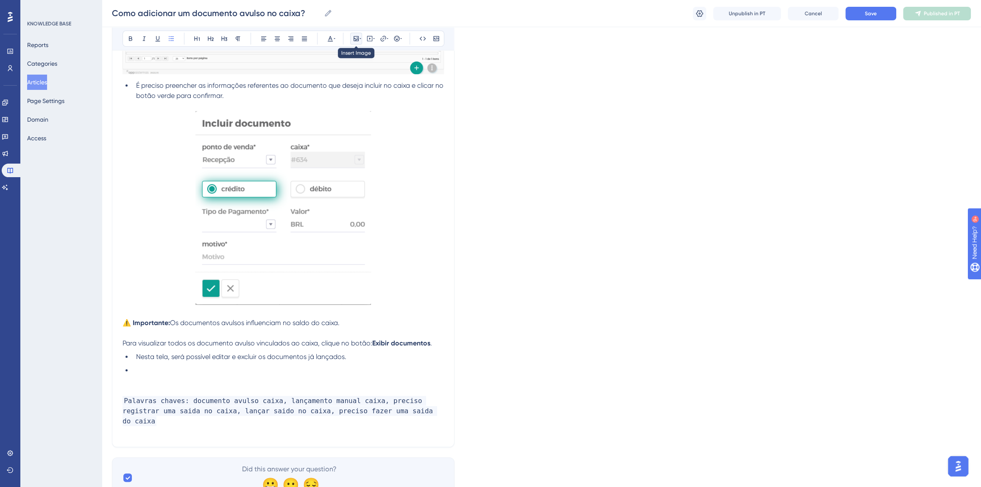
click at [355, 38] on icon at bounding box center [356, 38] width 5 height 5
click at [358, 76] on span "Upload Image" at bounding box center [360, 78] width 34 height 7
click at [137, 371] on li at bounding box center [288, 370] width 311 height 10
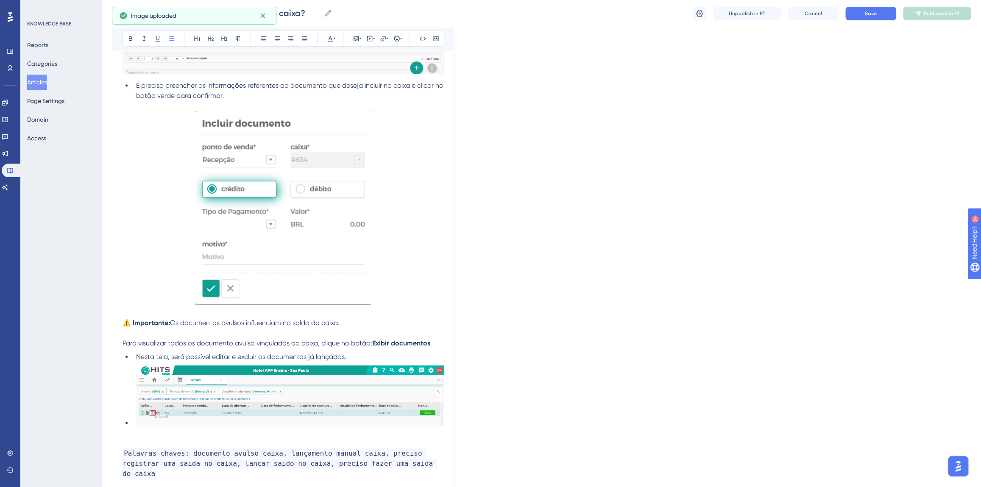
click at [133, 422] on li at bounding box center [288, 396] width 311 height 63
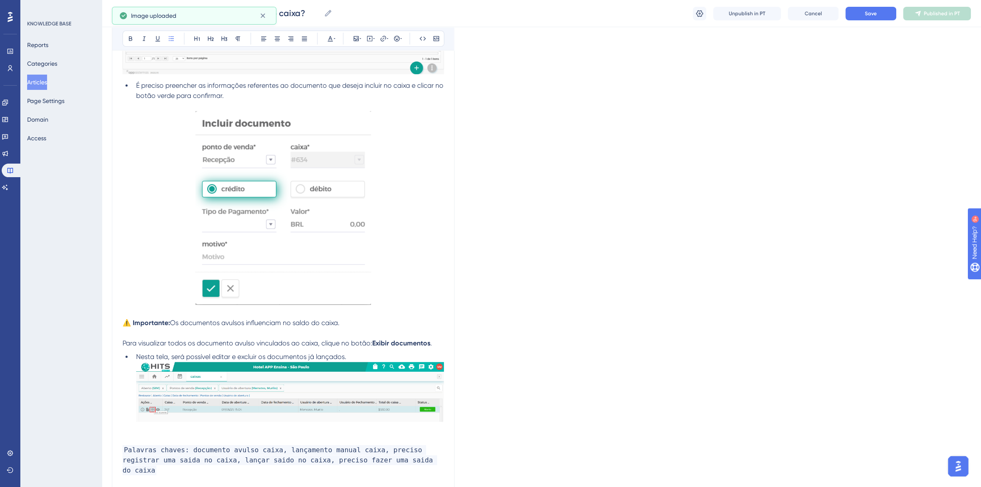
click at [166, 400] on img at bounding box center [290, 392] width 308 height 60
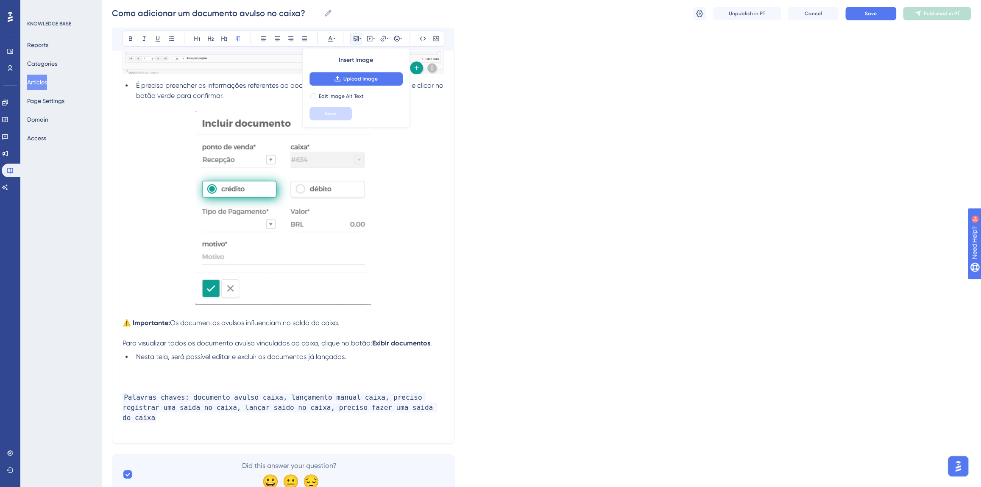
click at [372, 71] on div "Insert Image Upload Image Edit Image Alt Text Save" at bounding box center [356, 88] width 108 height 80
click at [372, 76] on span "Upload Image" at bounding box center [360, 78] width 34 height 7
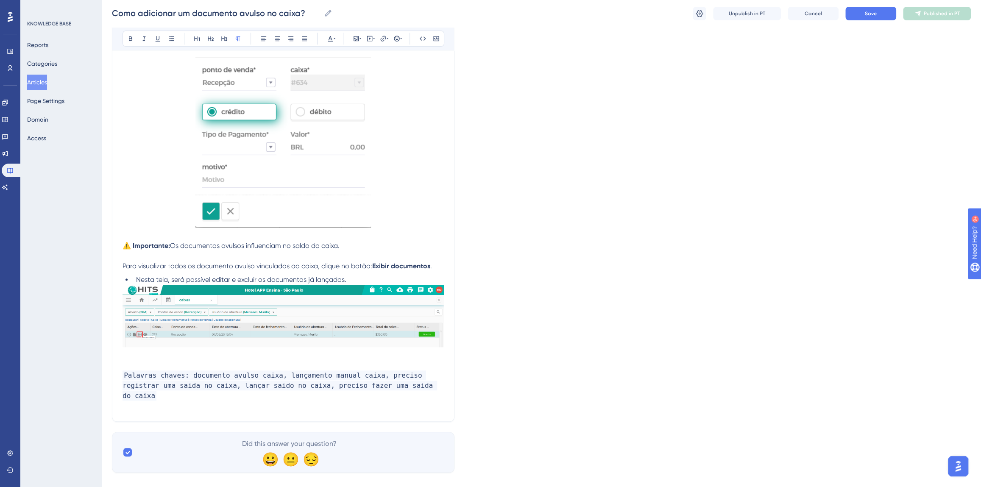
scroll to position [396, 0]
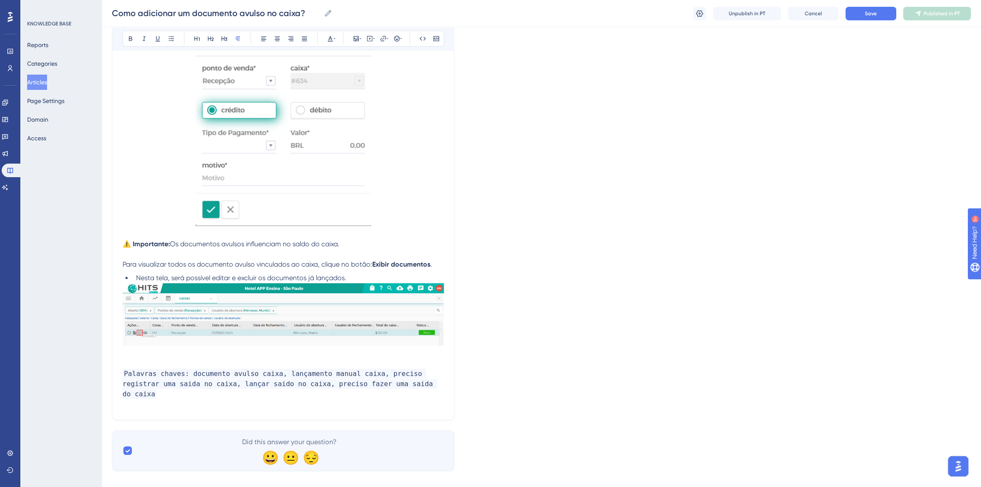
click at [188, 314] on img at bounding box center [283, 314] width 321 height 62
click at [275, 356] on div "Se essa operação for necessária, basta seguir os seguintes passos: 👇 Acesse o M…" at bounding box center [283, 96] width 321 height 625
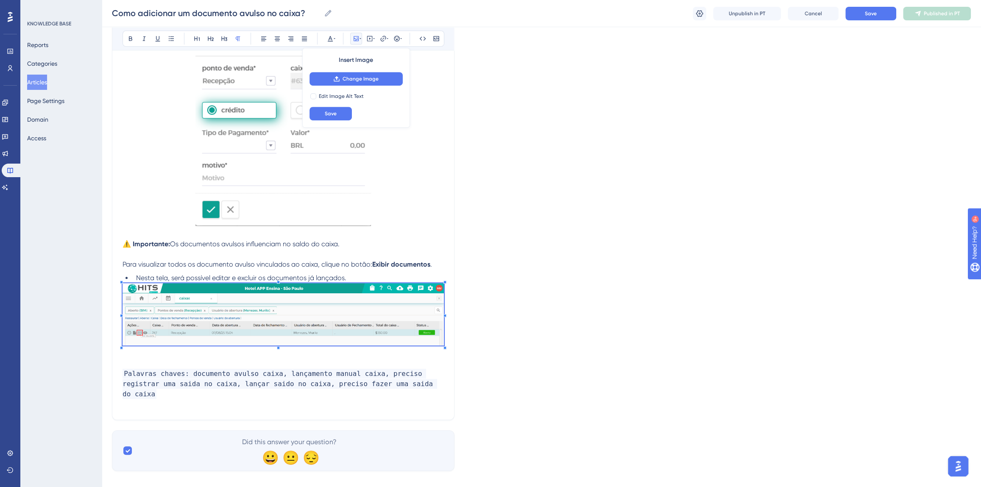
click at [279, 357] on div "Se essa operação for necessária, basta seguir os seguintes passos: 👇 Acesse o M…" at bounding box center [283, 96] width 321 height 625
click at [282, 356] on p at bounding box center [283, 353] width 321 height 10
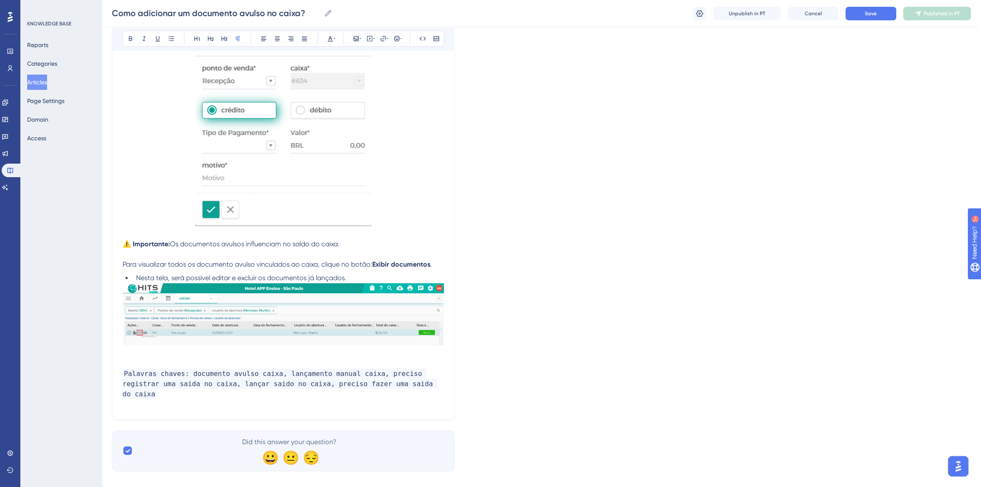
drag, startPoint x: 323, startPoint y: 246, endPoint x: 118, endPoint y: 245, distance: 205.6
click at [118, 245] on div "Como adicionar um documento avulso no caixa? A inclusão de documentos avulsos p…" at bounding box center [283, 59] width 343 height 721
copy p "⚠️ Importante: Os documentos avulsos influenciam no saldo do caixa."
click at [149, 359] on p at bounding box center [283, 364] width 321 height 10
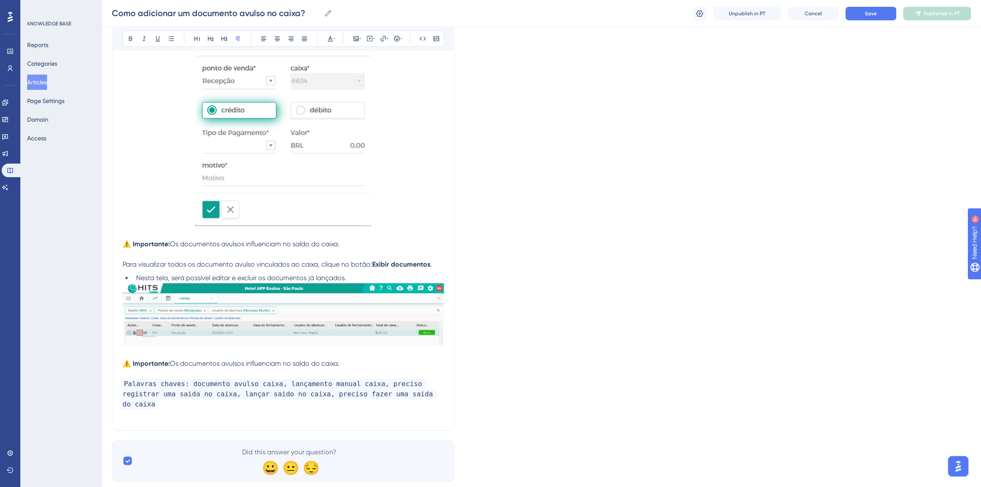
click at [175, 362] on span "Os documentos avulsos influenciam no saldo do caixa." at bounding box center [255, 364] width 170 height 8
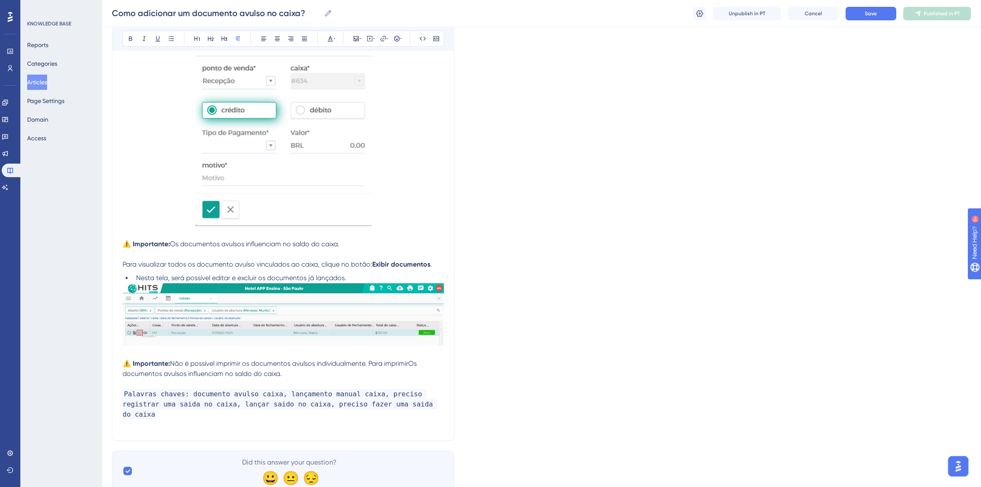
click at [411, 364] on span "Não é possível imprimir os documentos avulsos individualmente. Para imprimirOs …" at bounding box center [271, 369] width 296 height 18
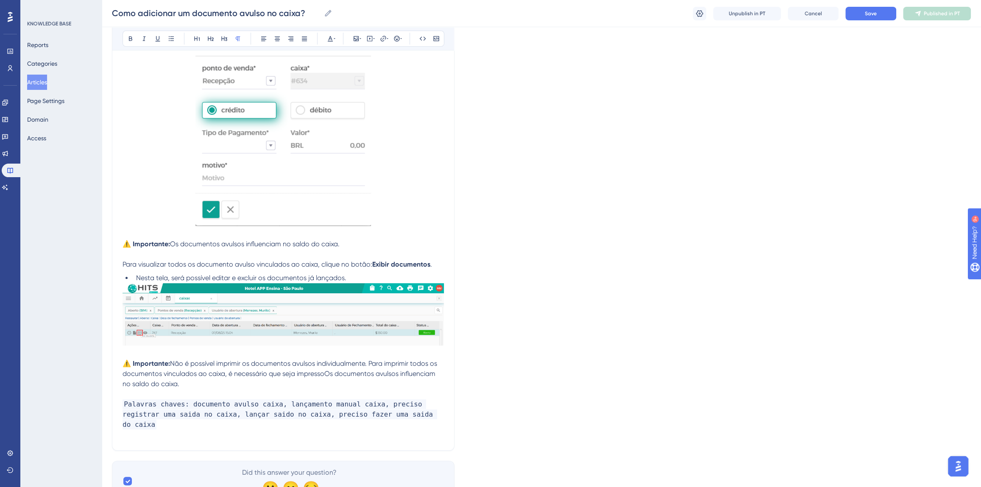
click at [270, 373] on span "Não é possível imprimir os documentos avulsos individualmente. Para imprimir to…" at bounding box center [281, 374] width 316 height 28
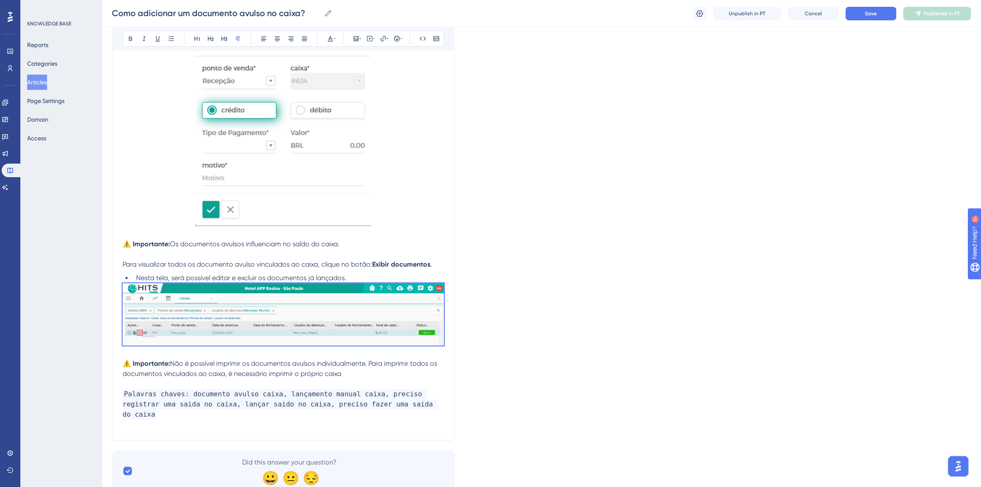
drag, startPoint x: 350, startPoint y: 377, endPoint x: 127, endPoint y: 241, distance: 261.0
click at [127, 241] on div "Se essa operação for necessária, basta seguir os seguintes passos: 👇 Acesse o M…" at bounding box center [283, 107] width 321 height 646
copy div "⚠️ Importante: Os documentos avulsos influenciam no saldo do caixa. Para visual…"
click at [397, 229] on p at bounding box center [283, 234] width 321 height 10
click at [218, 350] on p at bounding box center [283, 353] width 321 height 10
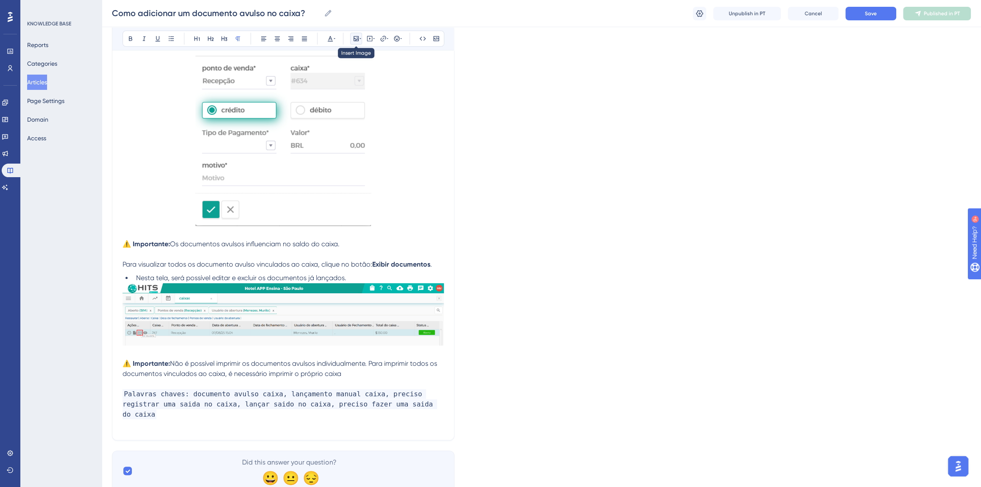
click at [354, 36] on icon at bounding box center [356, 38] width 5 height 5
click at [367, 75] on span "Upload Image" at bounding box center [360, 78] width 34 height 7
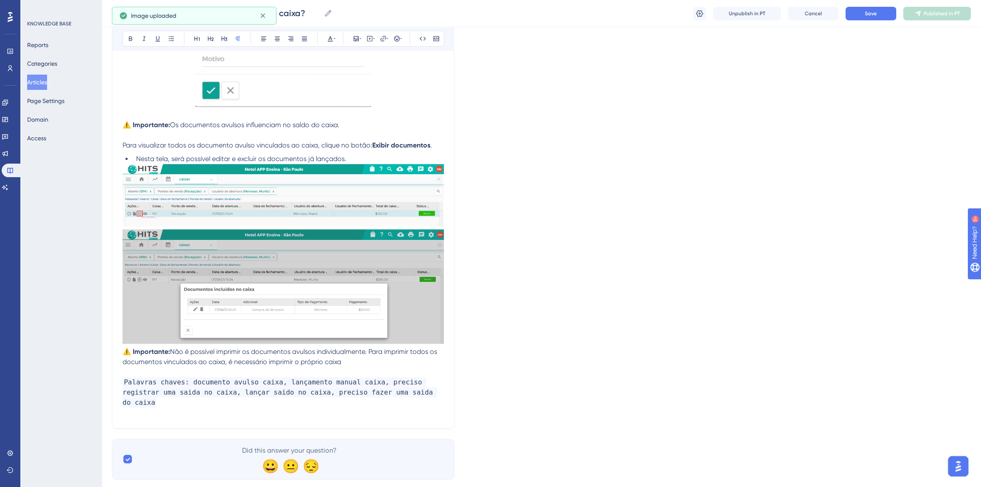
scroll to position [523, 0]
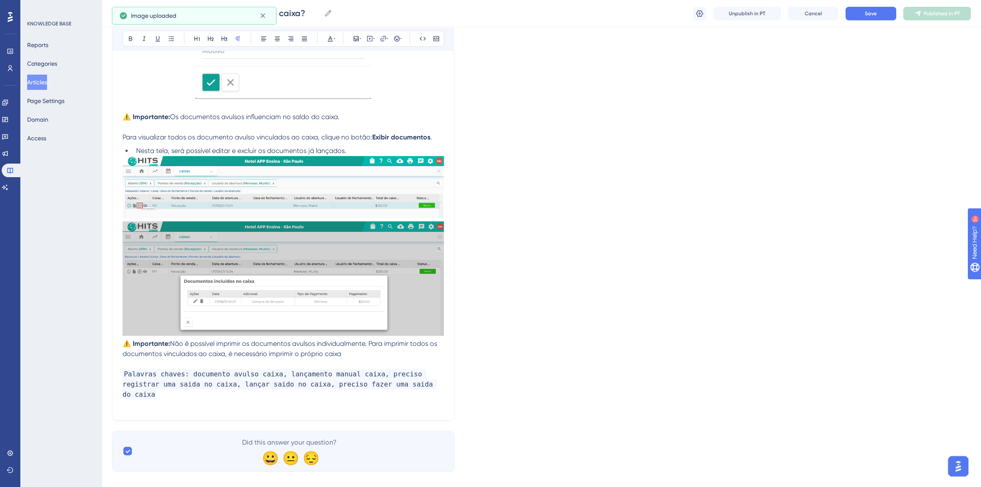
drag, startPoint x: 328, startPoint y: 352, endPoint x: 96, endPoint y: 343, distance: 232.1
click at [0, 0] on div "Performance Users Engagement Widgets Feedback Product Updates Knowledge Base AI…" at bounding box center [0, 0] width 0 height 0
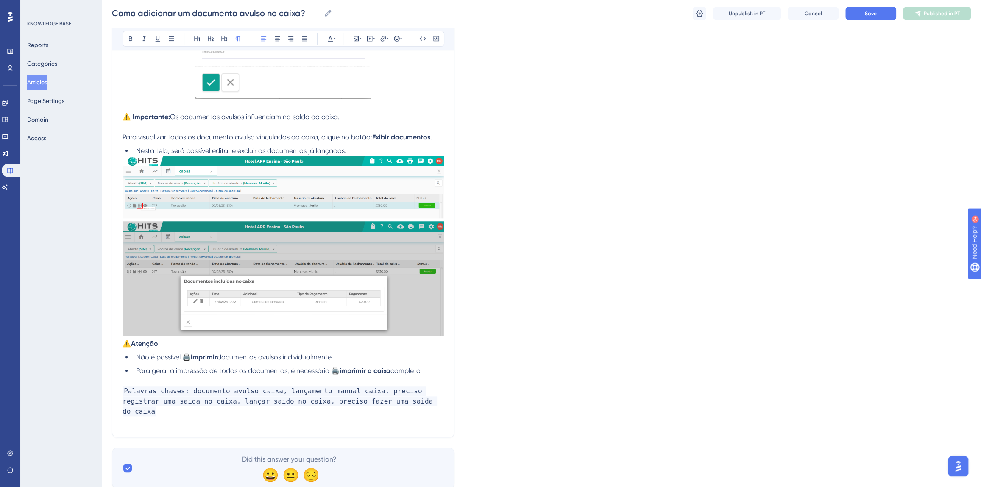
click at [123, 343] on span "⚠️" at bounding box center [127, 344] width 8 height 8
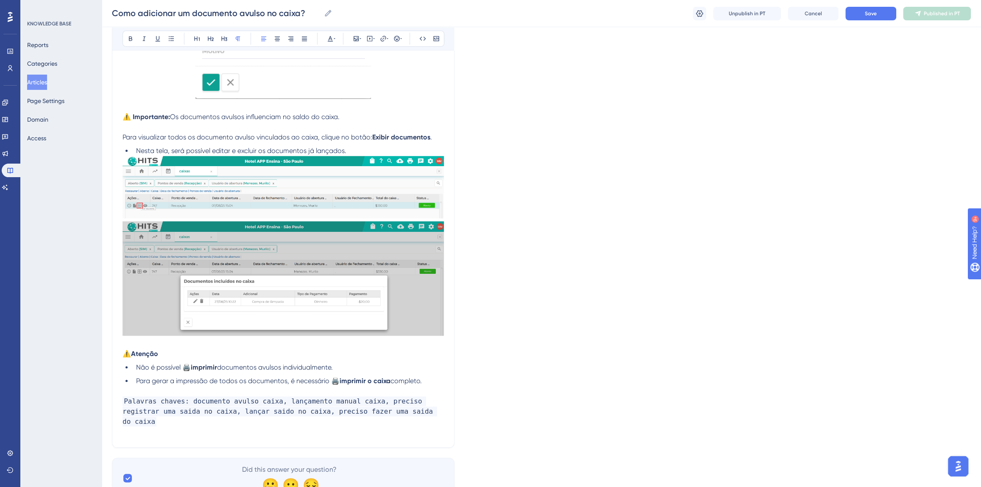
click at [365, 144] on div "Se essa operação for necessária, basta seguir os seguintes passos: 👇 Acesse o M…" at bounding box center [283, 47] width 321 height 780
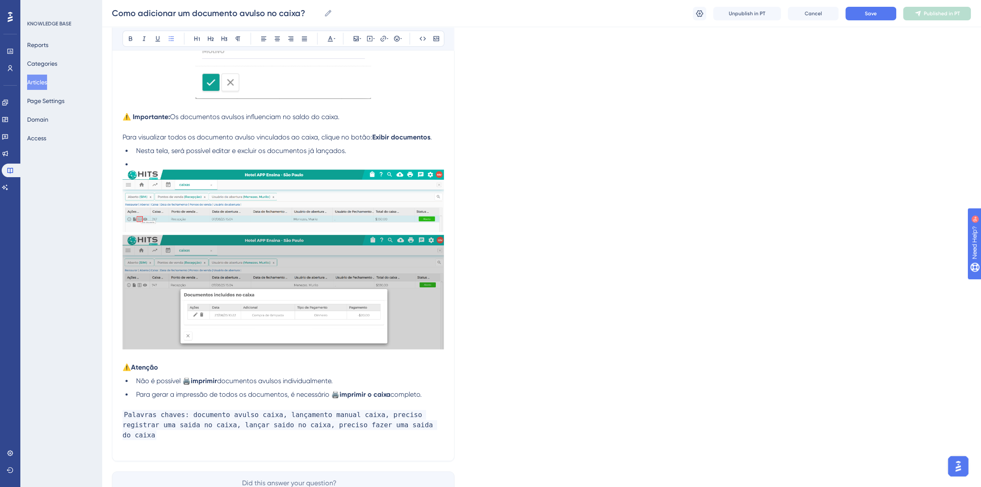
click at [219, 227] on img at bounding box center [283, 201] width 321 height 62
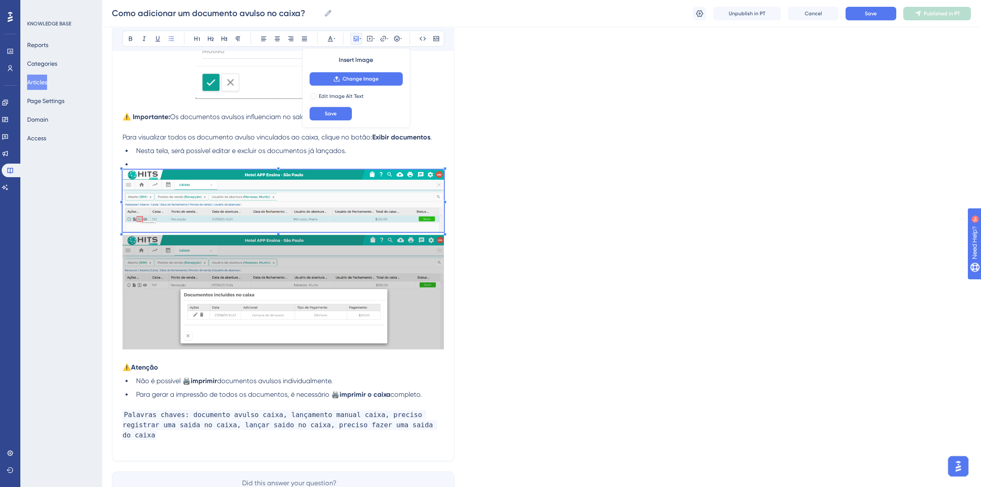
click at [96, 233] on div "KNOWLEDGE BASE Reports Categories Articles Page Settings Domain Access" at bounding box center [60, 243] width 81 height 487
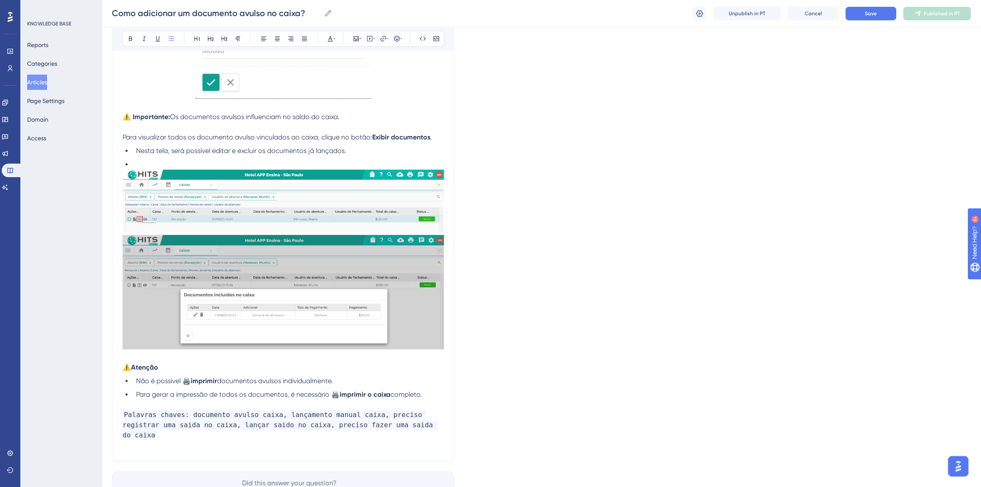
click at [356, 154] on li "Nesta tela, será possível editar e excluir os documentos já lançados." at bounding box center [288, 151] width 311 height 10
click at [199, 161] on li at bounding box center [288, 164] width 311 height 10
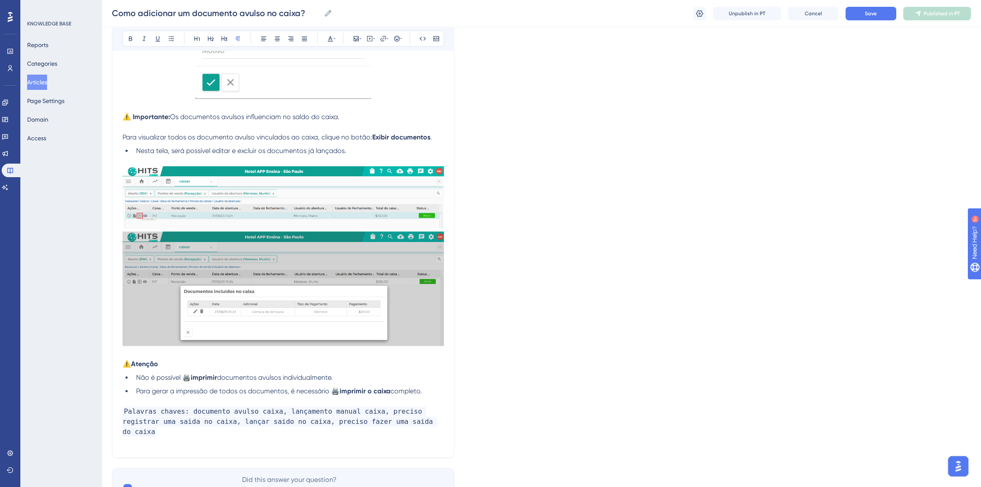
click at [233, 136] on span "Para visualizar todos os documento avulso vinculados ao caixa, clique no botão:" at bounding box center [248, 137] width 250 height 8
click at [232, 137] on span "Para visualizar todos os documento avulso vinculados ao caixa, clique no botão:" at bounding box center [248, 137] width 250 height 8
click at [257, 136] on span "Para visualizar todos os documentos avulso vinculados ao caixa, clique no botão:" at bounding box center [249, 137] width 253 height 8
click at [867, 11] on span "Save" at bounding box center [871, 13] width 12 height 7
click at [874, 15] on span "Save" at bounding box center [871, 13] width 12 height 7
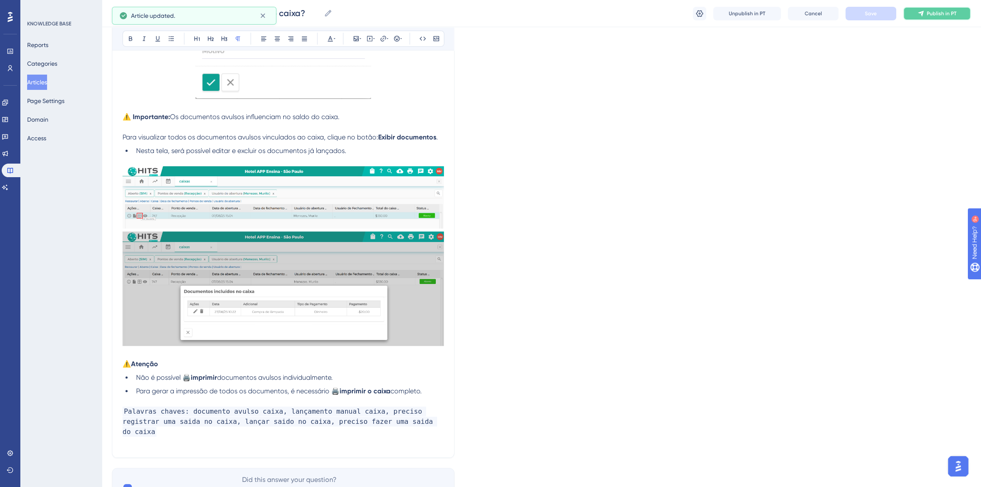
click at [935, 10] on span "Publish in PT" at bounding box center [942, 13] width 30 height 7
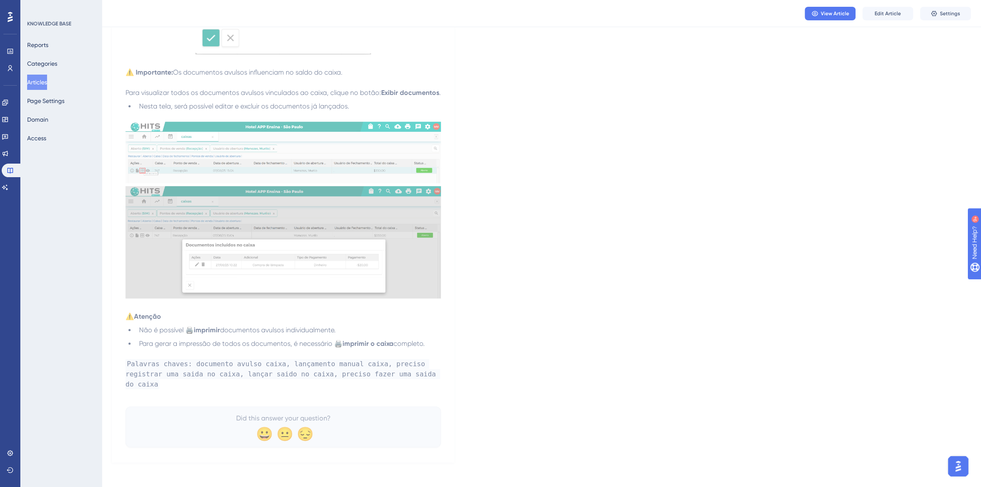
scroll to position [532, 0]
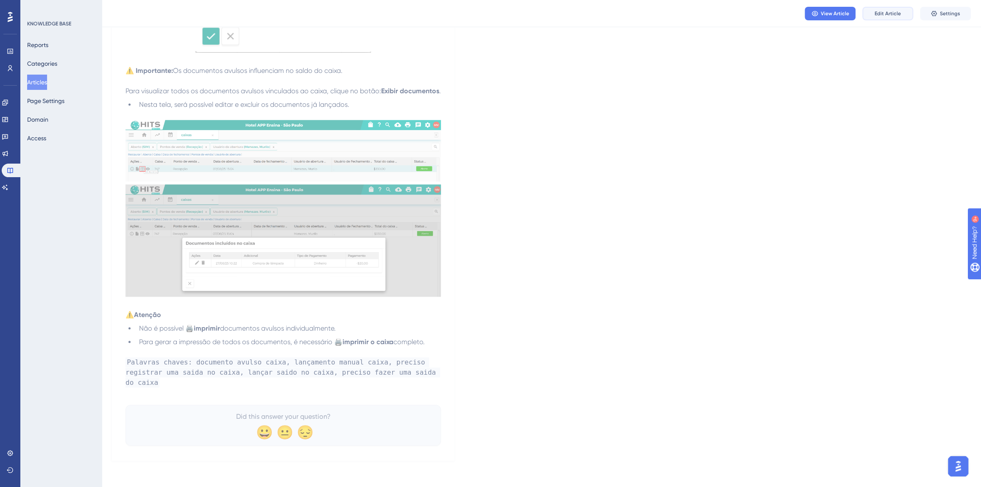
click at [877, 13] on span "Edit Article" at bounding box center [888, 13] width 26 height 7
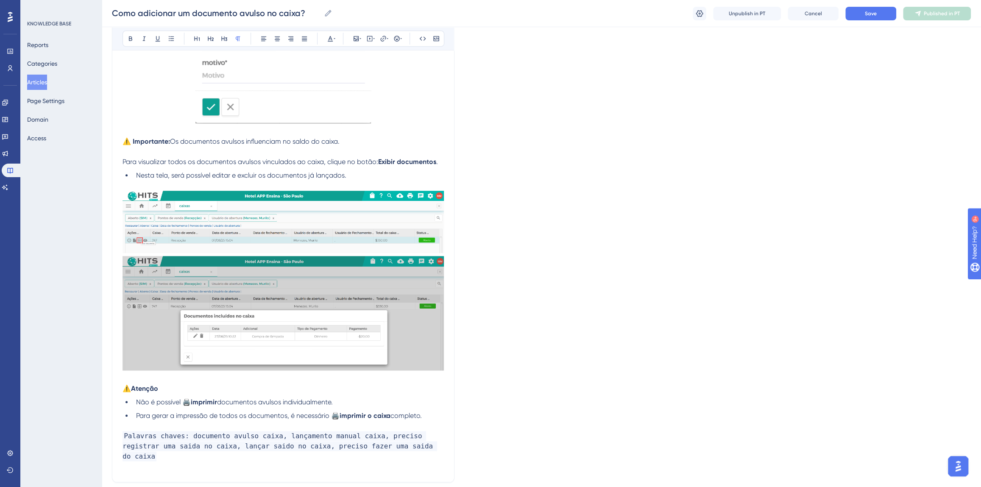
scroll to position [539, 0]
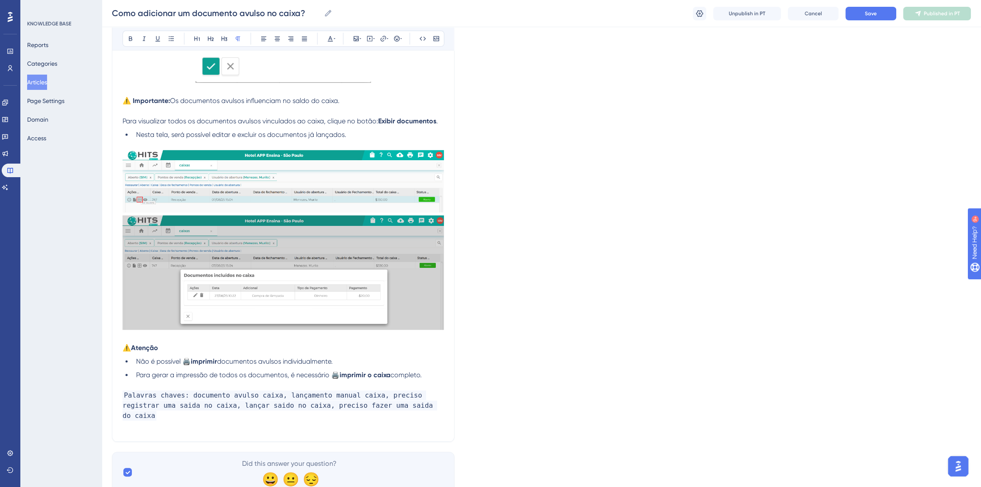
click at [404, 406] on p "Palavras chaves: documento avulso caixa, lançamento manual caixa, preciso regis…" at bounding box center [283, 405] width 321 height 31
click at [599, 309] on div "Language Portuguese (Default) Como adicionar um documento avulso no caixa? A in…" at bounding box center [541, 4] width 859 height 978
click at [864, 20] on button "Save" at bounding box center [870, 14] width 51 height 14
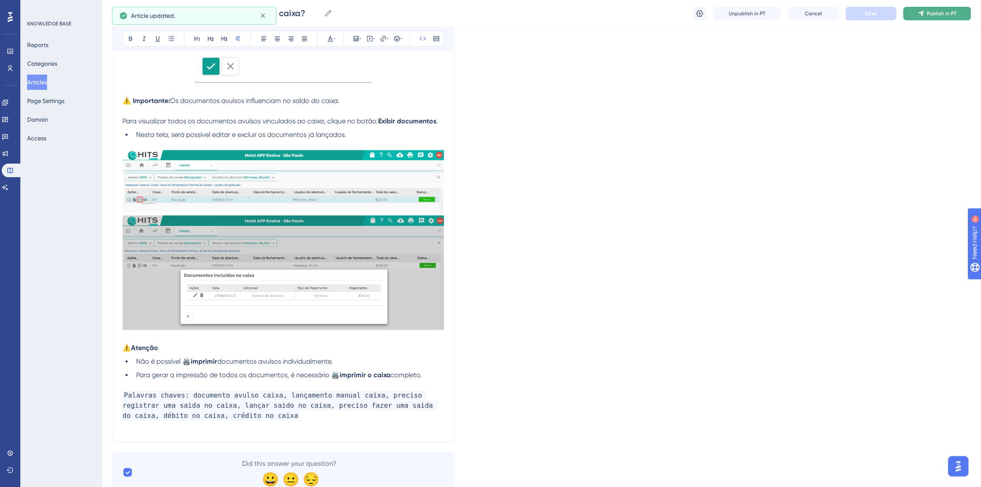
click at [914, 12] on button "Publish in PT" at bounding box center [937, 14] width 68 height 14
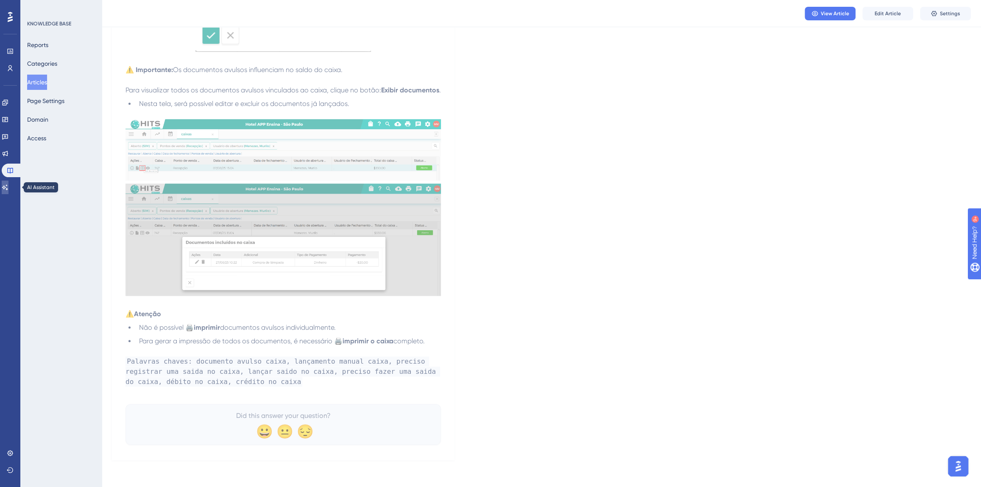
click at [8, 183] on link at bounding box center [5, 188] width 7 height 14
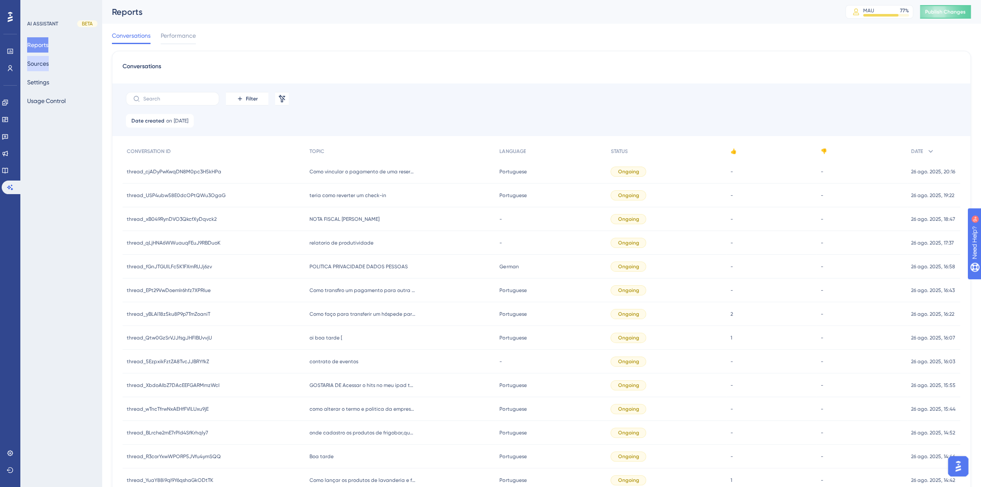
click at [43, 63] on button "Sources" at bounding box center [38, 63] width 22 height 15
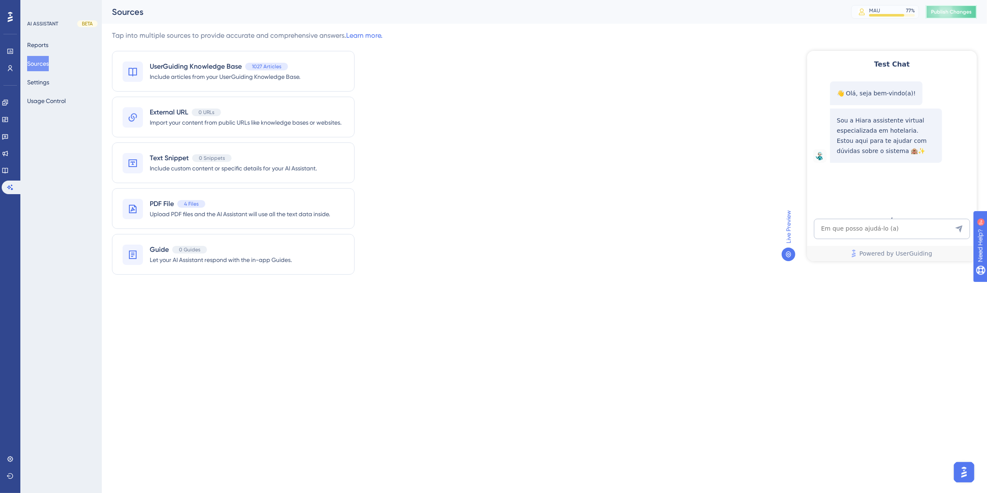
drag, startPoint x: 936, startPoint y: 14, endPoint x: 915, endPoint y: 17, distance: 21.3
click at [936, 14] on span "Publish Changes" at bounding box center [951, 11] width 41 height 7
click at [840, 220] on textarea "AI Assistant Text Input" at bounding box center [891, 228] width 156 height 20
paste textarea "como imprimir um debito do caixa"
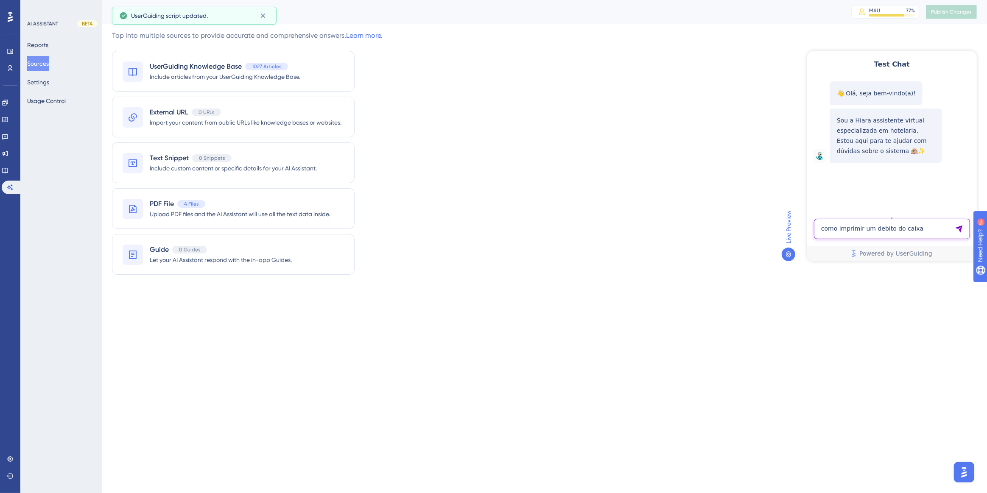
type textarea "como imprimir um debito do caixa"
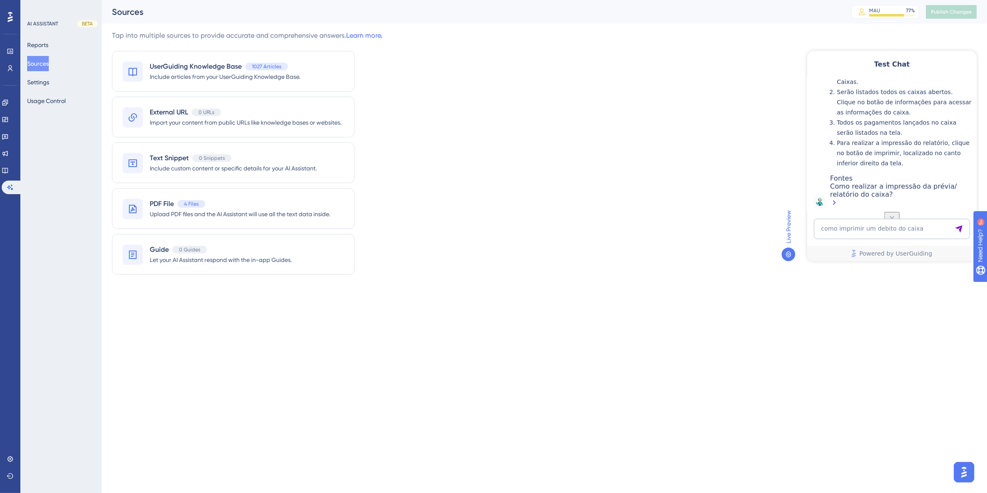
scroll to position [211, 0]
click at [900, 229] on textarea "como imprimir um debito do caixa" at bounding box center [891, 228] width 156 height 20
paste textarea "como imprimir um documento lançado no caixa?"
type textarea "como imprimir um documento lançado no caixa?"
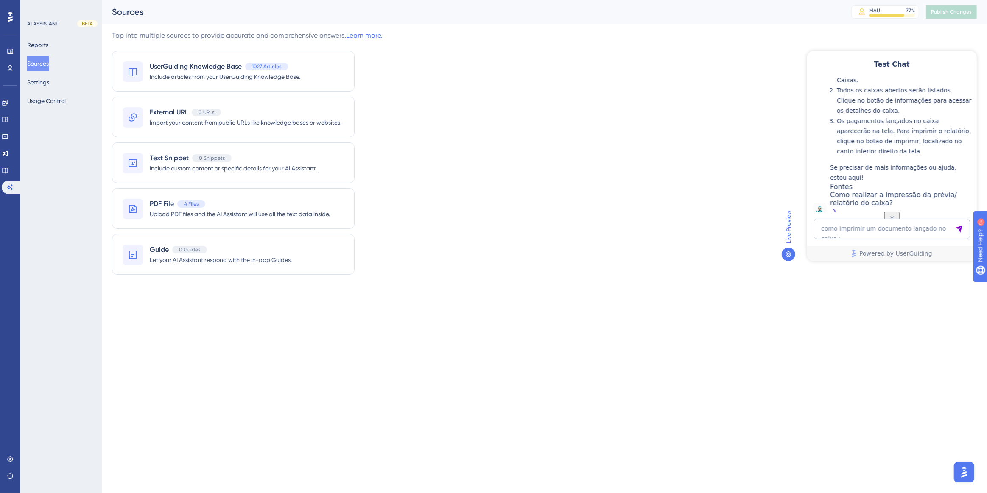
scroll to position [488, 0]
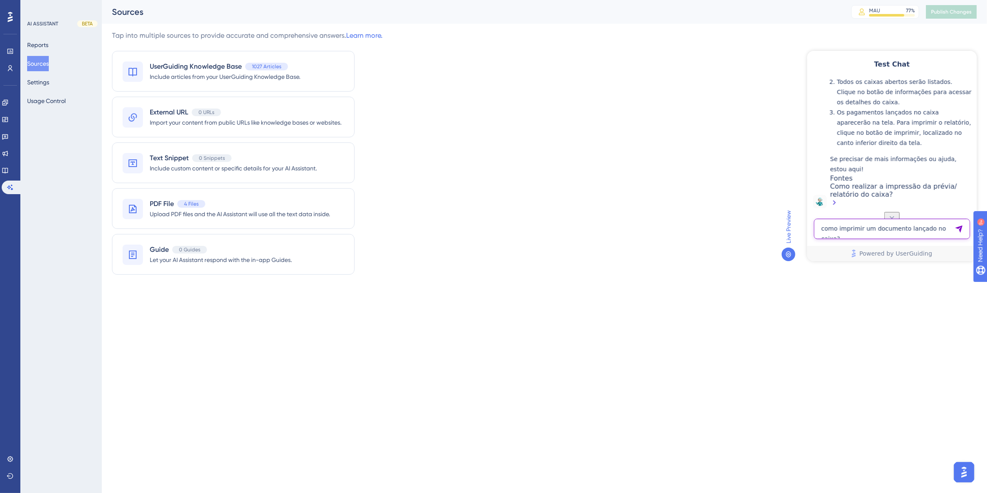
click at [886, 227] on textarea "como imprimir um documento lançado no caixa?" at bounding box center [891, 228] width 156 height 20
paste textarea "como imprimir um documento lançado no caixa?"
click at [900, 220] on textarea "como imprimir um documento lançado no caixa?" at bounding box center [891, 225] width 156 height 28
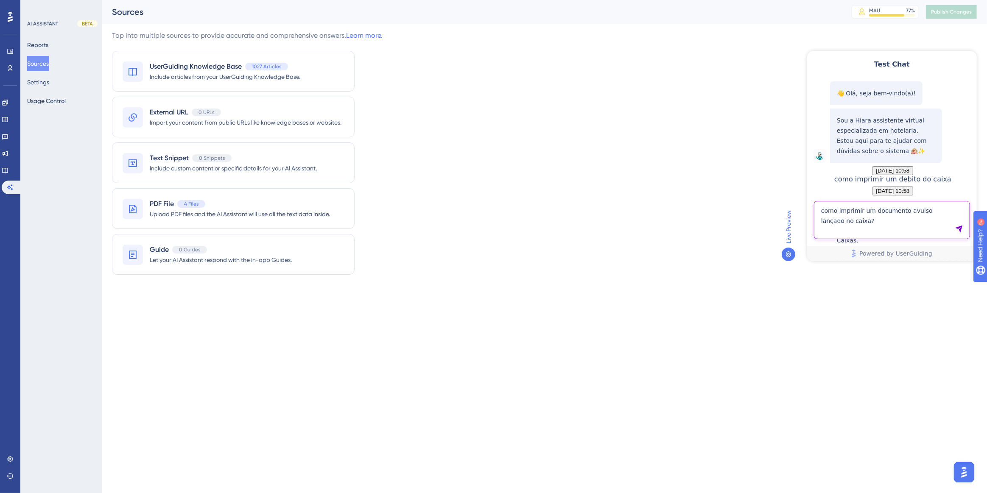
type textarea "como imprimir um documento avulso lançado no caixa?"
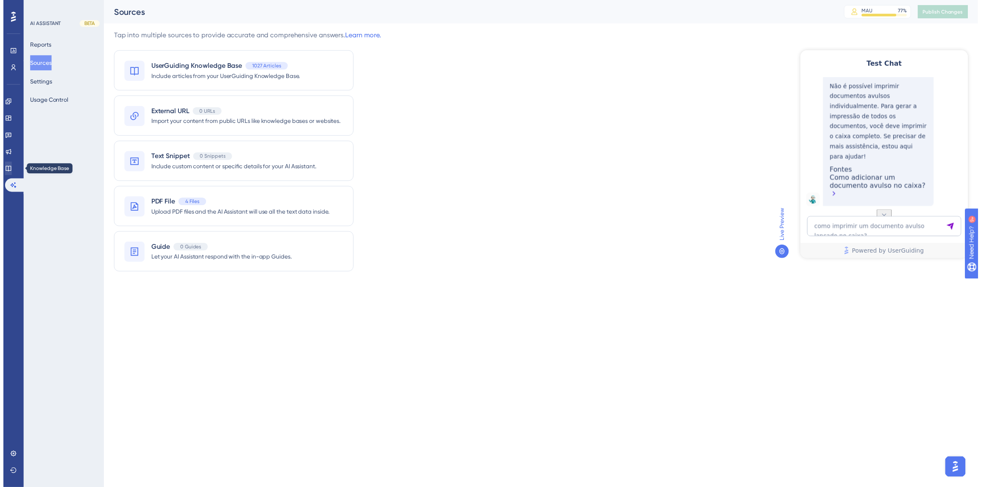
scroll to position [683, 0]
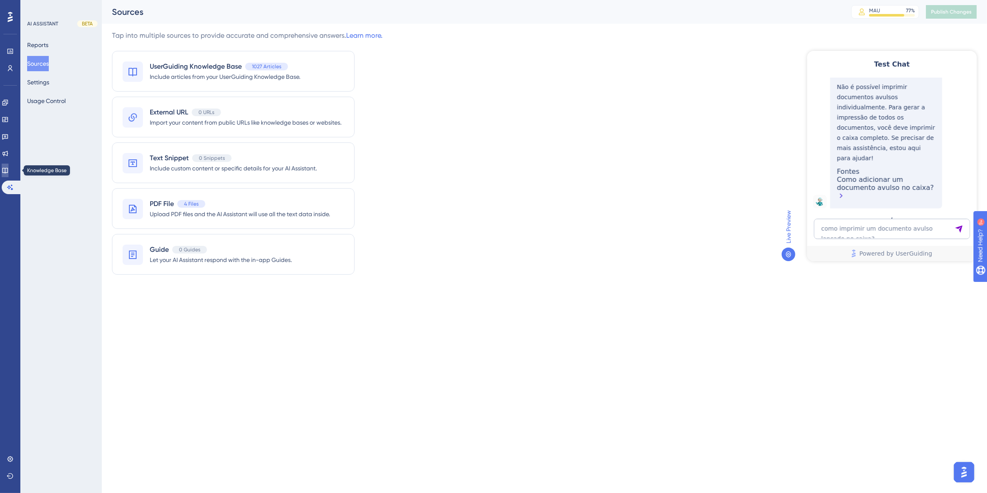
click at [8, 170] on icon at bounding box center [5, 171] width 6 height 6
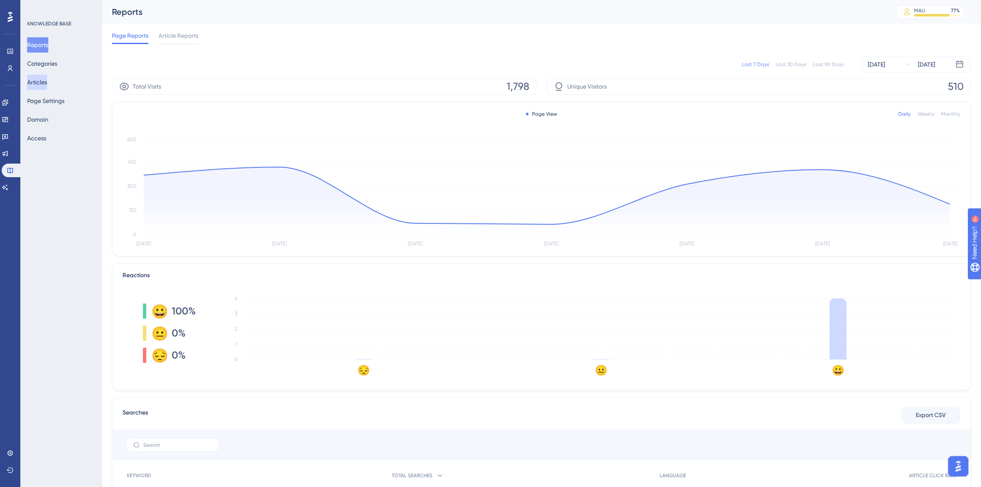
click at [43, 80] on button "Articles" at bounding box center [37, 82] width 20 height 15
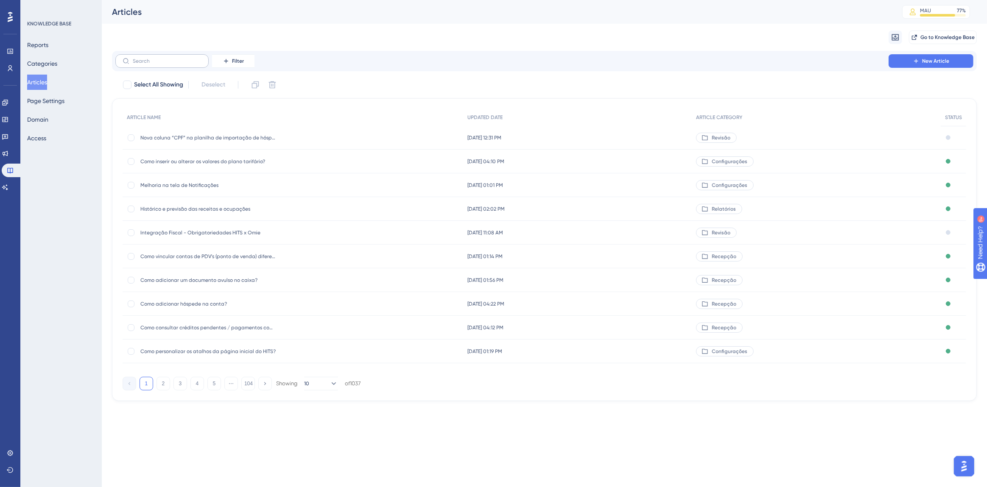
click at [177, 65] on label at bounding box center [161, 61] width 93 height 14
click at [177, 64] on input "text" at bounding box center [167, 61] width 69 height 6
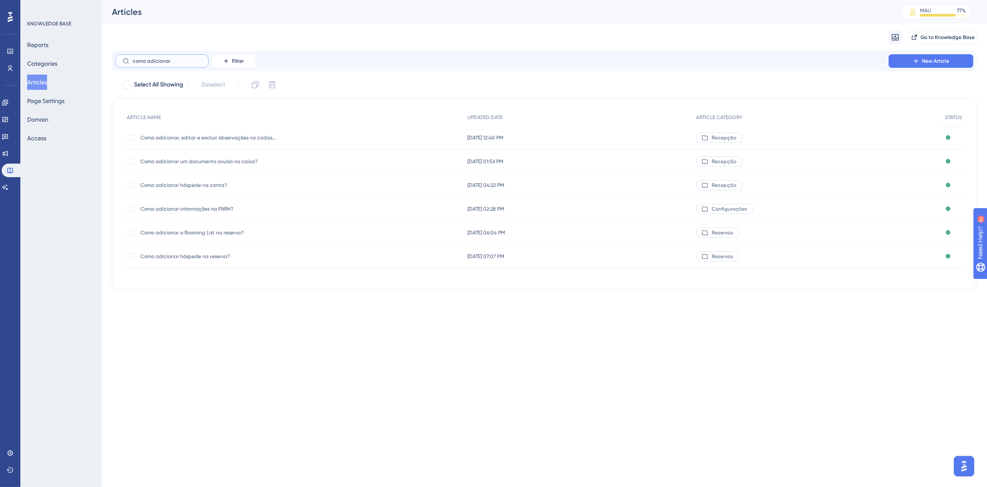
type input "como adicionar"
click at [201, 163] on span "Como adicionar um documento avulso no caixa?" at bounding box center [208, 161] width 136 height 7
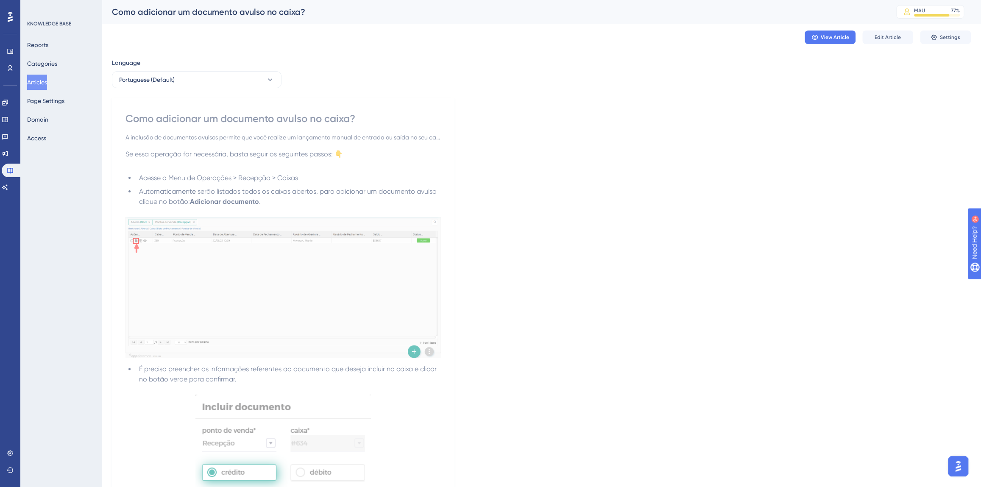
click at [875, 46] on div "View Article Edit Article Settings" at bounding box center [541, 37] width 859 height 27
click at [877, 42] on button "Edit Article" at bounding box center [887, 38] width 51 height 14
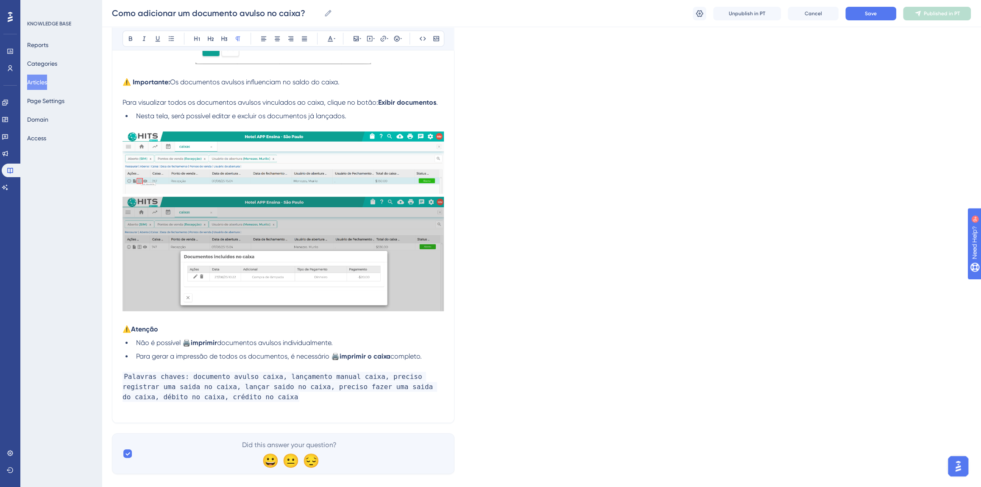
scroll to position [571, 0]
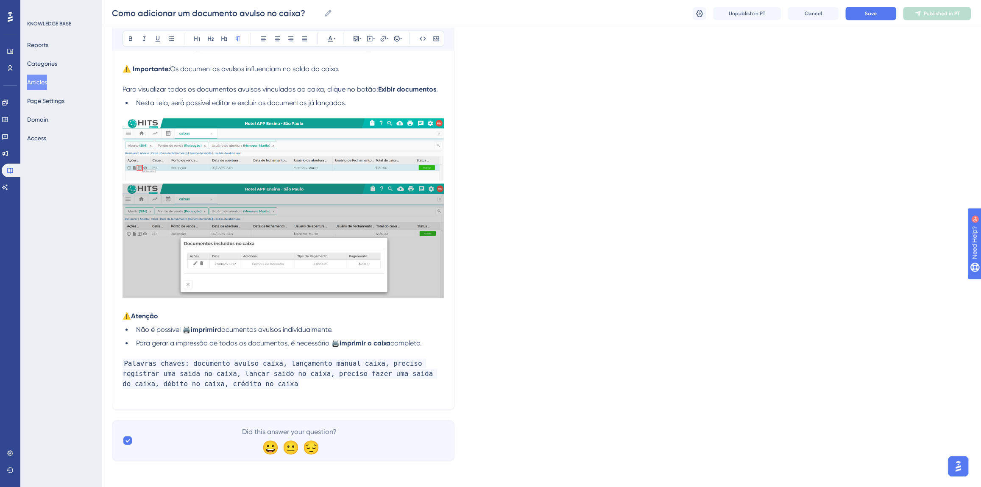
click at [215, 383] on p "Palavras chaves: documento avulso caixa, lançamento manual caixa, preciso regis…" at bounding box center [283, 374] width 321 height 31
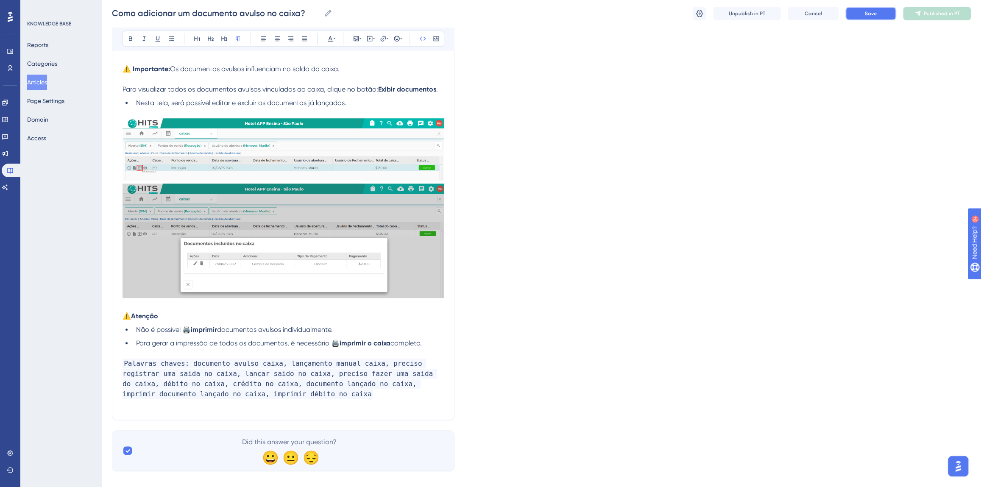
click at [880, 14] on button "Save" at bounding box center [870, 14] width 51 height 14
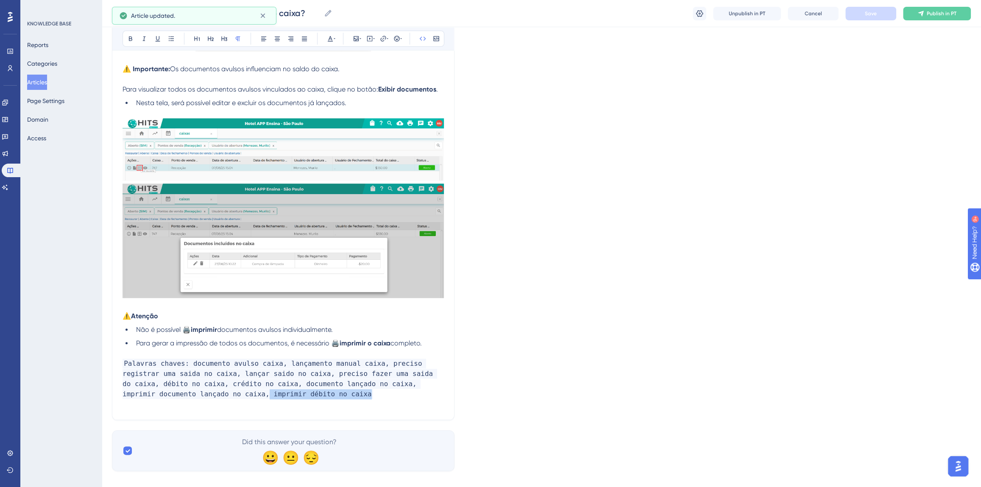
drag, startPoint x: 233, startPoint y: 397, endPoint x: 145, endPoint y: 395, distance: 87.8
click at [145, 395] on span "Palavras chaves: documento avulso caixa, lançamento manual caixa, preciso regis…" at bounding box center [280, 379] width 315 height 40
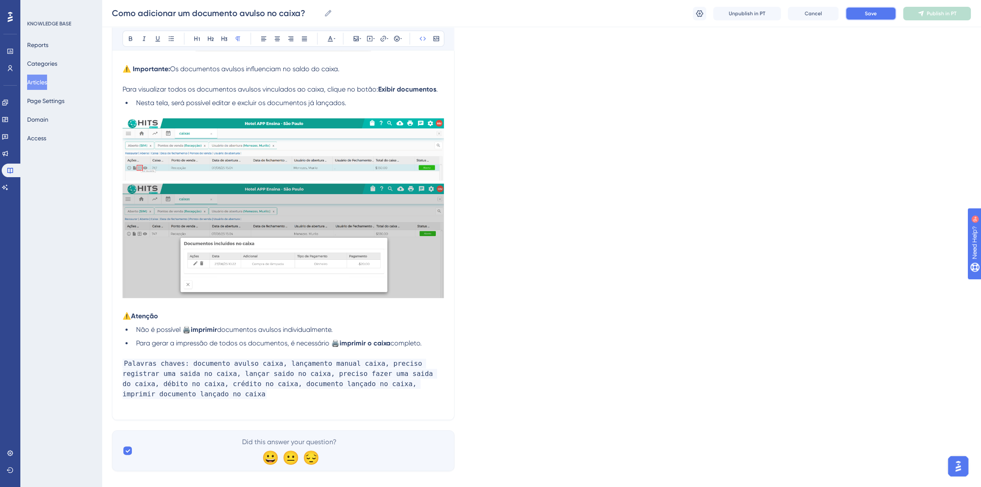
click at [869, 16] on span "Save" at bounding box center [871, 13] width 12 height 7
click at [917, 15] on icon at bounding box center [920, 13] width 7 height 7
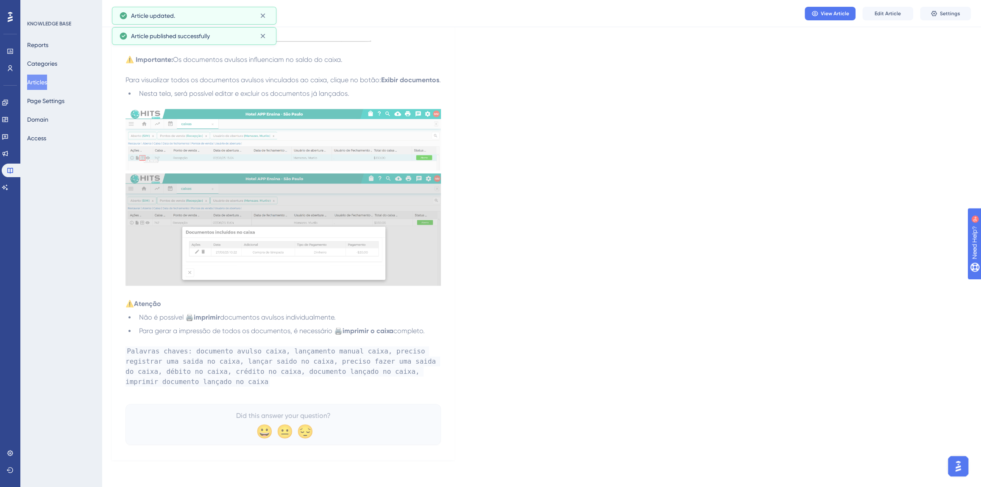
scroll to position [552, 0]
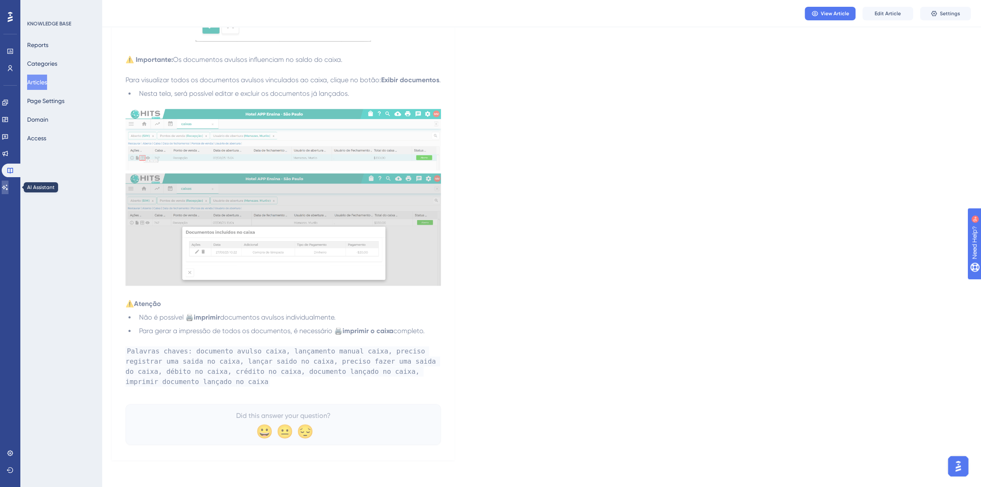
click at [6, 183] on link at bounding box center [5, 188] width 7 height 14
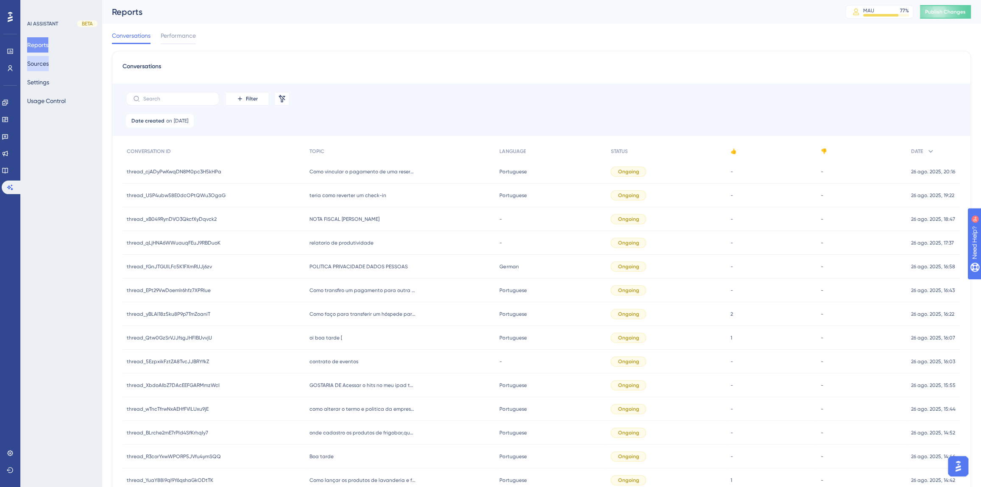
click at [48, 67] on button "Sources" at bounding box center [38, 63] width 22 height 15
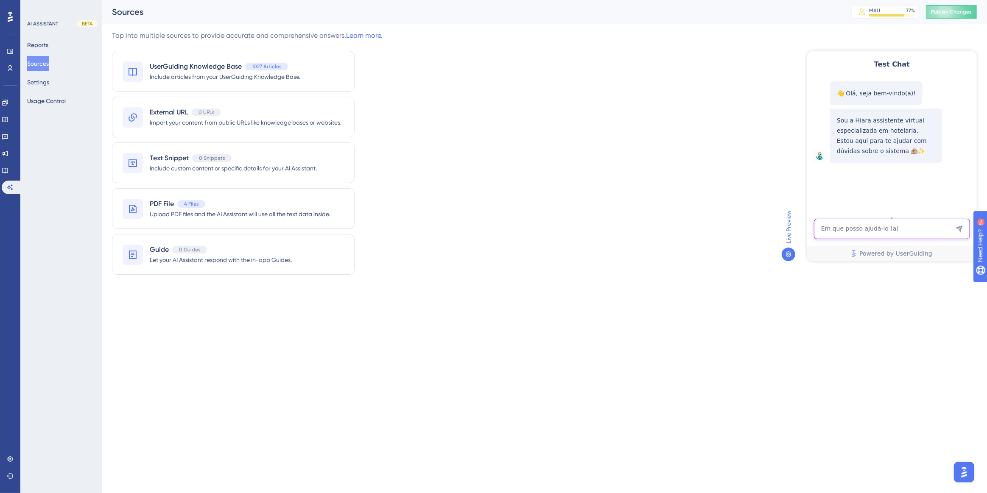
click at [872, 233] on textarea "AI Assistant Text Input" at bounding box center [891, 228] width 156 height 20
paste textarea "como imprimir um documento lançado no caixa?"
type textarea "como imprimir um documento lançado no caixa?"
click at [941, 13] on span "Publish Changes" at bounding box center [951, 11] width 41 height 7
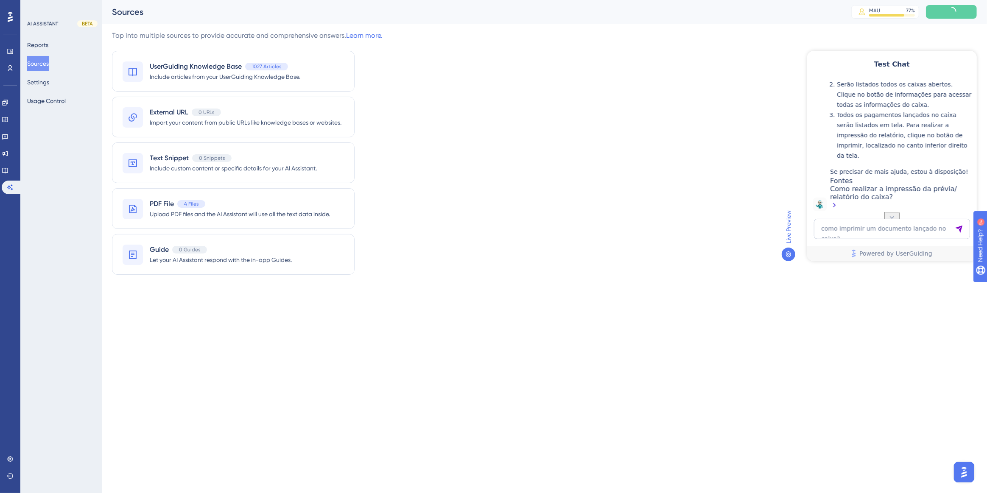
scroll to position [231, 0]
click at [869, 228] on textarea "como imprimir um documento lançado no caixa?" at bounding box center [891, 228] width 156 height 20
paste textarea "como imprimir um documento lançado no caixa?"
type textarea "como imprimir um documento lançado no caixa?"
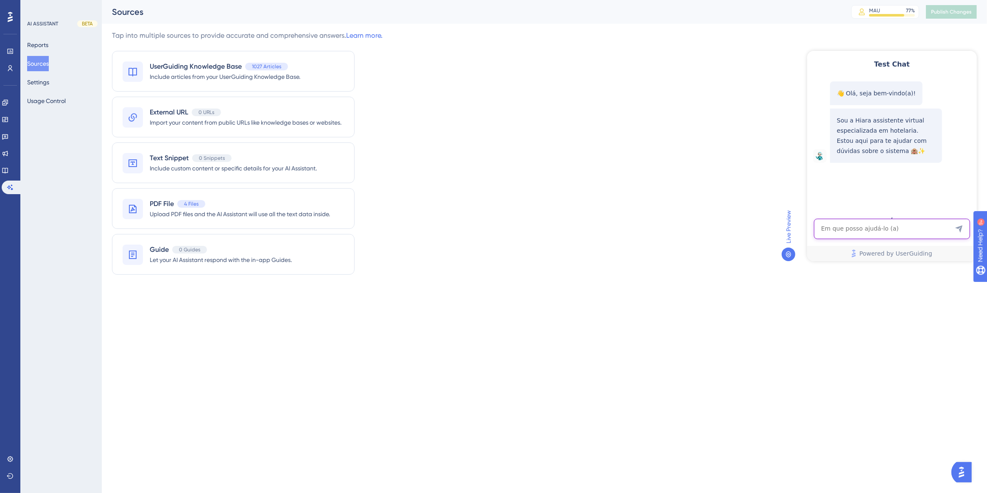
click at [849, 227] on textarea "AI Assistant Text Input" at bounding box center [891, 228] width 156 height 20
type textarea "como imprimir um documento lançado no caixa?"
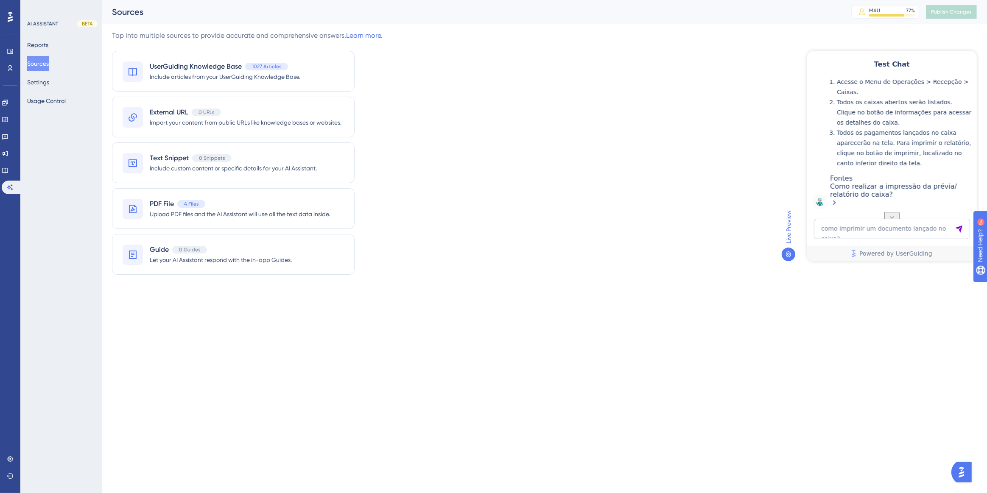
scroll to position [211, 0]
click at [862, 226] on textarea "como imprimir um documento lançado no caixa?" at bounding box center [891, 228] width 156 height 20
paste textarea "como imprimir um documento lançado no caixa?"
click at [901, 221] on textarea "como imprimir um documento lançado no caixa?" at bounding box center [891, 225] width 156 height 28
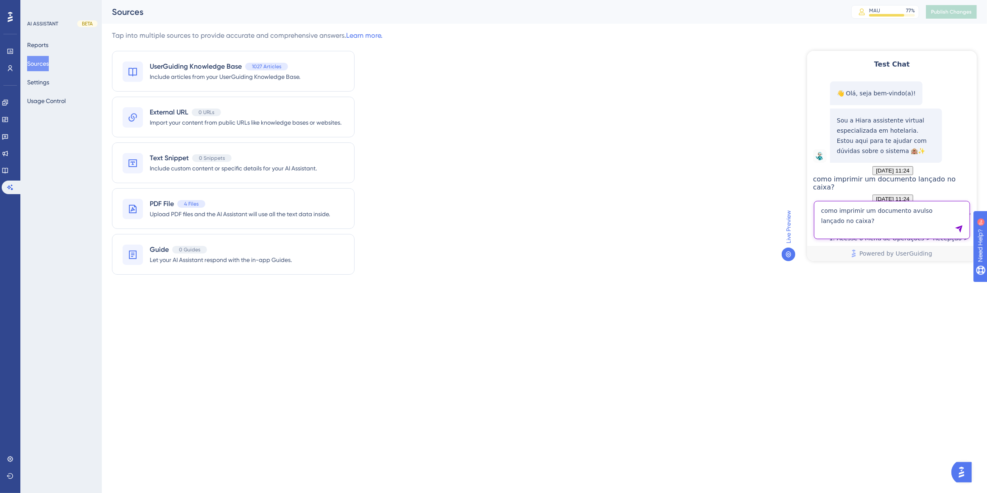
type textarea "como imprimir um documento avulso lançado no caixa?"
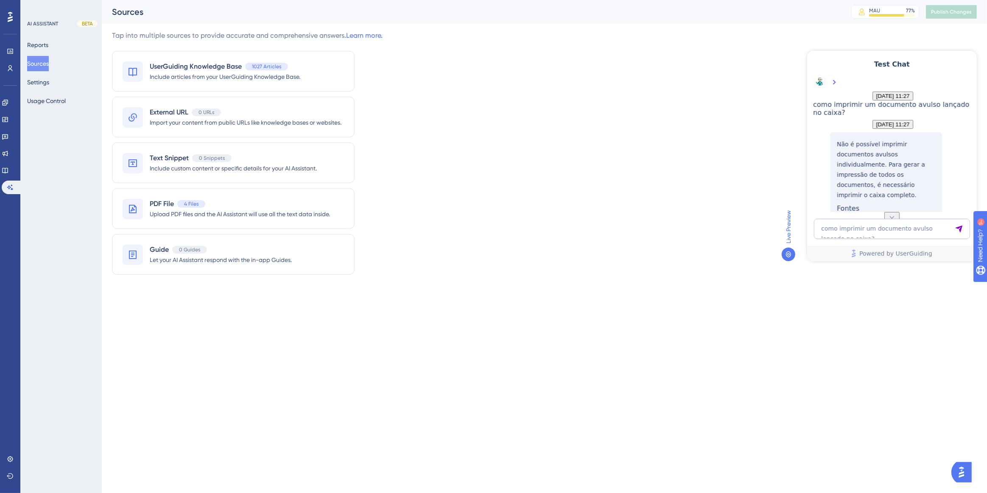
scroll to position [395, 0]
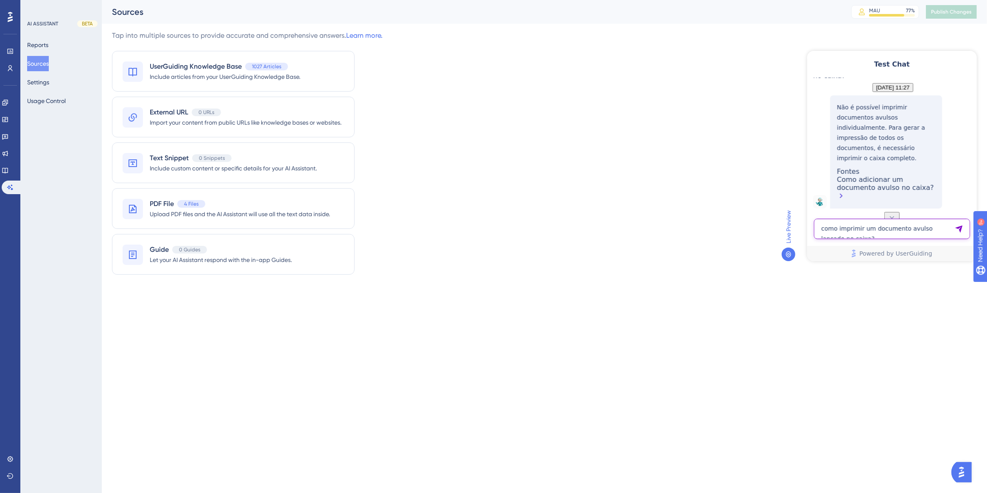
click at [860, 235] on textarea "como imprimir um documento avulso lançado no caixa?" at bounding box center [891, 228] width 156 height 20
paste textarea "Eu consegui acessar no computador, nao consigo no celular"
type textarea "Eu consegui acessar no computador, nao consigo no celular"
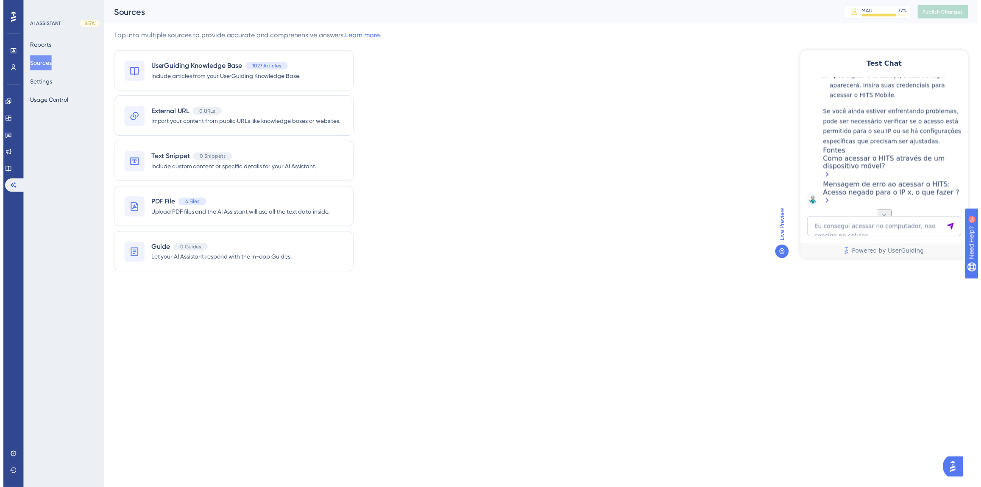
scroll to position [723, 0]
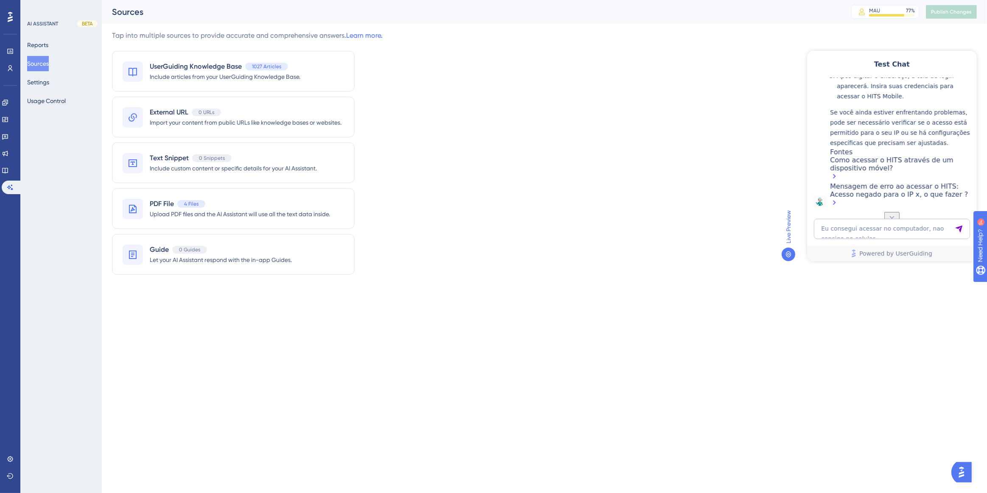
click at [867, 171] on div "Como acessar o HITS através de um dispositivo móvel?" at bounding box center [900, 169] width 142 height 26
click at [8, 173] on icon at bounding box center [5, 170] width 7 height 7
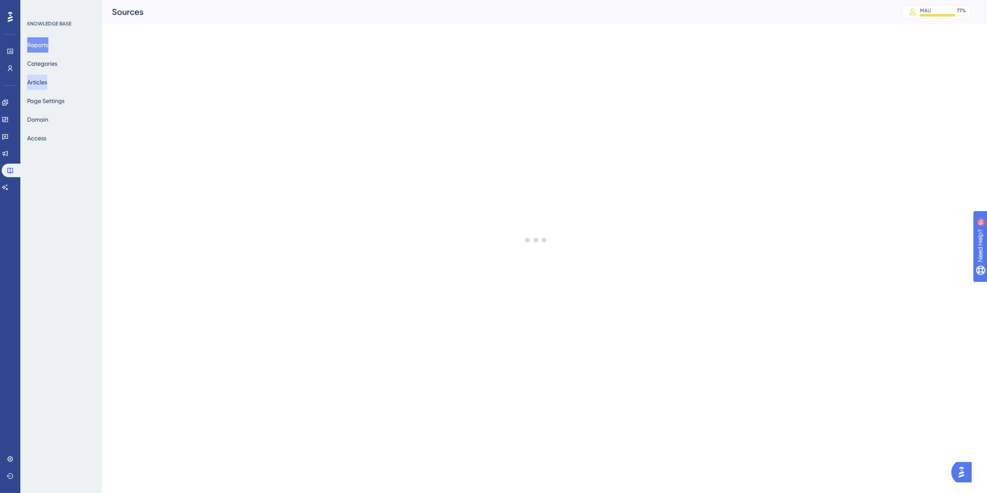
click at [39, 80] on button "Articles" at bounding box center [37, 82] width 20 height 15
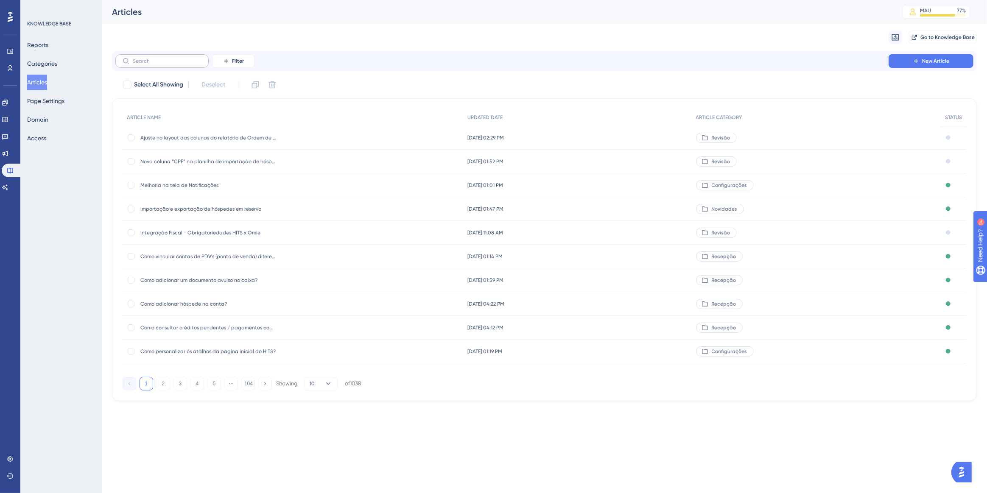
click at [138, 66] on label at bounding box center [161, 61] width 93 height 14
click at [138, 64] on input "text" at bounding box center [167, 61] width 69 height 6
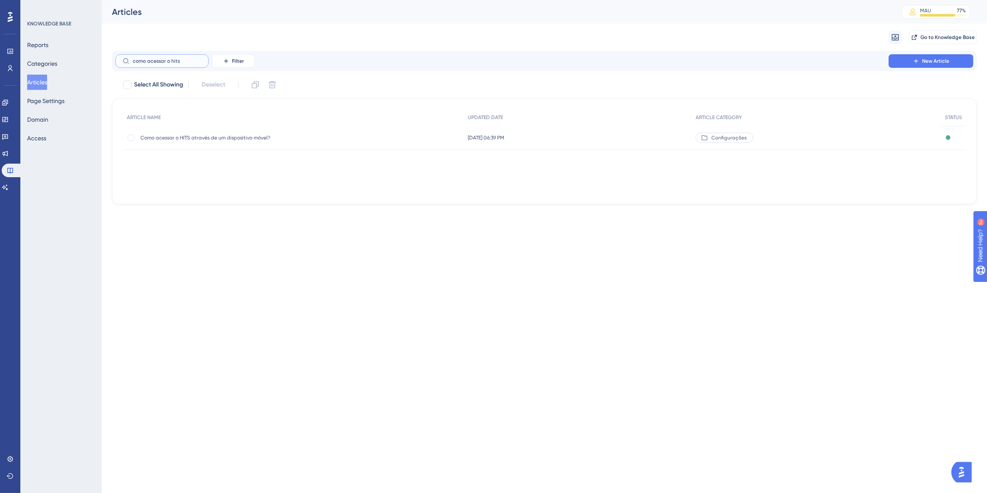
type input "como acessar o hits"
click at [179, 134] on div "Como acessar o HITS através de um dispositivo móvel? Como acessar o HITS atravé…" at bounding box center [208, 138] width 136 height 24
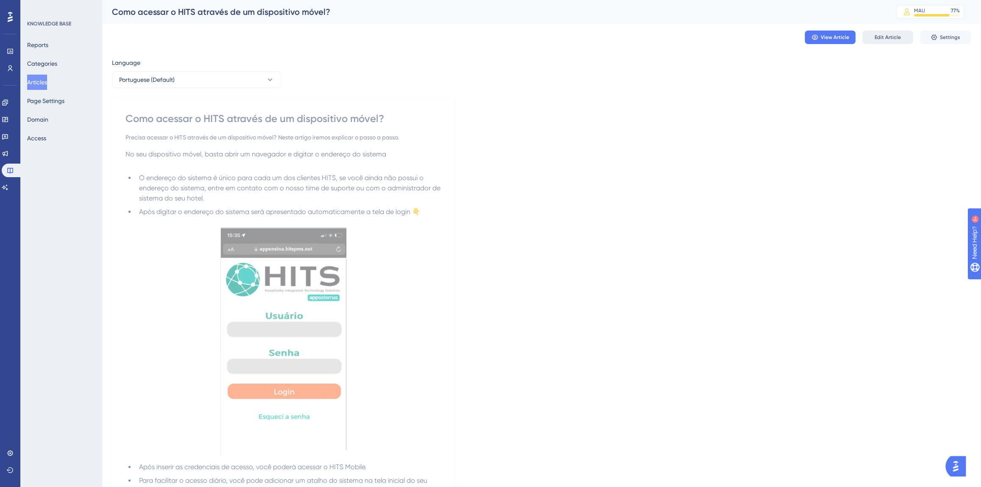
click at [875, 40] on span "Edit Article" at bounding box center [888, 37] width 26 height 7
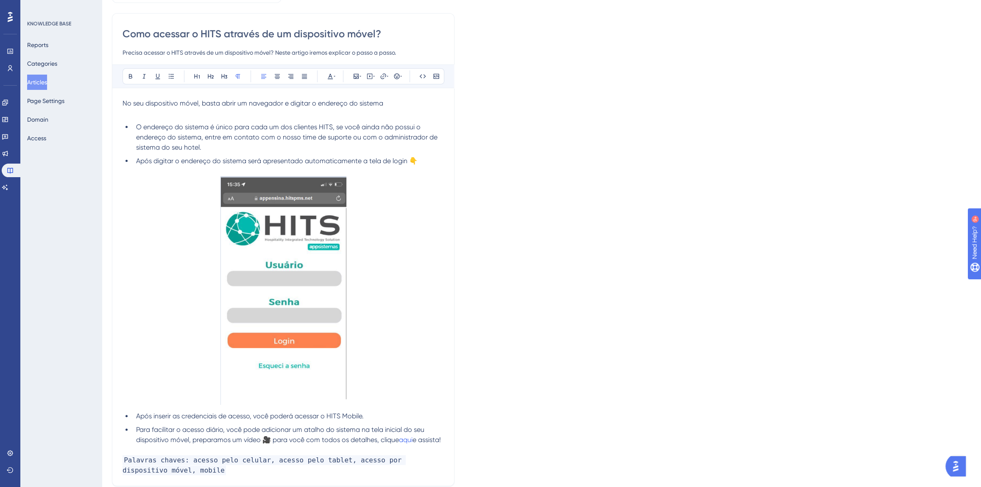
scroll to position [168, 0]
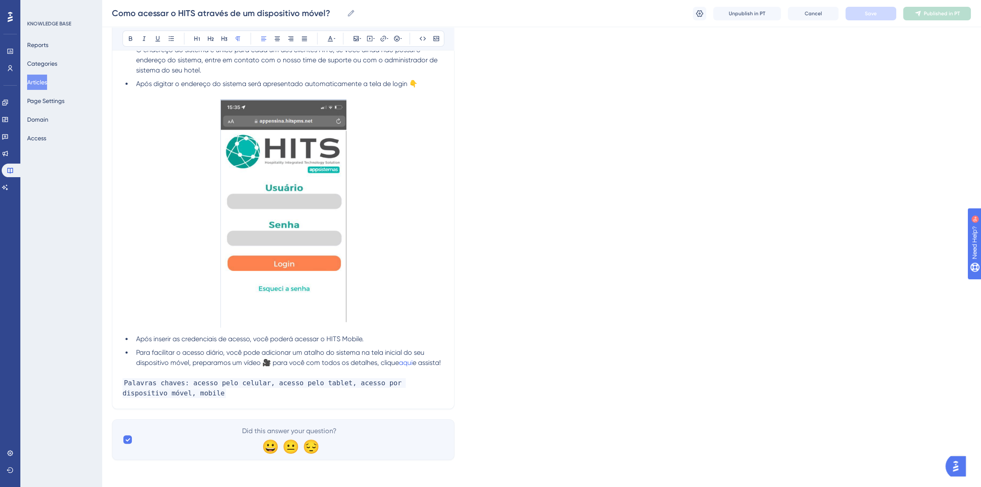
click at [213, 363] on li "Para facilitar o acesso diário, você pode adicionar um atalho do sistema na tel…" at bounding box center [288, 358] width 311 height 20
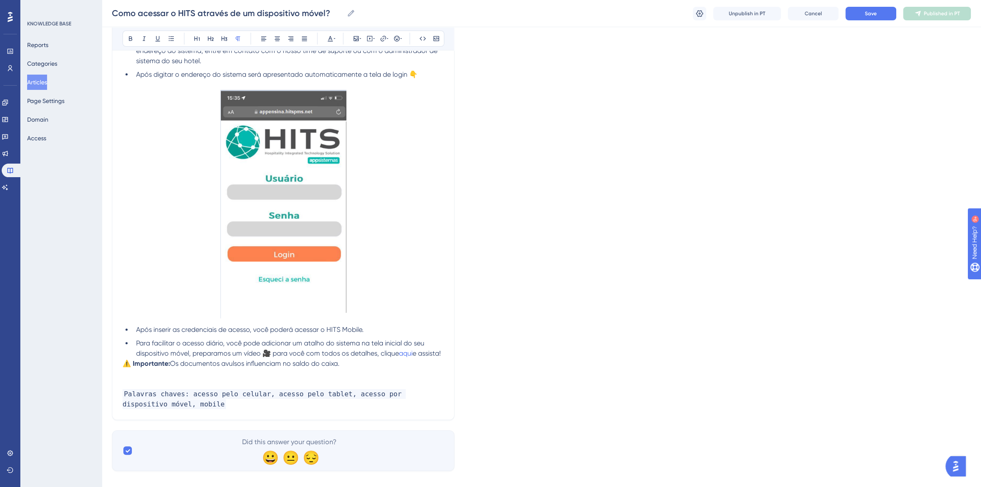
click at [195, 368] on span "Os documentos avulsos influenciam no saldo do caixa." at bounding box center [255, 364] width 170 height 8
click at [194, 359] on li "Para facilitar o acesso diário, você pode adicionar um atalho do sistema na tel…" at bounding box center [288, 348] width 311 height 20
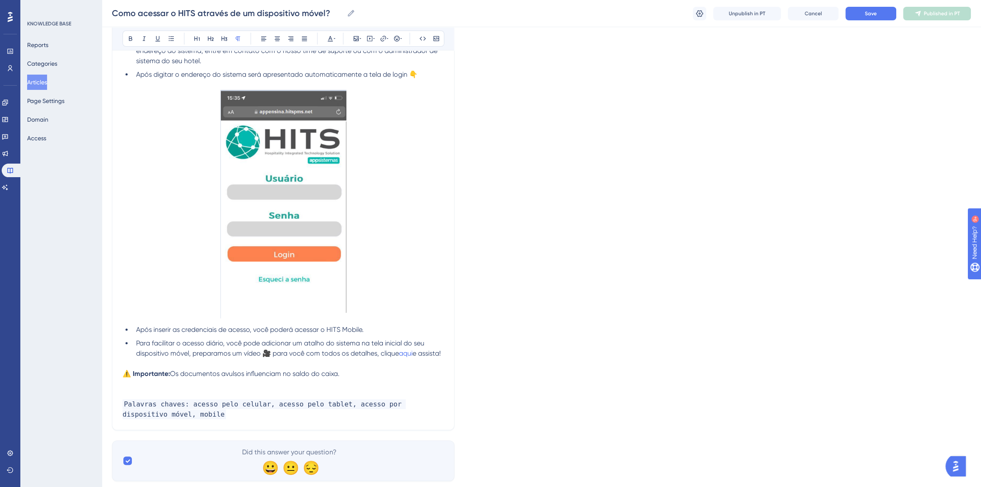
click at [173, 378] on span "Os documentos avulsos influenciam no saldo do caixa." at bounding box center [255, 374] width 170 height 8
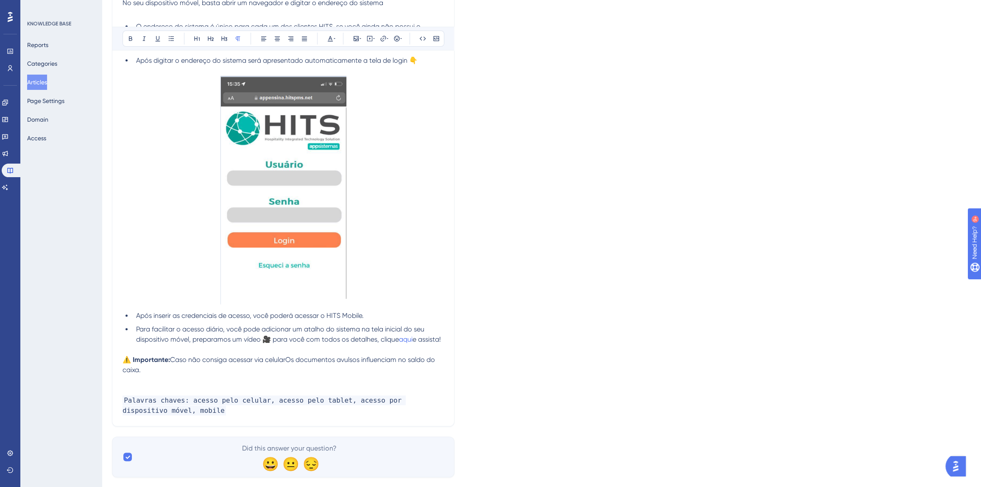
scroll to position [209, 0]
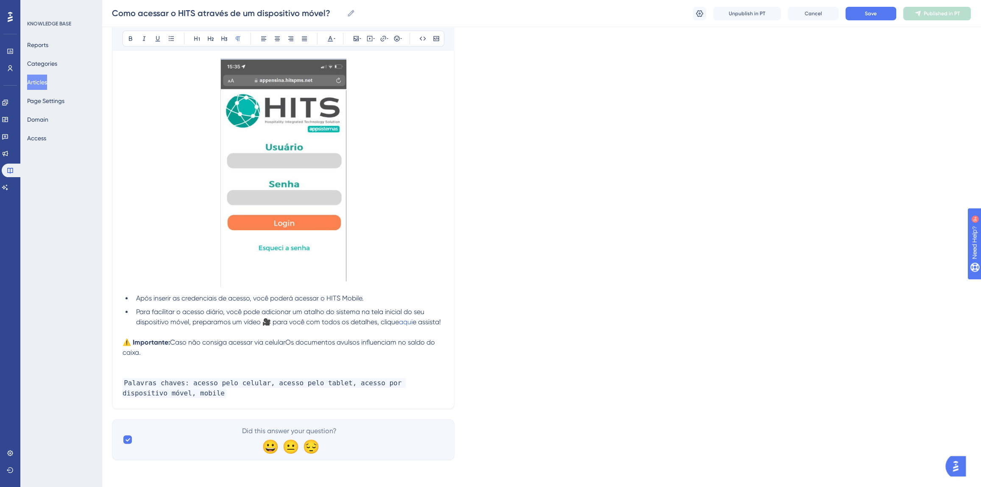
click at [255, 343] on span "Caso não consiga acessar via celularOs documentos avulsos influenciam no saldo …" at bounding box center [280, 347] width 314 height 18
click at [245, 358] on p "⚠️ Importante: Caso não consiga acessar o sistema via dispositivo móvel, é nece…" at bounding box center [283, 348] width 321 height 20
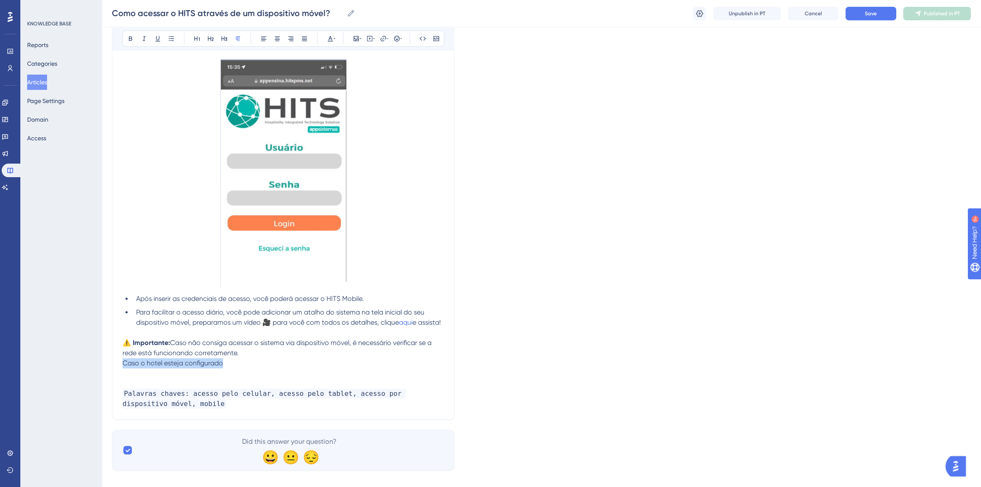
drag, startPoint x: 243, startPoint y: 370, endPoint x: 121, endPoint y: 369, distance: 122.1
click at [121, 369] on div "Como acessar o HITS através de um dispositivo móvel? Precisa acessar o HITS atr…" at bounding box center [283, 158] width 343 height 524
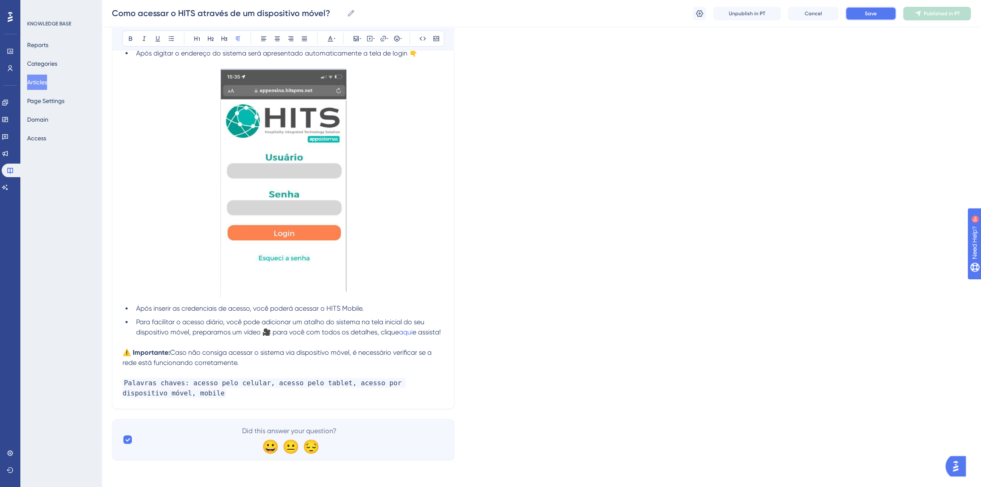
click at [876, 11] on span "Save" at bounding box center [871, 13] width 12 height 7
click at [929, 14] on span "Publish in PT" at bounding box center [942, 13] width 30 height 7
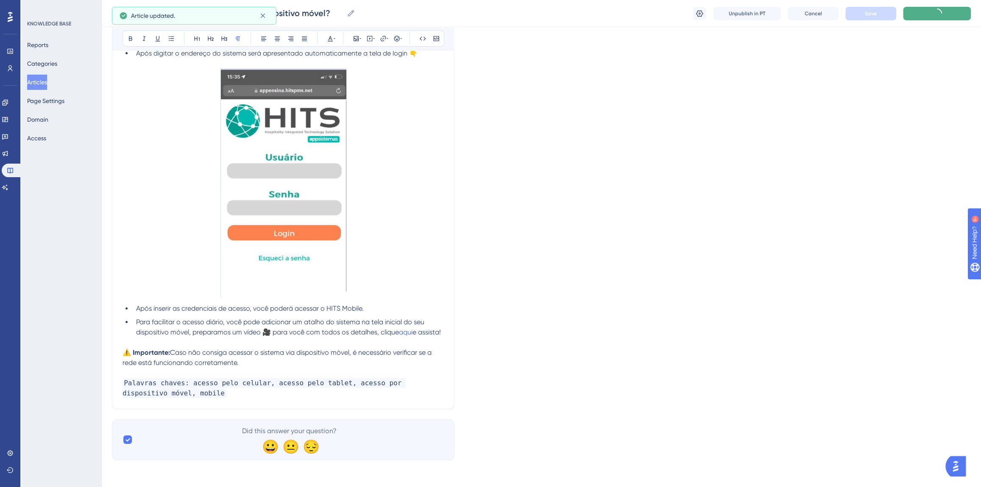
scroll to position [0, 0]
